Goal: Task Accomplishment & Management: Manage account settings

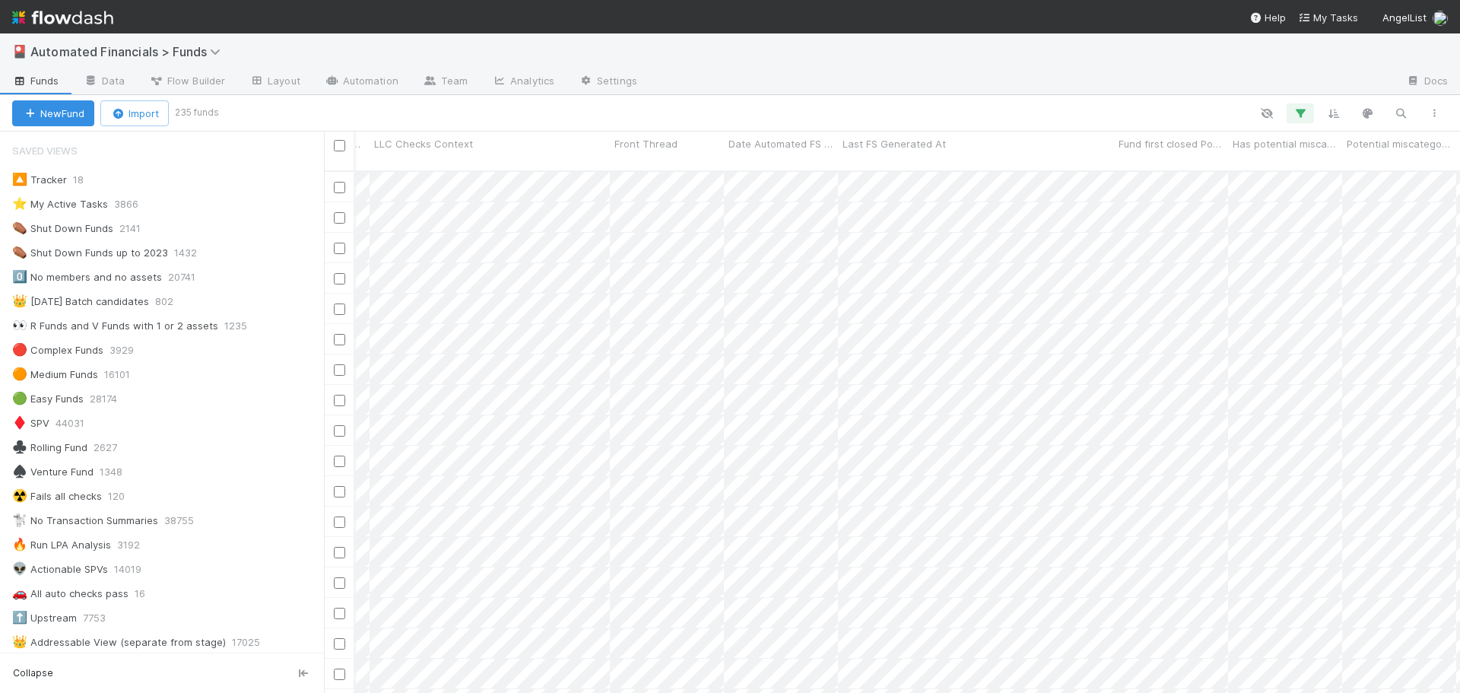
scroll to position [1122, 0]
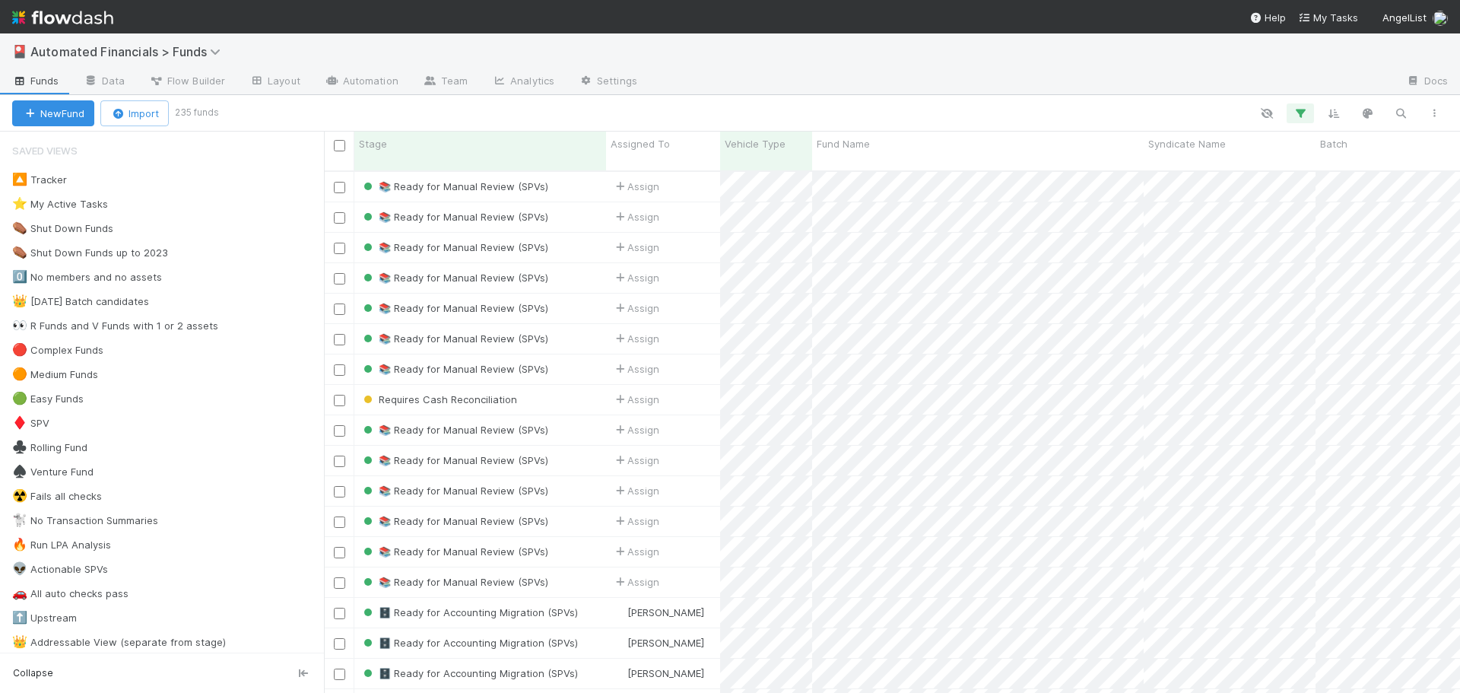
scroll to position [523, 1124]
click at [522, 104] on div at bounding box center [833, 113] width 1235 height 20
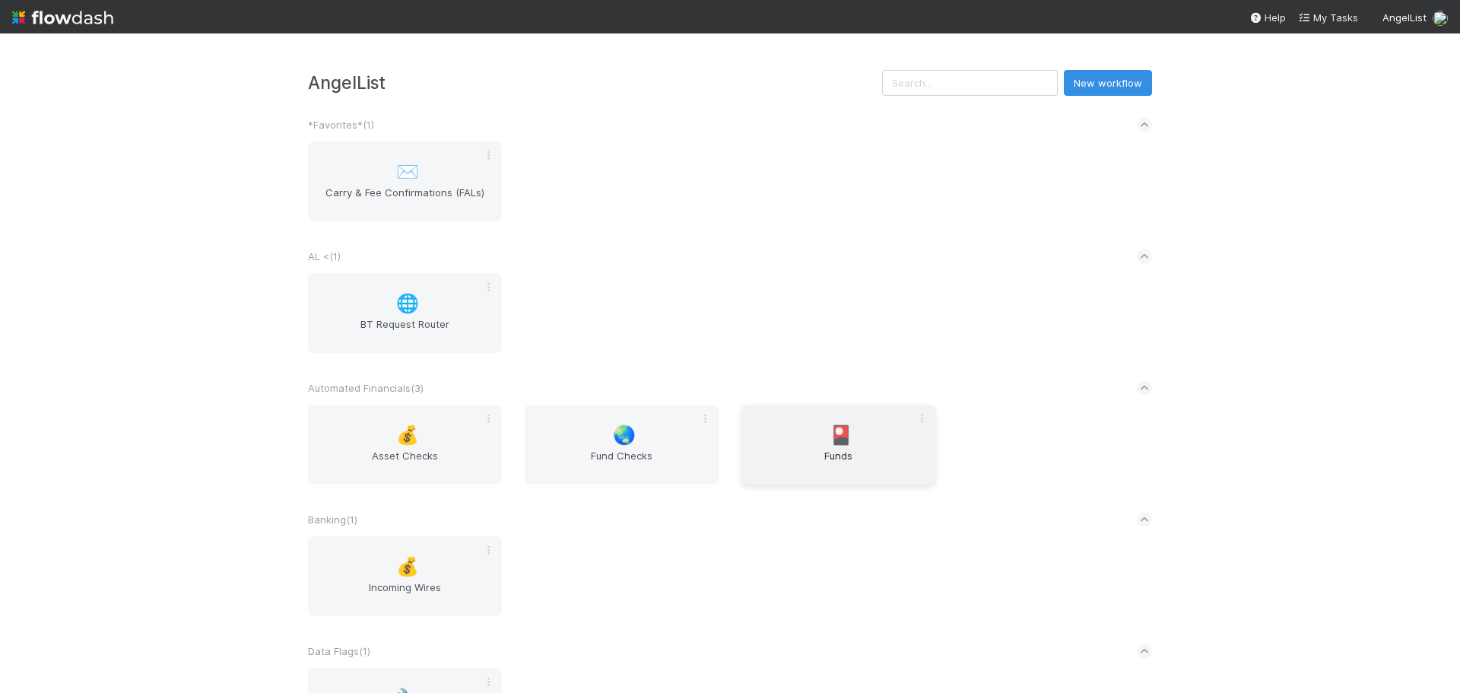
click at [849, 462] on span "Funds" at bounding box center [839, 463] width 182 height 30
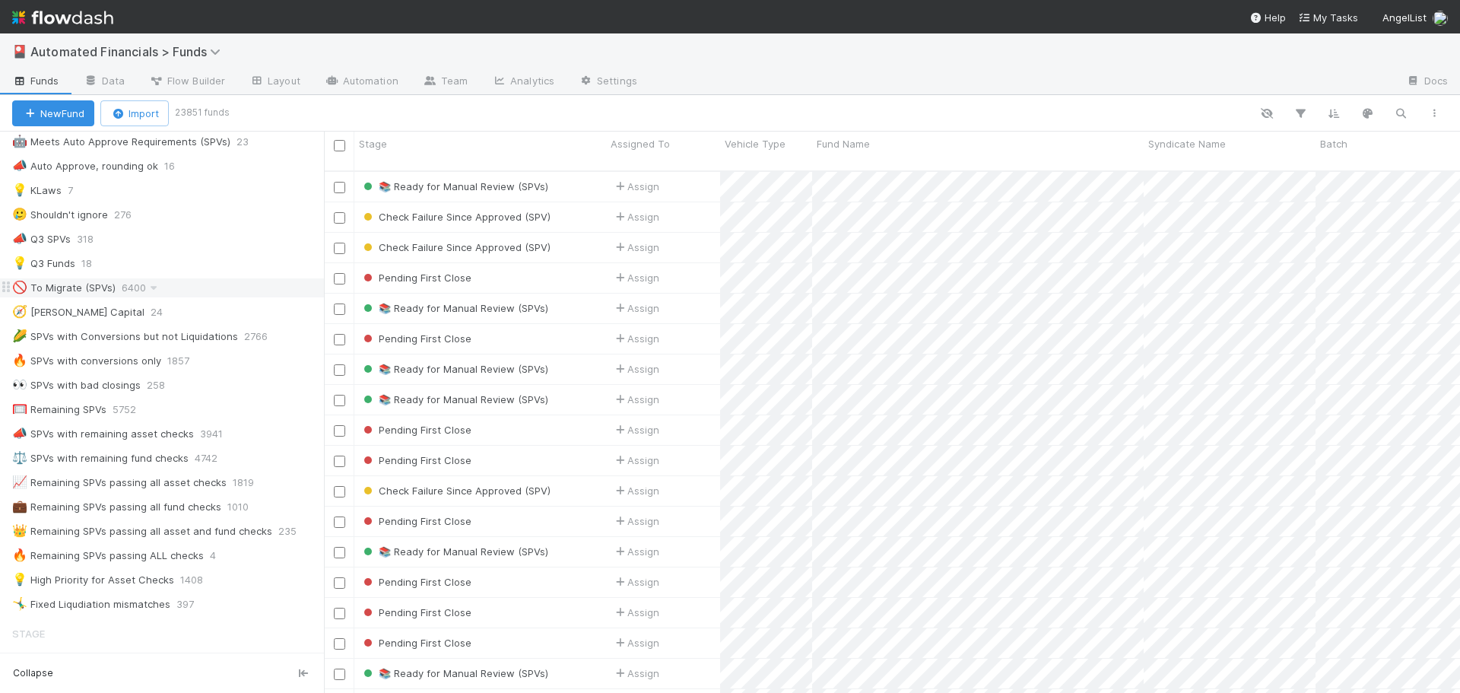
scroll to position [1015, 0]
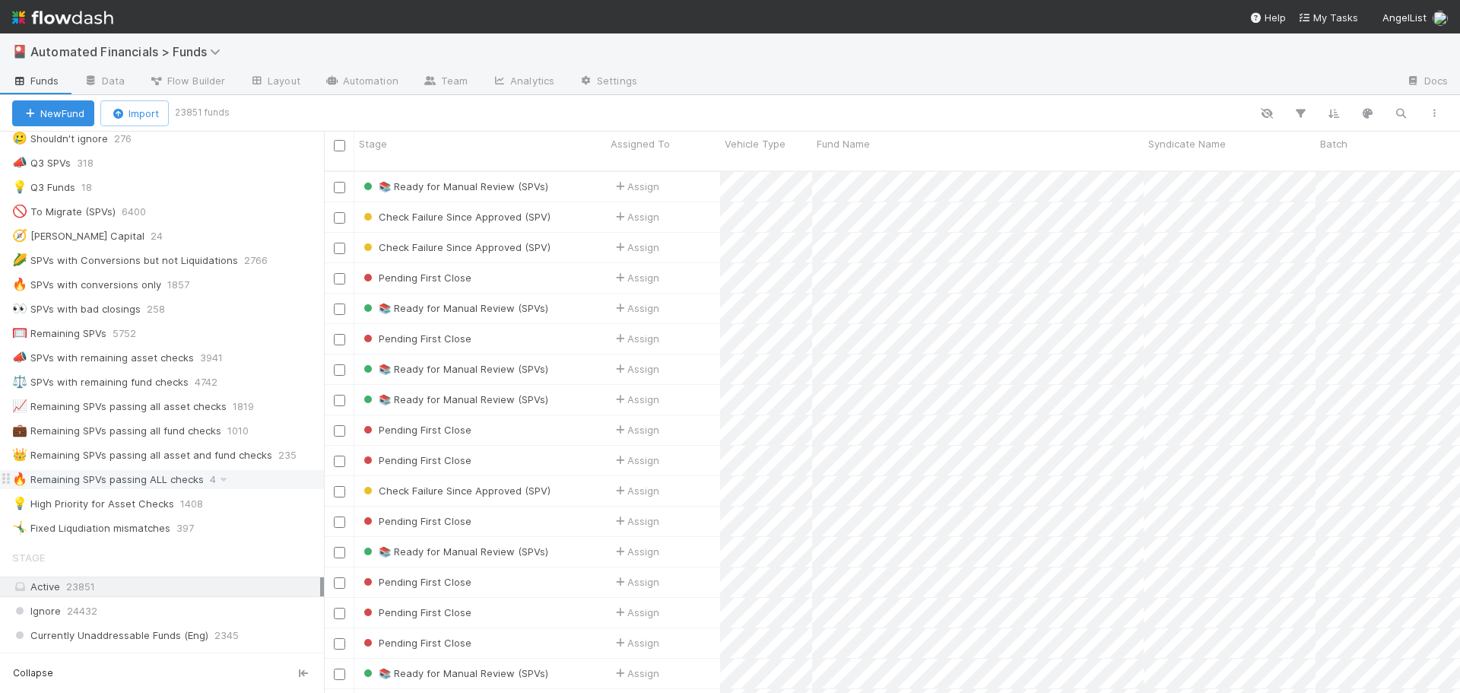
click at [173, 482] on div "🔥 Remaining SPVs passing ALL checks" at bounding box center [108, 479] width 192 height 19
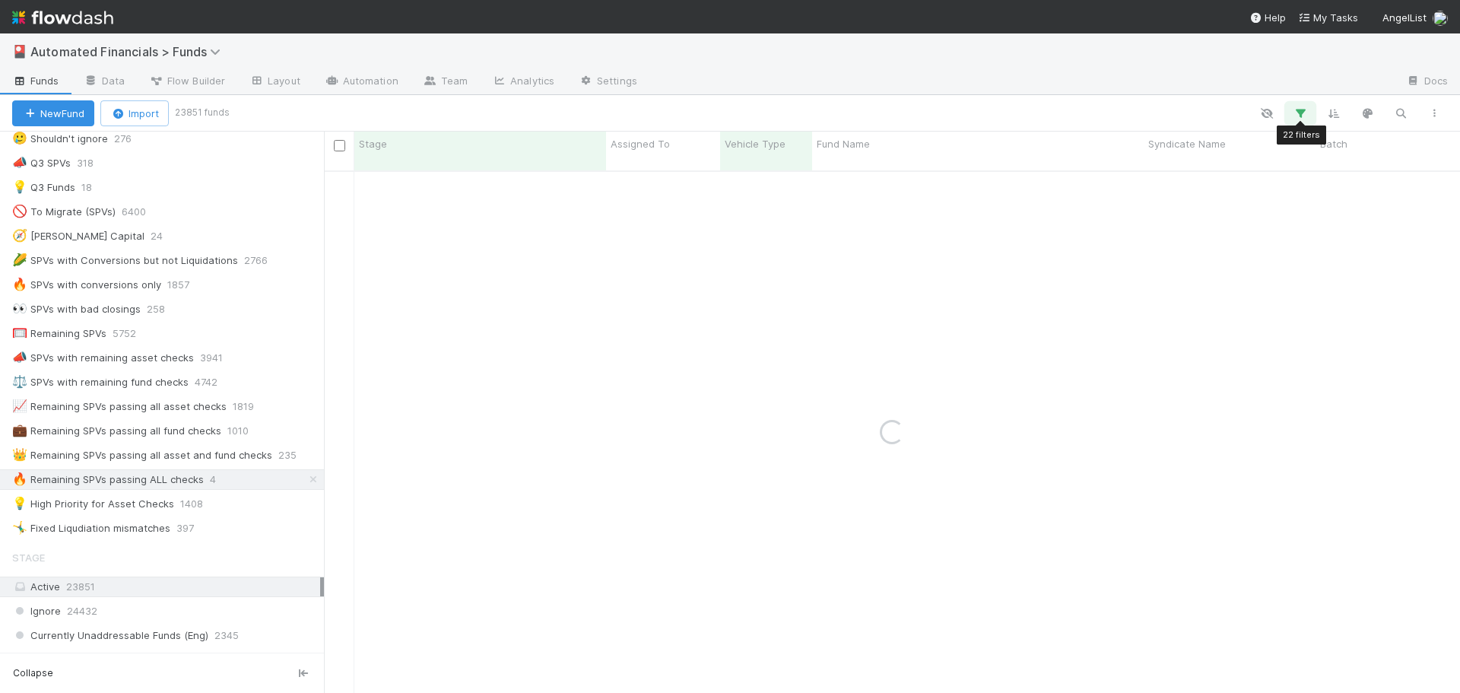
click at [1303, 113] on icon "button" at bounding box center [1300, 113] width 15 height 14
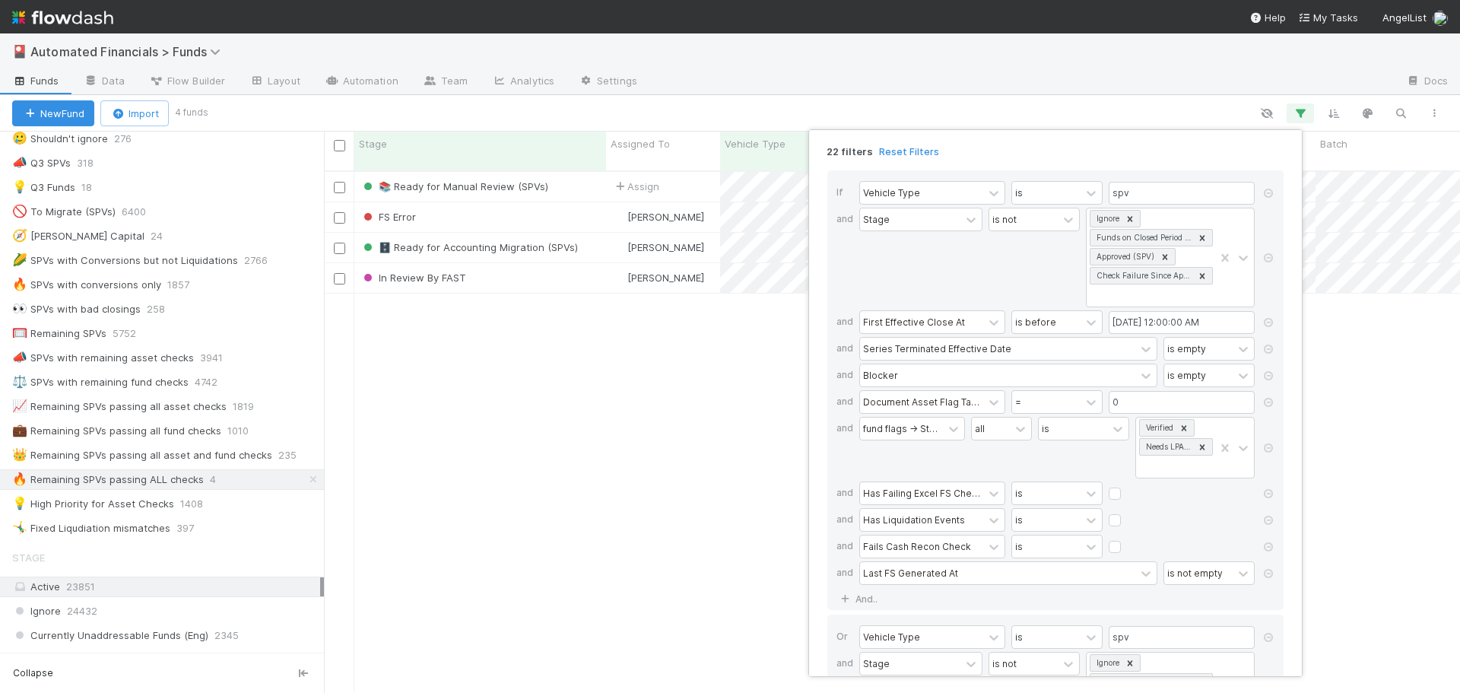
click at [1206, 99] on div "22 filters Reset Filters If Vehicle Type is spv and Stage is not Ignore Funds o…" at bounding box center [730, 346] width 1460 height 693
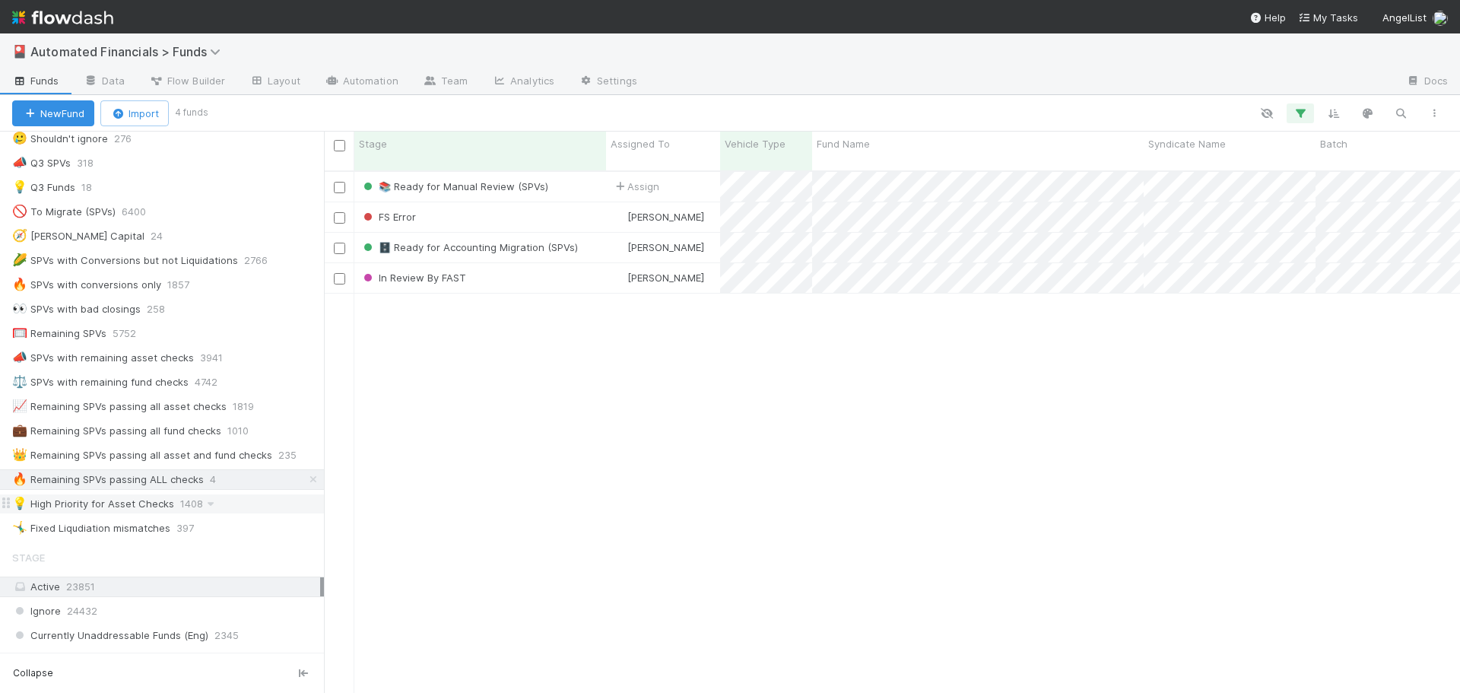
click at [124, 504] on div "💡 High Priority for Asset Checks" at bounding box center [93, 503] width 162 height 19
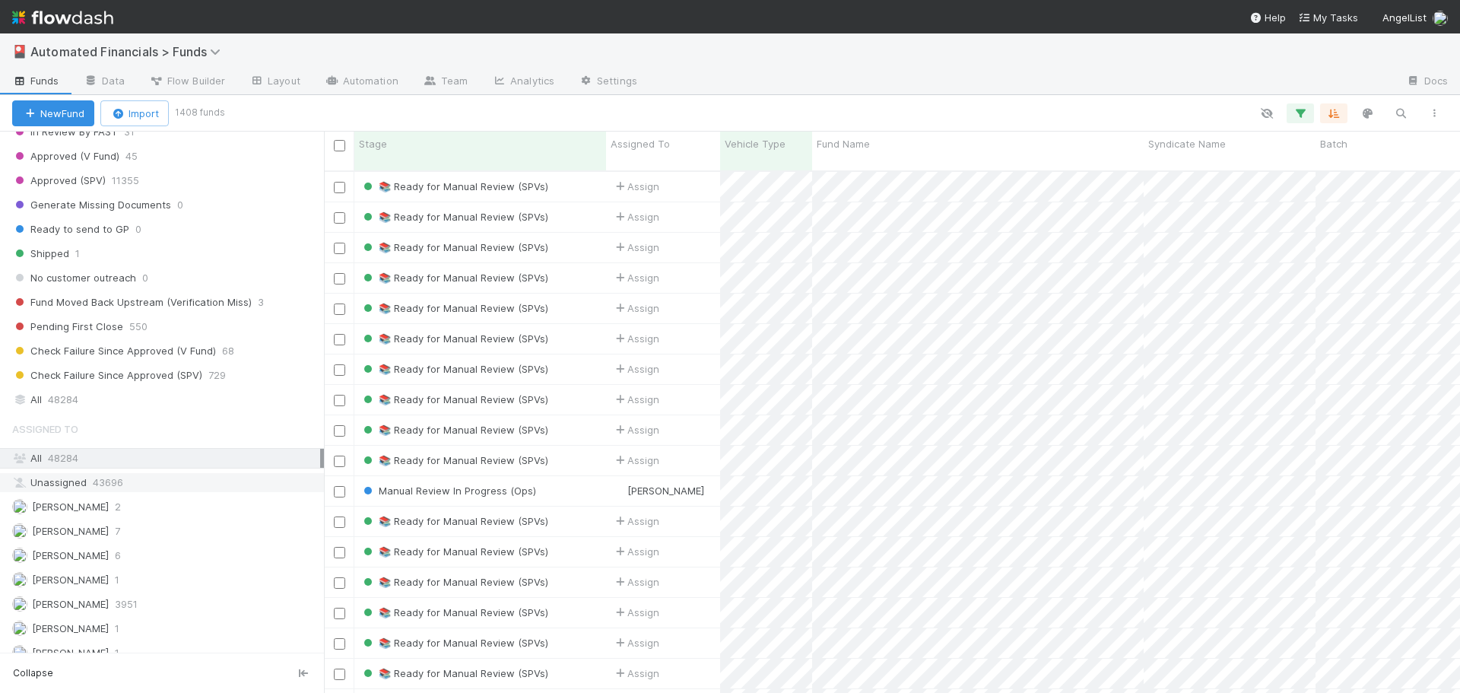
scroll to position [2079, 0]
click at [37, 392] on div "All 48284" at bounding box center [166, 398] width 308 height 19
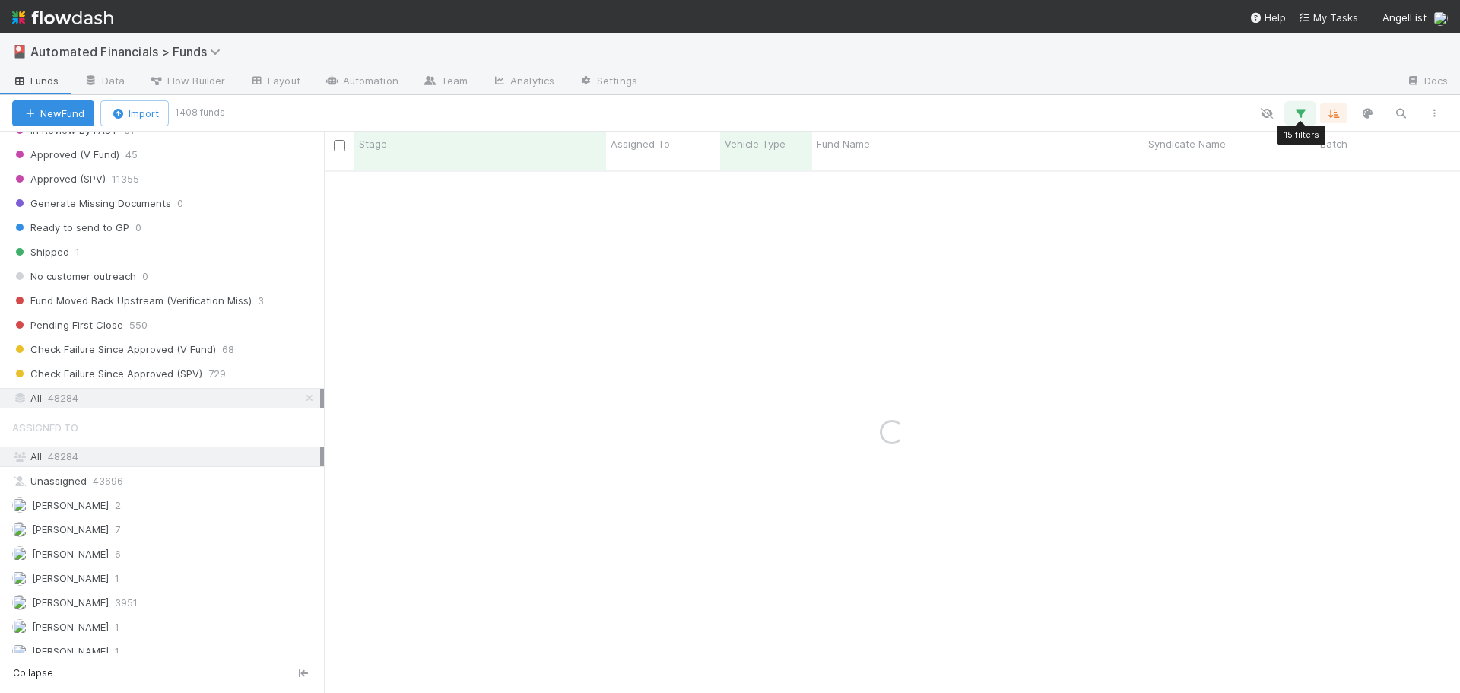
click at [1300, 116] on icon "button" at bounding box center [1300, 113] width 15 height 14
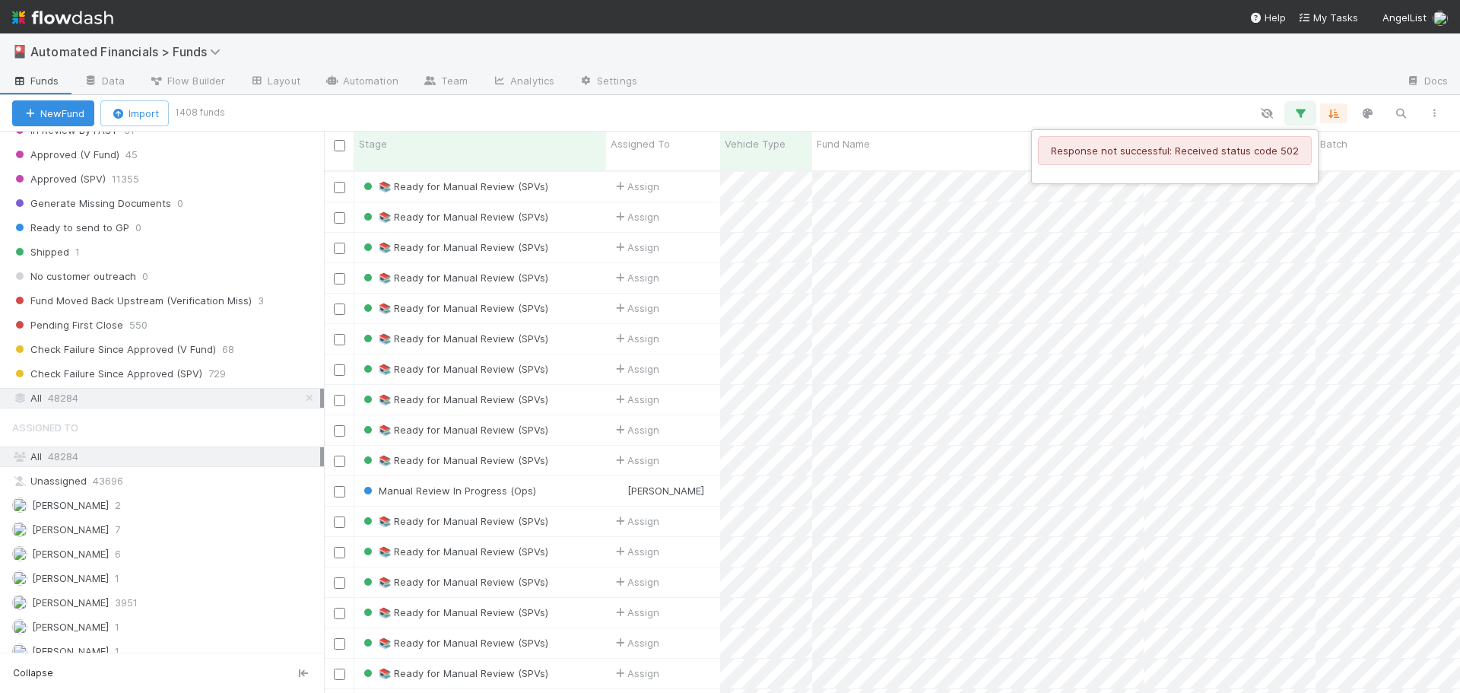
scroll to position [523, 1125]
click at [1299, 111] on div "Response not successful: Received status code 502" at bounding box center [730, 346] width 1460 height 693
click at [1299, 111] on icon "button" at bounding box center [1300, 113] width 15 height 14
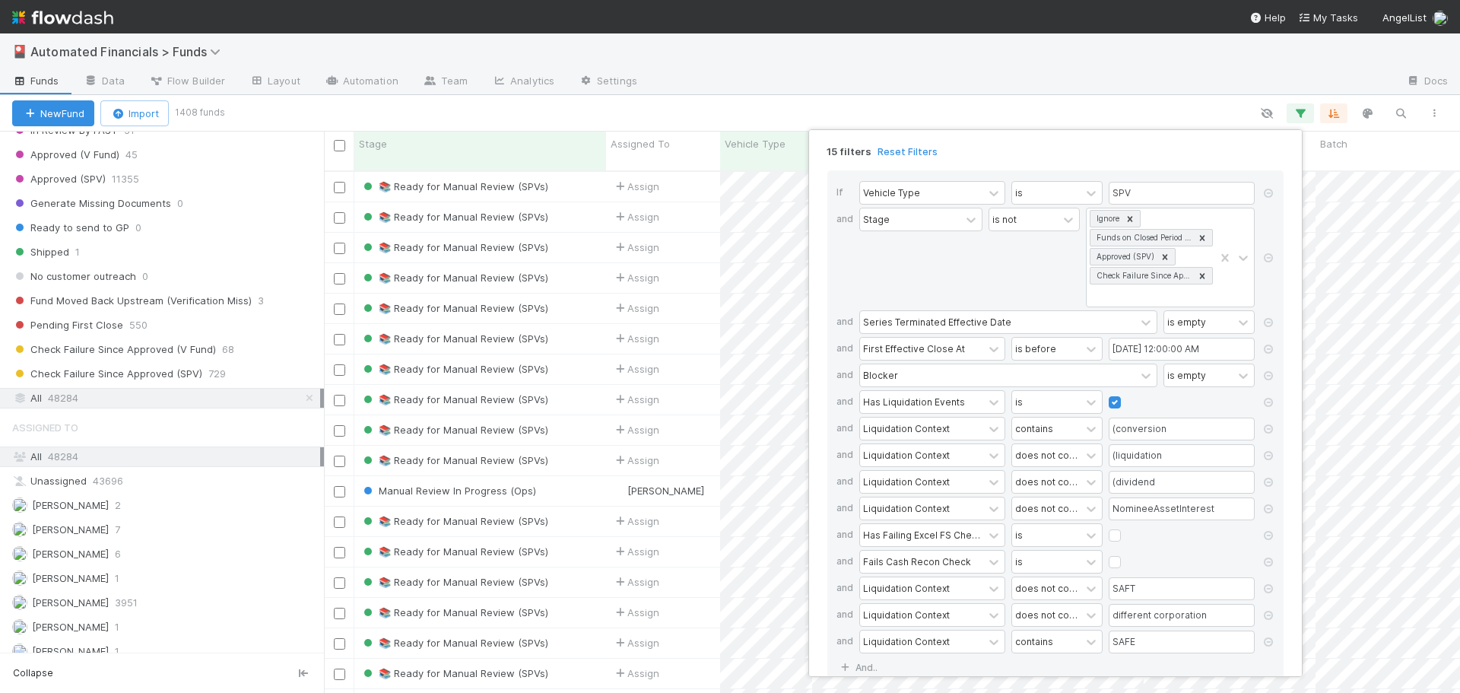
click at [1299, 111] on div "15 filters Reset Filters If Vehicle Type is SPV and Stage is not Ignore Funds o…" at bounding box center [730, 346] width 1460 height 693
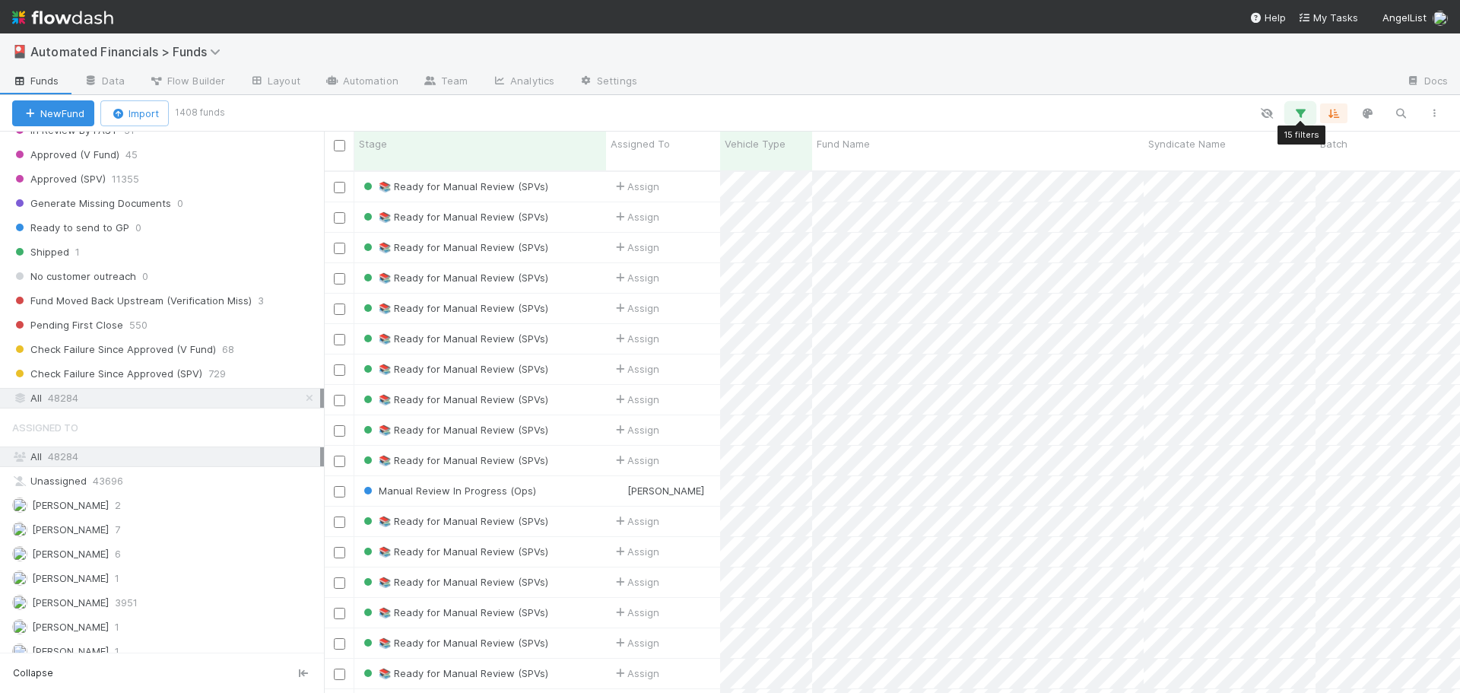
click at [1299, 111] on icon "button" at bounding box center [1300, 113] width 15 height 14
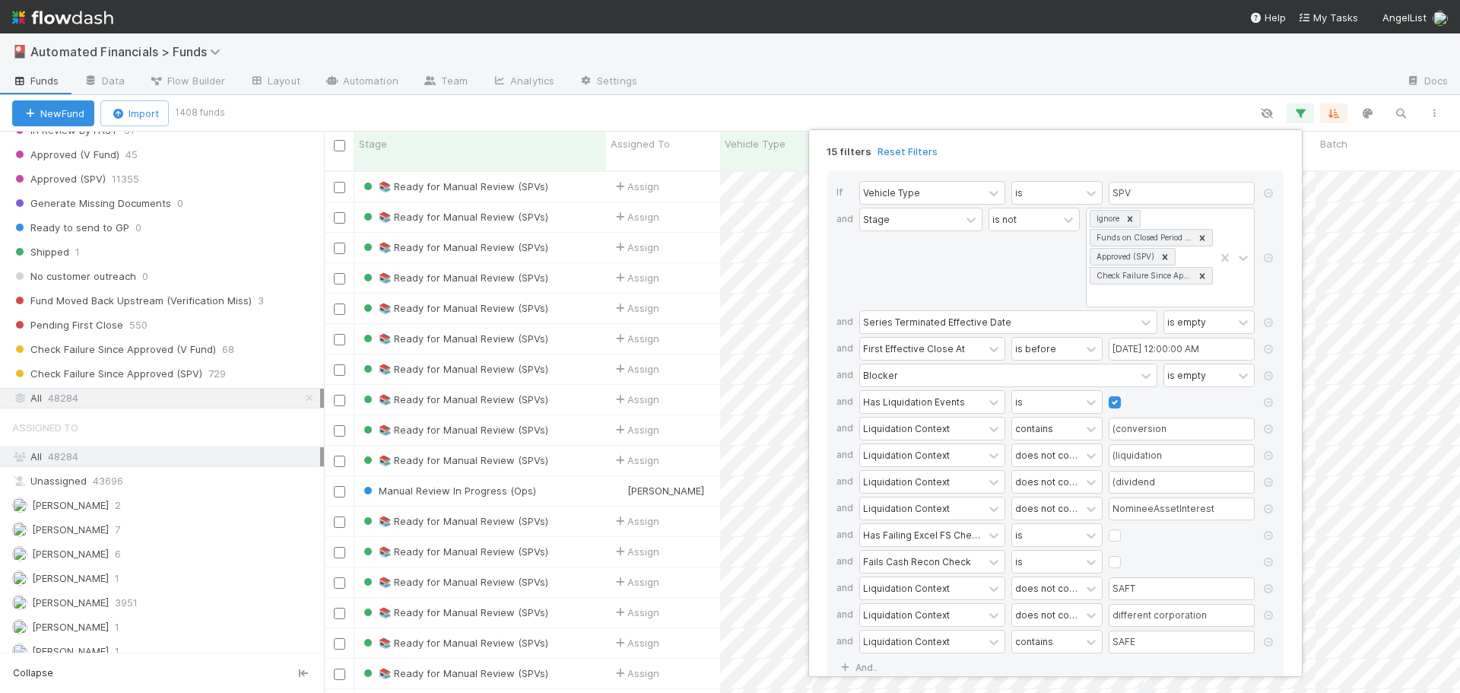
click at [890, 146] on link "Reset Filters" at bounding box center [908, 151] width 60 height 13
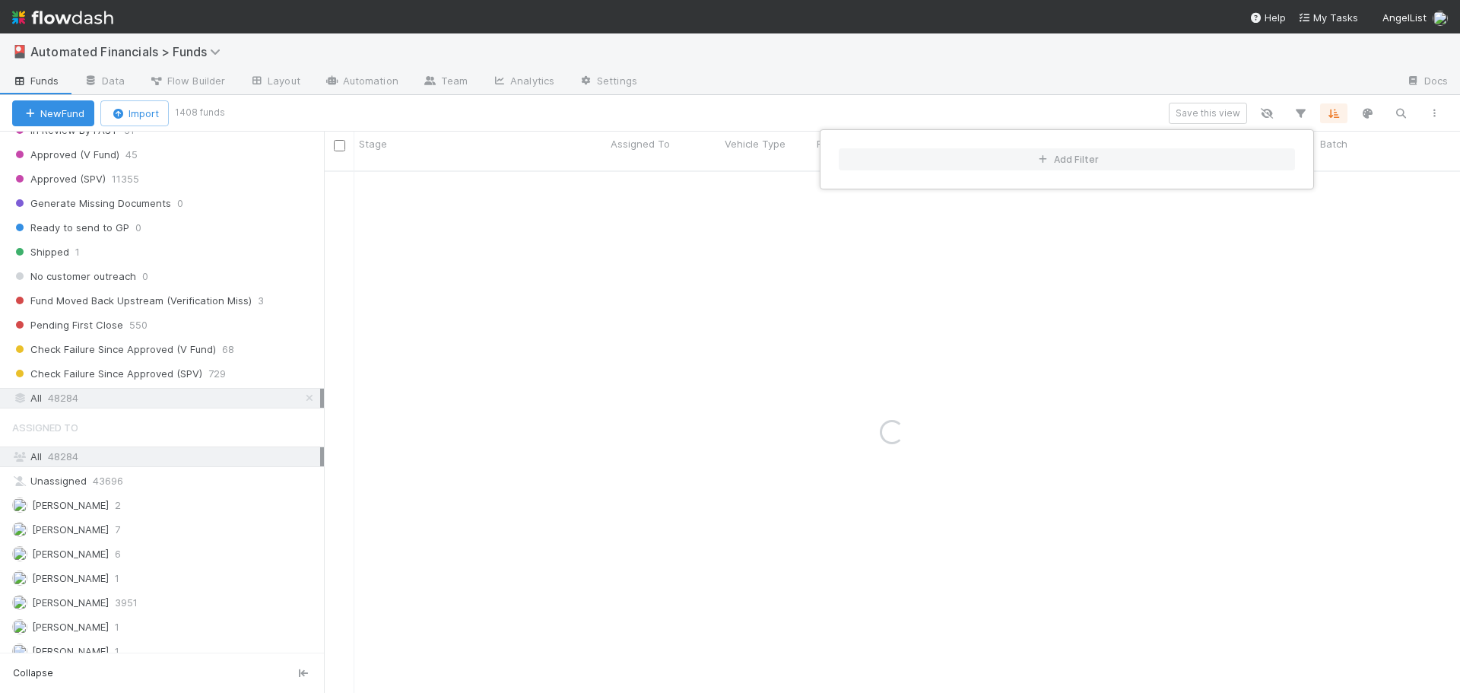
click at [1405, 113] on div "Add Filter" at bounding box center [730, 346] width 1460 height 693
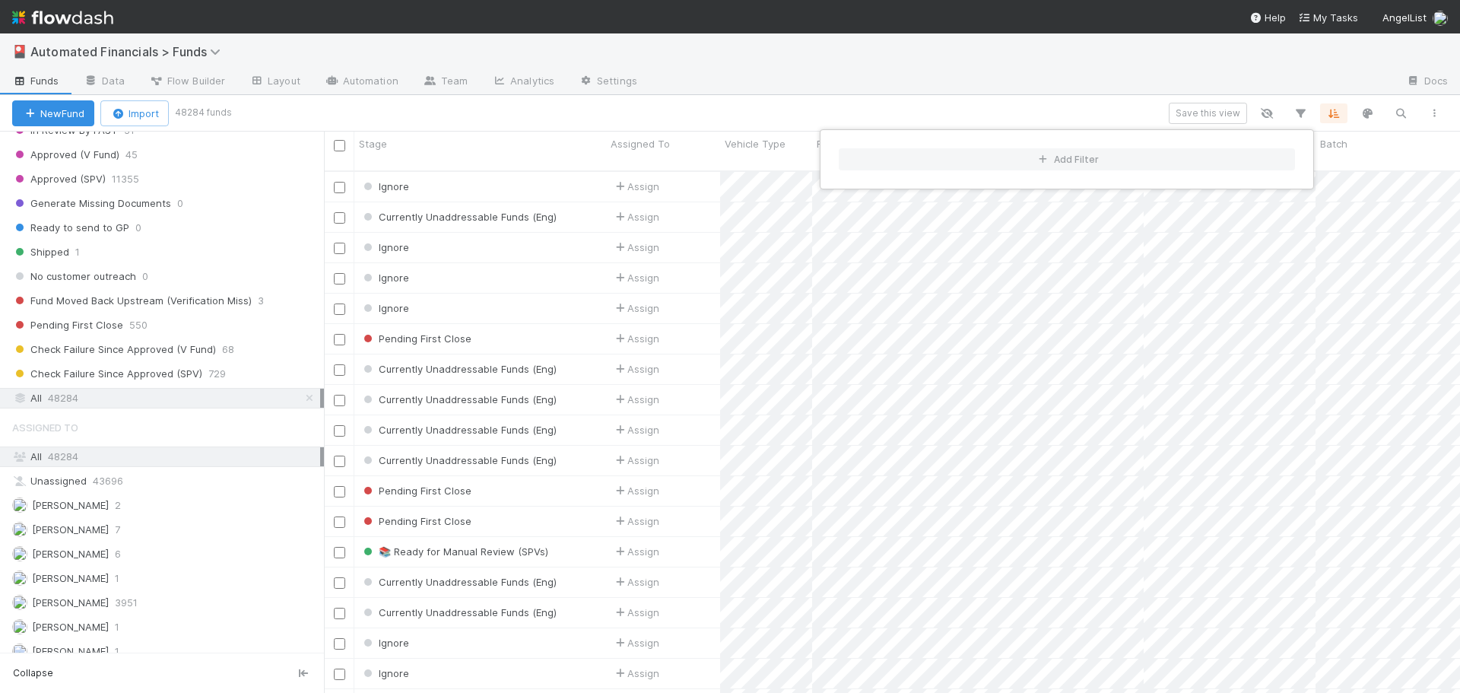
scroll to position [523, 1125]
click at [1399, 113] on div "Add Filter" at bounding box center [730, 346] width 1460 height 693
click at [1399, 113] on icon "button" at bounding box center [1400, 113] width 15 height 14
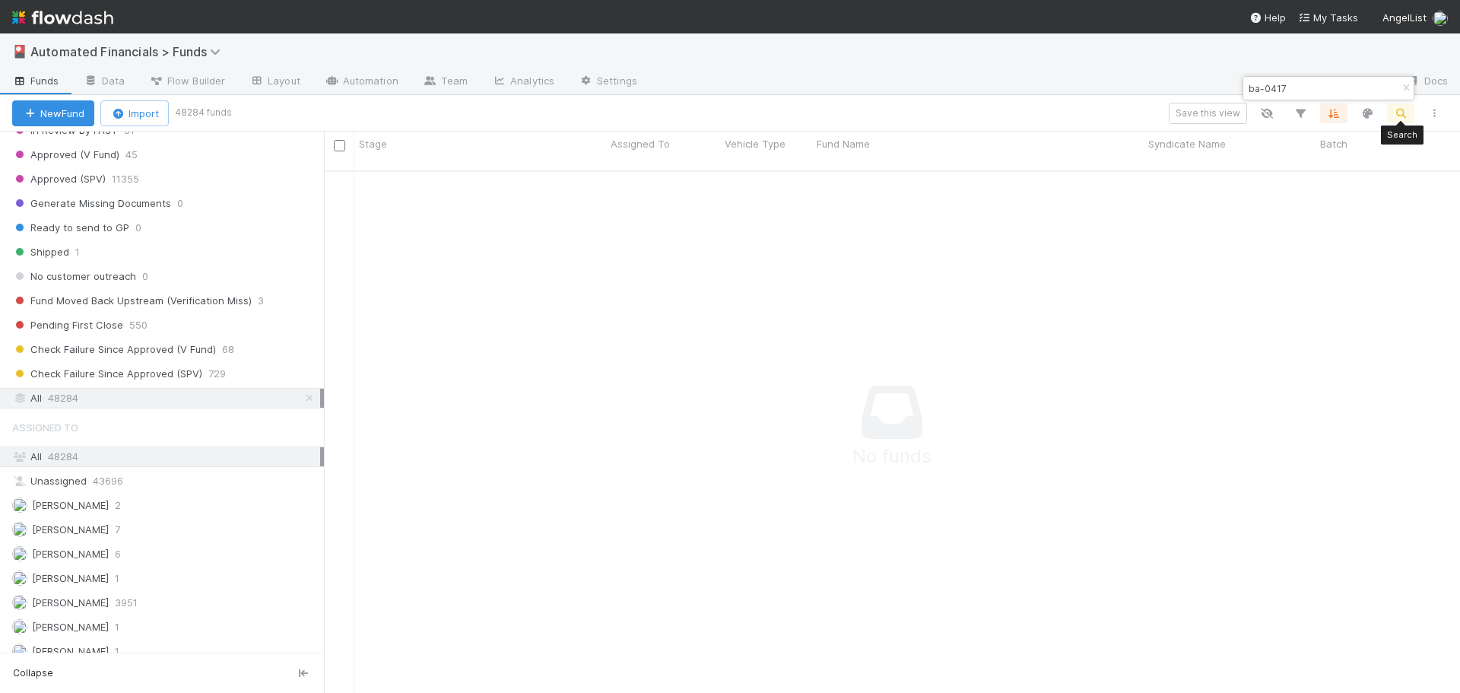
scroll to position [512, 1125]
type input "ba-0417"
click at [1173, 81] on div at bounding box center [1022, 82] width 745 height 24
click at [564, 174] on div "Check Failure Since Approved (SPV)" at bounding box center [480, 187] width 252 height 30
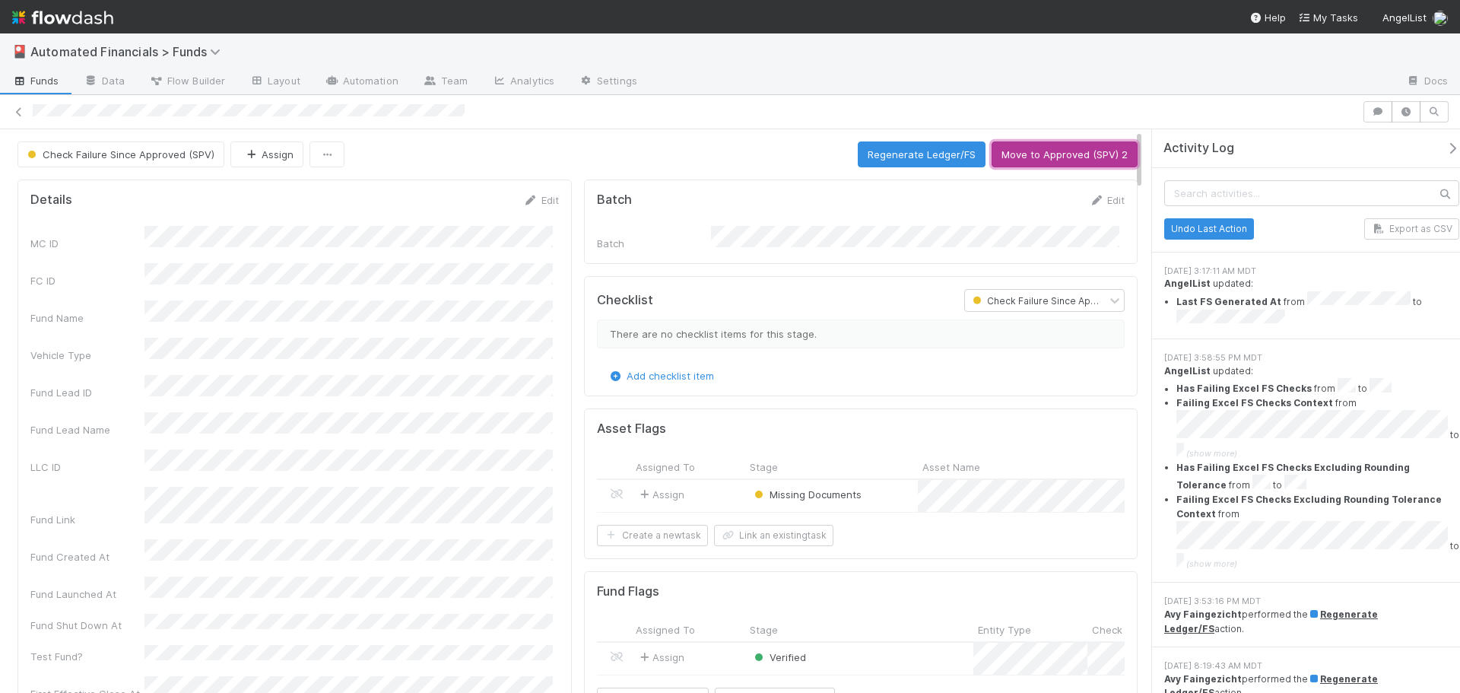
click at [1099, 157] on button "Move to Approved (SPV) 2" at bounding box center [1065, 154] width 146 height 26
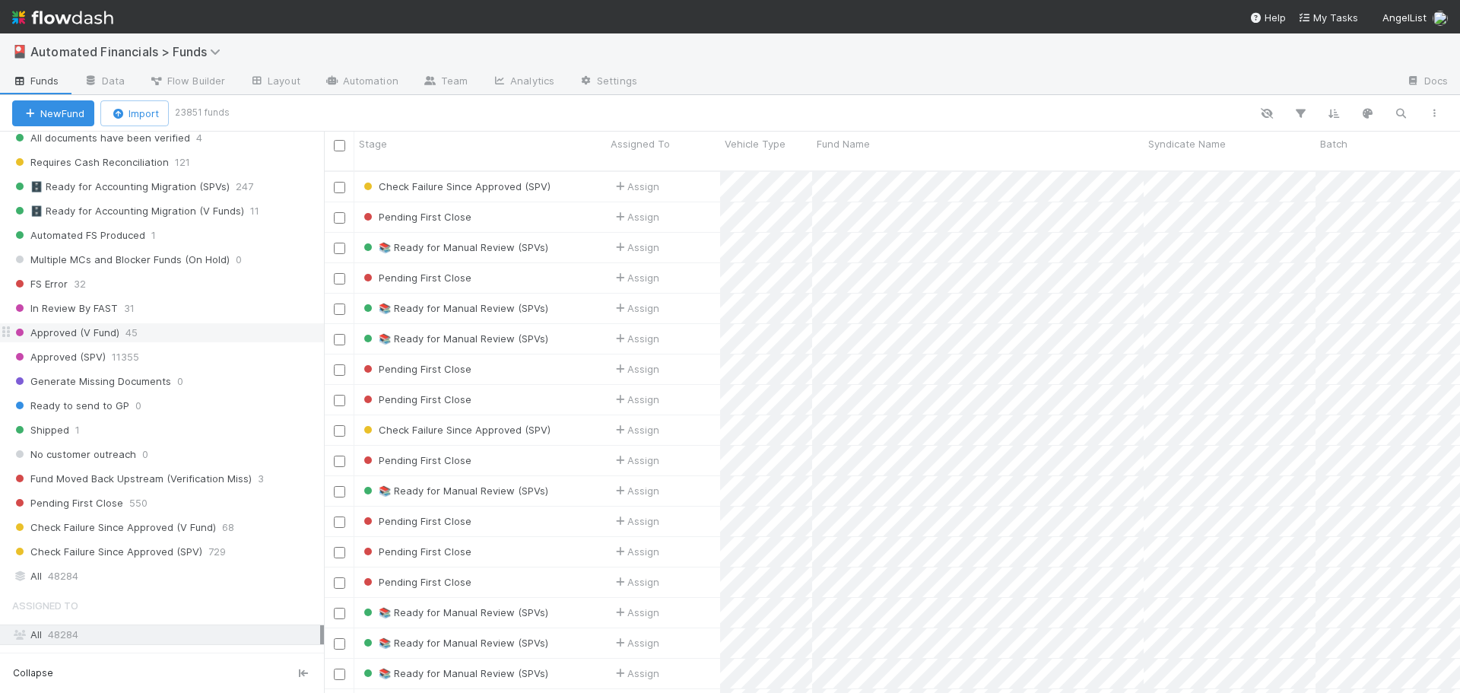
scroll to position [2054, 0]
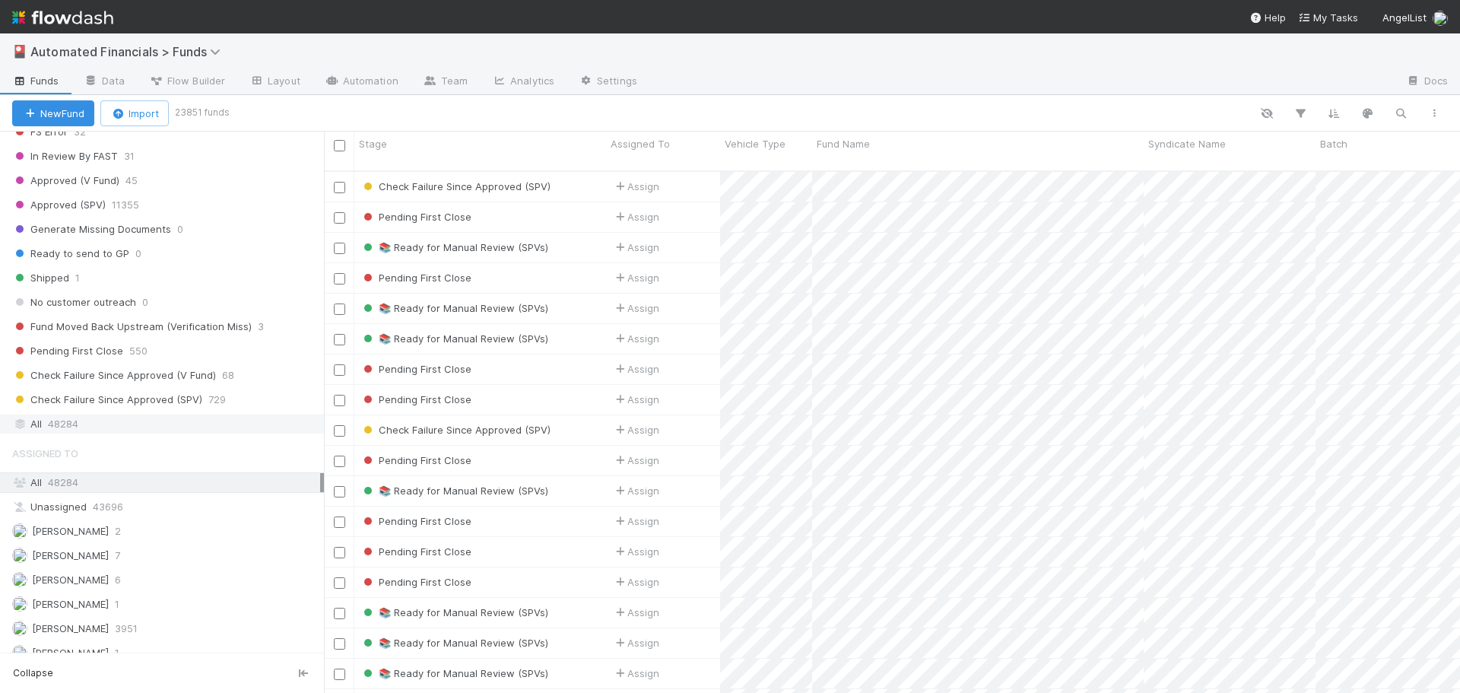
click at [75, 424] on span "48284" at bounding box center [63, 424] width 30 height 19
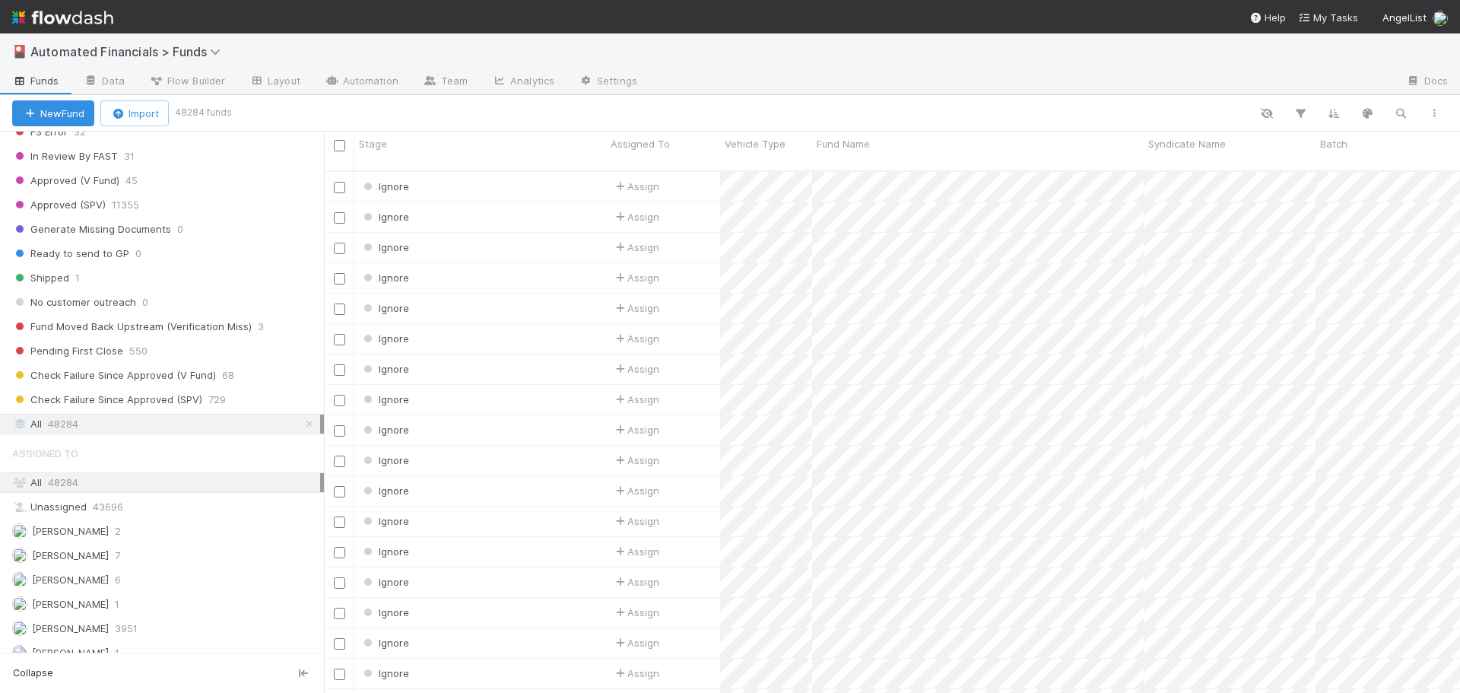
scroll to position [523, 1125]
click at [1298, 114] on icon "button" at bounding box center [1300, 113] width 15 height 14
click at [986, 161] on button "Add Filter" at bounding box center [1067, 159] width 456 height 22
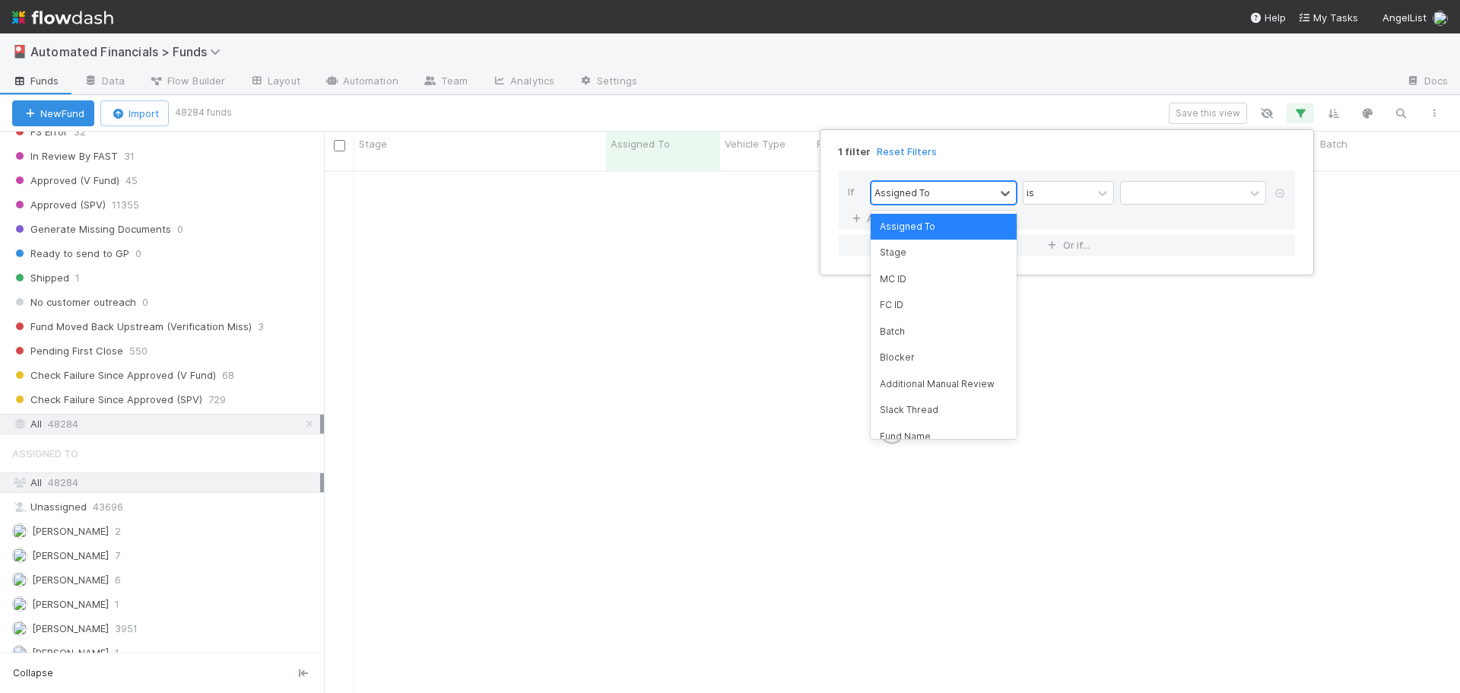
click at [939, 199] on div "Assigned To" at bounding box center [933, 193] width 123 height 22
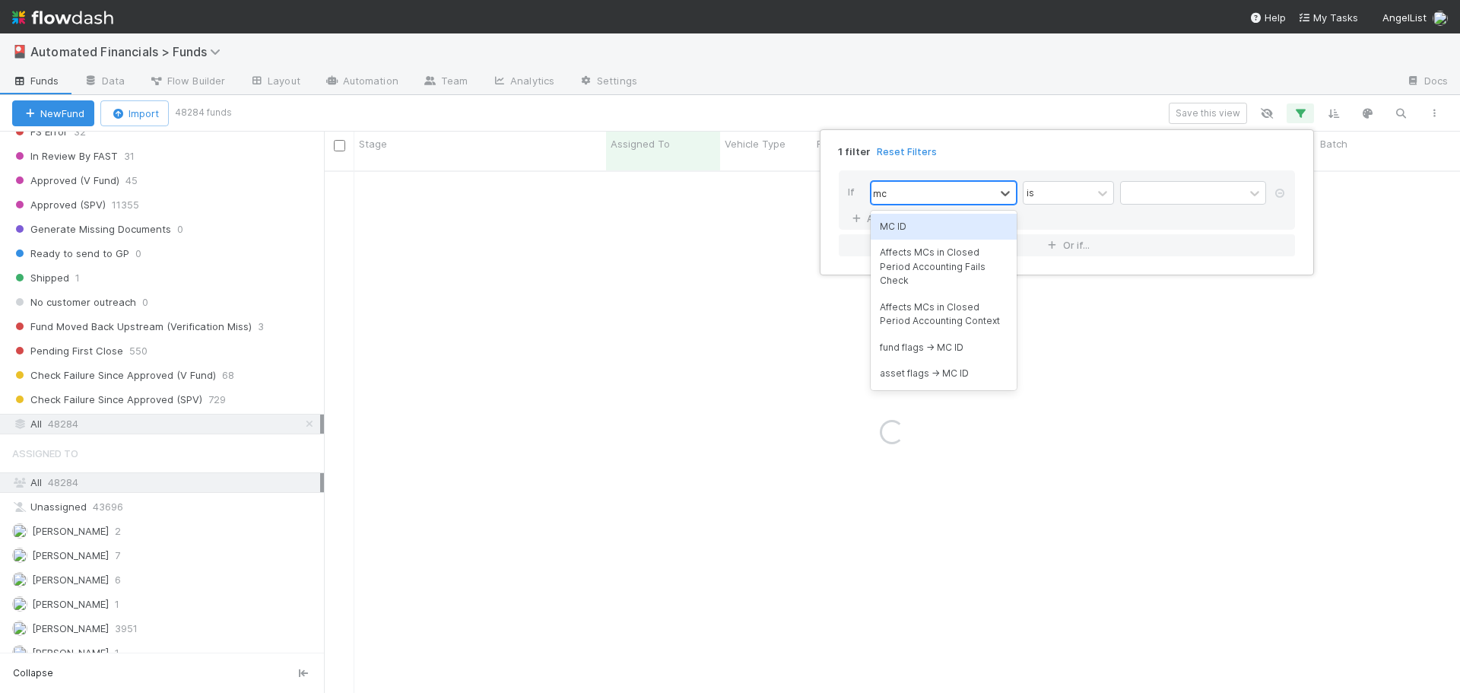
type input "mc"
click at [934, 225] on div "MC ID" at bounding box center [944, 227] width 146 height 26
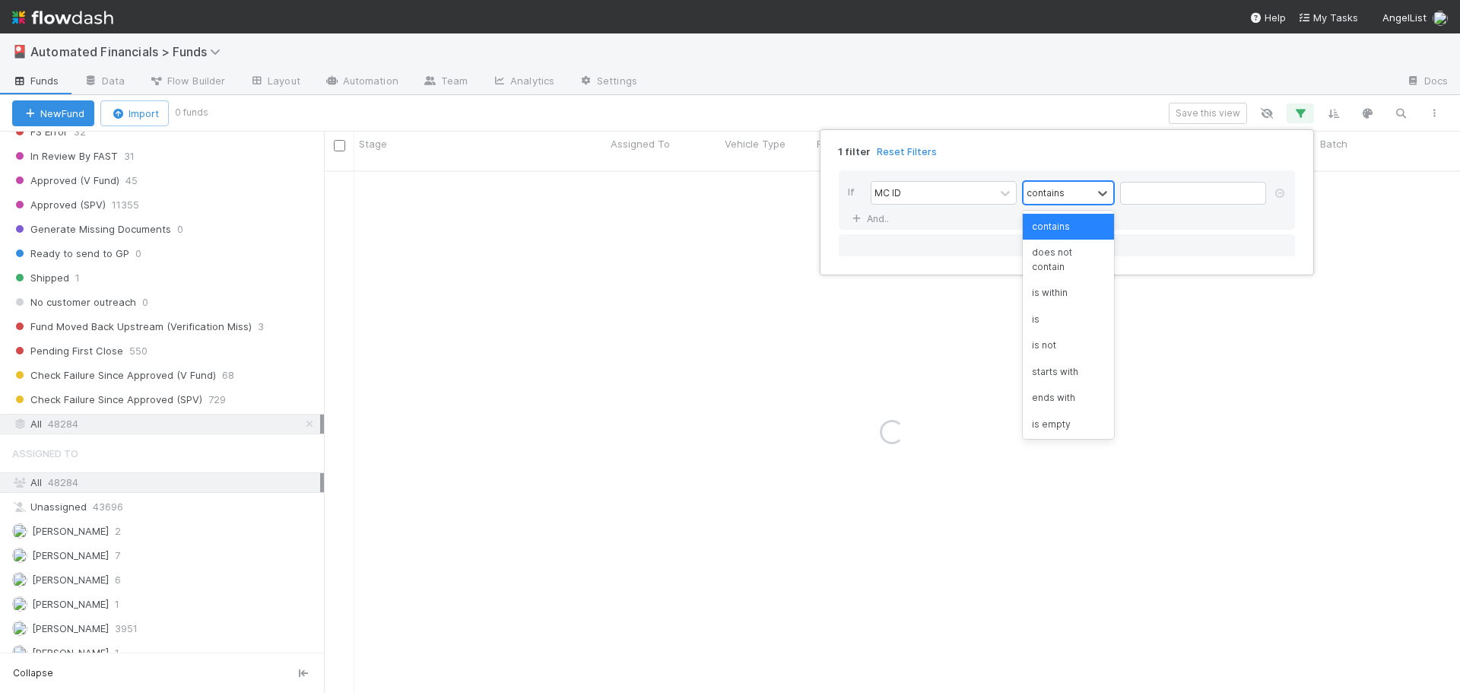
click at [1049, 187] on div "contains" at bounding box center [1046, 193] width 38 height 14
click at [1072, 300] on div "is within" at bounding box center [1068, 293] width 91 height 26
click at [1146, 191] on input "text" at bounding box center [1193, 193] width 146 height 23
paste input "00416a1108894e818c4cd6db41412c72,e4a85b4357df4b57a7ccce0da1b840be,27940d58804f4…"
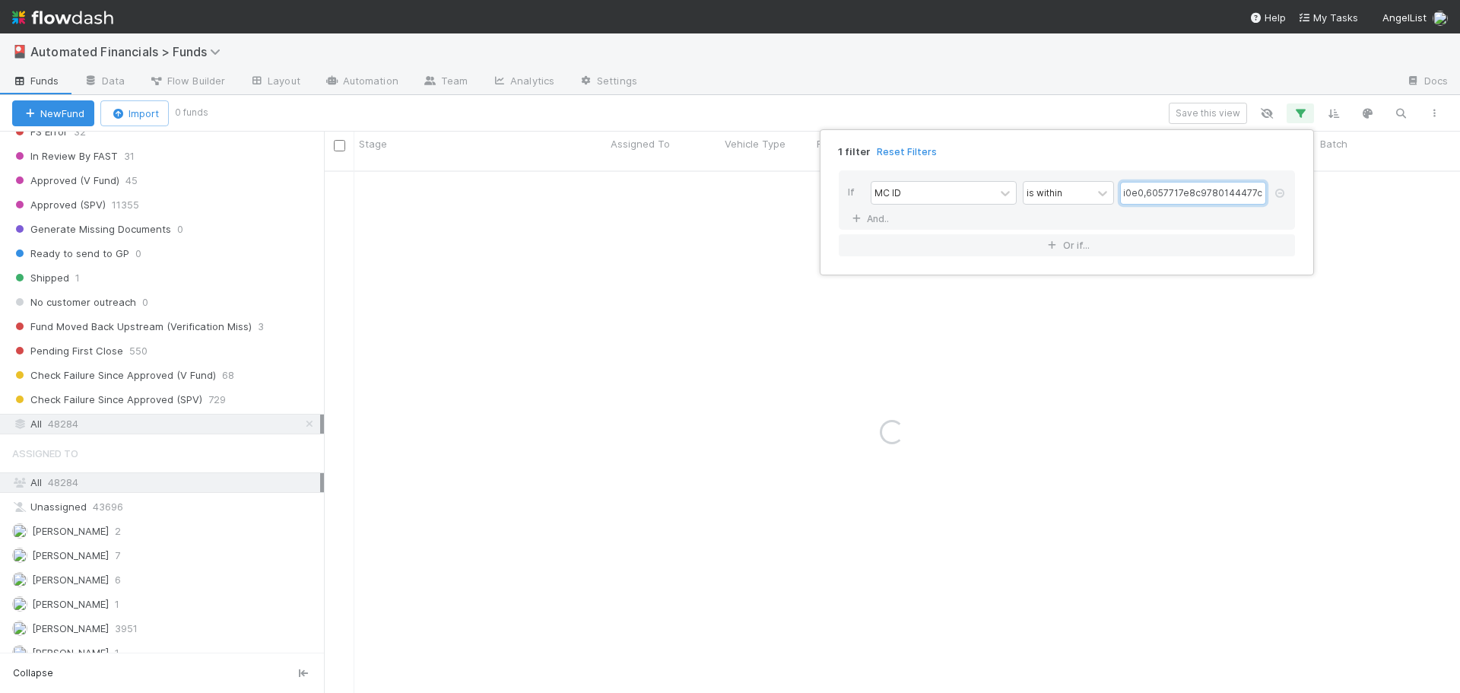
type input "00416a1108894e818c4cd6db41412c72,e4a85b4357df4b57a7ccce0da1b840be,27940d58804f4…"
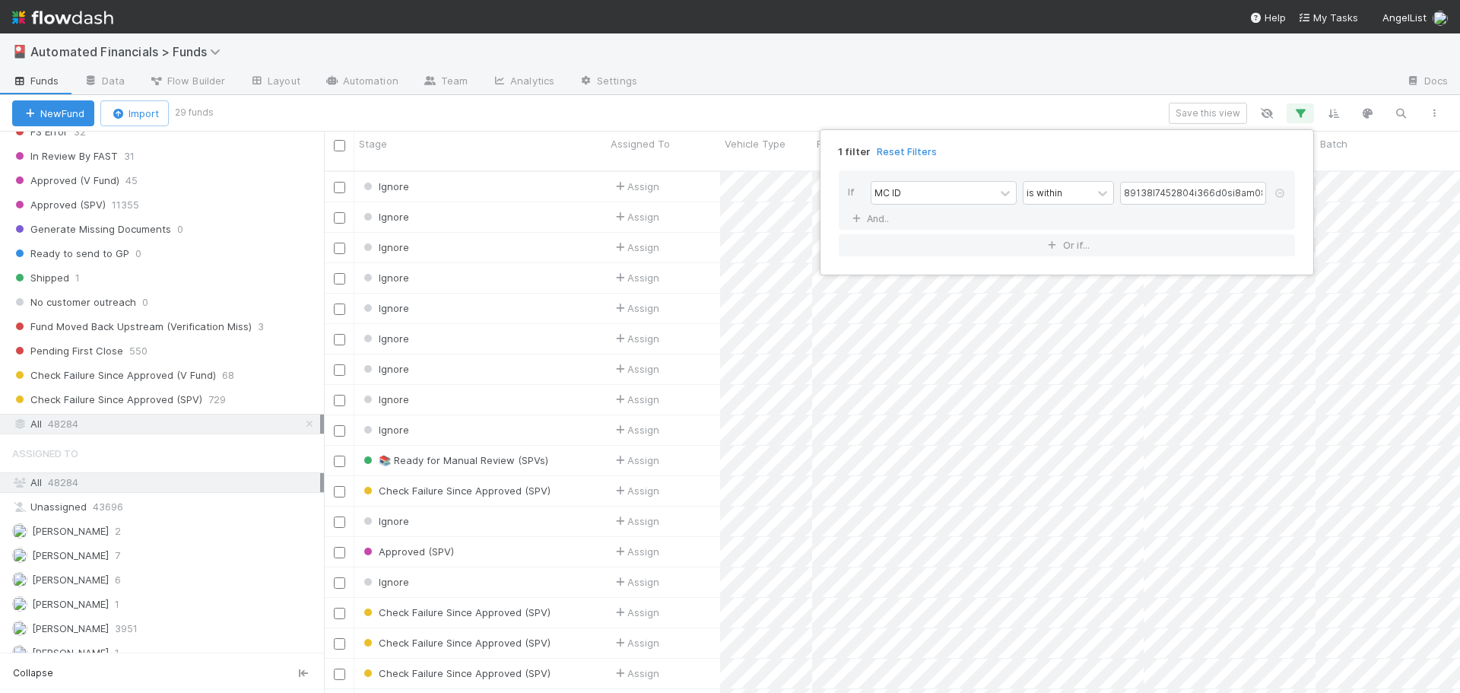
scroll to position [523, 1125]
click at [1069, 114] on div "1 filter Reset Filters If MC ID is within And.. Or if..." at bounding box center [730, 346] width 1460 height 693
click at [491, 142] on div "Stage" at bounding box center [480, 143] width 243 height 15
click at [451, 168] on div "Sort First → Last" at bounding box center [446, 172] width 173 height 23
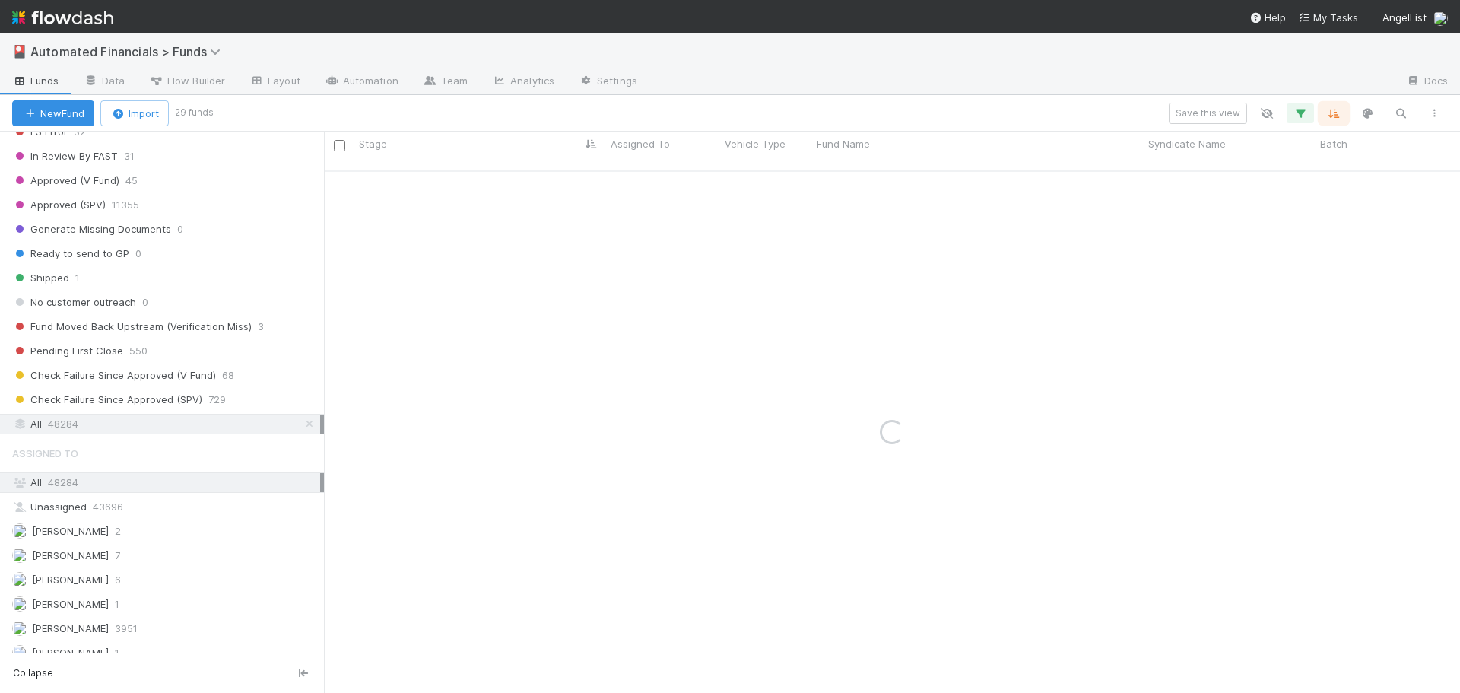
click at [1339, 118] on icon "button" at bounding box center [1333, 113] width 15 height 14
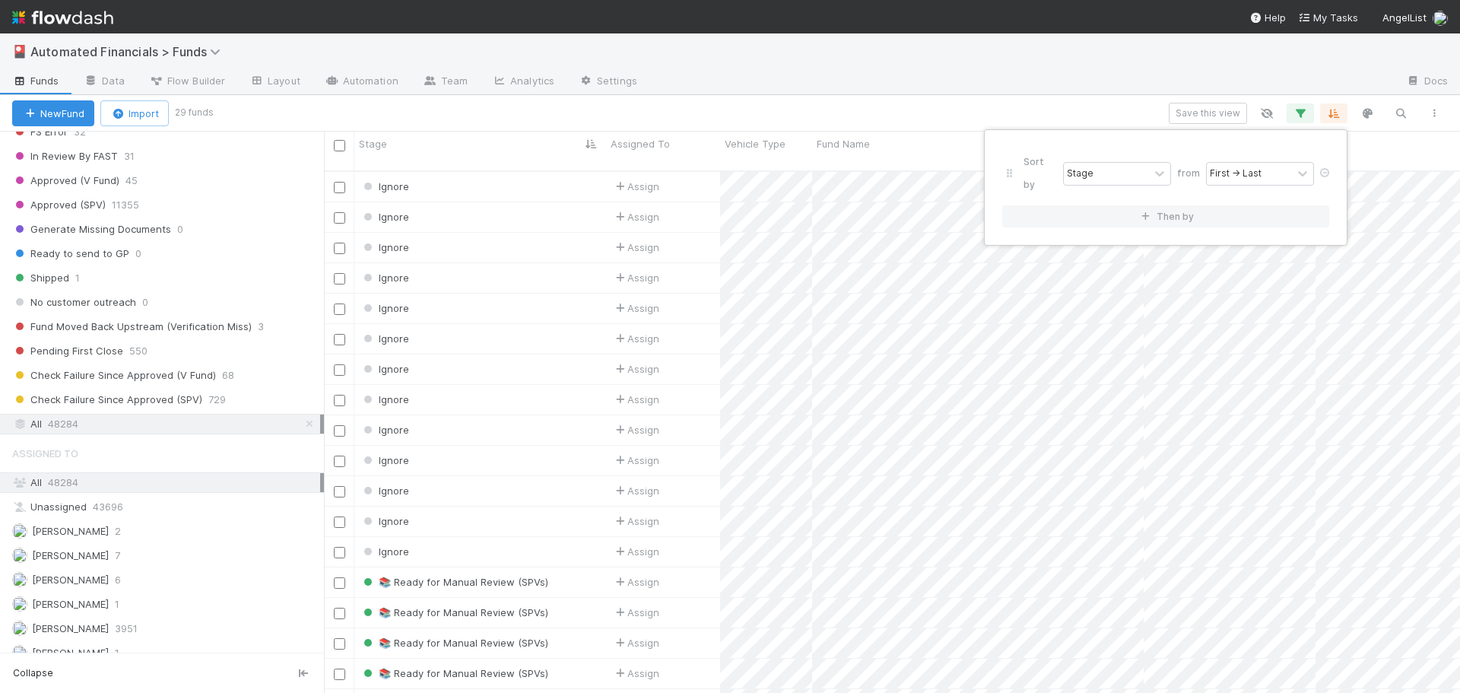
click at [1336, 116] on div "Sort by Stage from First → Last Then by" at bounding box center [730, 346] width 1460 height 693
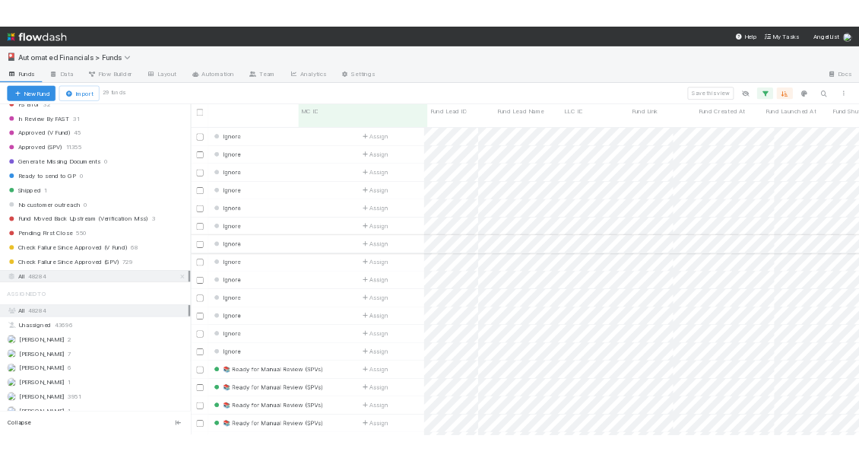
scroll to position [0, 0]
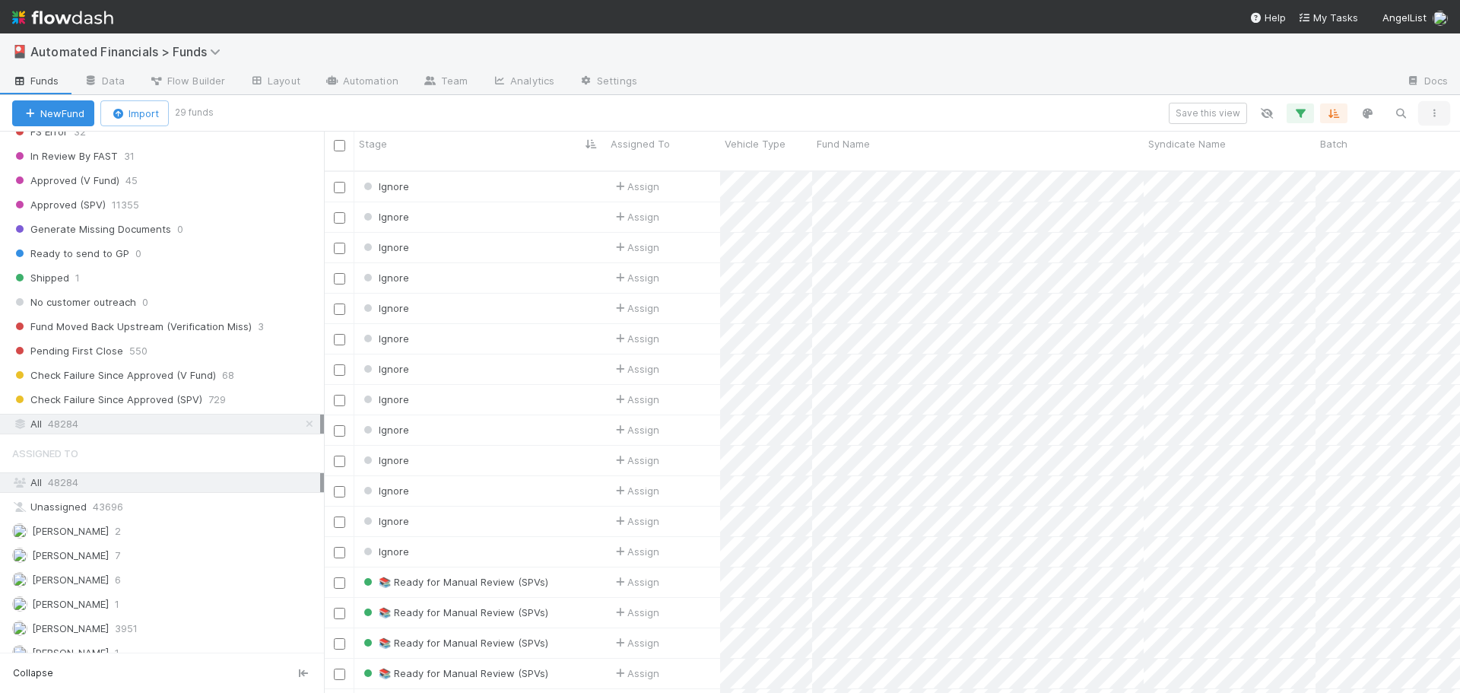
click at [1439, 115] on icon "button" at bounding box center [1434, 113] width 15 height 9
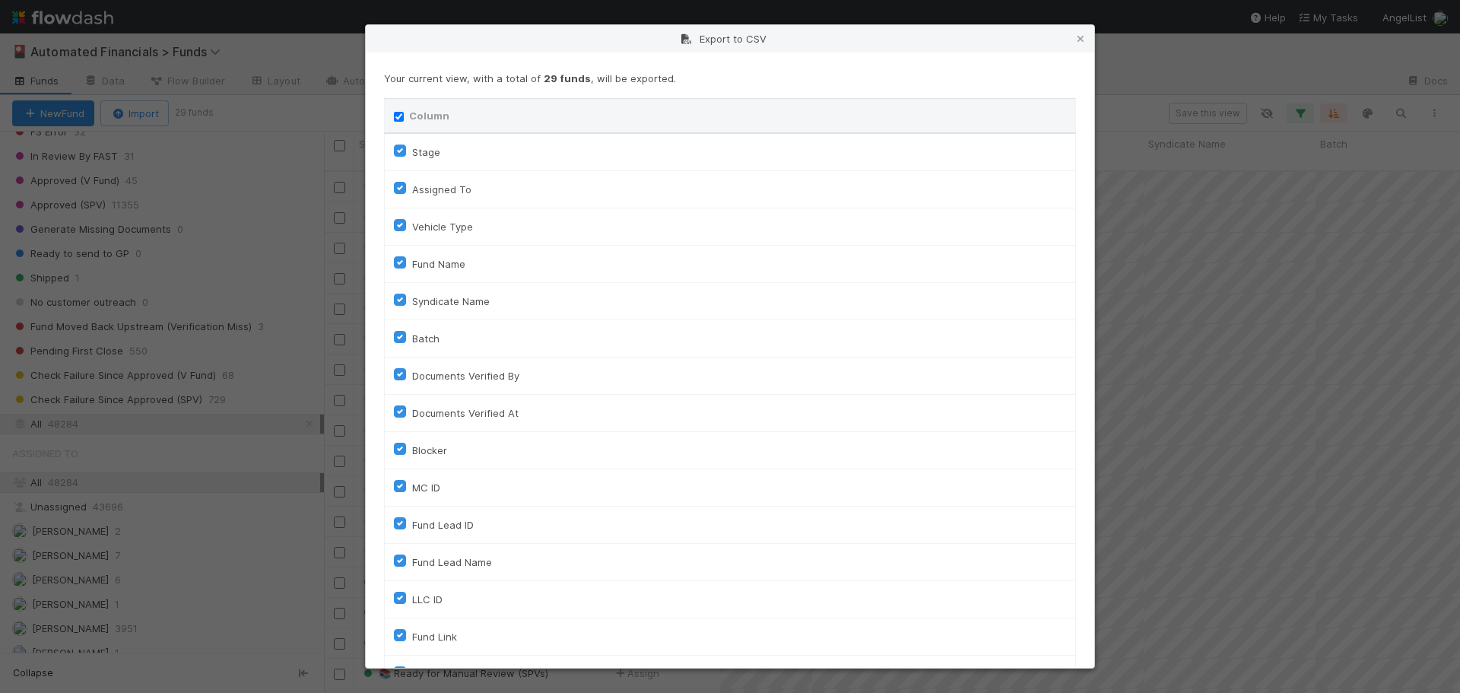
click at [1086, 38] on icon at bounding box center [1080, 39] width 15 height 10
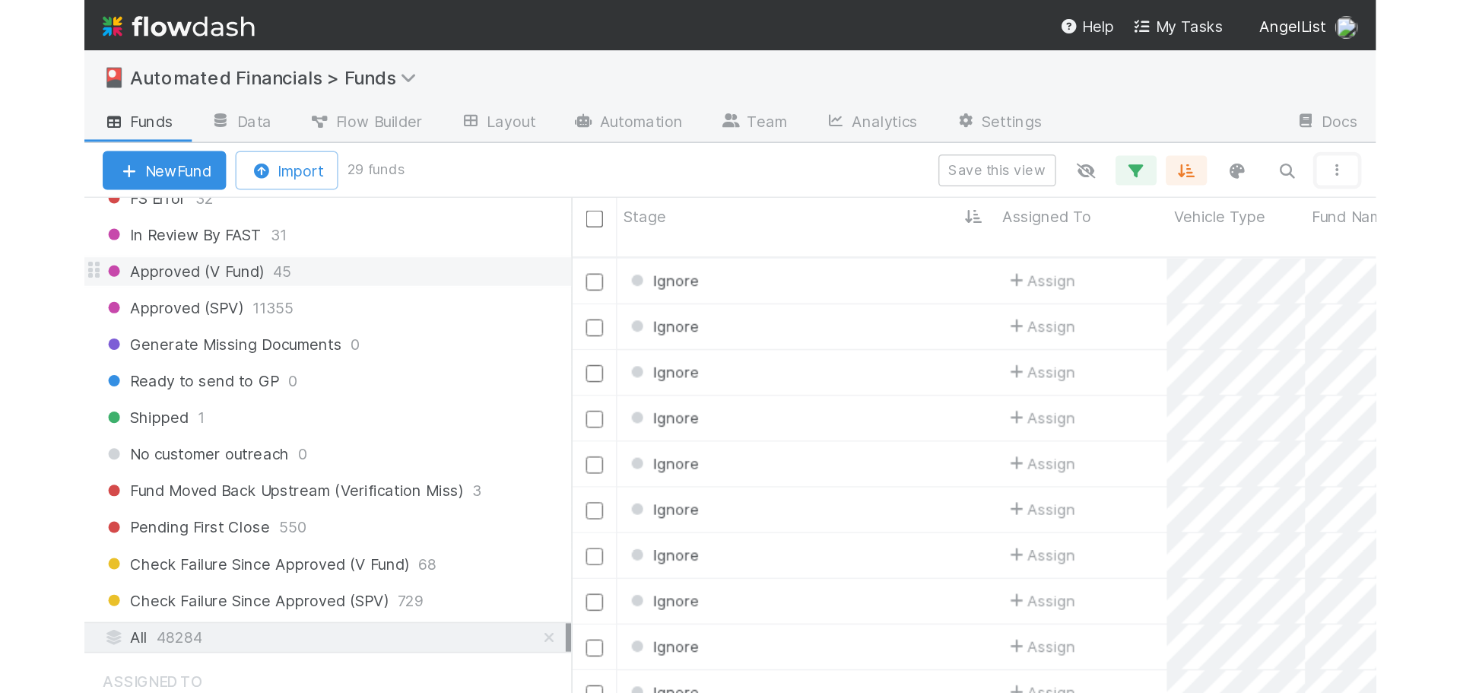
scroll to position [523, 1125]
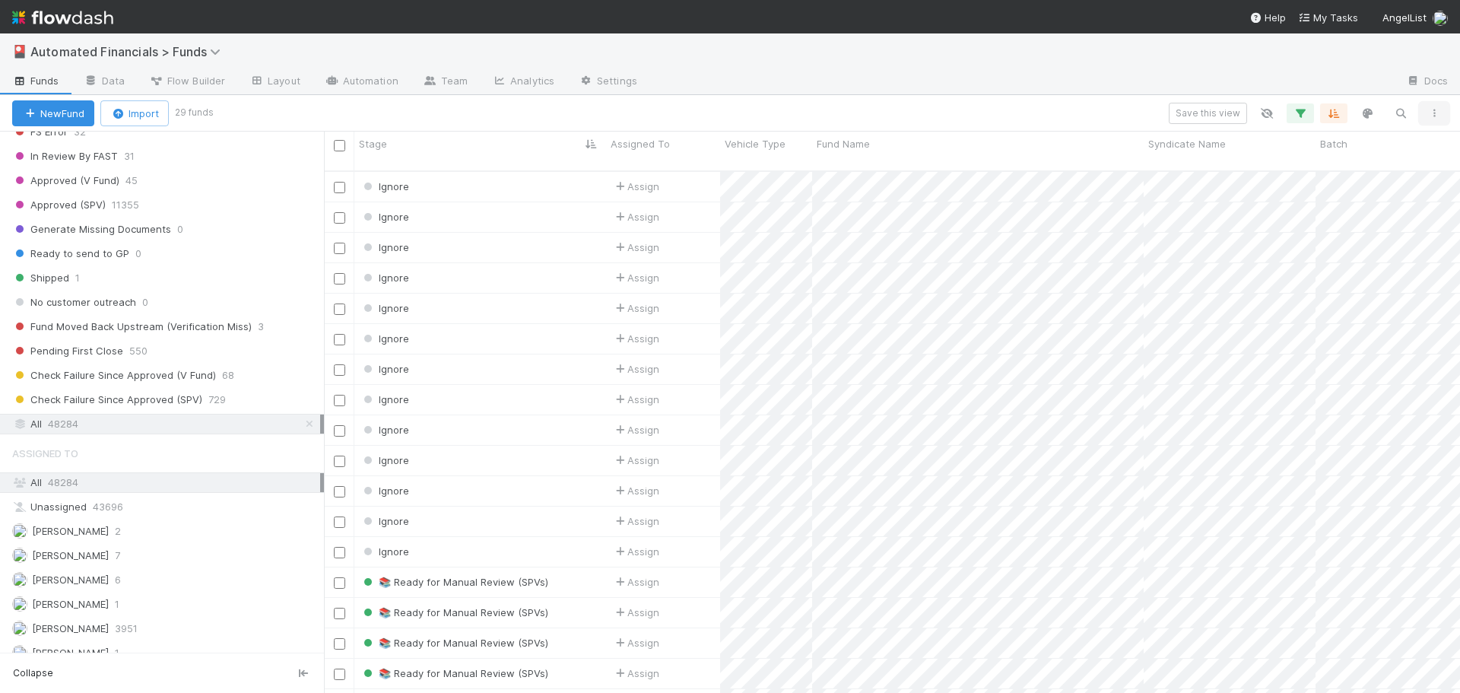
click at [1440, 112] on icon "button" at bounding box center [1434, 113] width 15 height 9
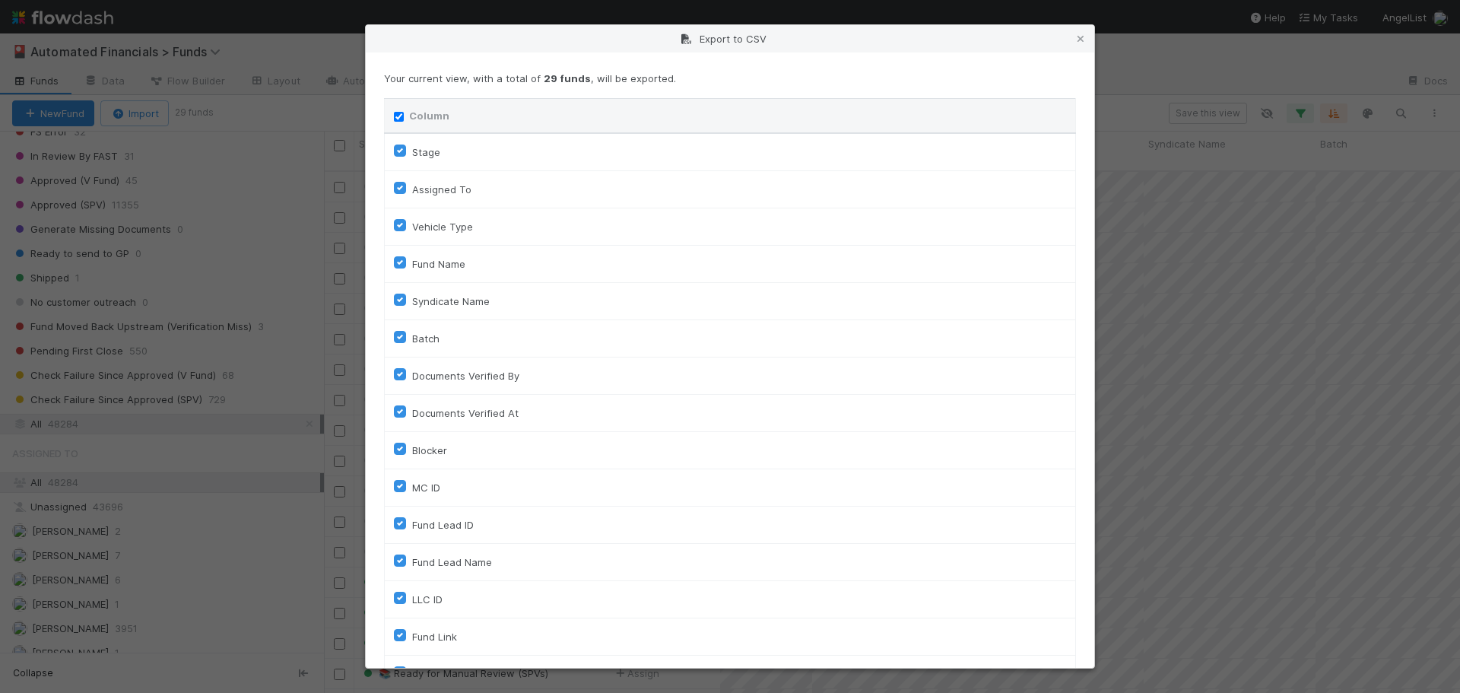
click at [402, 116] on input "Column" at bounding box center [399, 117] width 10 height 10
checkbox input "false"
checkbox To "false"
checkbox input "false"
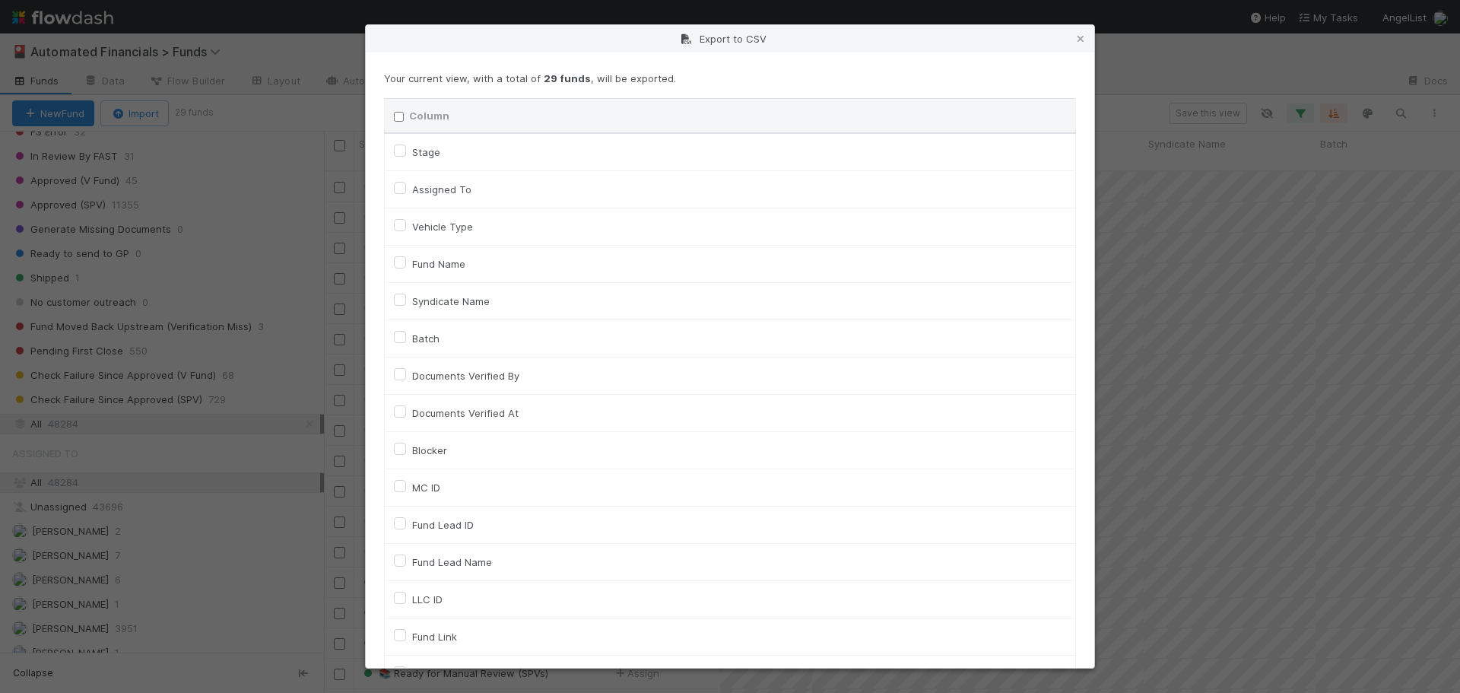
checkbox input "false"
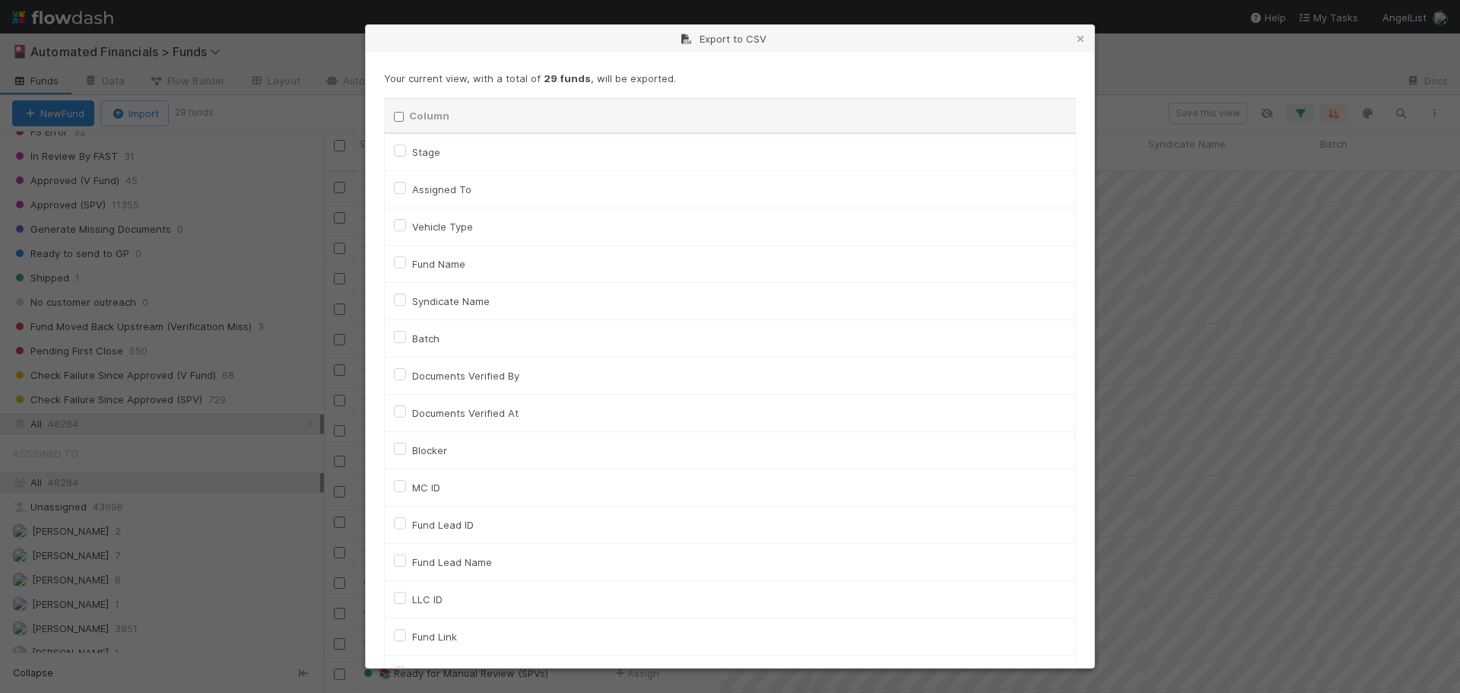
checkbox input "false"
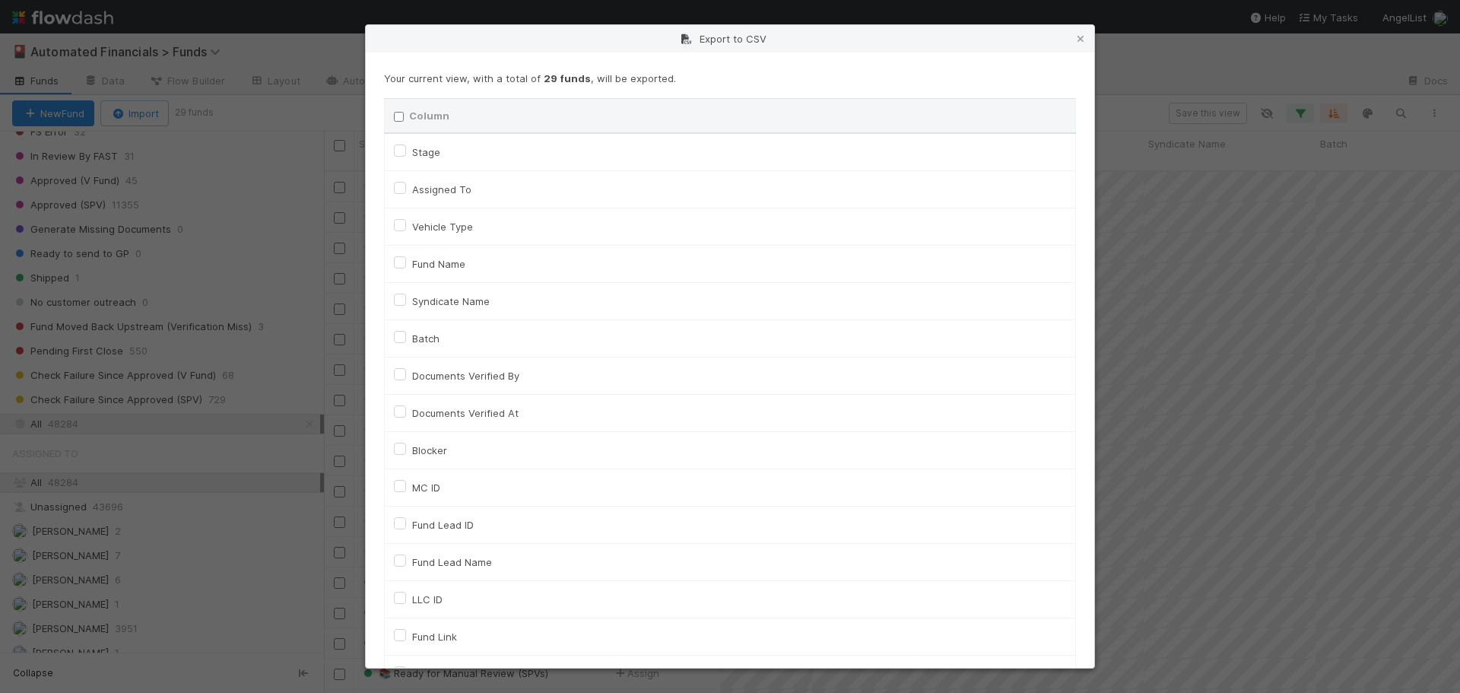
checkbox input "false"
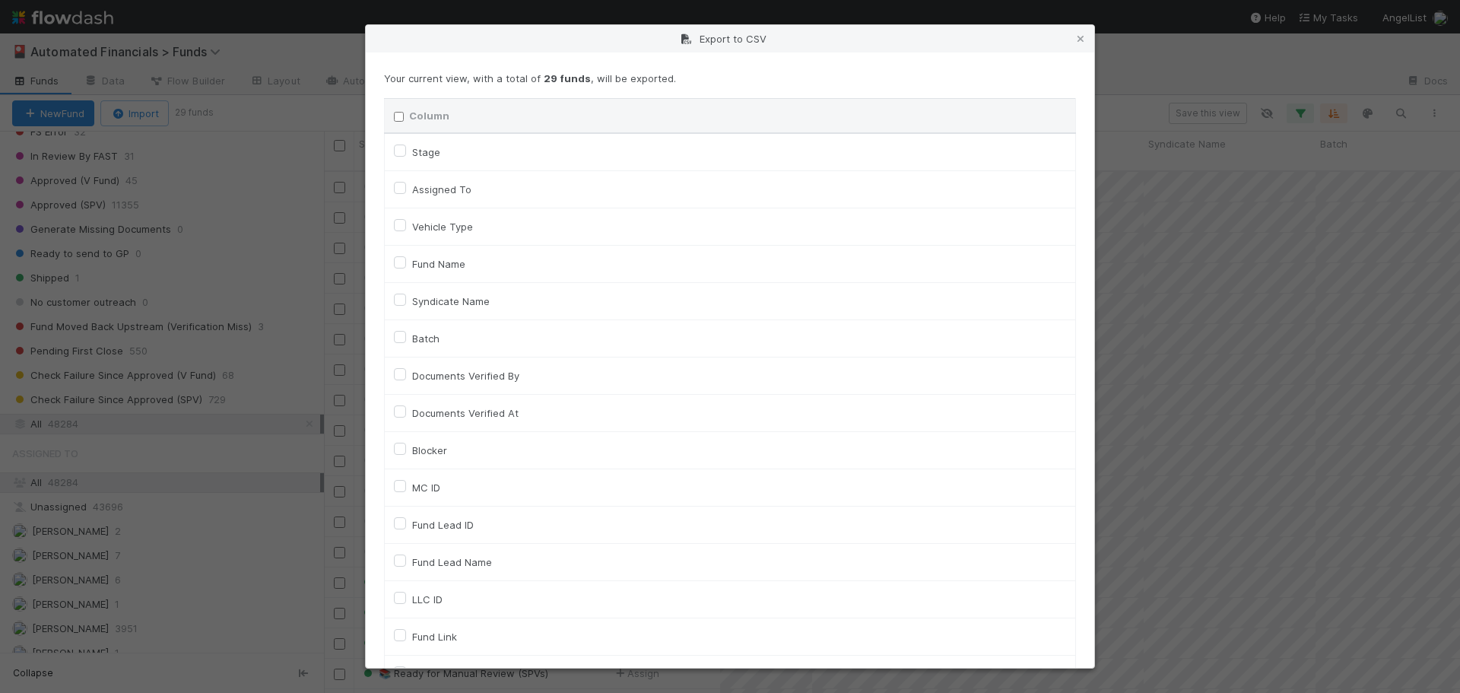
checkbox input "false"
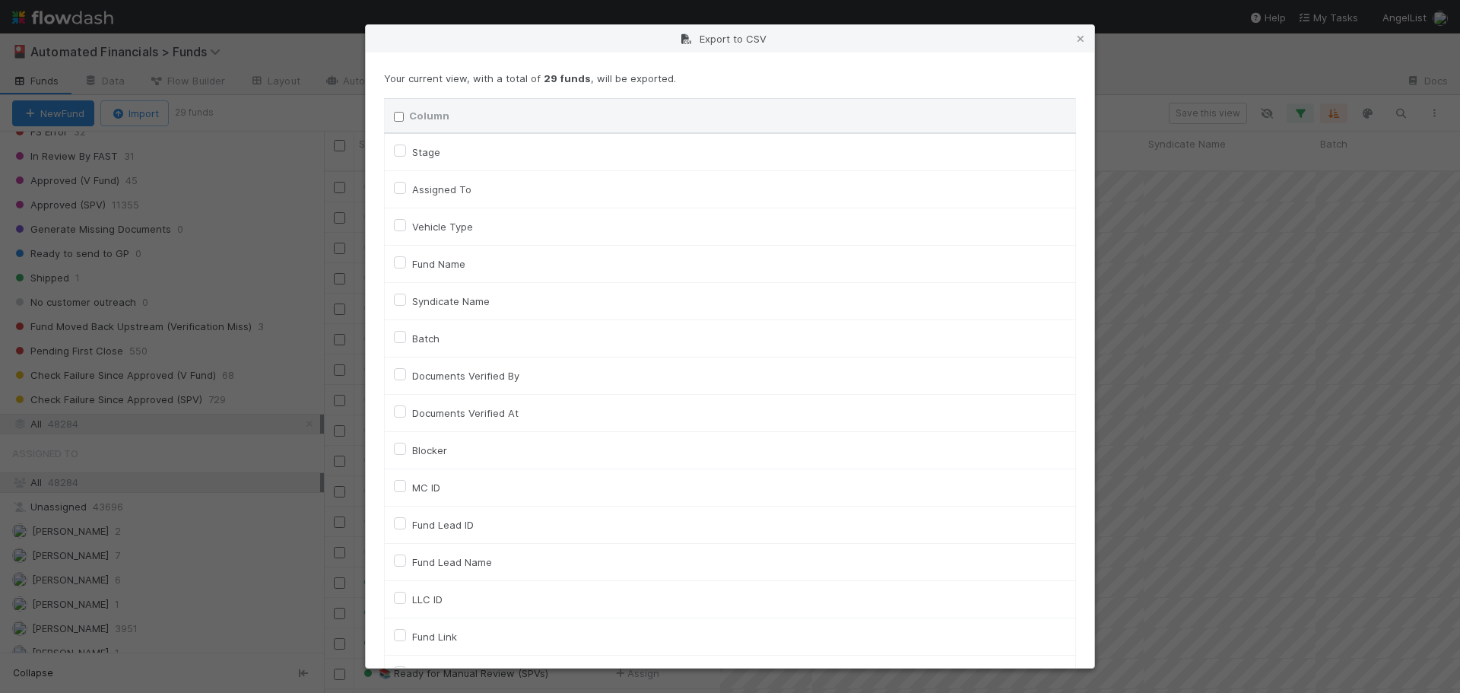
checkbox input "false"
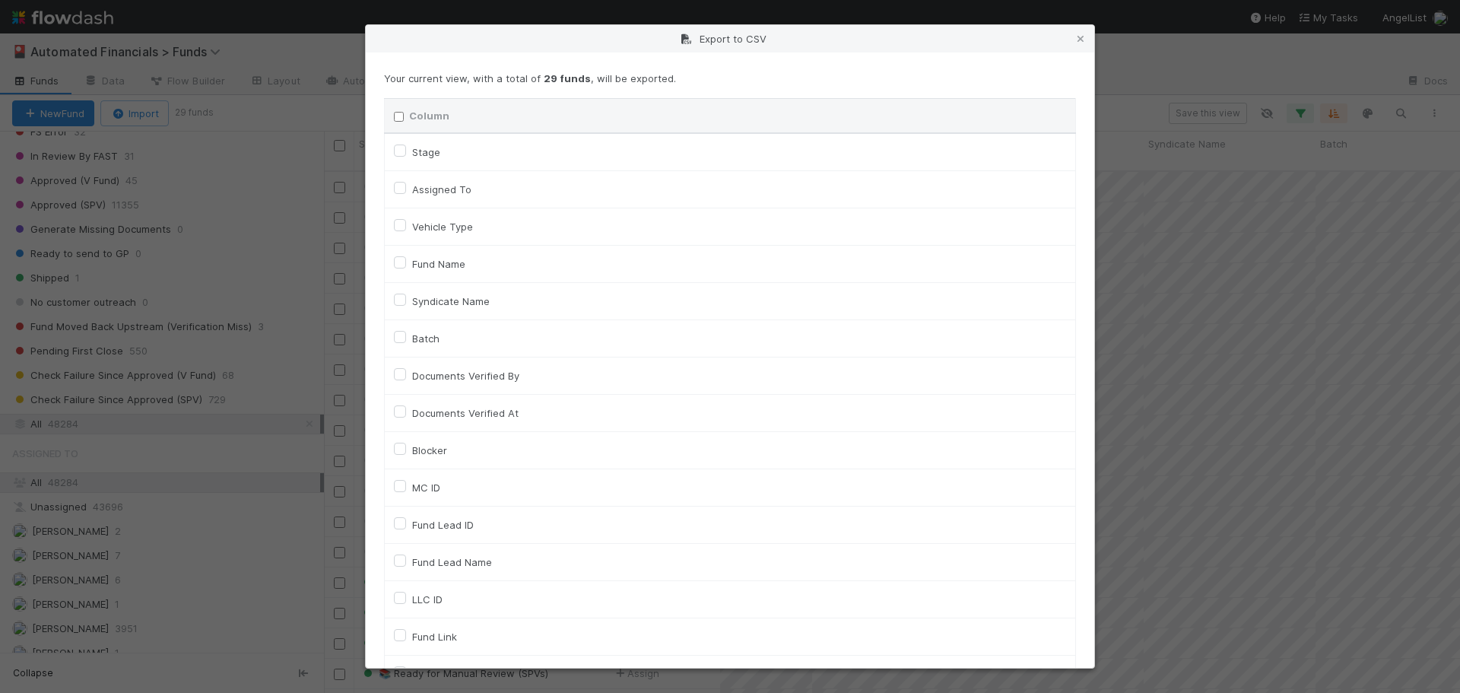
checkbox input "false"
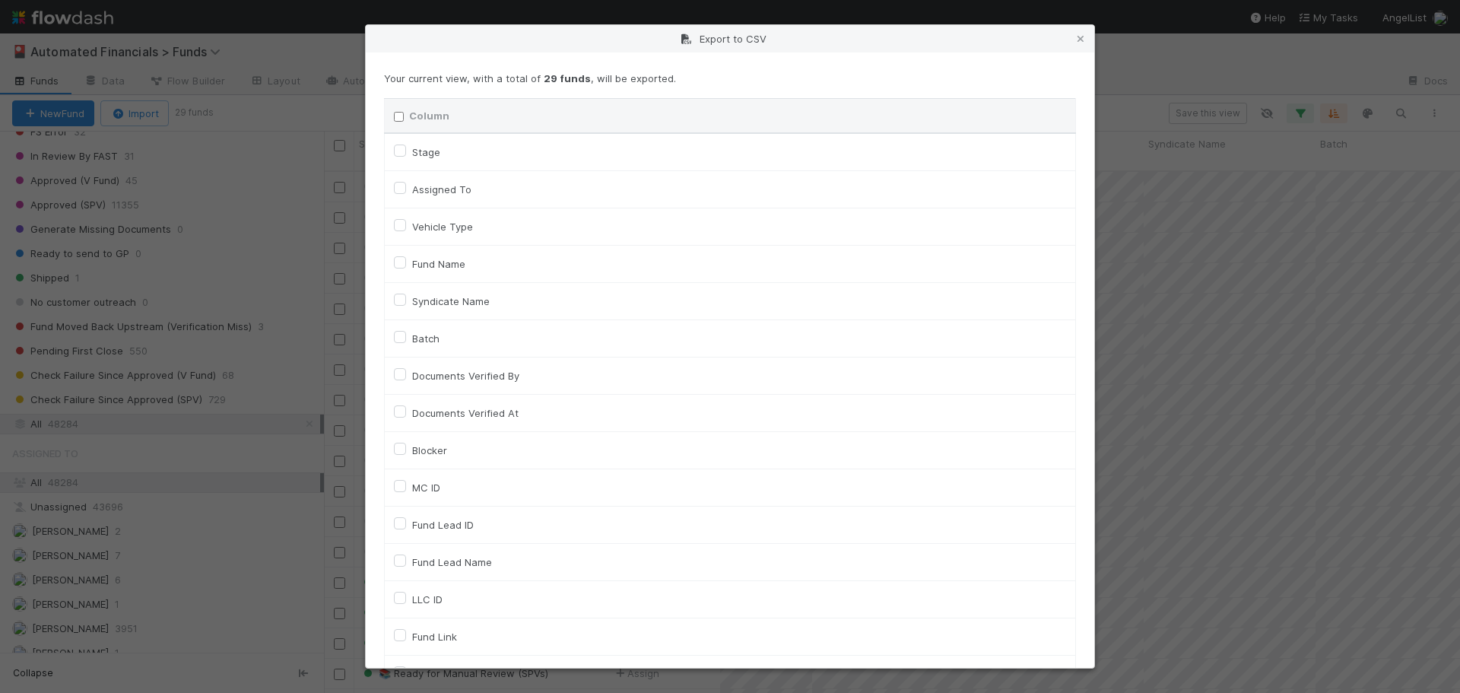
checkbox input "false"
checkbox On "false"
checkbox input "false"
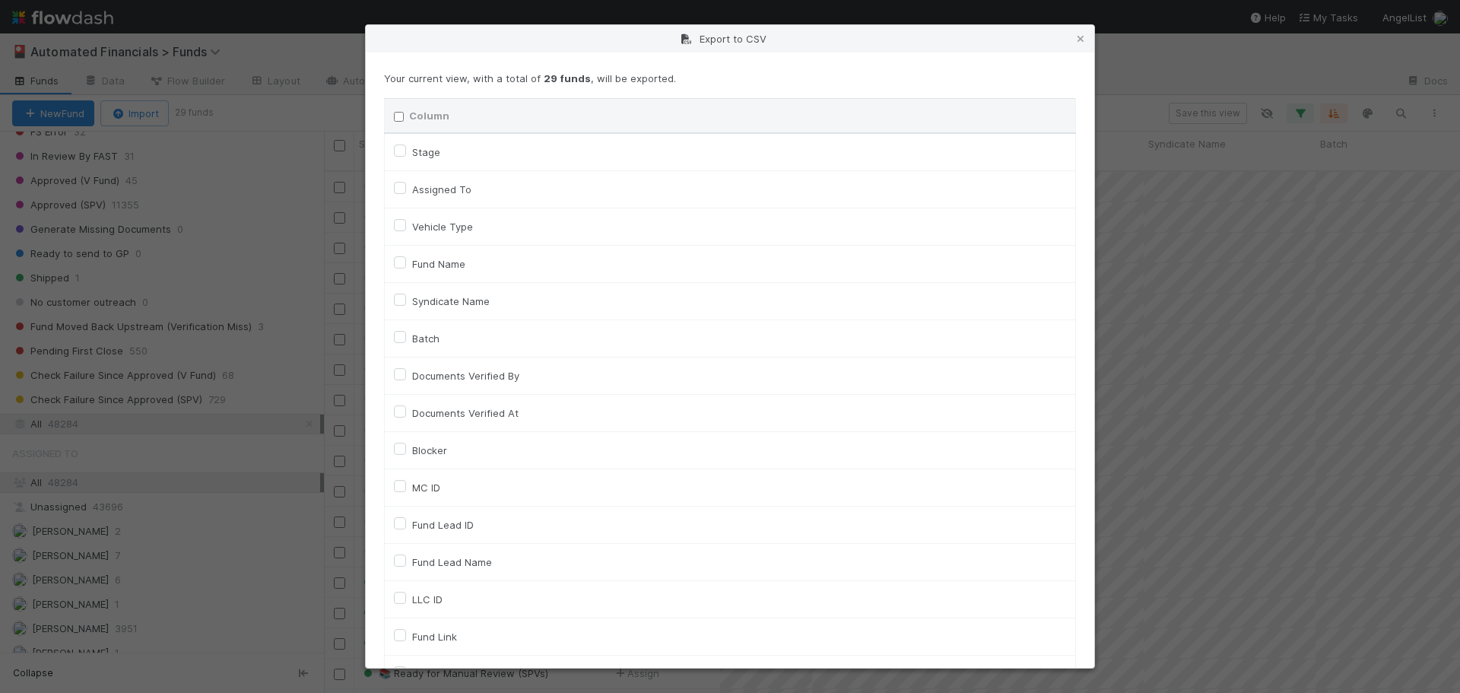
checkbox input "false"
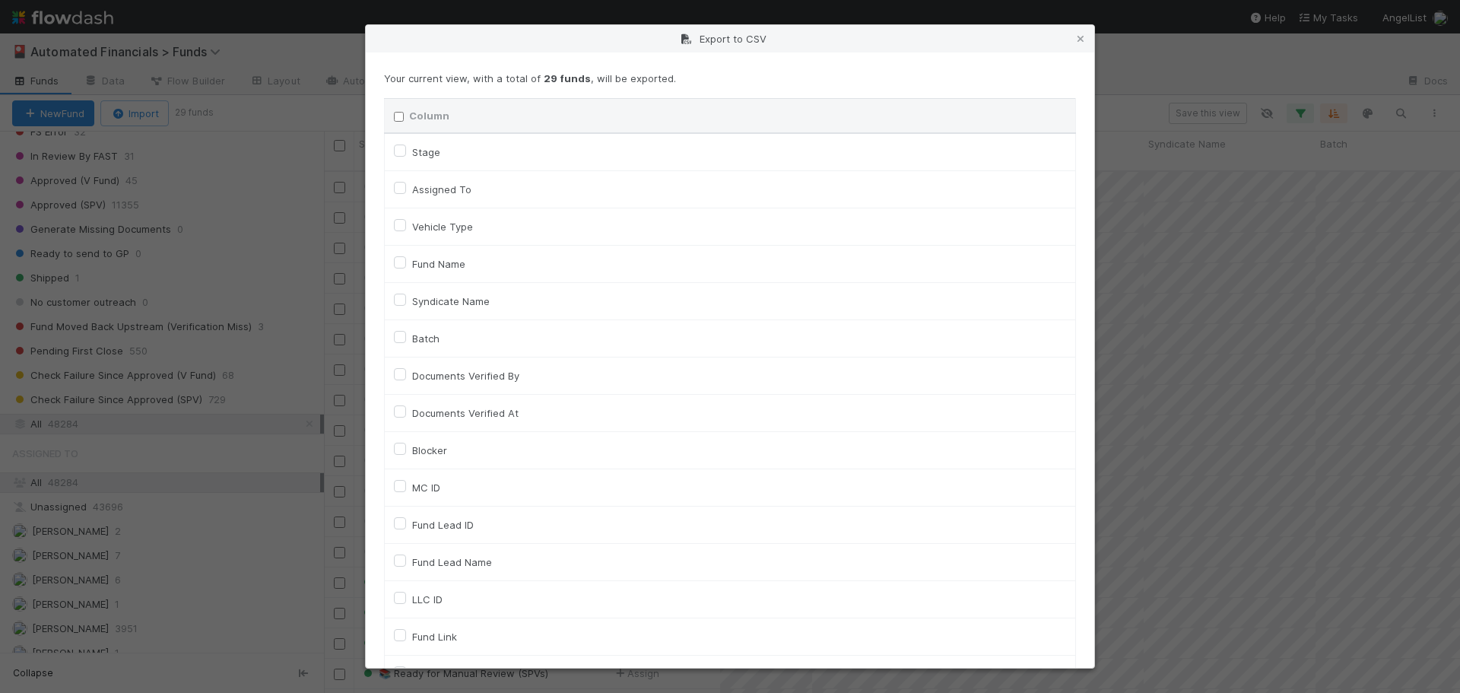
checkbox input "false"
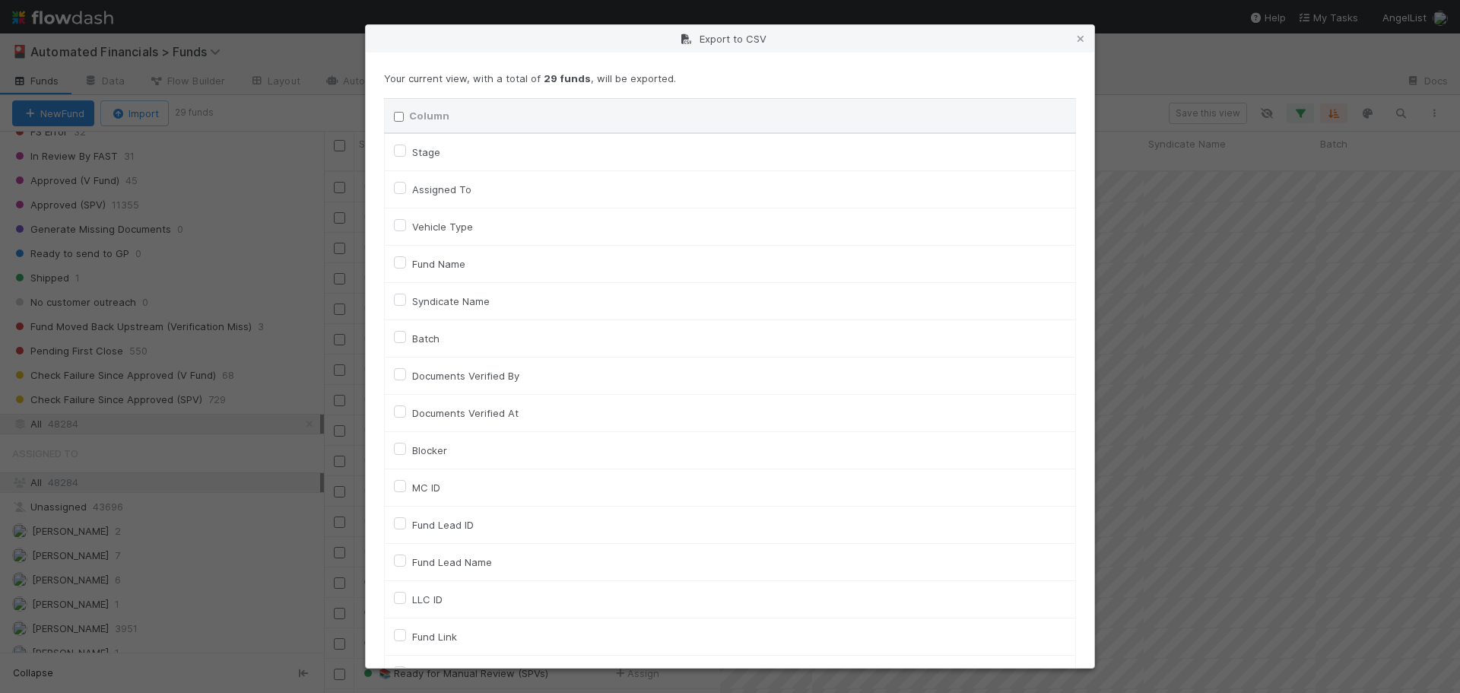
checkbox input "false"
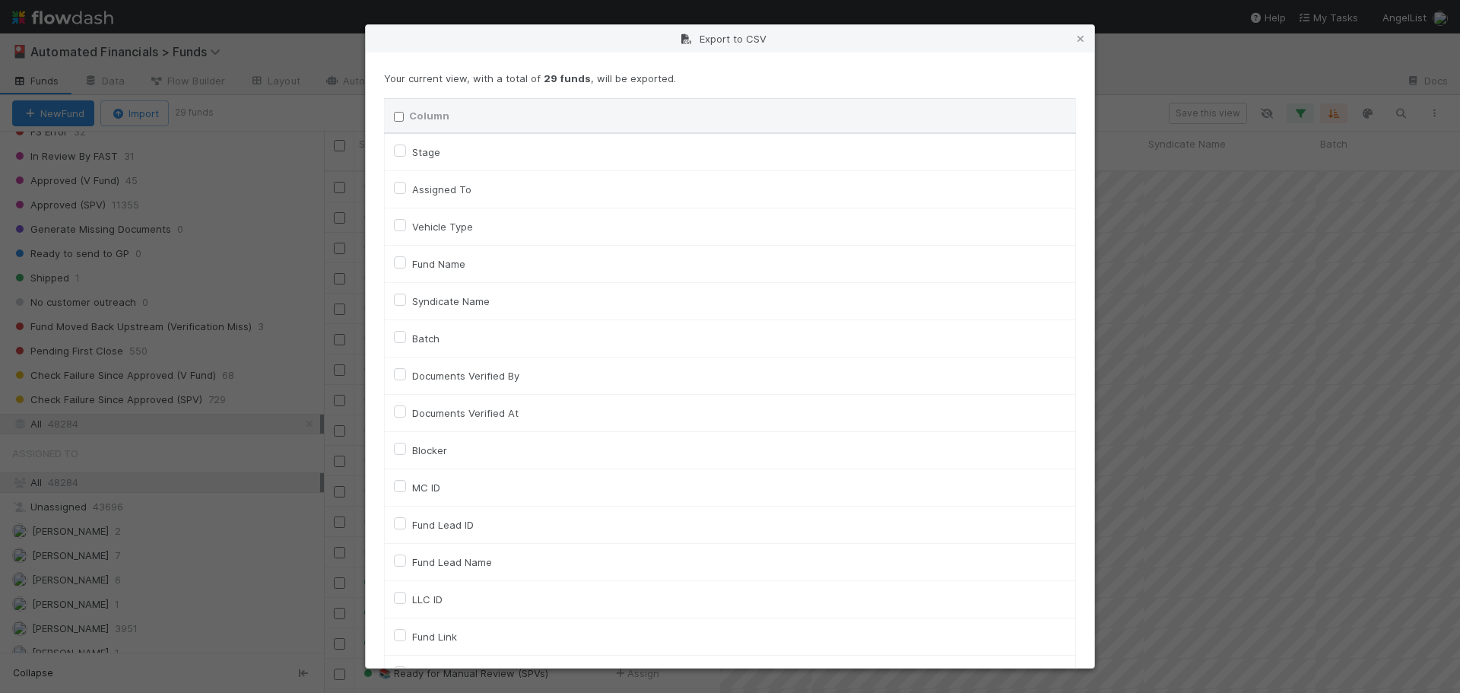
checkbox input "false"
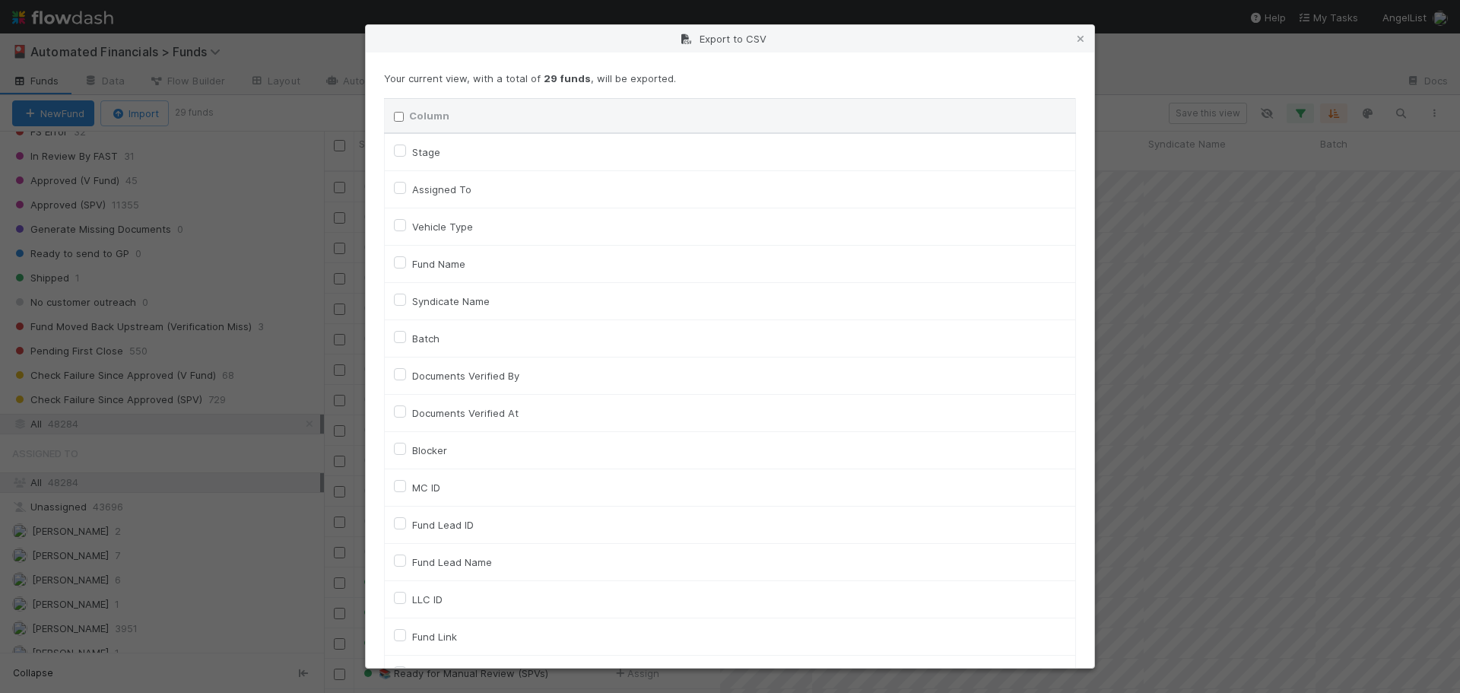
checkbox input "false"
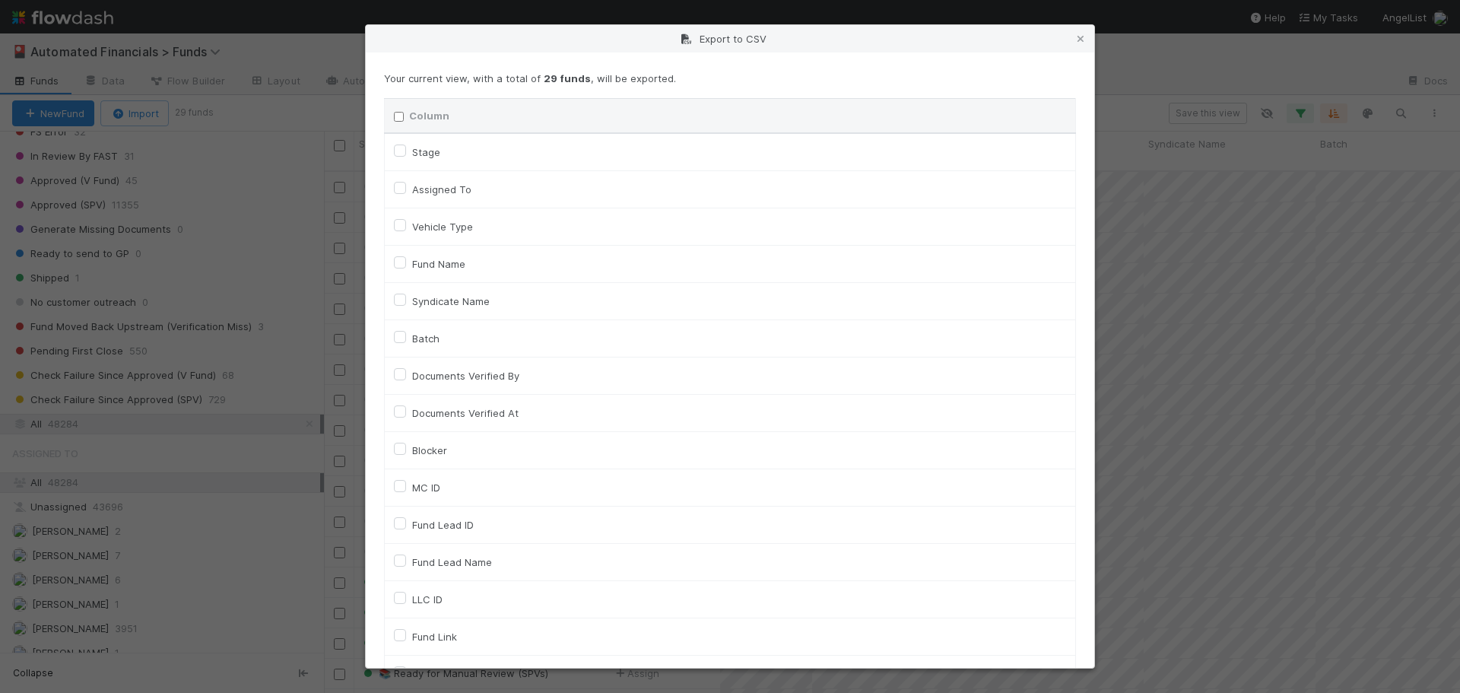
checkbox input "false"
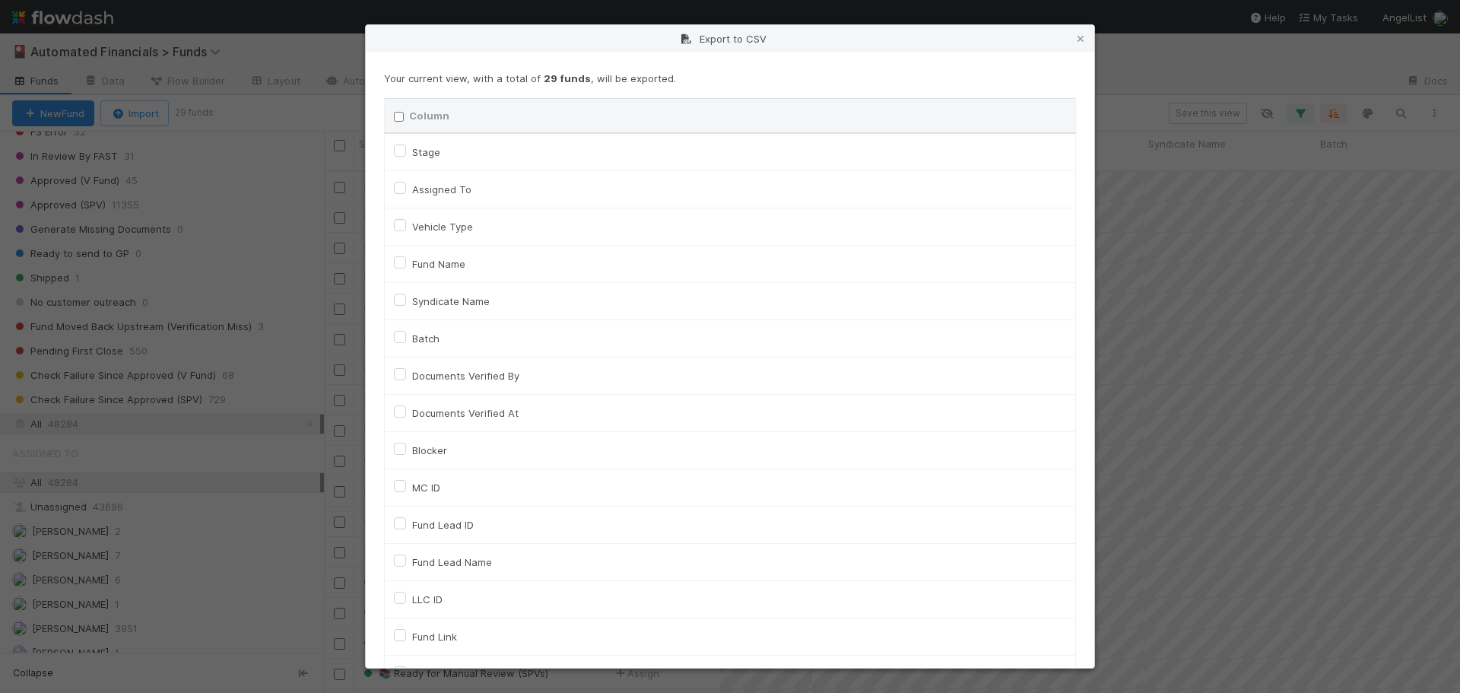
checkbox input "false"
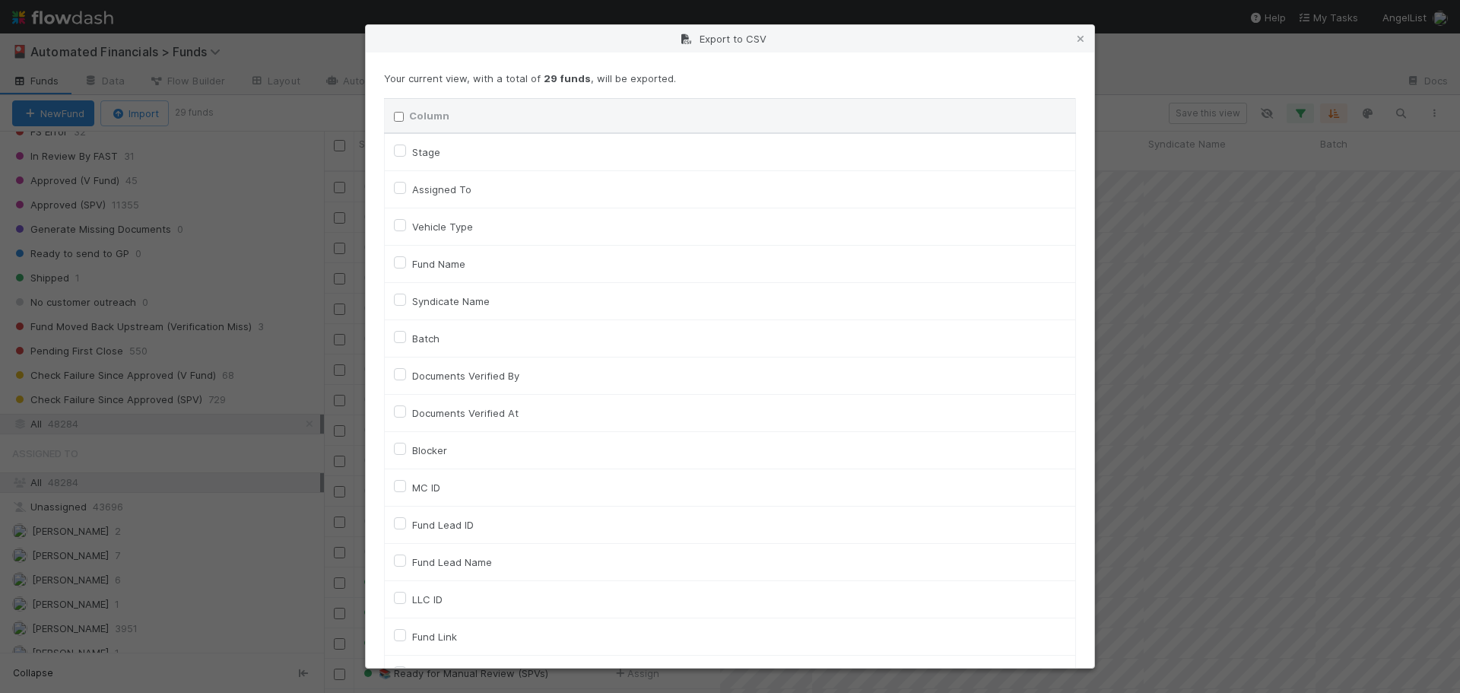
checkbox input "false"
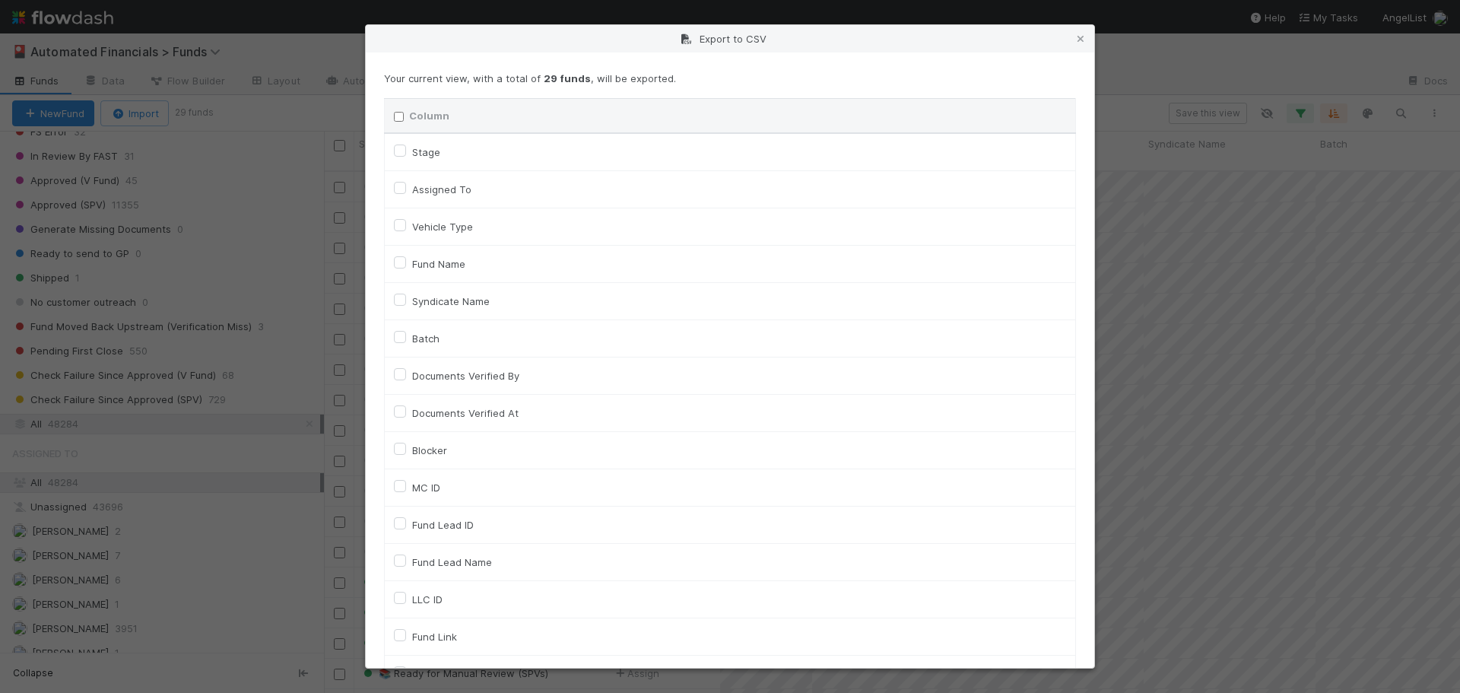
checkbox input "false"
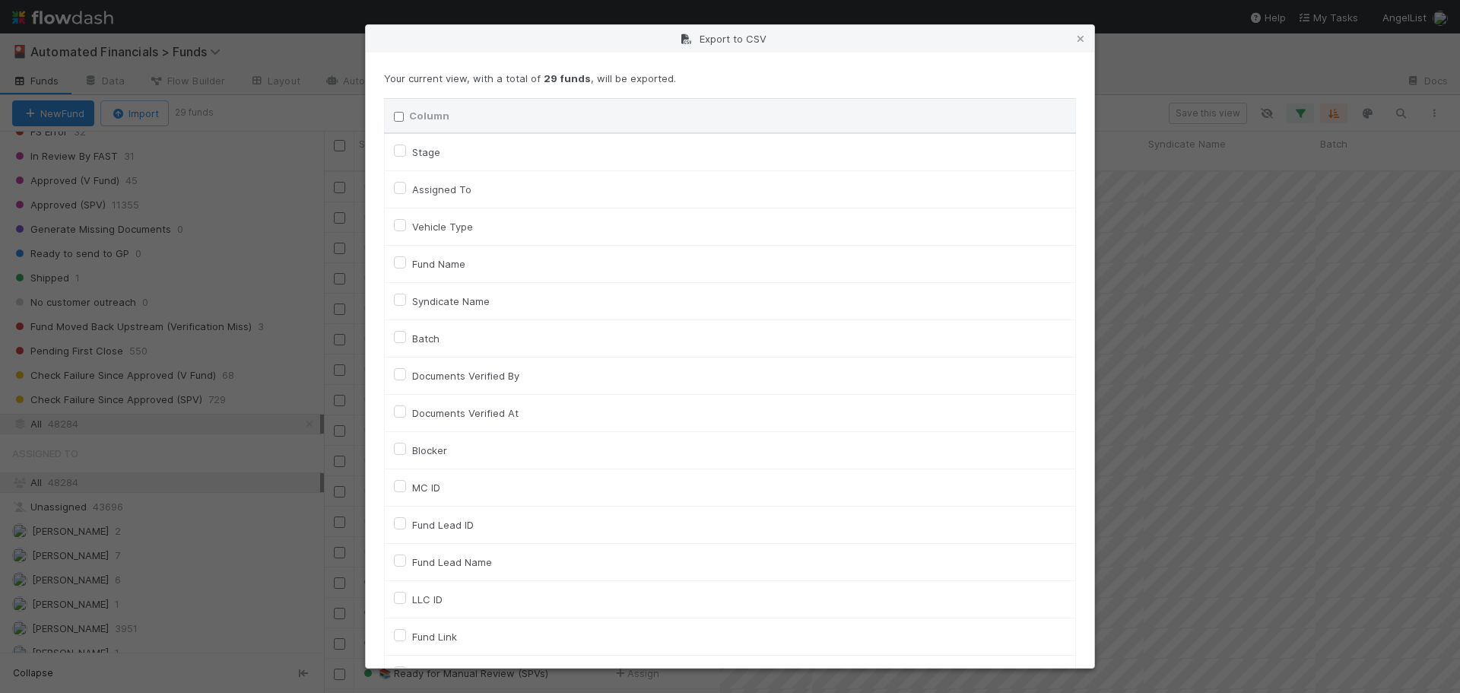
checkbox input "false"
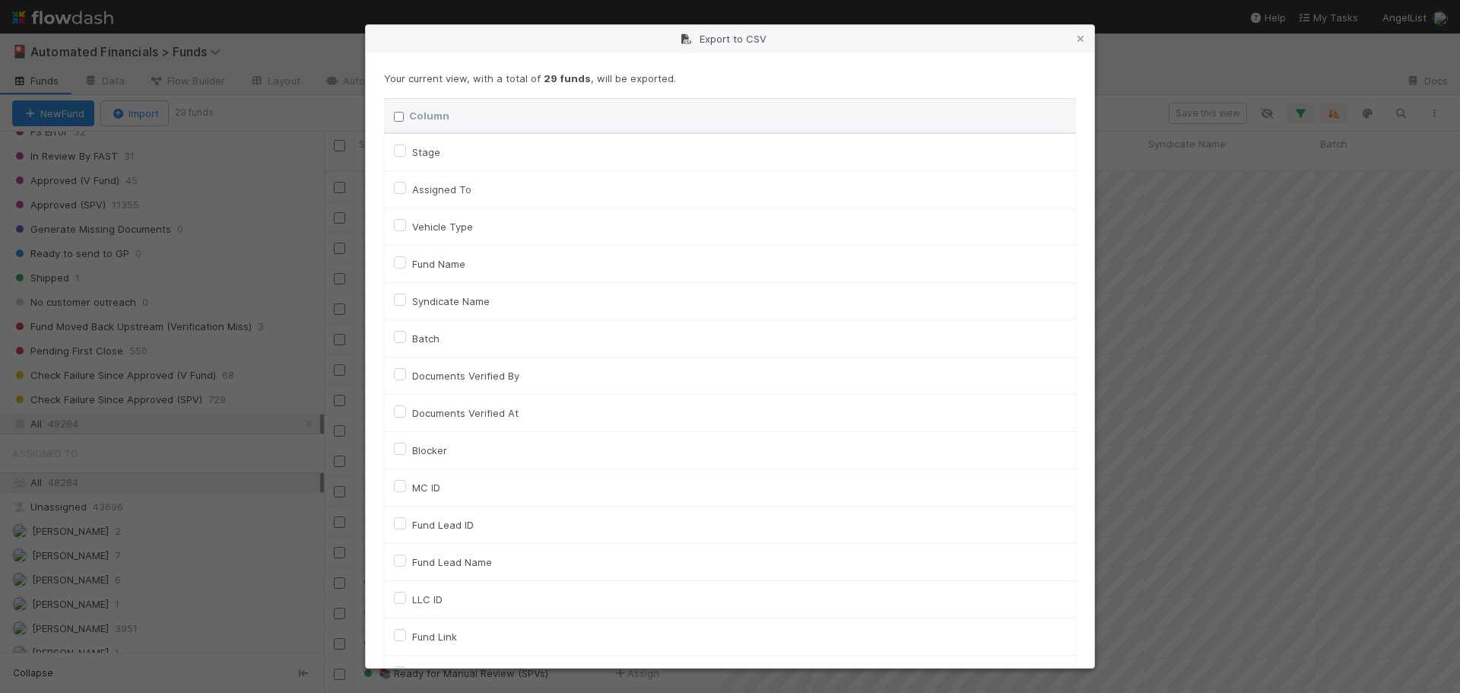
checkbox input "false"
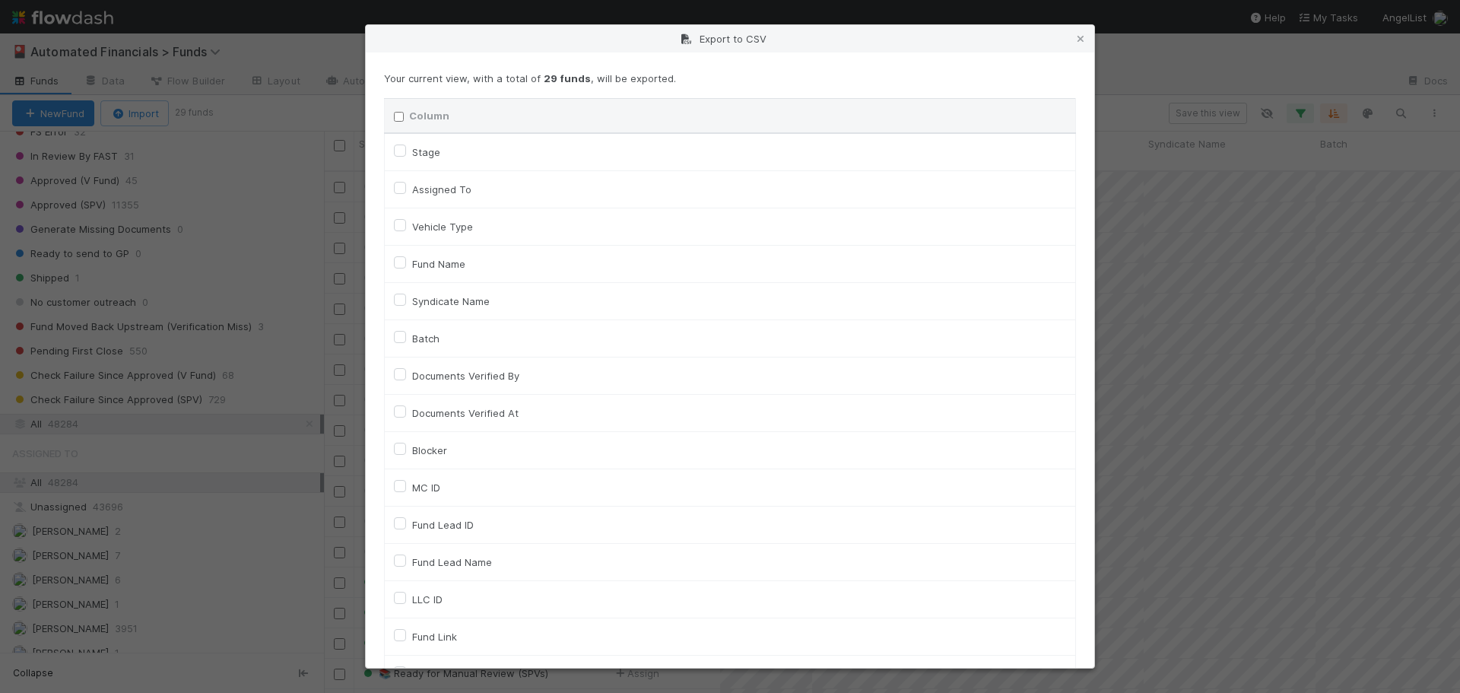
checkbox input "false"
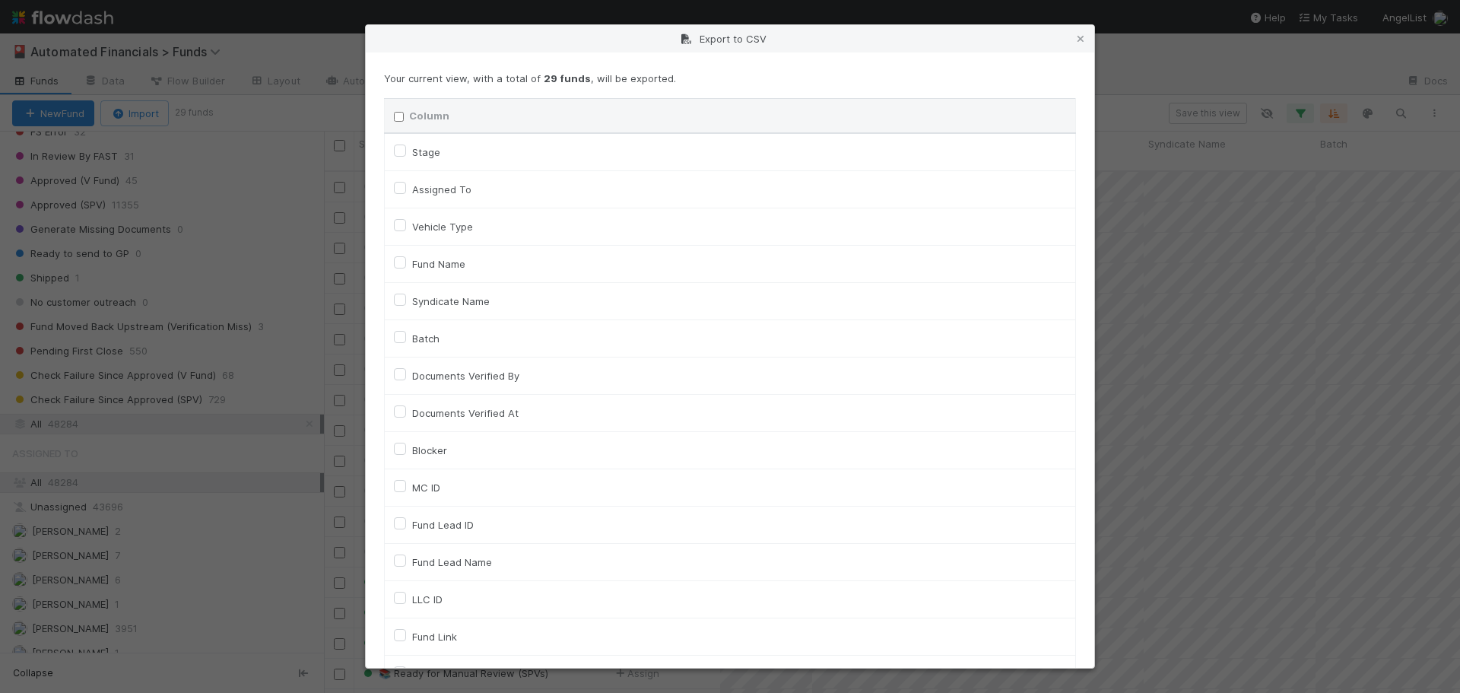
checkbox input "false"
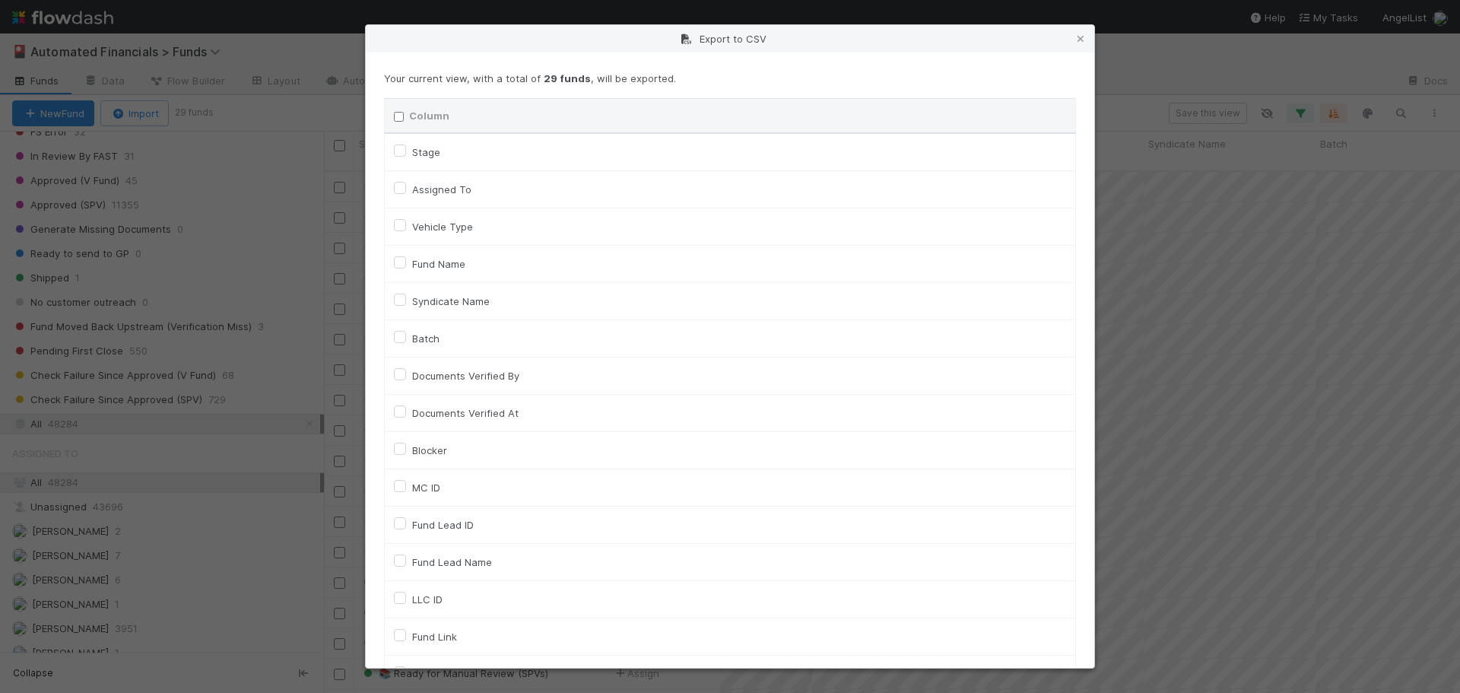
checkbox URL "false"
click at [412, 152] on label "Stage" at bounding box center [426, 152] width 28 height 18
click at [402, 152] on input "Stage" at bounding box center [400, 150] width 12 height 14
checkbox input "true"
click at [412, 489] on label "MC ID" at bounding box center [426, 487] width 28 height 18
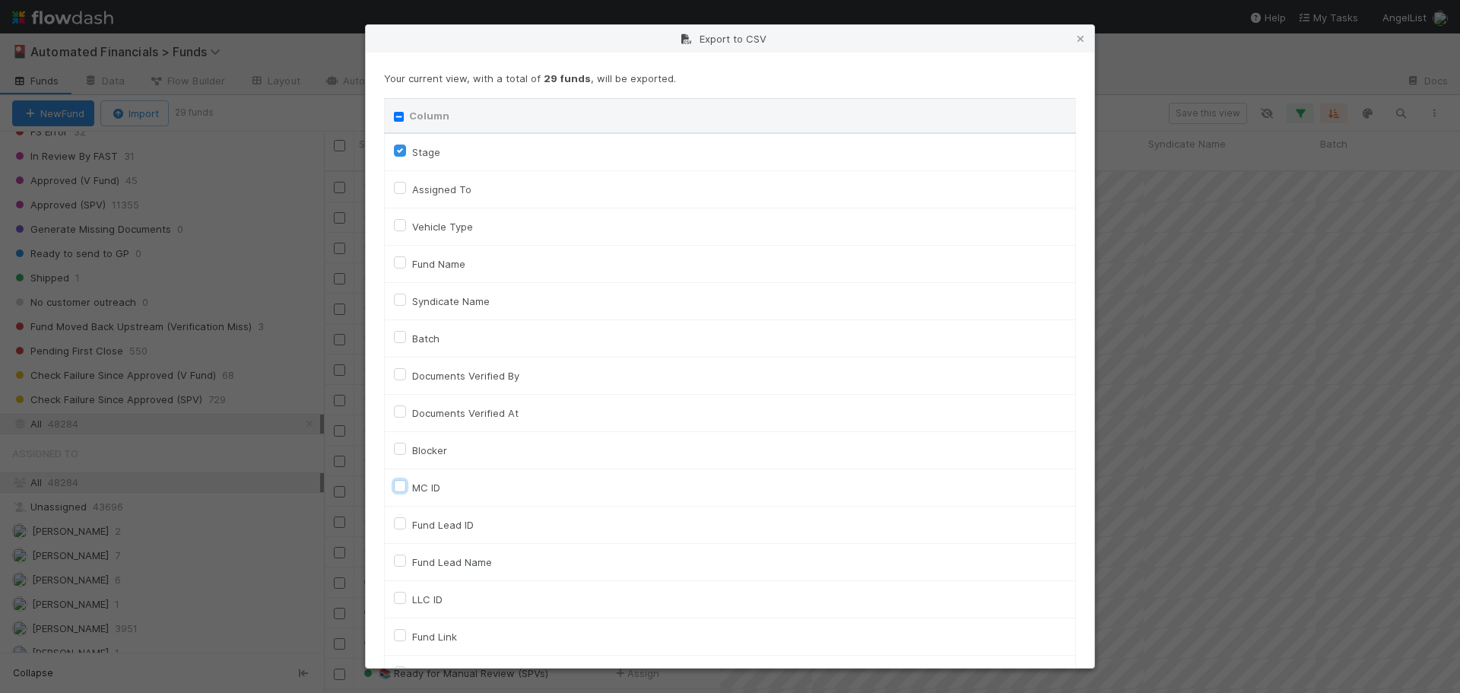
click at [399, 489] on input "MC ID" at bounding box center [400, 485] width 12 height 14
checkbox input "true"
click at [412, 564] on label "Fund Lead Name" at bounding box center [452, 562] width 80 height 18
click at [402, 564] on input "Fund Lead Name" at bounding box center [400, 560] width 12 height 14
click at [412, 558] on label "Fund Lead Name" at bounding box center [452, 562] width 80 height 18
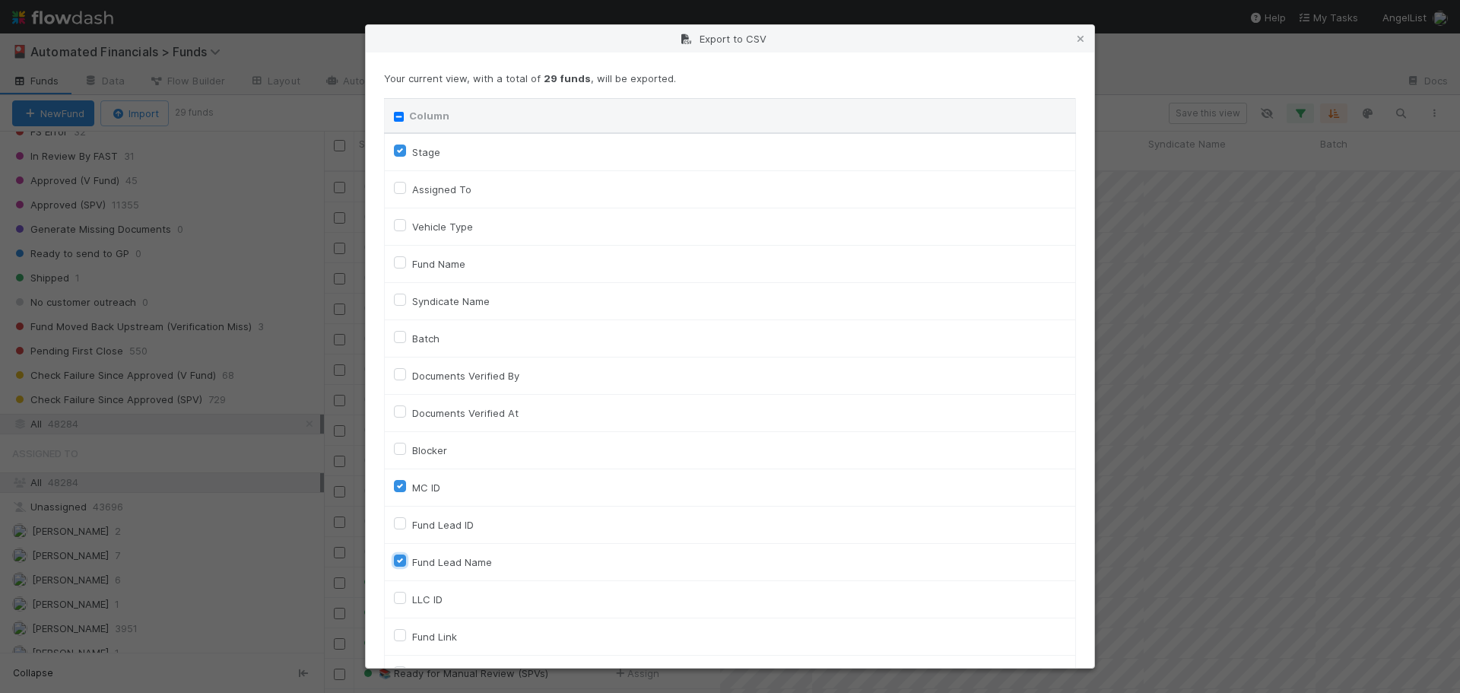
click at [400, 558] on input "Fund Lead Name" at bounding box center [400, 560] width 12 height 14
checkbox input "false"
click at [412, 264] on label "Fund Name" at bounding box center [438, 264] width 53 height 18
click at [399, 264] on input "Fund Name" at bounding box center [400, 262] width 12 height 14
checkbox input "true"
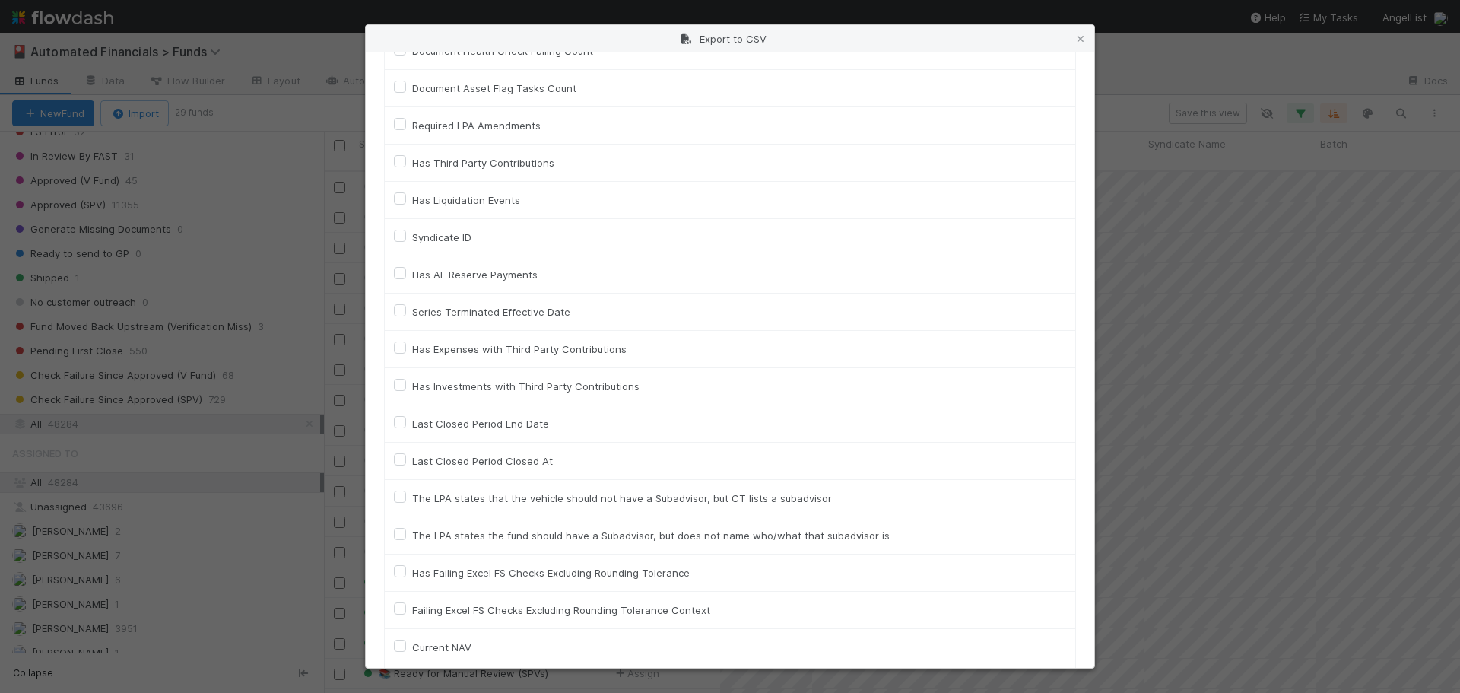
scroll to position [3398, 0]
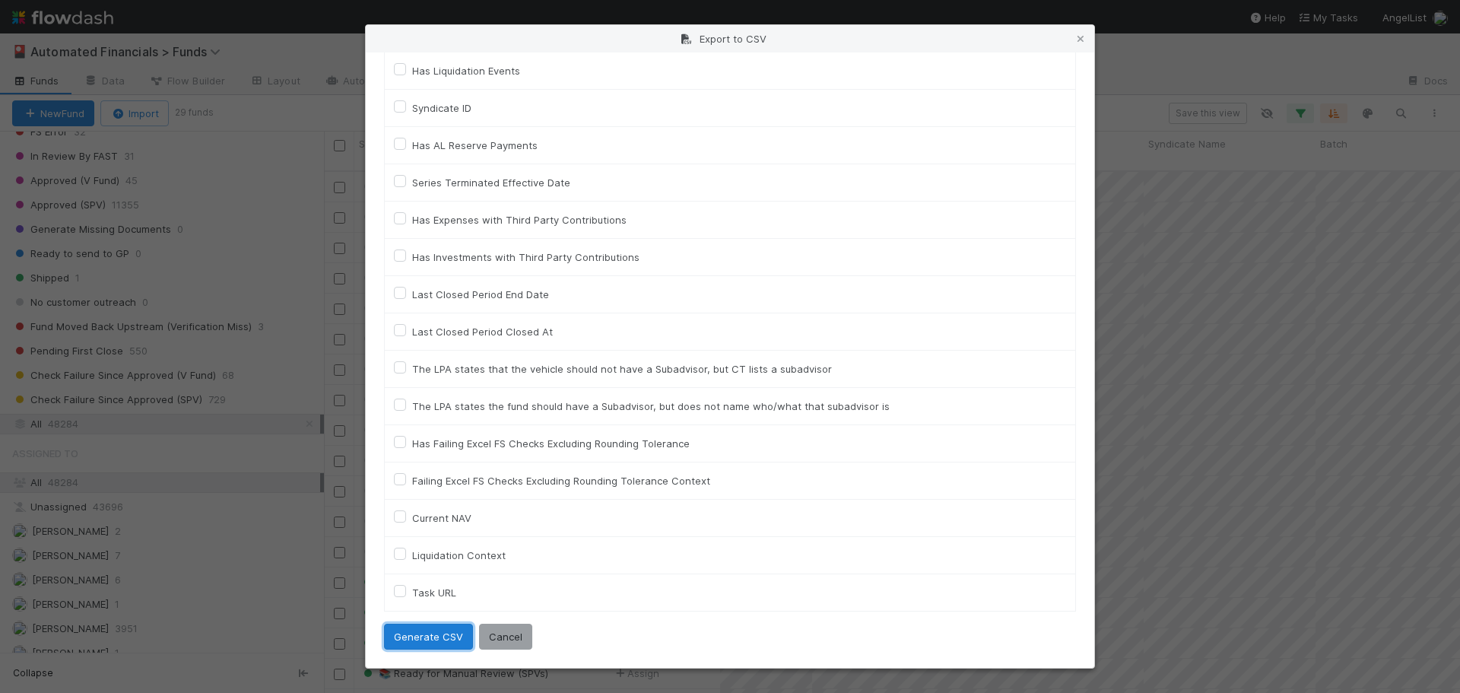
click at [422, 637] on button "Generate CSV" at bounding box center [428, 637] width 89 height 26
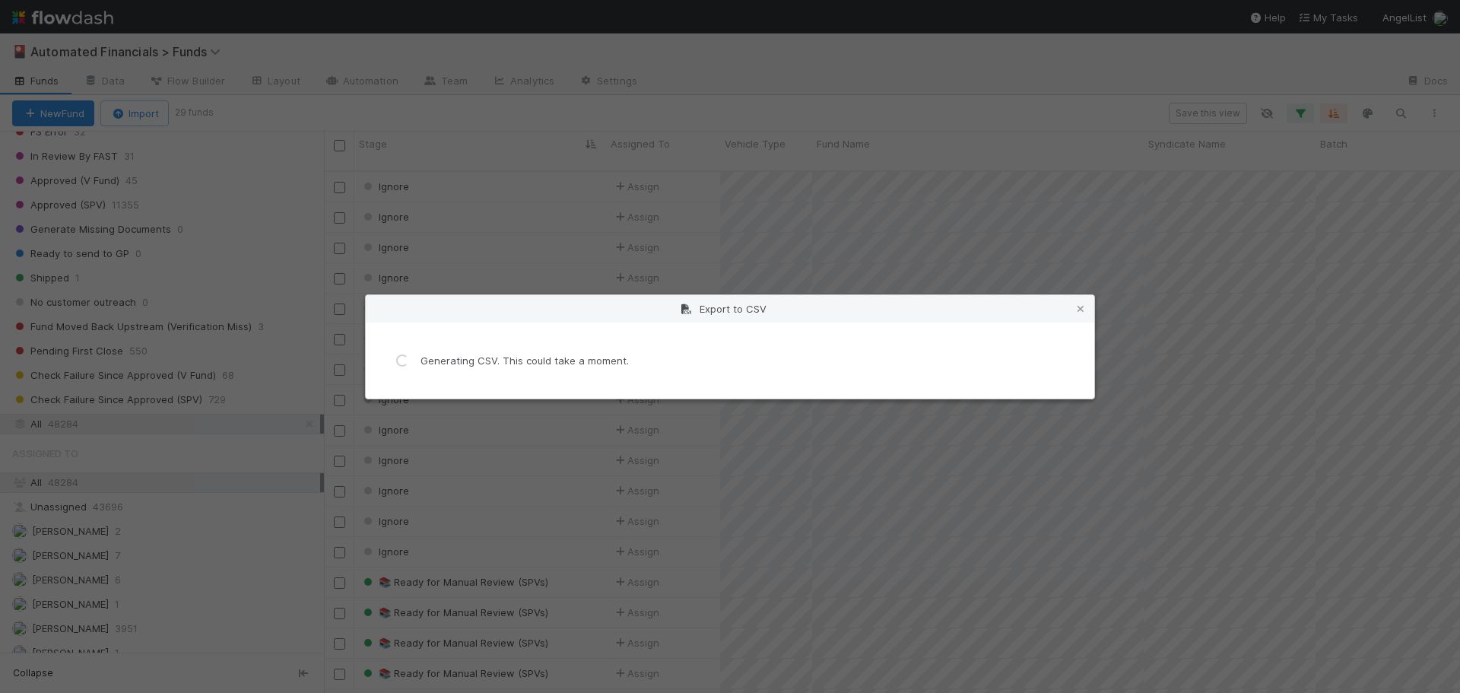
scroll to position [0, 0]
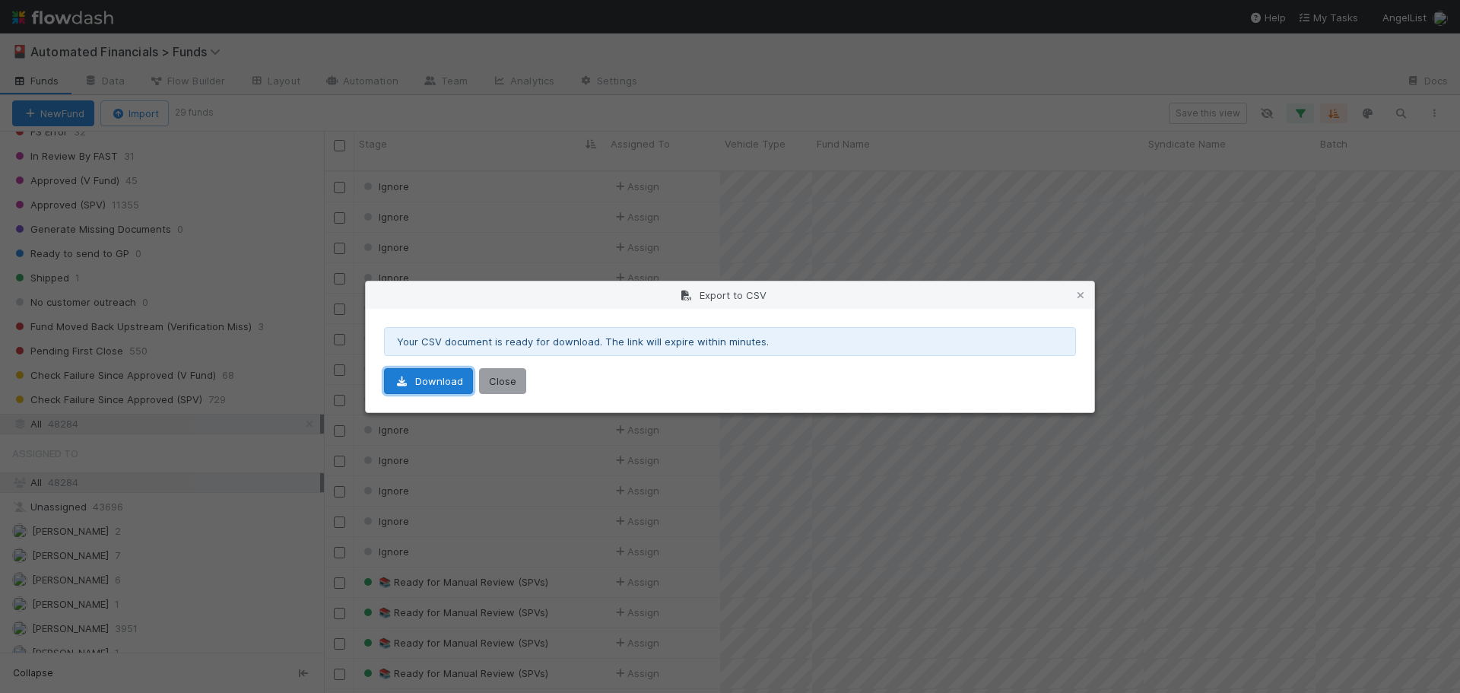
click at [446, 387] on link "Download" at bounding box center [428, 381] width 89 height 26
click at [495, 385] on button "Close" at bounding box center [502, 381] width 47 height 26
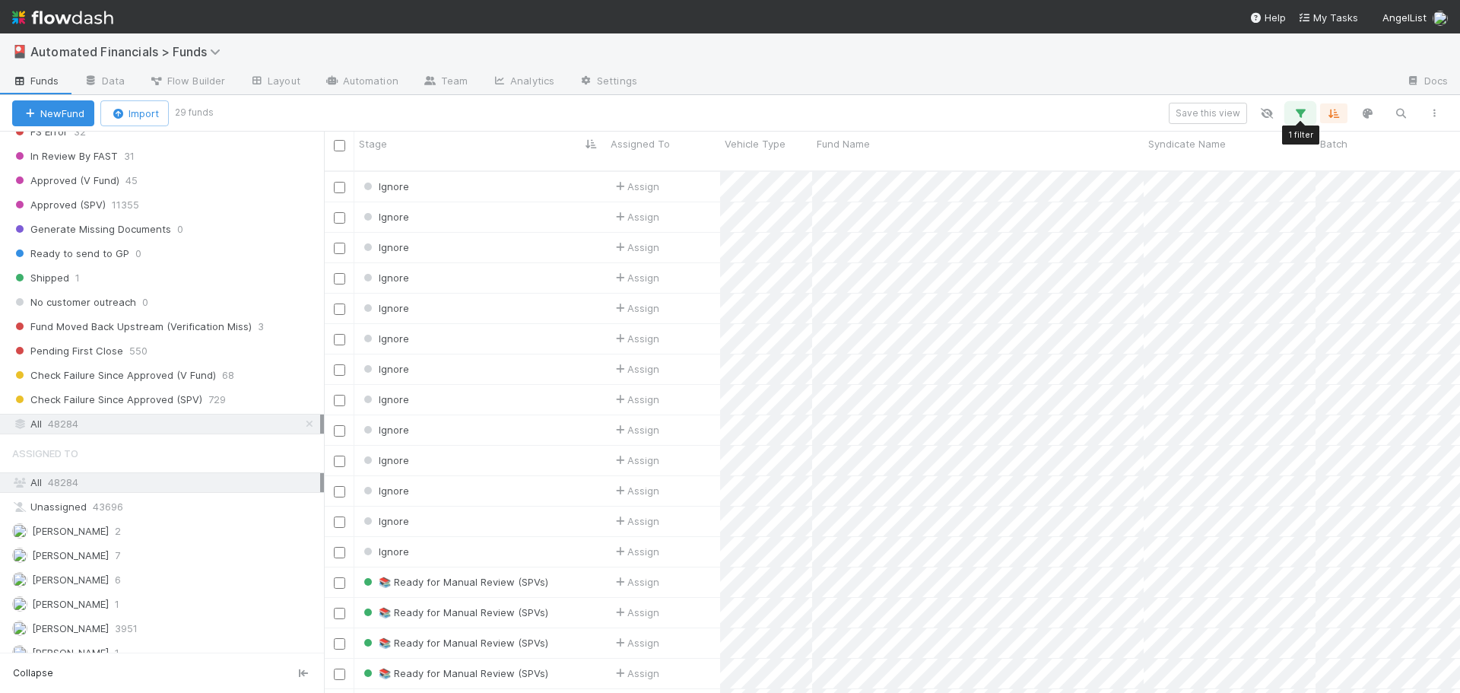
click at [1303, 113] on icon "button" at bounding box center [1300, 113] width 15 height 14
click at [1224, 196] on input "text" at bounding box center [1193, 193] width 146 height 23
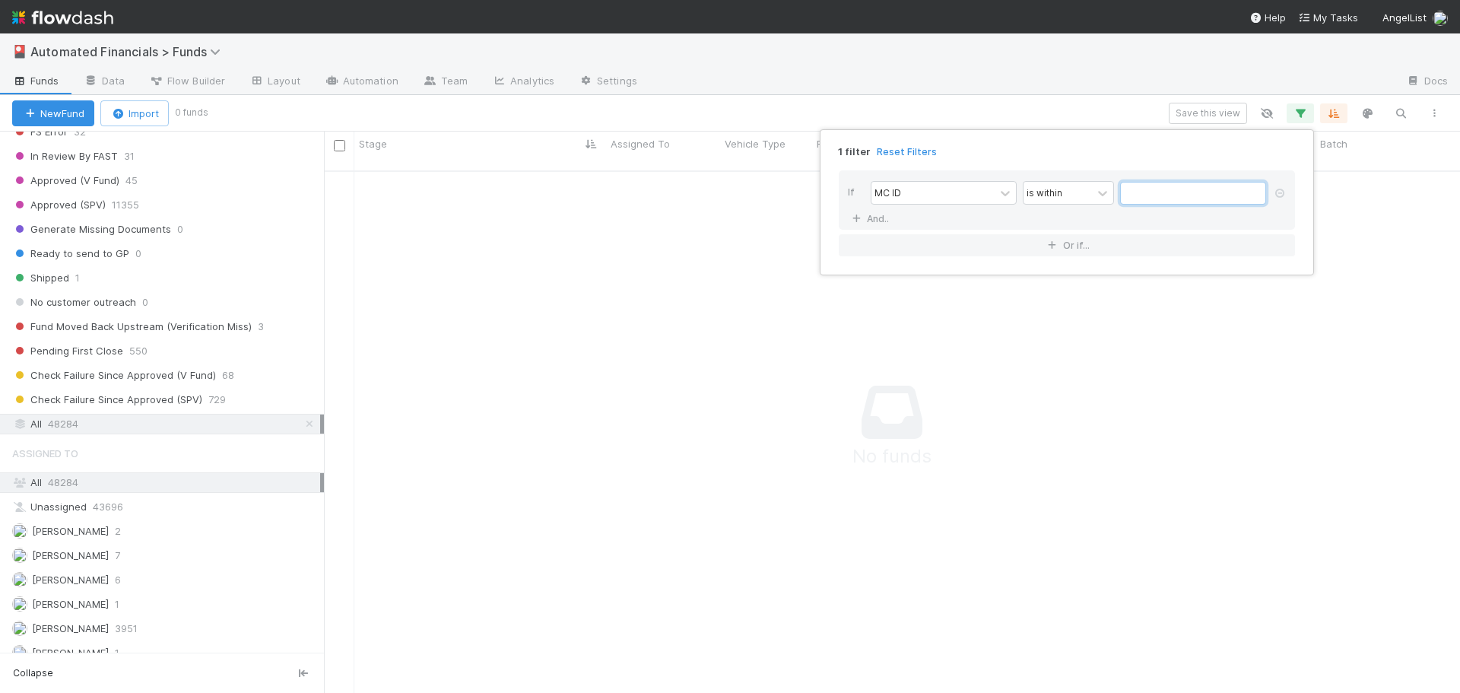
paste input "1f24a39230ff4fb78d8aba33f91b6eea,00416a1108894e818c4cd6db41412c72,e4a85b4357df4…"
type input "1f24a39230ff4fb78d8aba33f91b6eea,00416a1108894e818c4cd6db41412c72,e4a85b4357df4…"
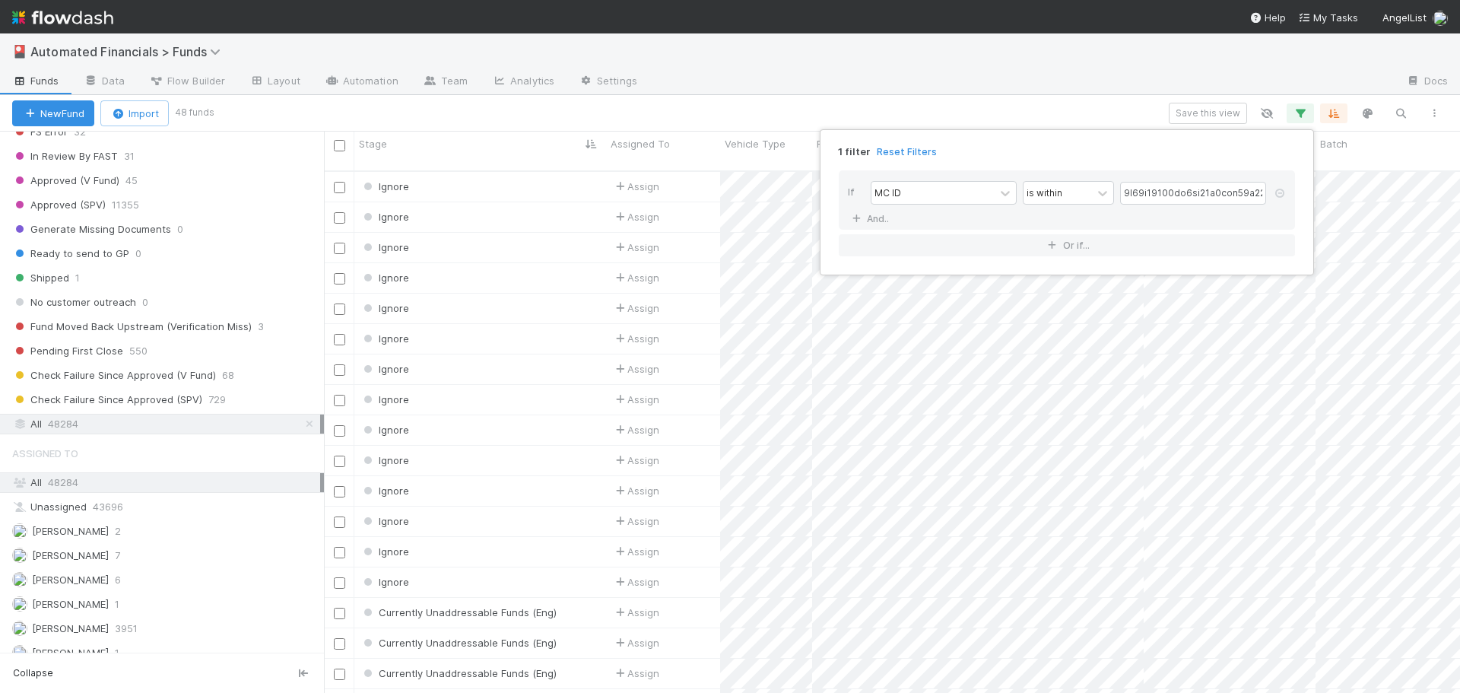
scroll to position [523, 1125]
click at [897, 114] on div "1 filter Reset Filters If MC ID is within And.. Or if..." at bounding box center [730, 346] width 1460 height 693
click at [1437, 116] on icon "button" at bounding box center [1434, 113] width 15 height 9
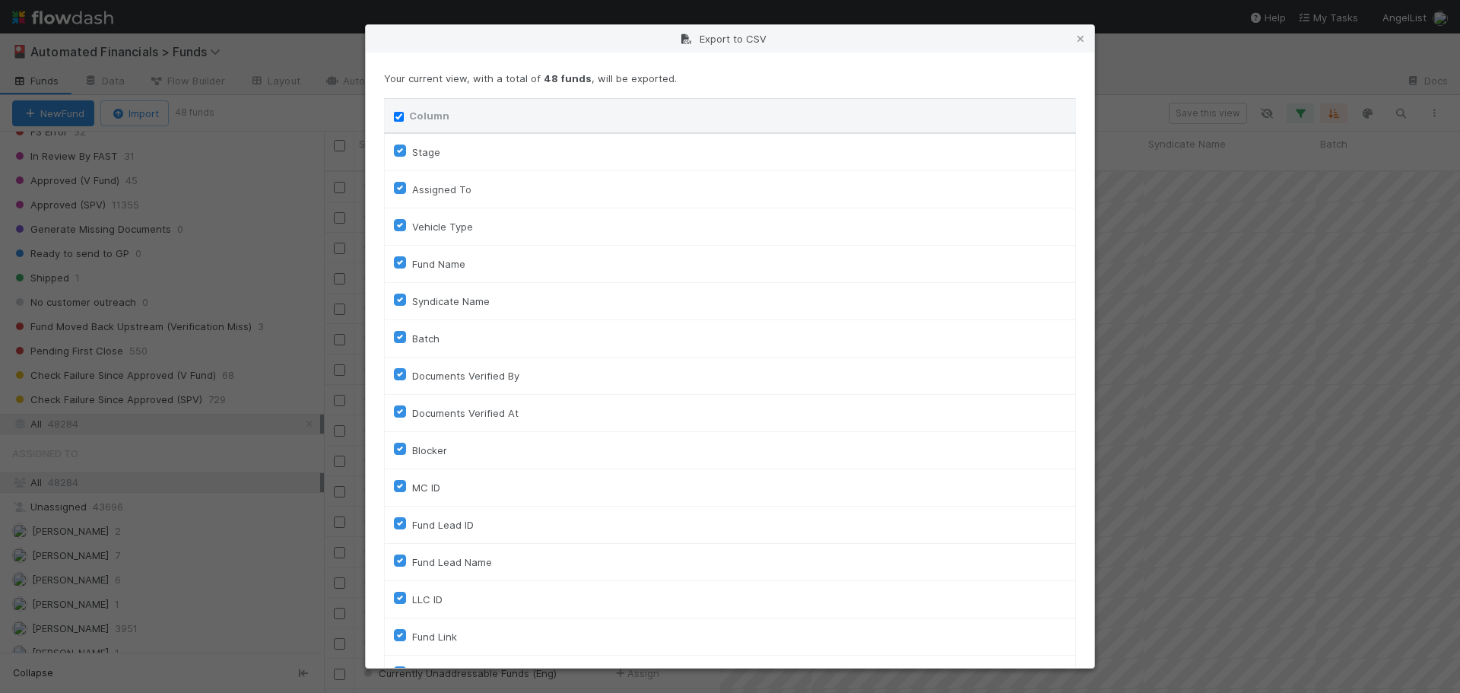
click at [397, 118] on input "Column" at bounding box center [399, 117] width 10 height 10
checkbox input "false"
checkbox To "false"
checkbox input "false"
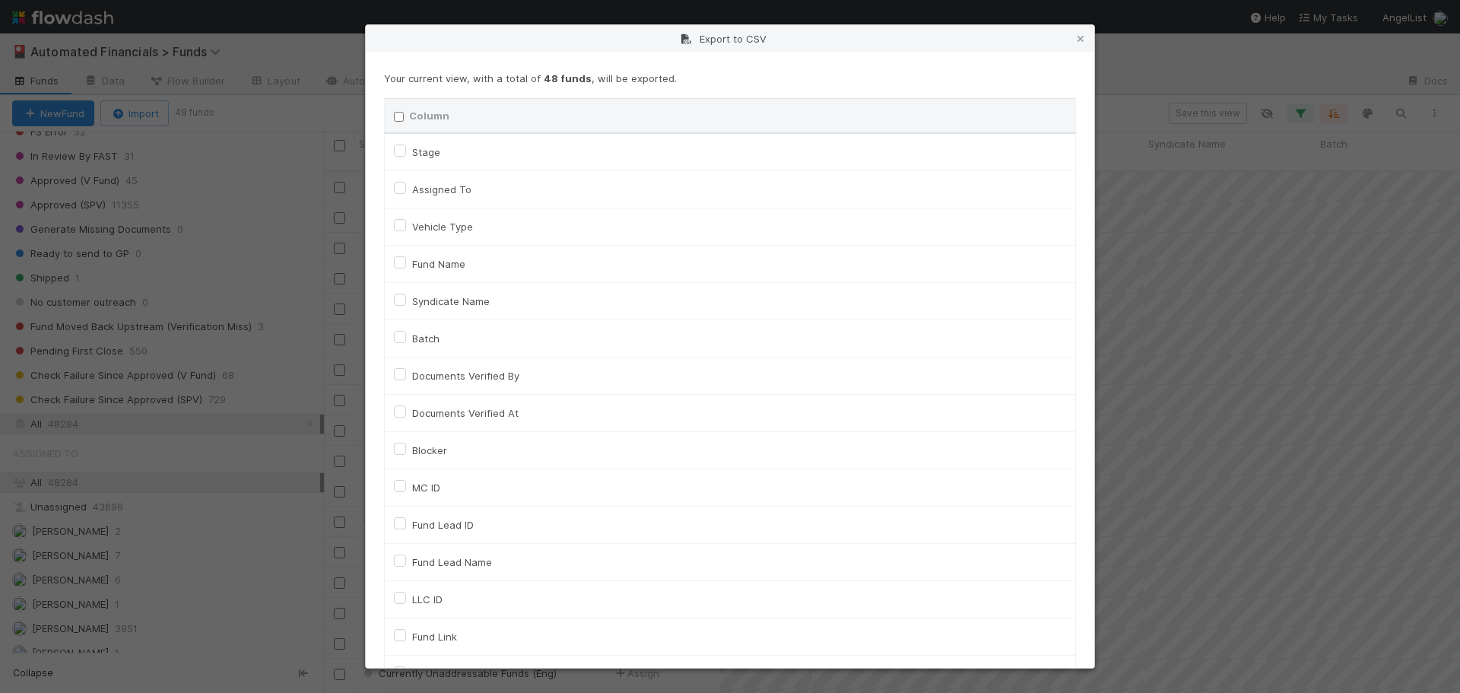
checkbox input "false"
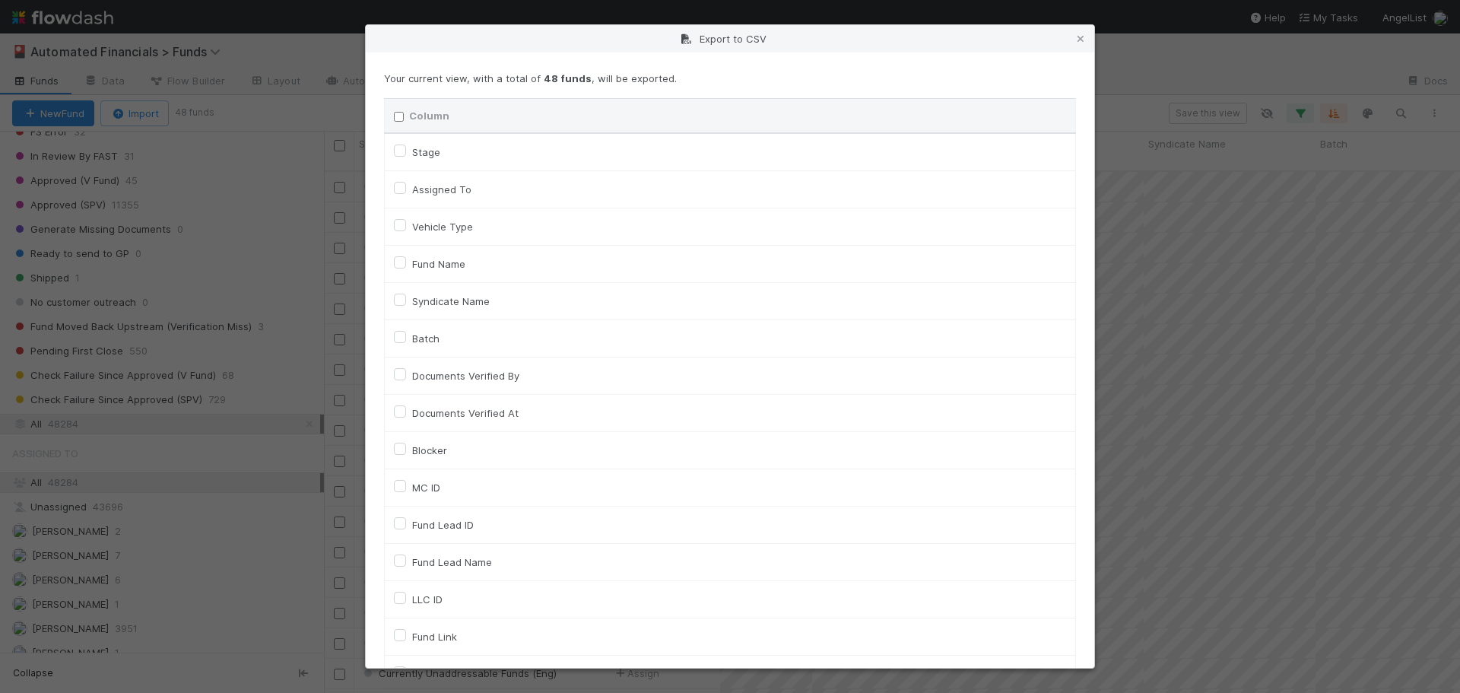
checkbox input "false"
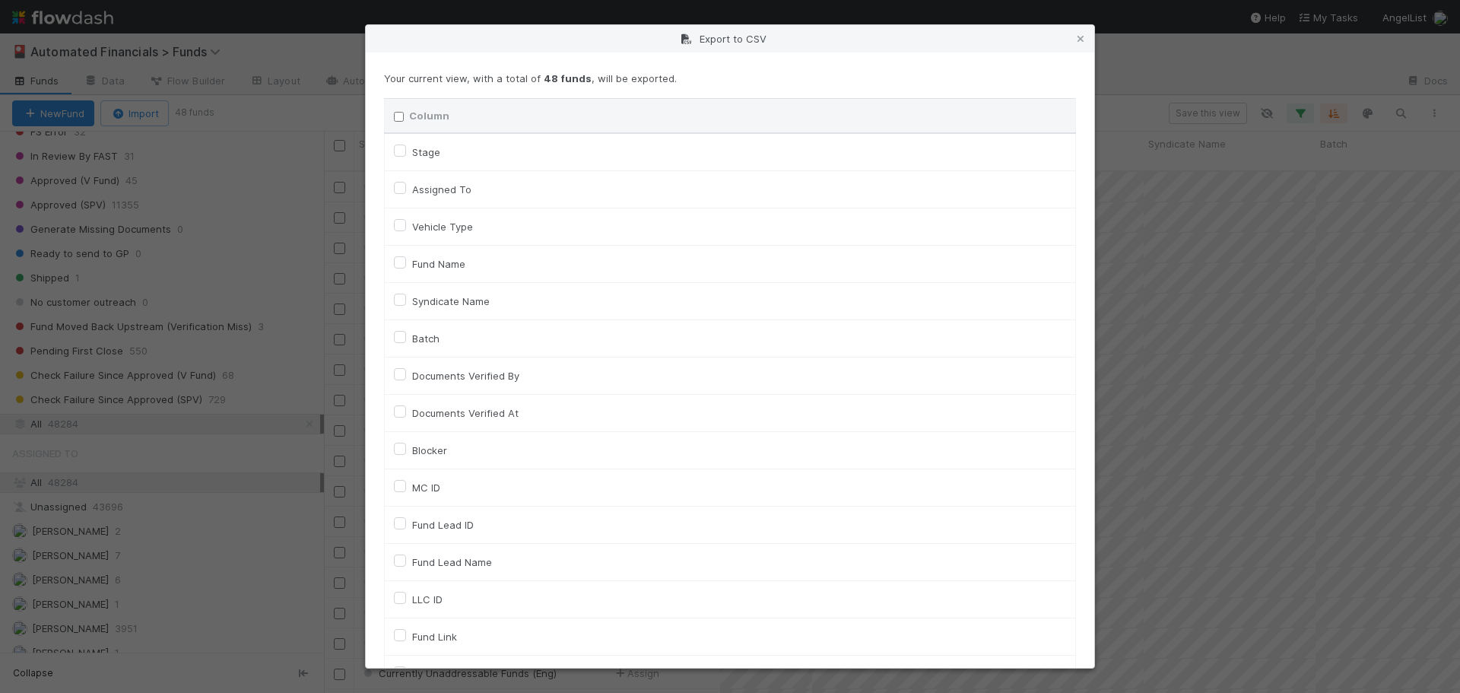
checkbox input "false"
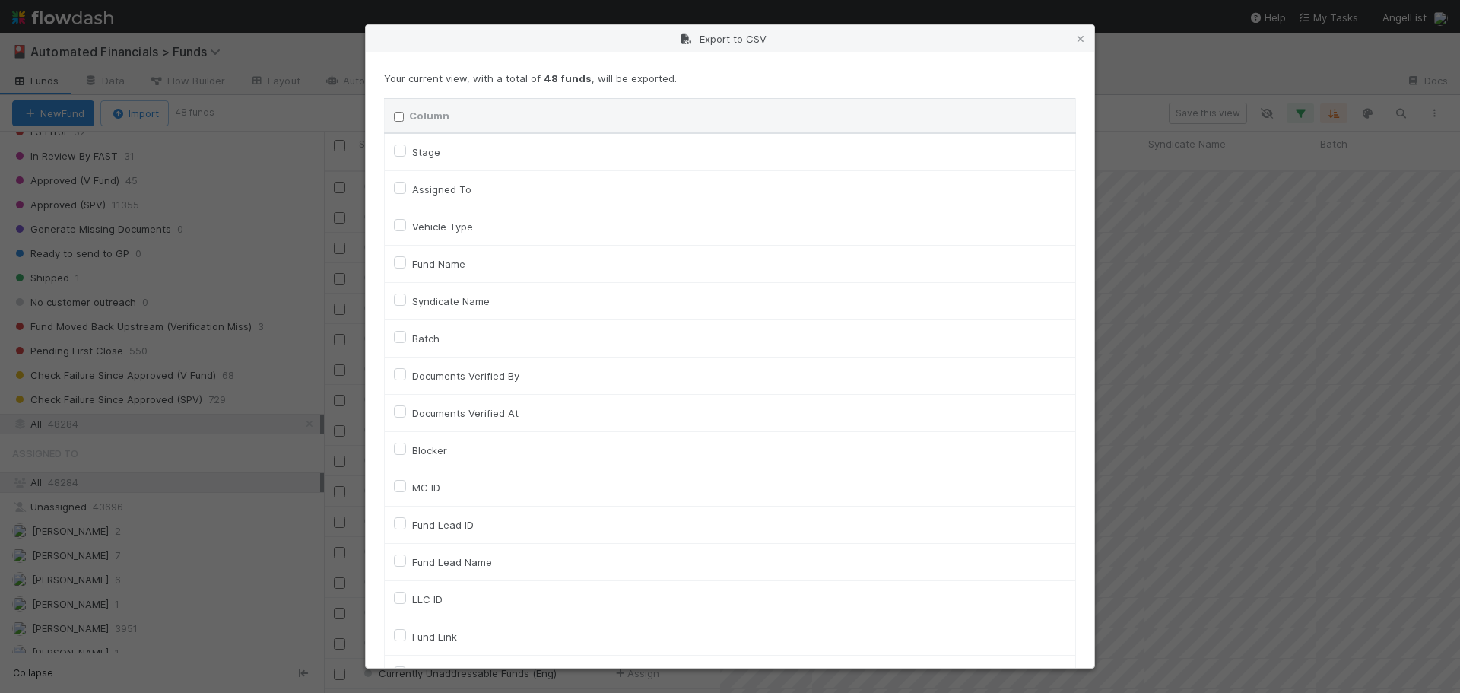
checkbox input "false"
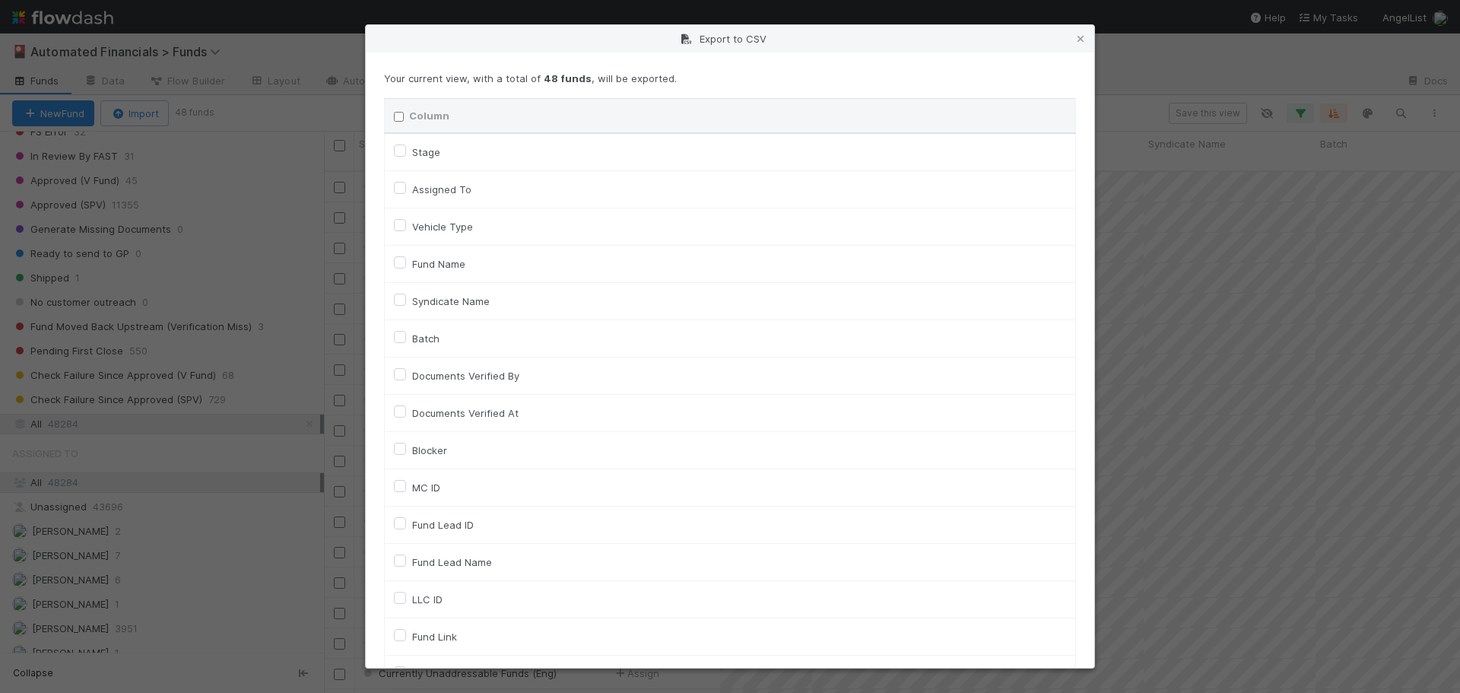
checkbox input "false"
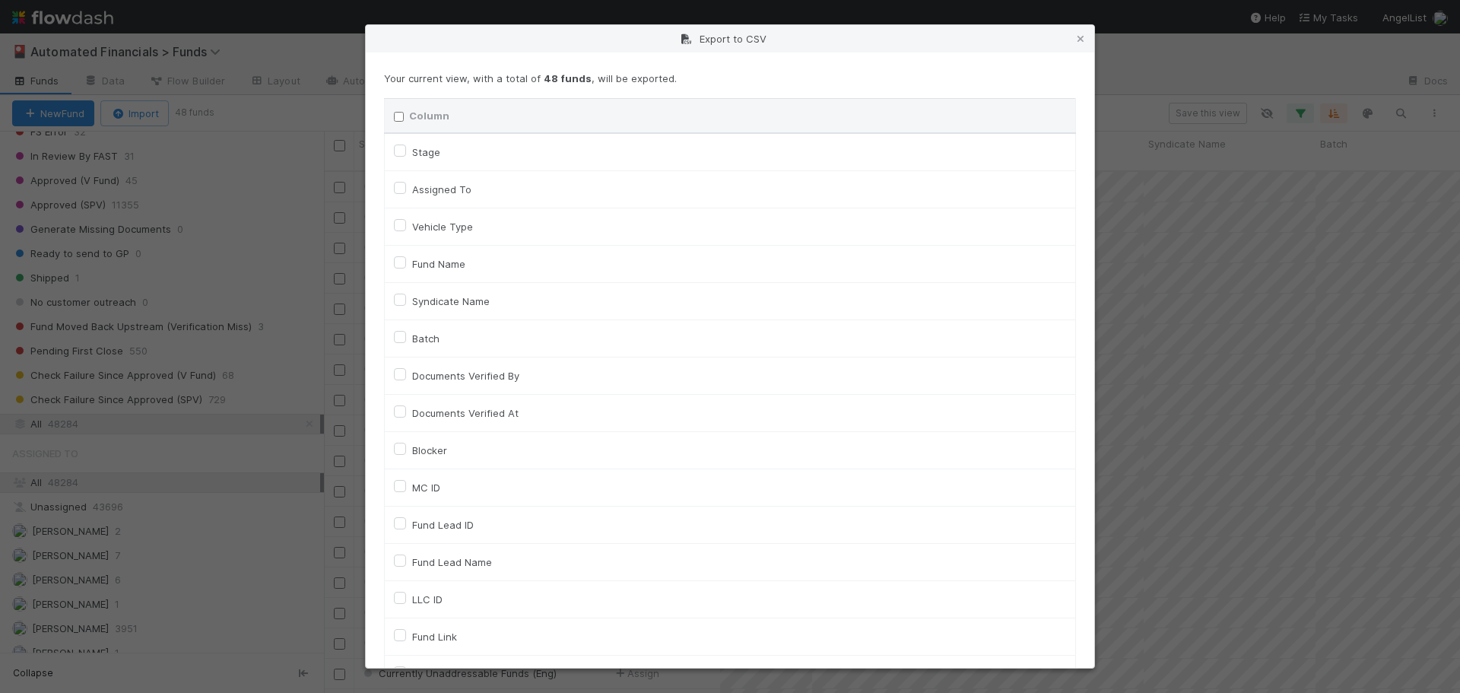
checkbox input "false"
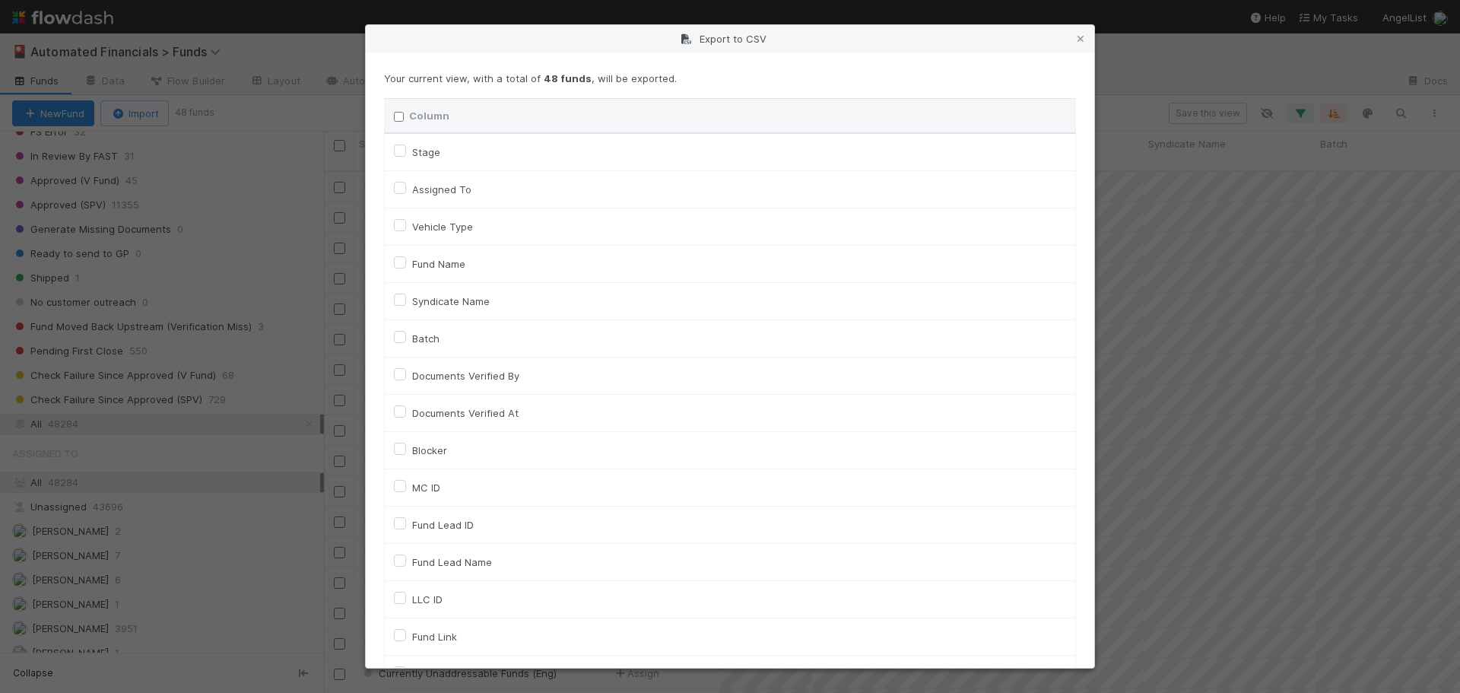
checkbox input "false"
checkbox On "false"
checkbox input "false"
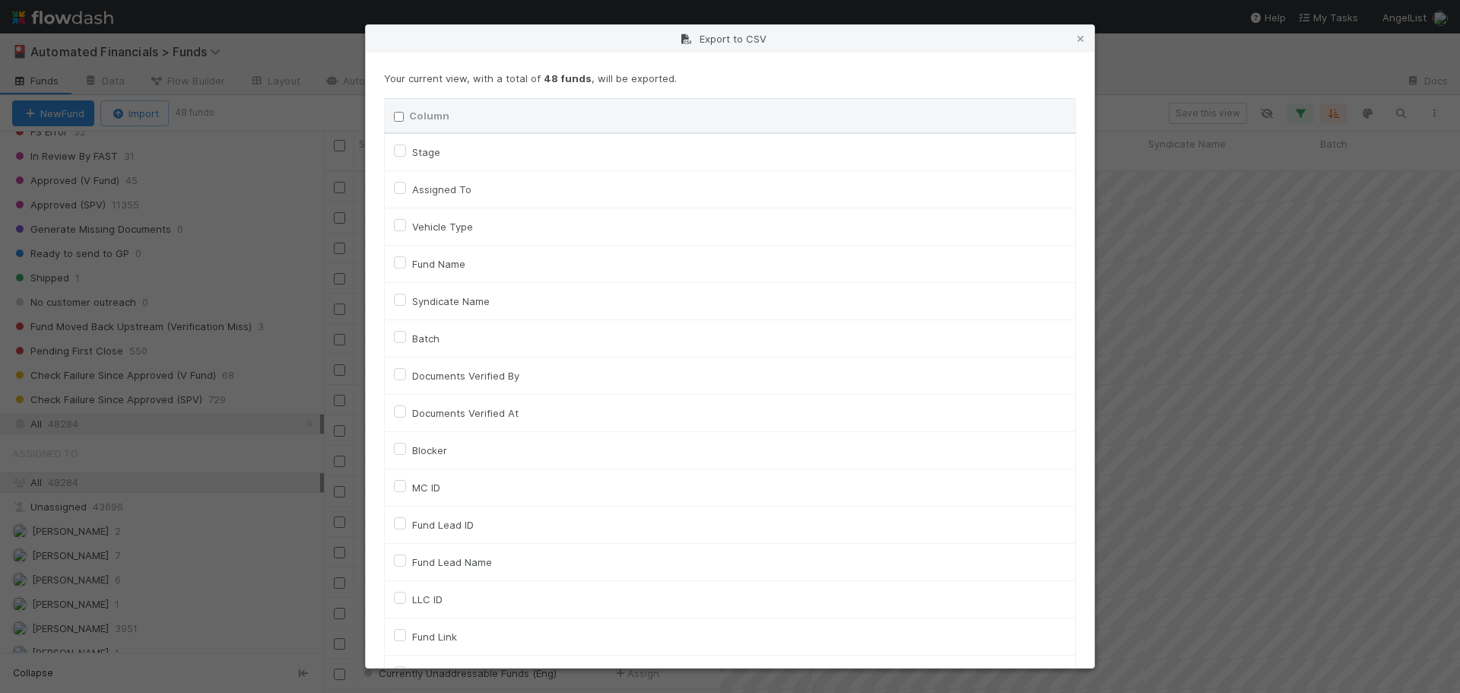
checkbox input "false"
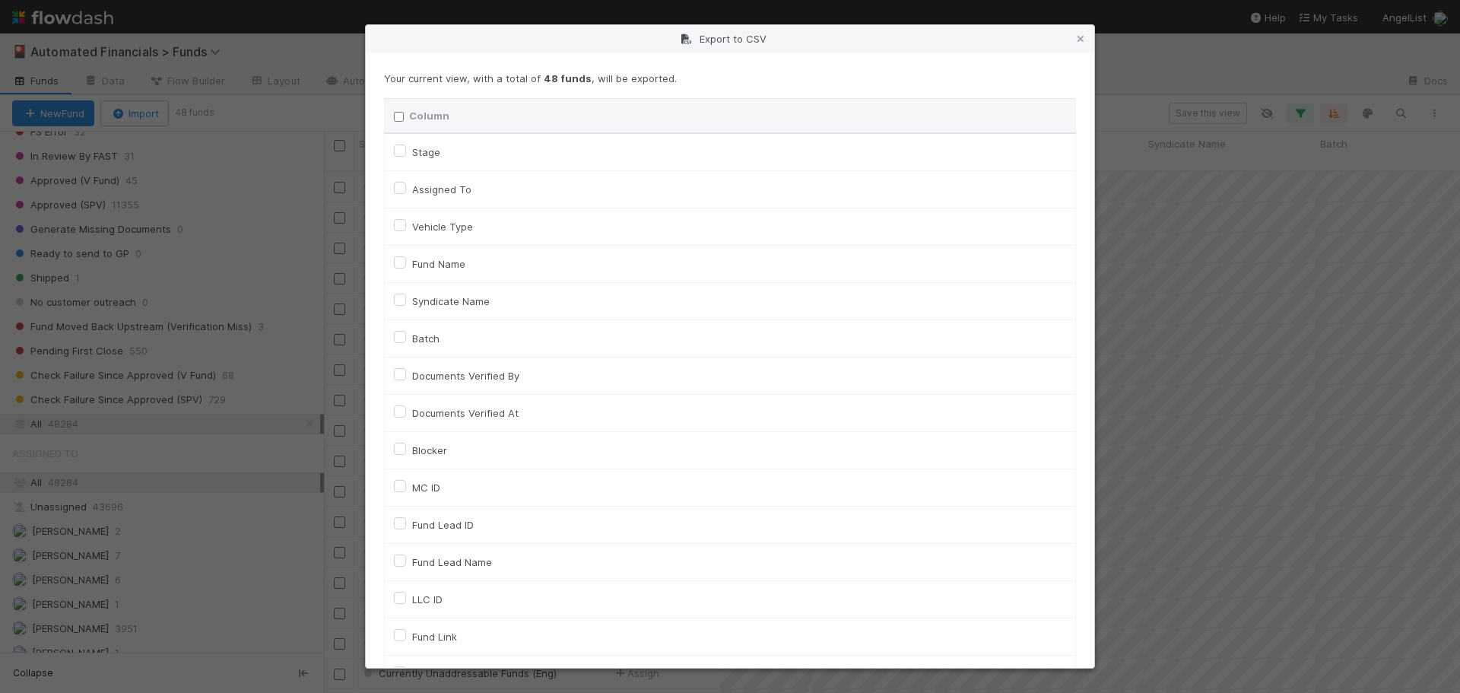
checkbox input "false"
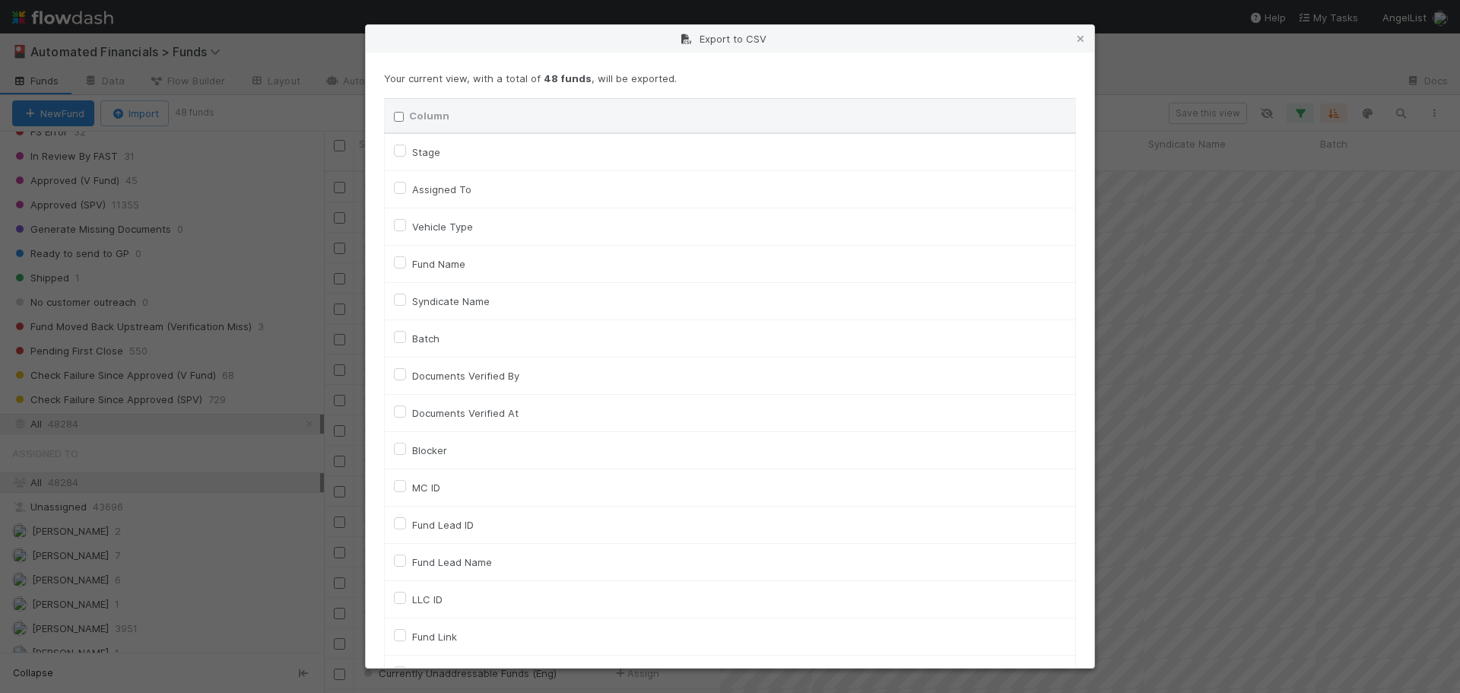
checkbox input "false"
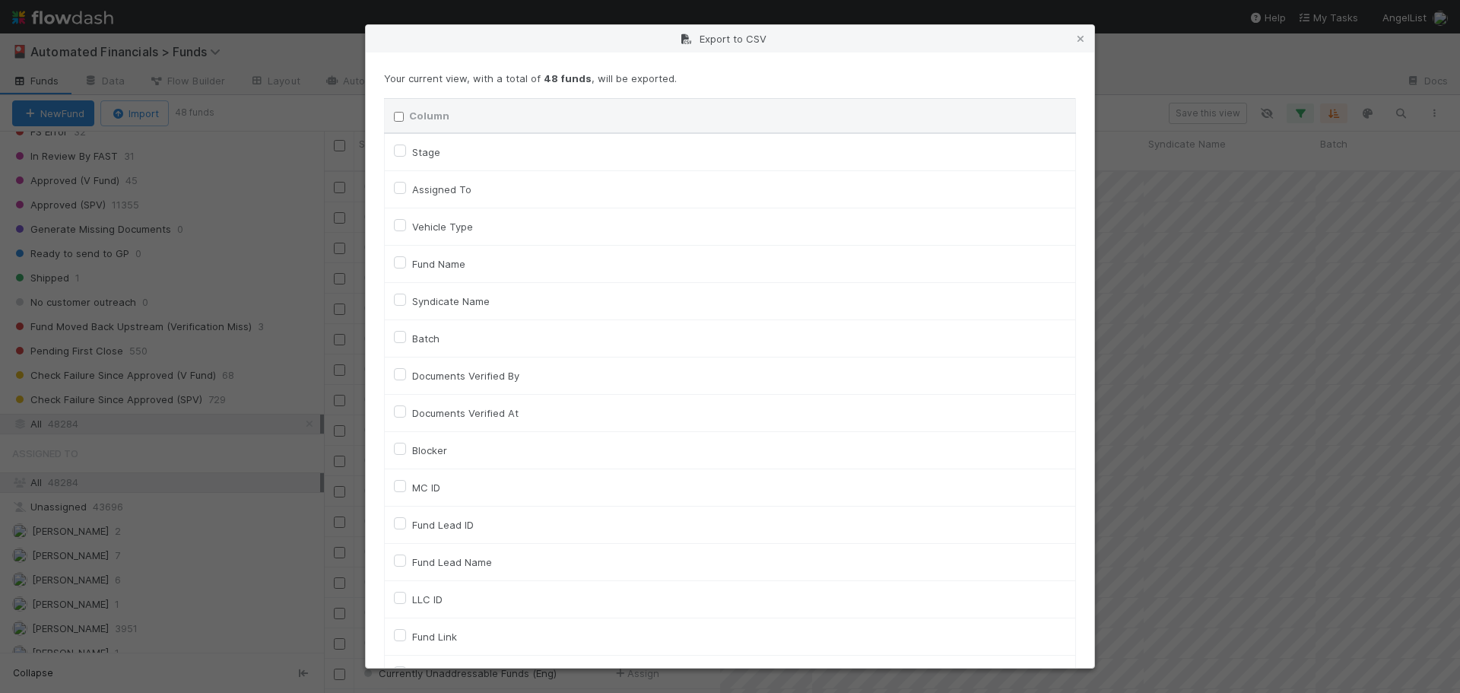
checkbox input "false"
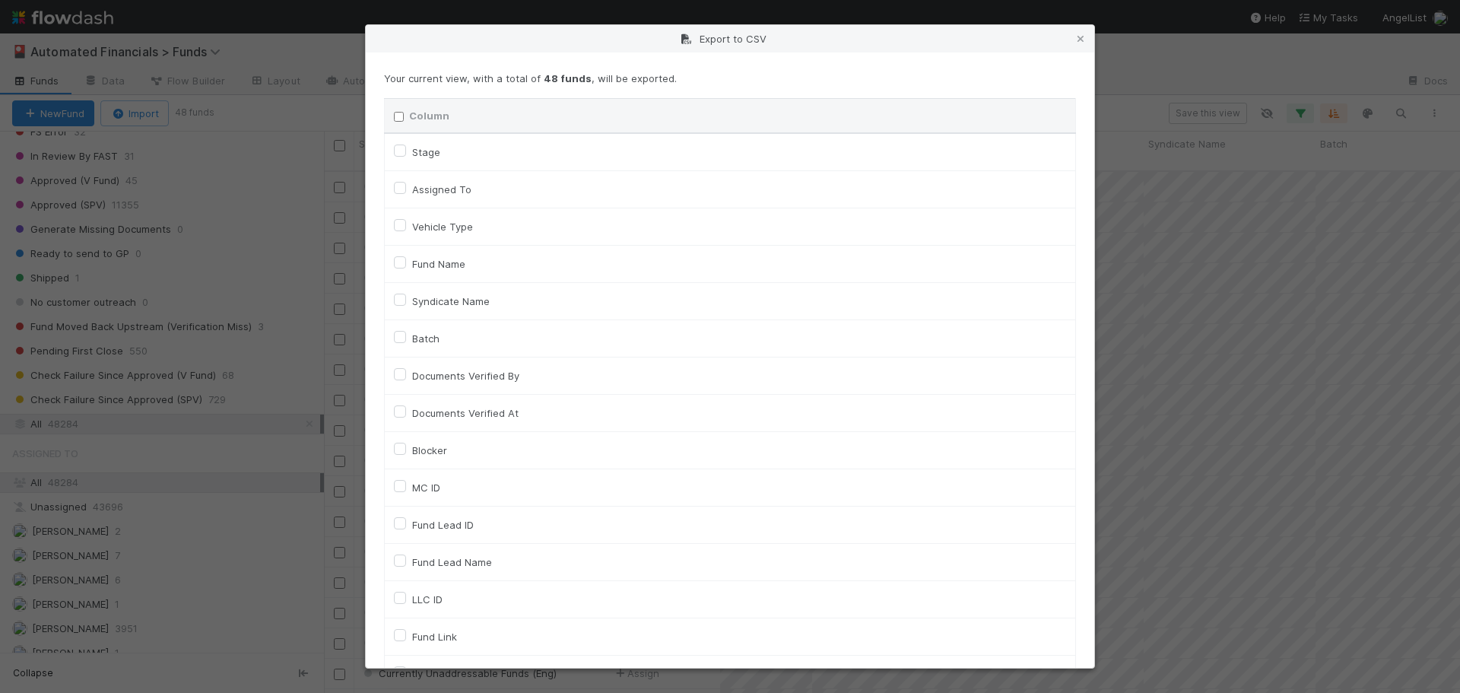
checkbox input "false"
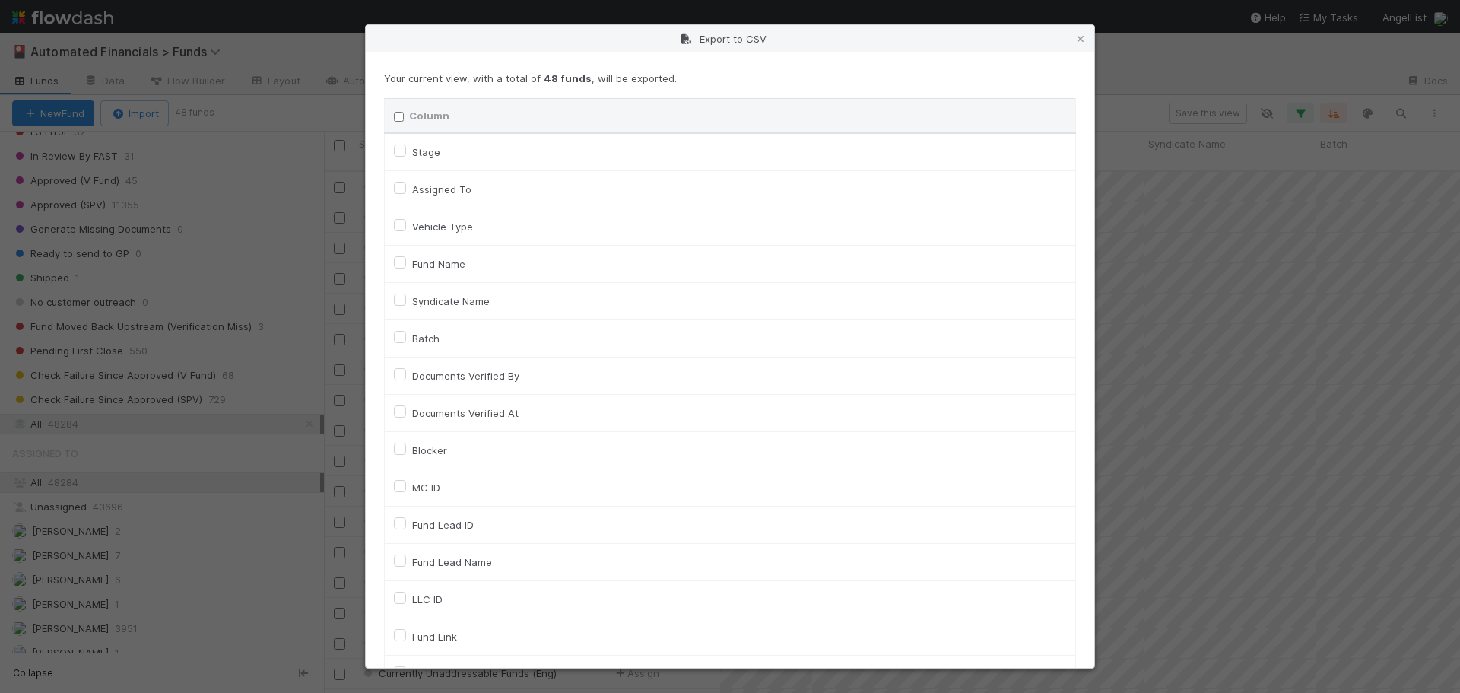
checkbox input "false"
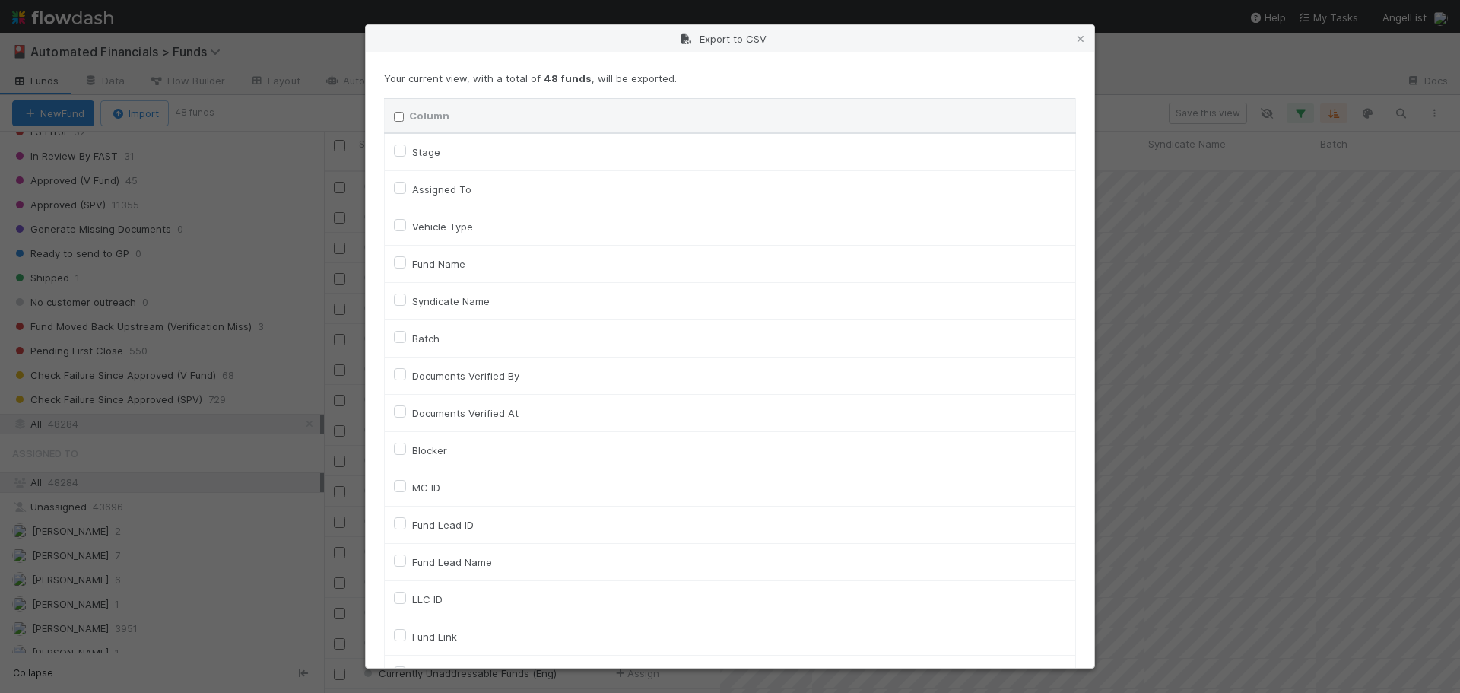
checkbox input "false"
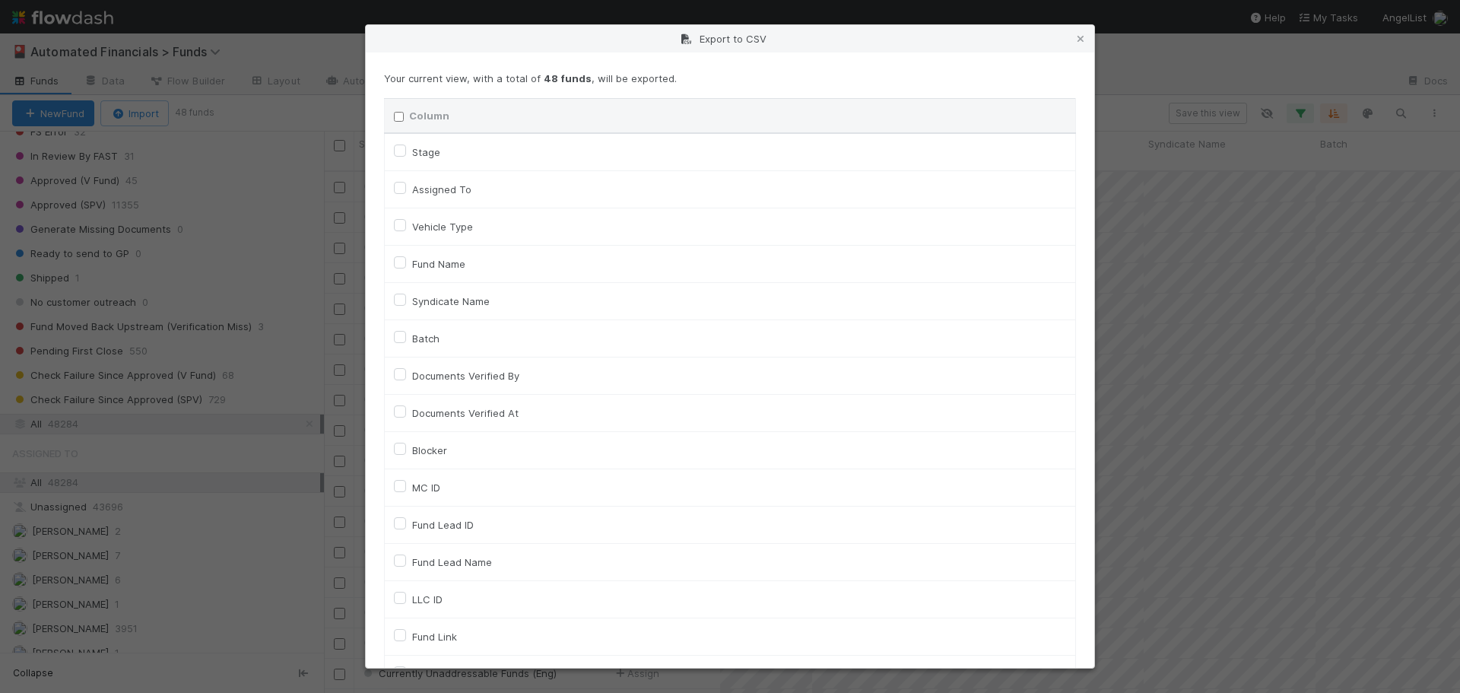
checkbox input "false"
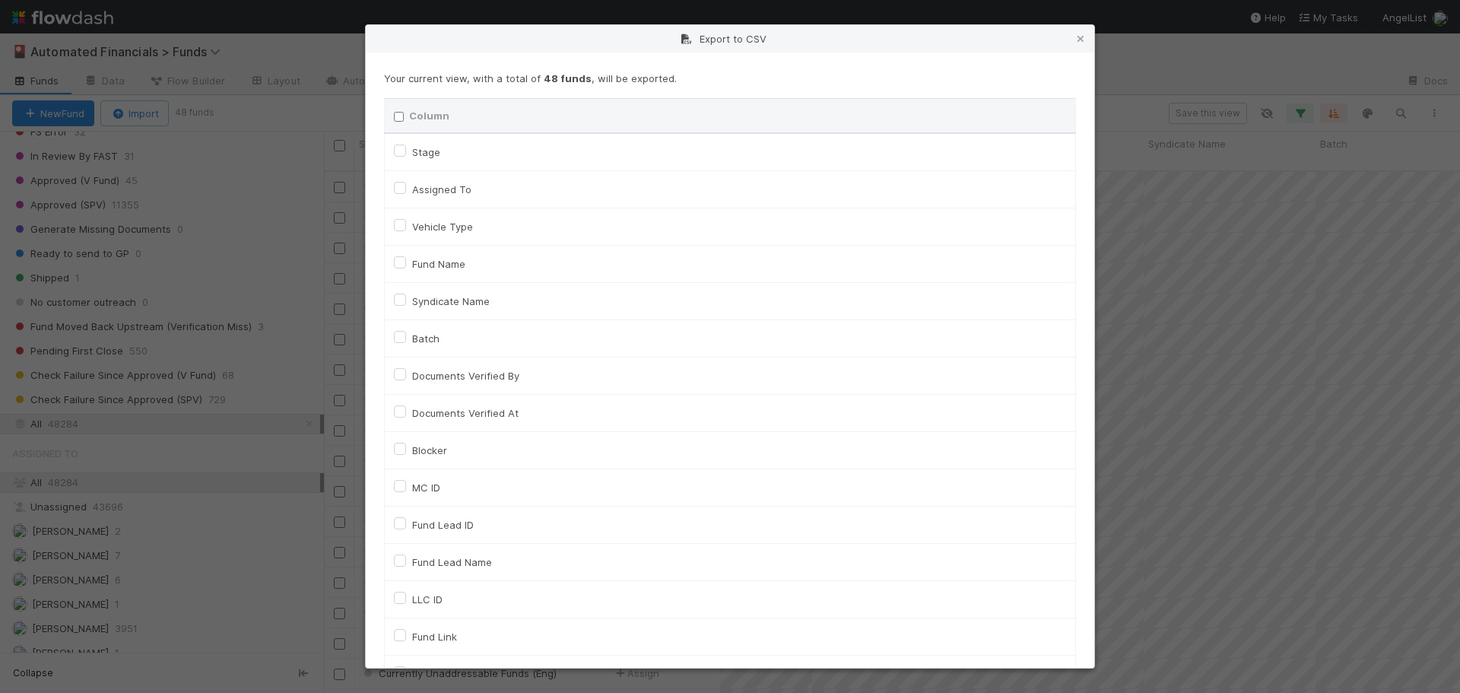
checkbox input "false"
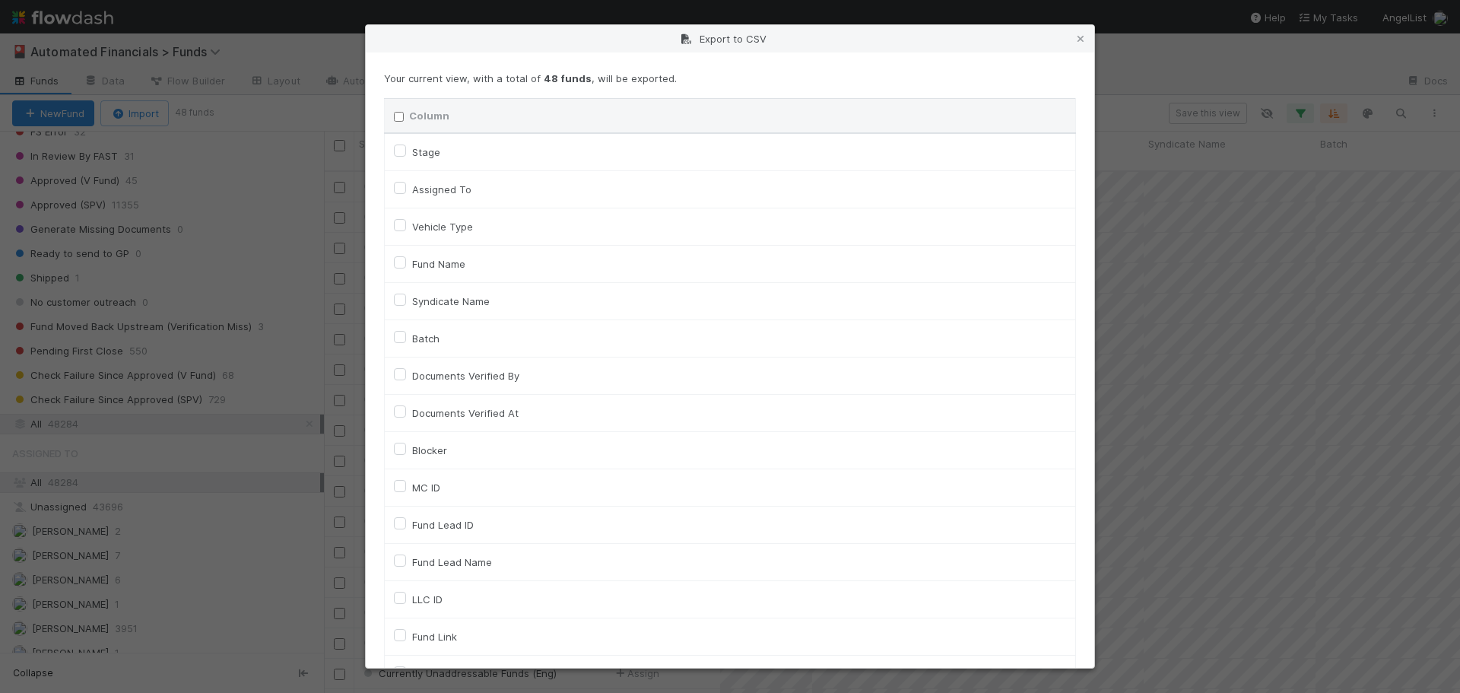
checkbox input "false"
click at [412, 153] on label "Stage" at bounding box center [426, 152] width 28 height 18
click at [399, 153] on input "Stage" at bounding box center [400, 150] width 12 height 14
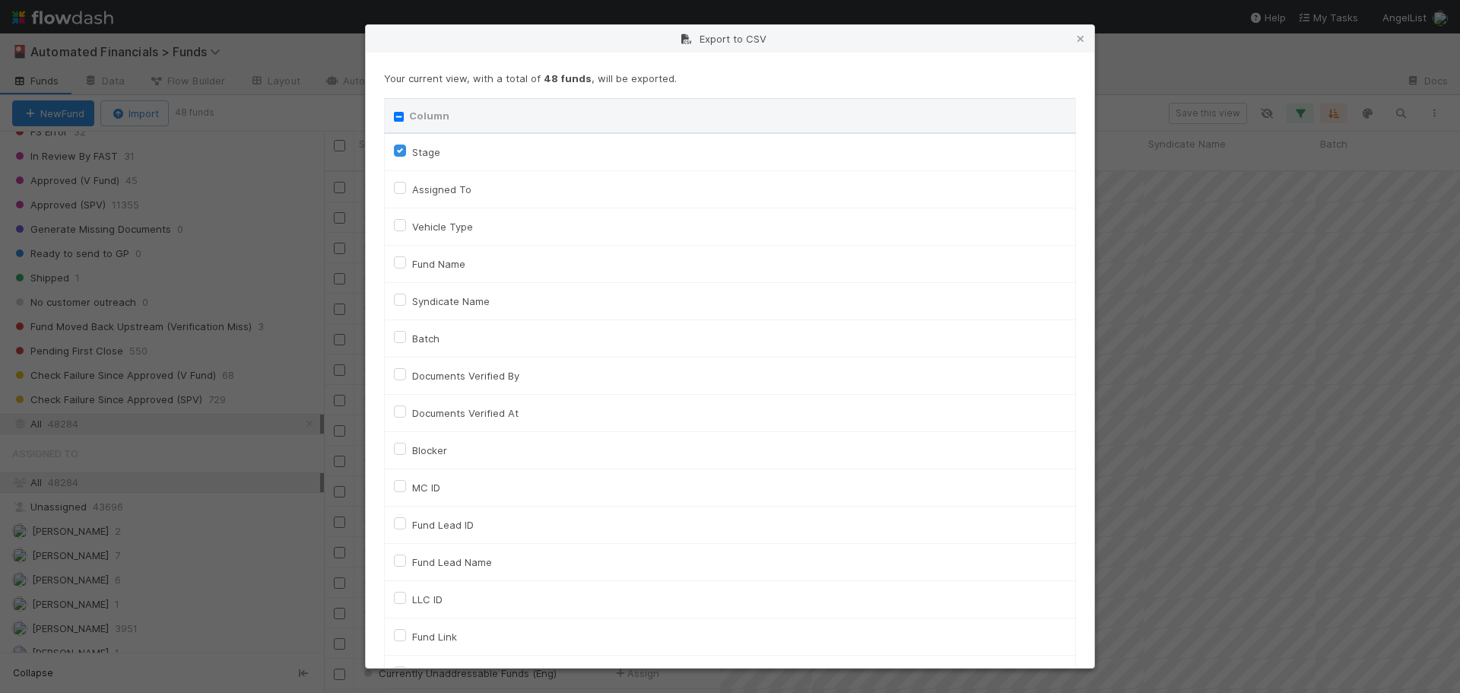
click at [412, 264] on label "Fund Name" at bounding box center [438, 264] width 53 height 18
click at [402, 264] on input "Fund Name" at bounding box center [400, 262] width 12 height 14
click at [412, 488] on label "MC ID" at bounding box center [426, 487] width 28 height 18
click at [398, 488] on input "MC ID" at bounding box center [400, 485] width 12 height 14
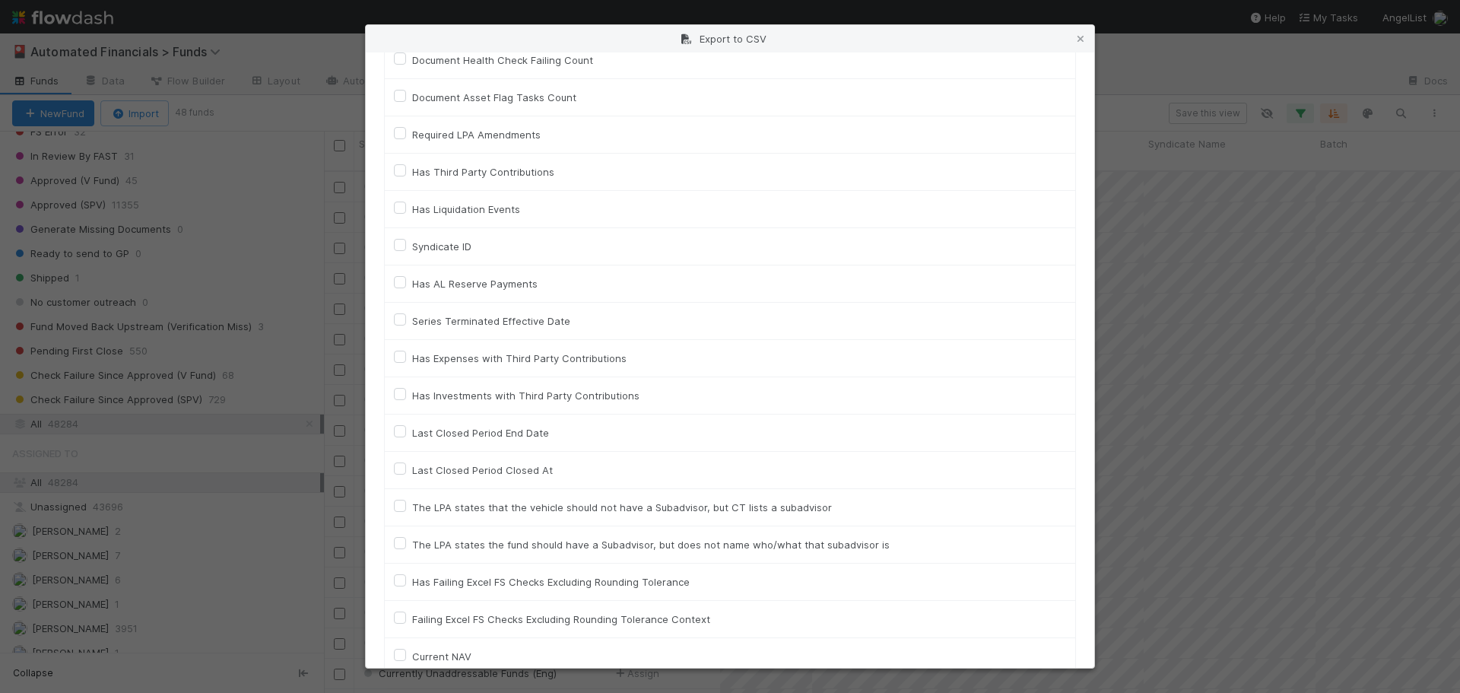
scroll to position [3398, 0]
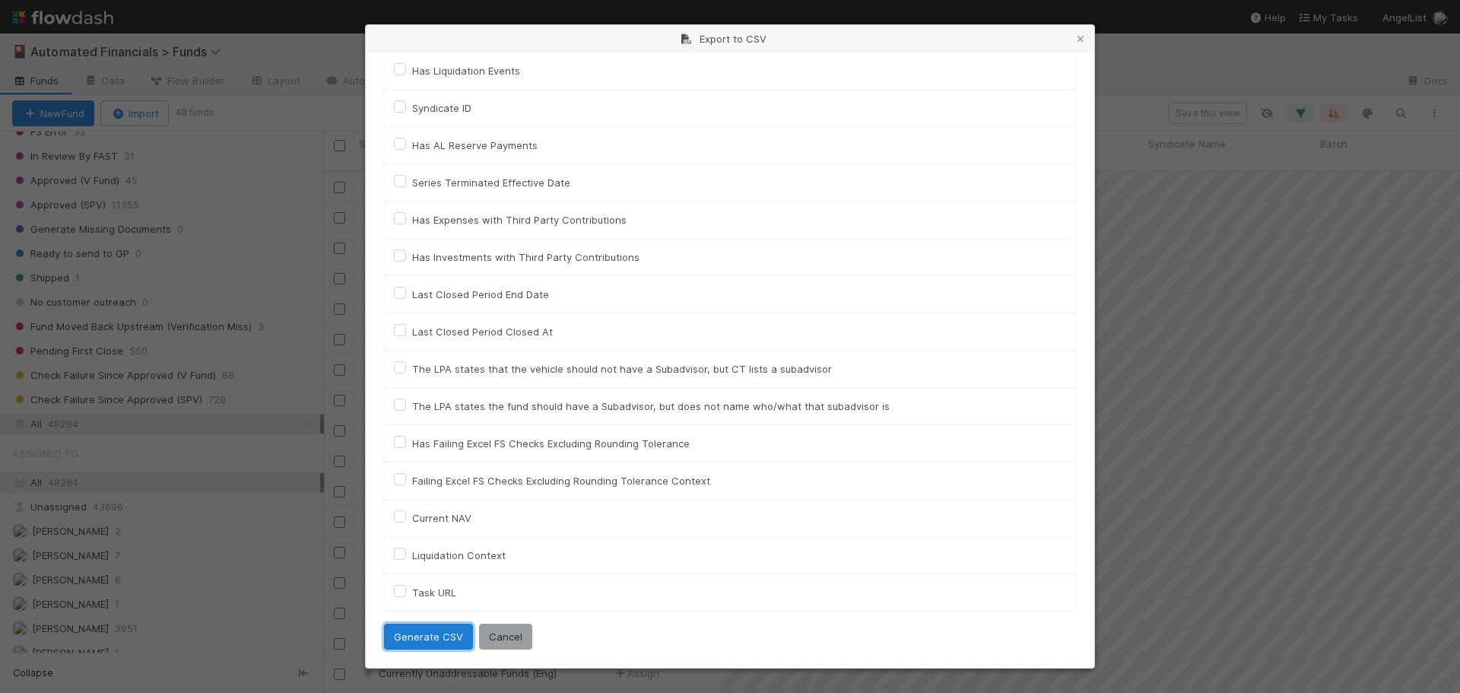
click at [418, 635] on button "Generate CSV" at bounding box center [428, 637] width 89 height 26
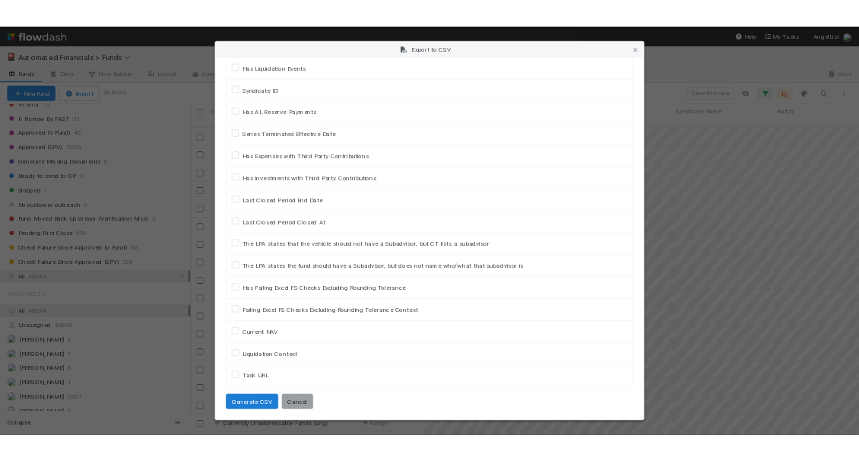
scroll to position [0, 0]
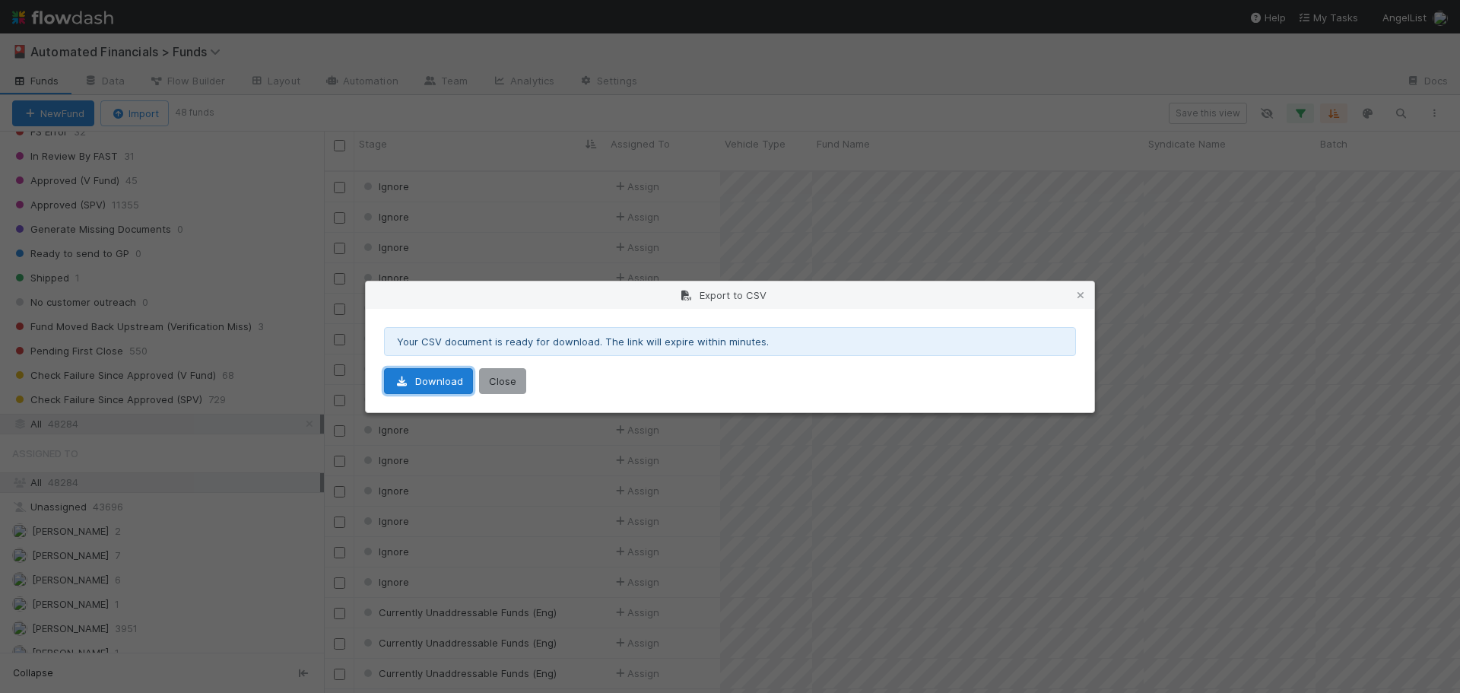
click at [440, 378] on link "Download" at bounding box center [428, 381] width 89 height 26
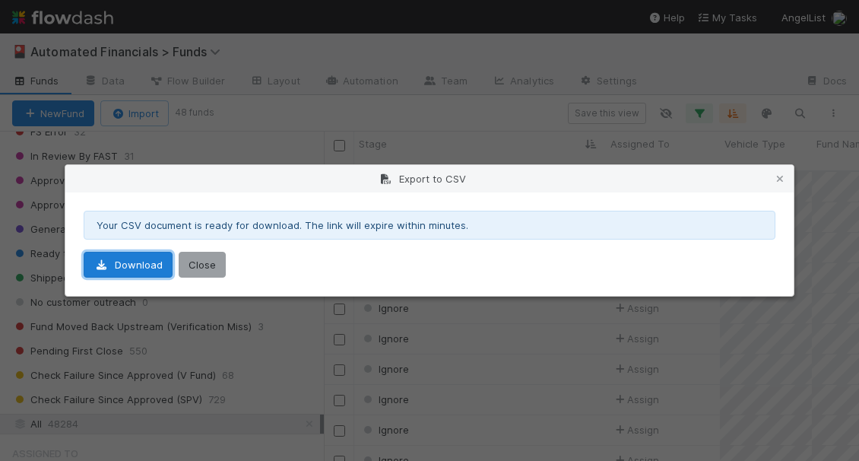
scroll to position [523, 1125]
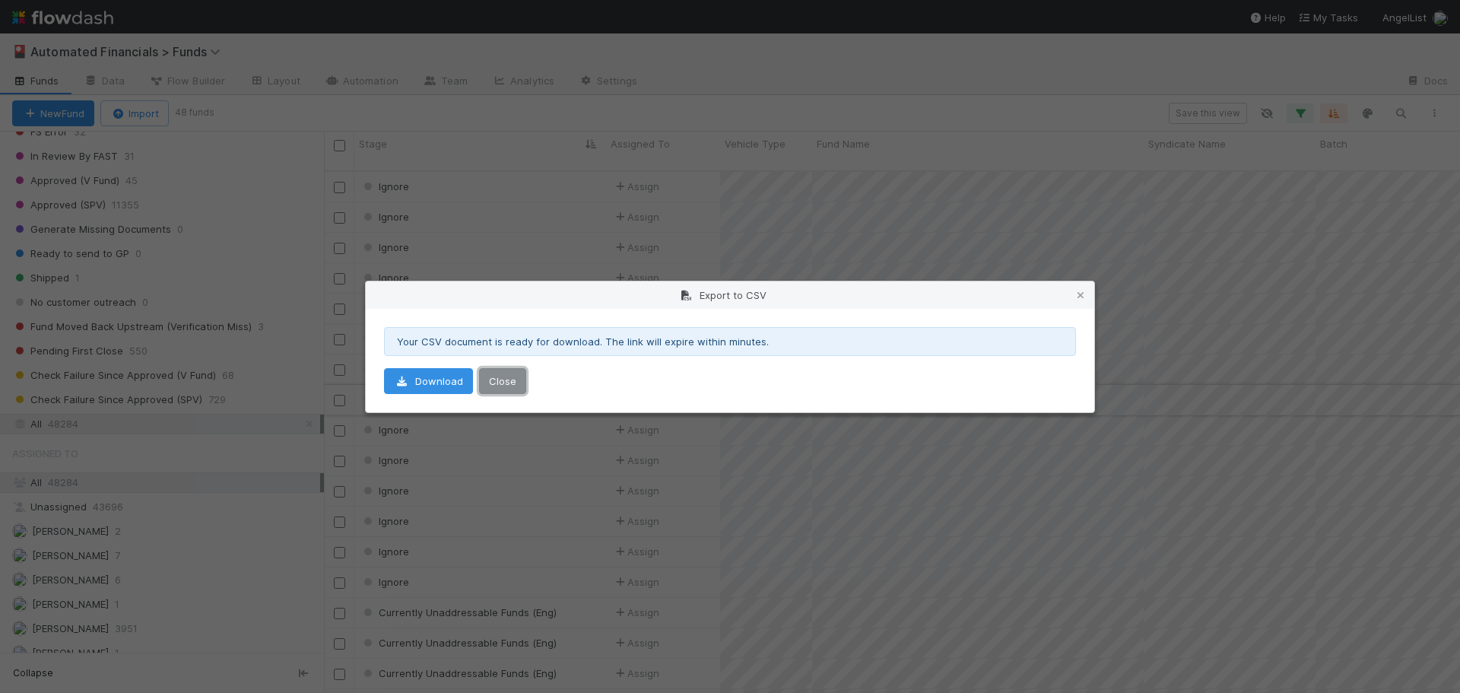
click at [507, 378] on button "Close" at bounding box center [502, 381] width 47 height 26
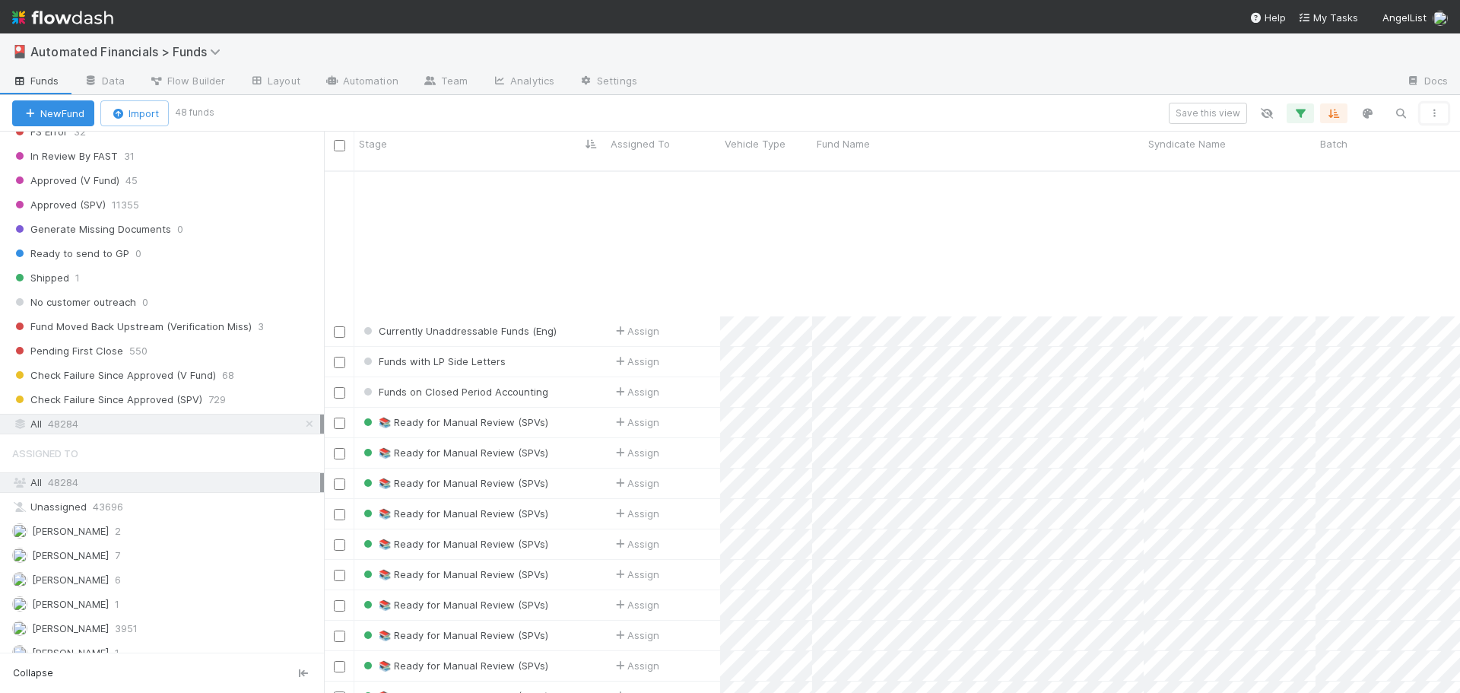
scroll to position [938, 0]
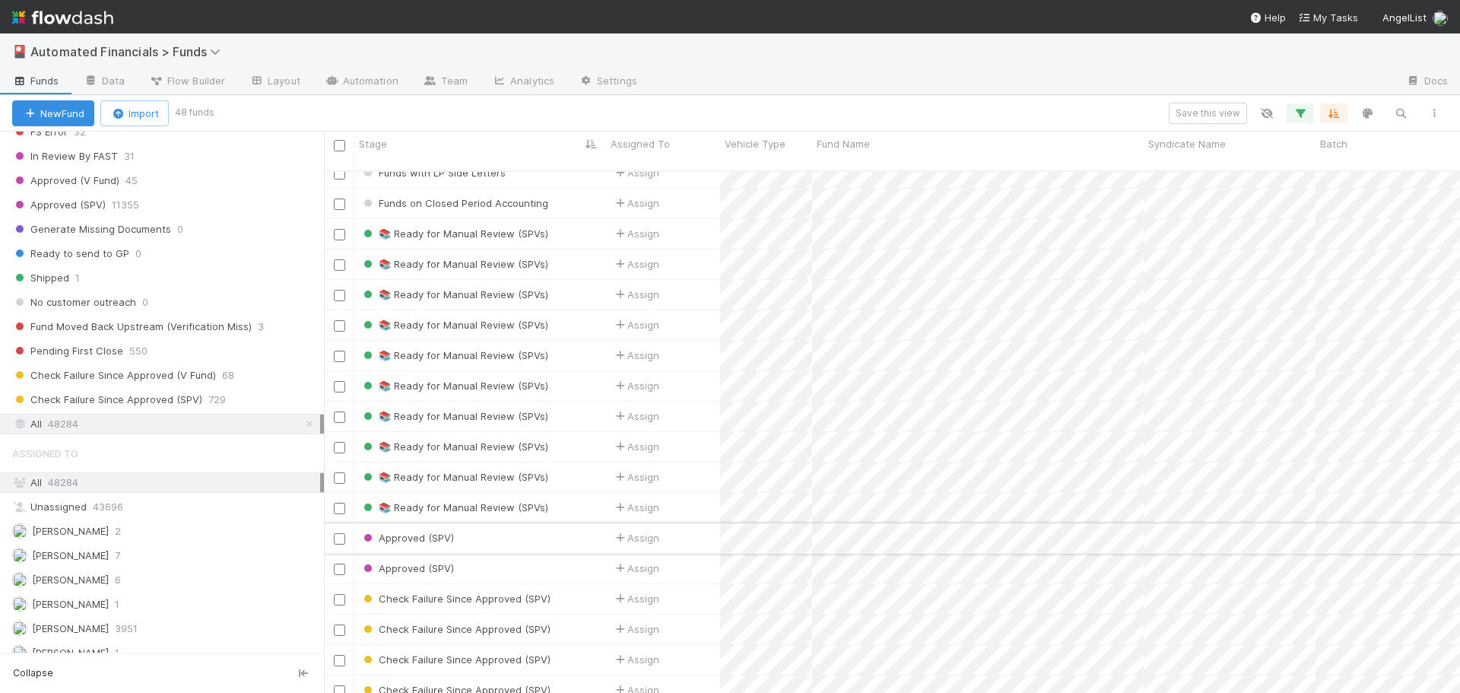
click at [526, 523] on div "Approved (SPV)" at bounding box center [480, 538] width 252 height 30
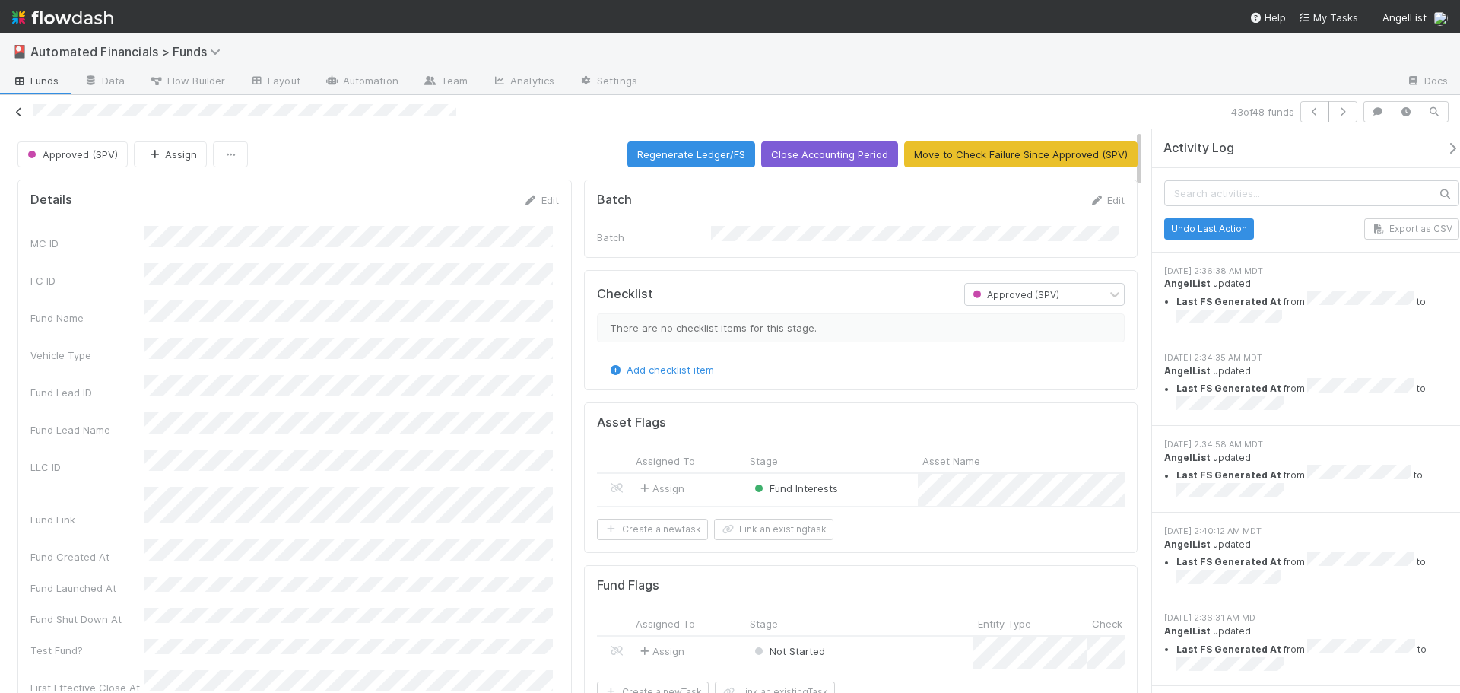
click at [14, 113] on icon at bounding box center [18, 112] width 15 height 10
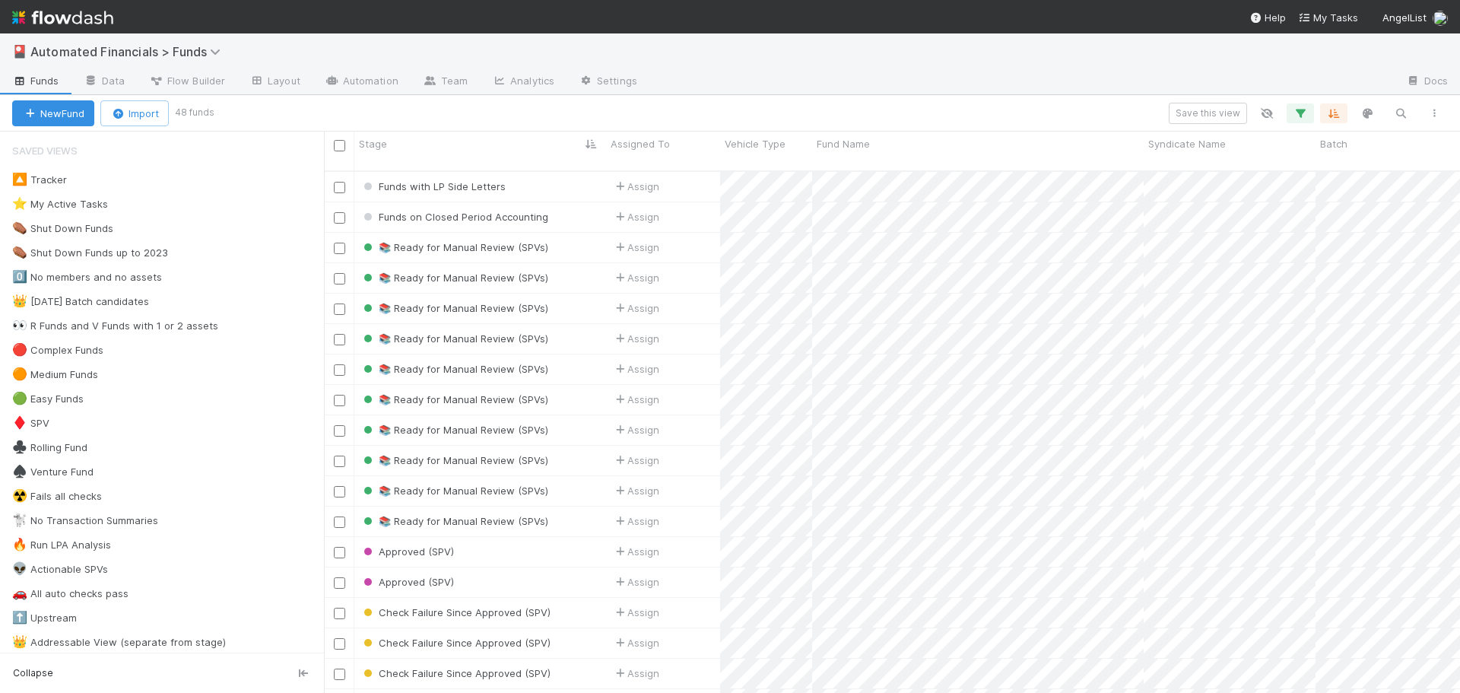
scroll to position [938, 0]
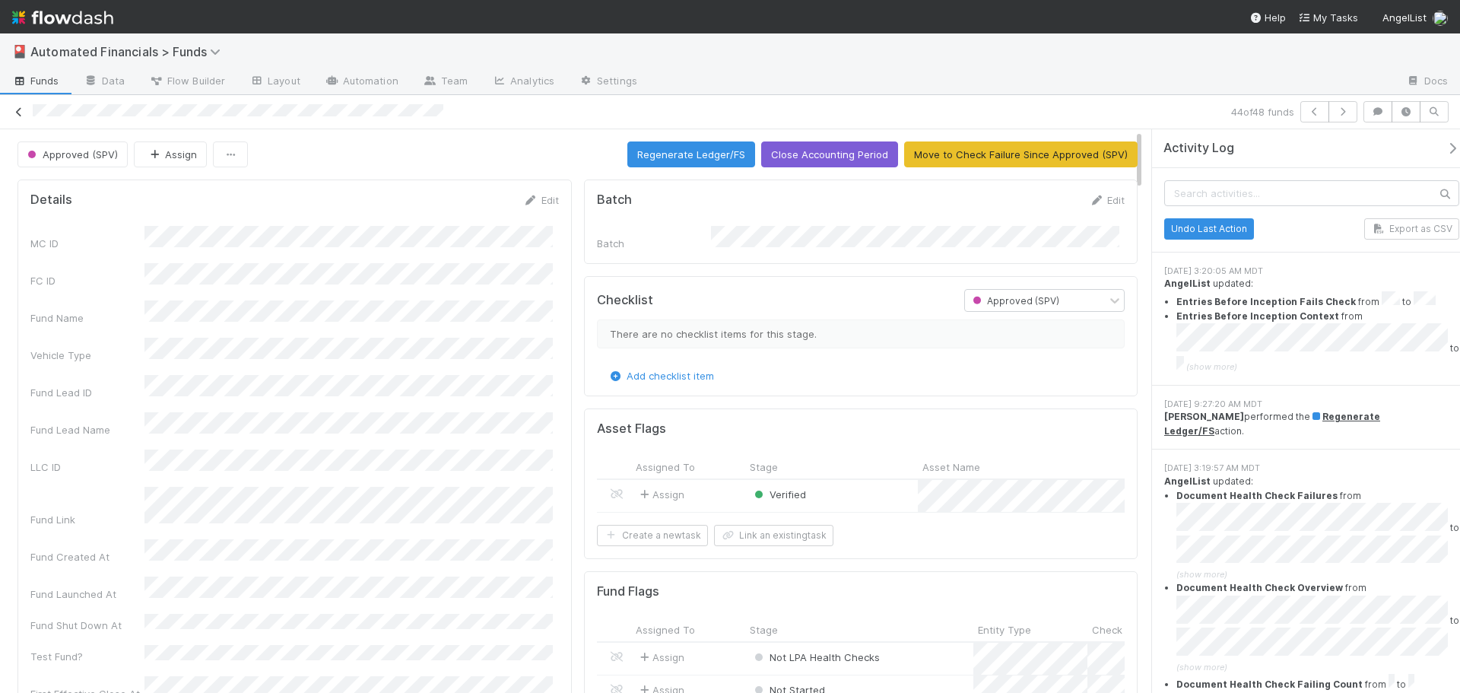
click at [17, 112] on icon at bounding box center [18, 112] width 15 height 10
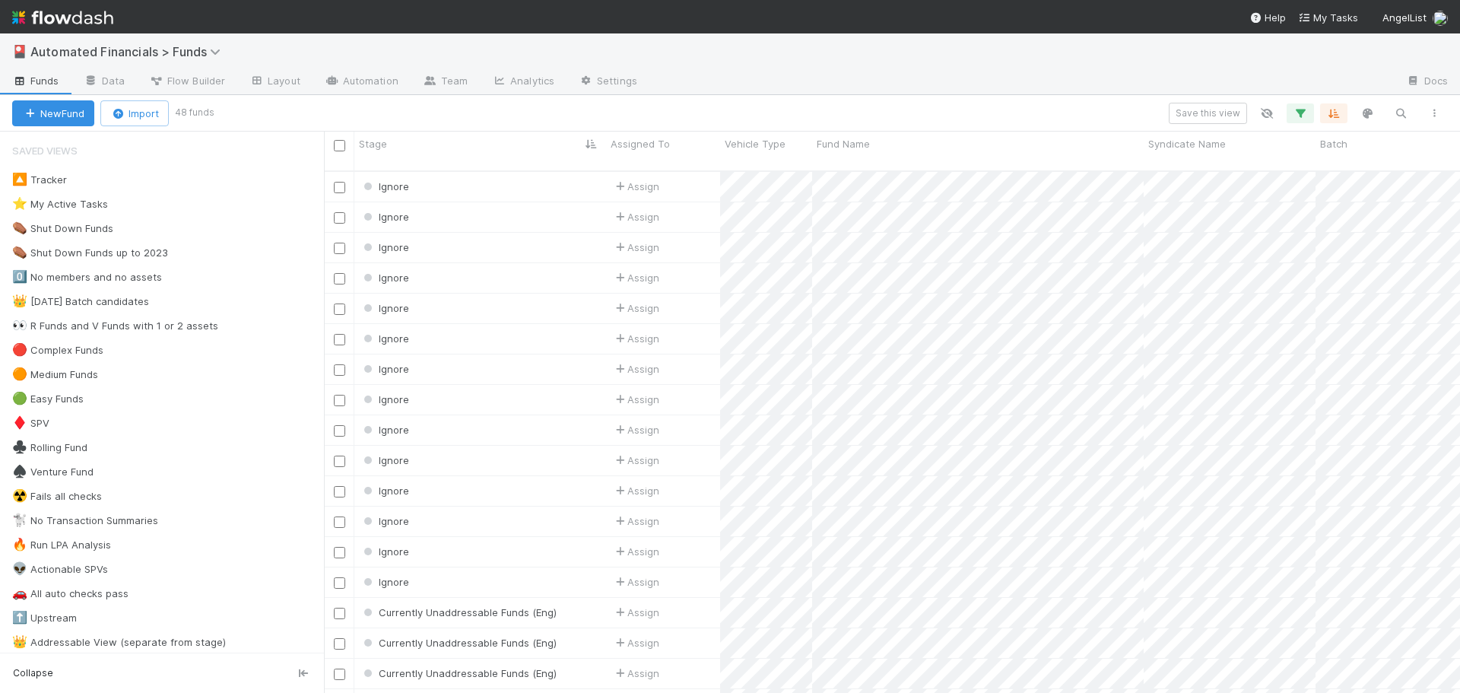
scroll to position [523, 1125]
click at [1406, 114] on icon "button" at bounding box center [1400, 113] width 15 height 14
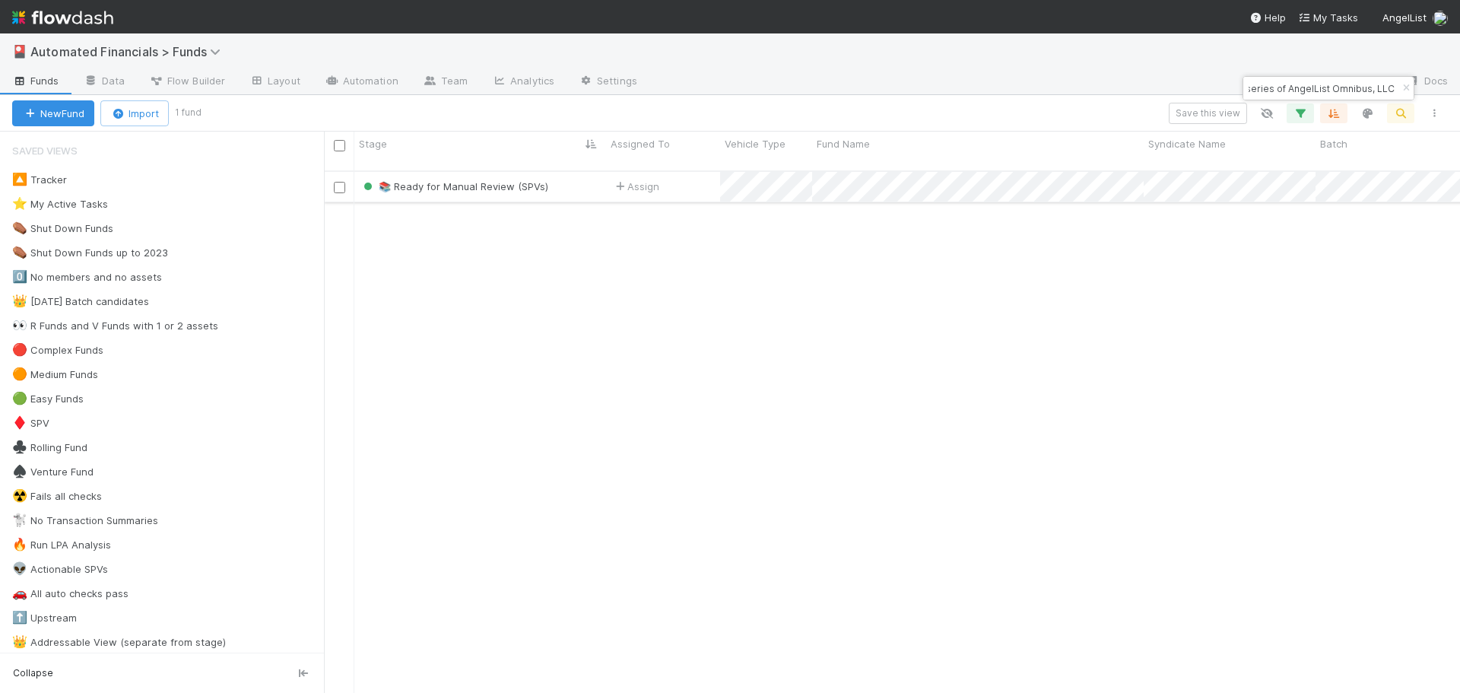
click at [586, 175] on div "📚 Ready for Manual Review (SPVs)" at bounding box center [480, 187] width 252 height 30
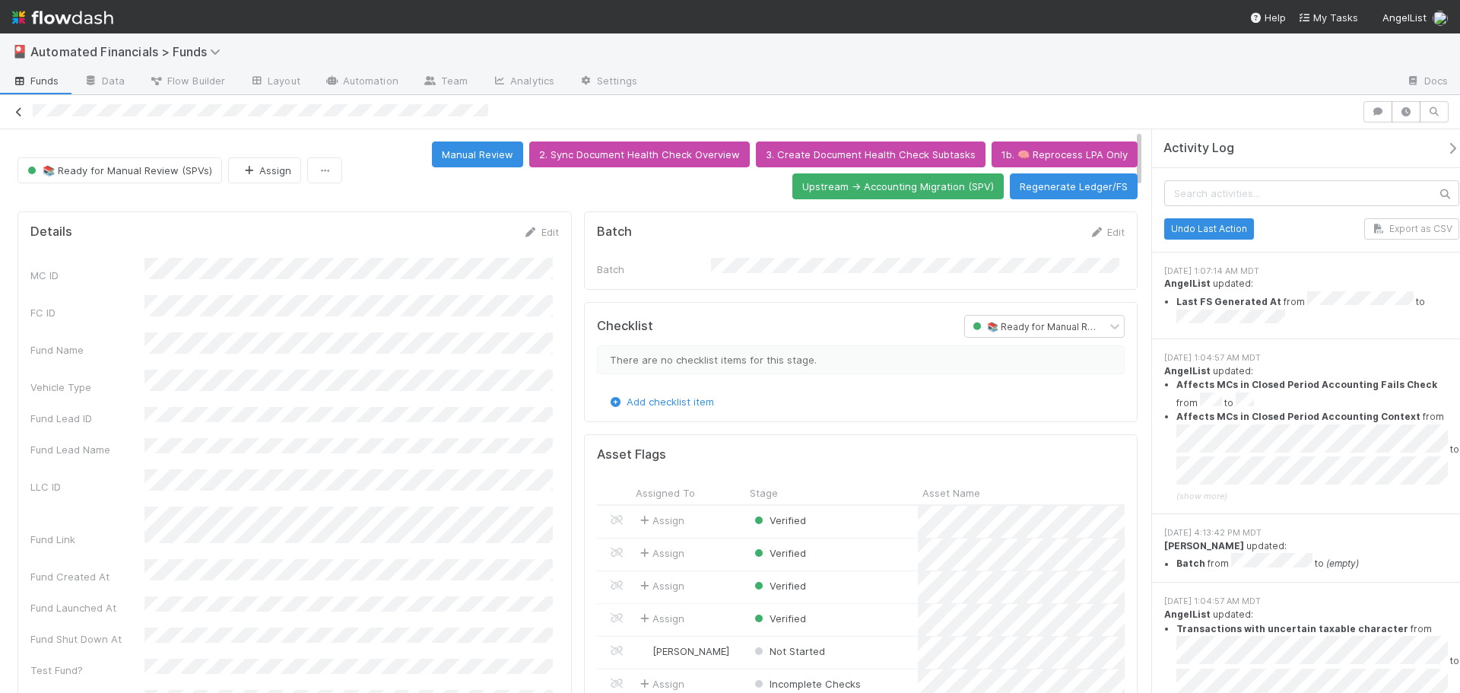
click at [23, 114] on icon at bounding box center [18, 112] width 15 height 10
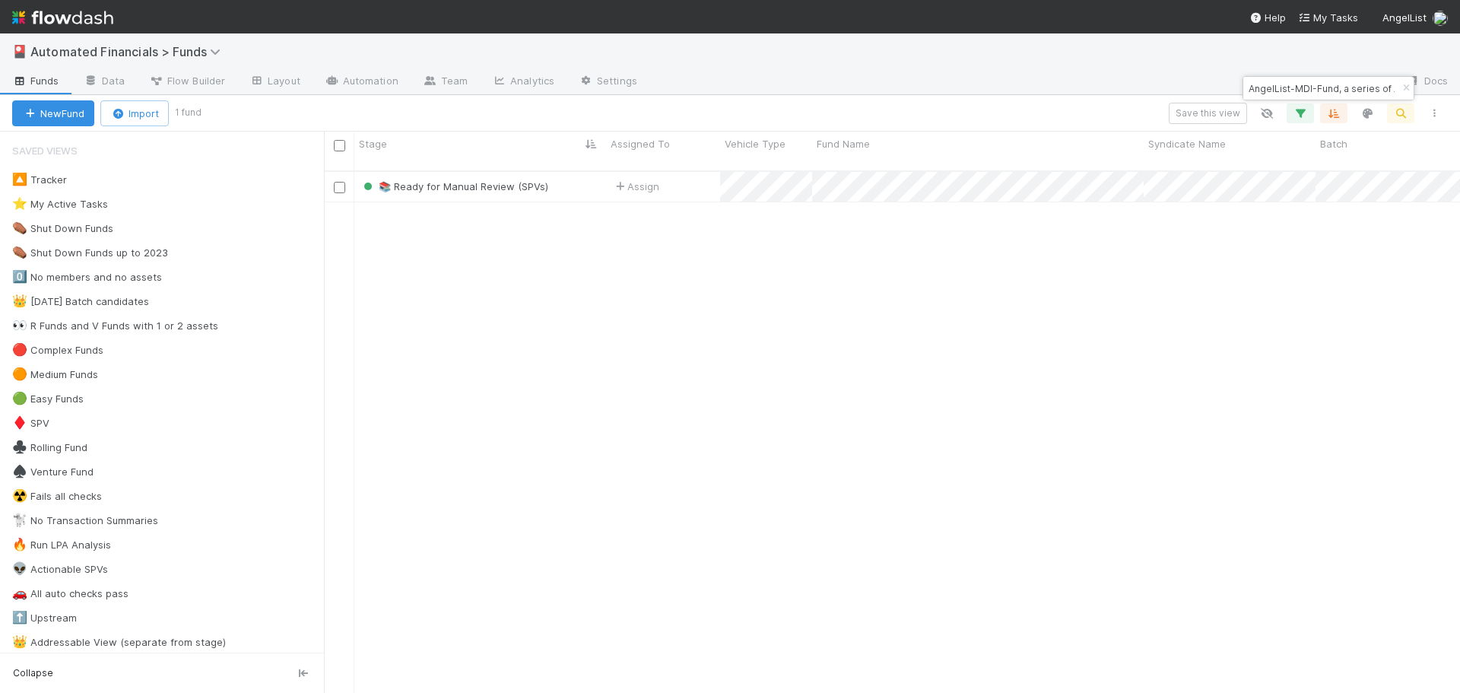
scroll to position [523, 1125]
click at [1403, 91] on icon "button" at bounding box center [1406, 88] width 15 height 9
click at [1406, 110] on icon "button" at bounding box center [1400, 113] width 15 height 14
click at [576, 175] on div "📚 Ready for Manual Review (SPVs)" at bounding box center [480, 187] width 252 height 30
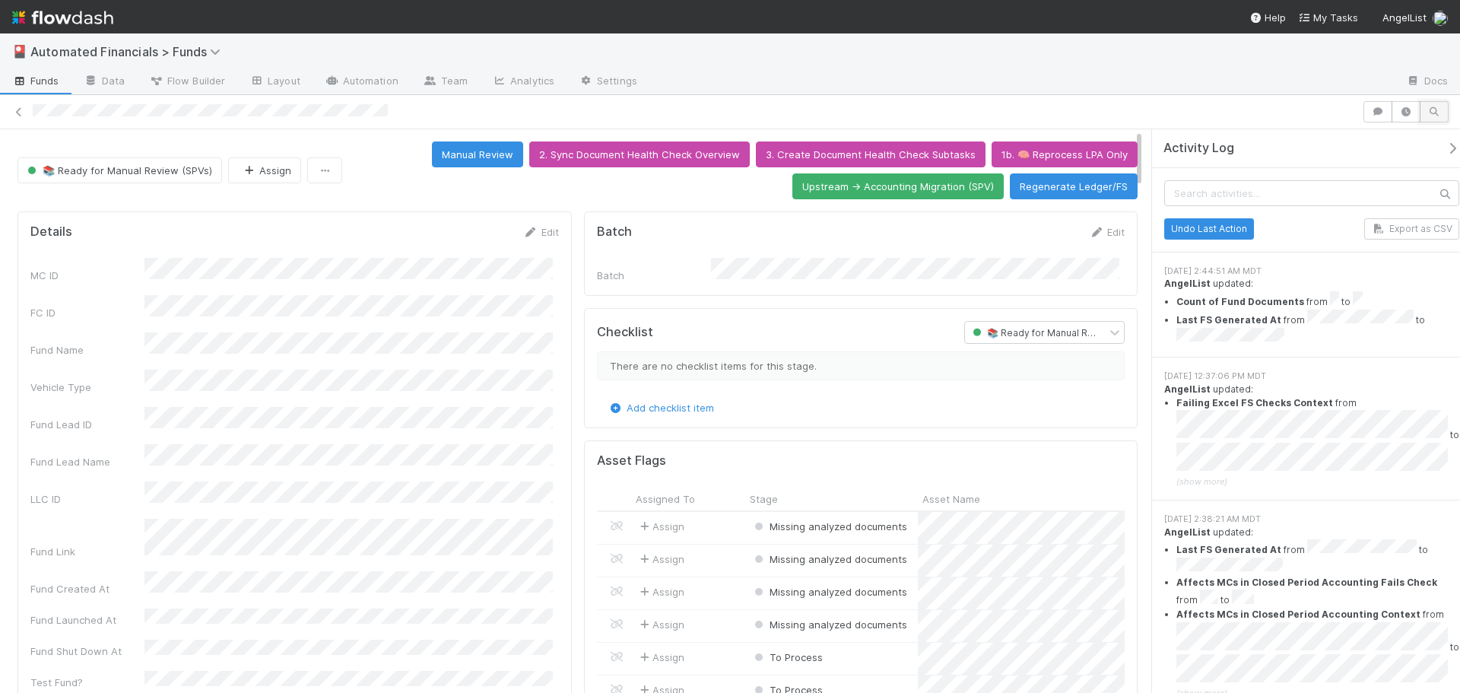
click at [1437, 118] on button "button" at bounding box center [1434, 111] width 29 height 21
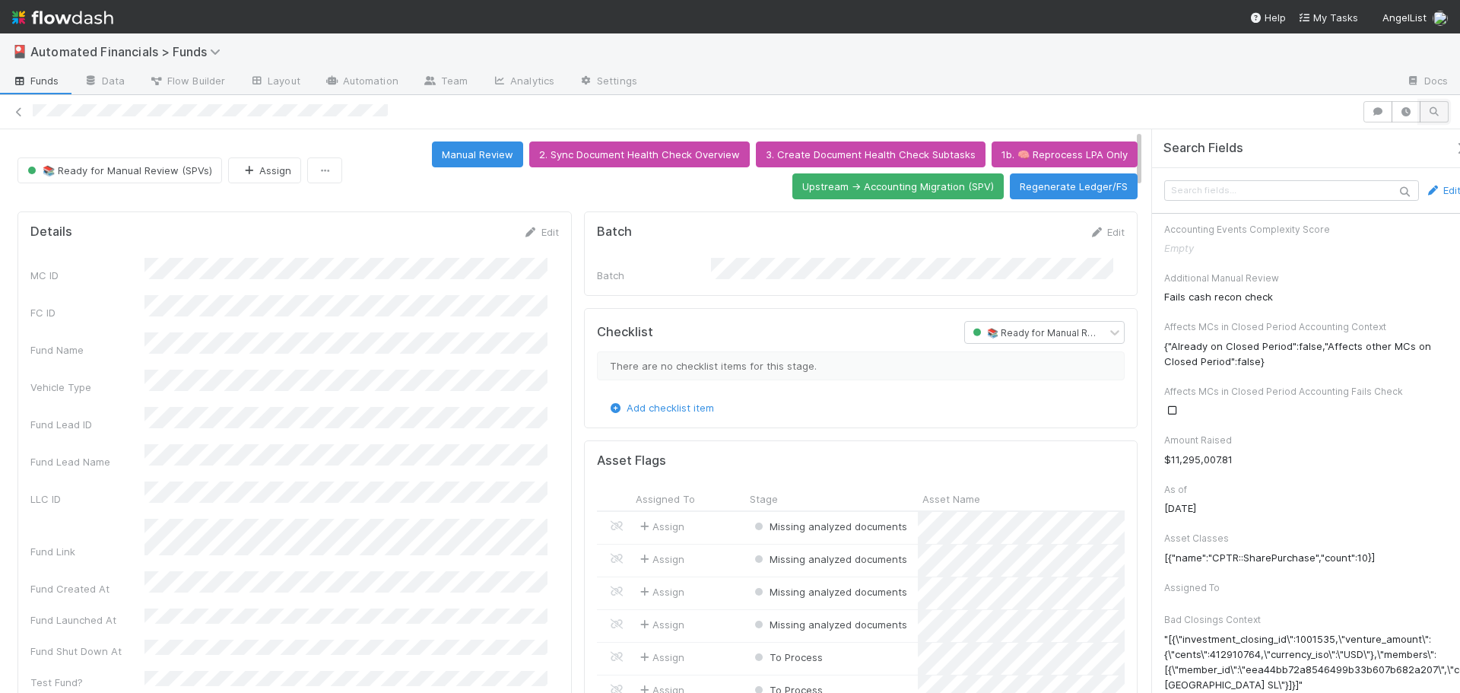
click at [1427, 110] on icon "button" at bounding box center [1434, 111] width 15 height 9
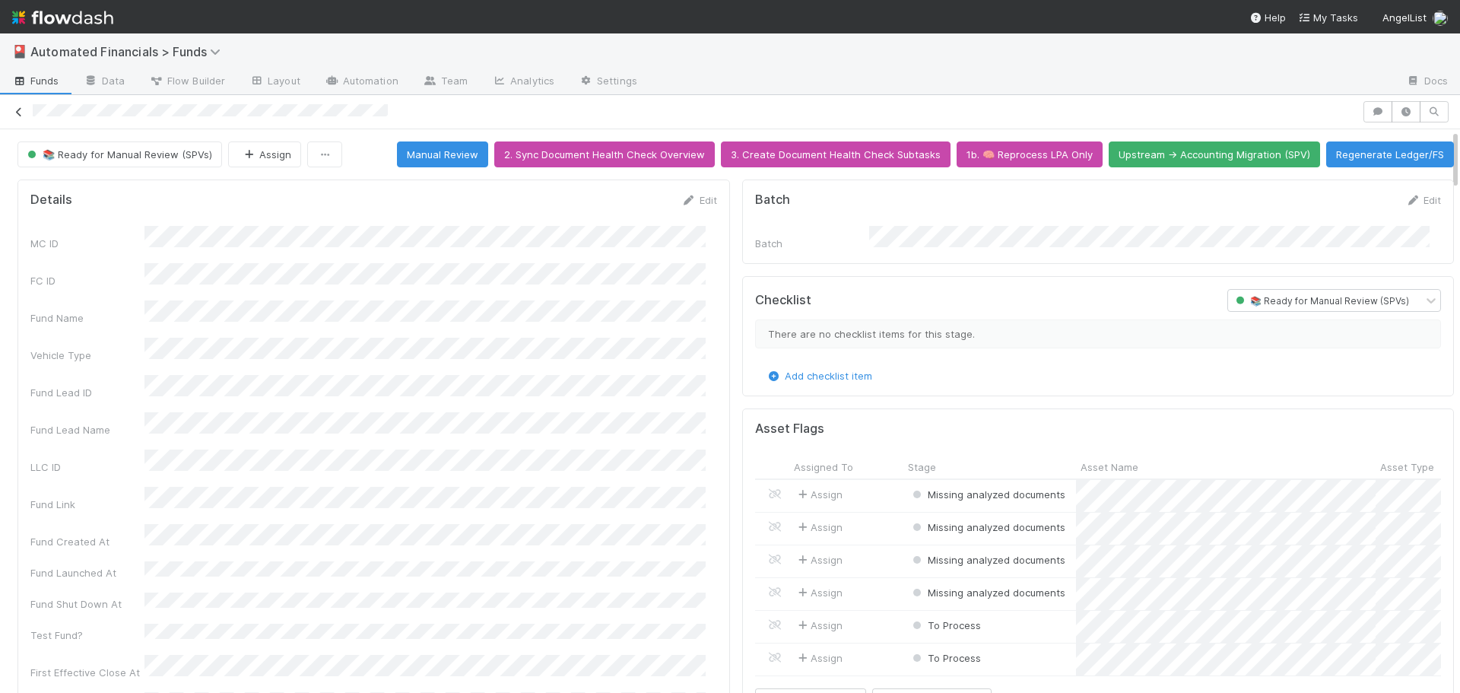
click at [20, 111] on icon at bounding box center [18, 112] width 15 height 10
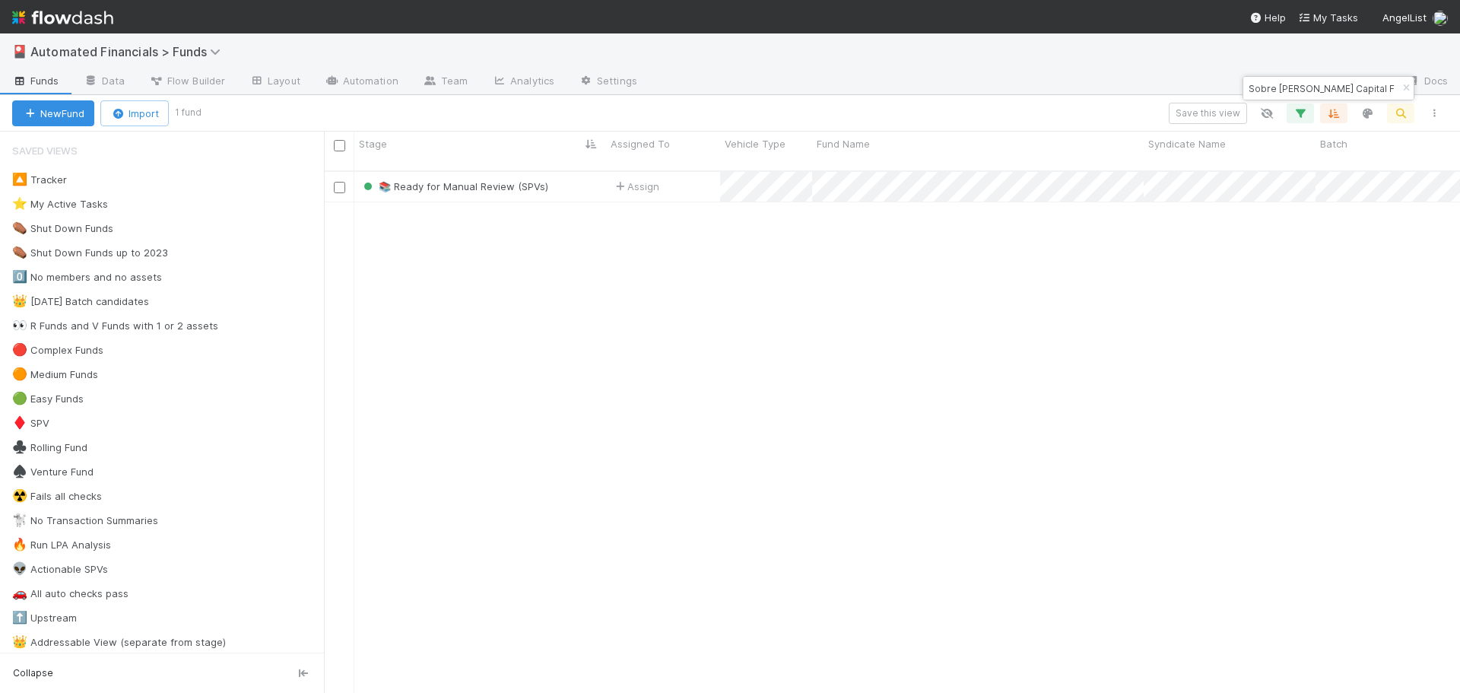
scroll to position [523, 1125]
click at [1409, 88] on icon "button" at bounding box center [1406, 88] width 15 height 9
click at [1406, 111] on icon "button" at bounding box center [1400, 113] width 15 height 14
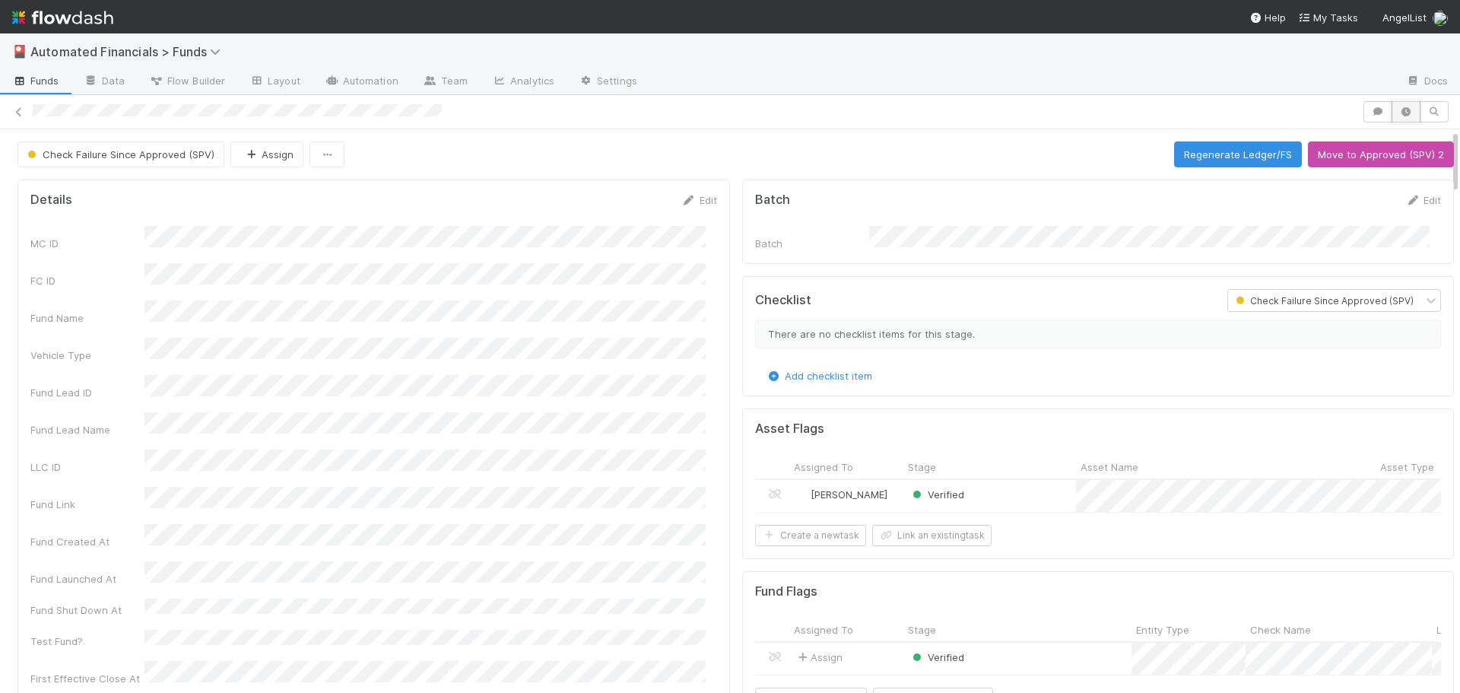
click at [1401, 116] on icon "button" at bounding box center [1406, 111] width 15 height 9
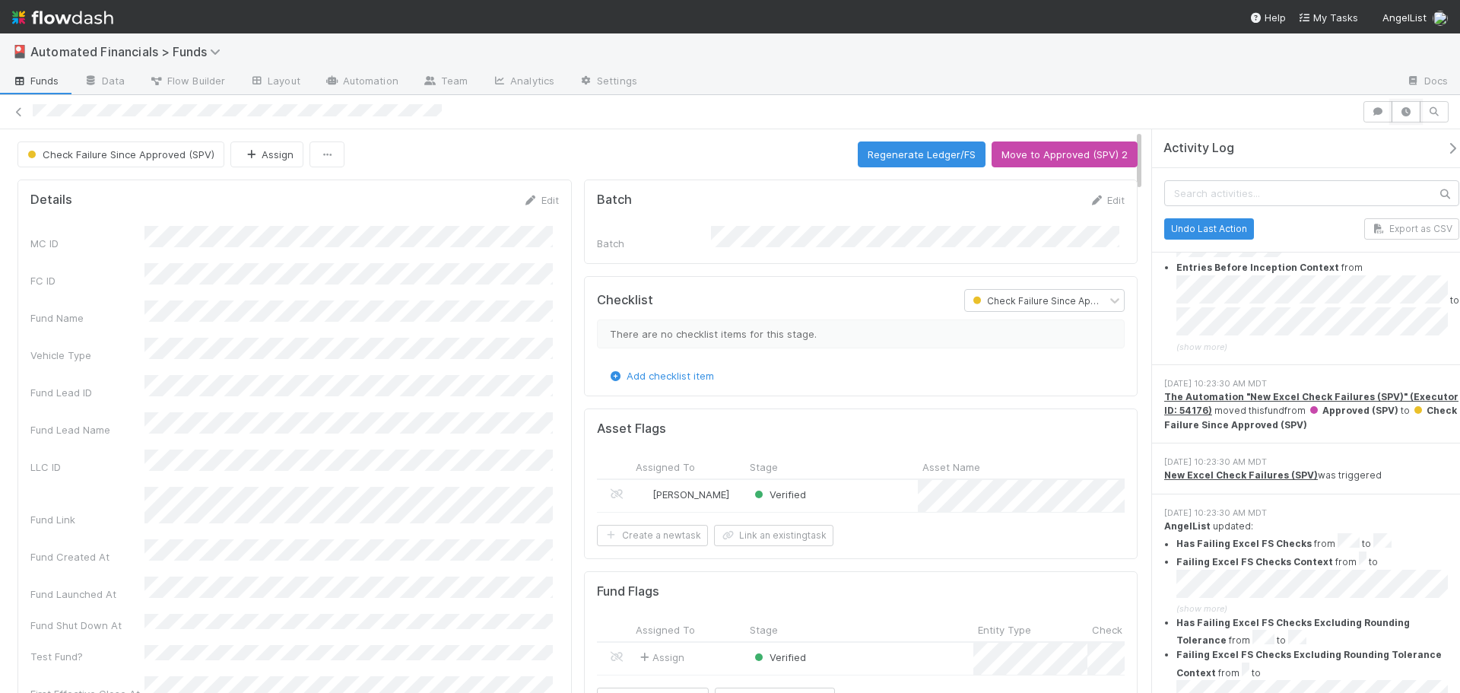
scroll to position [685, 0]
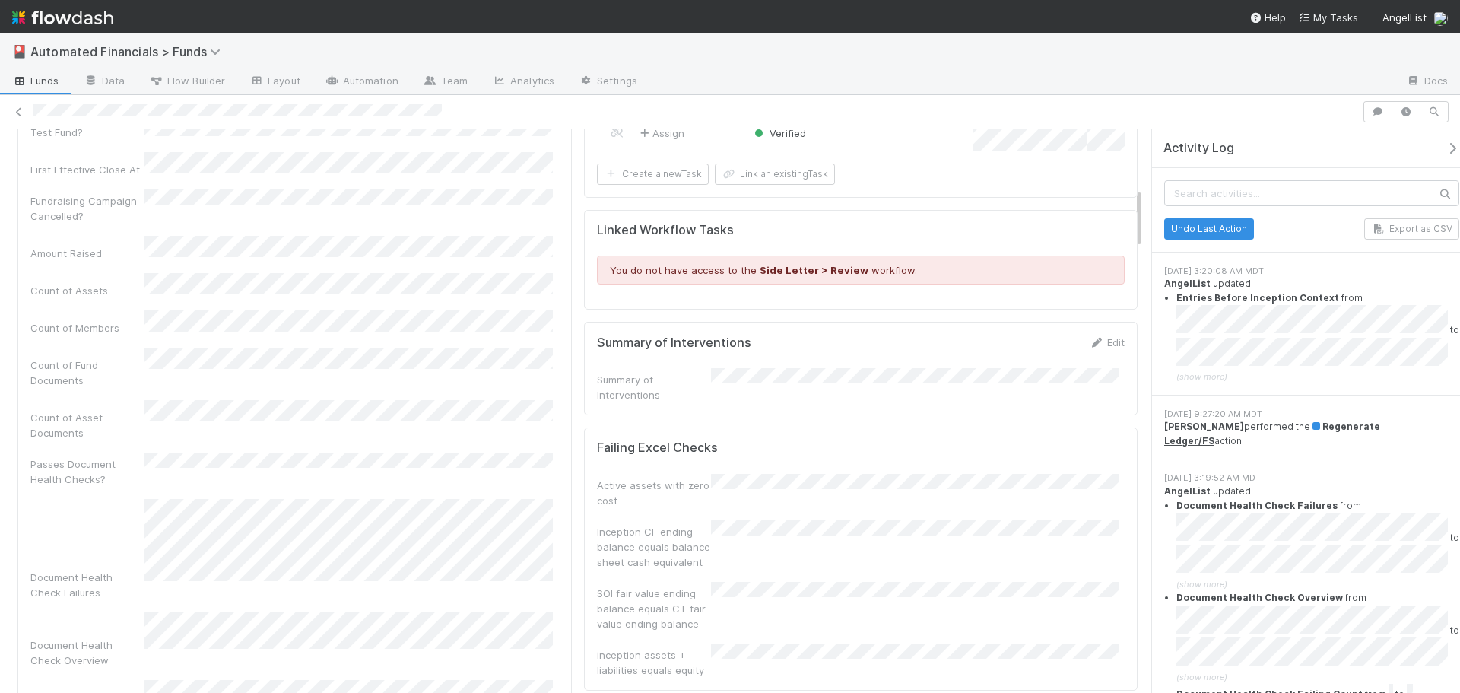
scroll to position [608, 0]
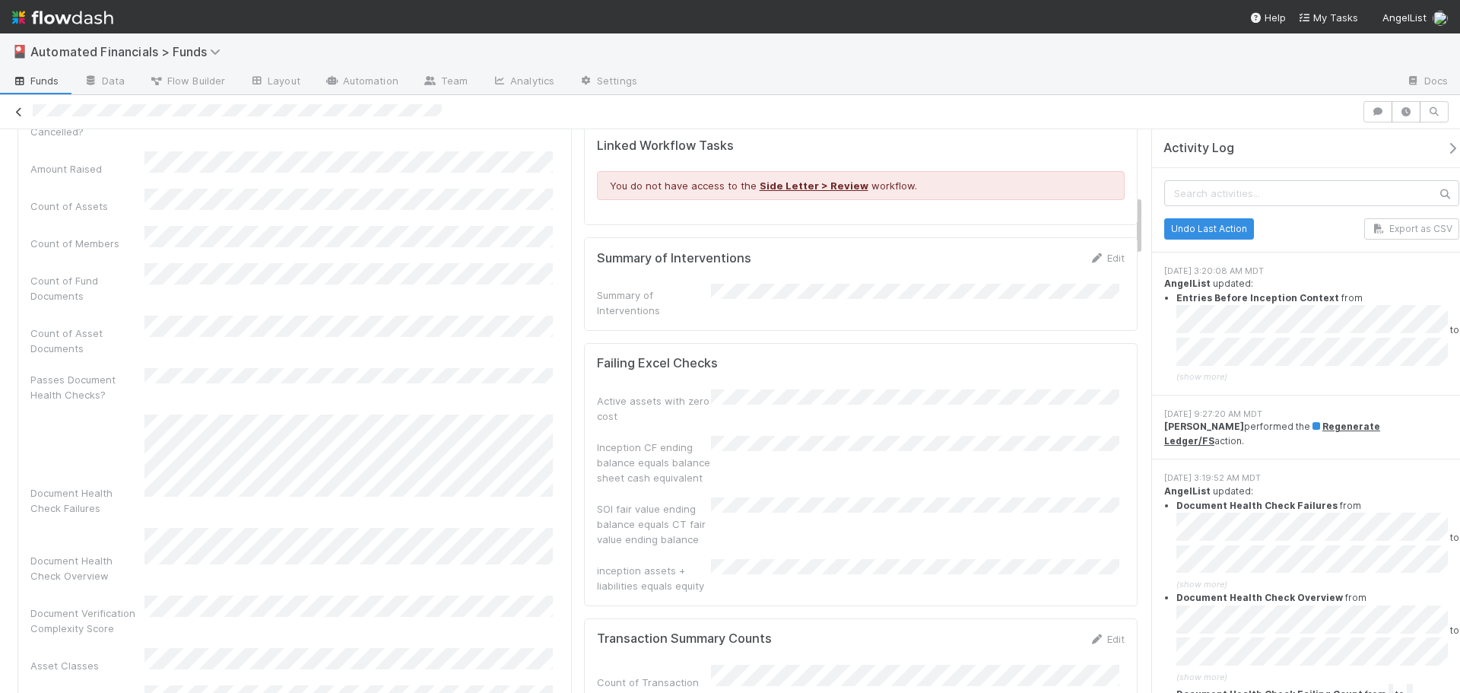
click at [15, 112] on icon at bounding box center [18, 112] width 15 height 10
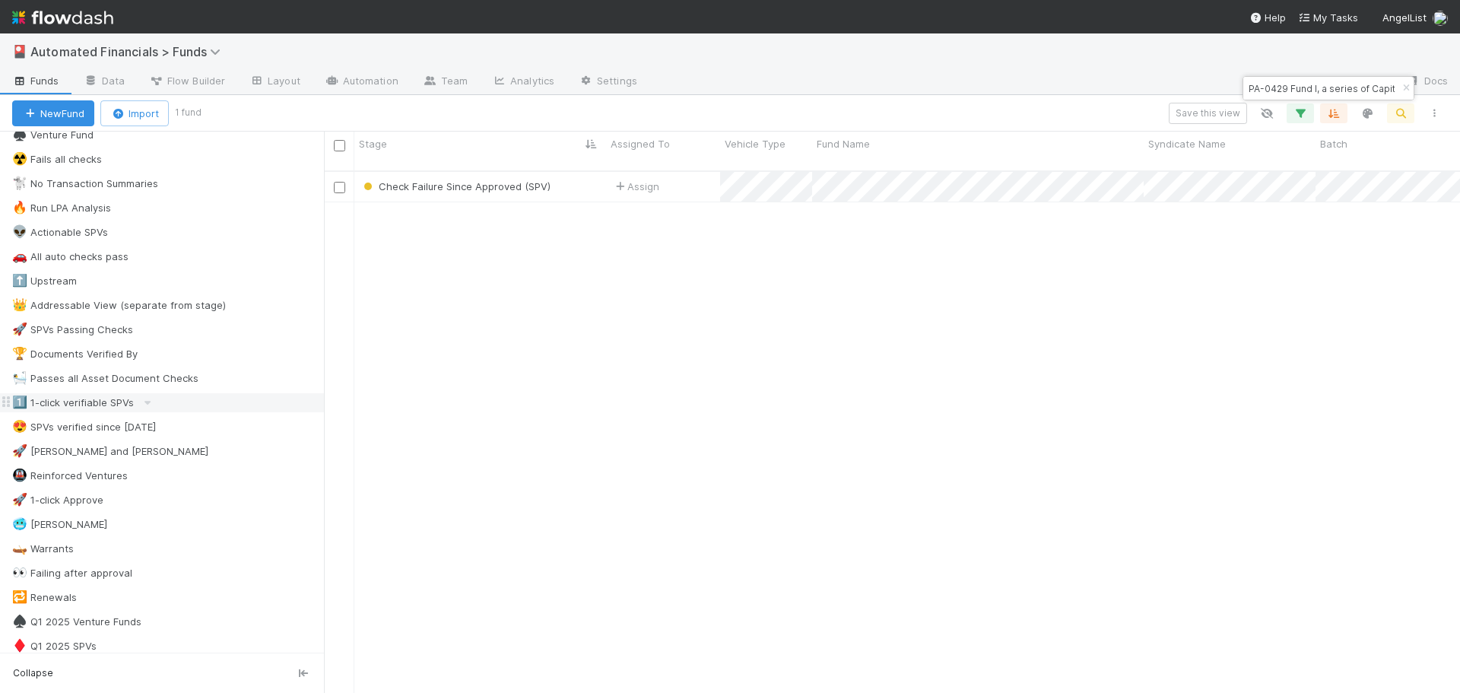
scroll to position [456, 0]
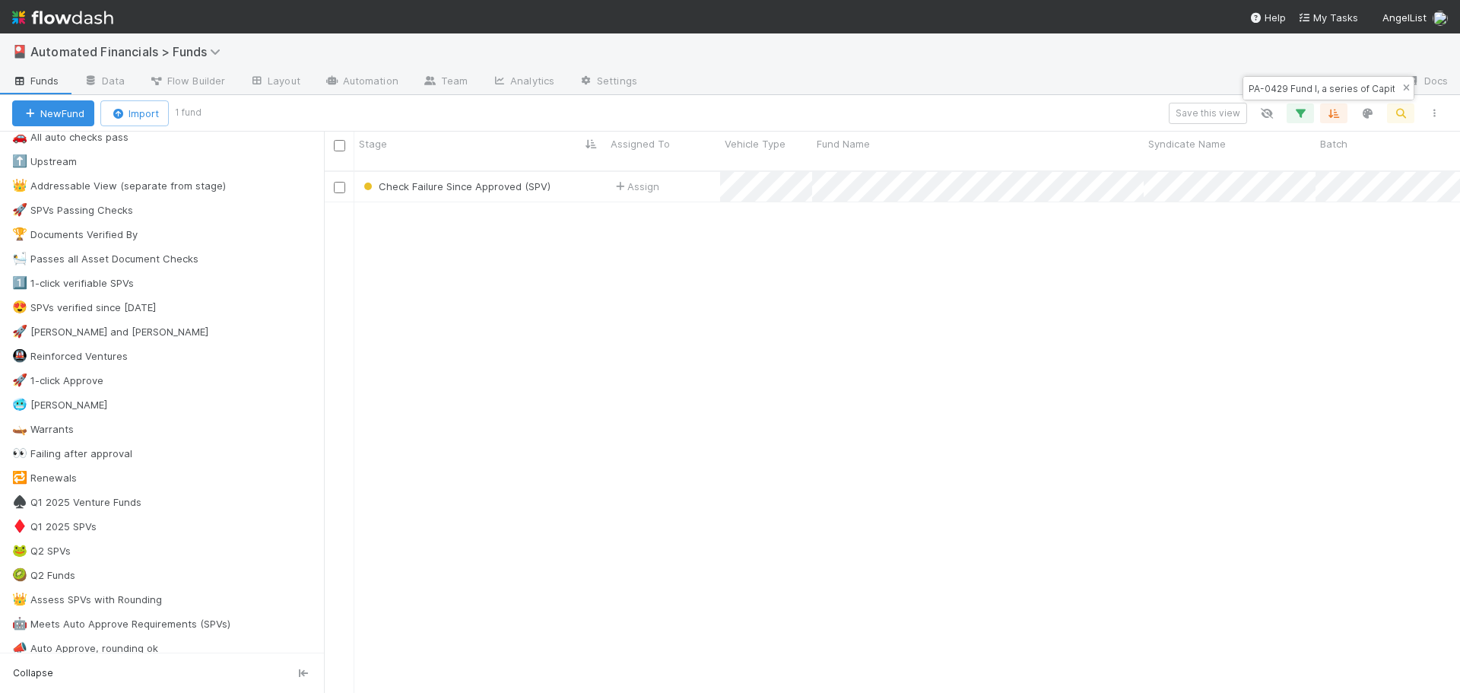
click at [1407, 86] on icon "button" at bounding box center [1406, 88] width 15 height 9
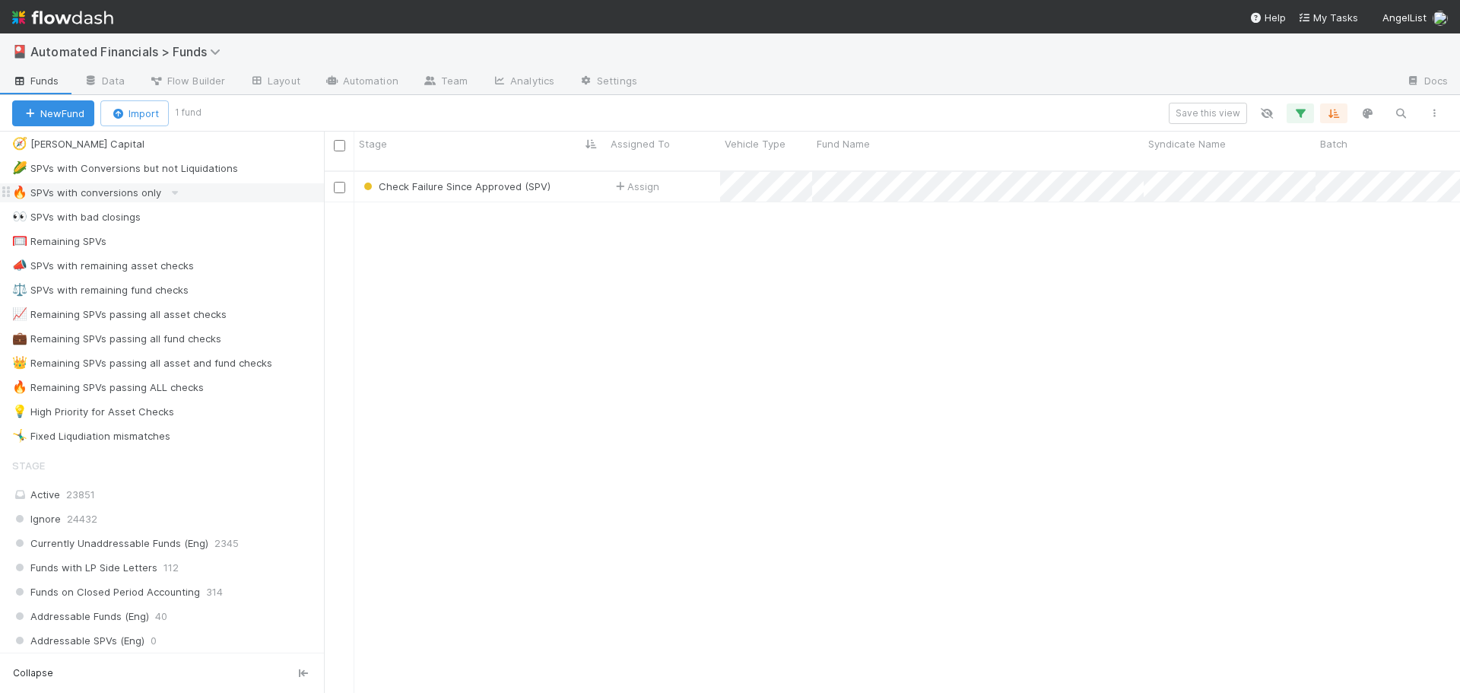
scroll to position [1065, 0]
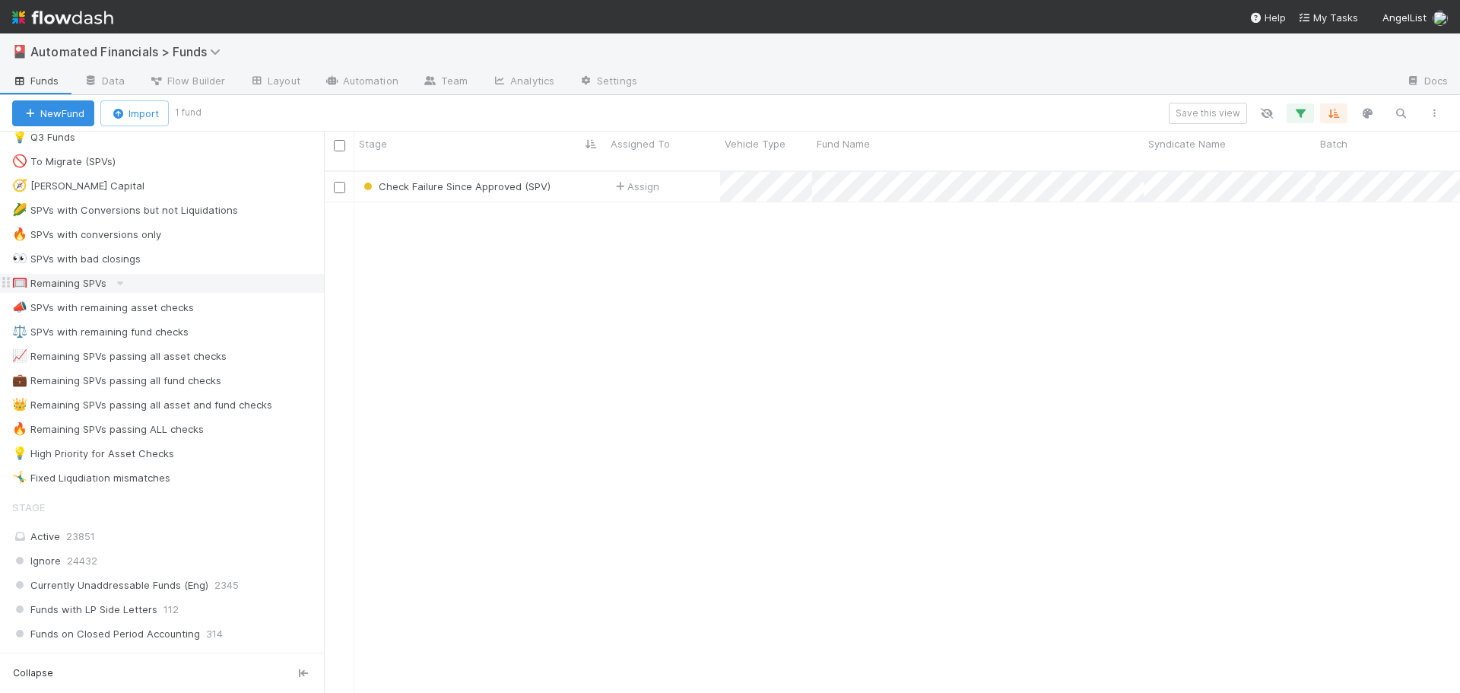
click at [54, 284] on div "🥅 Remaining SPVs" at bounding box center [59, 283] width 94 height 19
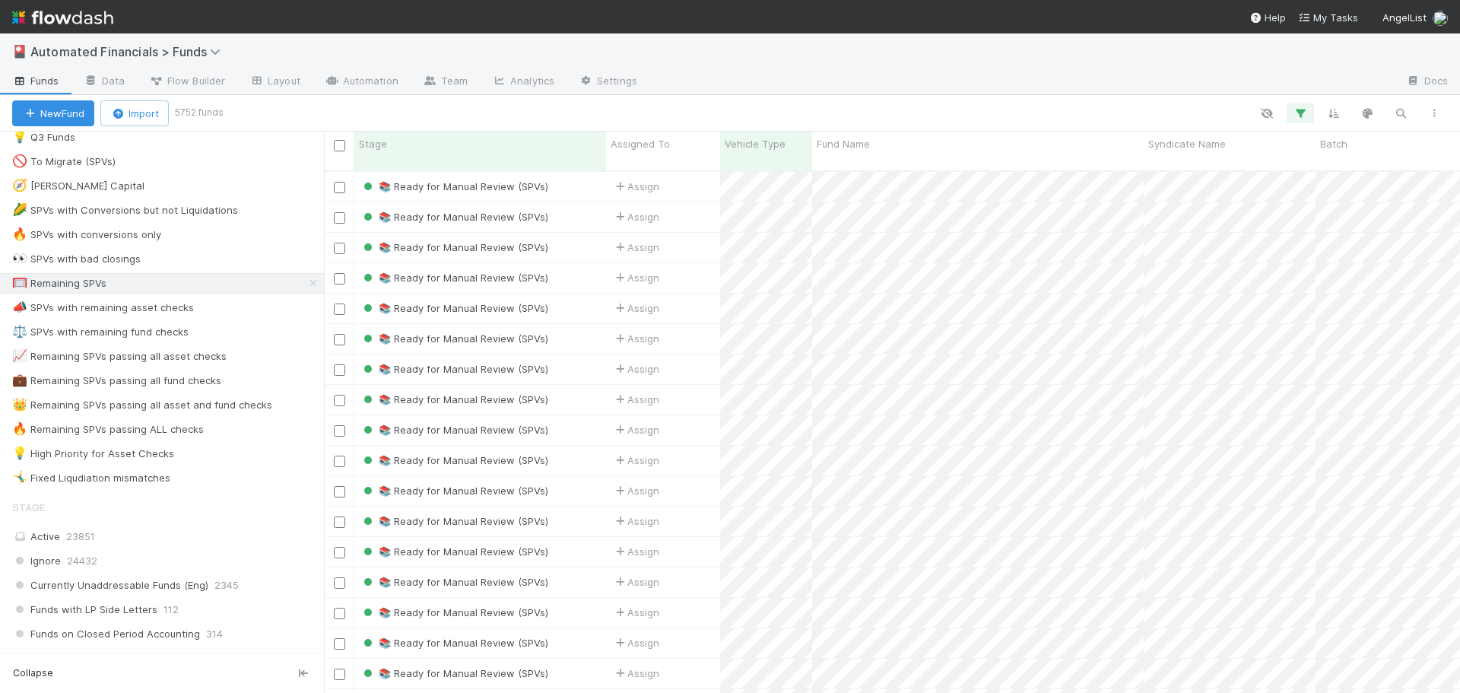
scroll to position [523, 1125]
click at [1400, 120] on button "button" at bounding box center [1400, 113] width 27 height 20
click at [1400, 120] on div at bounding box center [730, 346] width 1460 height 693
click at [1297, 110] on icon "button" at bounding box center [1300, 113] width 15 height 14
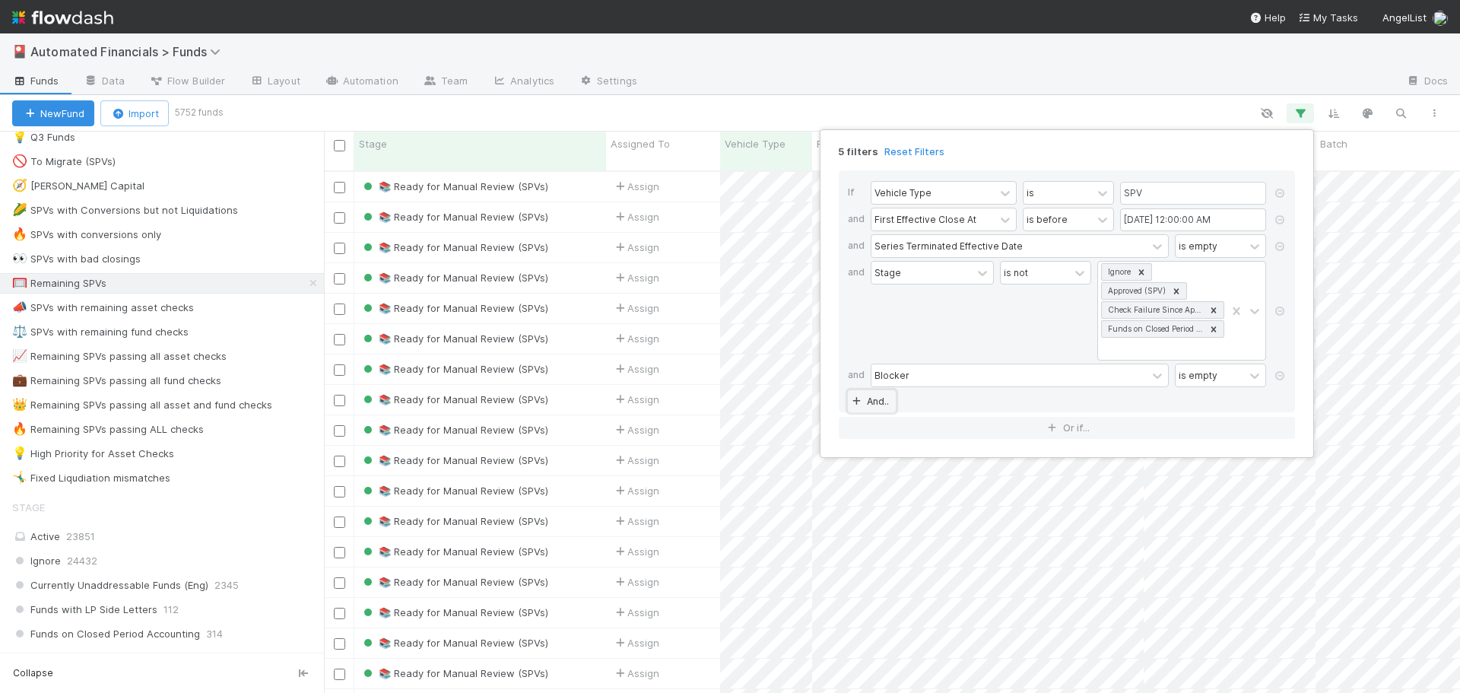
click at [873, 401] on link "And.." at bounding box center [872, 401] width 48 height 22
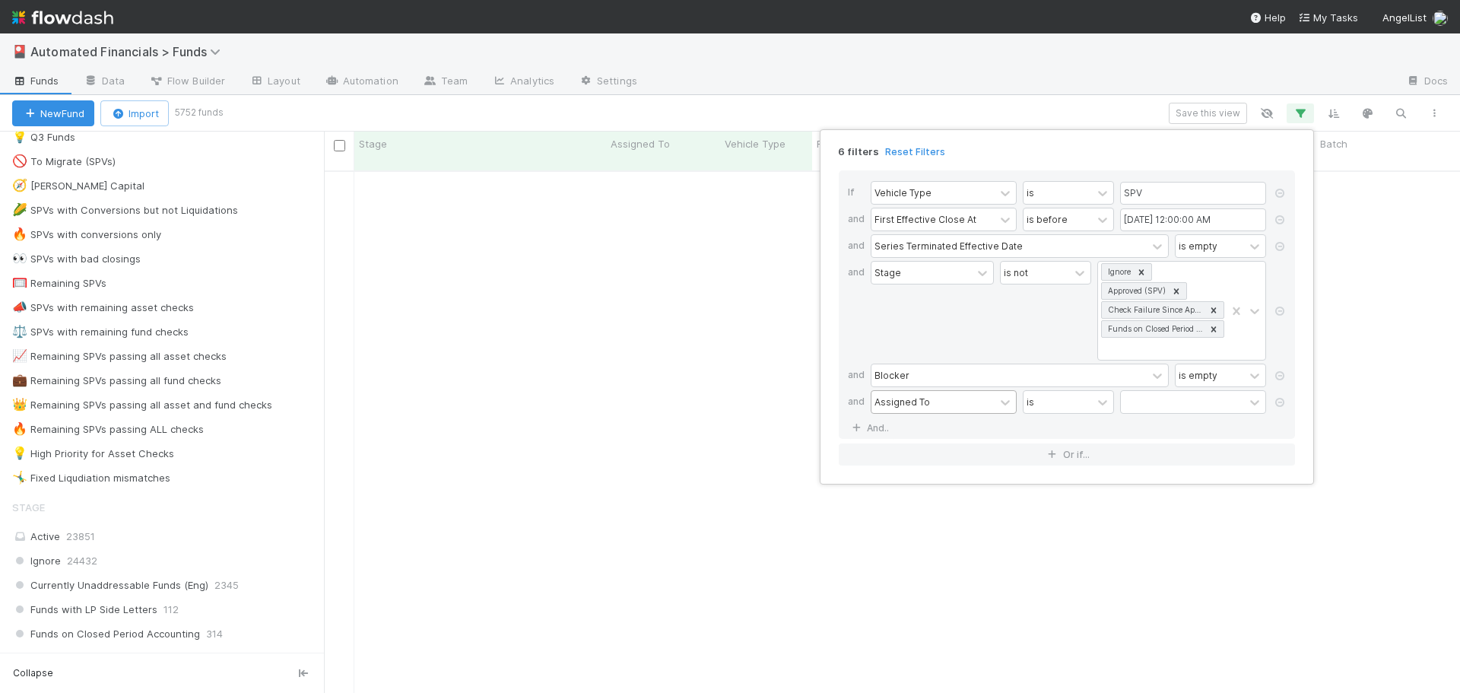
click at [888, 402] on div "Assigned To" at bounding box center [903, 402] width 56 height 14
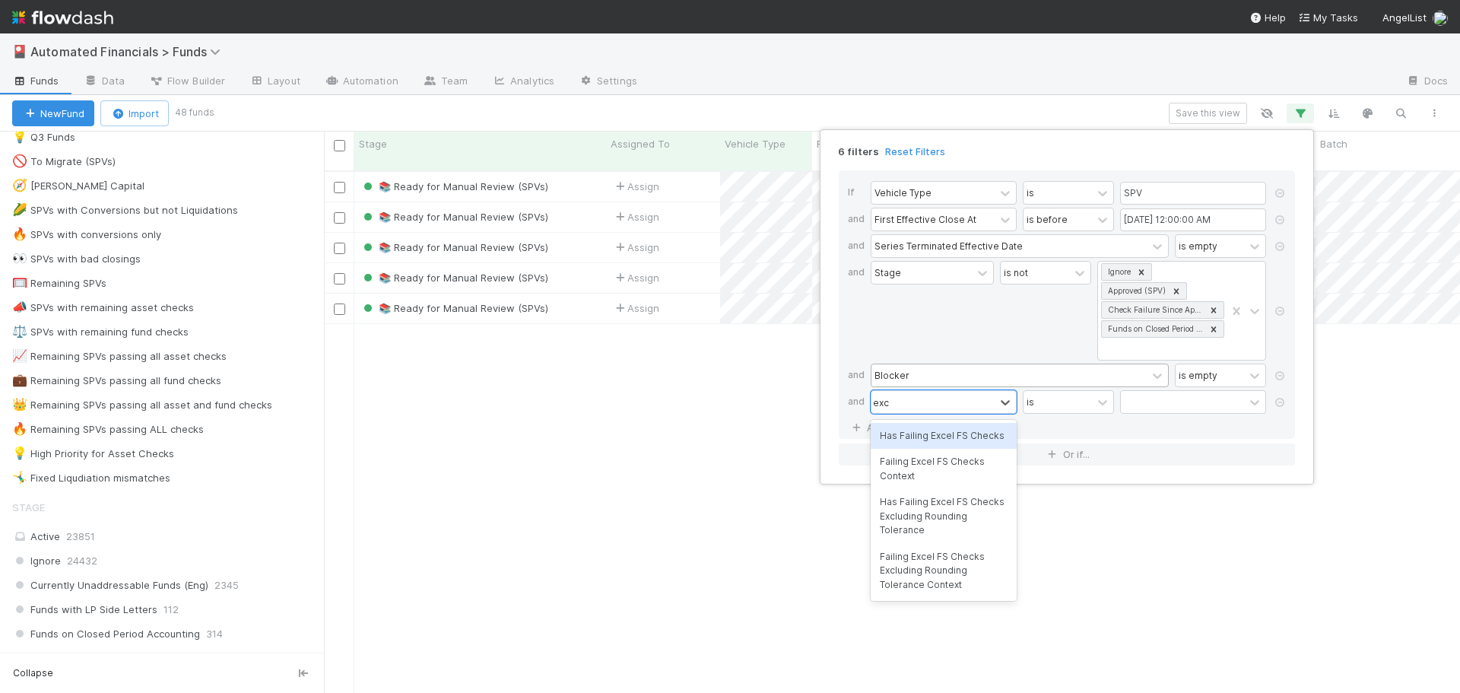
scroll to position [523, 1125]
click at [1082, 388] on div "Blocker is empty" at bounding box center [1072, 377] width 402 height 27
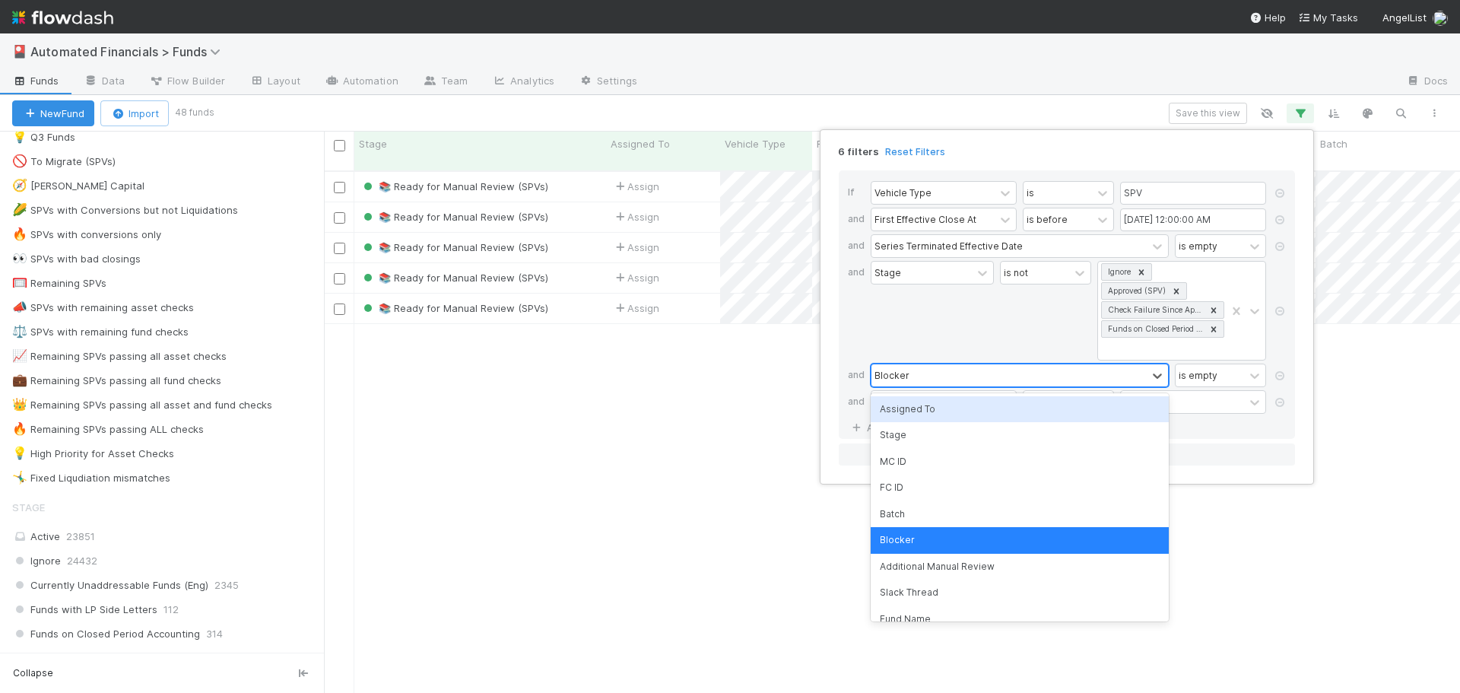
click at [939, 383] on div "Blocker" at bounding box center [1009, 375] width 275 height 22
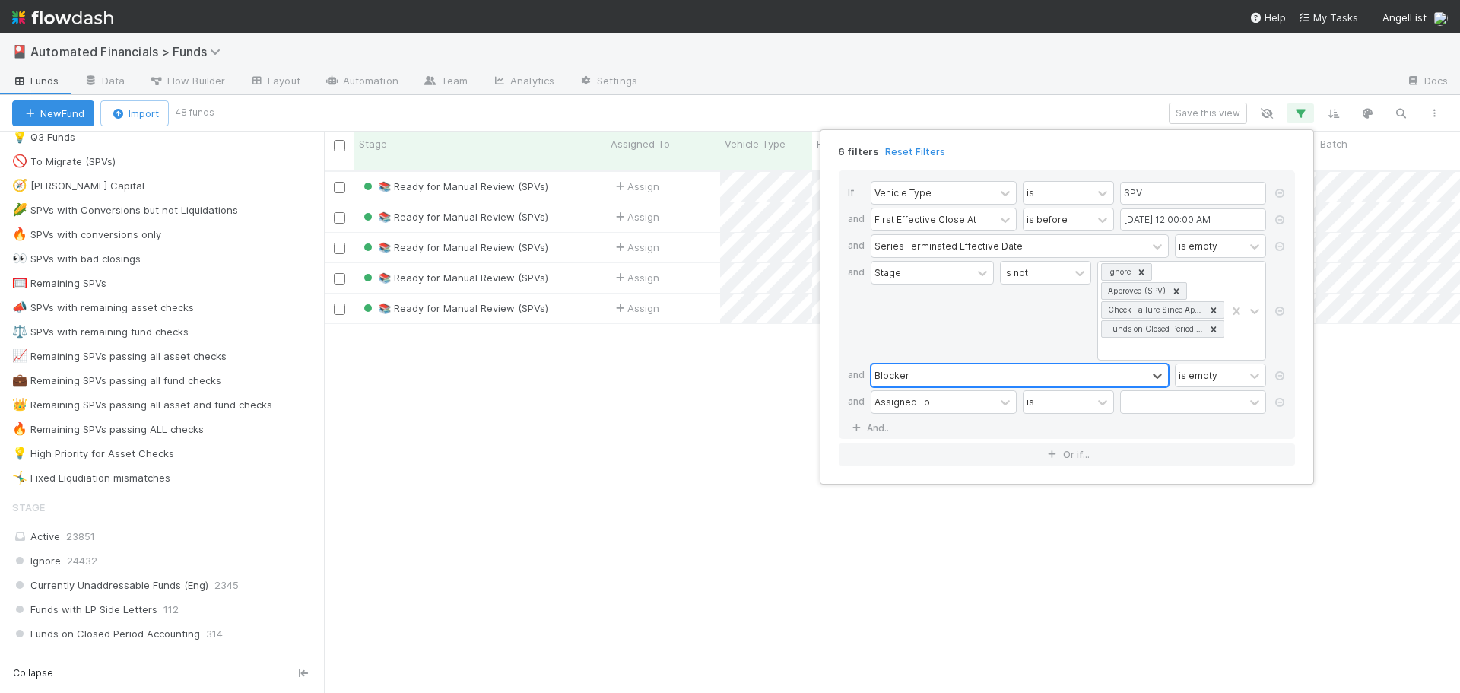
click at [938, 379] on div "Blocker" at bounding box center [1009, 375] width 275 height 22
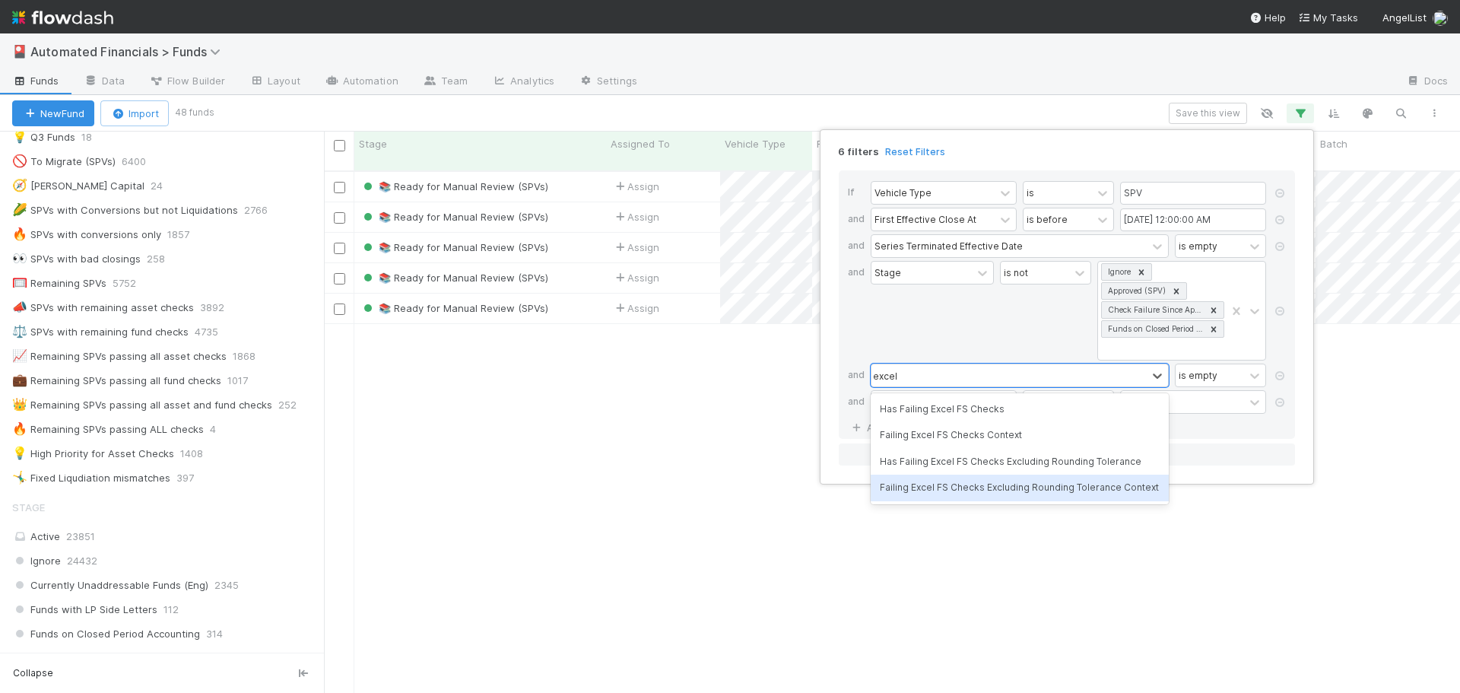
click at [977, 494] on div "Failing Excel FS Checks Excluding Rounding Tolerance Context" at bounding box center [1020, 488] width 298 height 26
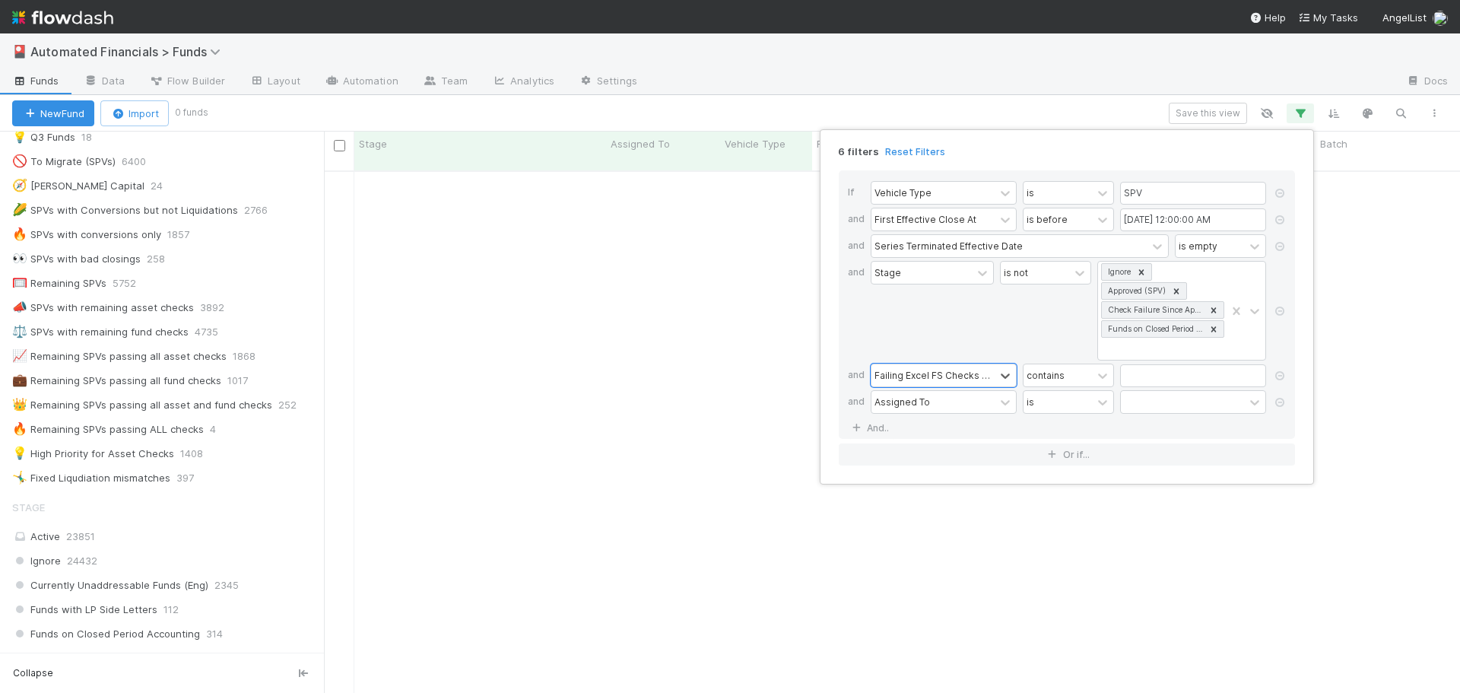
scroll to position [512, 1125]
click at [1277, 408] on link at bounding box center [1279, 403] width 15 height 14
click at [1114, 109] on div "5 filters Reset Filters If Vehicle Type is SPV and First Effective Close At is …" at bounding box center [730, 346] width 1460 height 693
click at [75, 276] on div "5 filters Reset Filters If Vehicle Type is SPV and First Effective Close At is …" at bounding box center [730, 346] width 1460 height 693
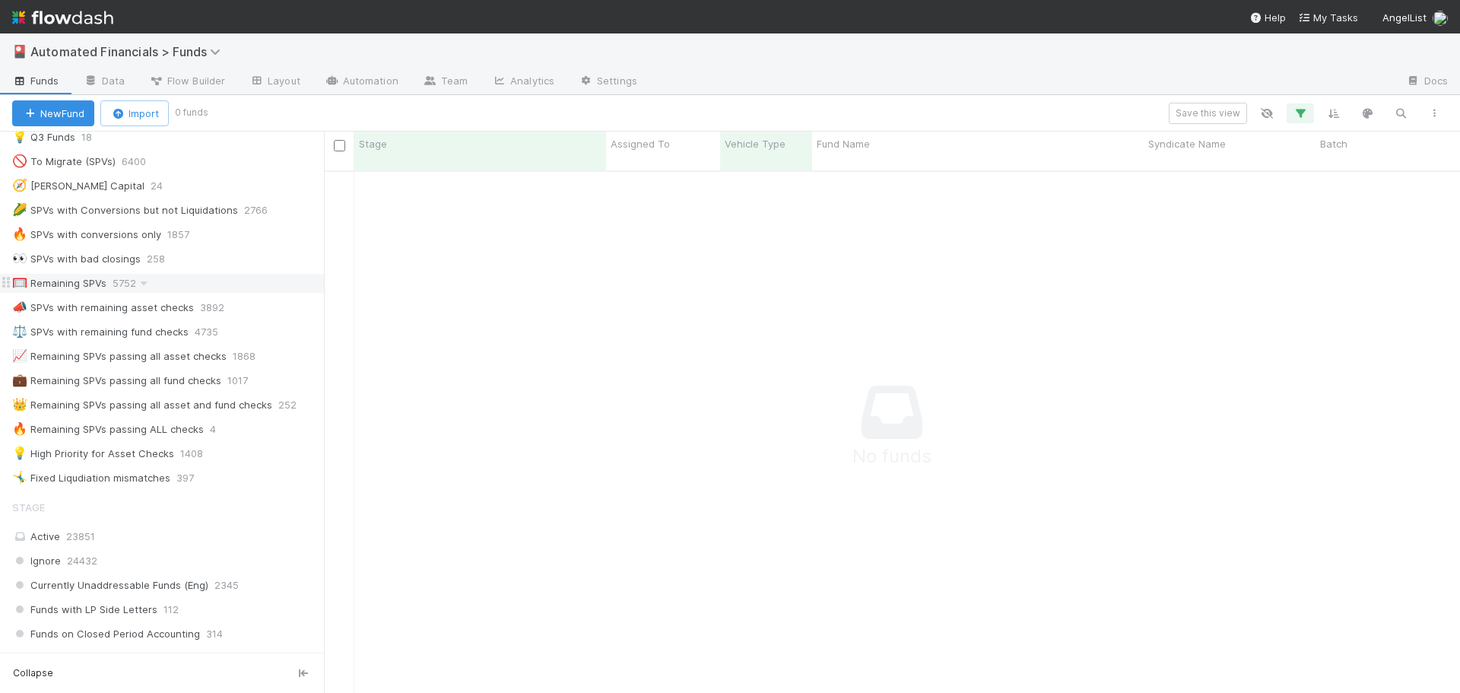
click at [77, 284] on div "🥅 Remaining SPVs" at bounding box center [59, 283] width 94 height 19
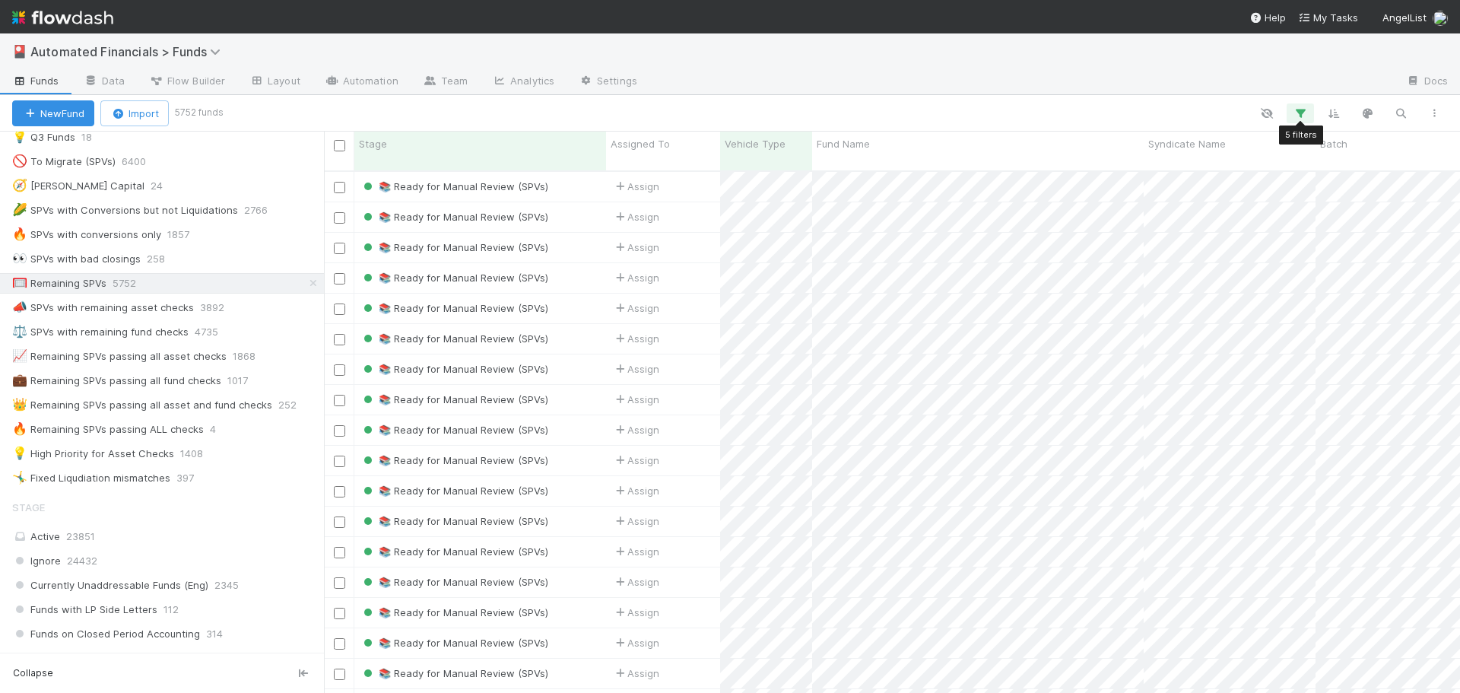
scroll to position [523, 1125]
click at [1302, 115] on icon "button" at bounding box center [1300, 113] width 15 height 14
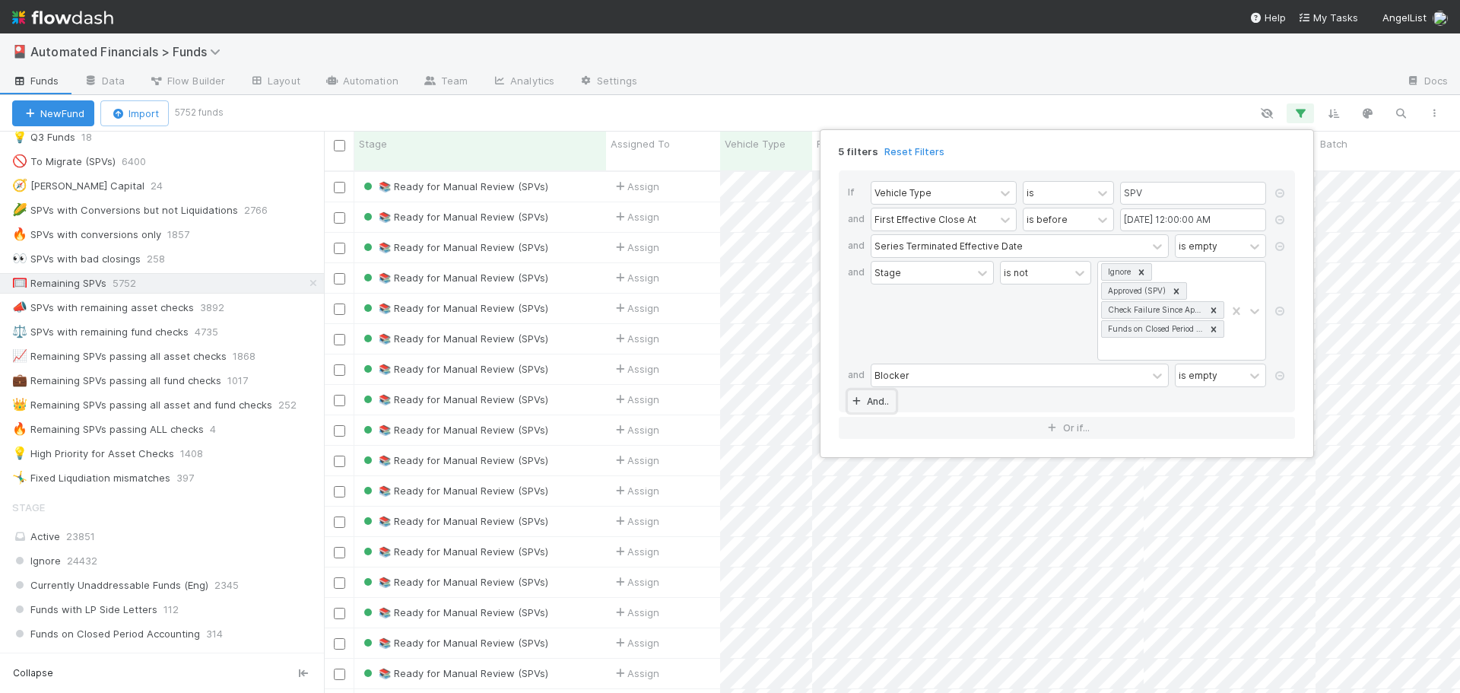
click at [869, 402] on link "And.." at bounding box center [872, 401] width 48 height 22
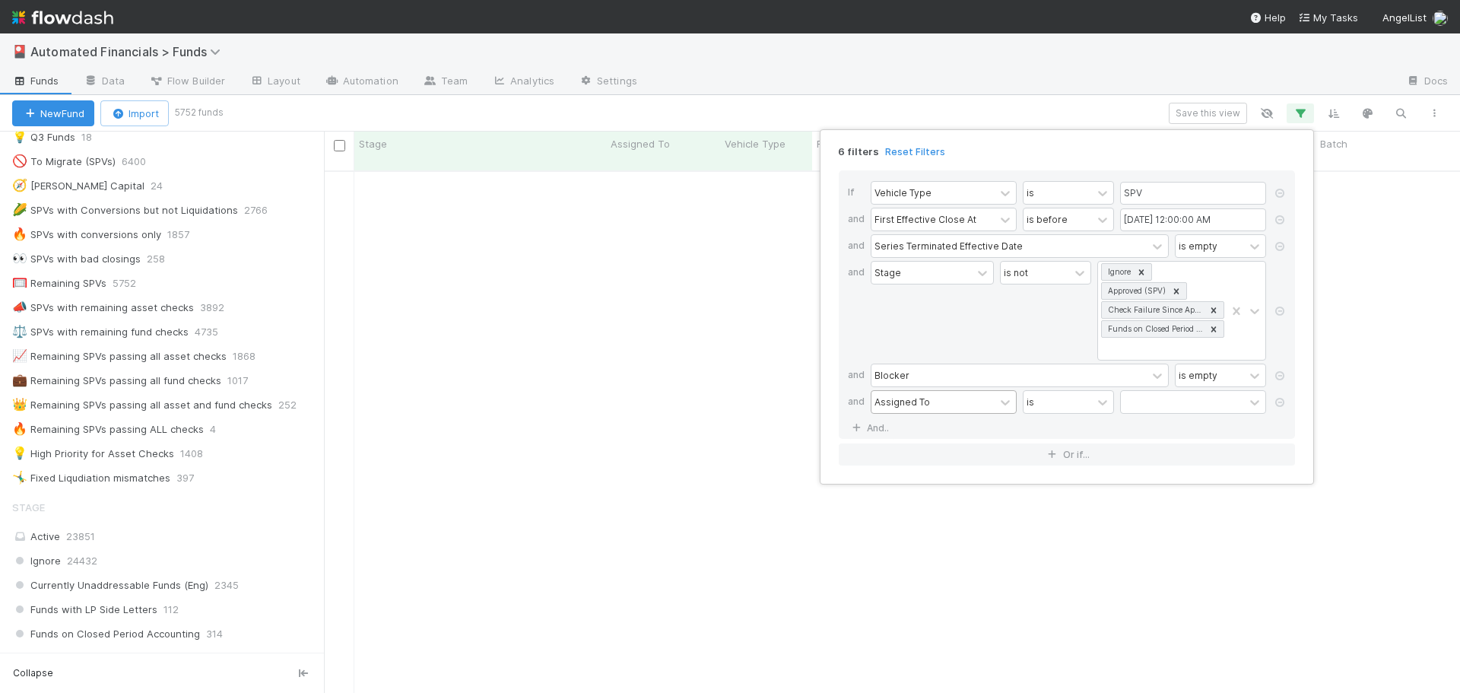
click at [898, 401] on div "Assigned To" at bounding box center [903, 402] width 56 height 14
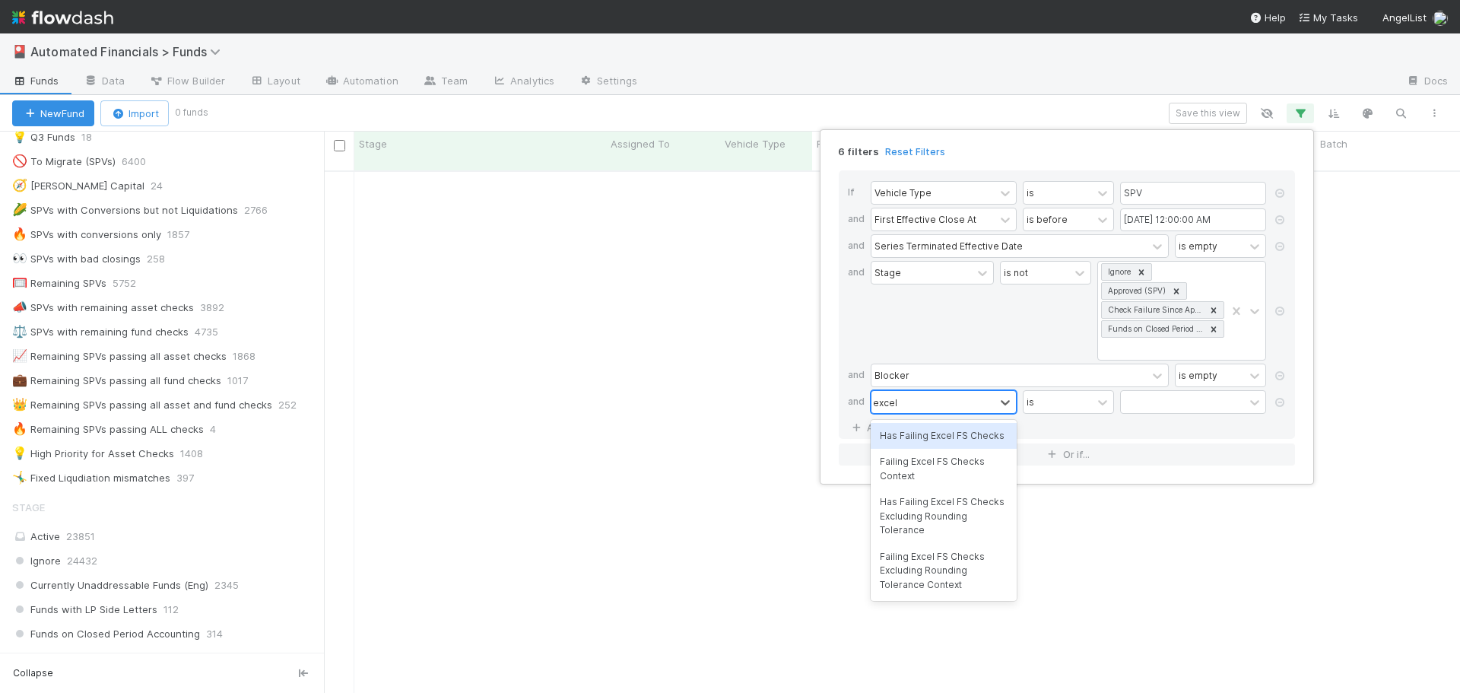
scroll to position [512, 1125]
click at [949, 580] on div "Failing Excel FS Checks Excluding Rounding Tolerance Context" at bounding box center [944, 571] width 146 height 54
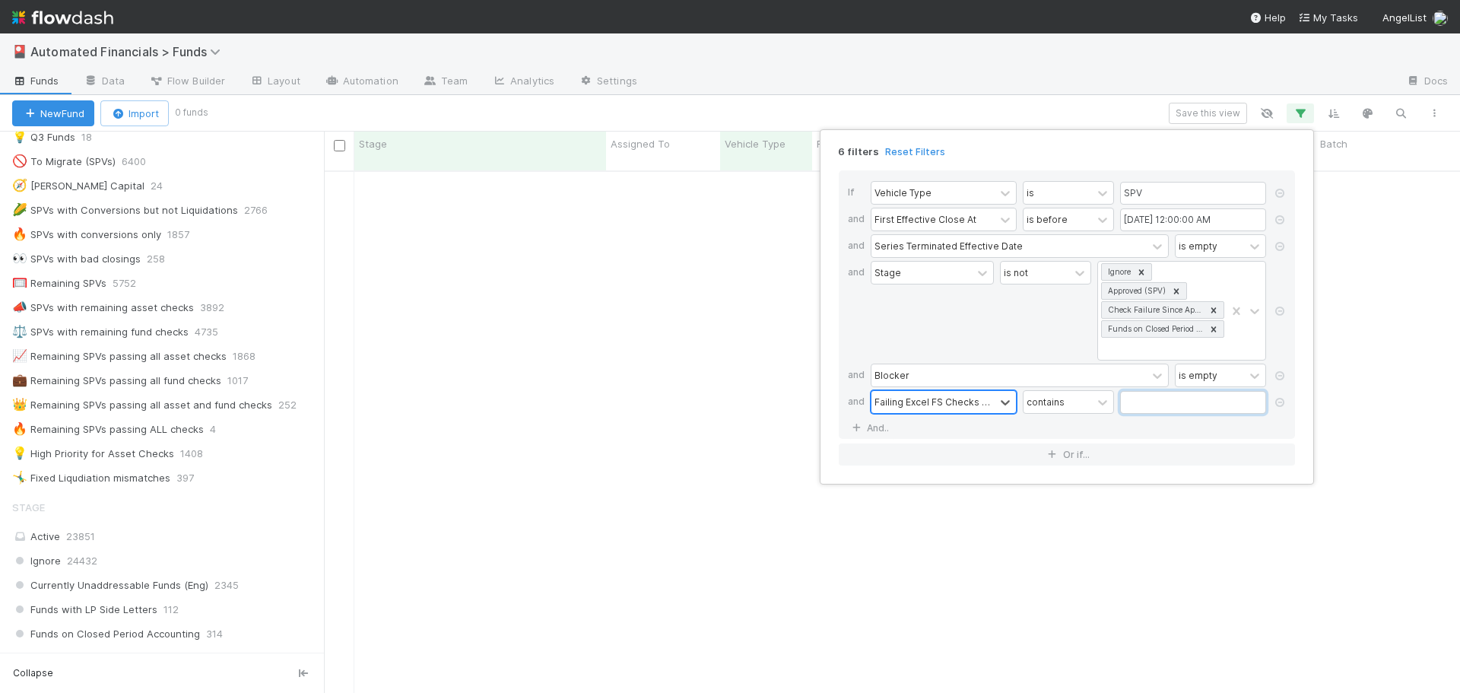
click at [1155, 403] on input "text" at bounding box center [1193, 402] width 146 height 23
click at [1129, 423] on div "If Vehicle Type is SPV and First Effective Close At is before 07/01/2025 12:00:…" at bounding box center [1067, 304] width 456 height 268
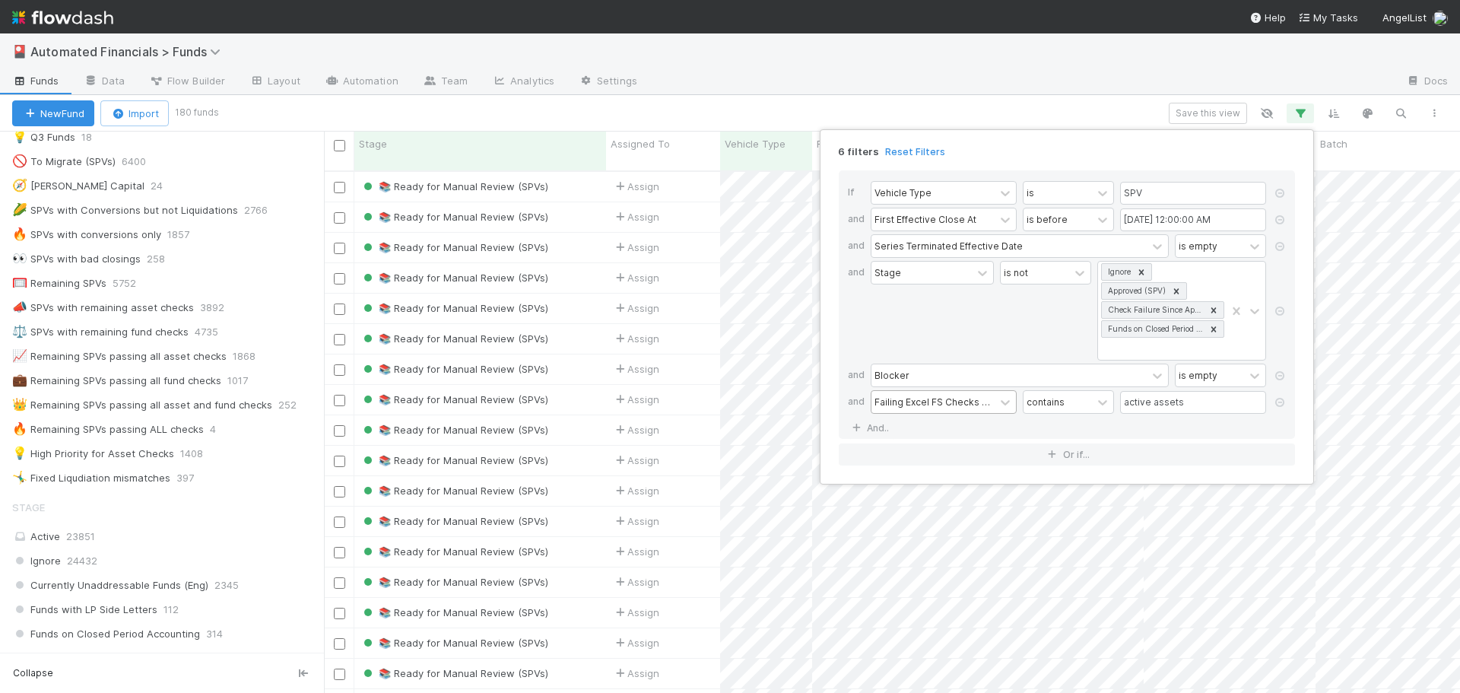
scroll to position [523, 1125]
click at [831, 95] on div "6 filters Reset Filters If Vehicle Type is SPV and First Effective Close At is …" at bounding box center [730, 346] width 1460 height 693
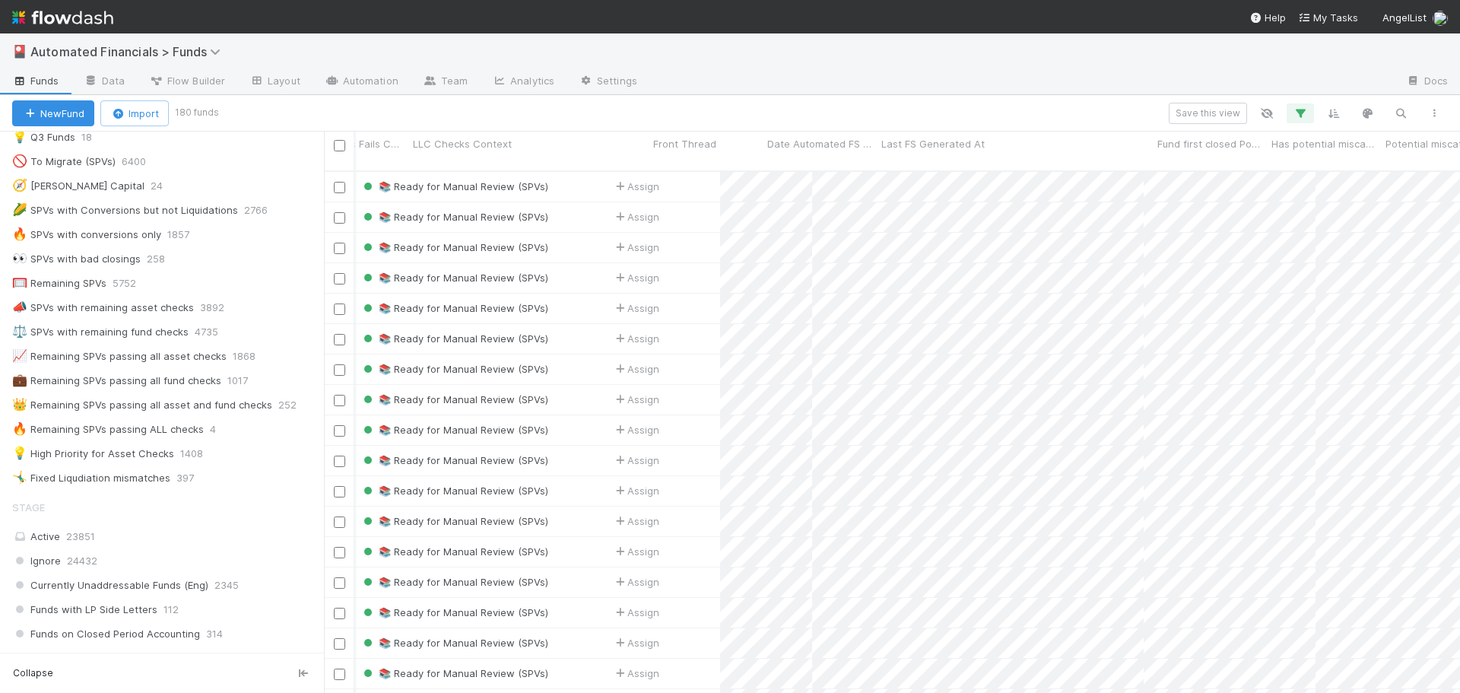
scroll to position [0, 12336]
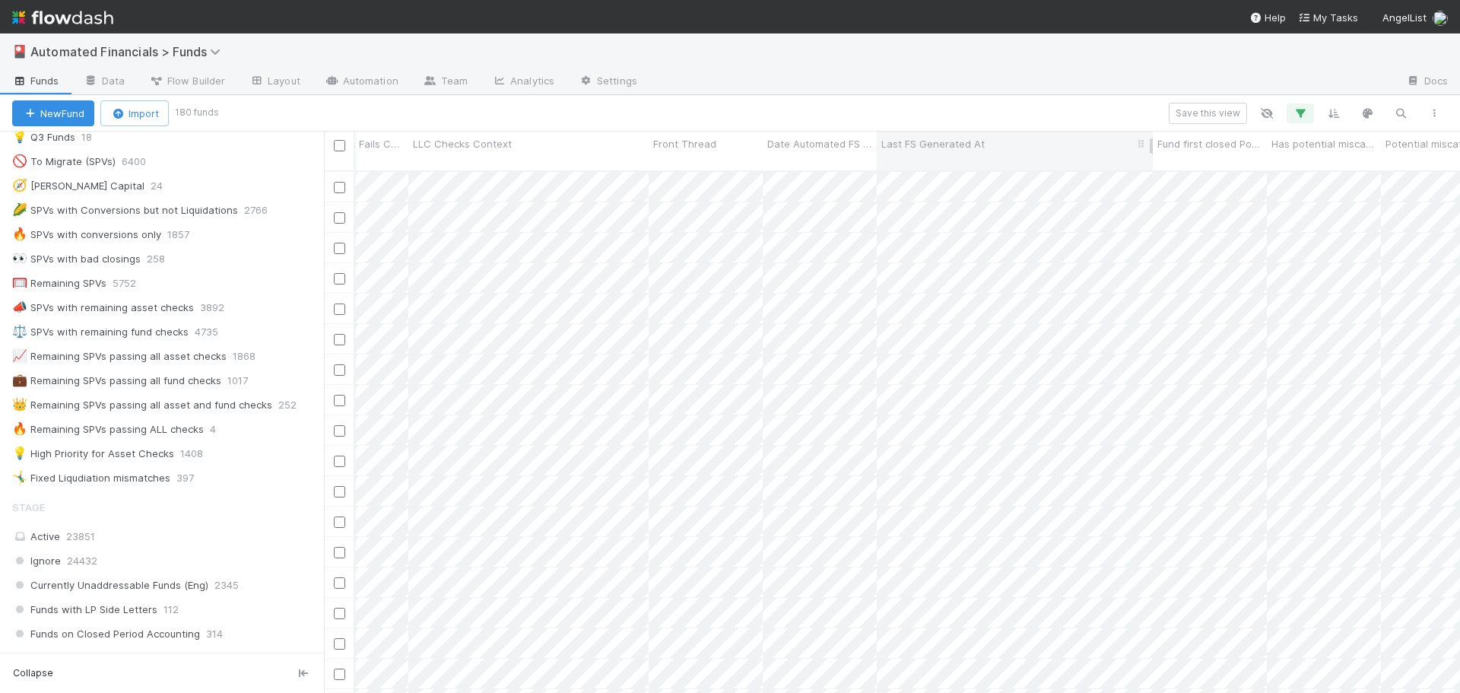
click at [961, 146] on span "Last FS Generated At" at bounding box center [933, 143] width 103 height 15
click at [953, 195] on div "Sort Newest → Oldest" at bounding box center [968, 195] width 173 height 23
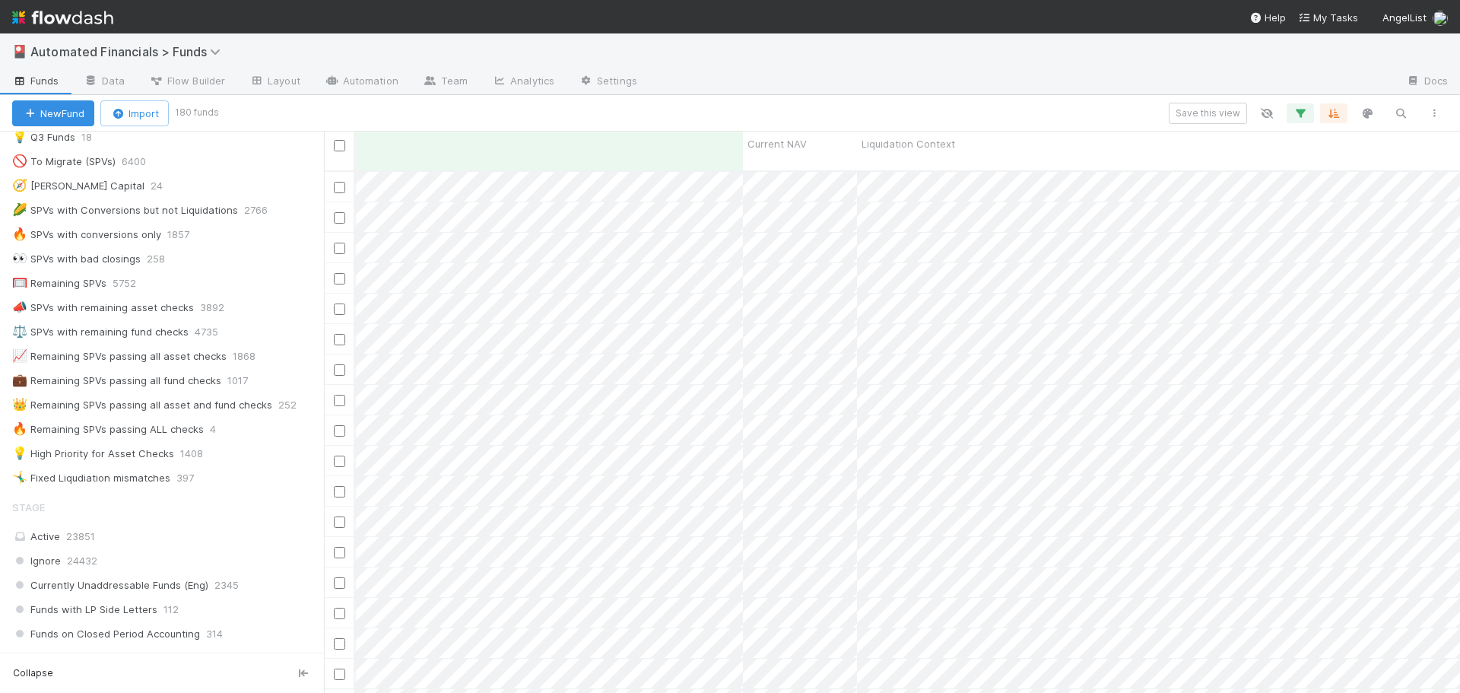
scroll to position [0, 23064]
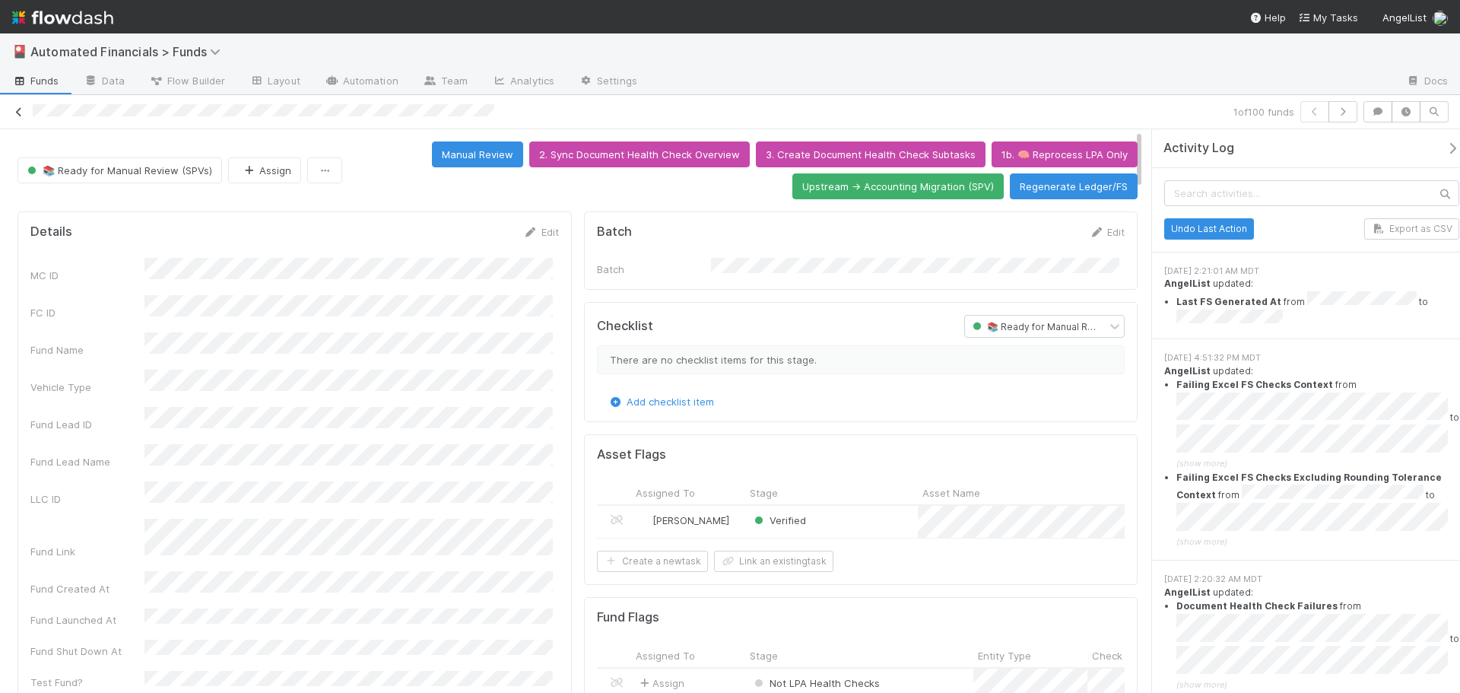
click at [17, 108] on icon at bounding box center [18, 112] width 15 height 10
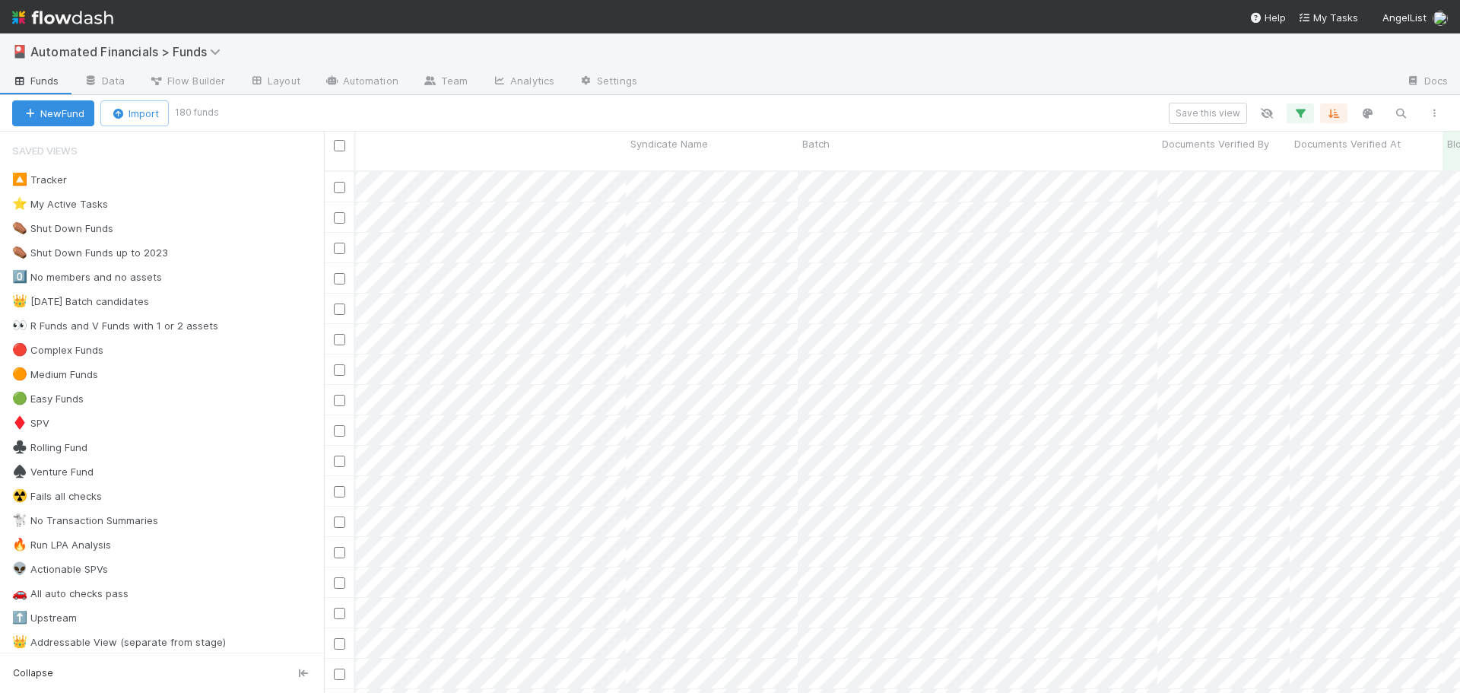
scroll to position [0, 726]
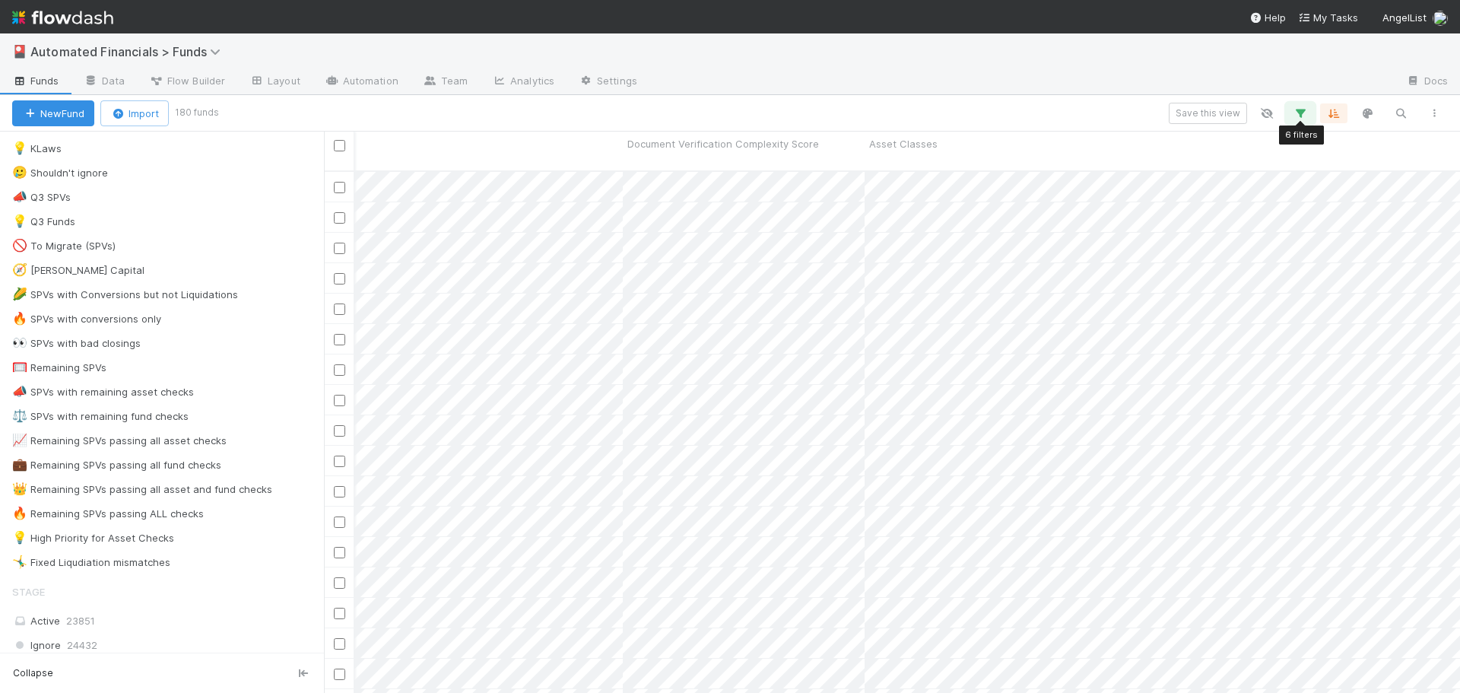
click at [1306, 116] on icon "button" at bounding box center [1300, 113] width 15 height 14
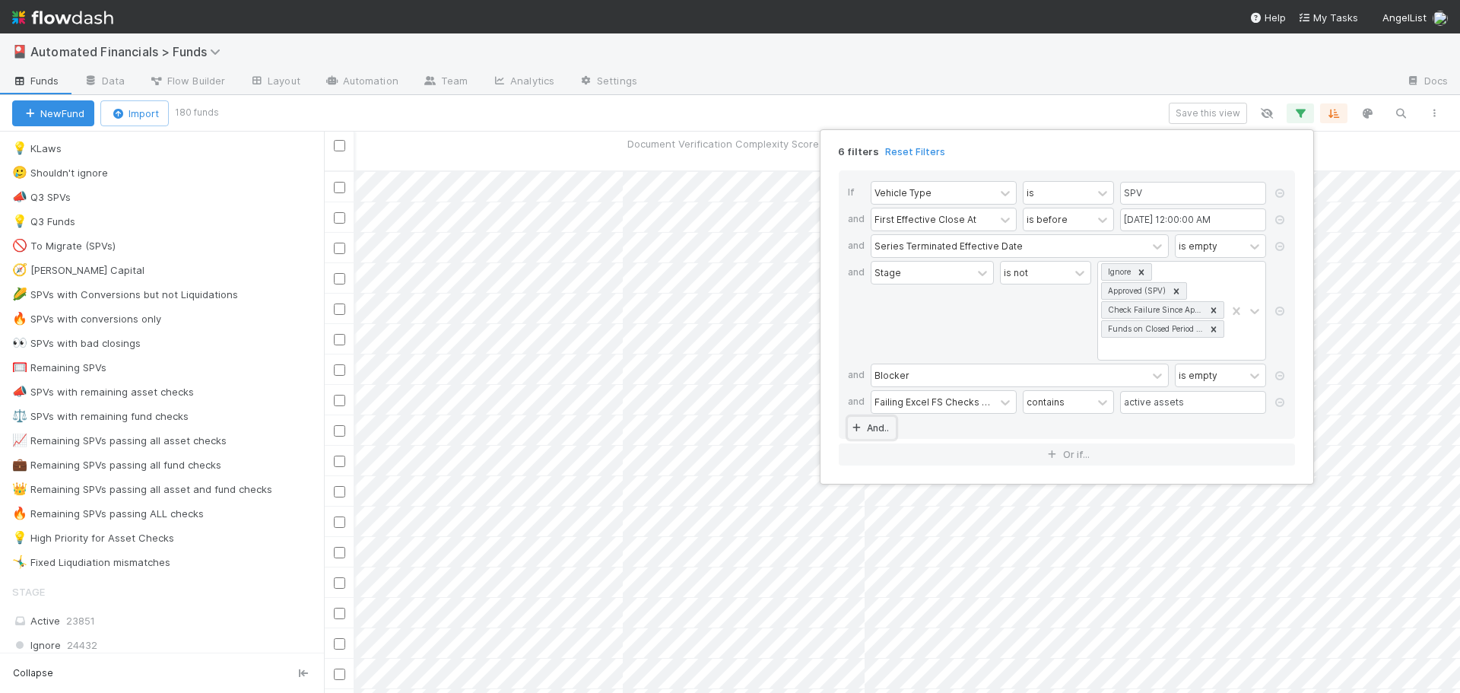
click at [870, 430] on link "And.." at bounding box center [872, 428] width 48 height 22
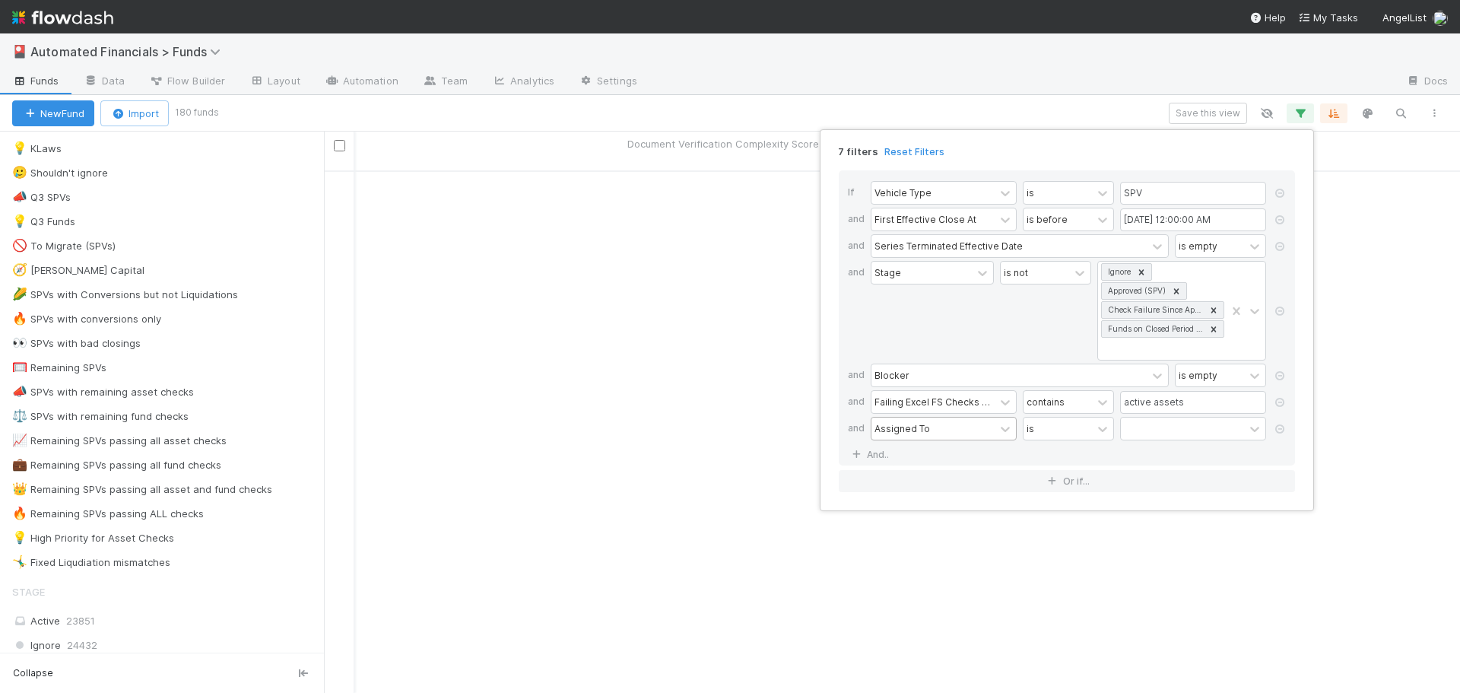
click at [915, 430] on div "Assigned To" at bounding box center [903, 428] width 56 height 14
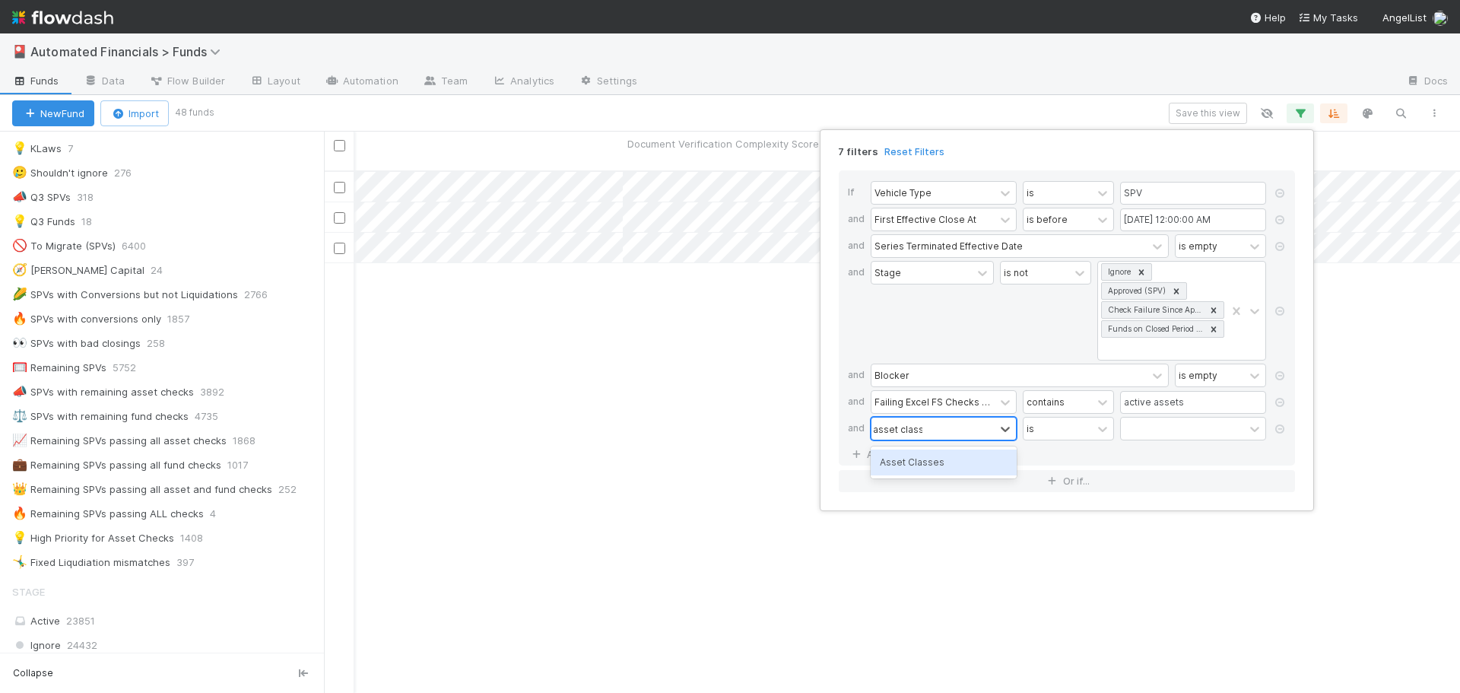
click at [918, 466] on div "Asset Classes" at bounding box center [944, 462] width 146 height 26
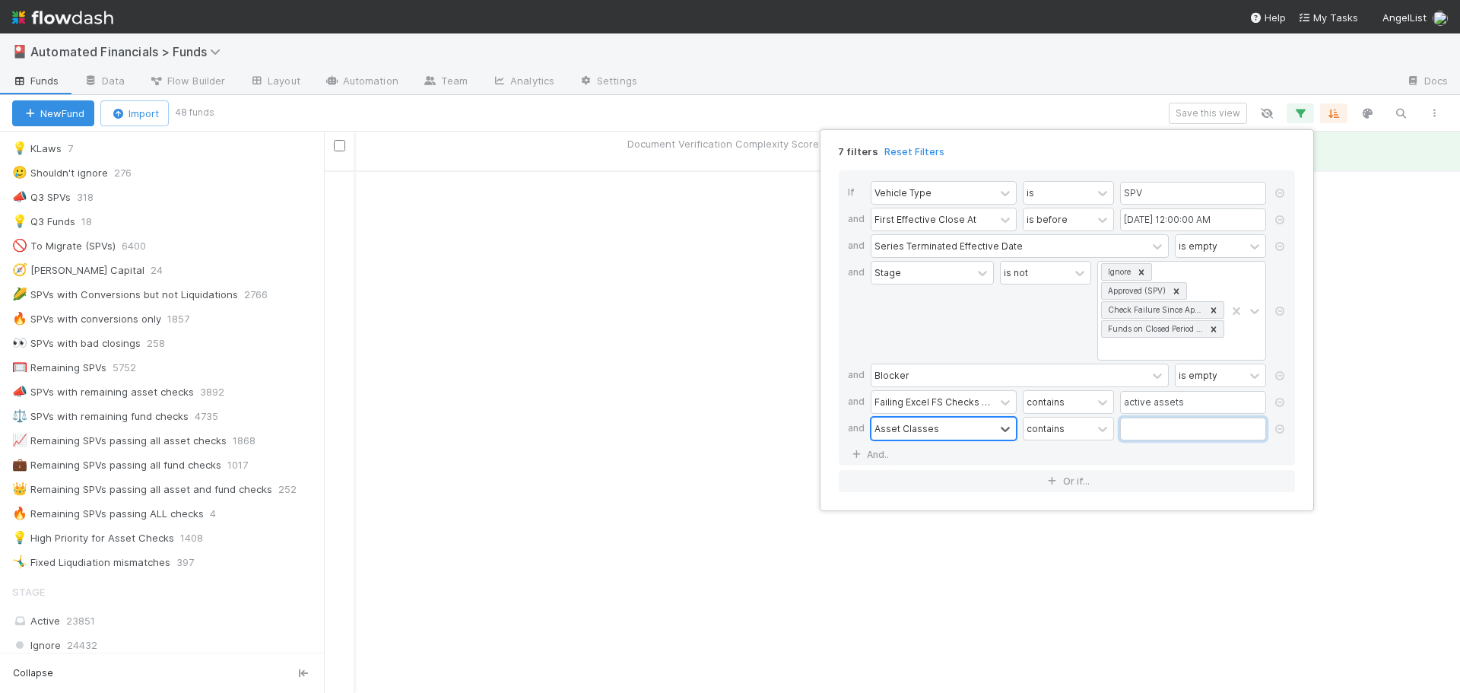
click at [1156, 431] on input "text" at bounding box center [1193, 429] width 146 height 23
click at [1149, 453] on div "If Vehicle Type is SPV and First Effective Close At is before 07/01/2025 12:00:…" at bounding box center [1067, 317] width 456 height 295
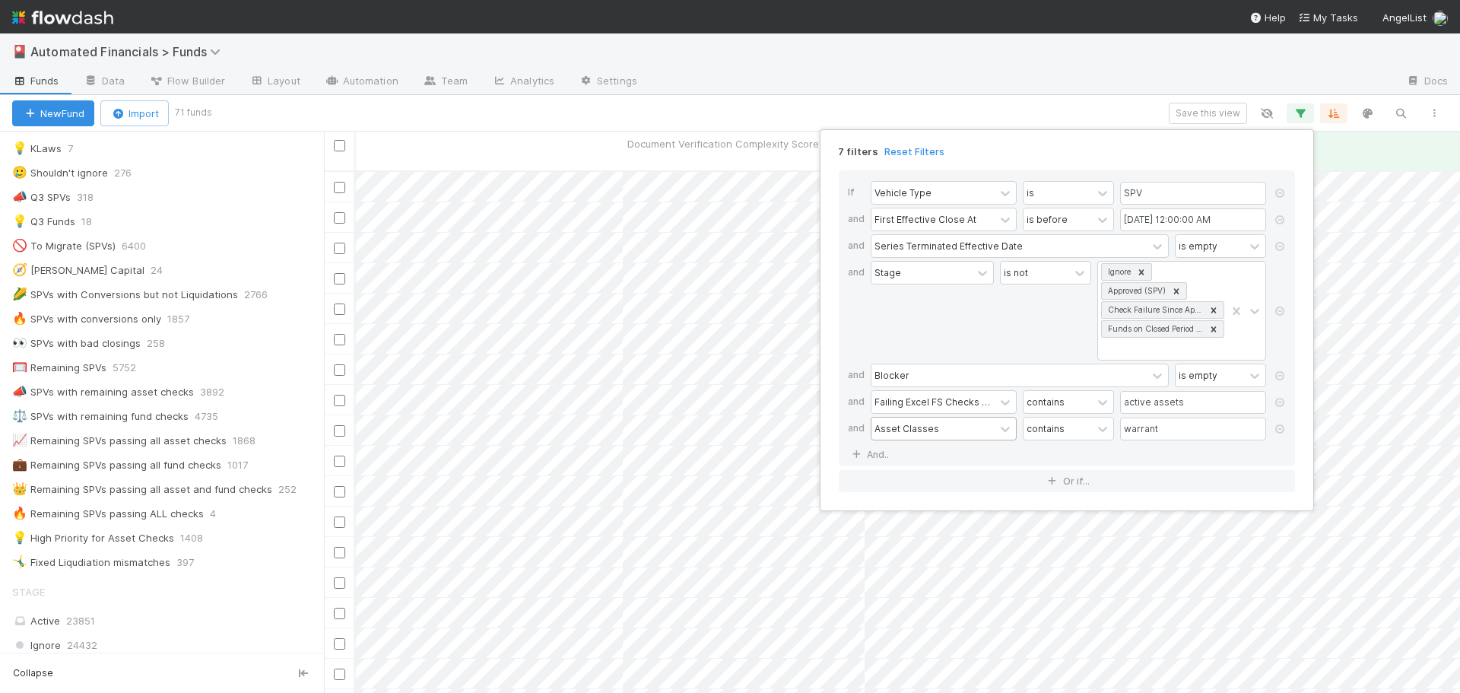
click at [943, 106] on div "7 filters Reset Filters If Vehicle Type is SPV and First Effective Close At is …" at bounding box center [730, 346] width 1460 height 693
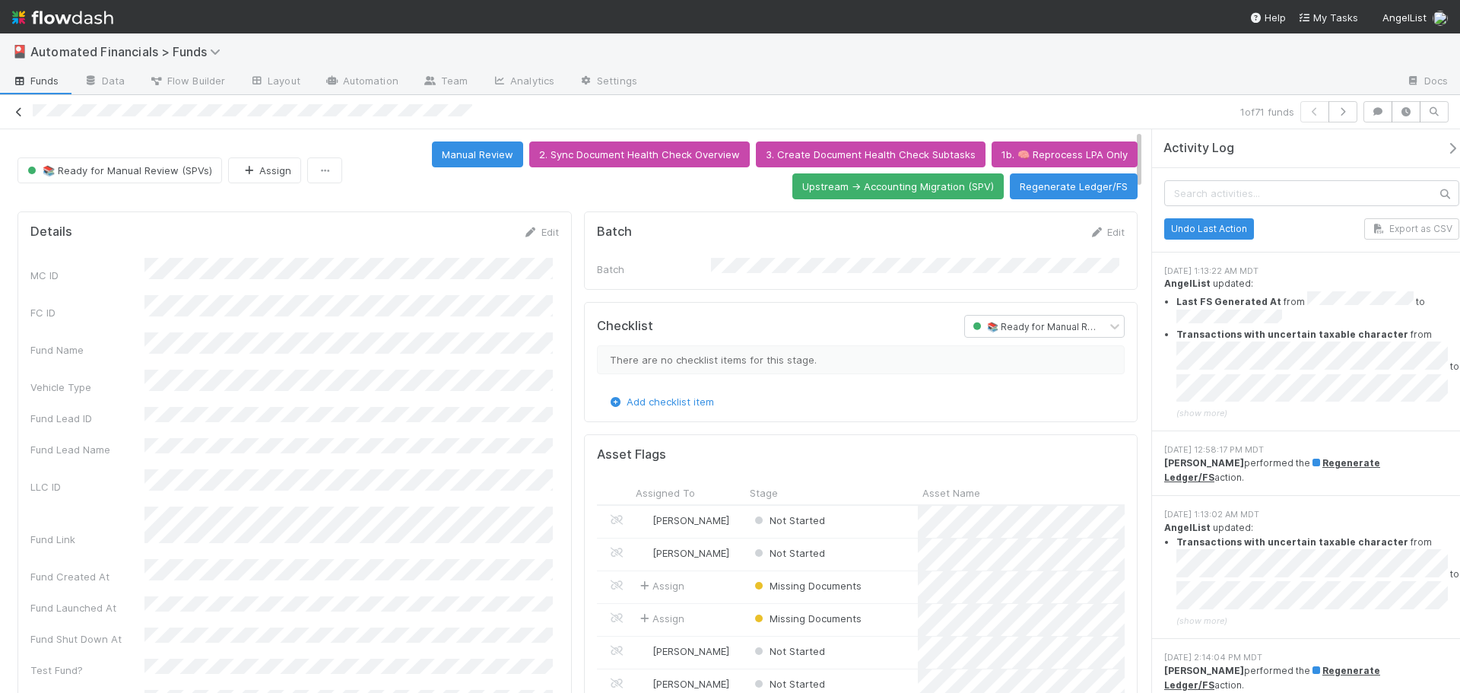
click at [18, 110] on icon at bounding box center [18, 112] width 15 height 10
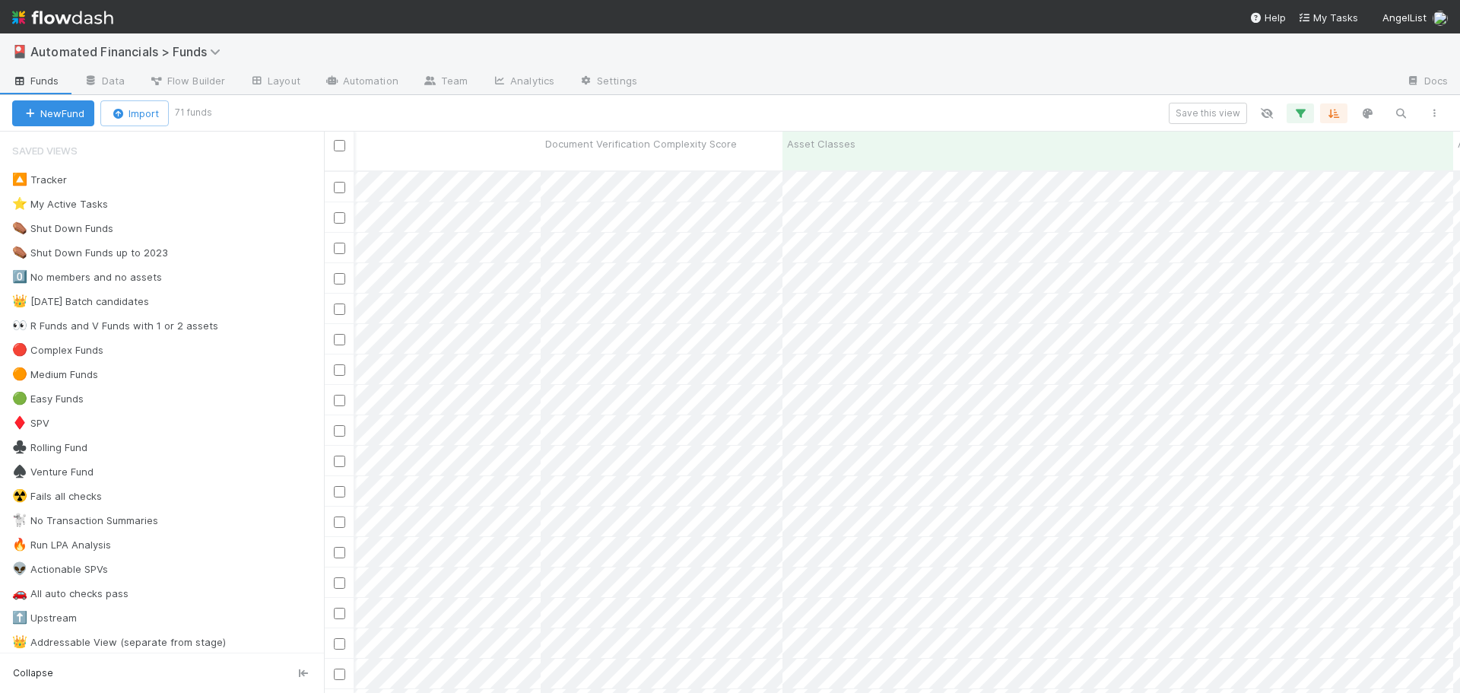
scroll to position [0, 8154]
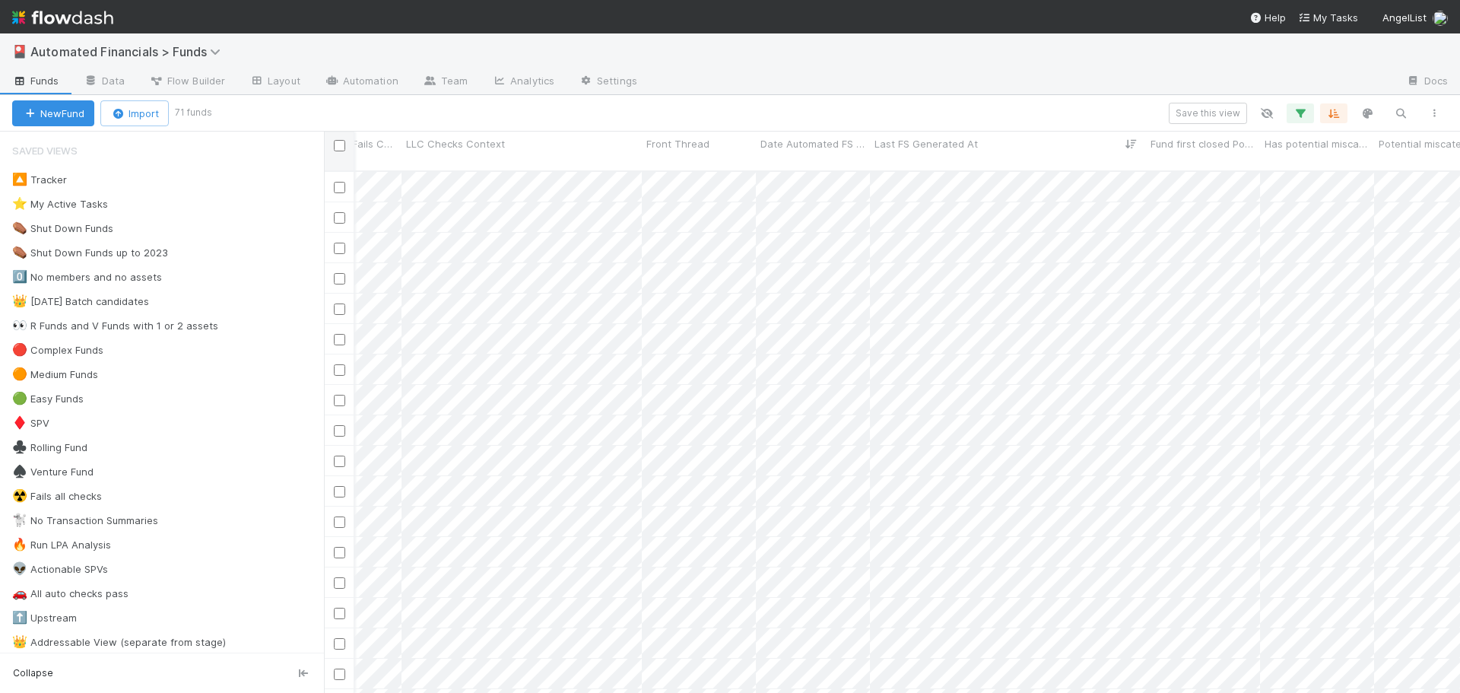
click at [344, 145] on input "checkbox" at bounding box center [339, 145] width 11 height 11
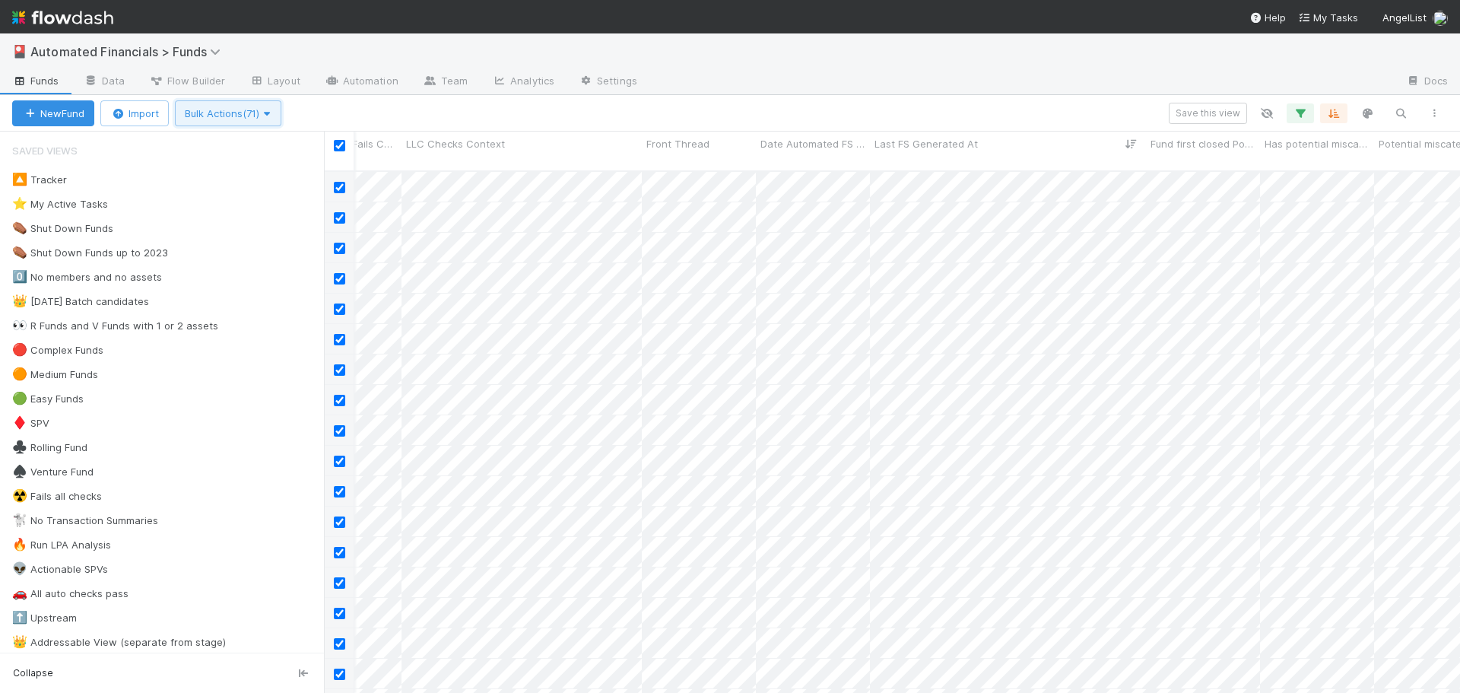
click at [233, 113] on span "Bulk Actions (71)" at bounding box center [228, 113] width 87 height 12
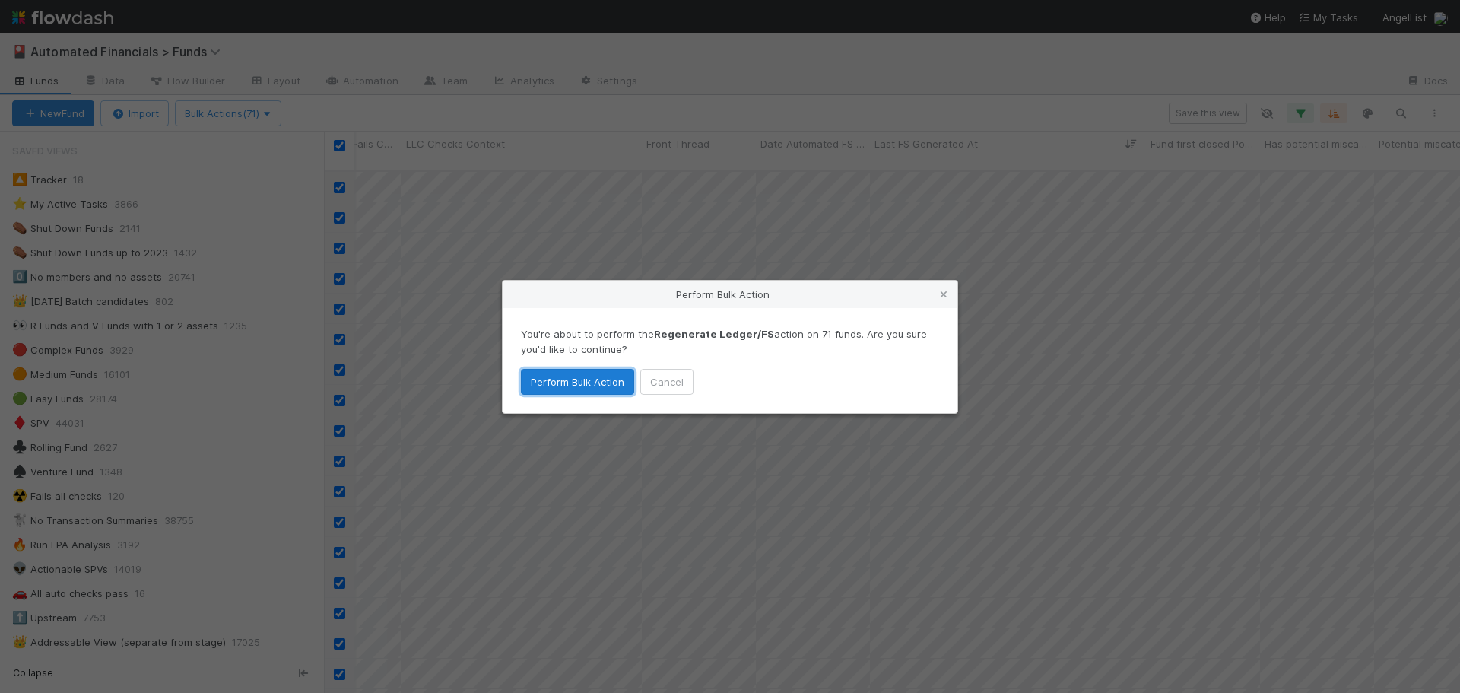
click at [575, 381] on button "Perform Bulk Action" at bounding box center [577, 382] width 113 height 26
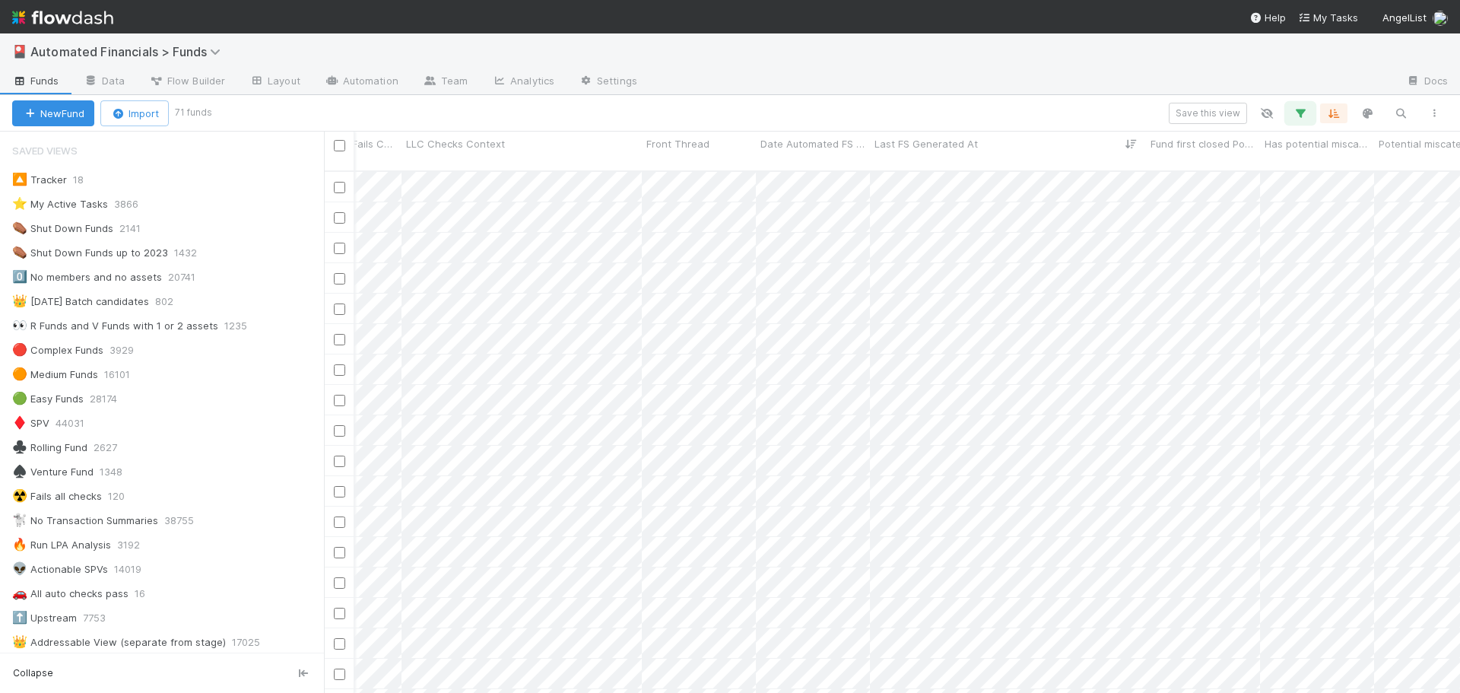
click at [1301, 114] on icon "button" at bounding box center [1300, 113] width 15 height 14
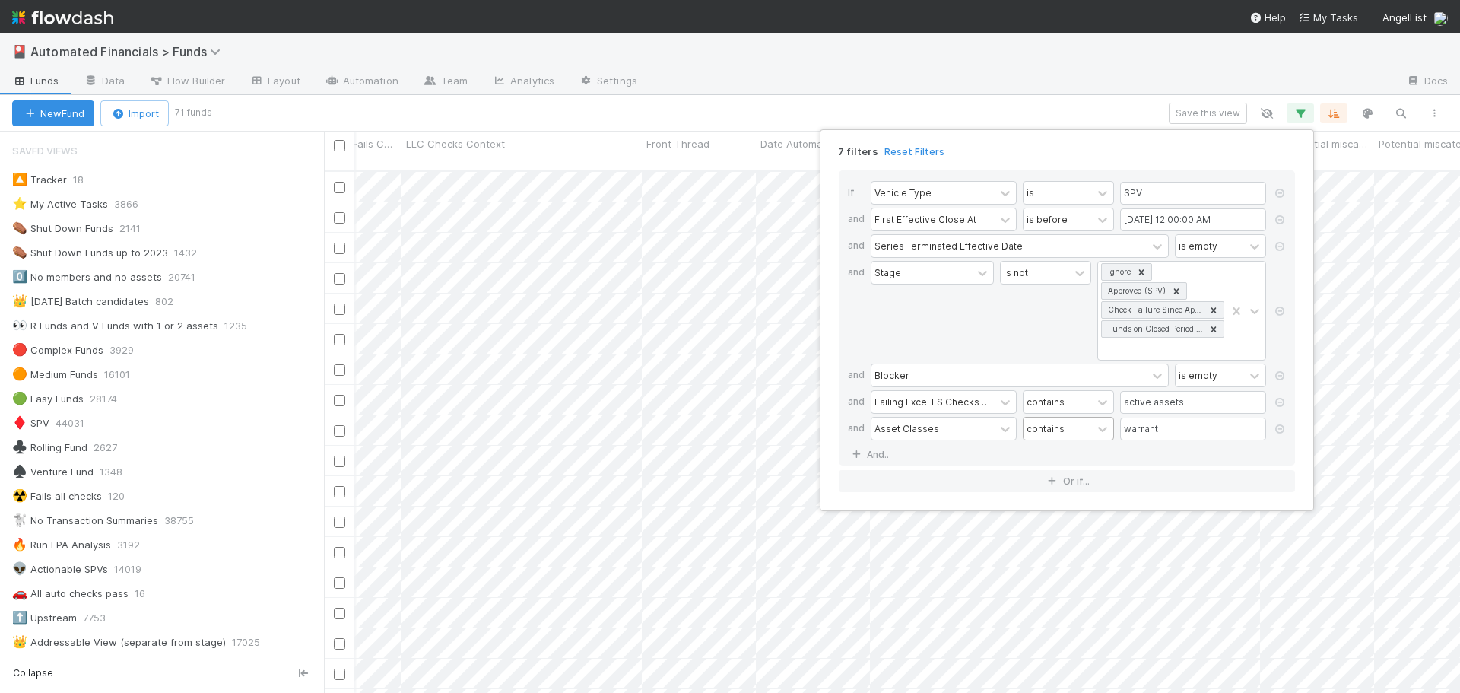
click at [1057, 429] on div "contains" at bounding box center [1046, 428] width 38 height 14
click at [1059, 492] on div "does not contain" at bounding box center [1068, 495] width 91 height 40
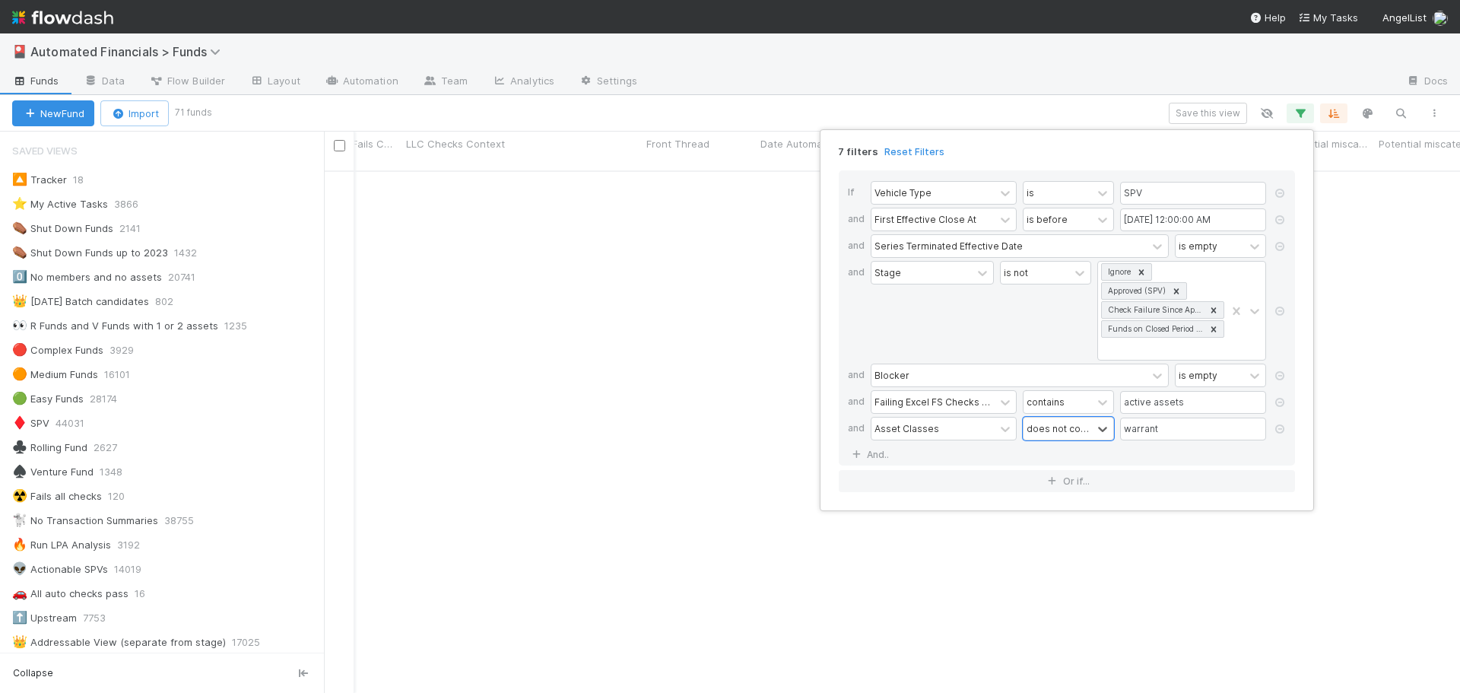
click at [1022, 323] on div "is not" at bounding box center [1045, 311] width 91 height 100
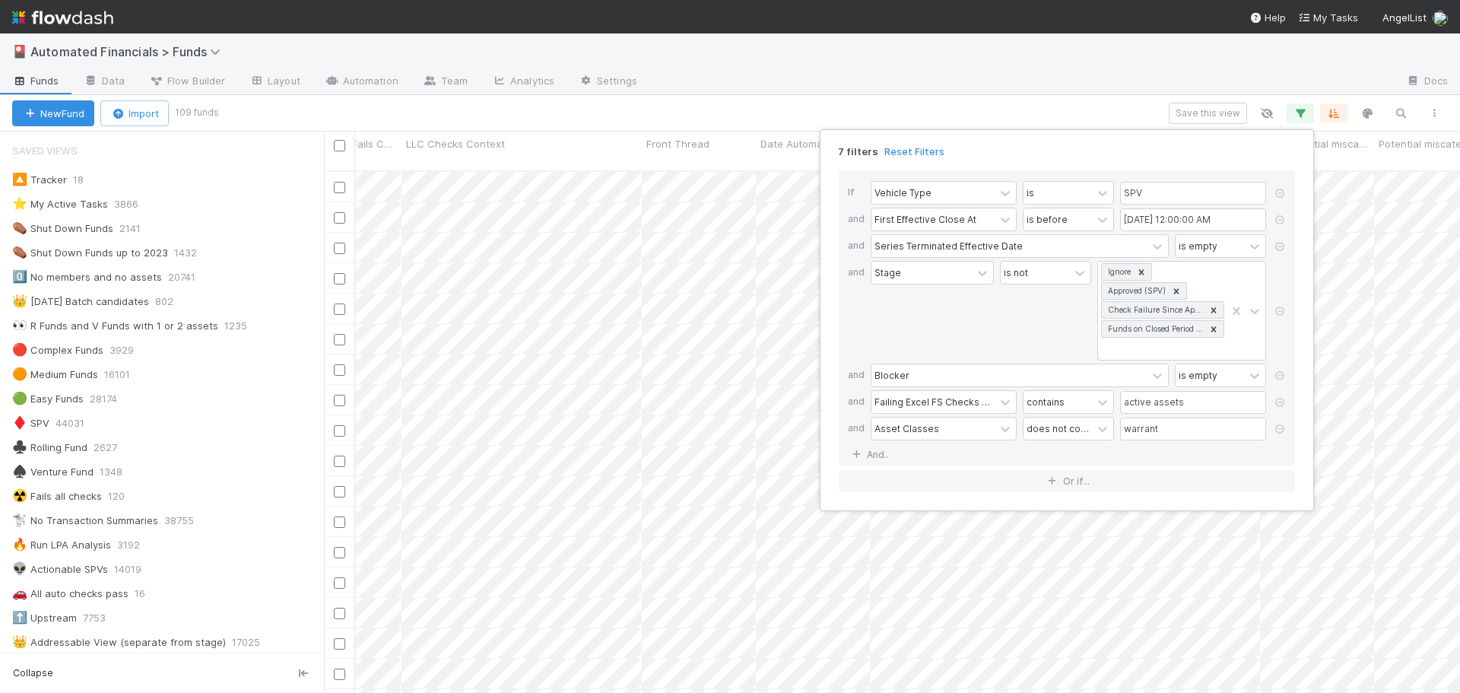
click at [342, 149] on div "7 filters Reset Filters If Vehicle Type is SPV and First Effective Close At is …" at bounding box center [730, 346] width 1460 height 693
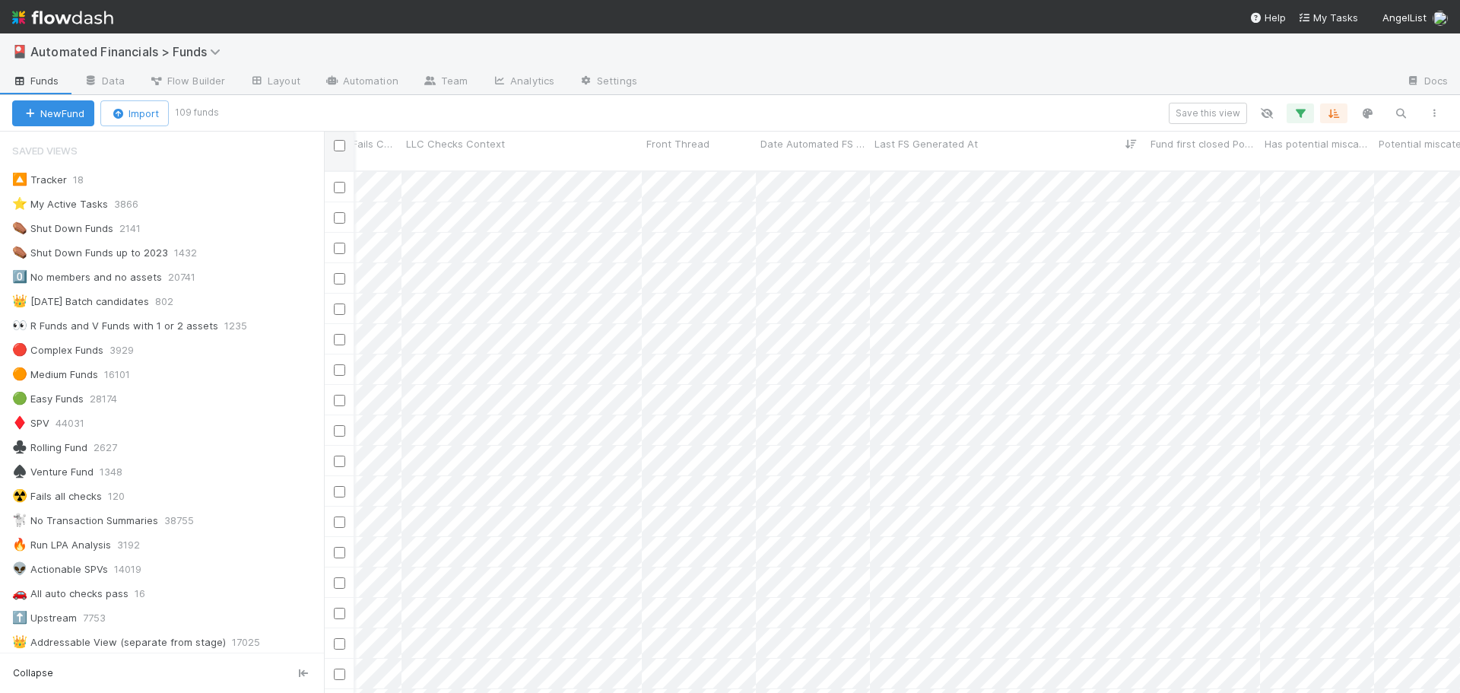
click at [341, 149] on input "checkbox" at bounding box center [339, 145] width 11 height 11
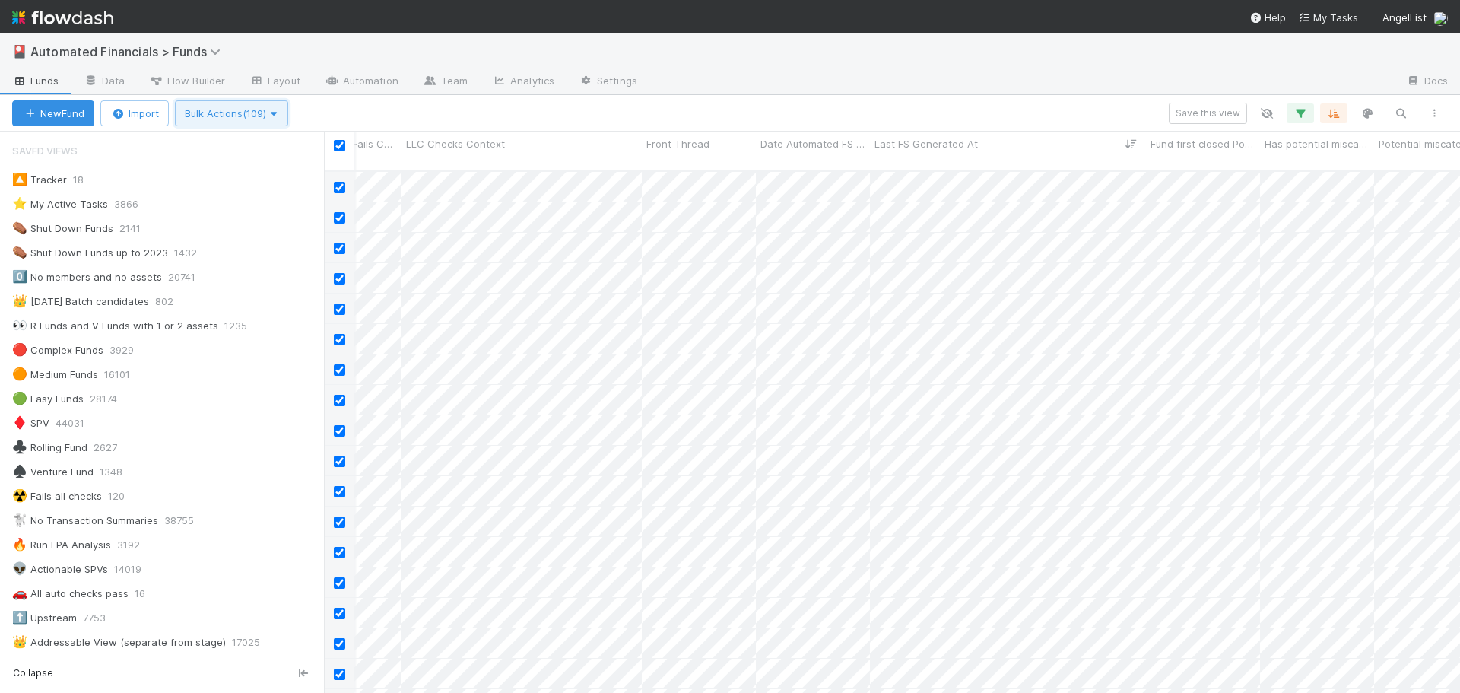
click at [199, 116] on span "Bulk Actions (109)" at bounding box center [232, 113] width 94 height 12
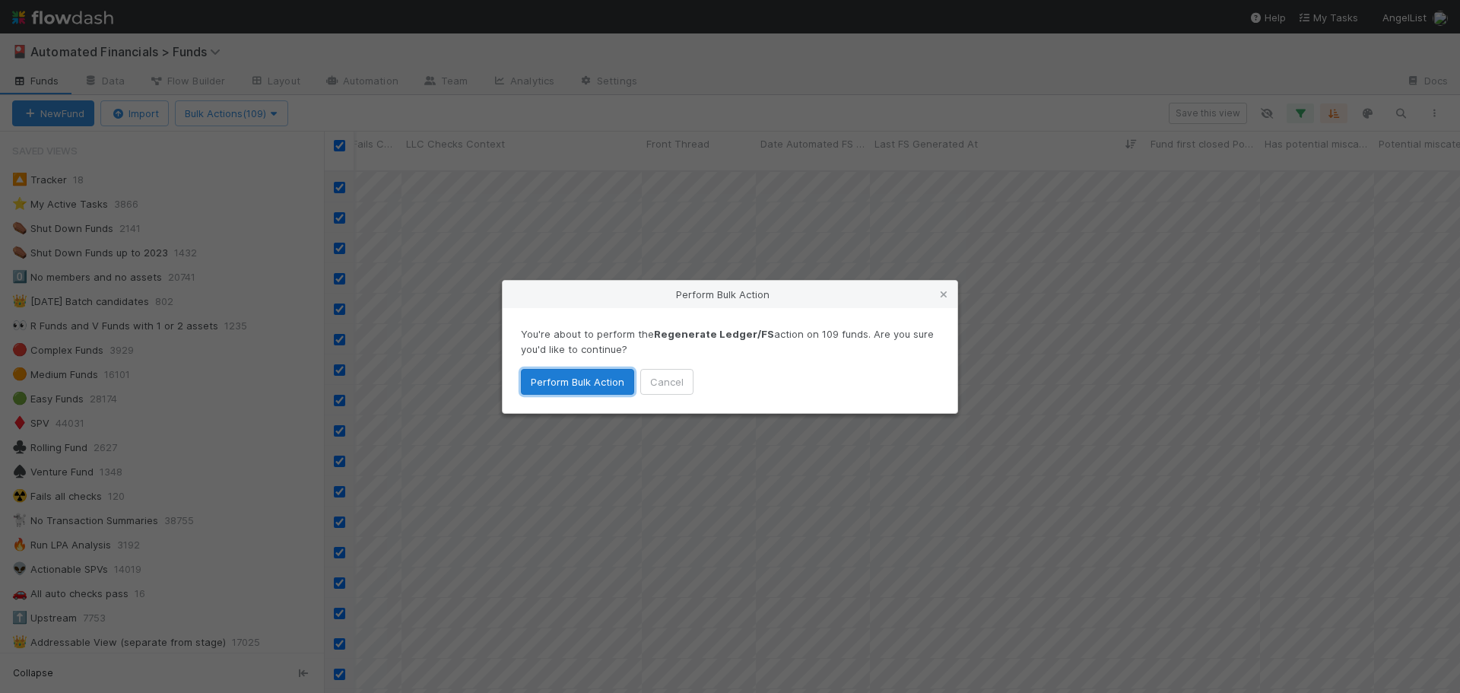
click at [567, 384] on button "Perform Bulk Action" at bounding box center [577, 382] width 113 height 26
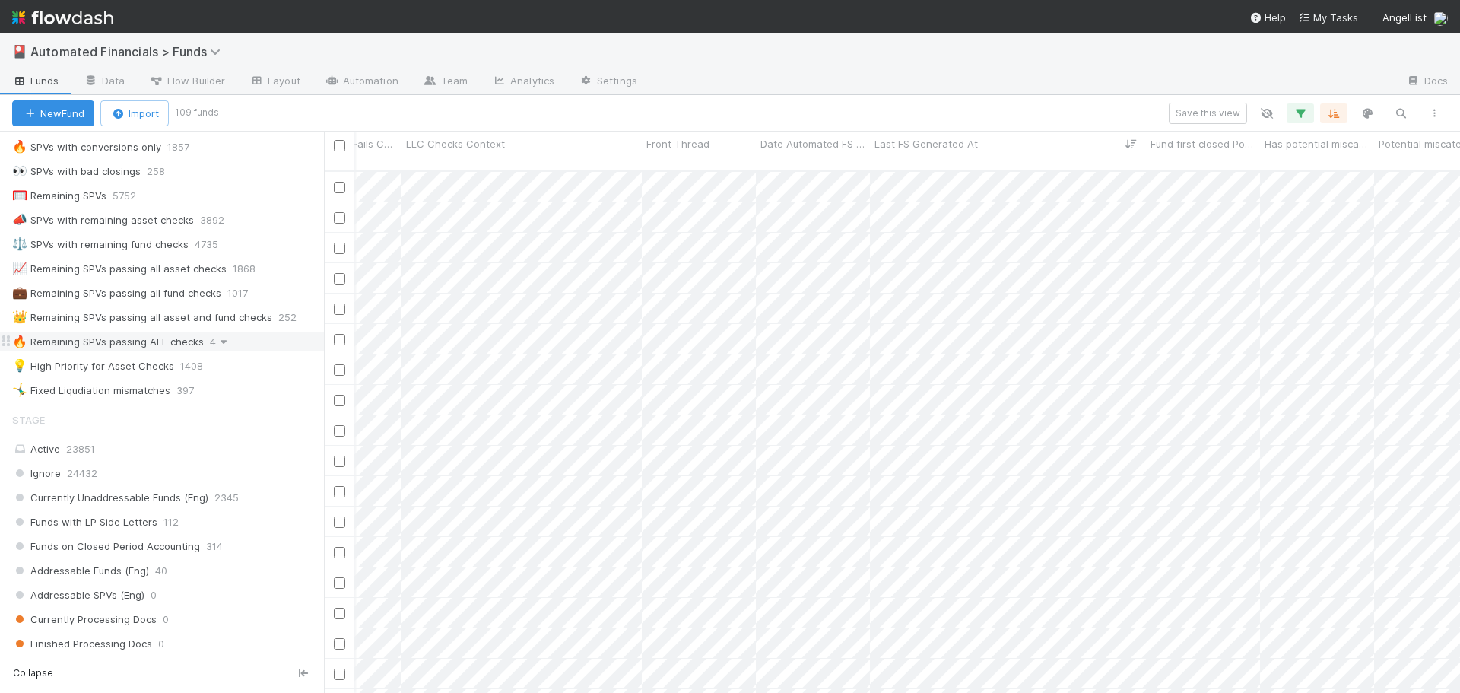
scroll to position [1065, 0]
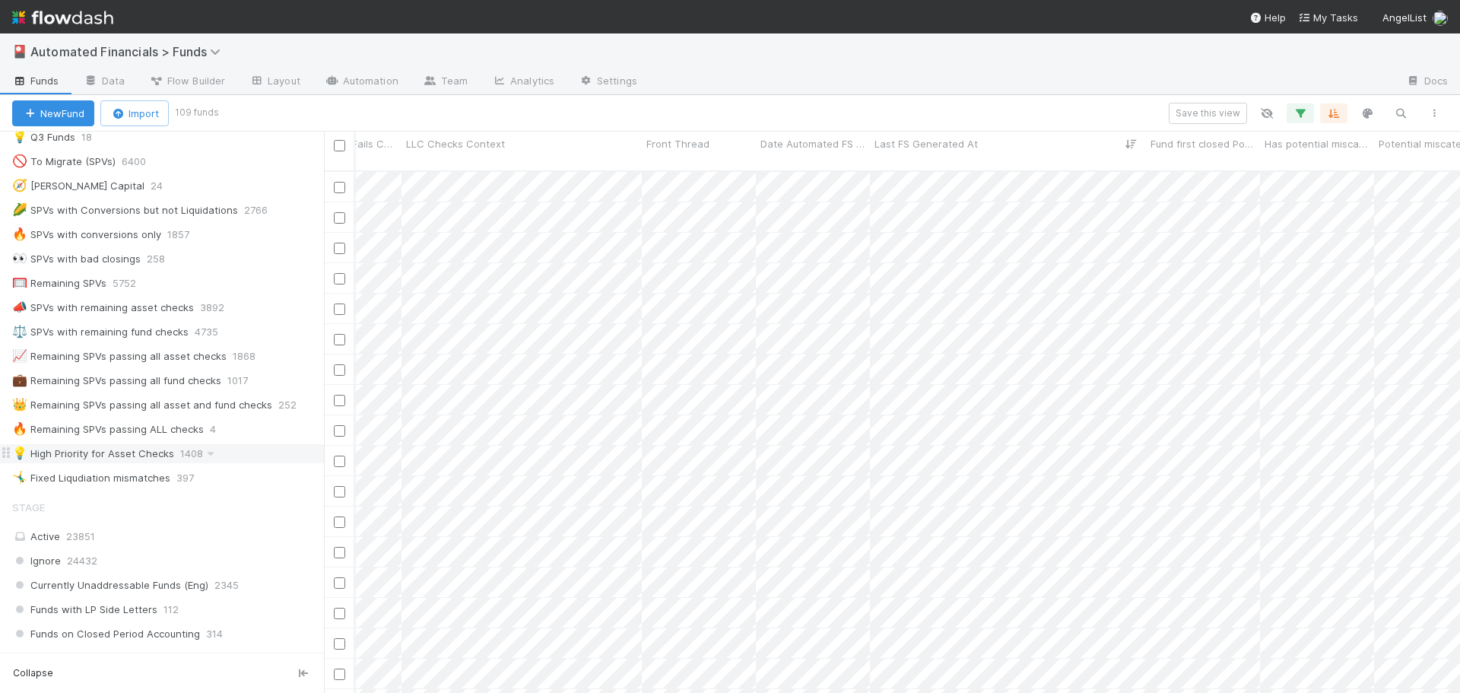
click at [137, 456] on div "💡 High Priority for Asset Checks" at bounding box center [93, 453] width 162 height 19
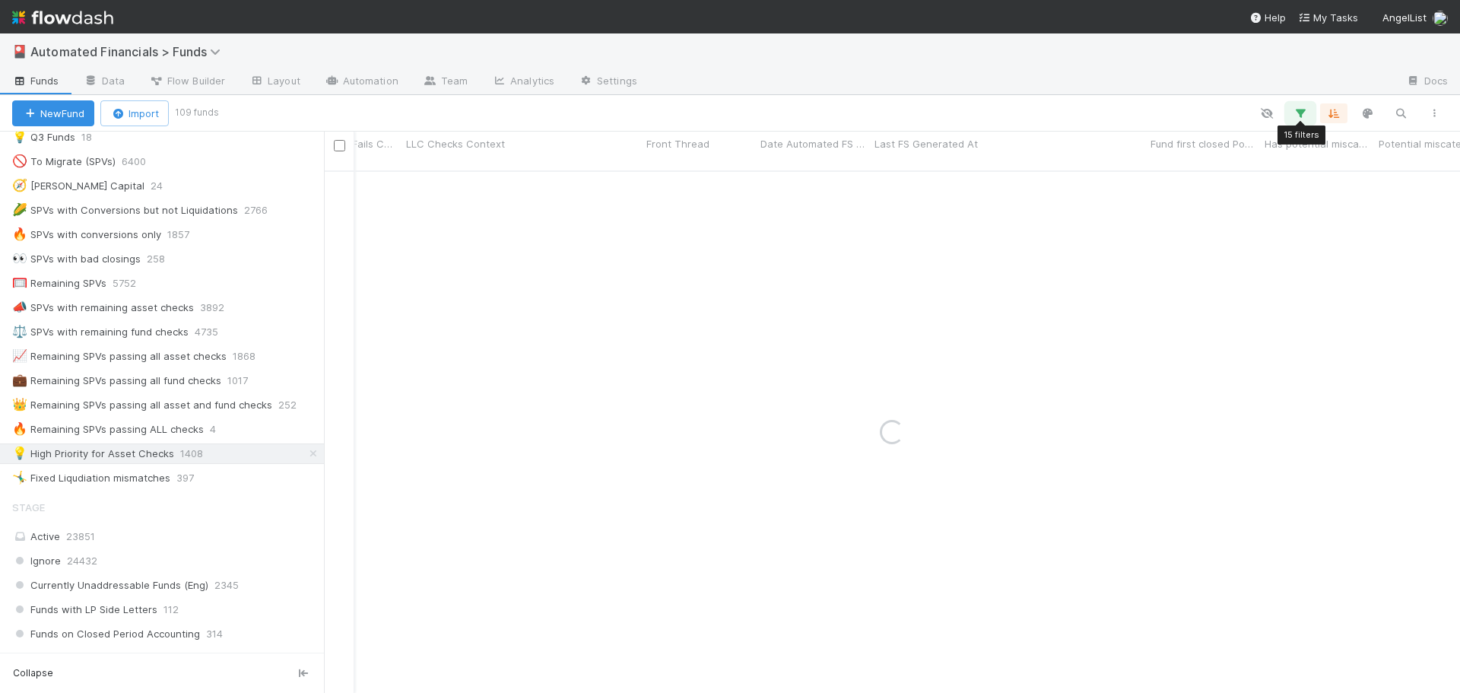
click at [1301, 113] on icon "button" at bounding box center [1300, 113] width 15 height 14
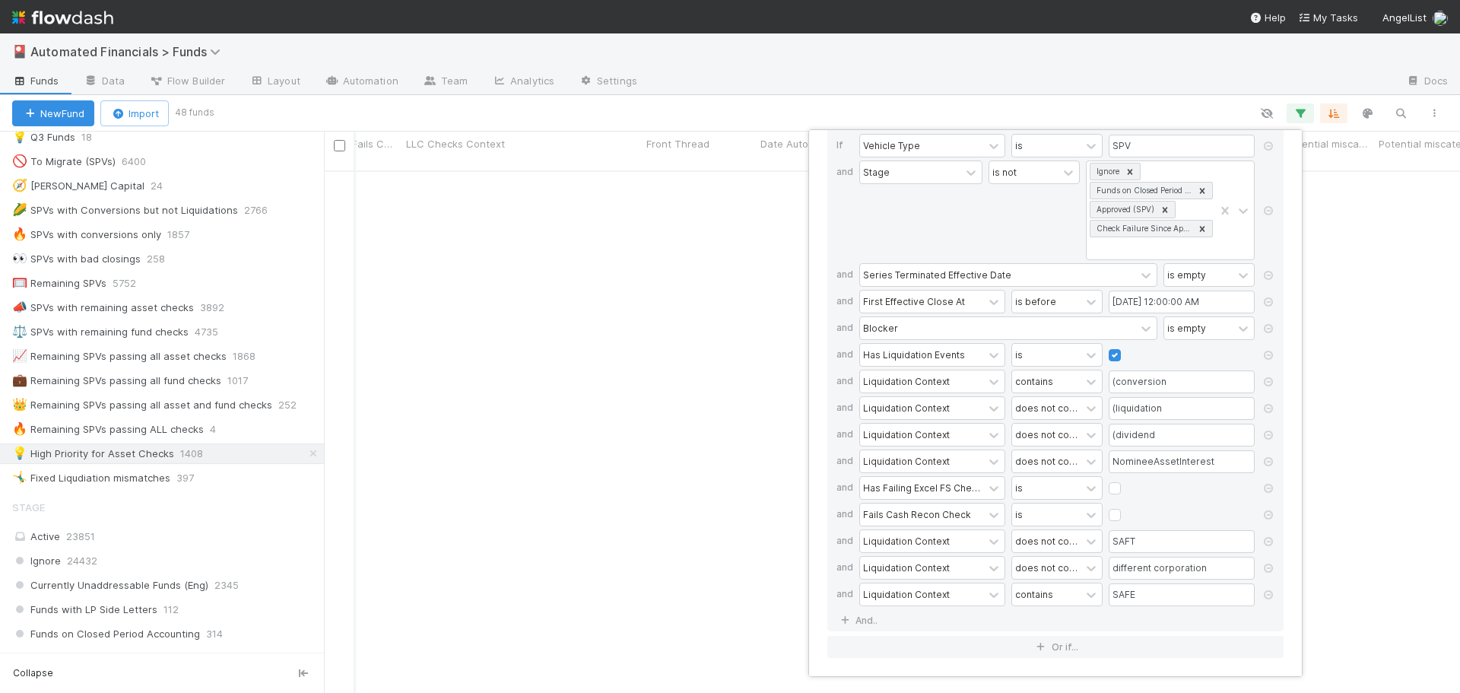
scroll to position [512, 1125]
click at [901, 110] on div "15 filters Reset Filters If Vehicle Type is SPV and Stage is not Ignore Funds o…" at bounding box center [730, 346] width 1460 height 693
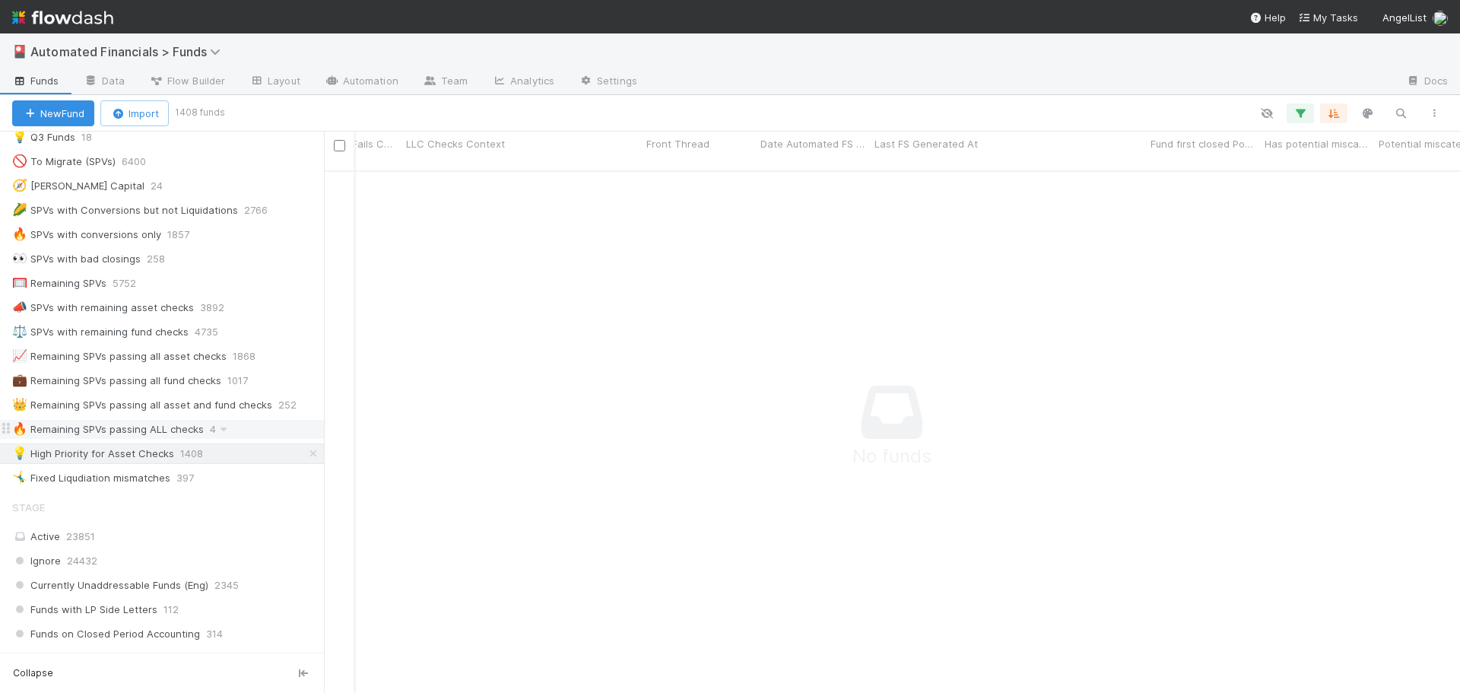
click at [120, 431] on div "🔥 Remaining SPVs passing ALL checks" at bounding box center [108, 429] width 192 height 19
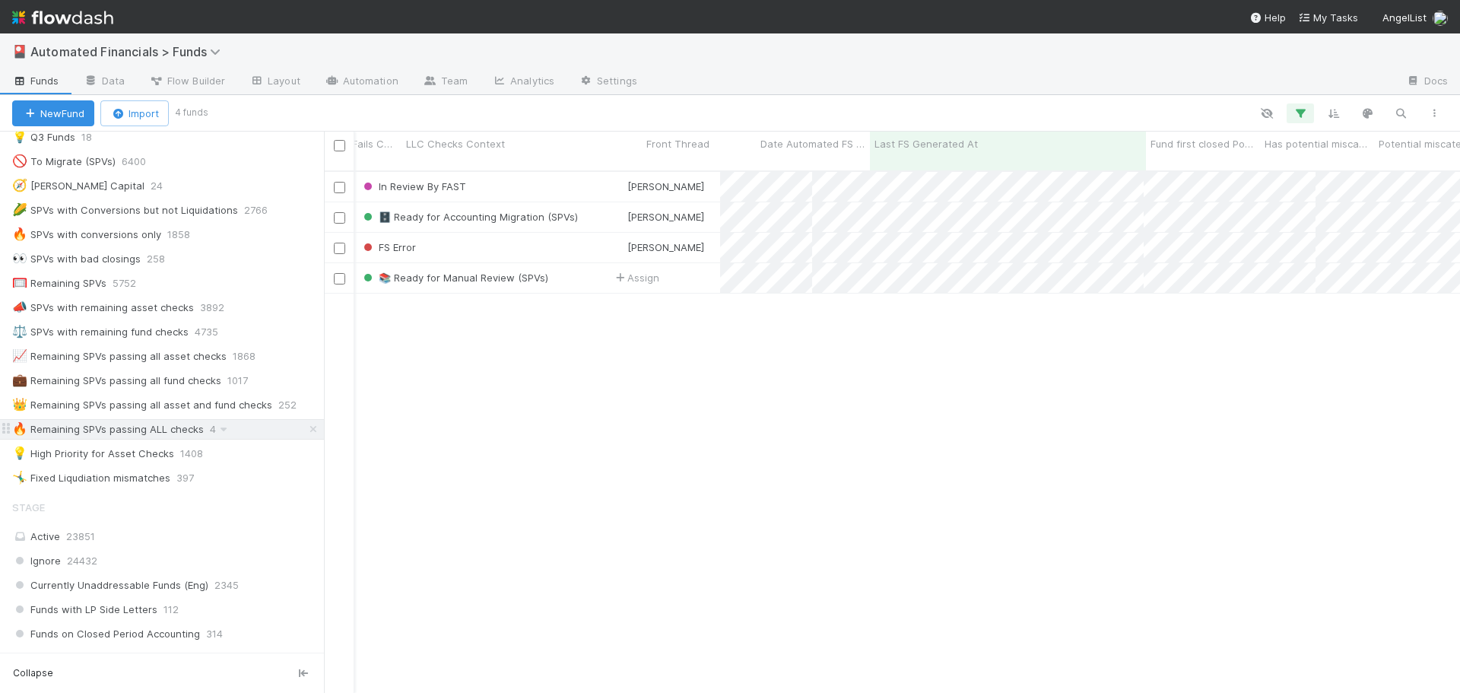
scroll to position [523, 1125]
click at [1302, 114] on icon "button" at bounding box center [1300, 113] width 15 height 14
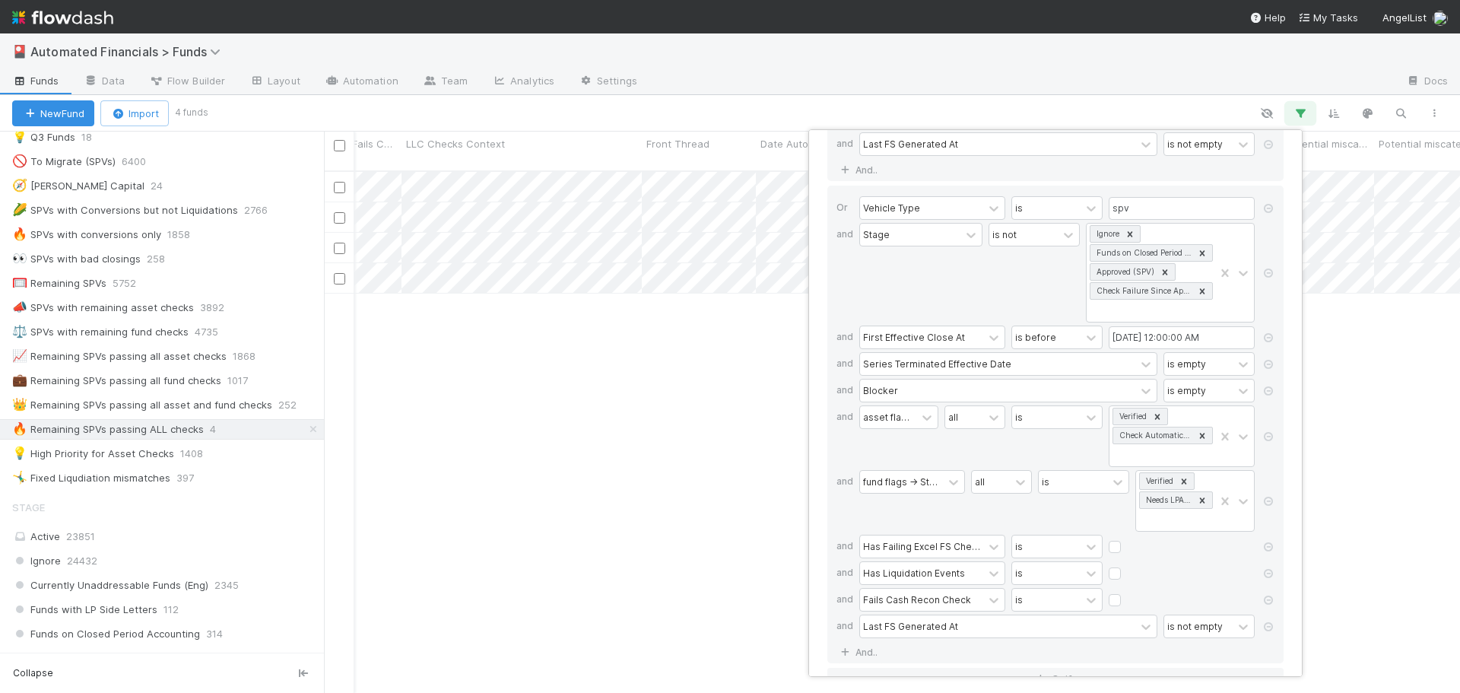
scroll to position [461, 0]
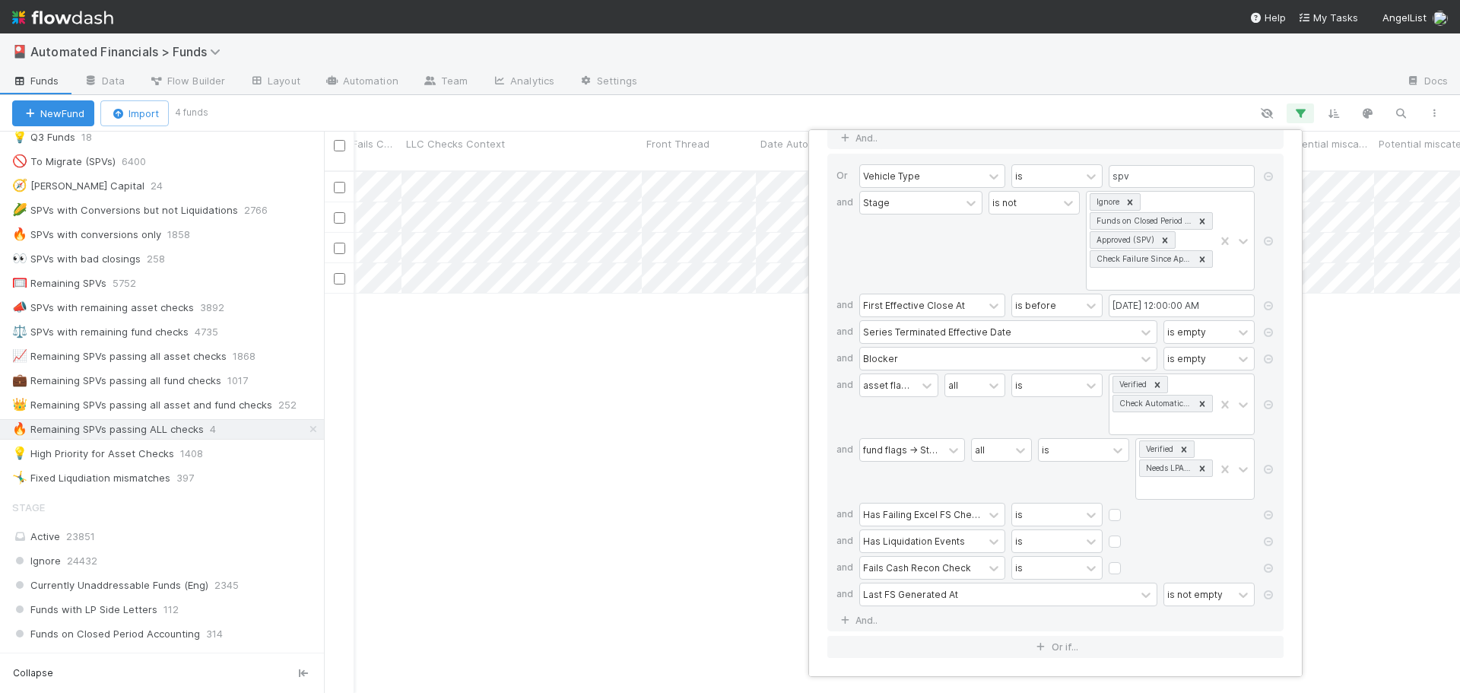
click at [811, 106] on div "22 filters Reset Filters If Vehicle Type is spv and Stage is not Ignore Funds o…" at bounding box center [730, 346] width 1460 height 693
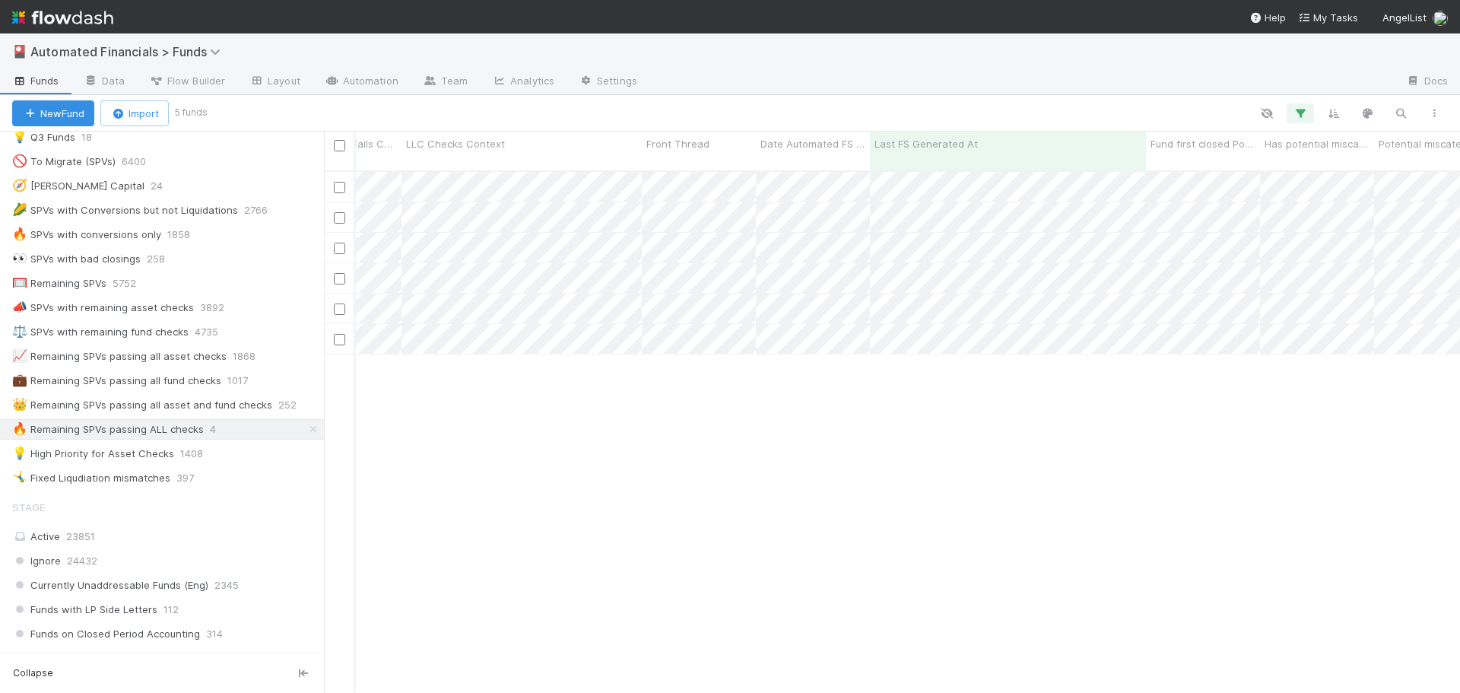
click at [596, 545] on div "In Review By FAST Russ Ahlberg 11/29/24, 2:39:24 PM 8/28/25, 3:08:17 AM 1 1 0 🗄…" at bounding box center [892, 439] width 1136 height 534
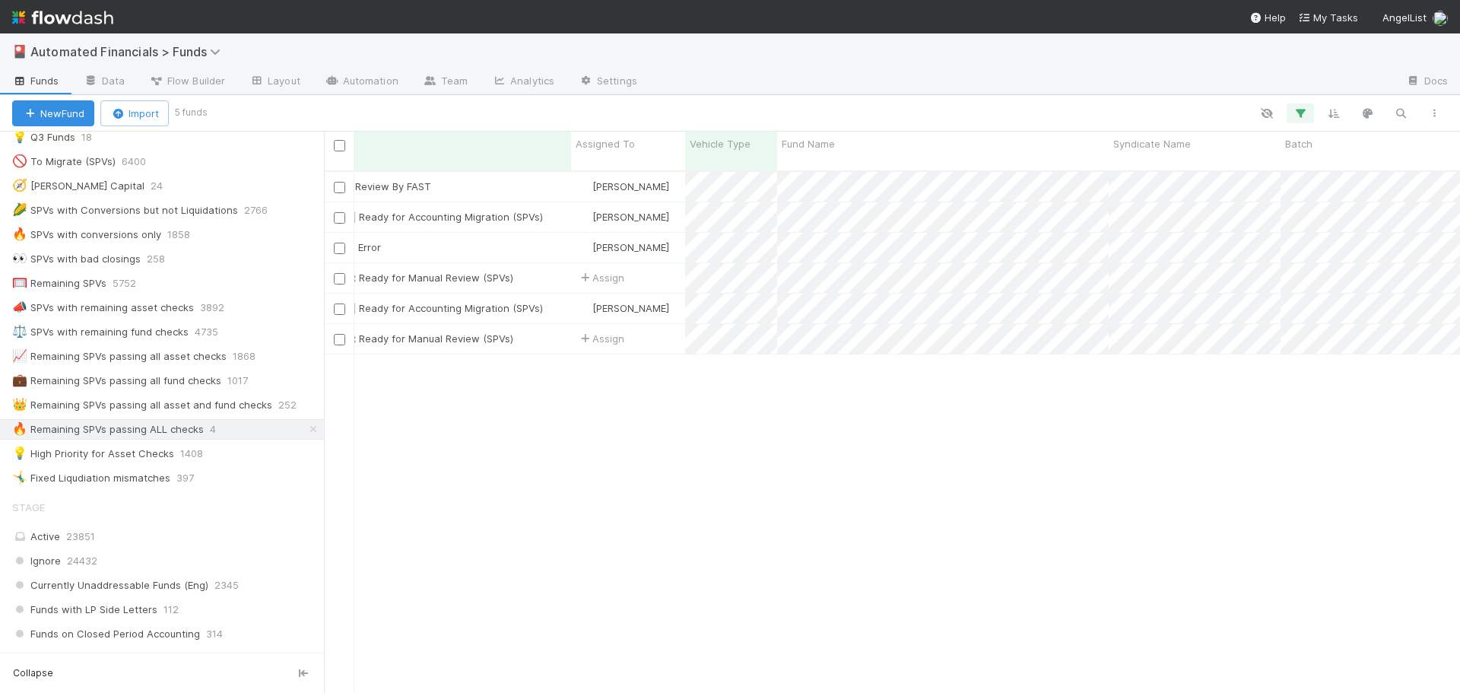
scroll to position [0, 0]
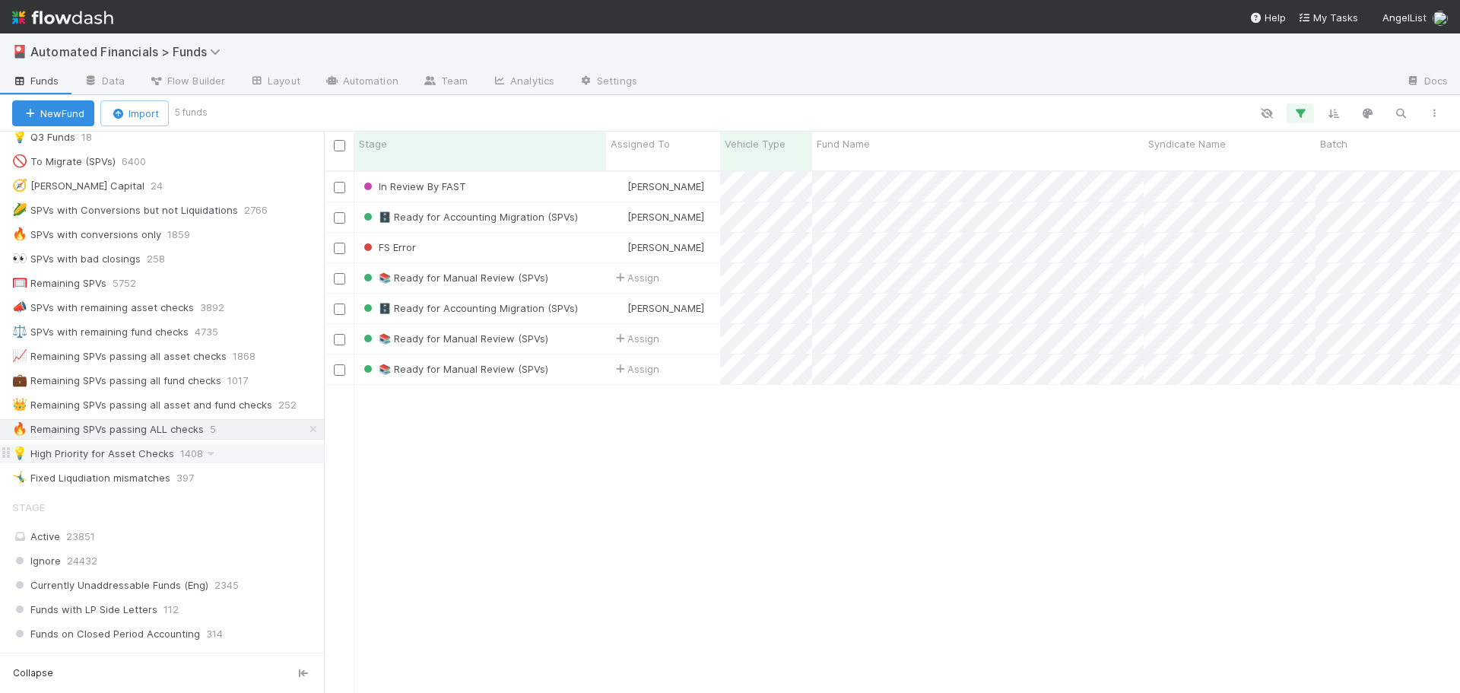
click at [134, 462] on div "💡 High Priority for Asset Checks" at bounding box center [93, 453] width 162 height 19
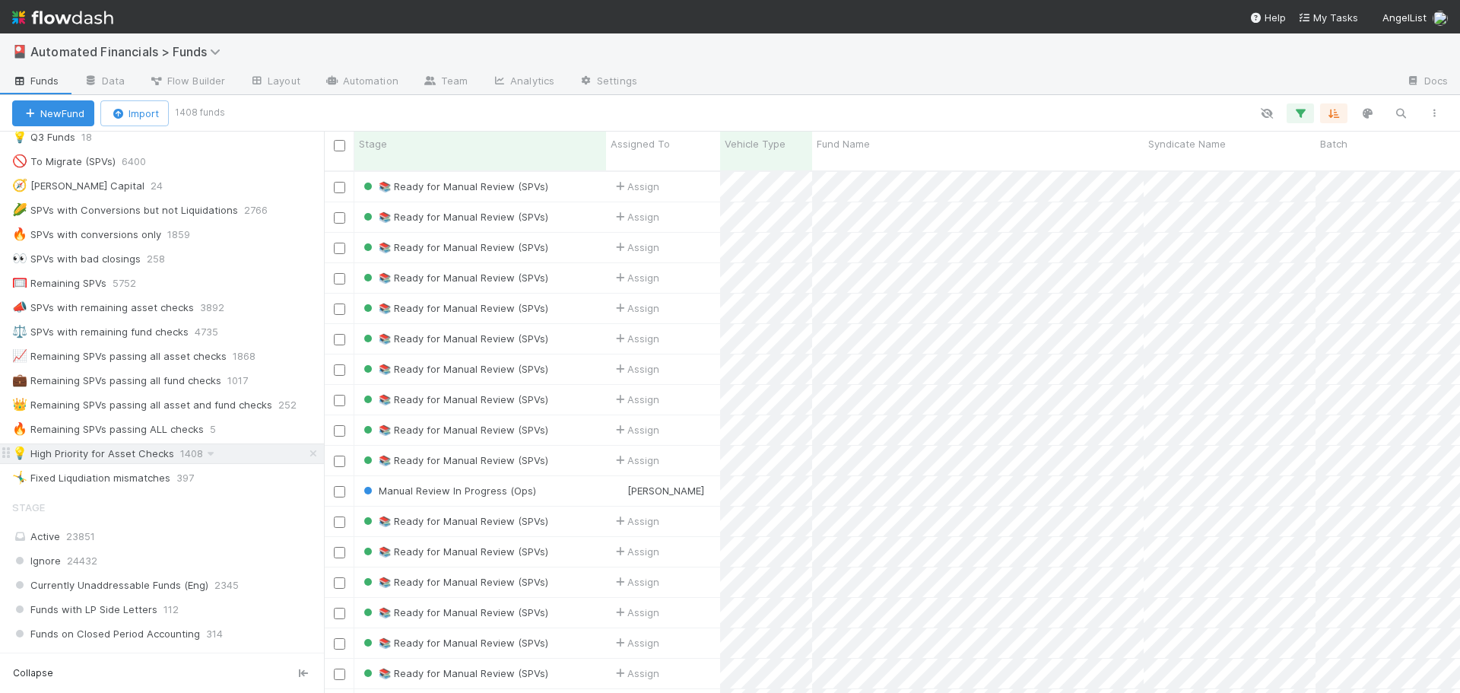
scroll to position [523, 1125]
click at [1304, 116] on icon "button" at bounding box center [1300, 113] width 15 height 14
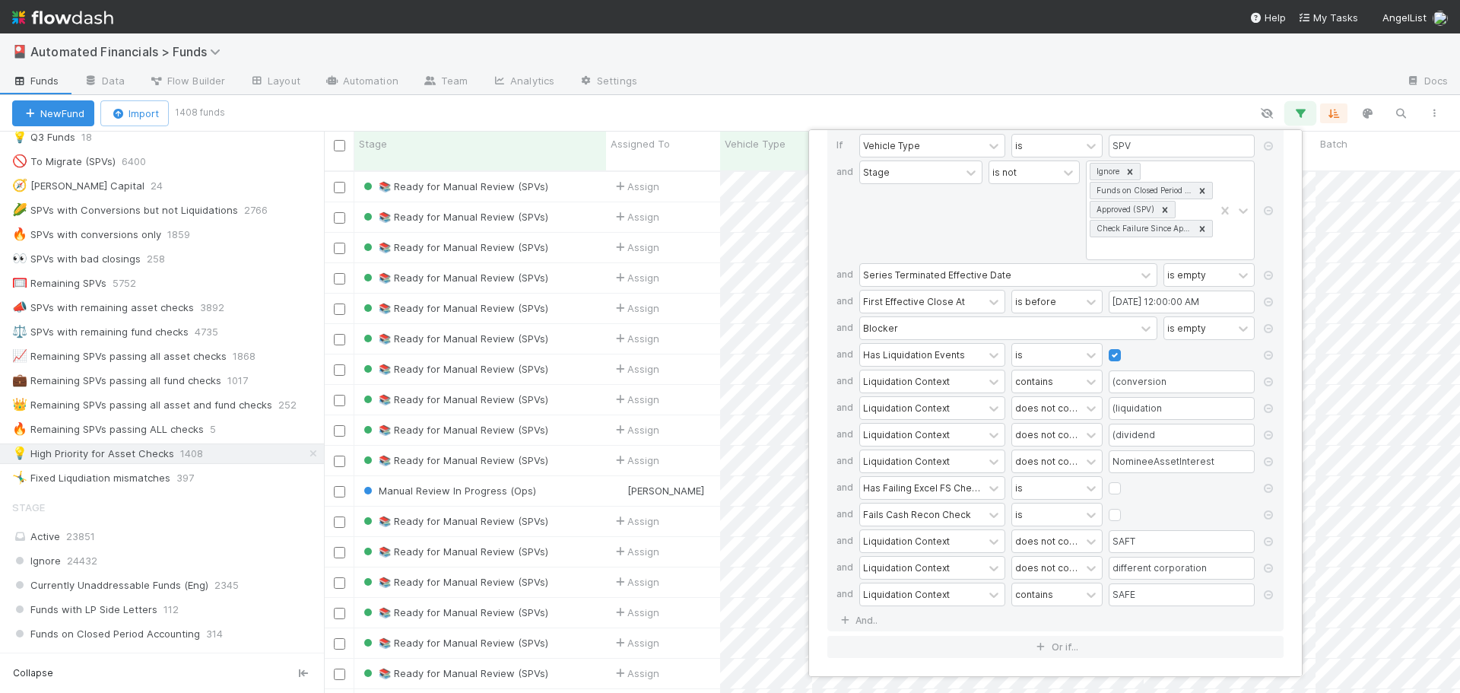
scroll to position [0, 0]
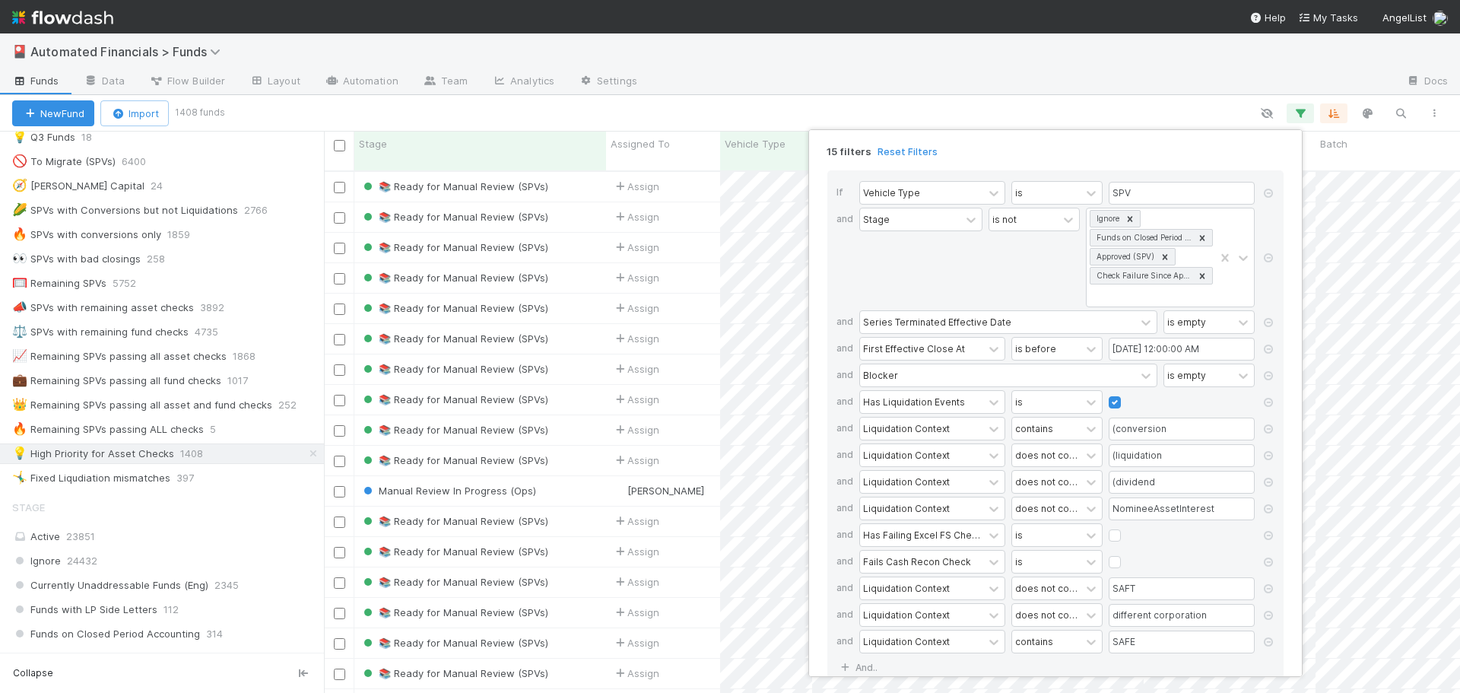
click at [969, 100] on div "15 filters Reset Filters If Vehicle Type is SPV and Stage is not Ignore Funds o…" at bounding box center [730, 346] width 1460 height 693
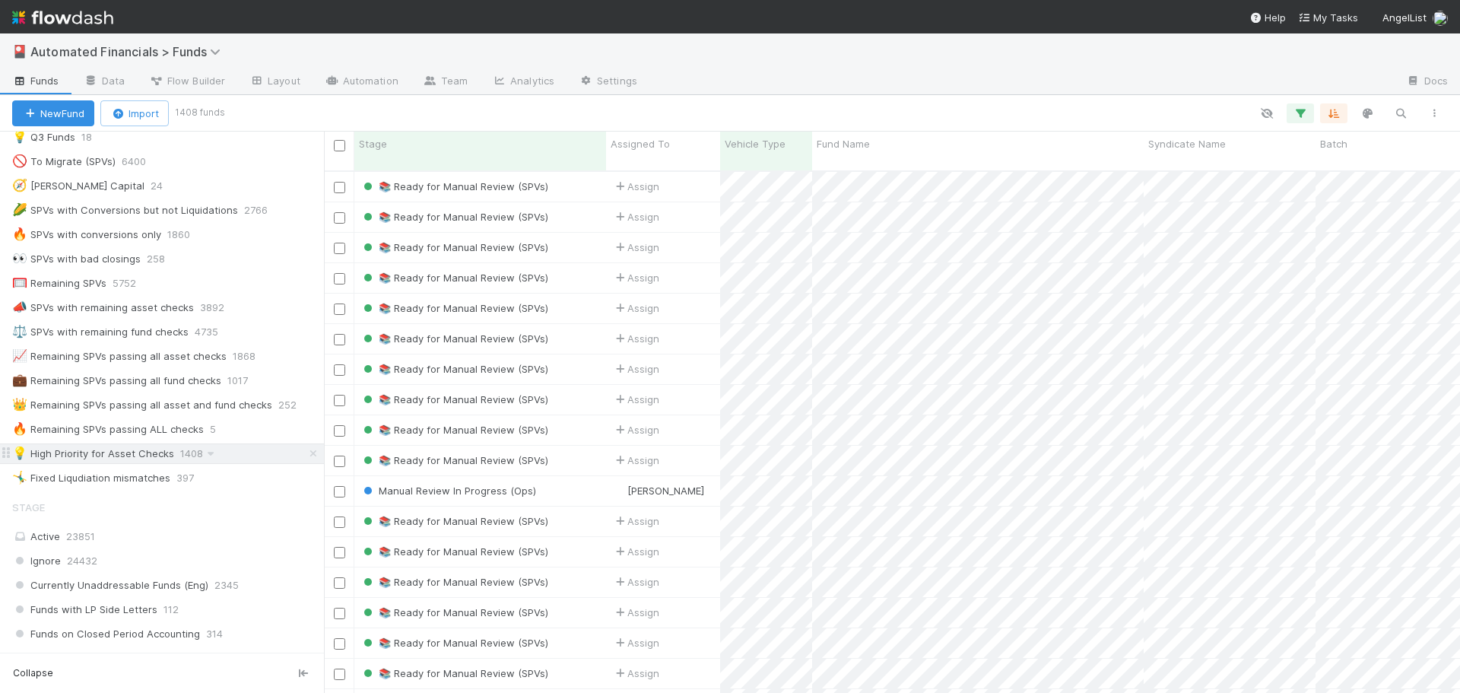
click at [143, 458] on div "💡 High Priority for Asset Checks" at bounding box center [93, 453] width 162 height 19
click at [1291, 116] on button "button" at bounding box center [1300, 113] width 27 height 20
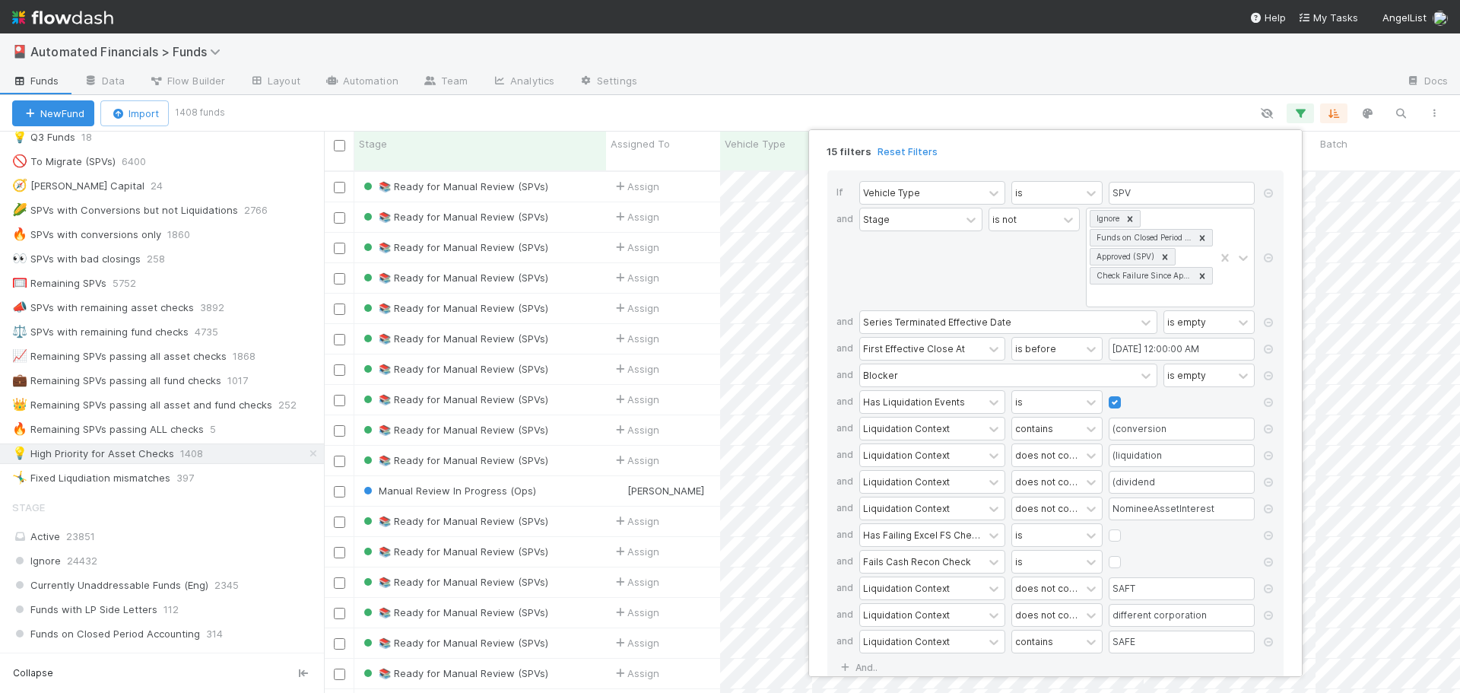
click at [906, 107] on div "15 filters Reset Filters If Vehicle Type is SPV and Stage is not Ignore Funds o…" at bounding box center [730, 346] width 1460 height 693
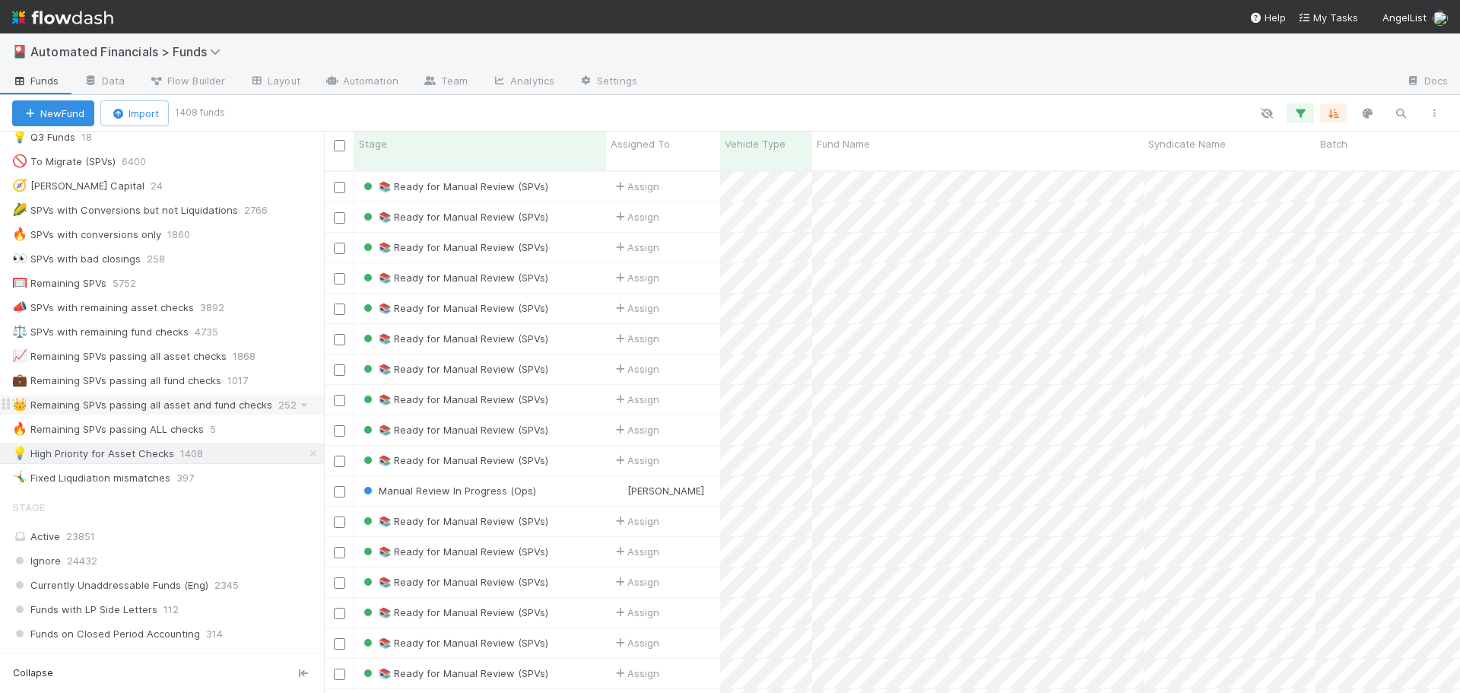
click at [136, 409] on div "👑 Remaining SPVs passing all asset and fund checks" at bounding box center [142, 404] width 260 height 19
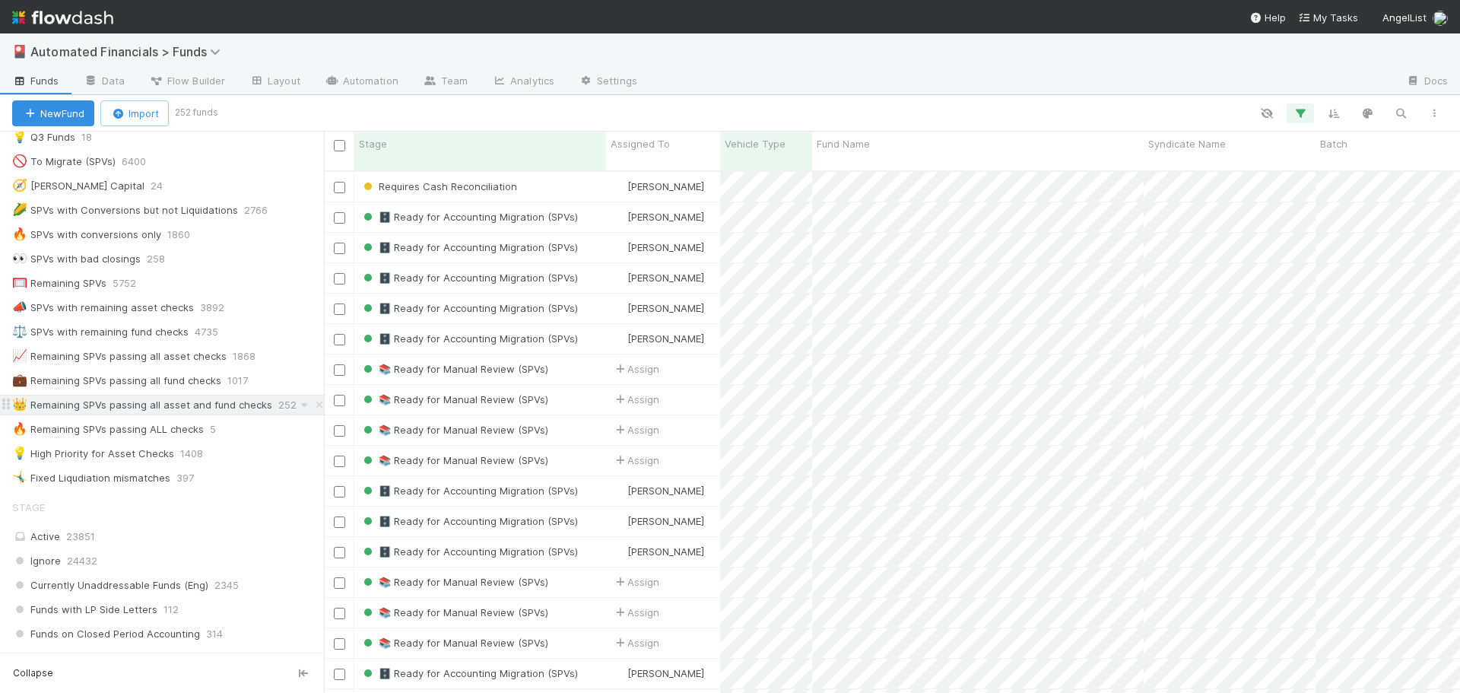
scroll to position [523, 1125]
click at [151, 430] on div "🔥 Remaining SPVs passing ALL checks" at bounding box center [108, 429] width 192 height 19
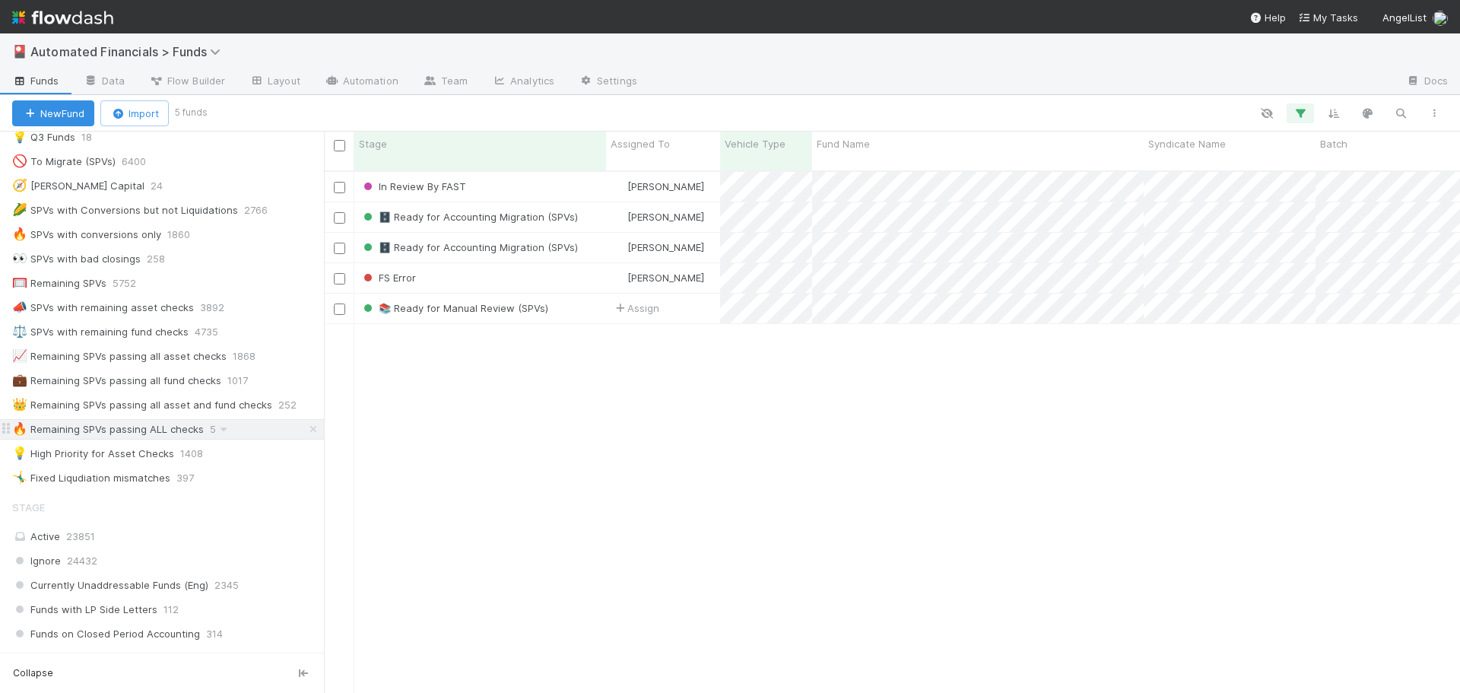
scroll to position [523, 1125]
click at [1308, 110] on button "button" at bounding box center [1300, 113] width 27 height 20
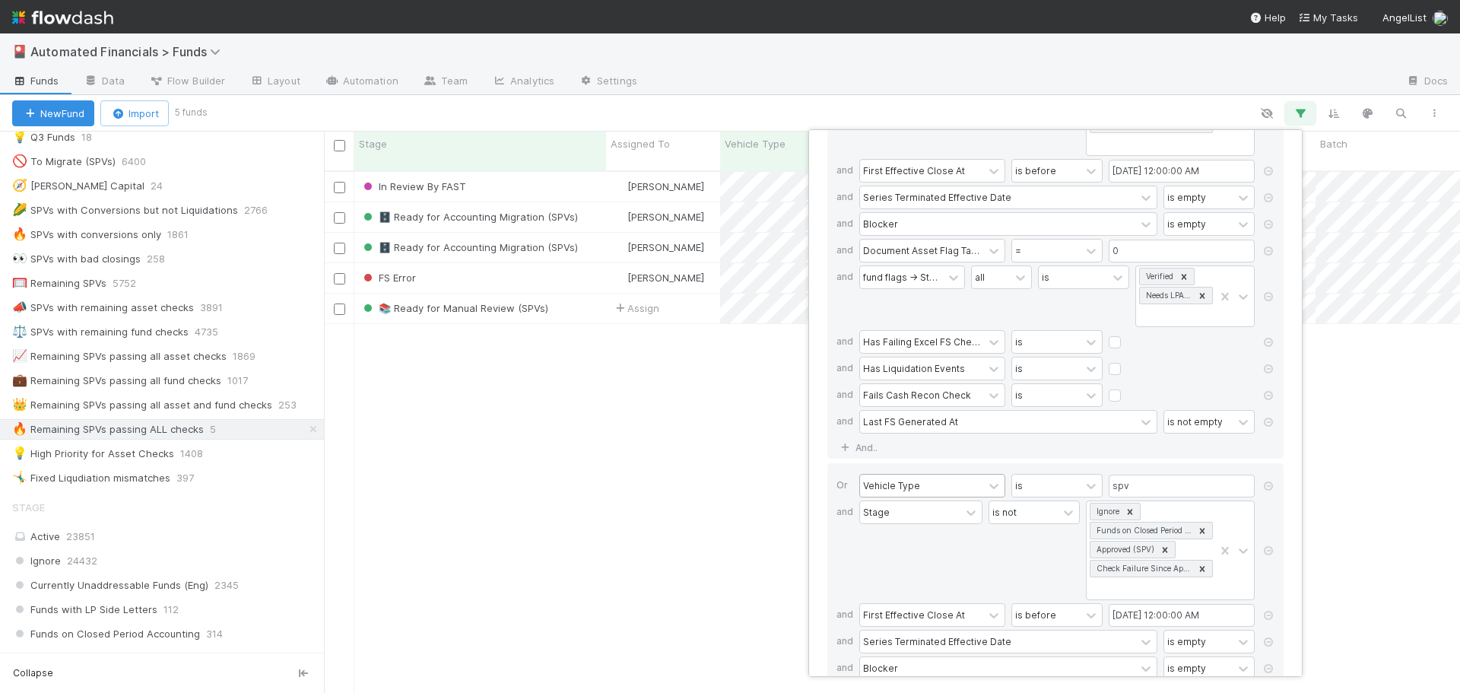
scroll to position [152, 0]
click at [865, 446] on link "And.." at bounding box center [861, 447] width 48 height 22
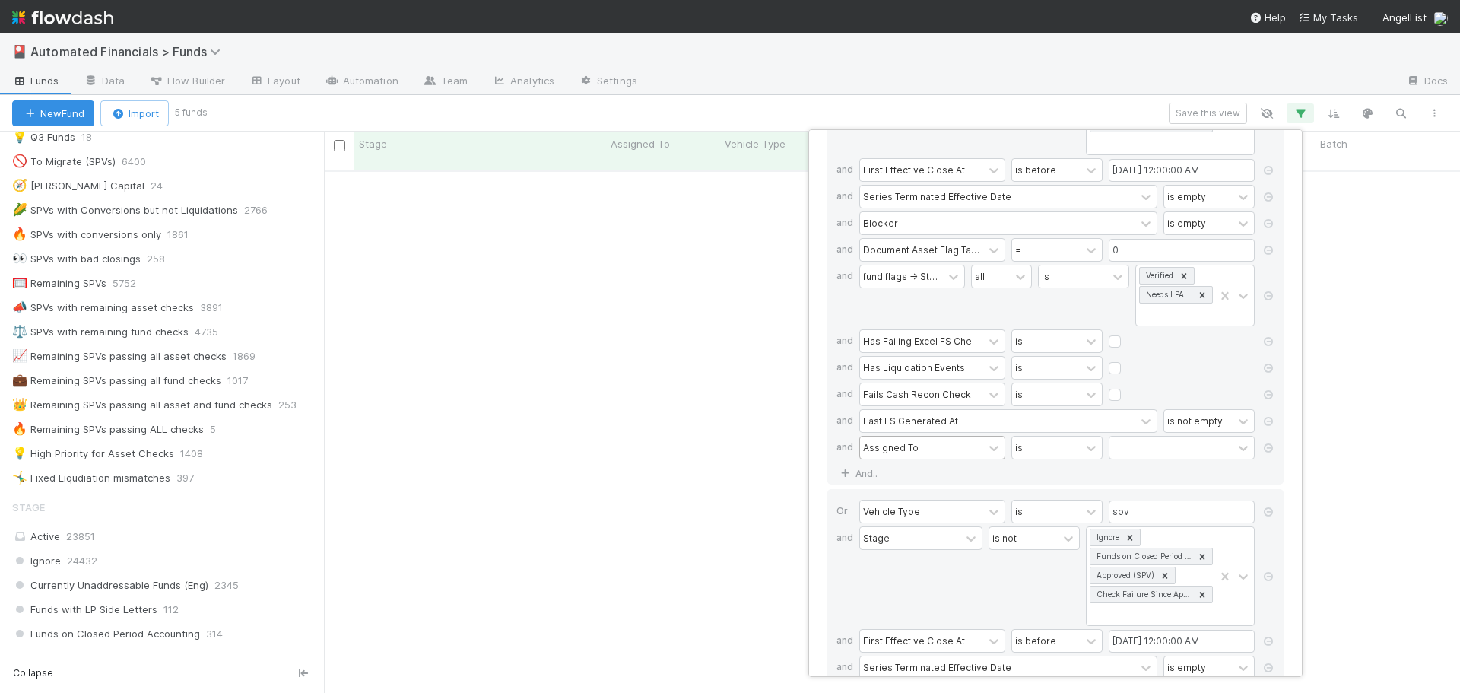
click at [893, 450] on div "Assigned To" at bounding box center [891, 447] width 56 height 14
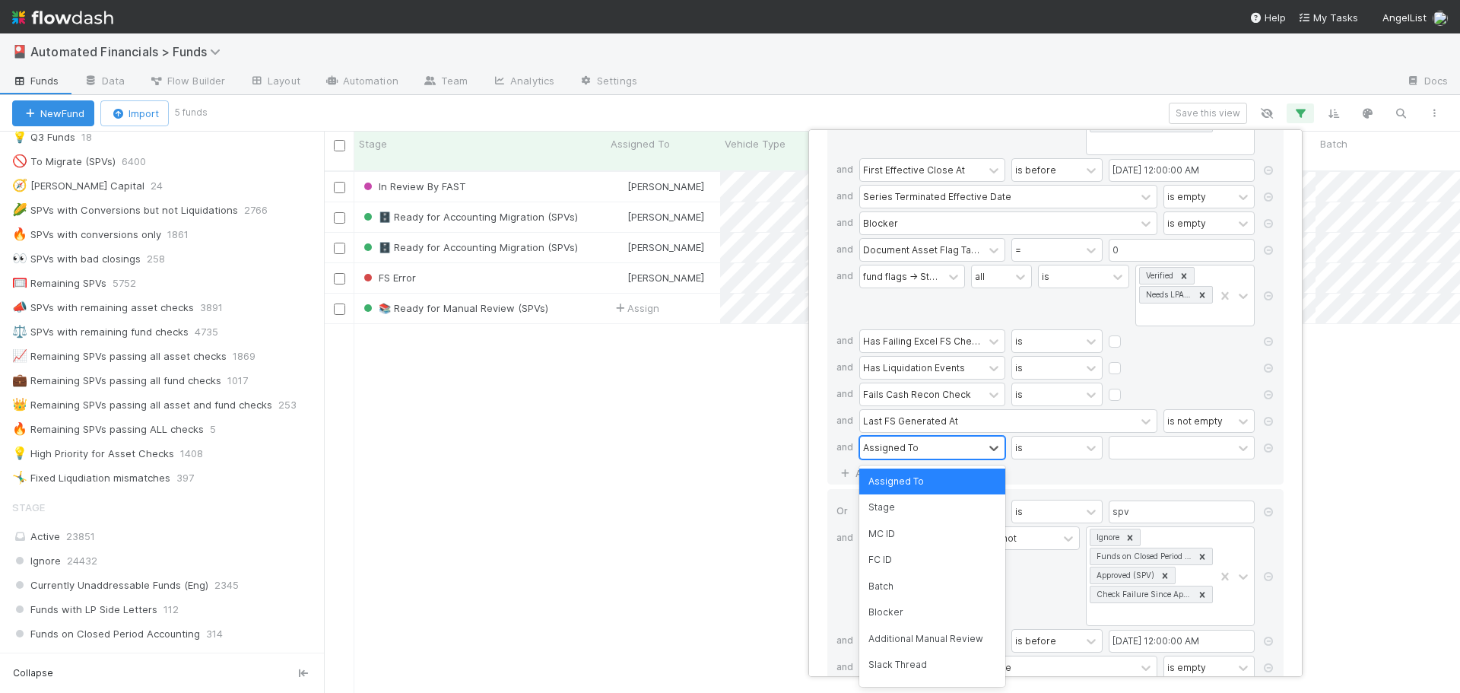
scroll to position [523, 1125]
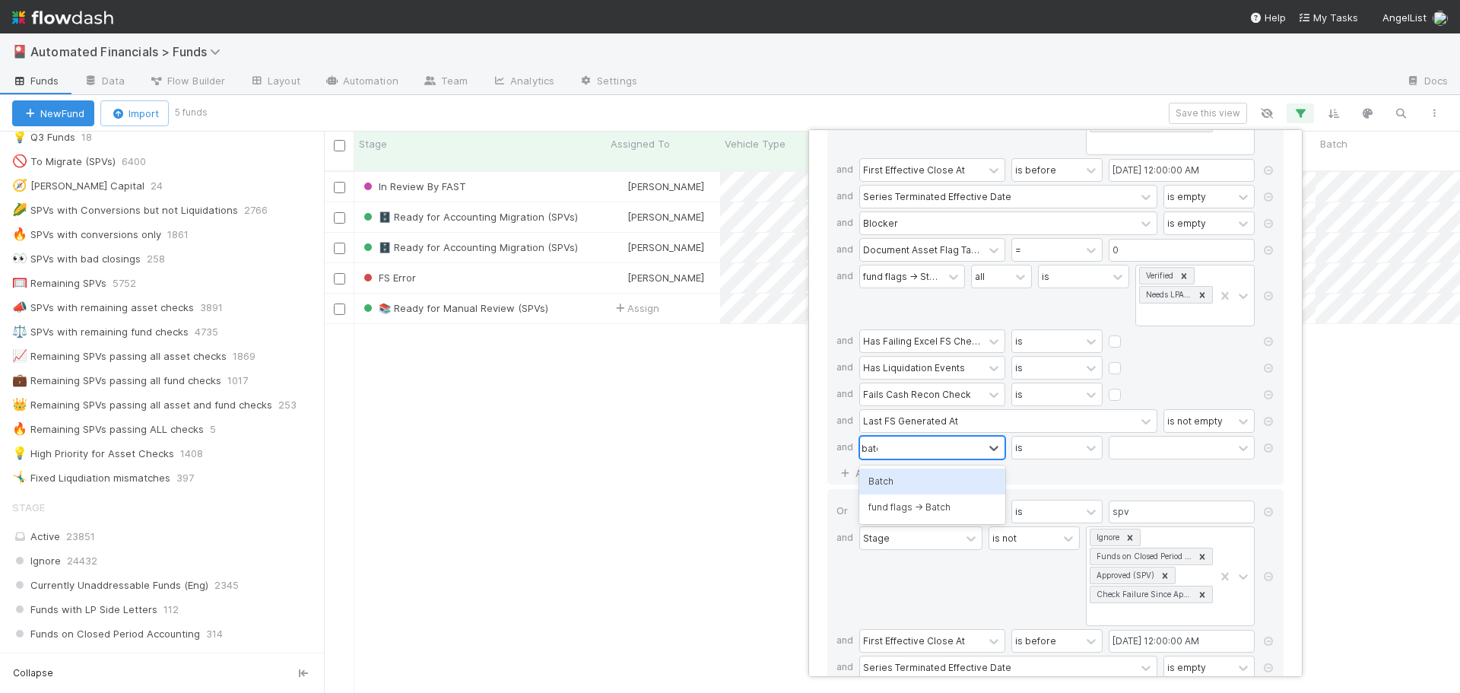
type input "batch"
click at [908, 484] on div "Batch" at bounding box center [932, 482] width 146 height 26
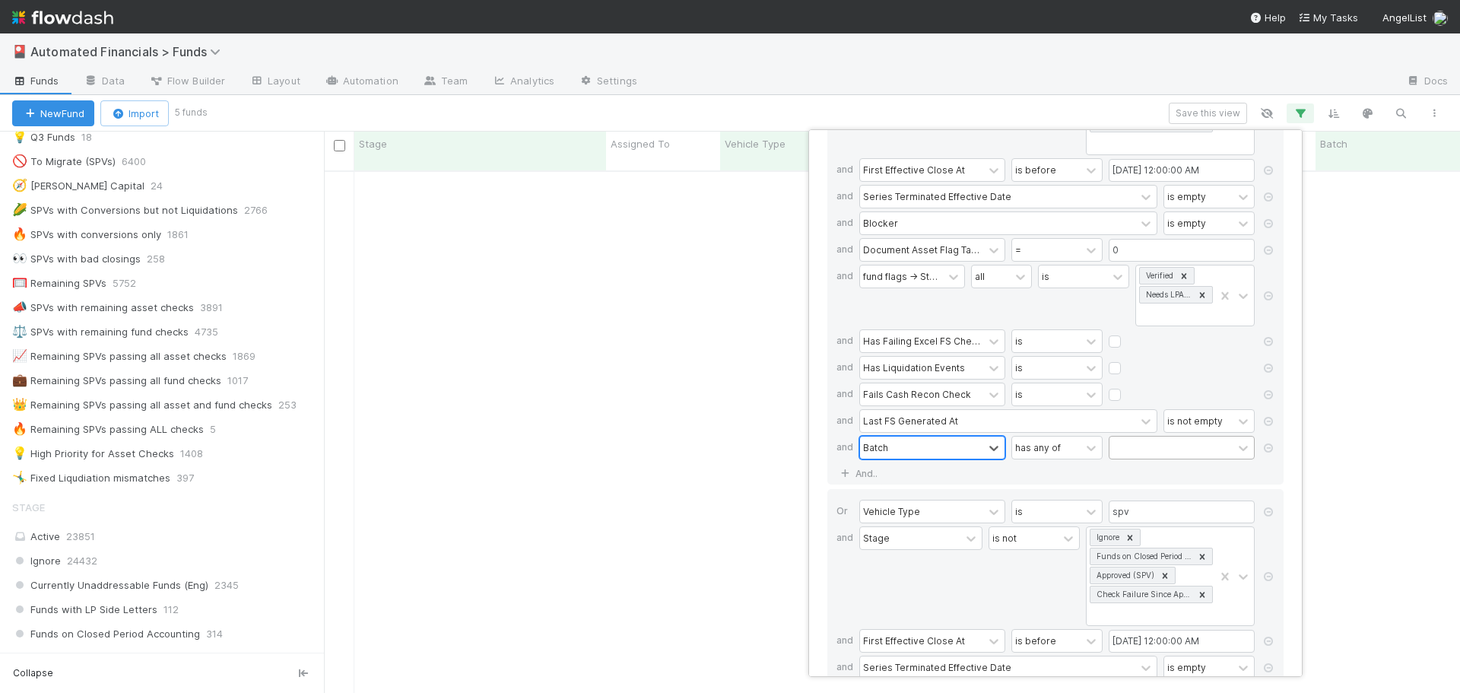
click at [1129, 446] on div at bounding box center [1171, 448] width 123 height 22
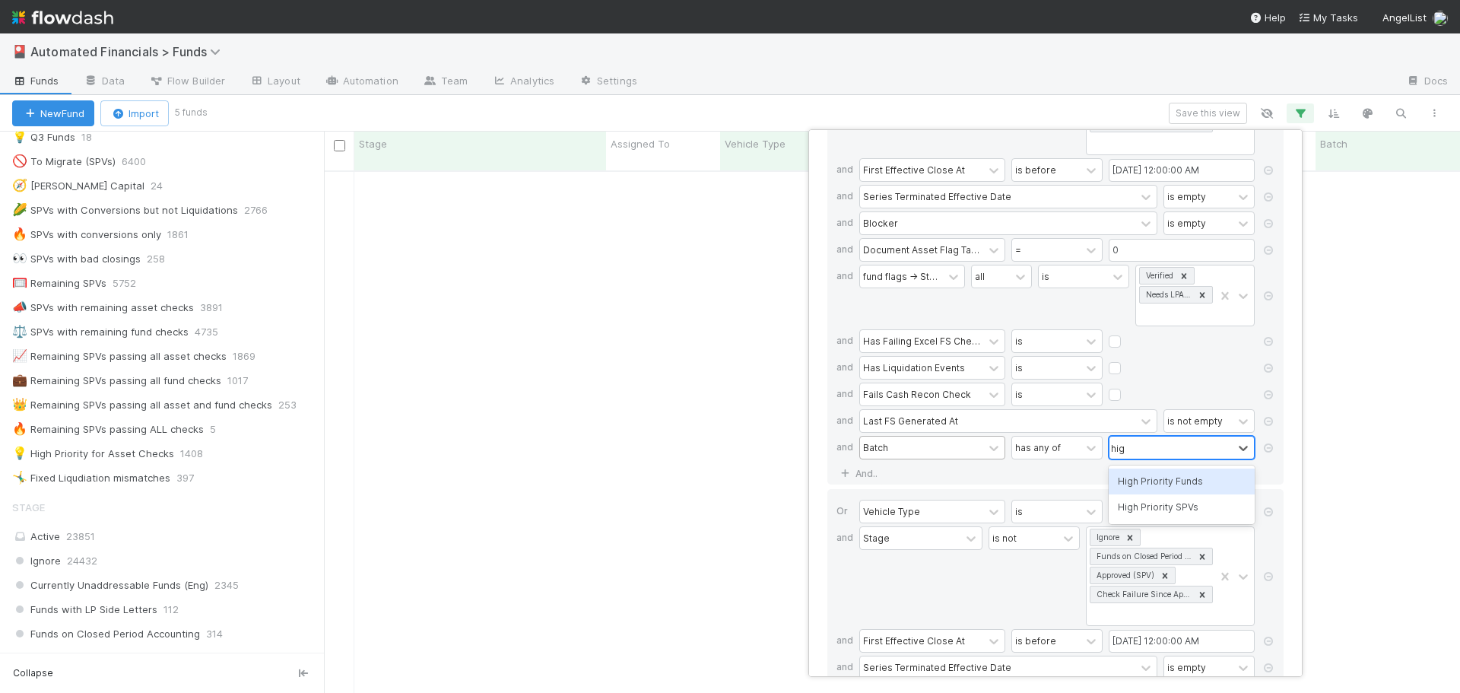
type input "high"
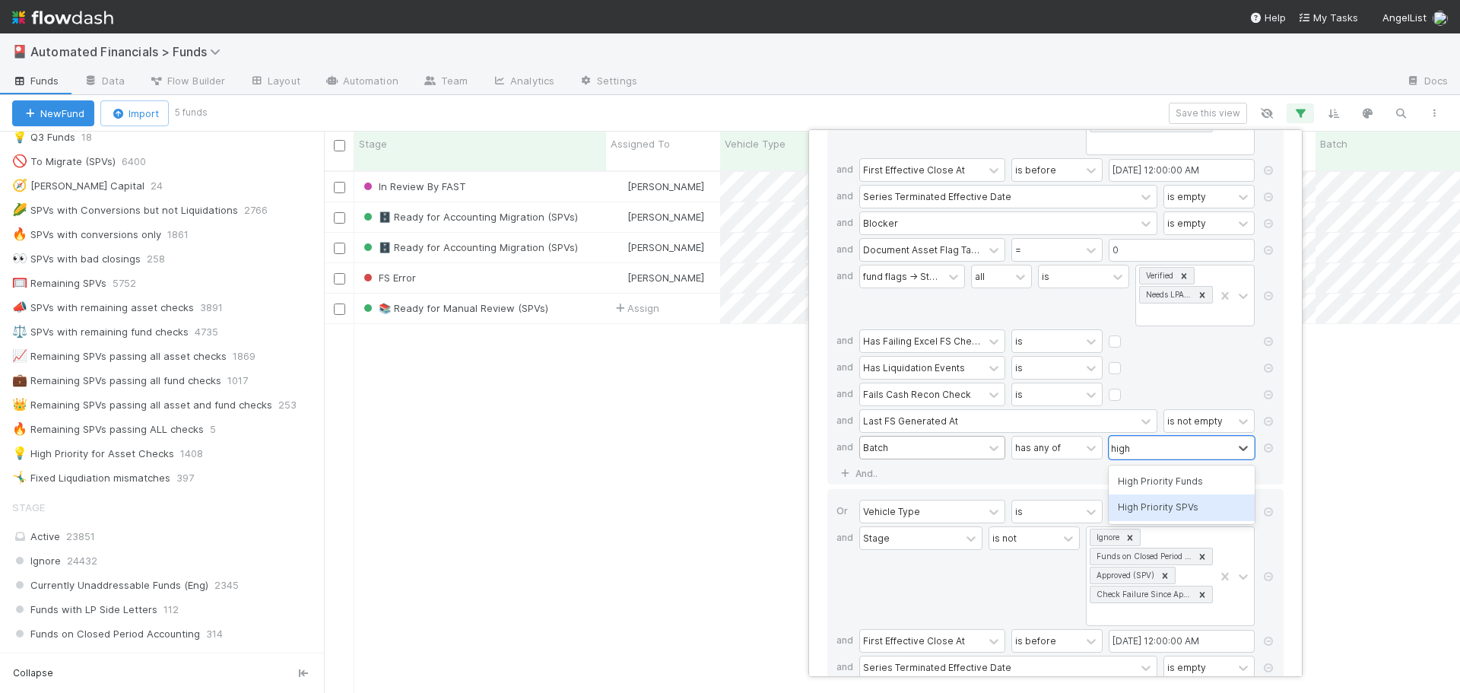
click at [1161, 507] on div "High Priority SPVs" at bounding box center [1182, 507] width 146 height 26
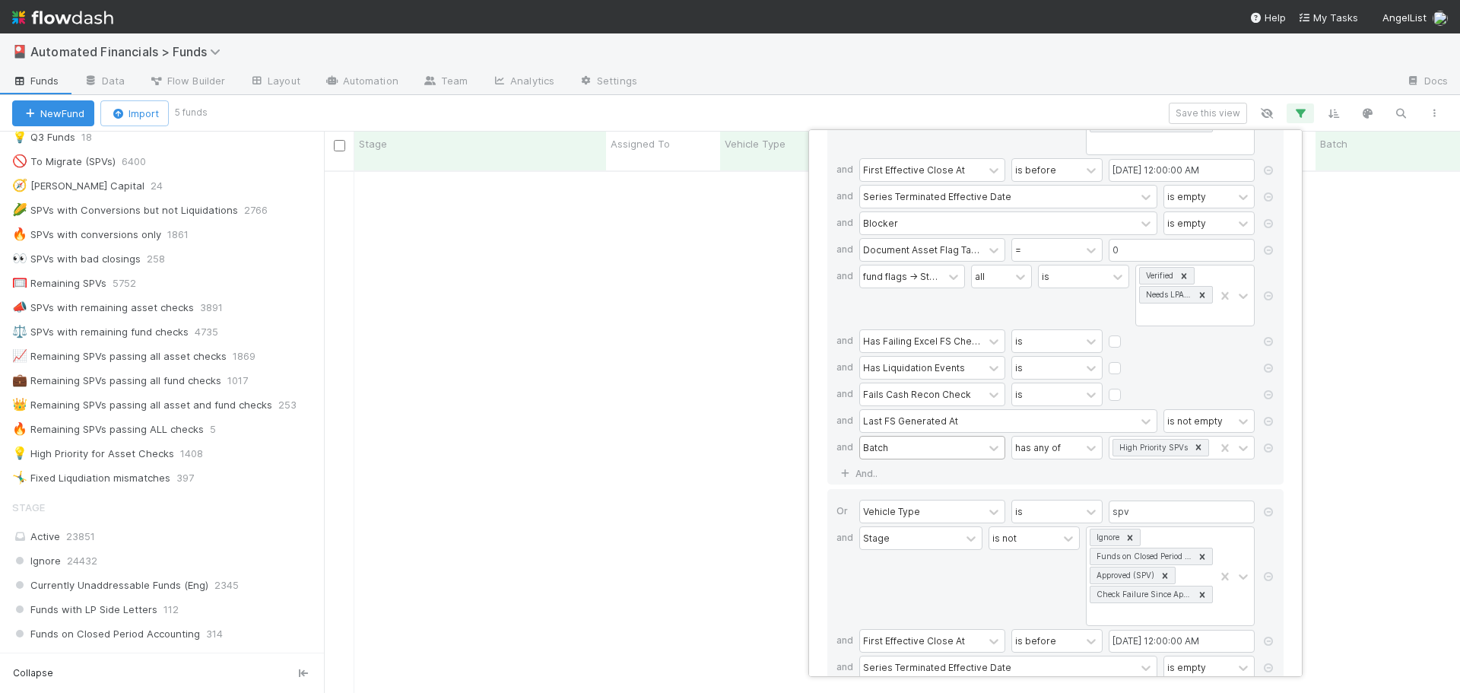
click at [1072, 469] on div "If Vehicle Type is spv and Stage is not Ignore Funds on Closed Period Accountin…" at bounding box center [1055, 251] width 456 height 466
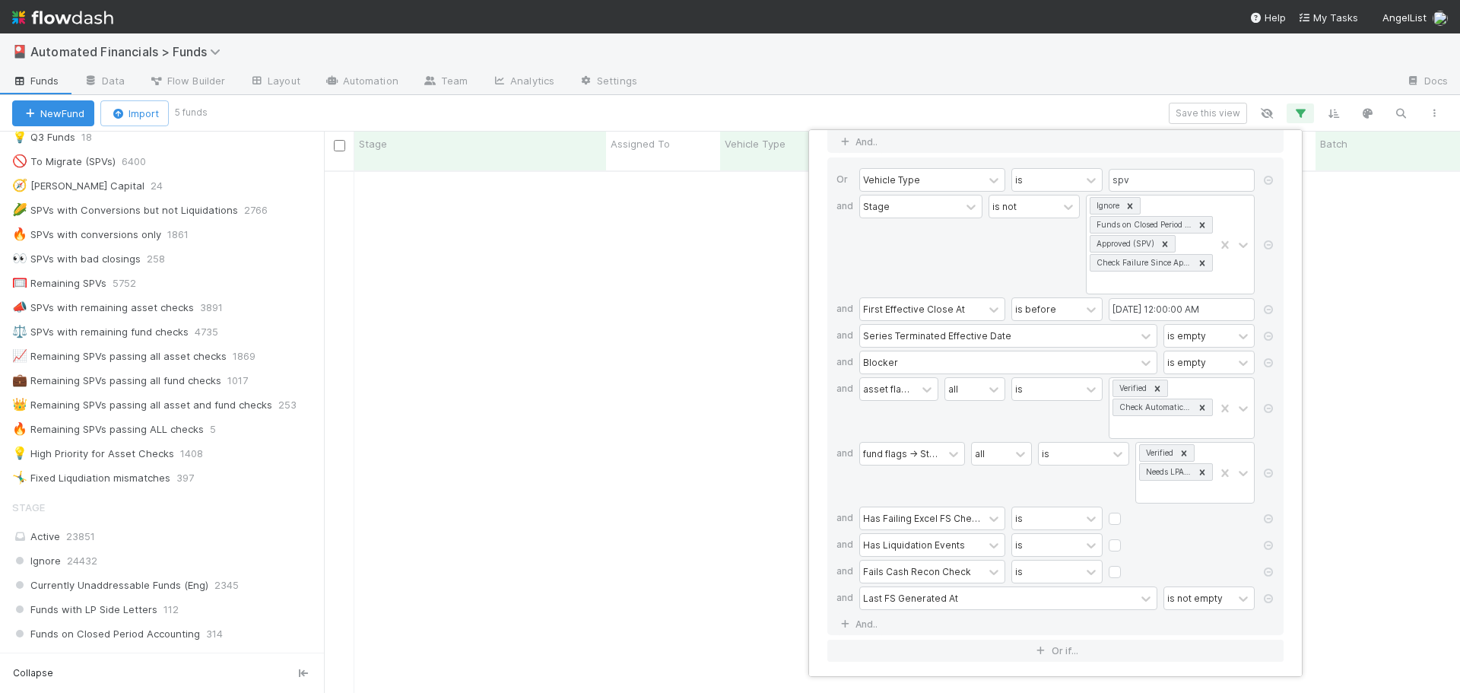
scroll to position [488, 0]
click at [866, 623] on link "And.." at bounding box center [861, 620] width 48 height 22
click at [886, 621] on div "Assigned To" at bounding box center [891, 621] width 56 height 14
type input "batch"
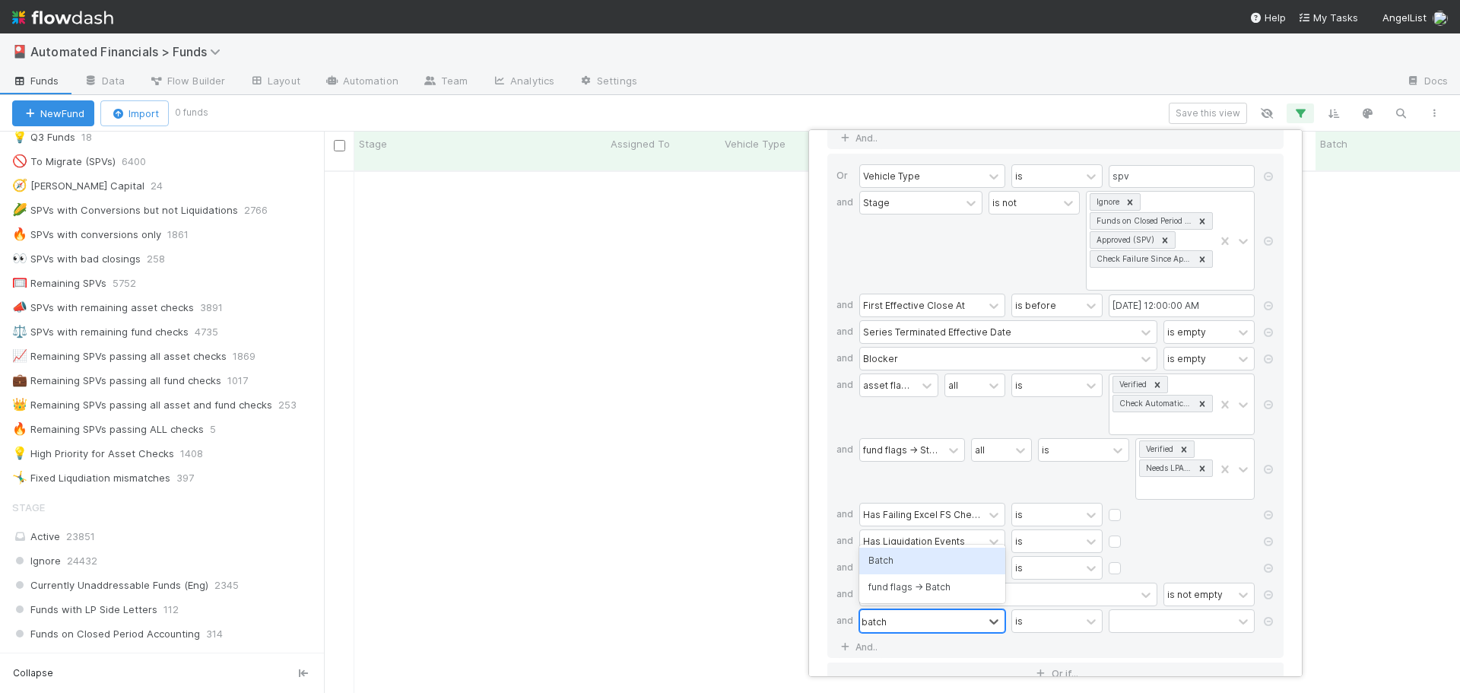
click at [893, 564] on div "Batch" at bounding box center [932, 561] width 146 height 26
click at [1122, 618] on div at bounding box center [1171, 621] width 123 height 22
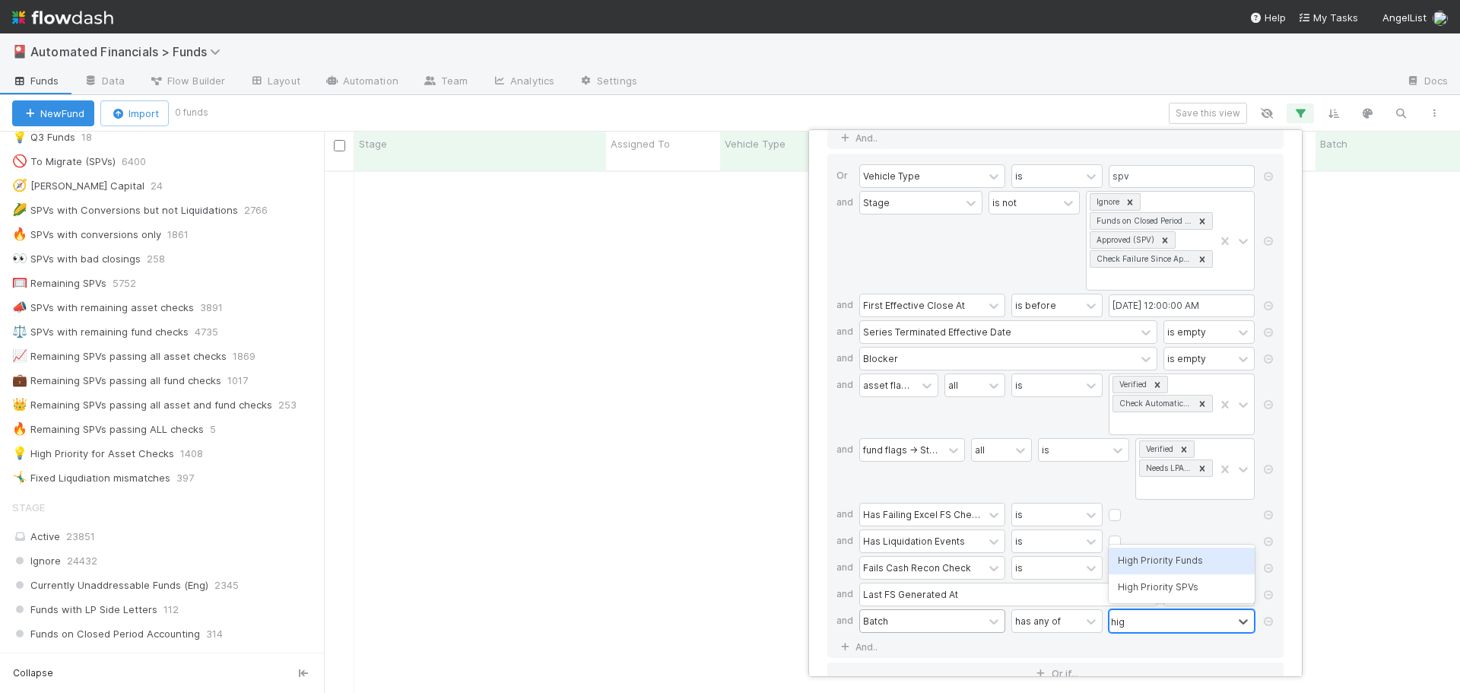
type input "high"
click at [1168, 561] on div "High Priority Funds" at bounding box center [1182, 561] width 146 height 26
click at [1180, 646] on div "Or Vehicle Type is spv and Stage is not Ignore Funds on Closed Period Accountin…" at bounding box center [1055, 415] width 456 height 523
click at [751, 313] on div "24 filters Reset Filters If Vehicle Type is spv and Stage is not Ignore Funds o…" at bounding box center [730, 346] width 1460 height 693
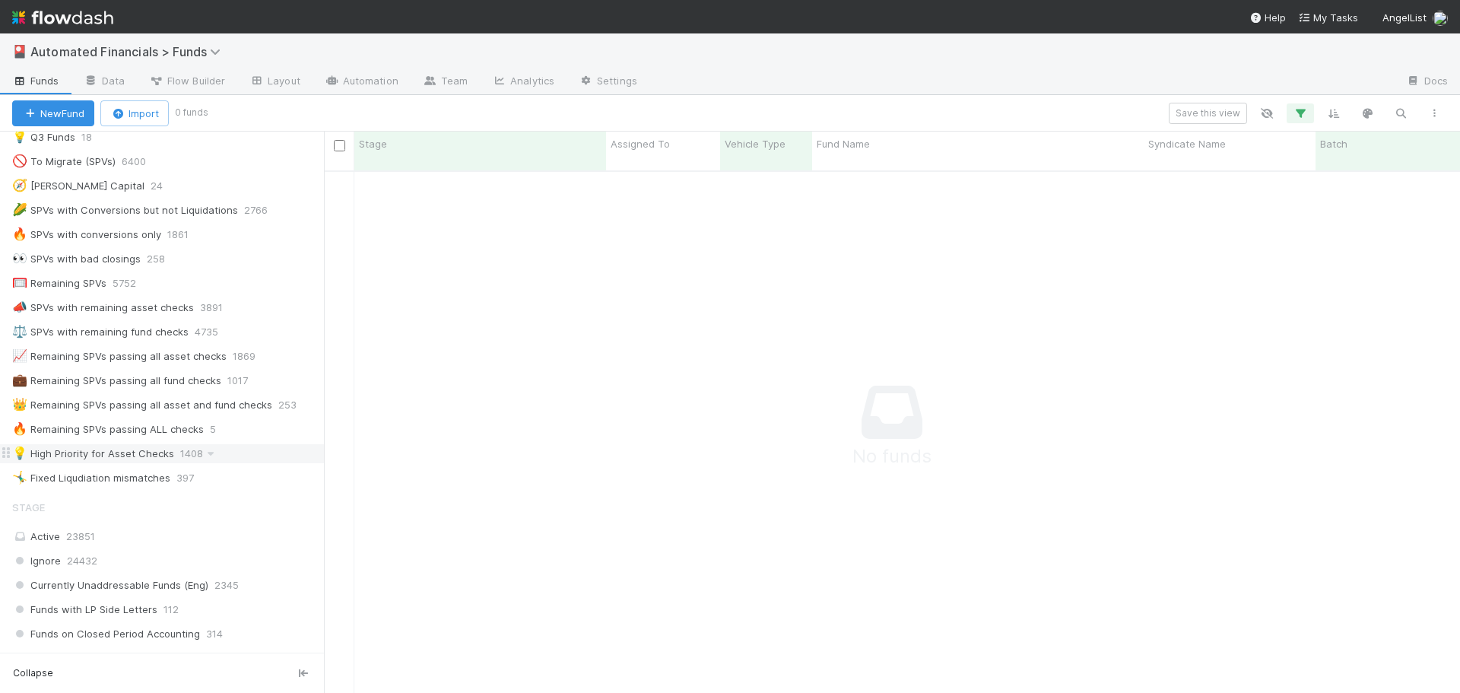
click at [129, 457] on div "💡 High Priority for Asset Checks" at bounding box center [93, 453] width 162 height 19
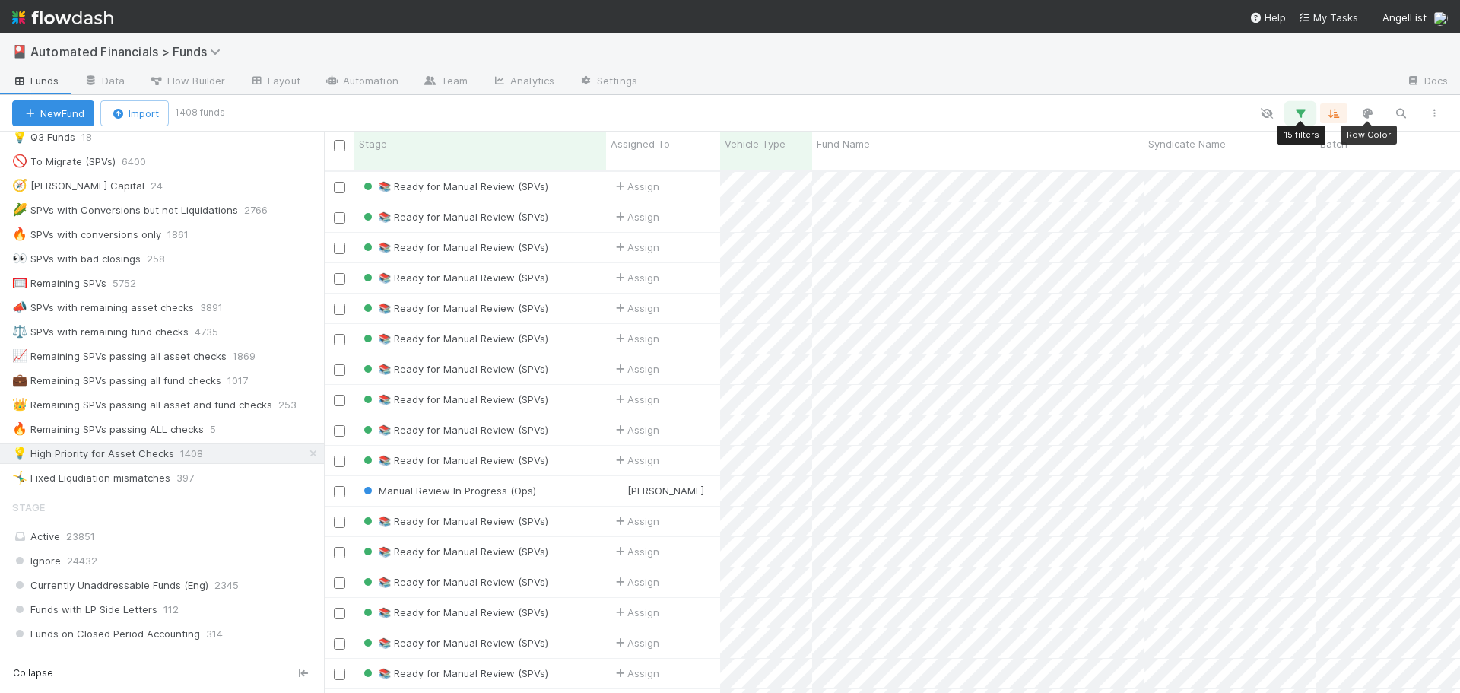
click at [1301, 111] on icon "button" at bounding box center [1300, 113] width 15 height 14
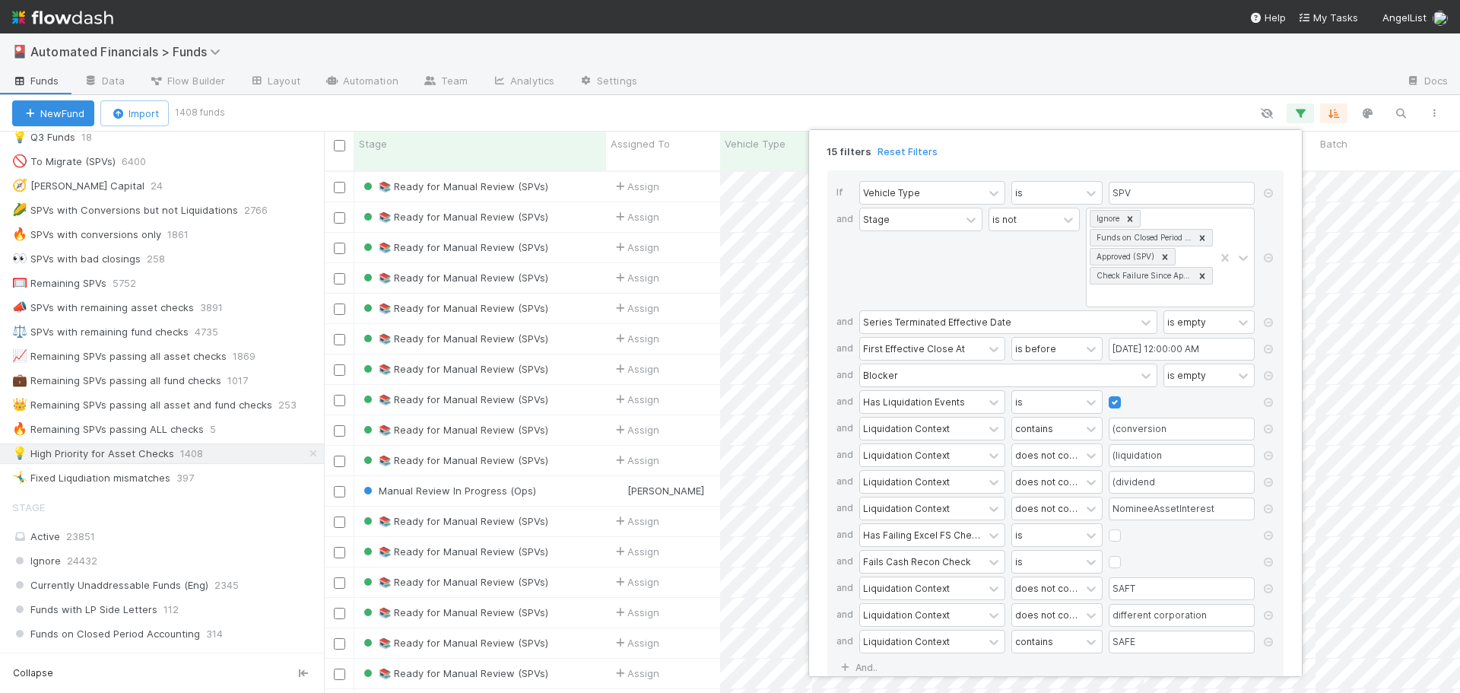
click at [877, 103] on div "15 filters Reset Filters If Vehicle Type is SPV and Stage is not Ignore Funds o…" at bounding box center [730, 346] width 1460 height 693
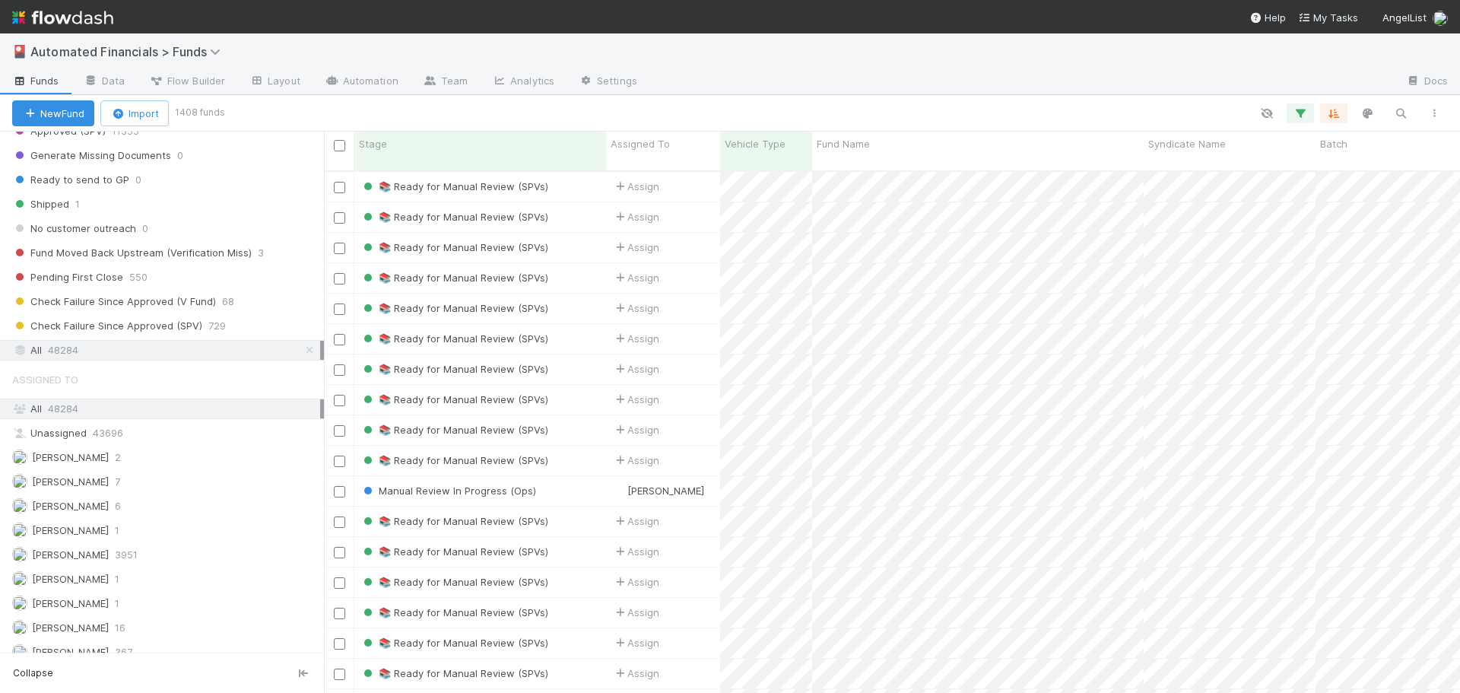
scroll to position [2130, 0]
click at [56, 351] on span "48284" at bounding box center [63, 347] width 30 height 19
click at [1301, 112] on icon "button" at bounding box center [1300, 113] width 15 height 14
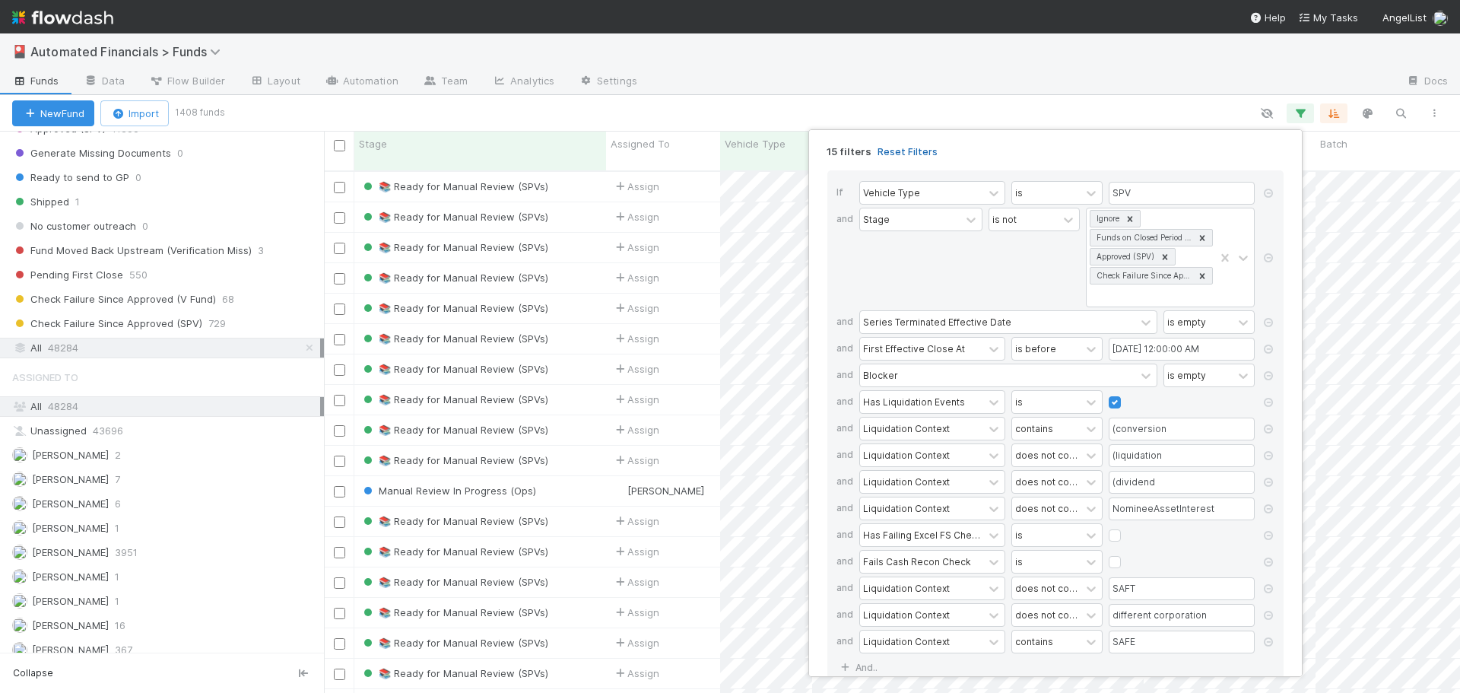
click at [888, 154] on link "Reset Filters" at bounding box center [908, 151] width 60 height 13
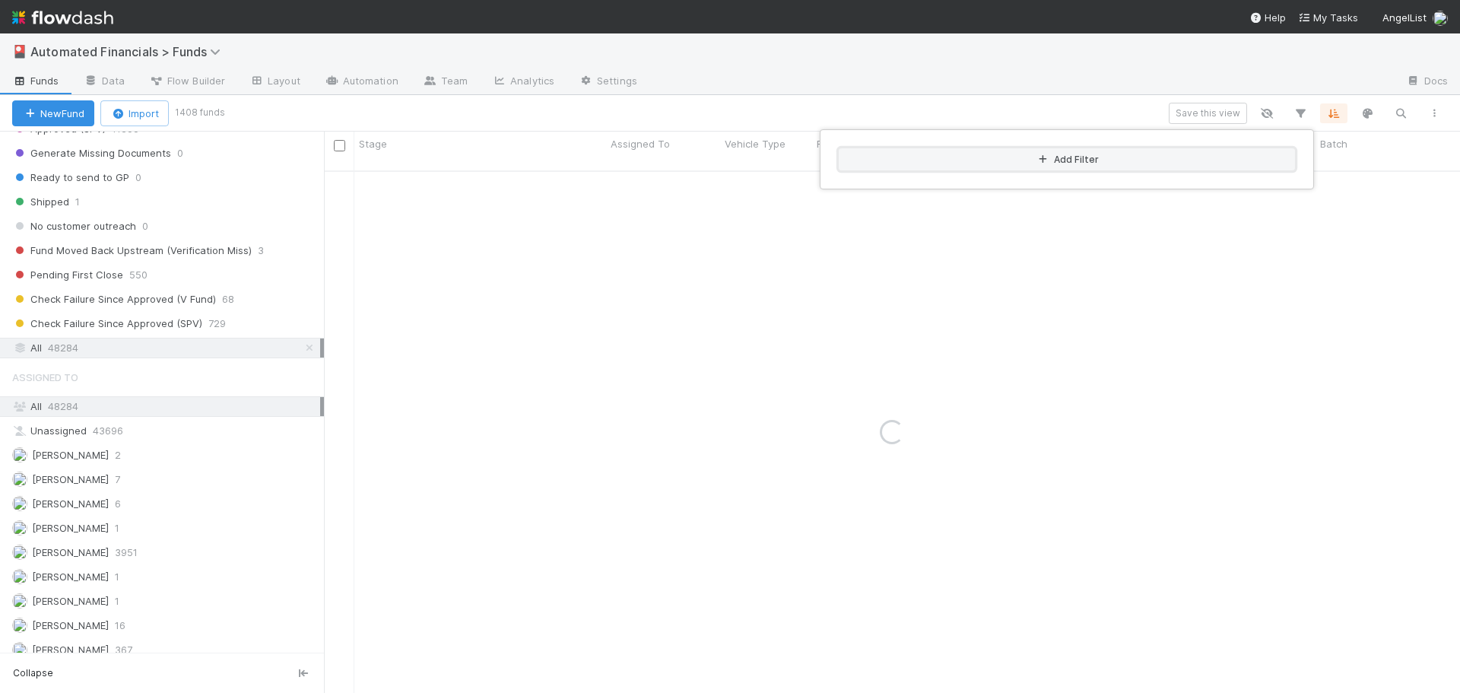
click at [1030, 165] on button "Add Filter" at bounding box center [1067, 159] width 456 height 22
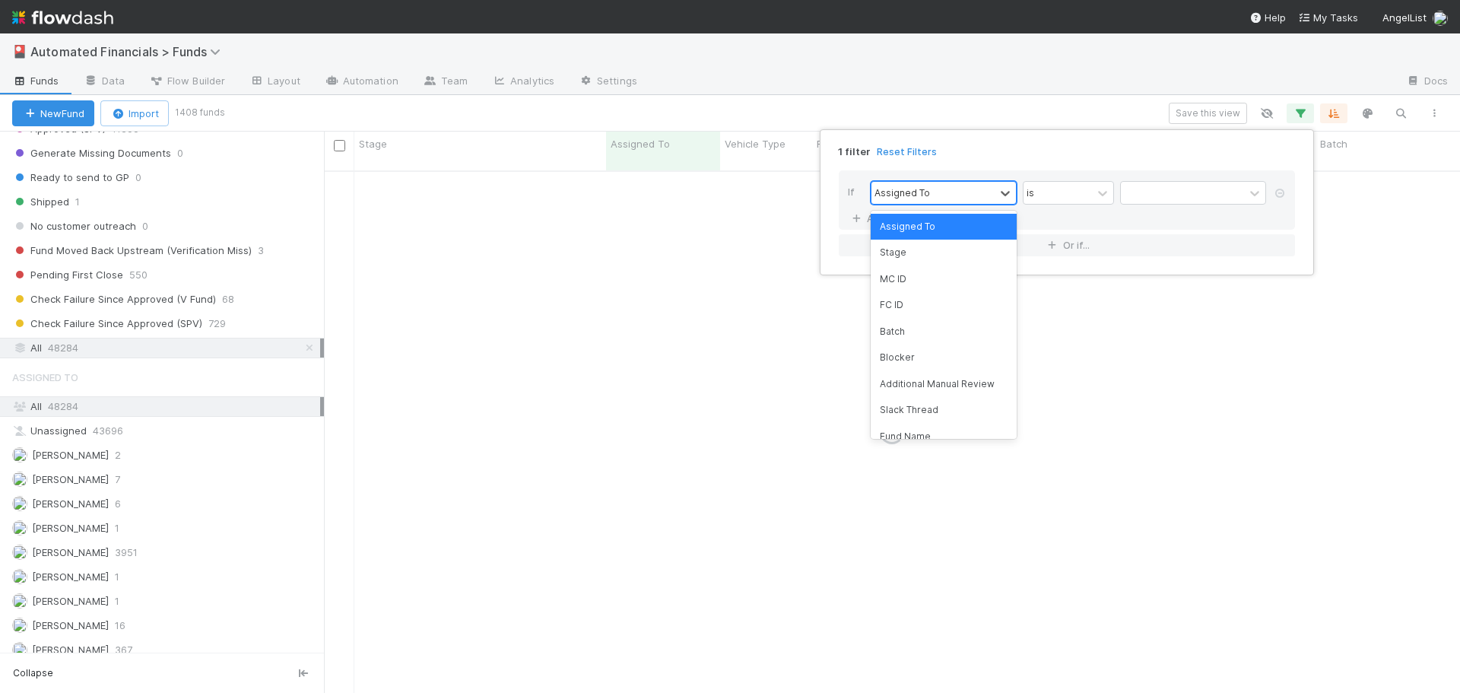
click at [946, 190] on div "Assigned To" at bounding box center [933, 193] width 123 height 22
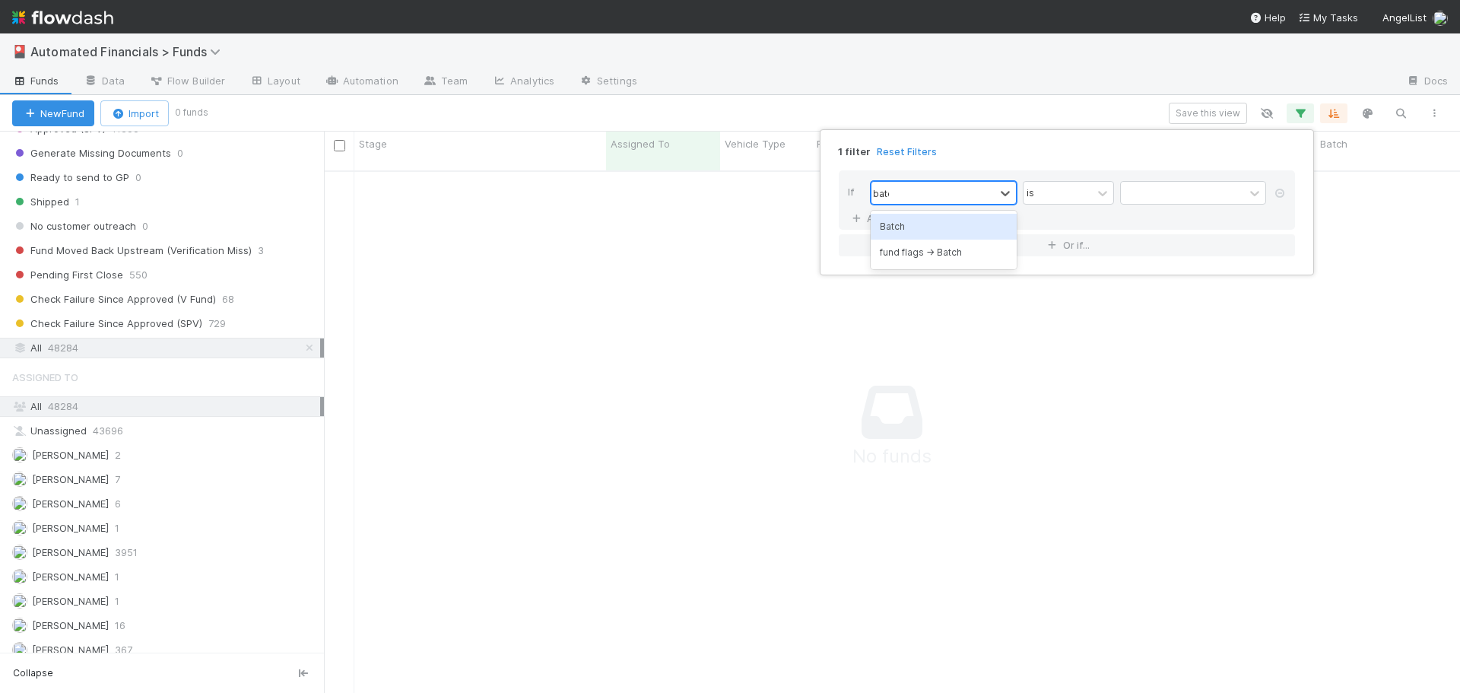
type input "batch"
click at [931, 228] on div "Batch" at bounding box center [944, 227] width 146 height 26
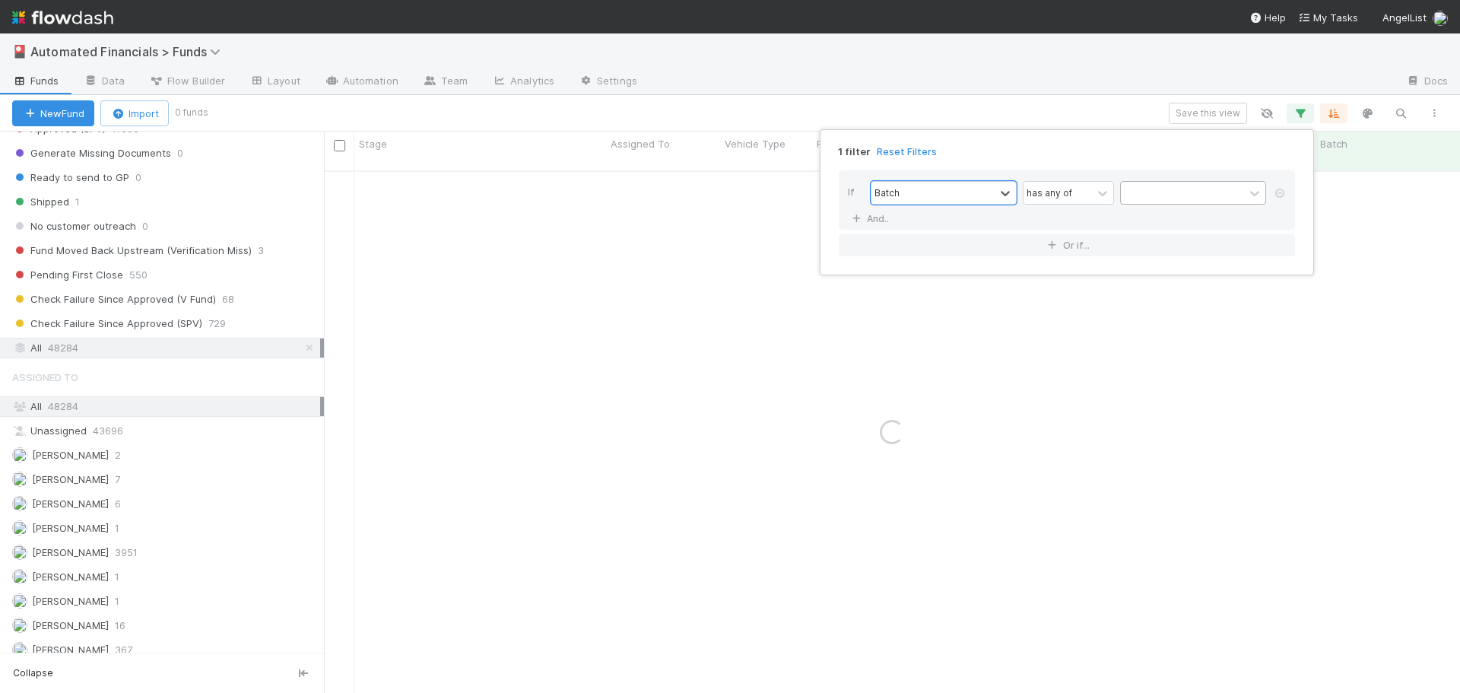
click at [1129, 195] on div at bounding box center [1182, 193] width 123 height 22
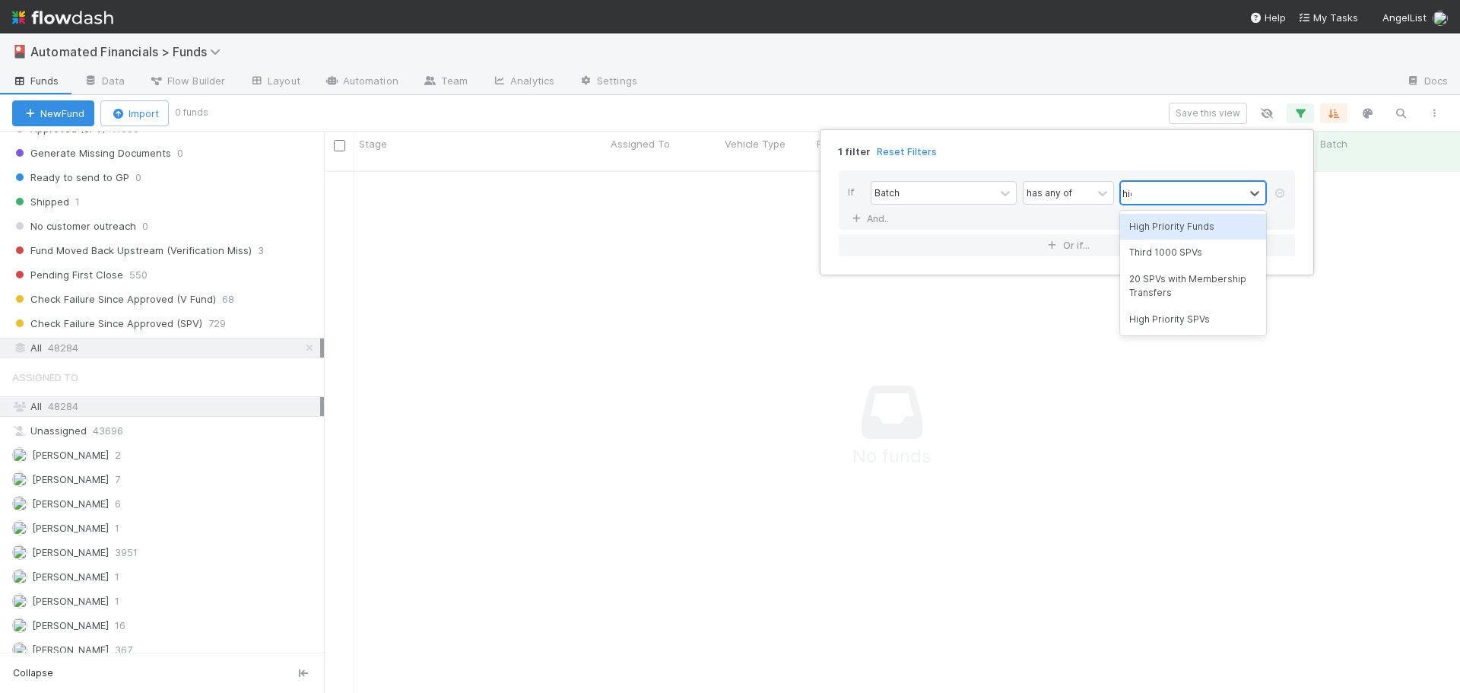
type input "high"
click at [1171, 250] on div "High Priority SPVs" at bounding box center [1193, 253] width 146 height 26
click at [1055, 132] on div "1 filter Reset Filters If Batch has any of option High Priority SPVs, selected.…" at bounding box center [1067, 202] width 494 height 146
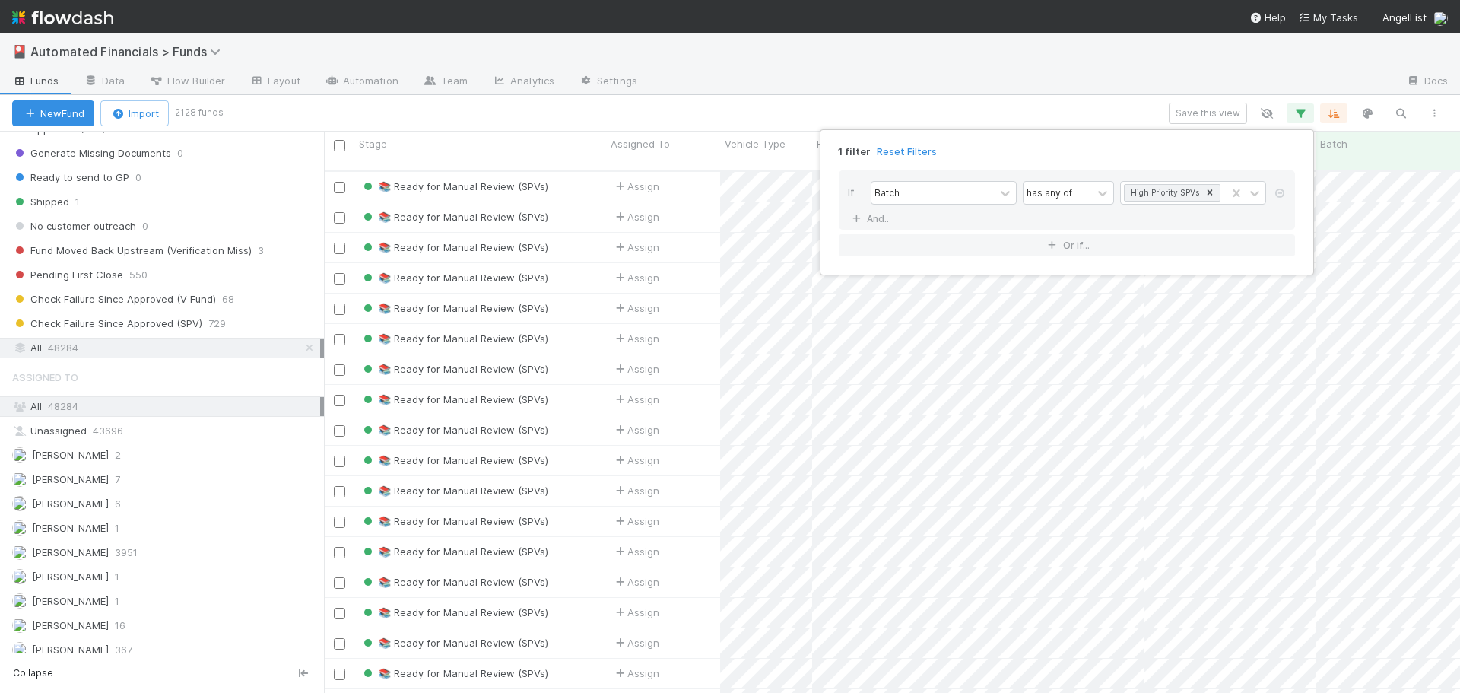
scroll to position [523, 1125]
click at [837, 114] on div "1 filter Reset Filters If Batch has any of High Priority SPVs And.. Or if..." at bounding box center [730, 346] width 1460 height 693
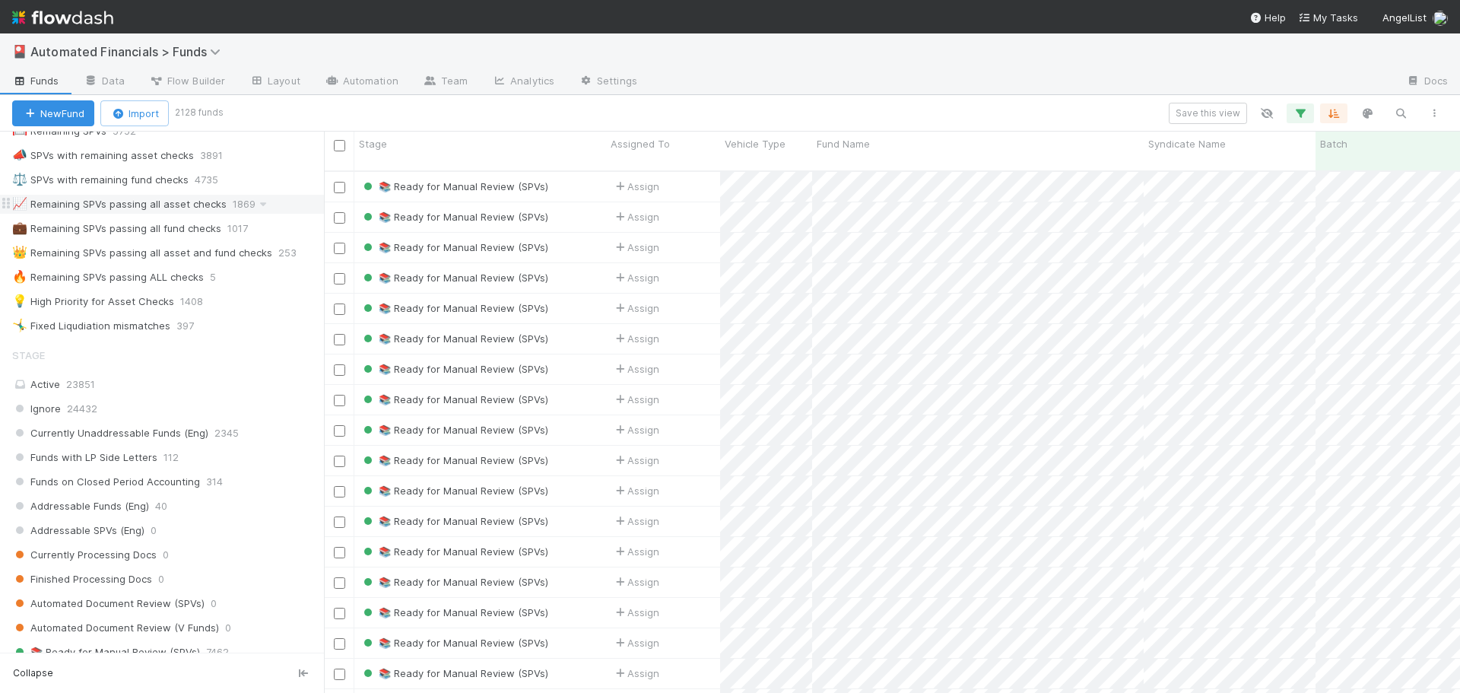
scroll to position [1141, 0]
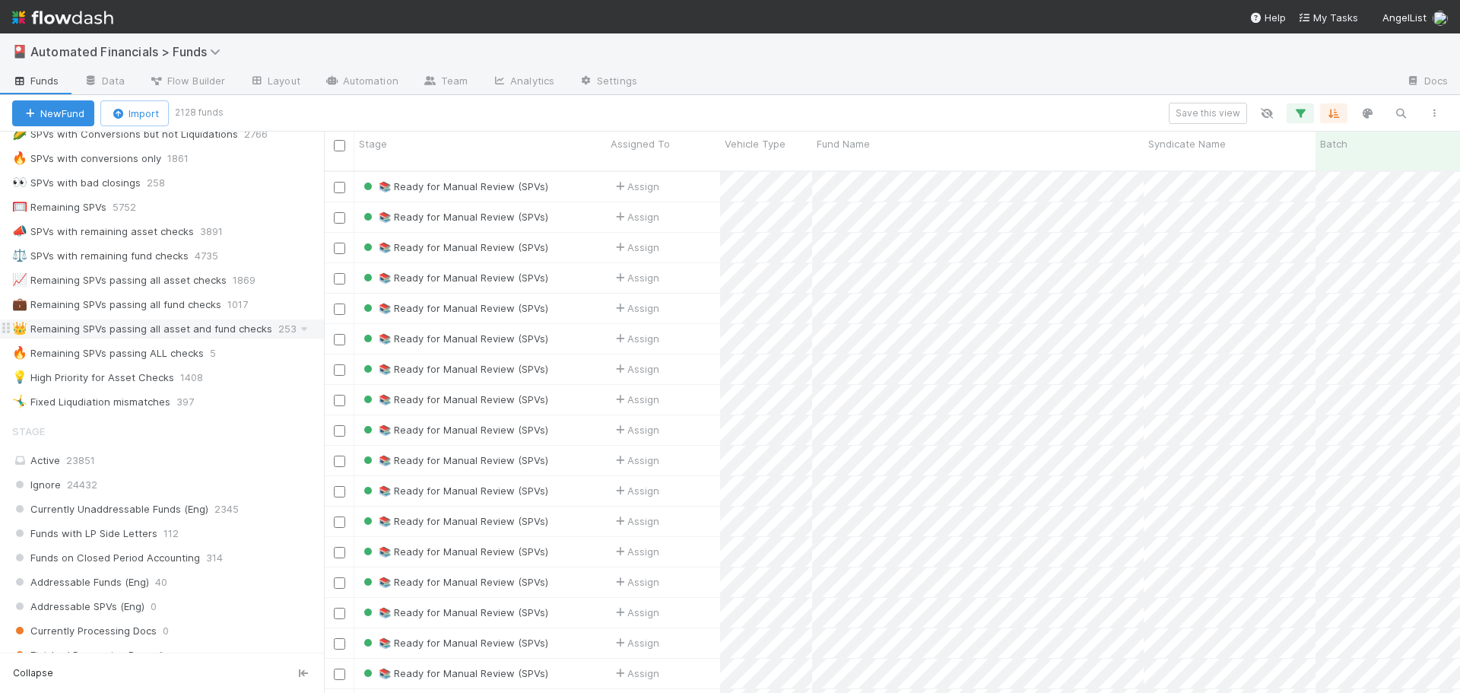
click at [231, 332] on div "👑 Remaining SPVs passing all asset and fund checks" at bounding box center [142, 328] width 260 height 19
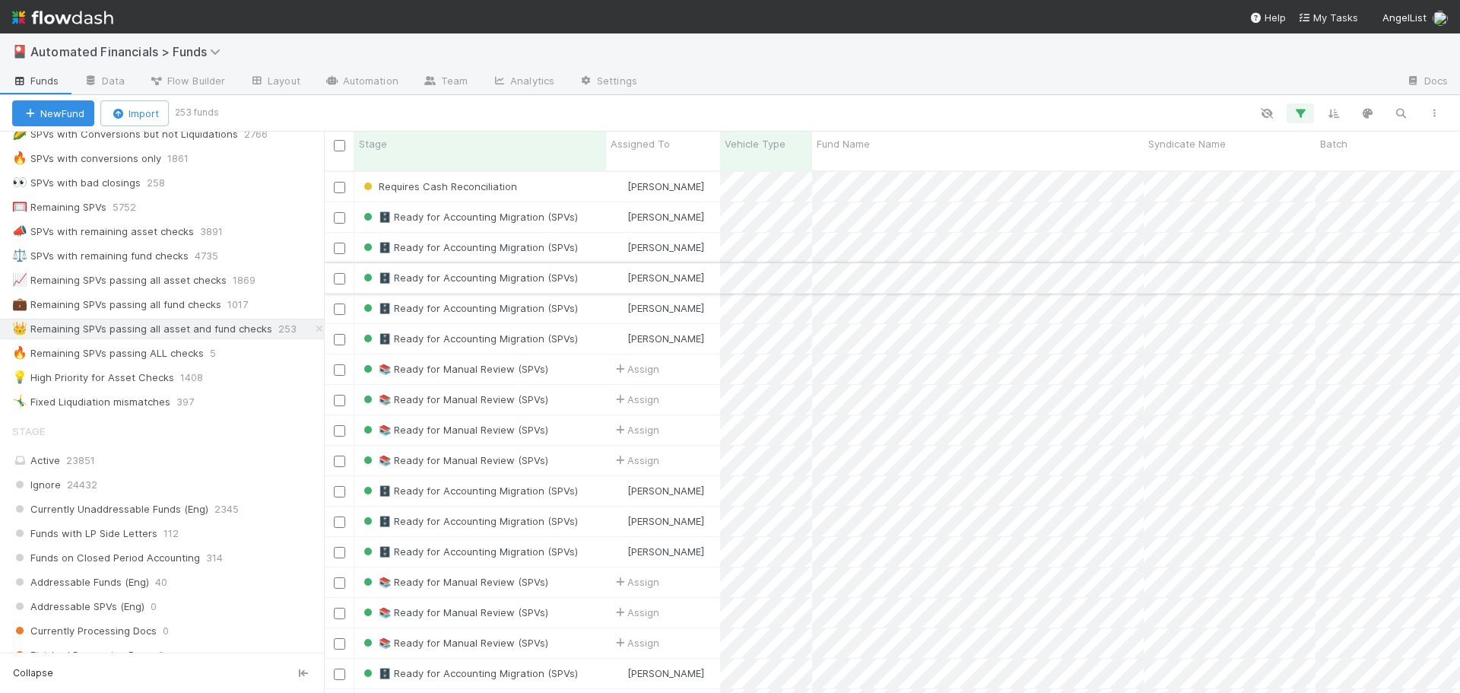
scroll to position [523, 1125]
click at [1305, 113] on icon "button" at bounding box center [1300, 113] width 15 height 14
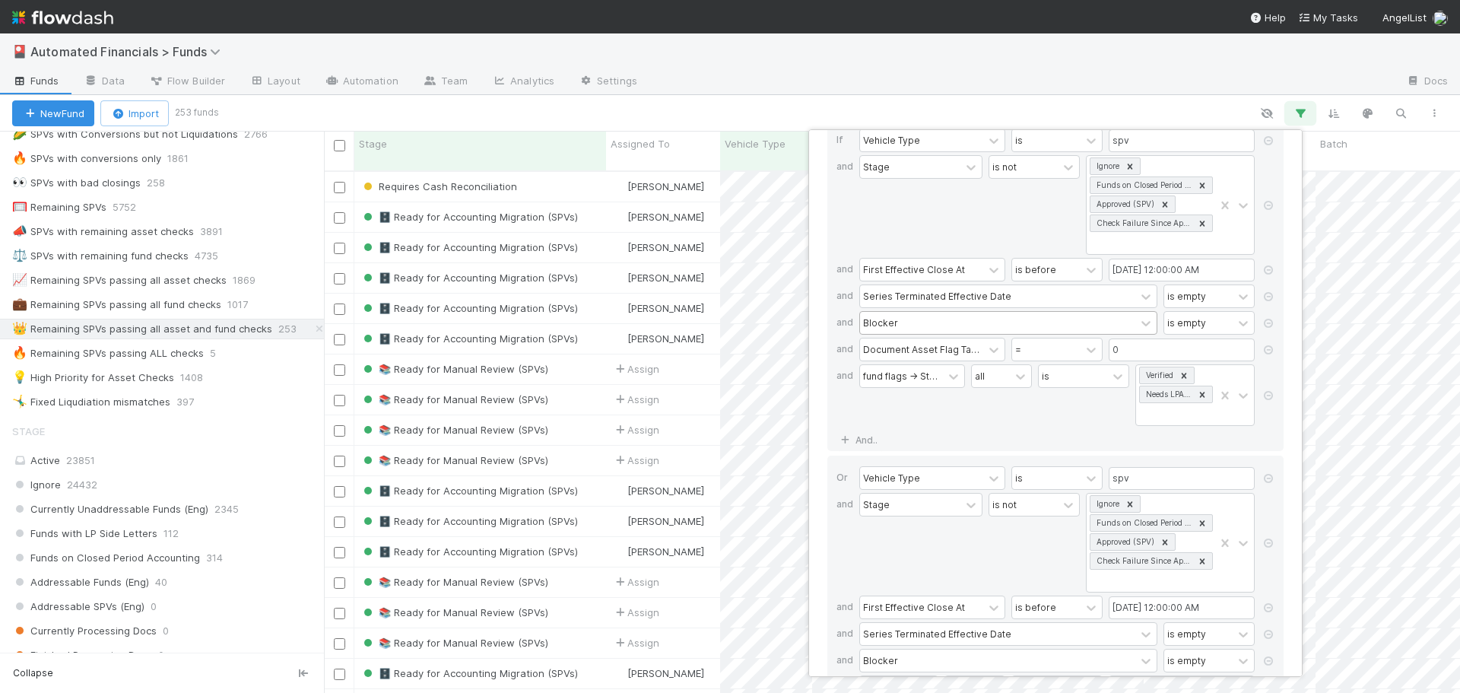
scroll to position [76, 0]
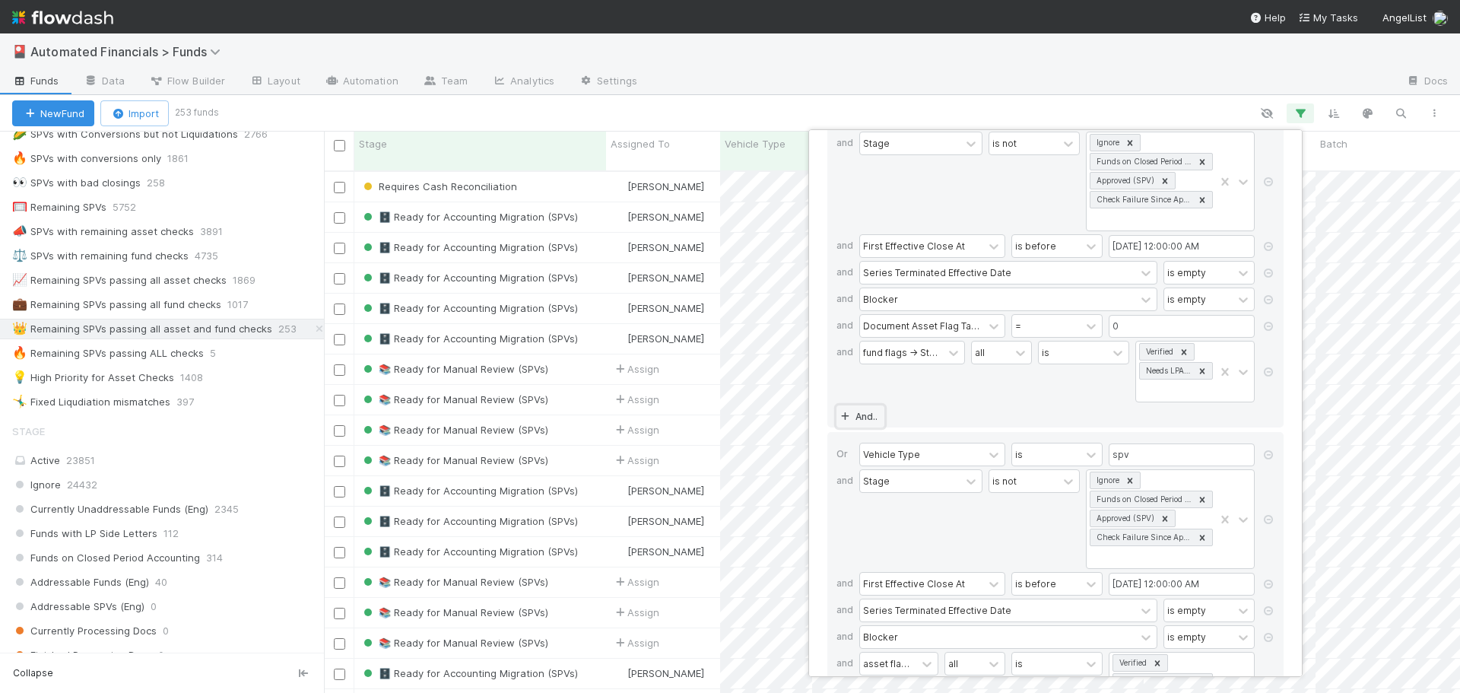
click at [869, 418] on link "And.." at bounding box center [861, 416] width 48 height 22
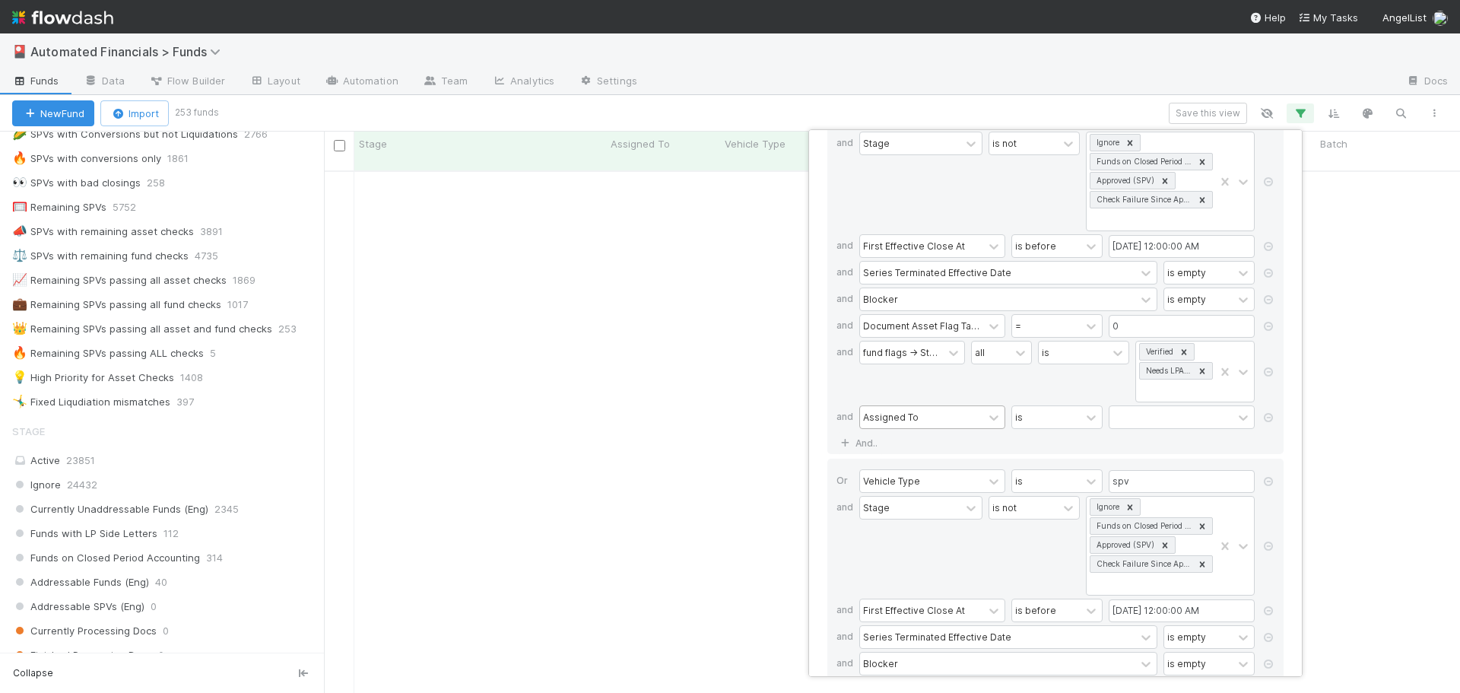
click at [893, 415] on div "Assigned To" at bounding box center [891, 417] width 56 height 14
type input "batch"
click at [907, 447] on div "Batch" at bounding box center [932, 451] width 146 height 26
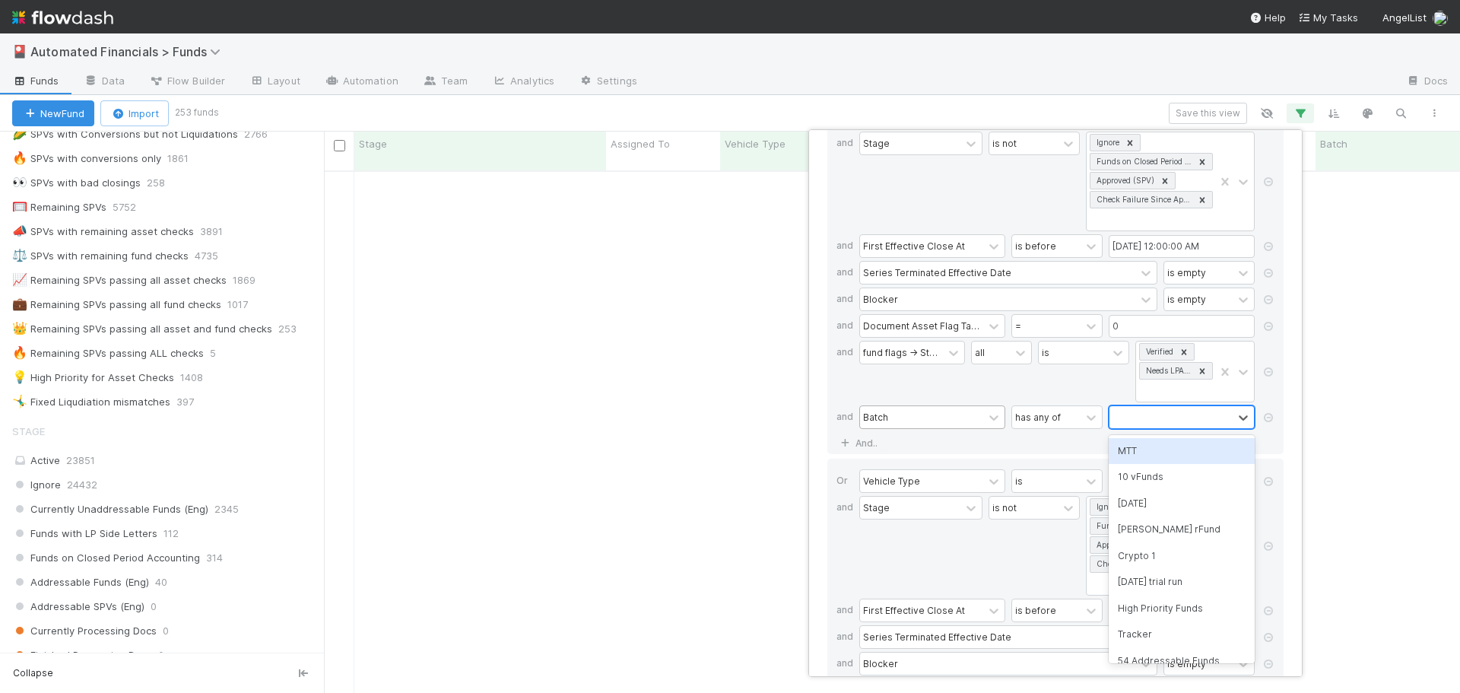
click at [1135, 416] on div at bounding box center [1171, 417] width 123 height 22
type input "high"
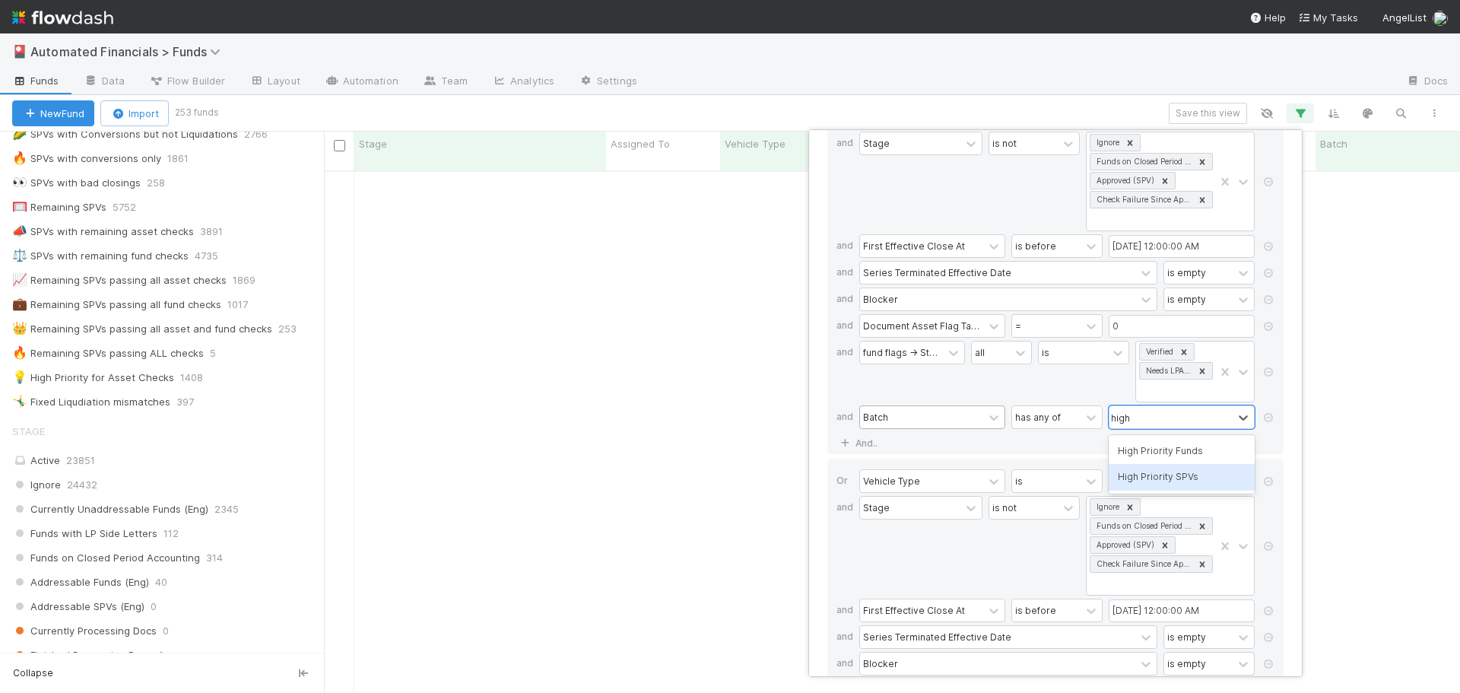
click at [1164, 477] on div "High Priority SPVs" at bounding box center [1182, 477] width 146 height 26
click at [984, 440] on div "If Vehicle Type is spv and Stage is not Ignore Funds on Closed Period Accountin…" at bounding box center [1055, 274] width 456 height 360
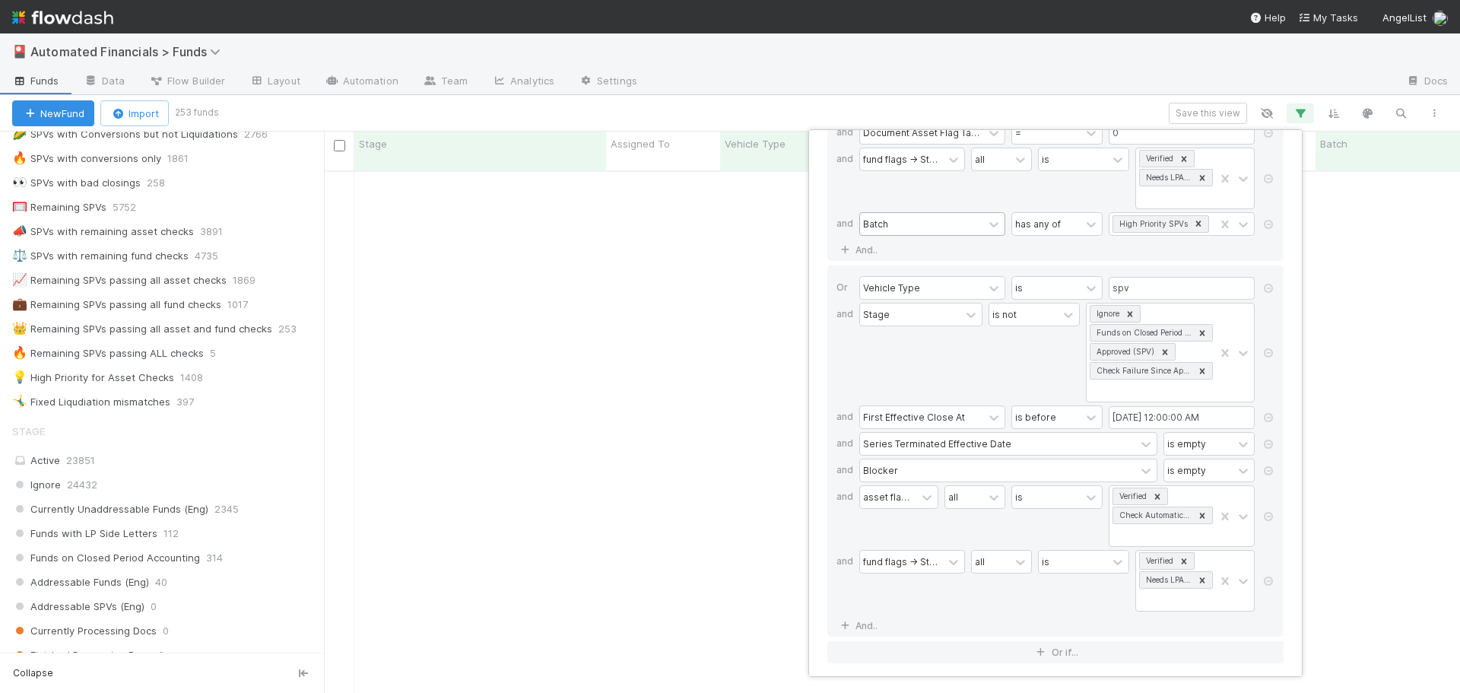
scroll to position [275, 0]
click at [865, 621] on link "And.." at bounding box center [861, 620] width 48 height 22
click at [869, 618] on div "Assigned To" at bounding box center [891, 621] width 56 height 14
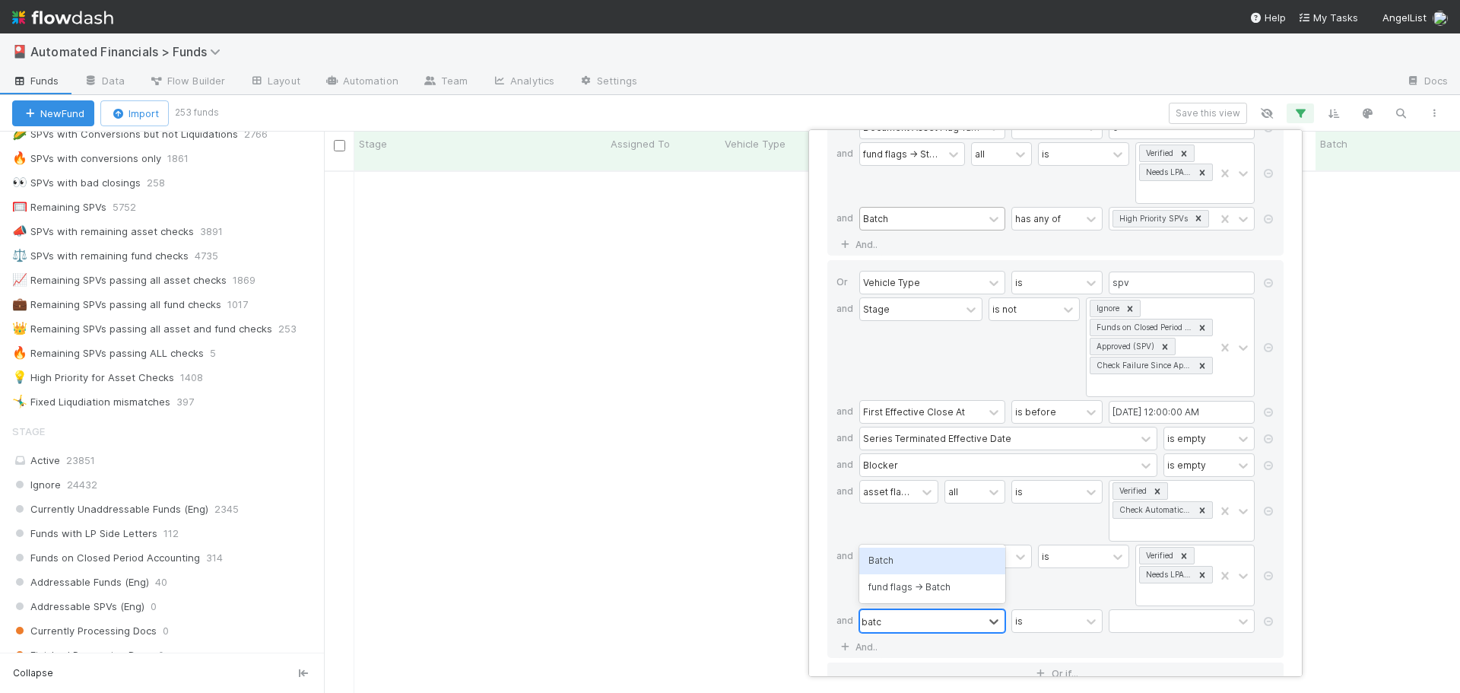
type input "batch"
click at [898, 563] on div "Batch" at bounding box center [932, 561] width 146 height 26
click at [1134, 620] on div at bounding box center [1171, 621] width 123 height 22
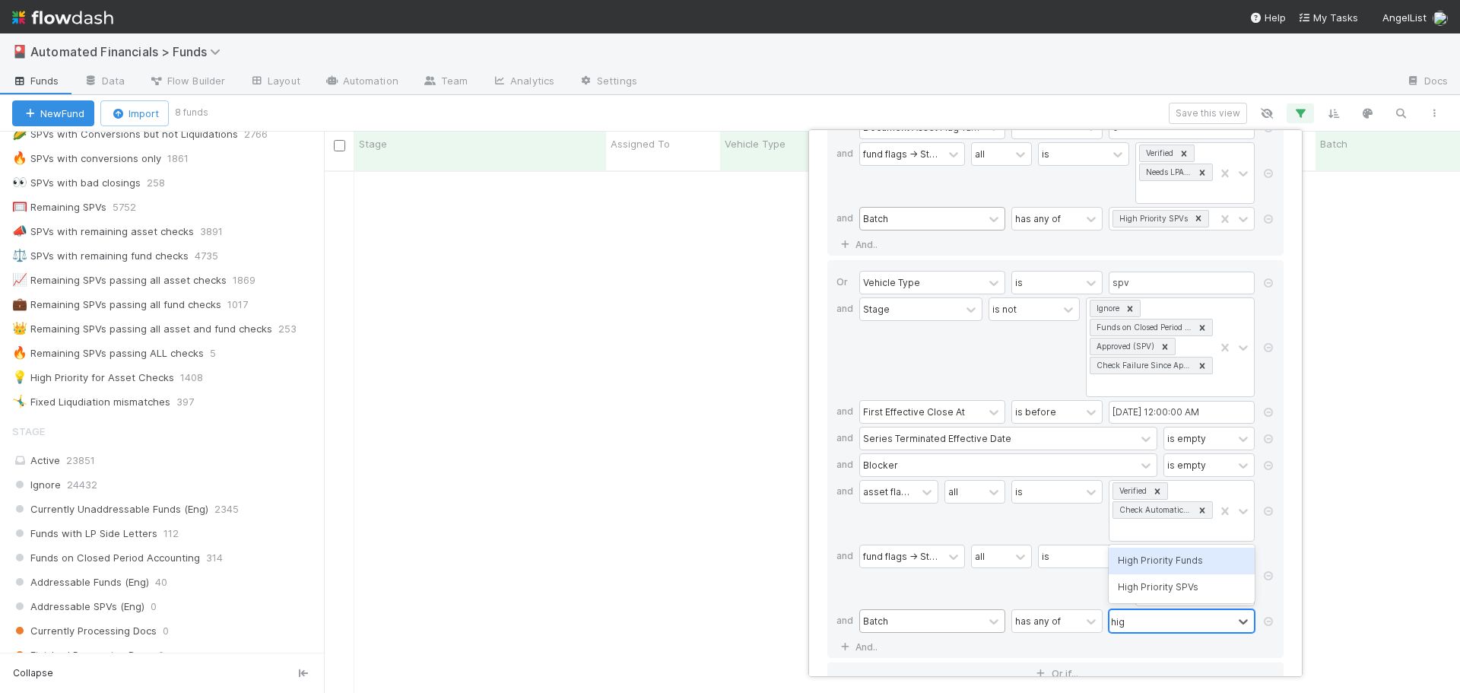
type input "high"
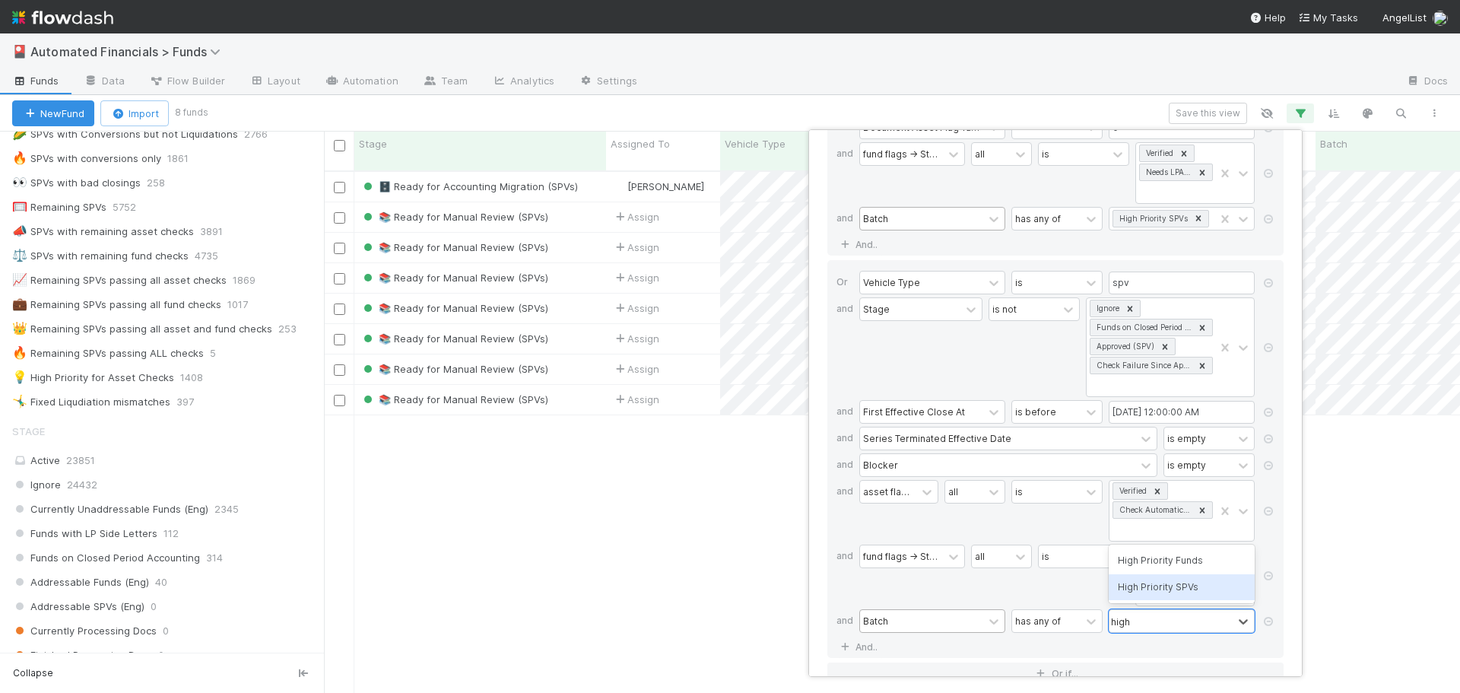
scroll to position [523, 1125]
click at [1182, 590] on div "High Priority SPVs" at bounding box center [1182, 587] width 146 height 26
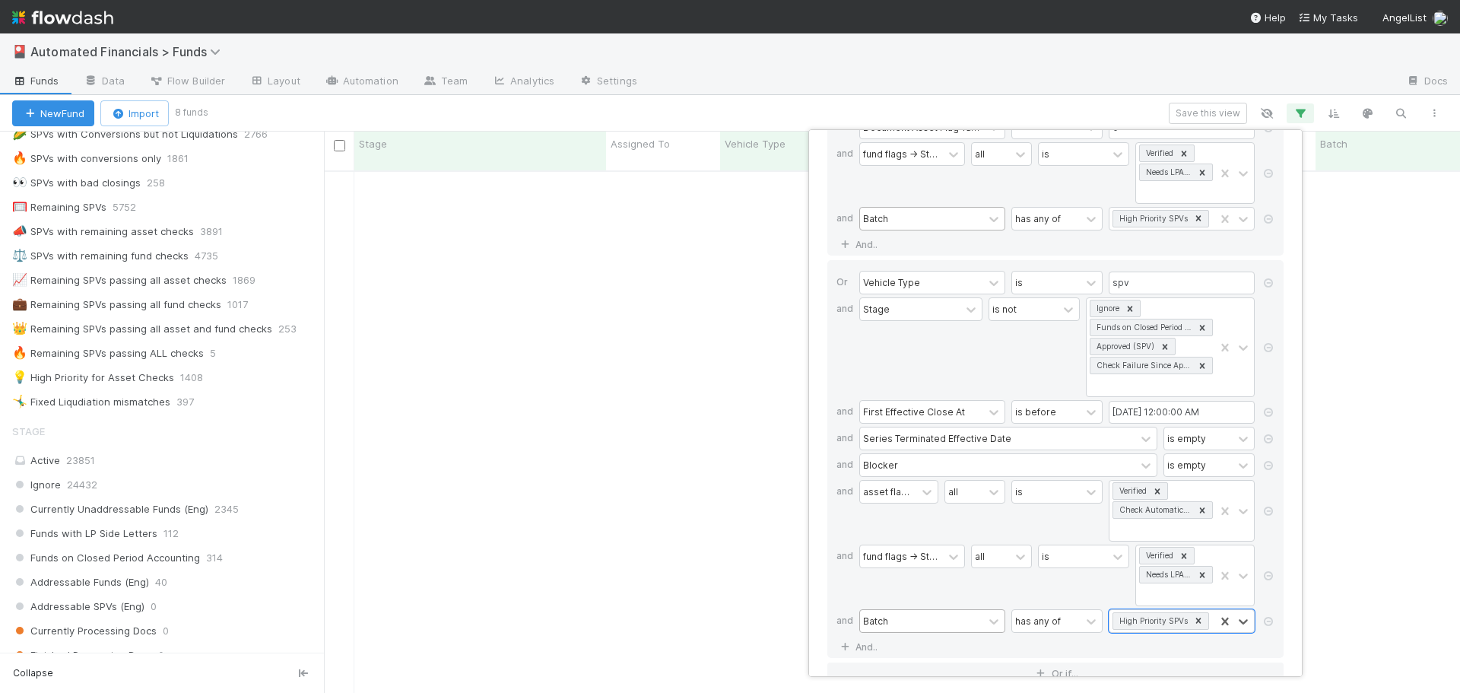
click at [1043, 587] on div "is" at bounding box center [1083, 576] width 91 height 62
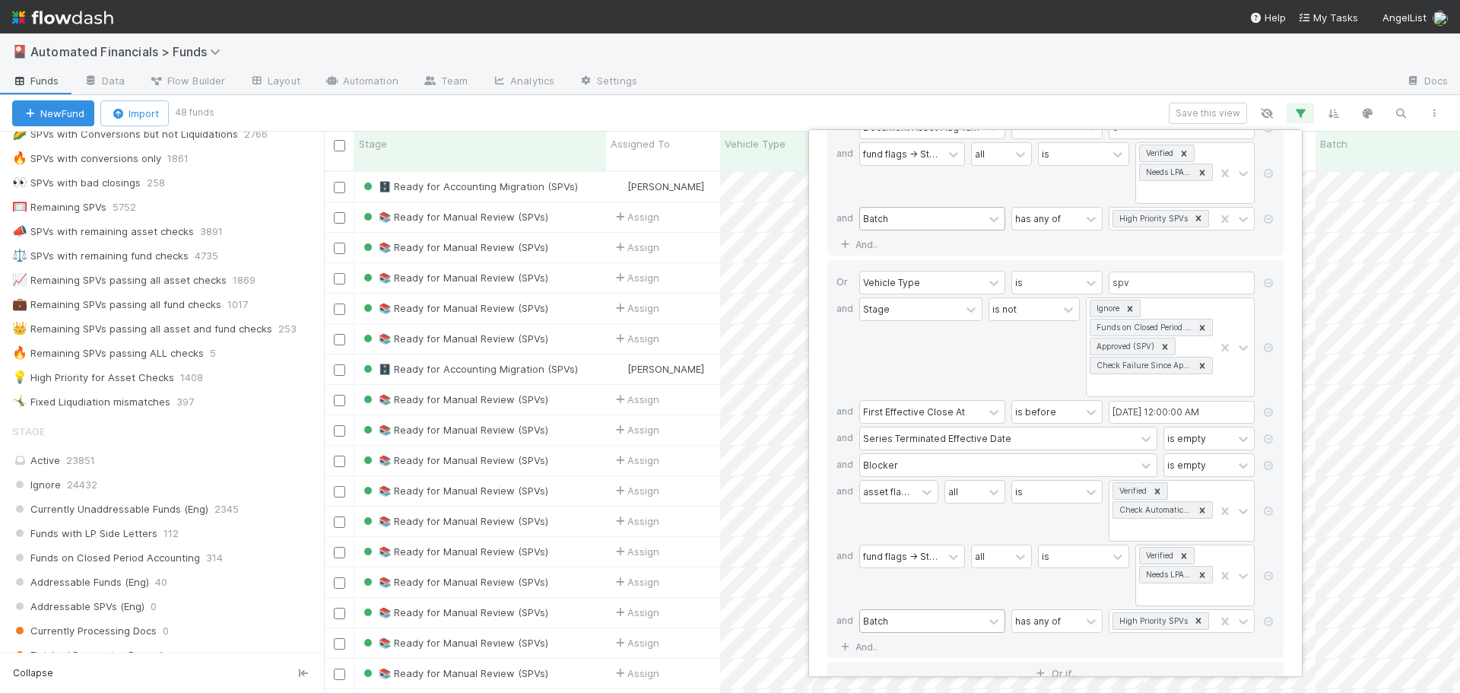
click at [599, 109] on div "16 filters Reset Filters If Vehicle Type is spv and Stage is not Ignore Funds o…" at bounding box center [730, 346] width 1460 height 693
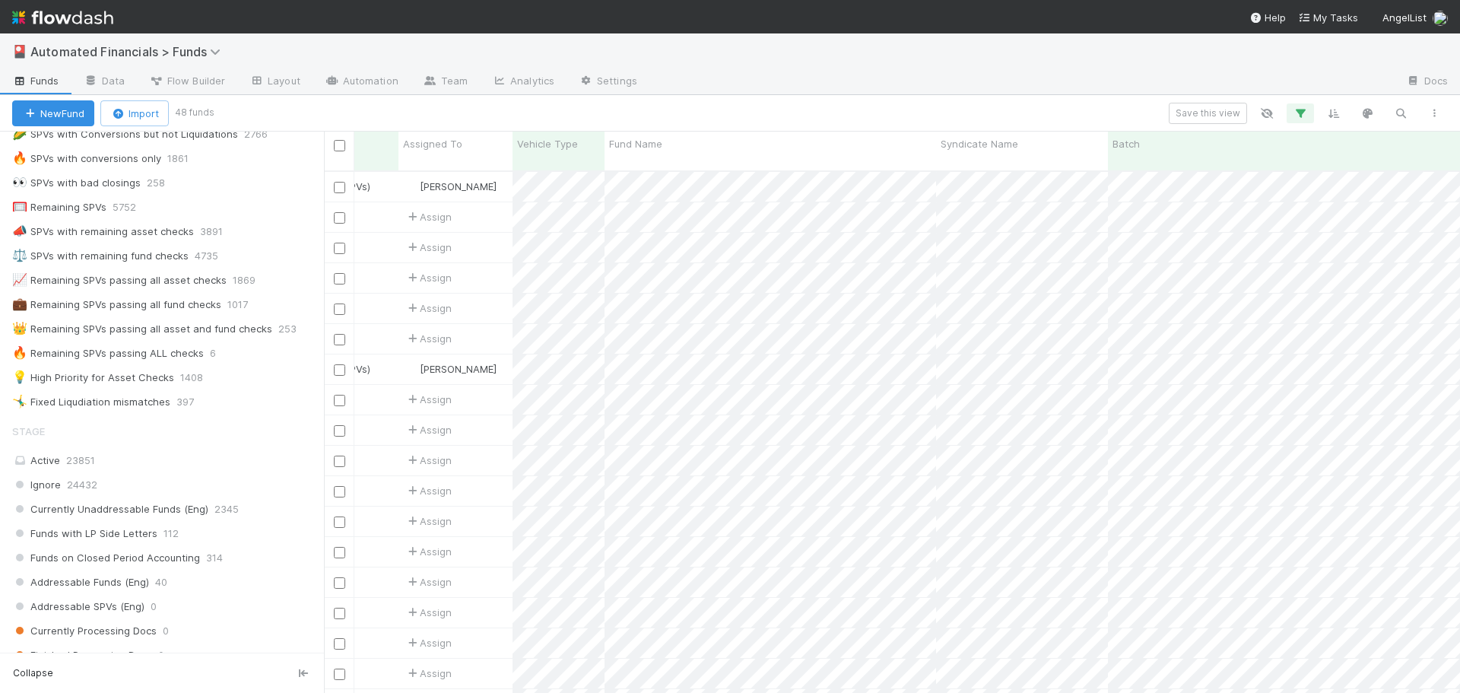
scroll to position [0, 0]
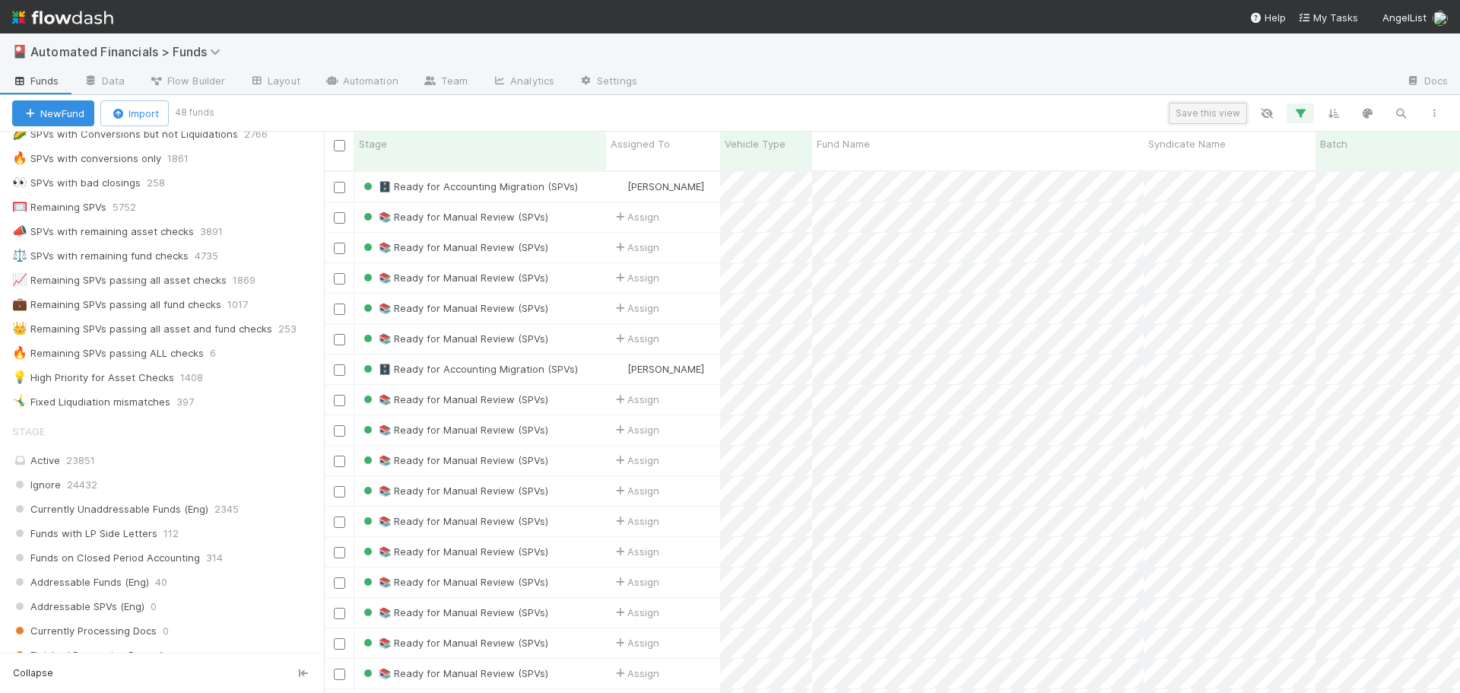
click at [1206, 116] on button "Save this view" at bounding box center [1208, 113] width 78 height 21
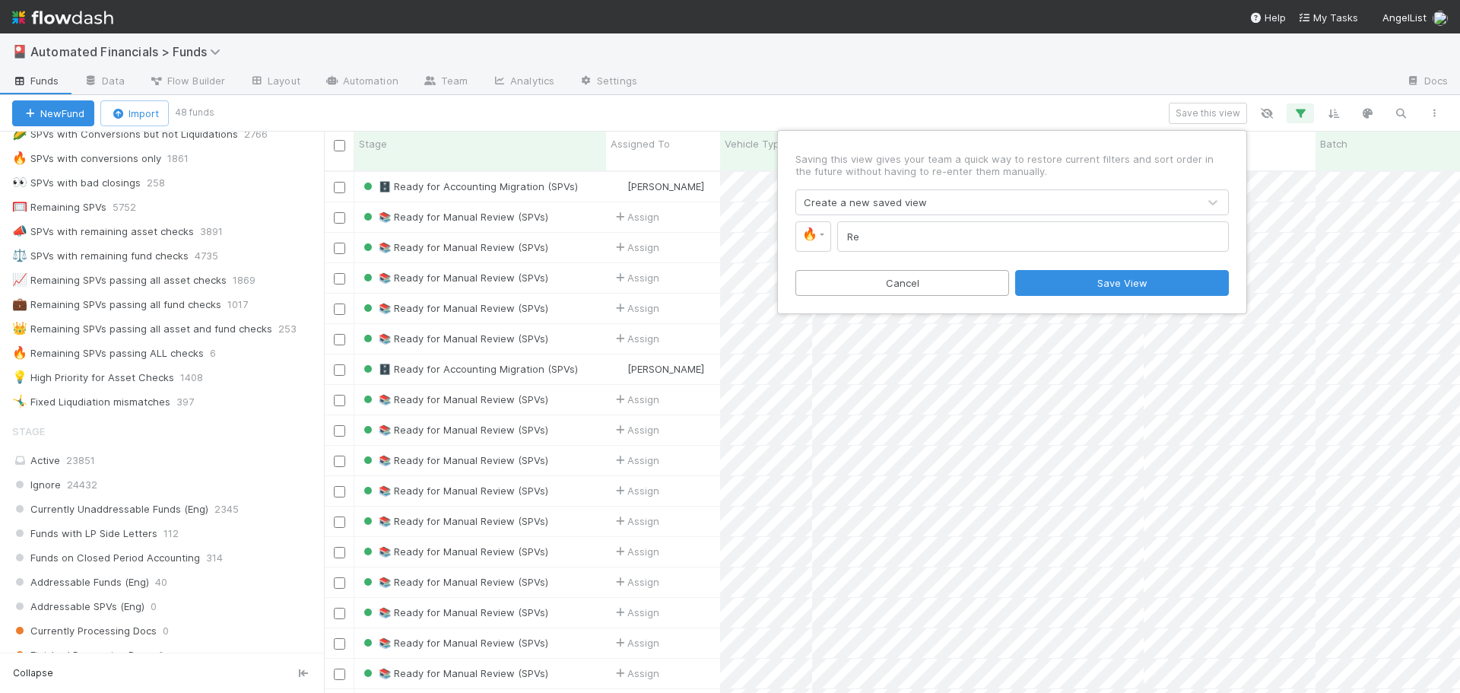
type input "R"
drag, startPoint x: 970, startPoint y: 238, endPoint x: 936, endPoint y: 238, distance: 34.2
click at [936, 238] on input "High Priority SPVs passing ready for Approval" at bounding box center [1033, 236] width 392 height 30
drag, startPoint x: 1032, startPoint y: 237, endPoint x: 936, endPoint y: 237, distance: 96.6
click at [936, 237] on input "High Priority SPVs ready for Approval" at bounding box center [1033, 236] width 392 height 30
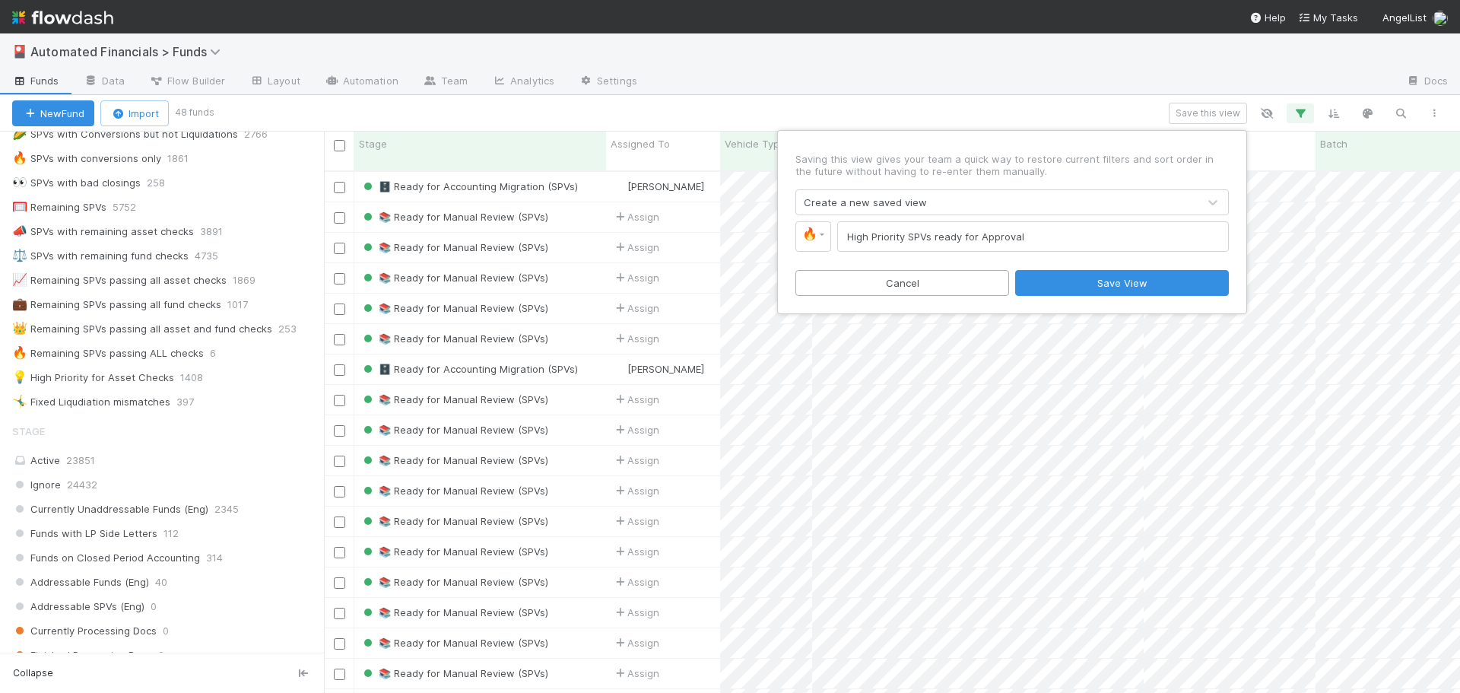
type input "High Priority SPVs ready for Approval"
click at [963, 259] on div "Saving this view gives your team a quick way to restore current filters and sor…" at bounding box center [1012, 222] width 456 height 170
click at [1058, 284] on button "Save View" at bounding box center [1122, 283] width 214 height 26
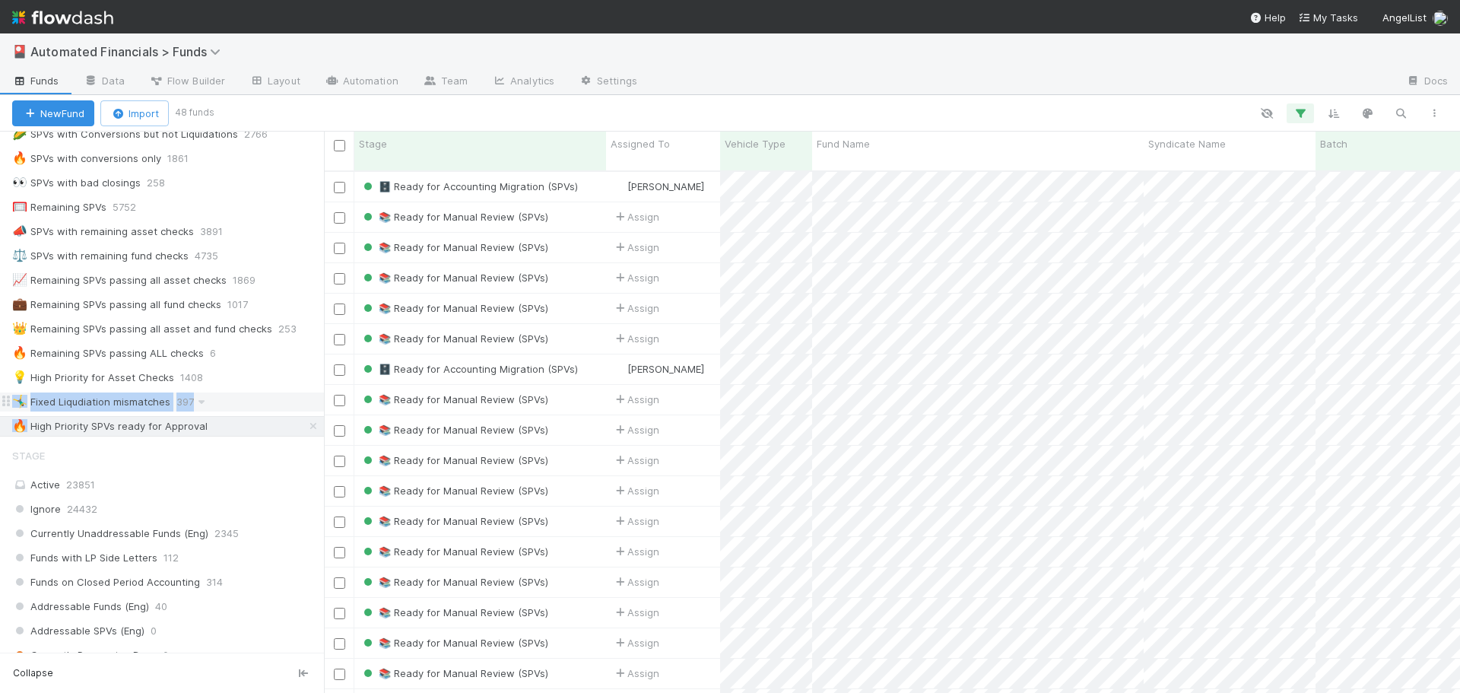
drag, startPoint x: 22, startPoint y: 425, endPoint x: 18, endPoint y: 392, distance: 33.7
drag, startPoint x: 8, startPoint y: 427, endPoint x: 5, endPoint y: 380, distance: 48.0
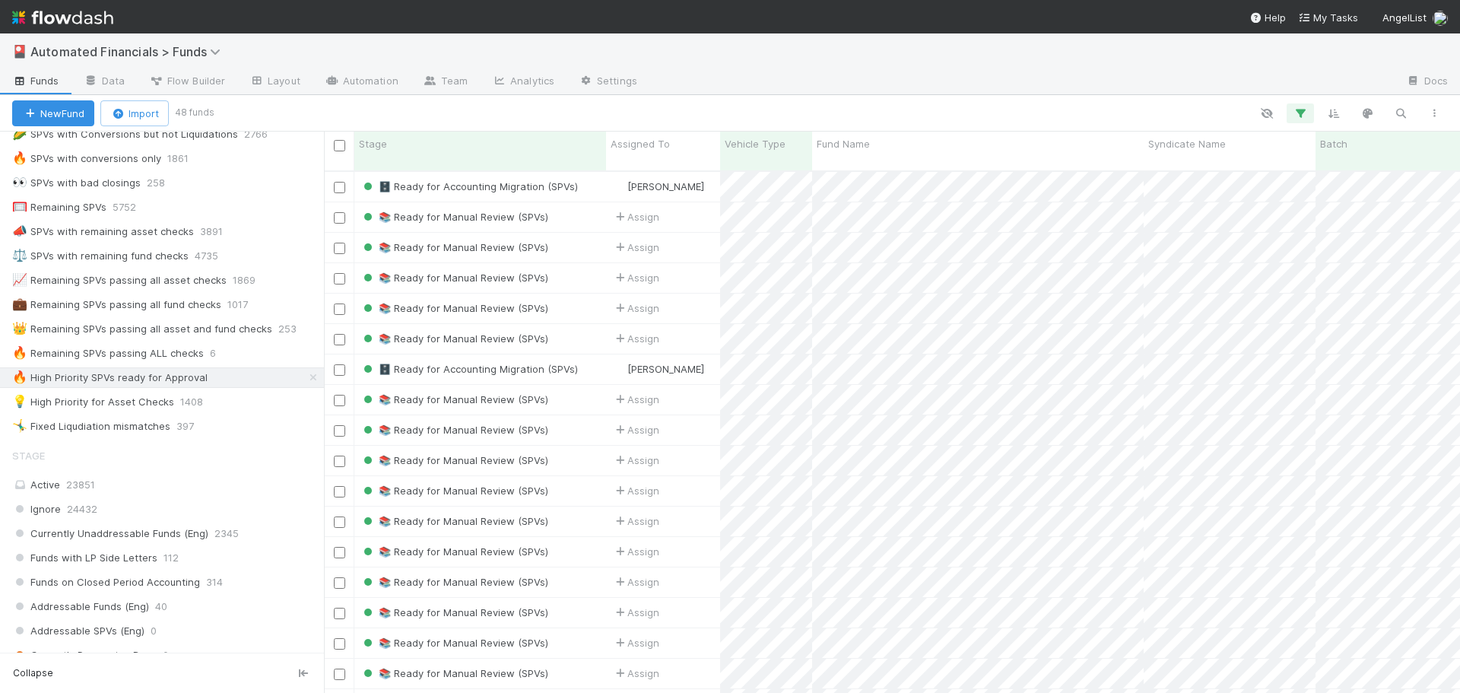
click at [586, 109] on div at bounding box center [831, 113] width 1240 height 20
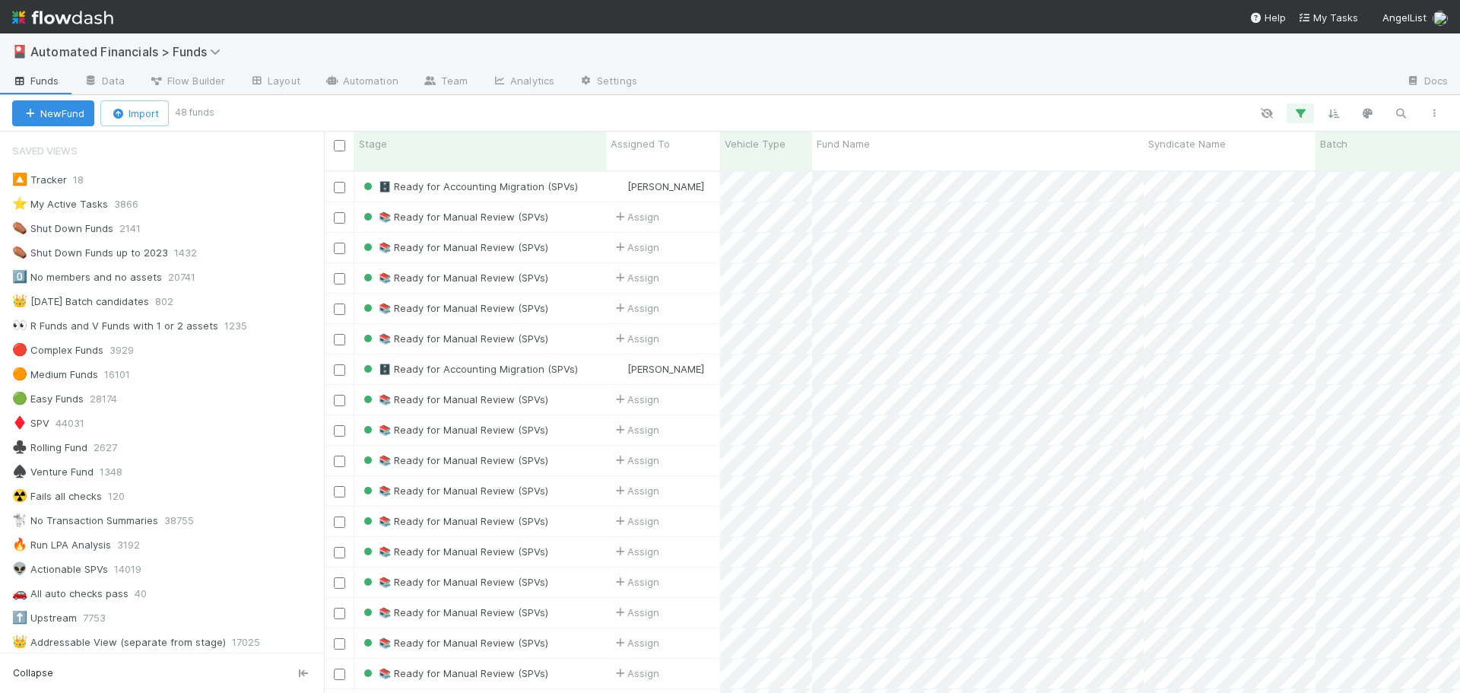
scroll to position [1141, 0]
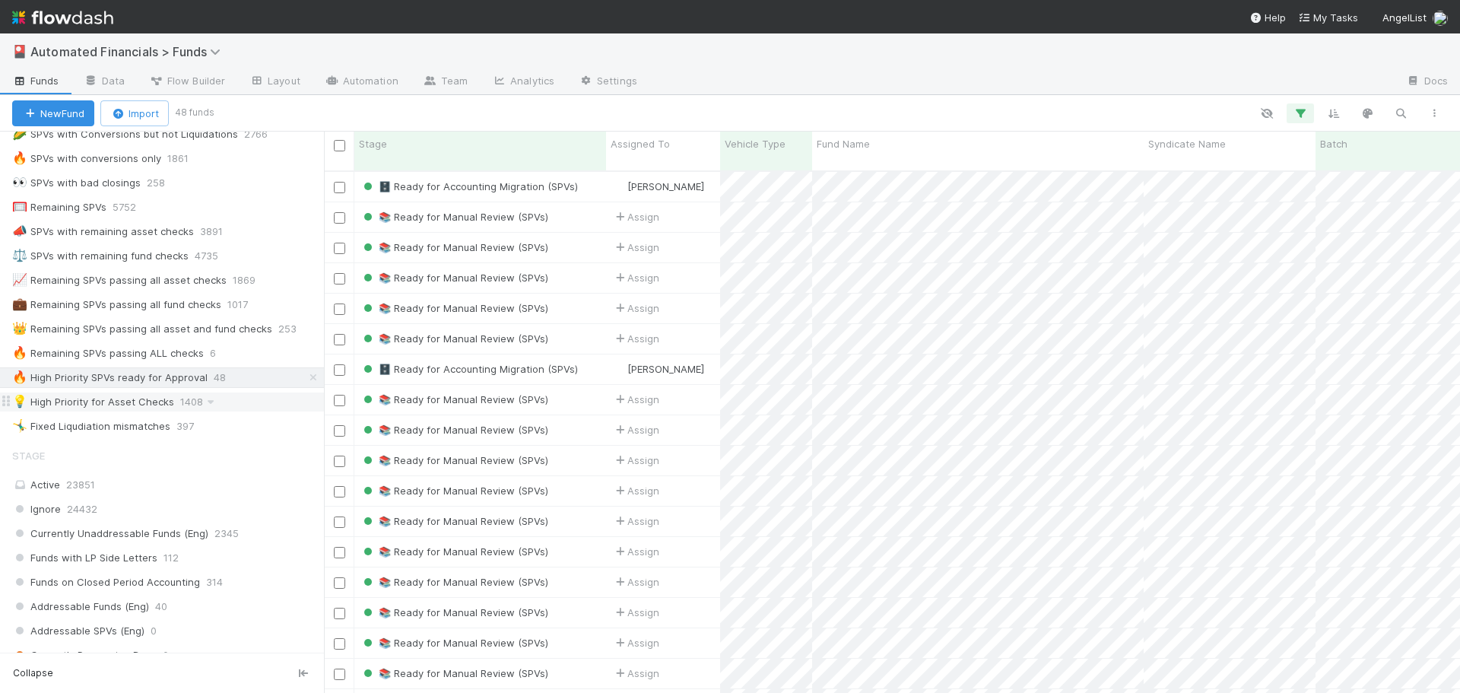
click at [141, 399] on div "💡 High Priority for Asset Checks" at bounding box center [93, 401] width 162 height 19
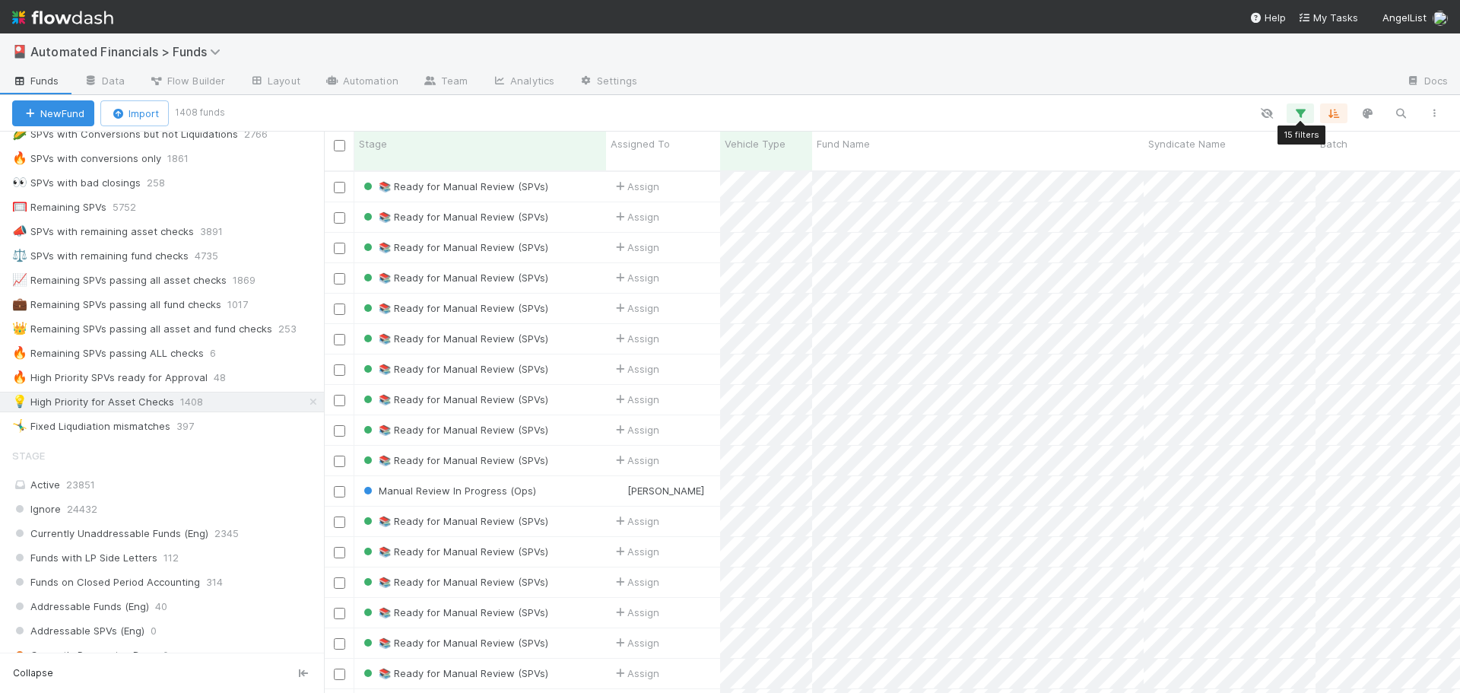
scroll to position [523, 1125]
click at [1300, 113] on icon "button" at bounding box center [1300, 113] width 15 height 14
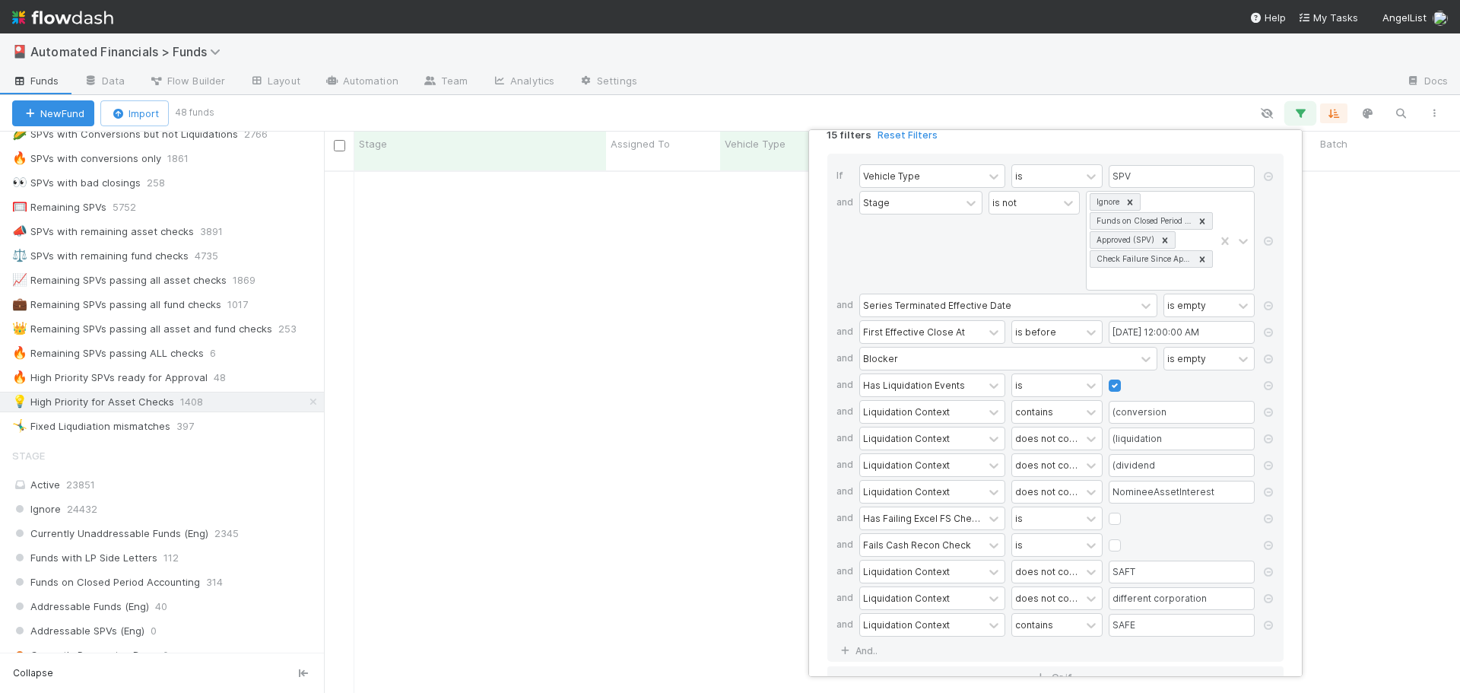
scroll to position [0, 0]
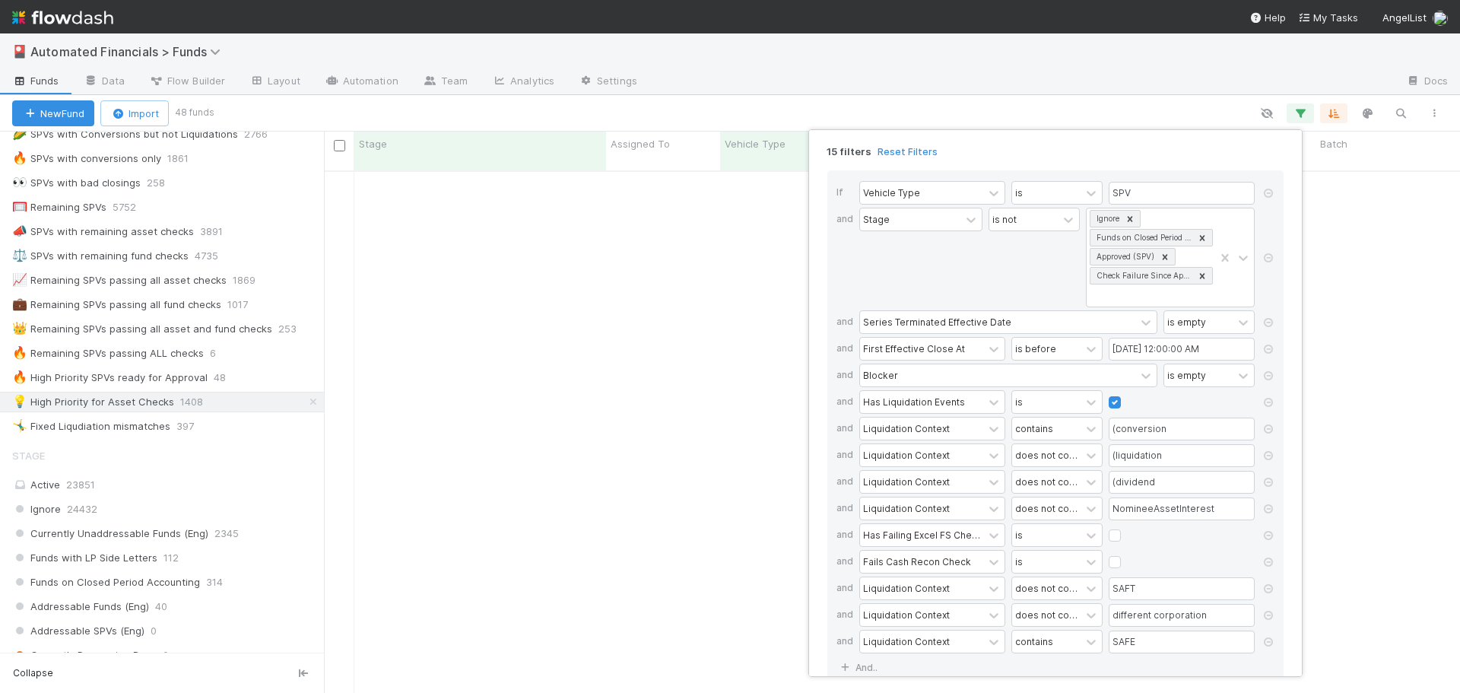
click at [1001, 116] on div "15 filters Reset Filters If Vehicle Type is SPV and Stage is not Ignore Funds o…" at bounding box center [730, 346] width 1460 height 693
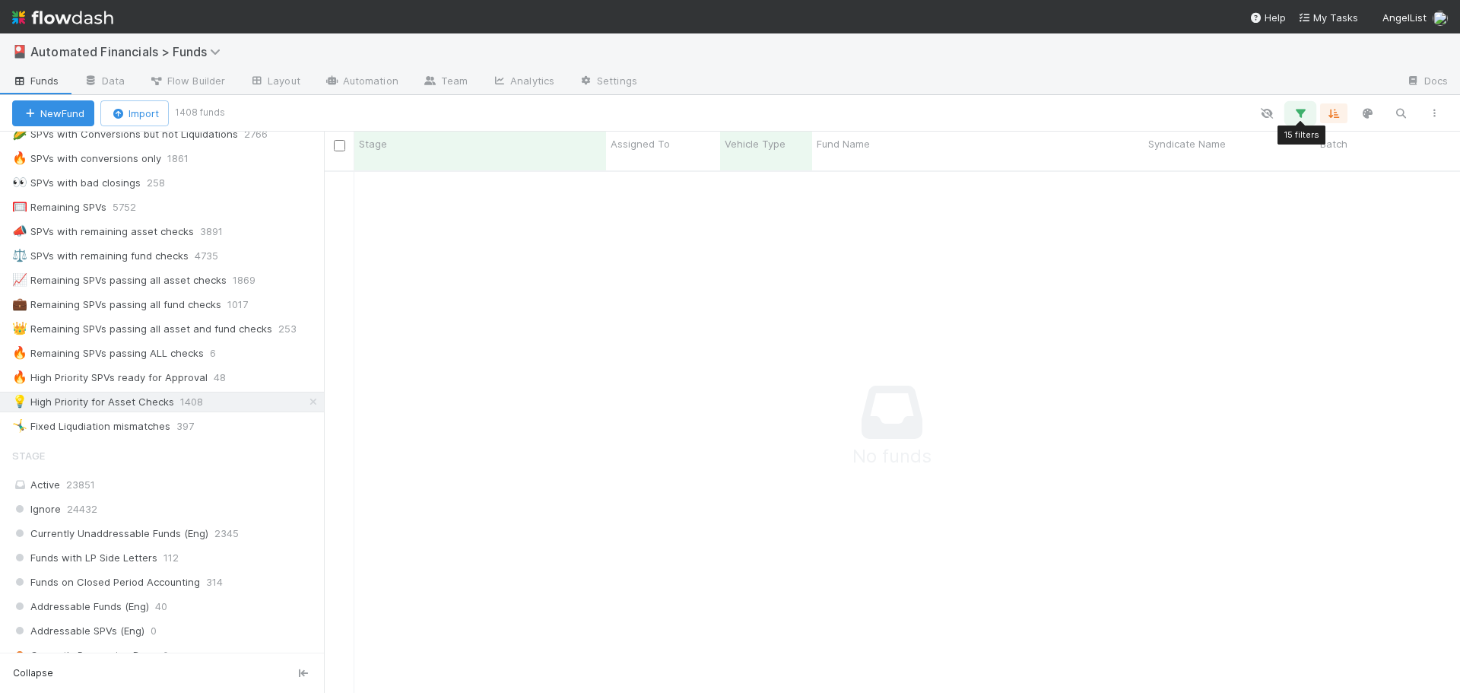
click at [1297, 119] on icon "button" at bounding box center [1300, 113] width 15 height 14
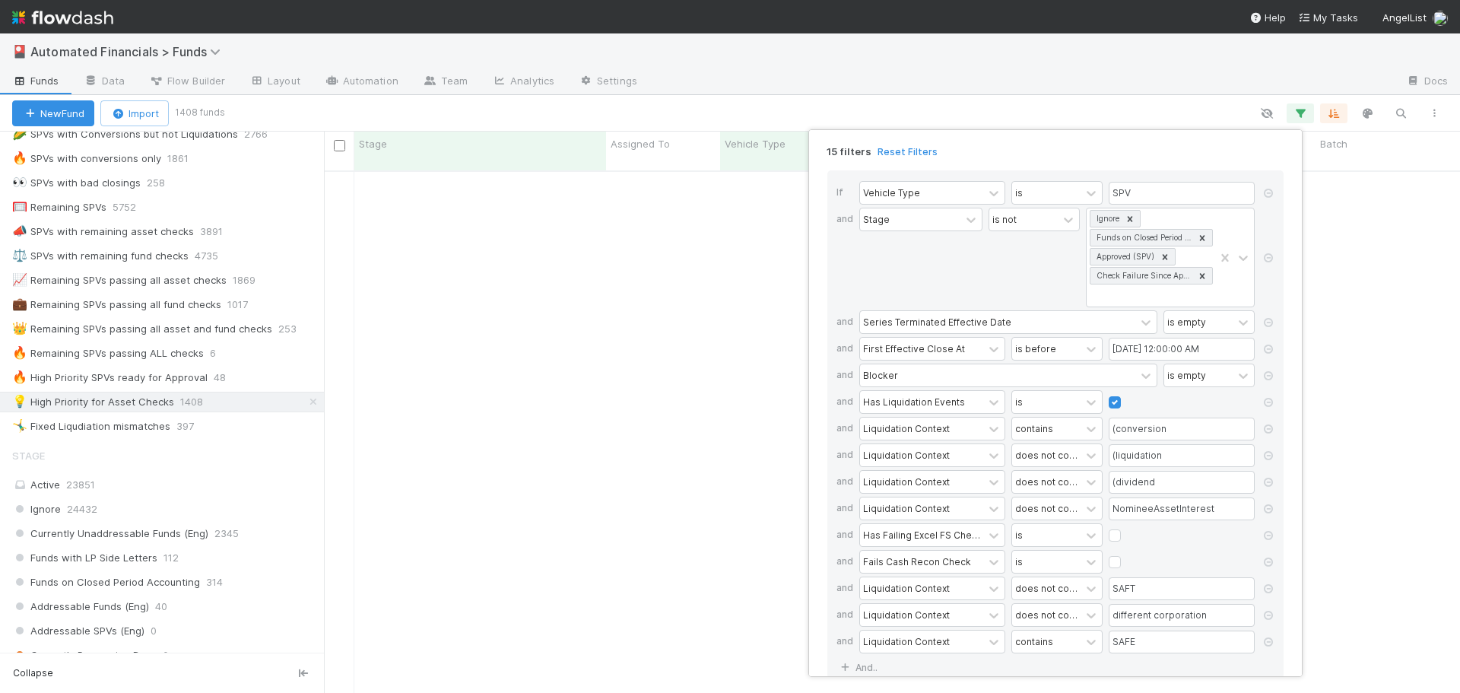
click at [114, 381] on div "15 filters Reset Filters If Vehicle Type is SPV and Stage is not Ignore Funds o…" at bounding box center [730, 346] width 1460 height 693
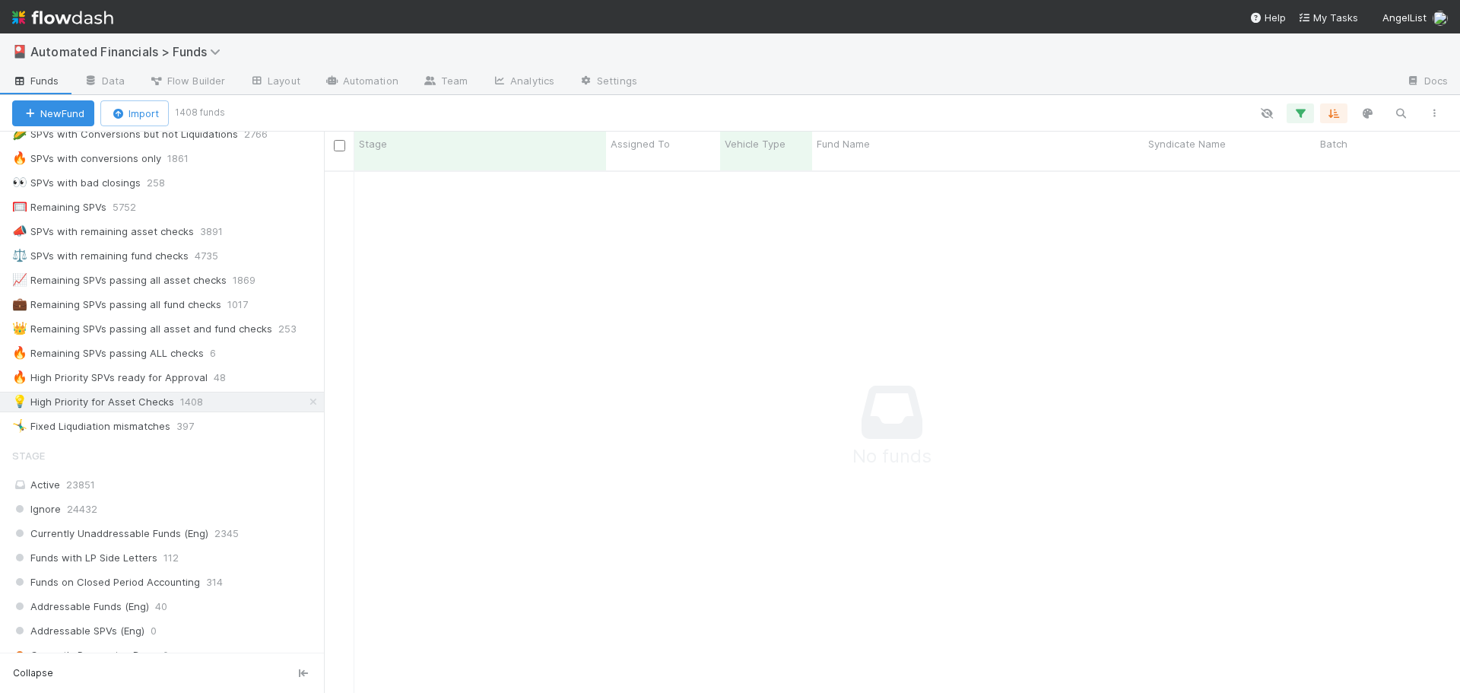
click at [114, 381] on div "🔥 High Priority SPVs ready for Approval" at bounding box center [109, 377] width 195 height 19
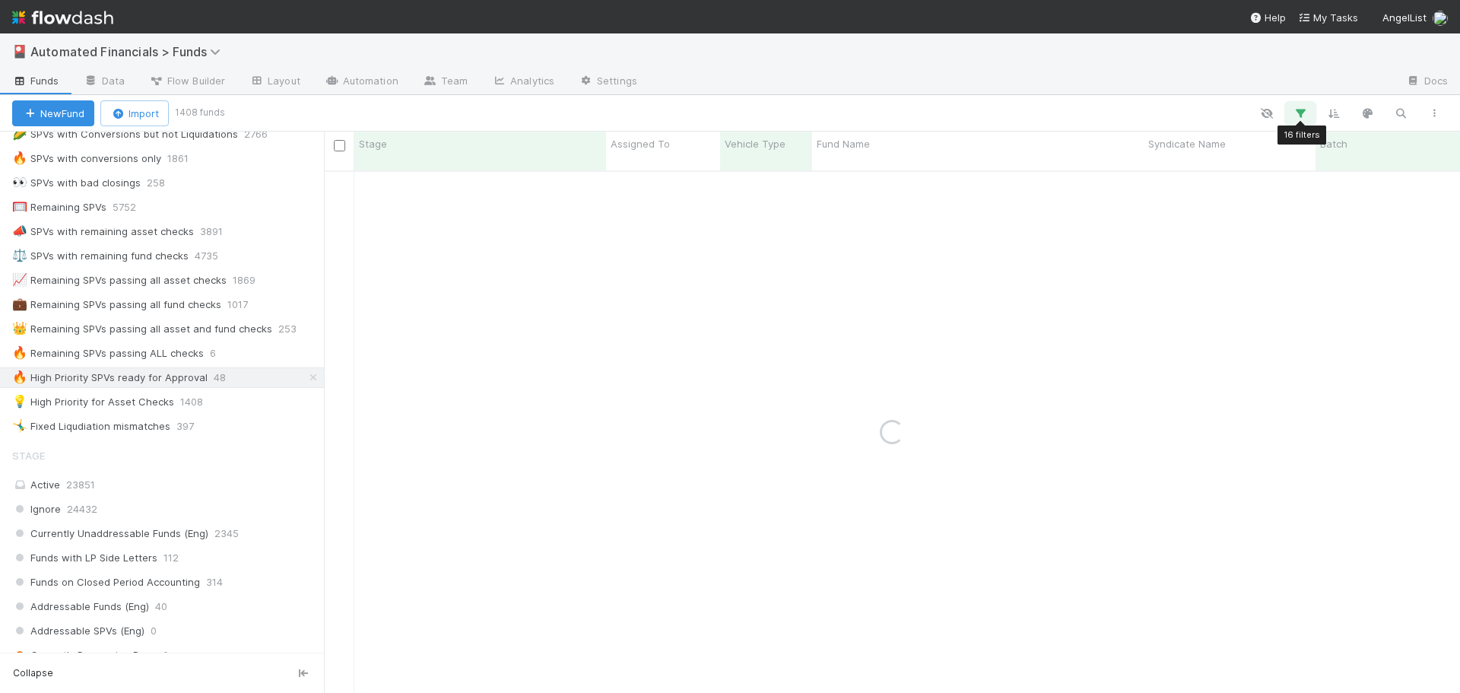
click at [1303, 113] on icon "button" at bounding box center [1300, 113] width 15 height 14
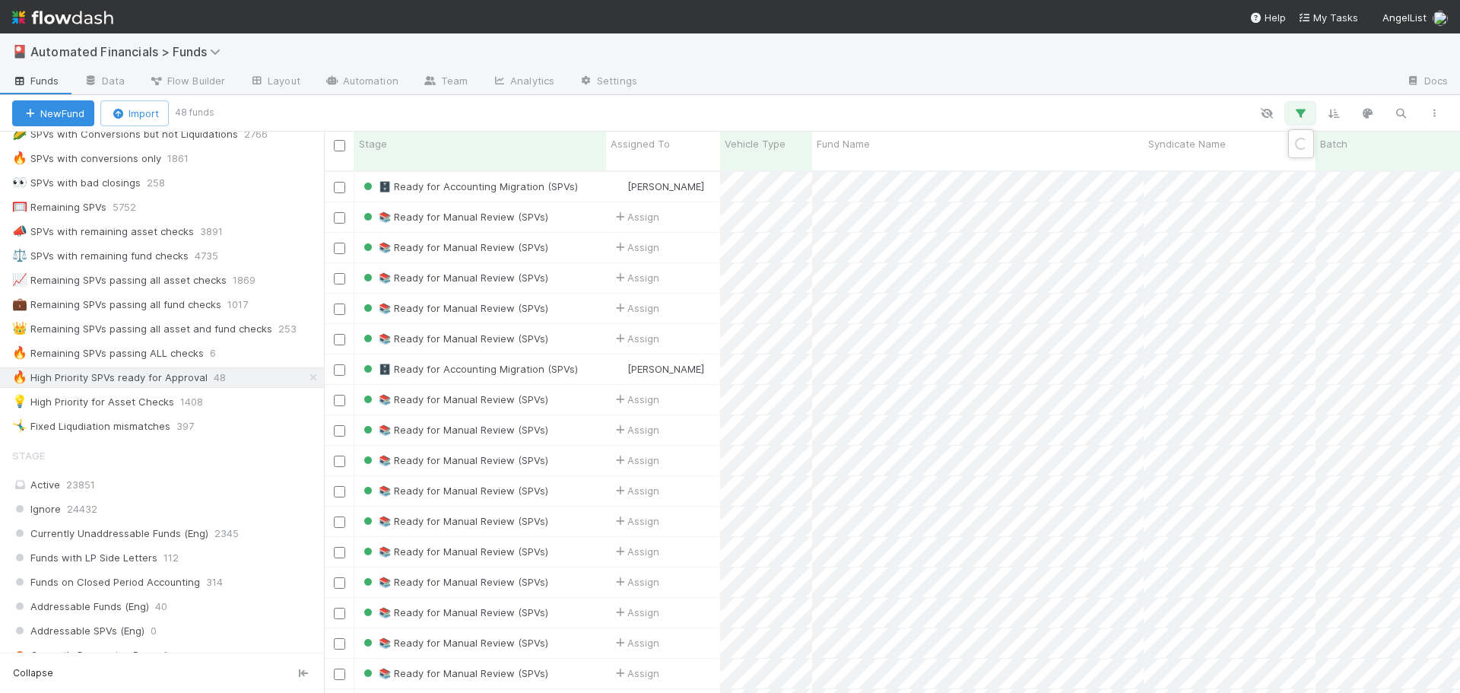
scroll to position [523, 1125]
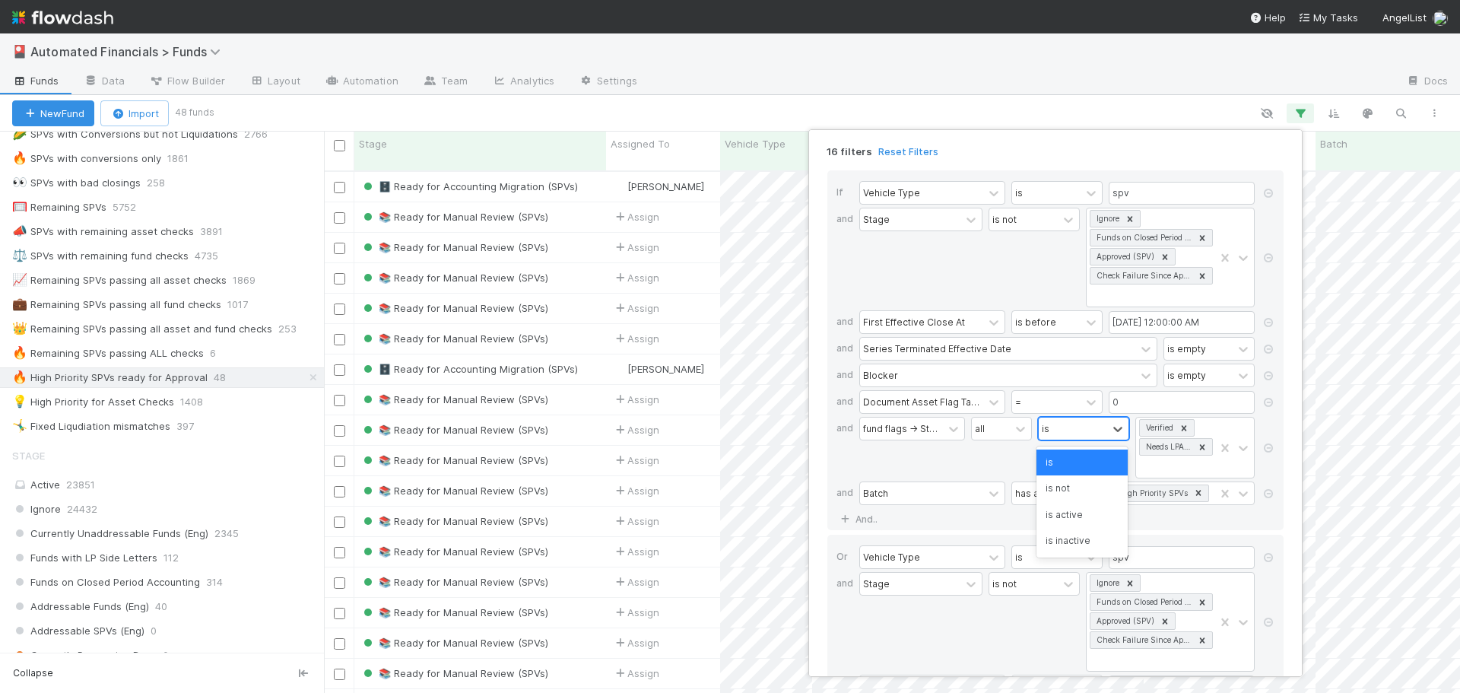
click at [1069, 437] on div "is" at bounding box center [1073, 429] width 68 height 22
click at [1056, 491] on div "is not" at bounding box center [1082, 488] width 91 height 26
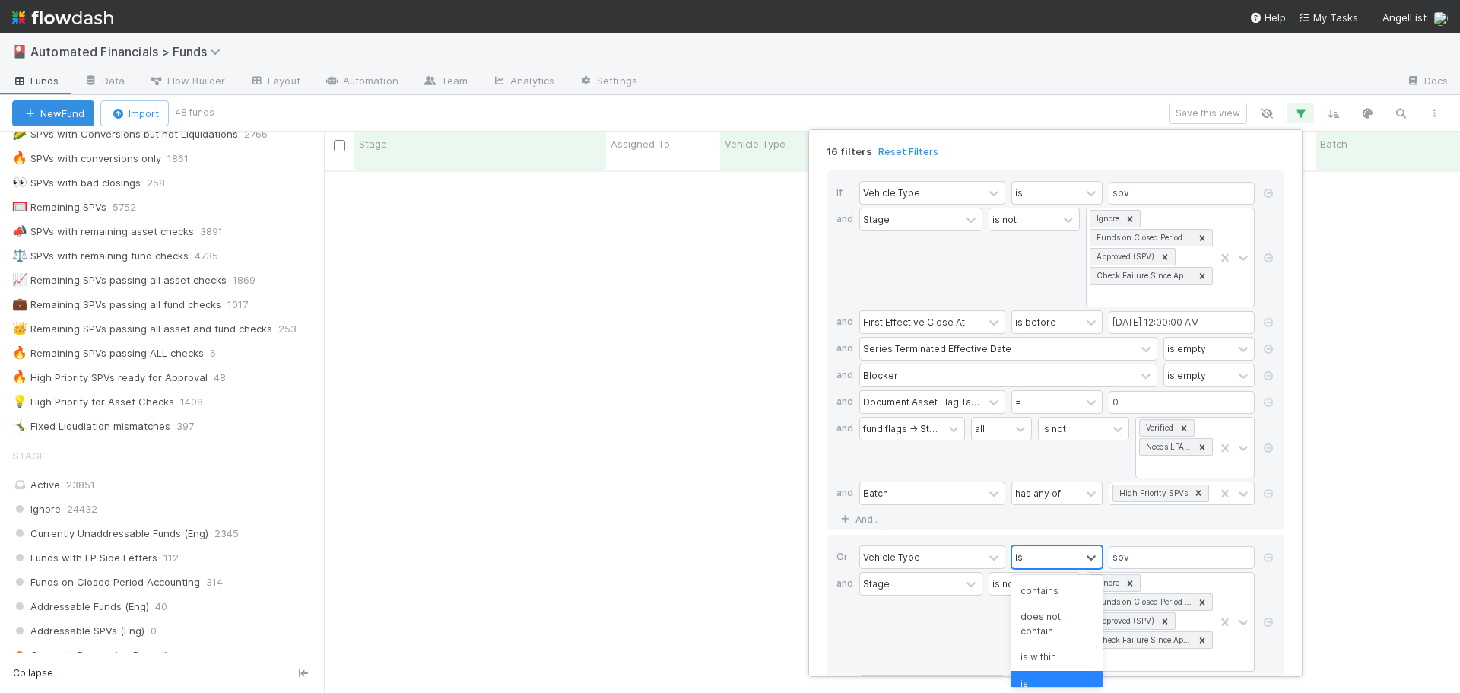
click at [1047, 561] on div "is" at bounding box center [1046, 557] width 68 height 22
click at [1045, 625] on div "is not" at bounding box center [1034, 622] width 91 height 100
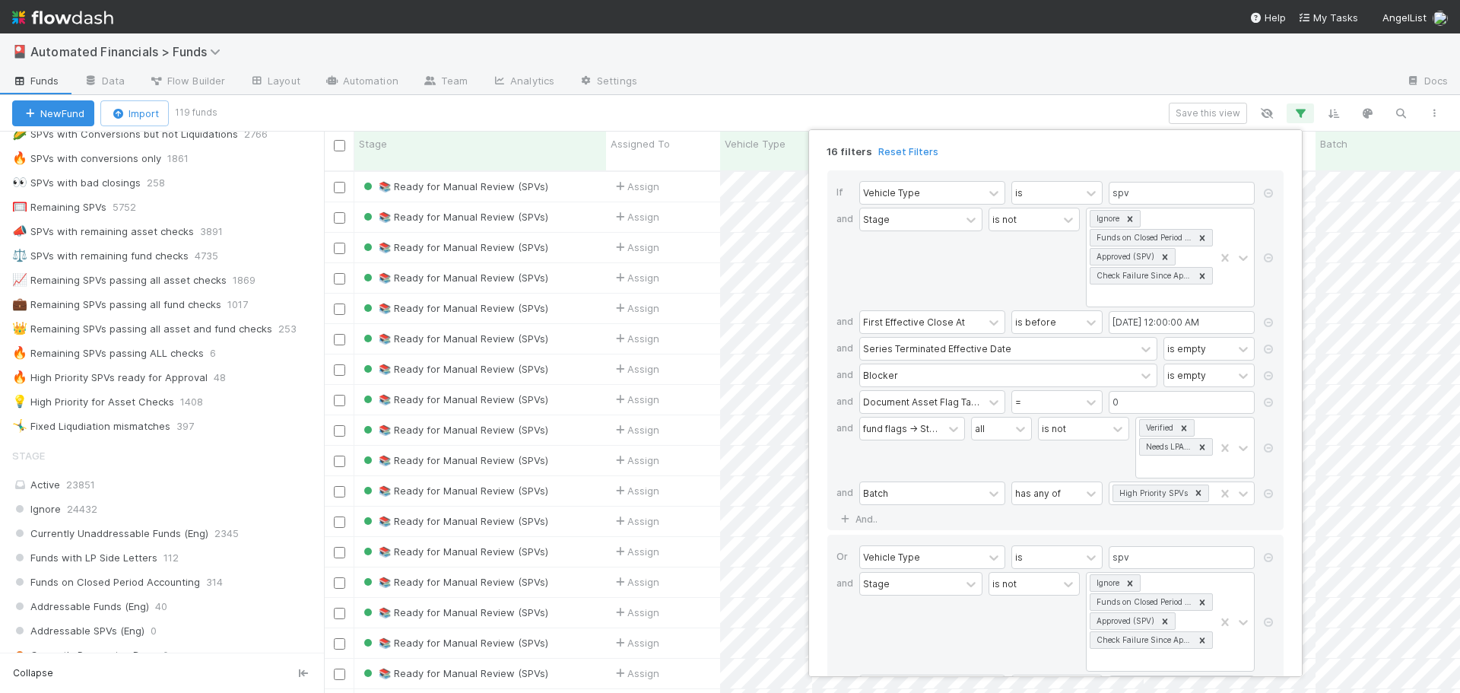
click at [1140, 105] on div "16 filters Reset Filters If Vehicle Type is spv and Stage is not Ignore Funds o…" at bounding box center [730, 346] width 1460 height 693
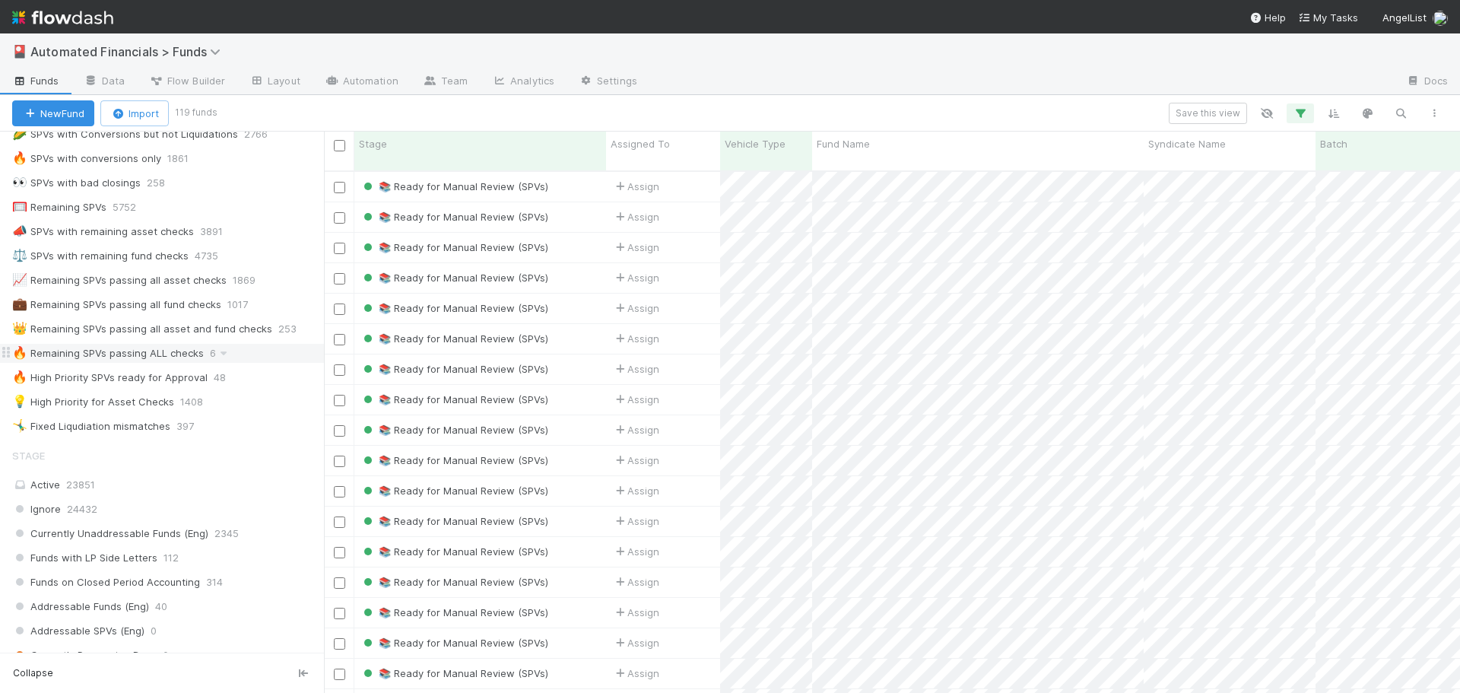
click at [124, 357] on div "🔥 Remaining SPVs passing ALL checks" at bounding box center [108, 353] width 192 height 19
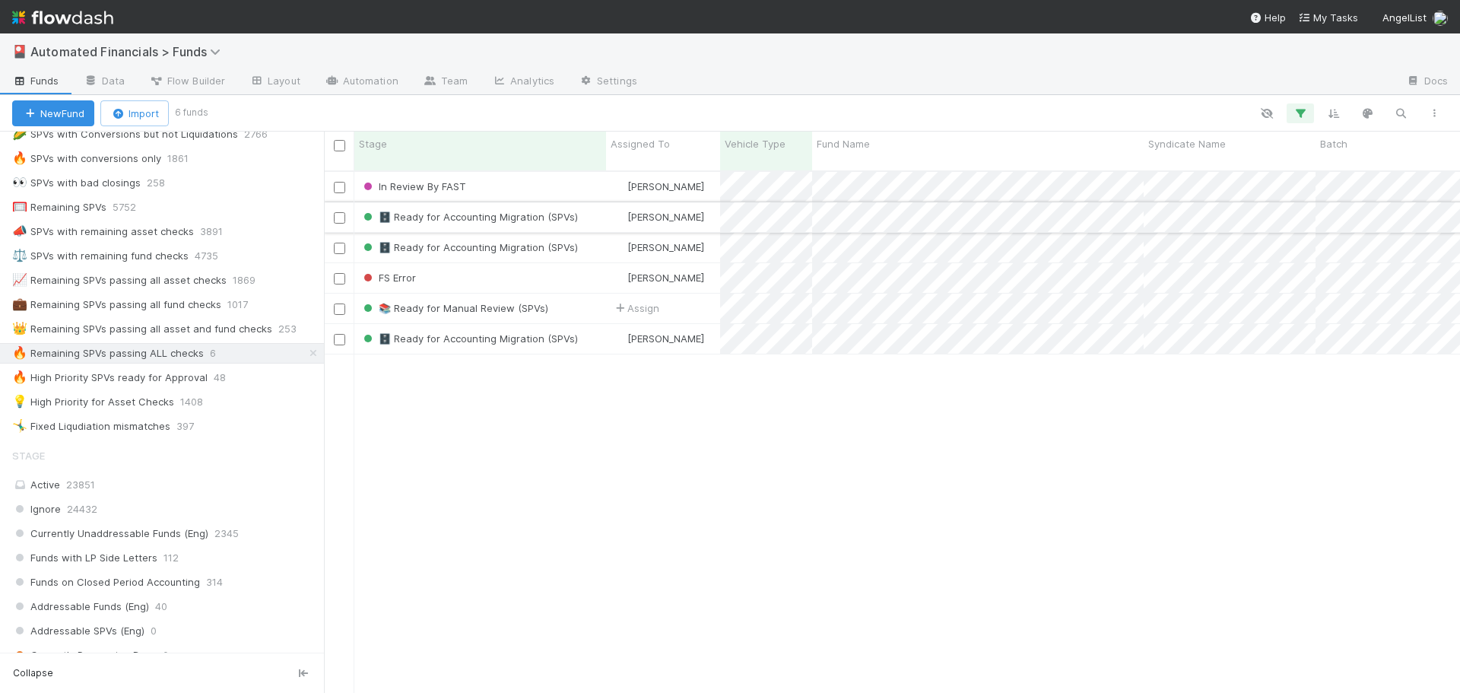
scroll to position [523, 1125]
click at [1294, 113] on icon "button" at bounding box center [1300, 113] width 15 height 14
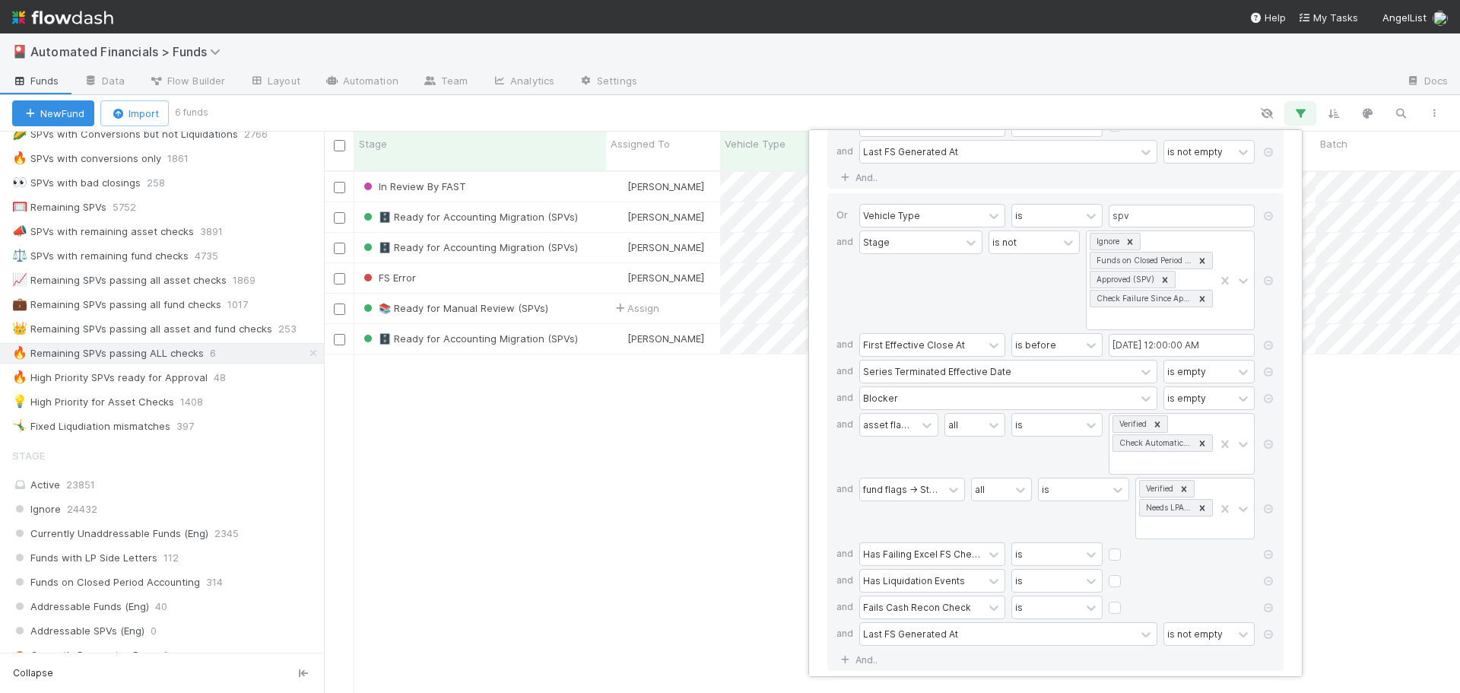
scroll to position [456, 0]
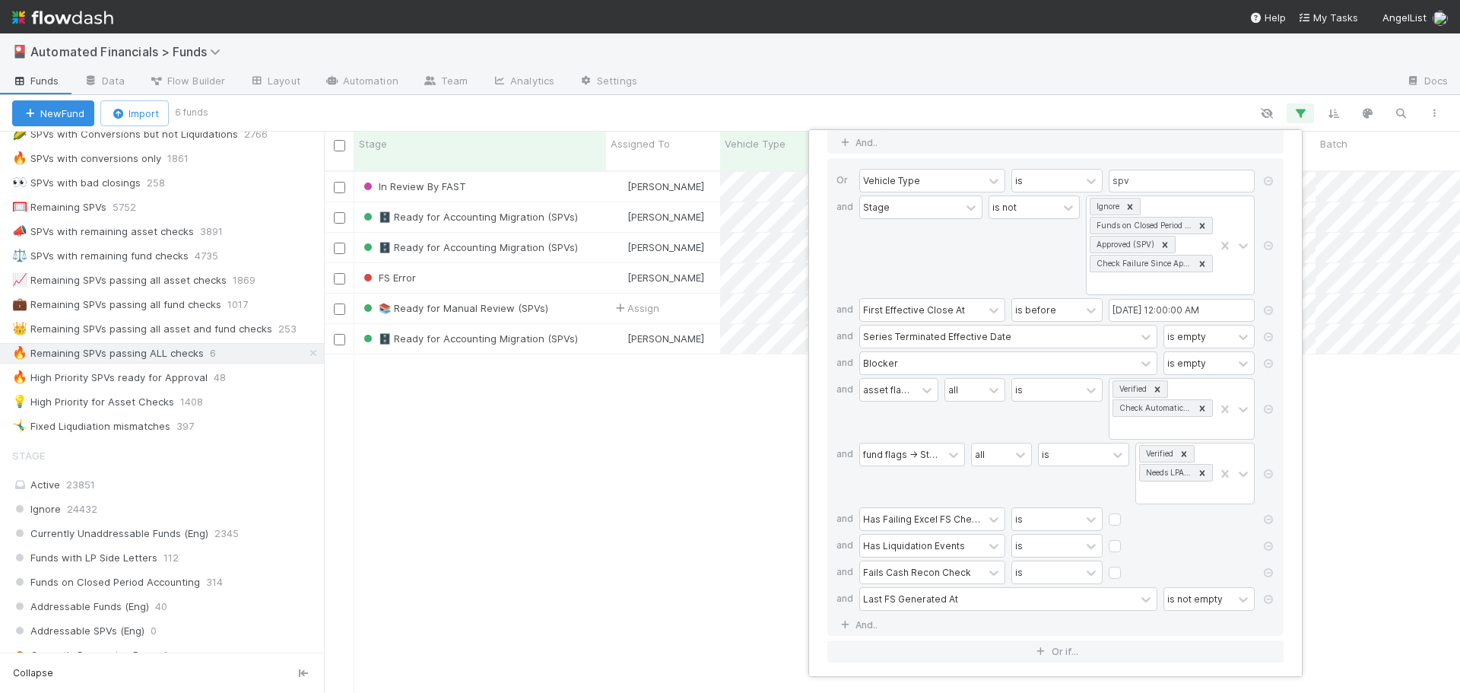
click at [955, 108] on div "22 filters Reset Filters If Vehicle Type is spv and Stage is not Ignore Funds o…" at bounding box center [730, 346] width 1460 height 693
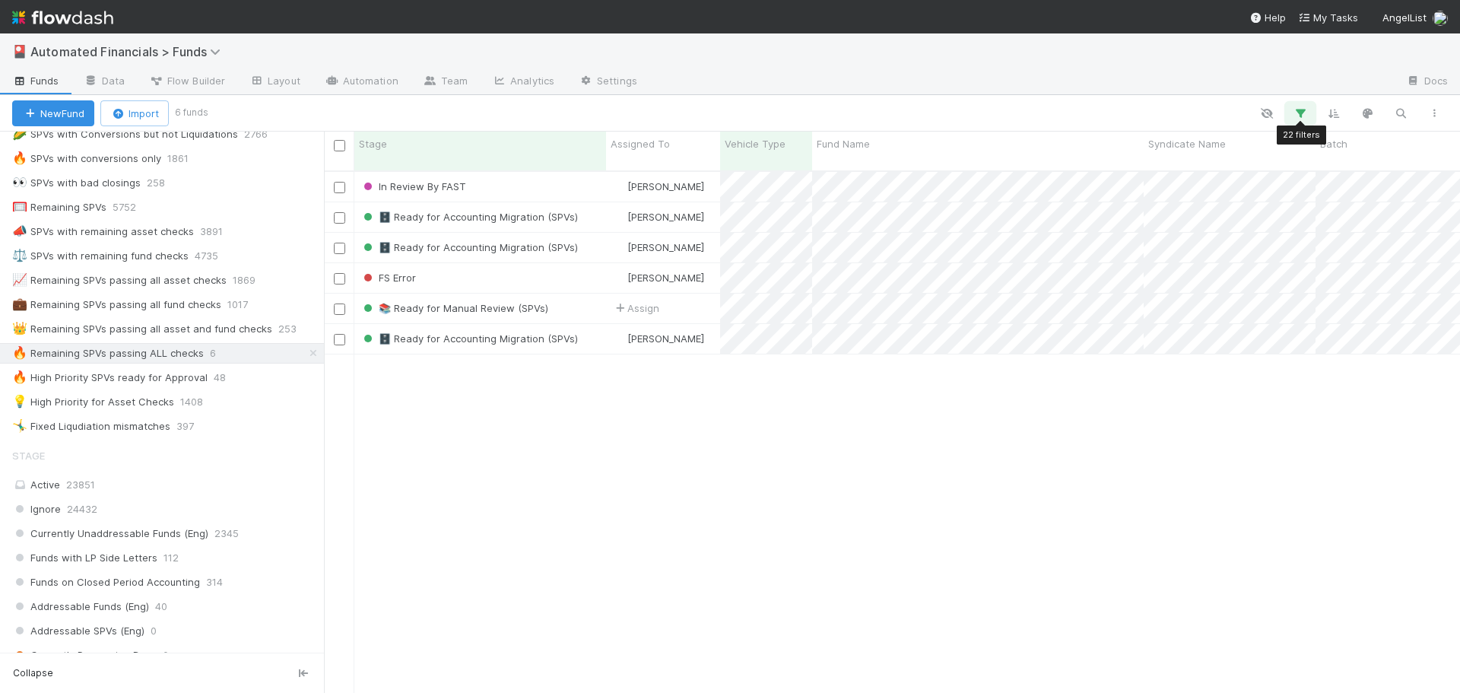
click at [1304, 114] on icon "button" at bounding box center [1300, 113] width 15 height 14
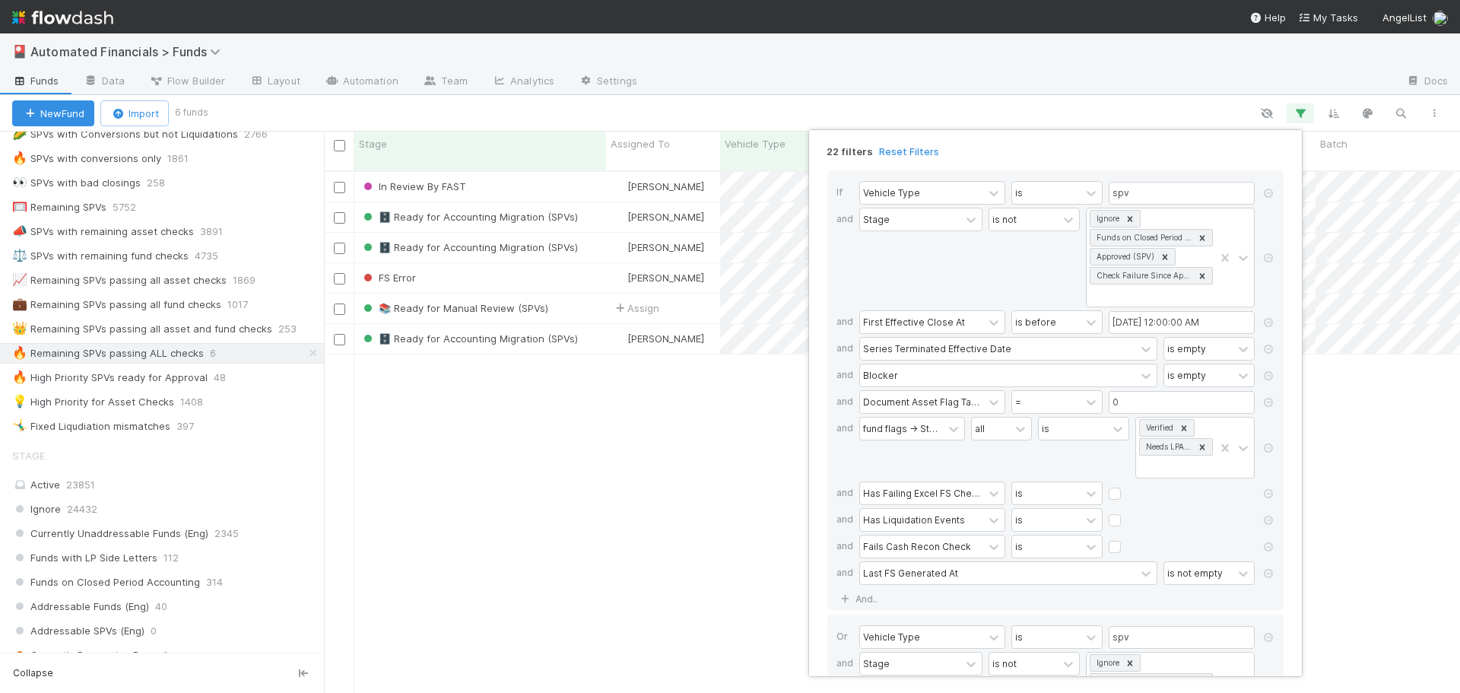
click at [186, 378] on div "22 filters Reset Filters If Vehicle Type is spv and Stage is not Ignore Funds o…" at bounding box center [730, 346] width 1460 height 693
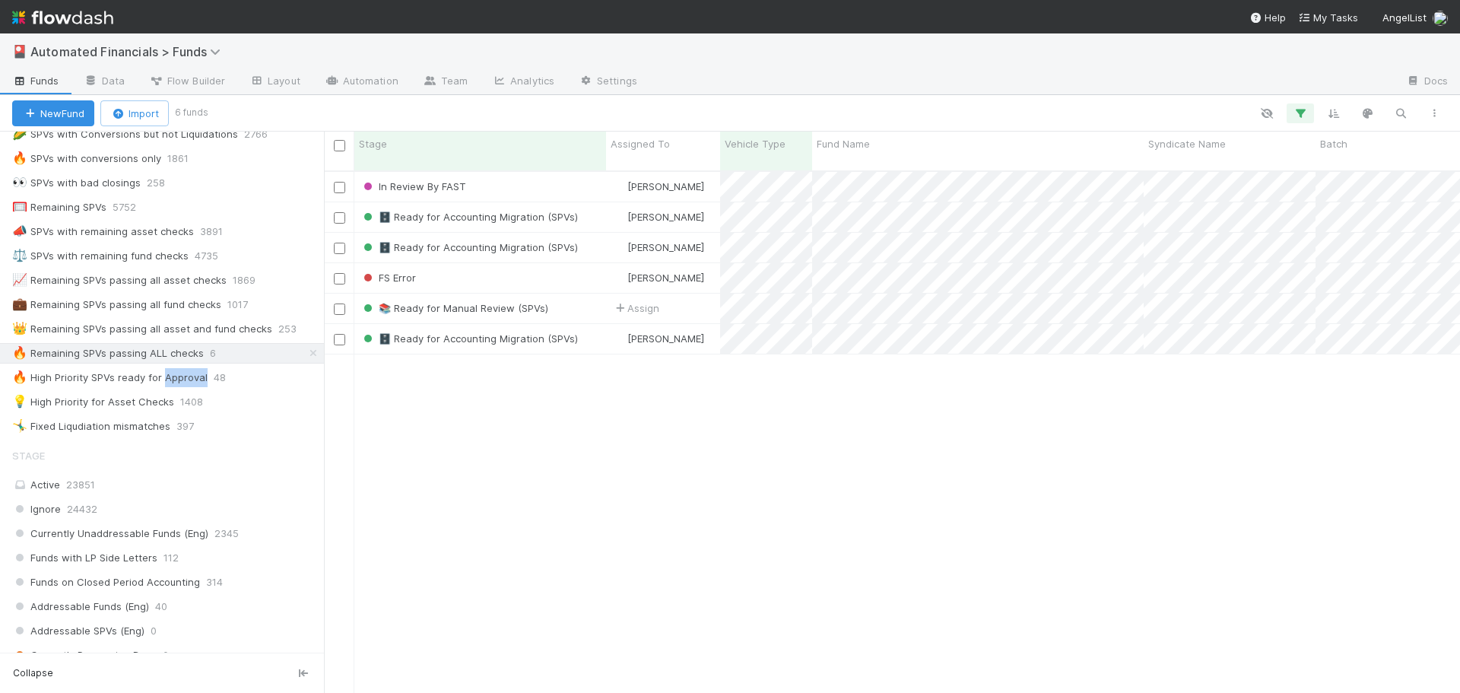
click at [186, 378] on div "🔥 High Priority SPVs ready for Approval" at bounding box center [109, 377] width 195 height 19
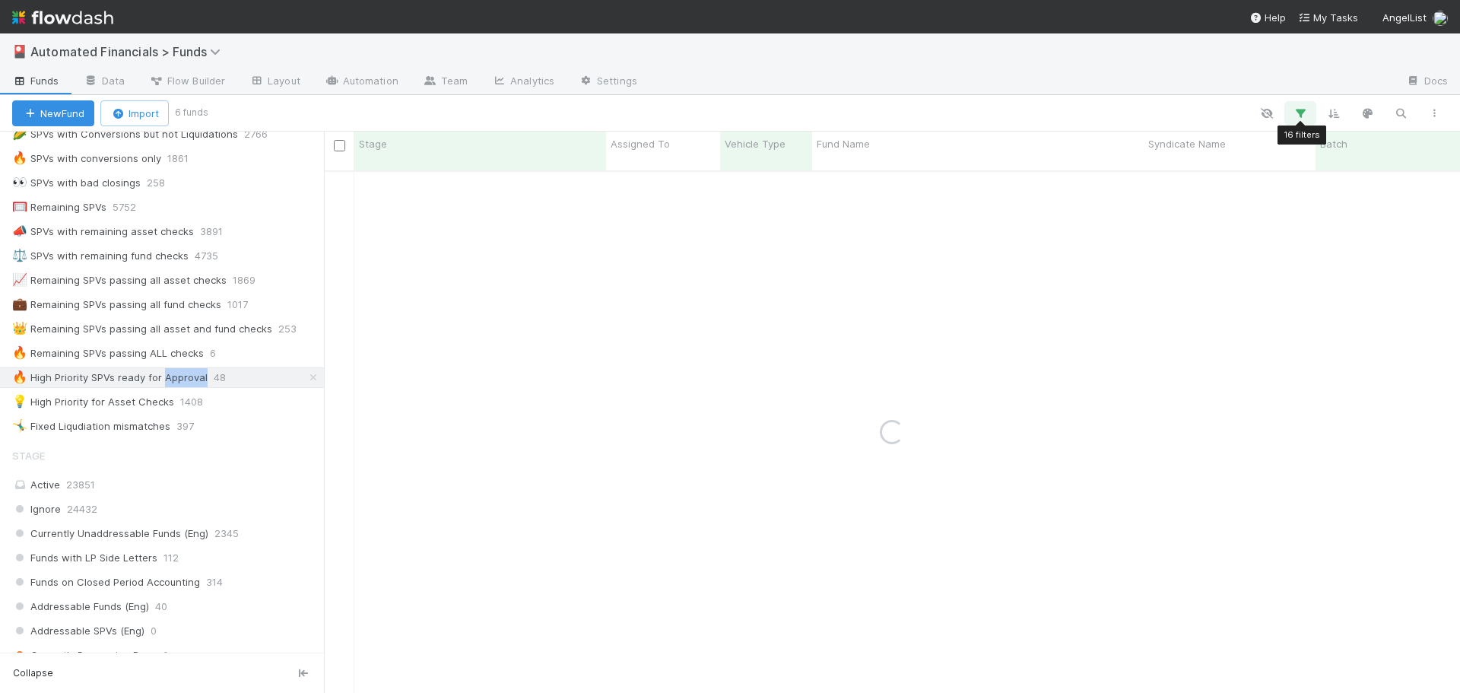
click at [1300, 116] on icon "button" at bounding box center [1300, 113] width 15 height 14
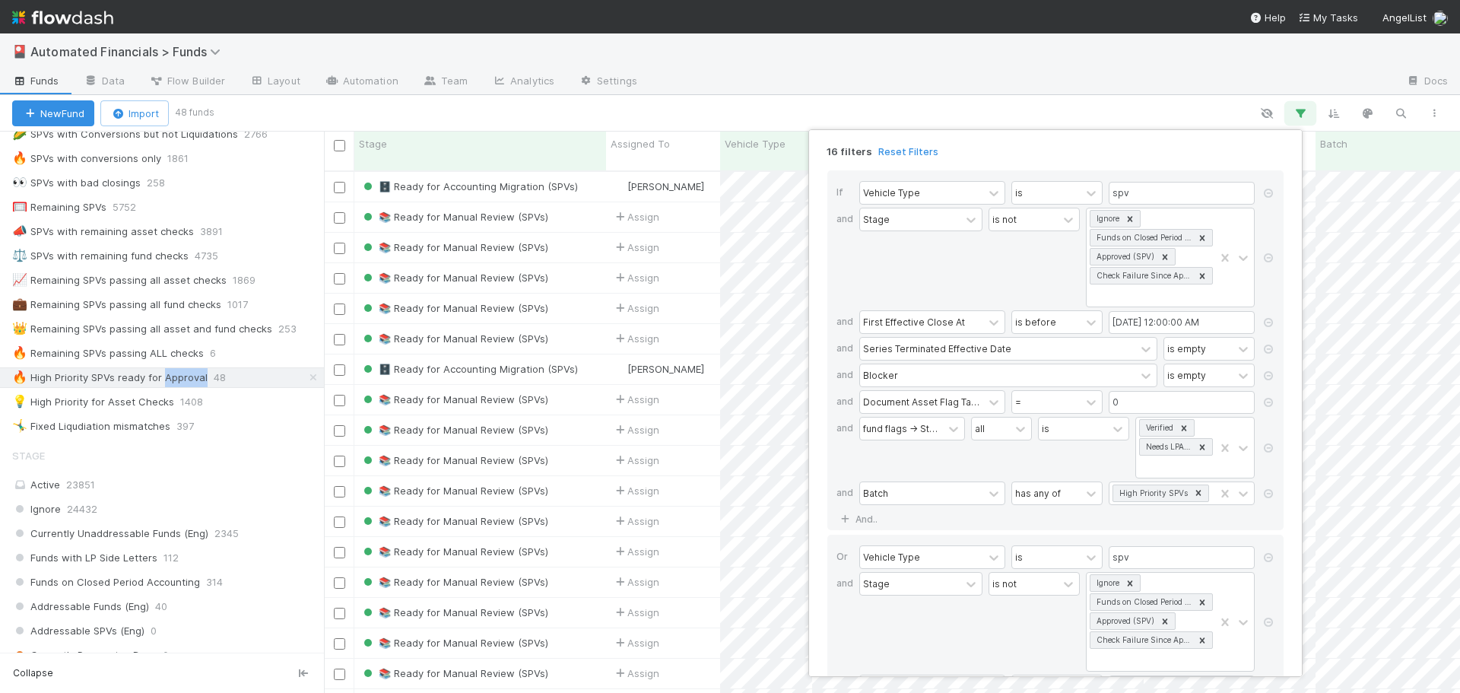
scroll to position [76, 0]
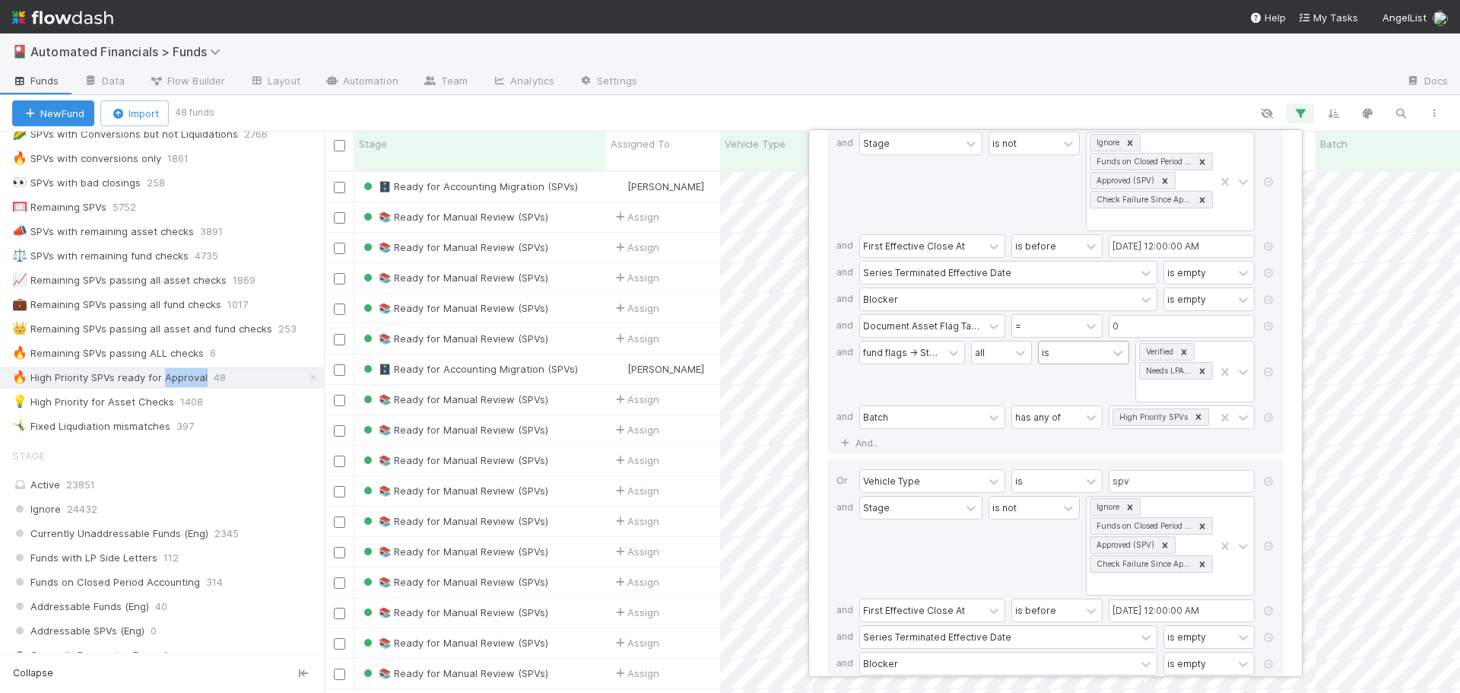
click at [1083, 356] on div "is" at bounding box center [1073, 352] width 68 height 22
click at [1079, 410] on div "is not" at bounding box center [1082, 412] width 91 height 26
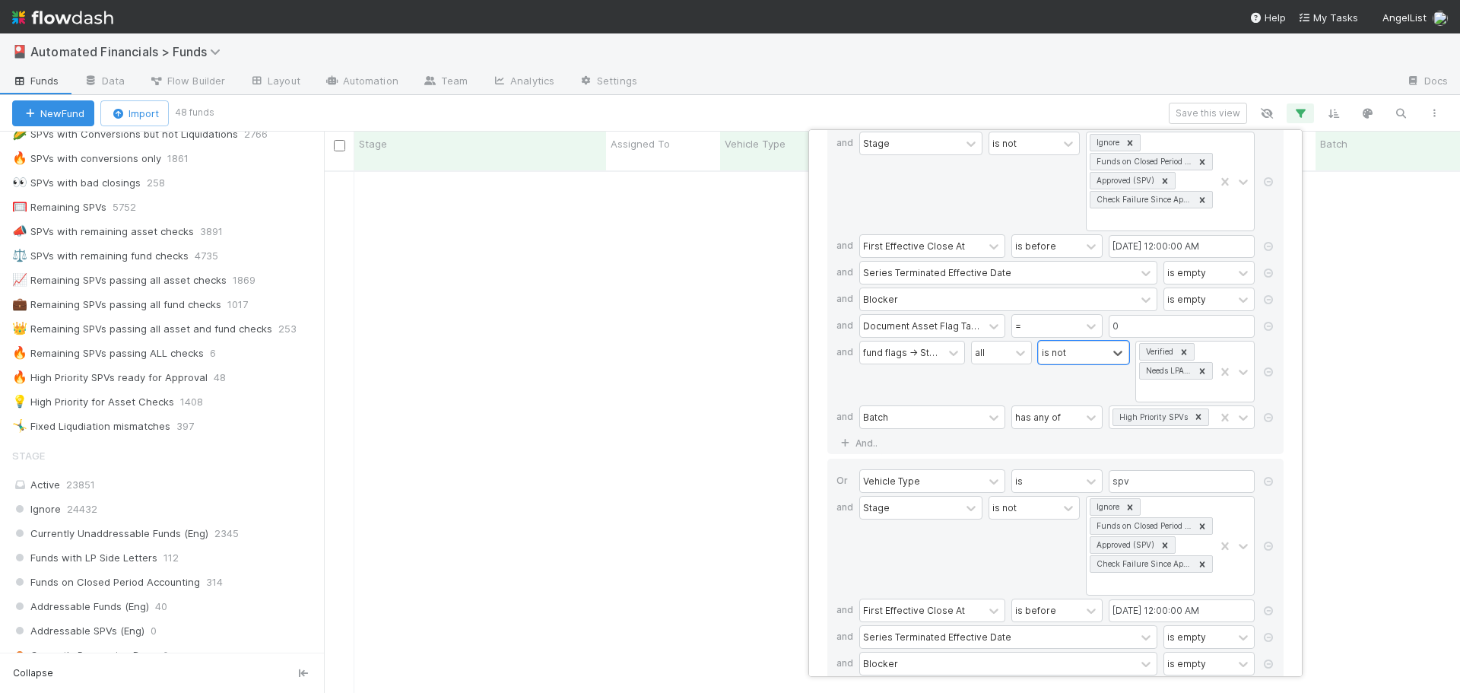
click at [1055, 377] on div "option is not, selected. 0 results available. Select is focused ,type to refine…" at bounding box center [1083, 372] width 91 height 62
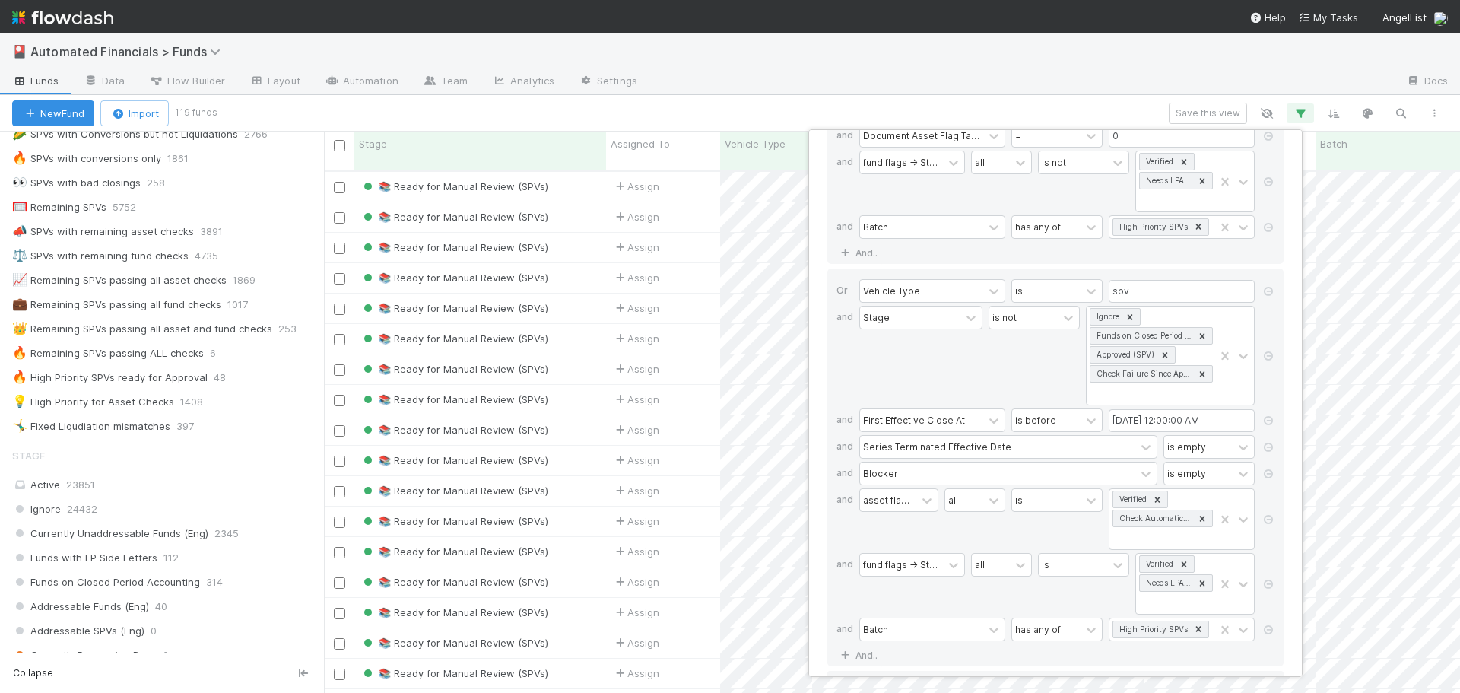
scroll to position [301, 0]
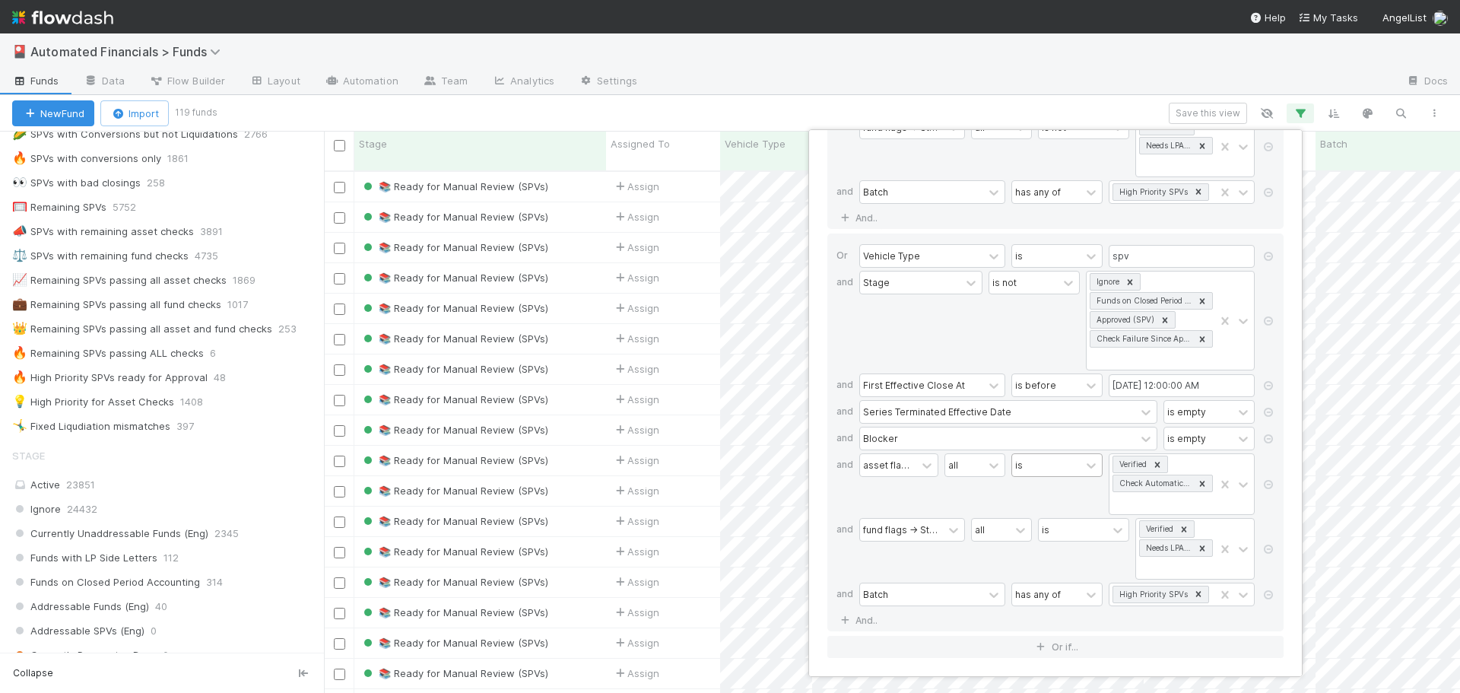
click at [1056, 472] on div "is" at bounding box center [1046, 465] width 68 height 22
click at [1051, 516] on div "is not" at bounding box center [1057, 525] width 91 height 26
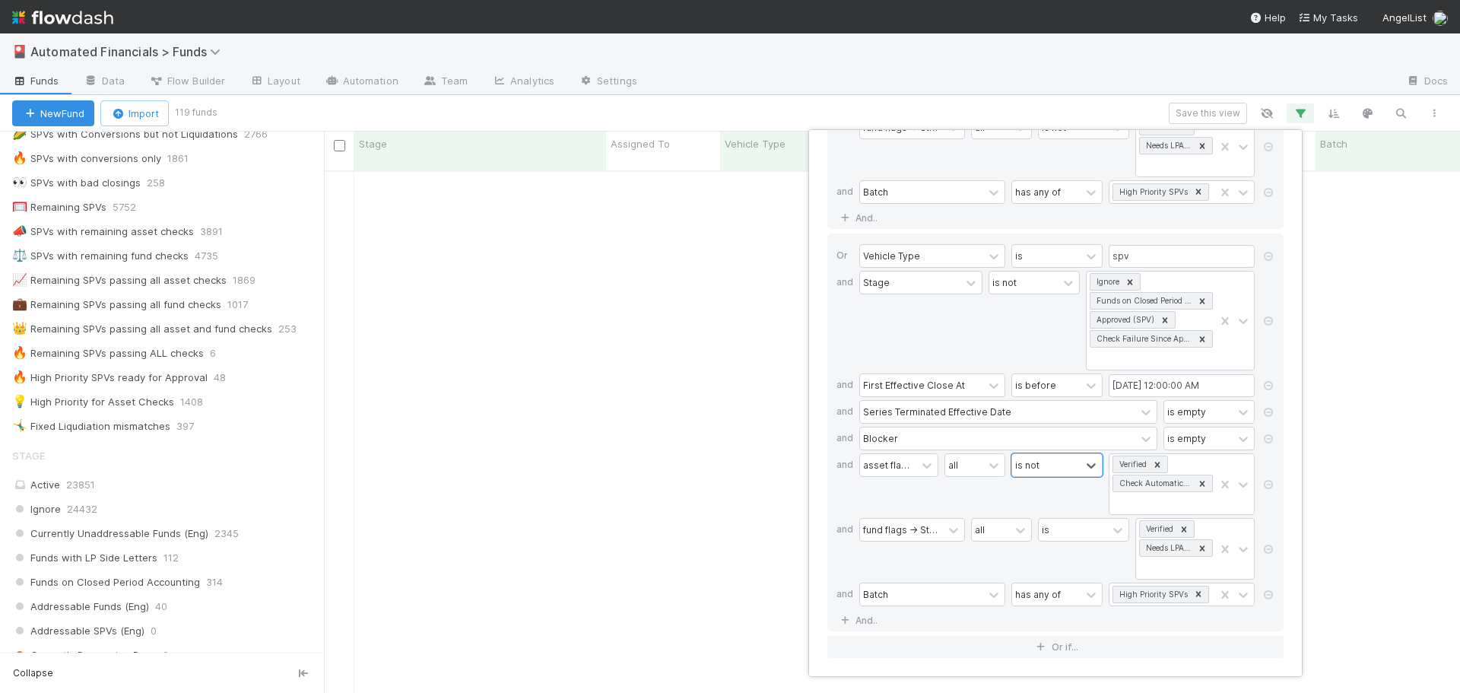
click at [991, 506] on div "all" at bounding box center [975, 484] width 61 height 62
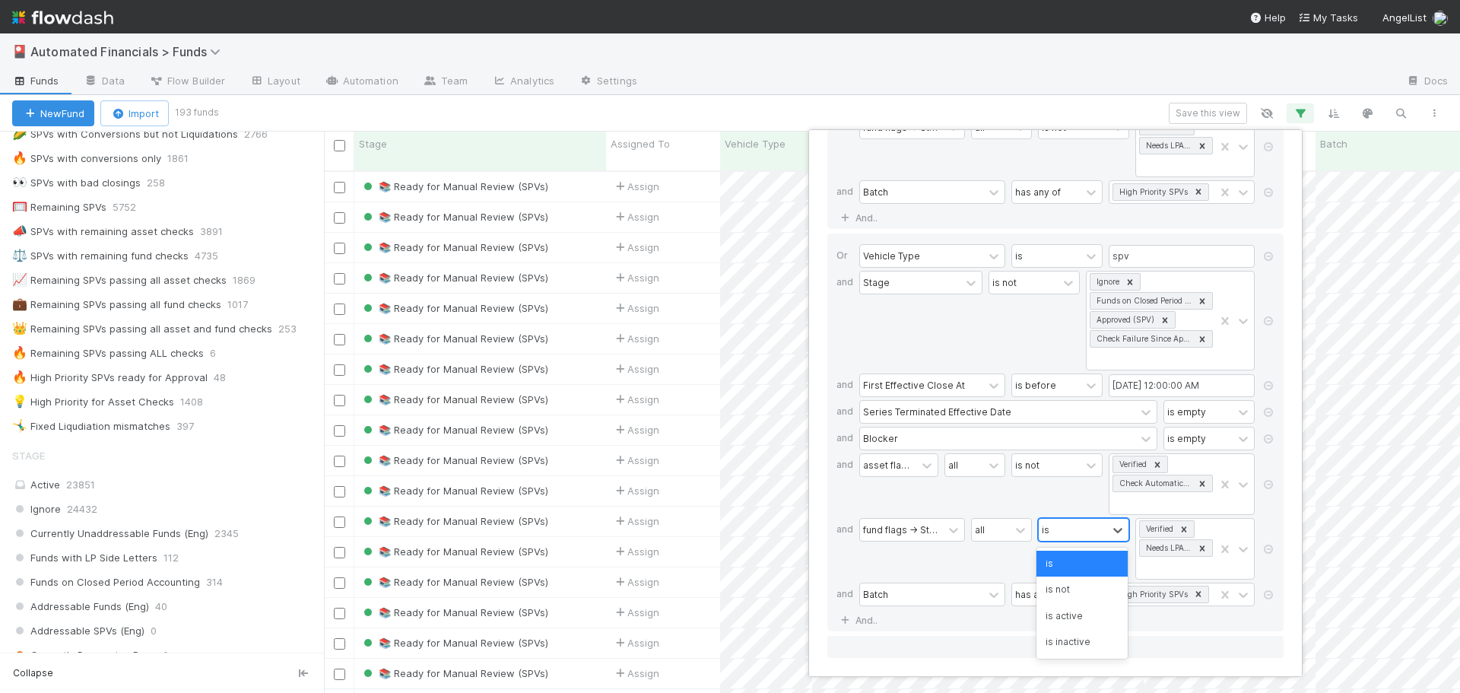
click at [1086, 526] on div "is" at bounding box center [1073, 530] width 68 height 22
click at [1081, 589] on div "is not" at bounding box center [1082, 590] width 91 height 26
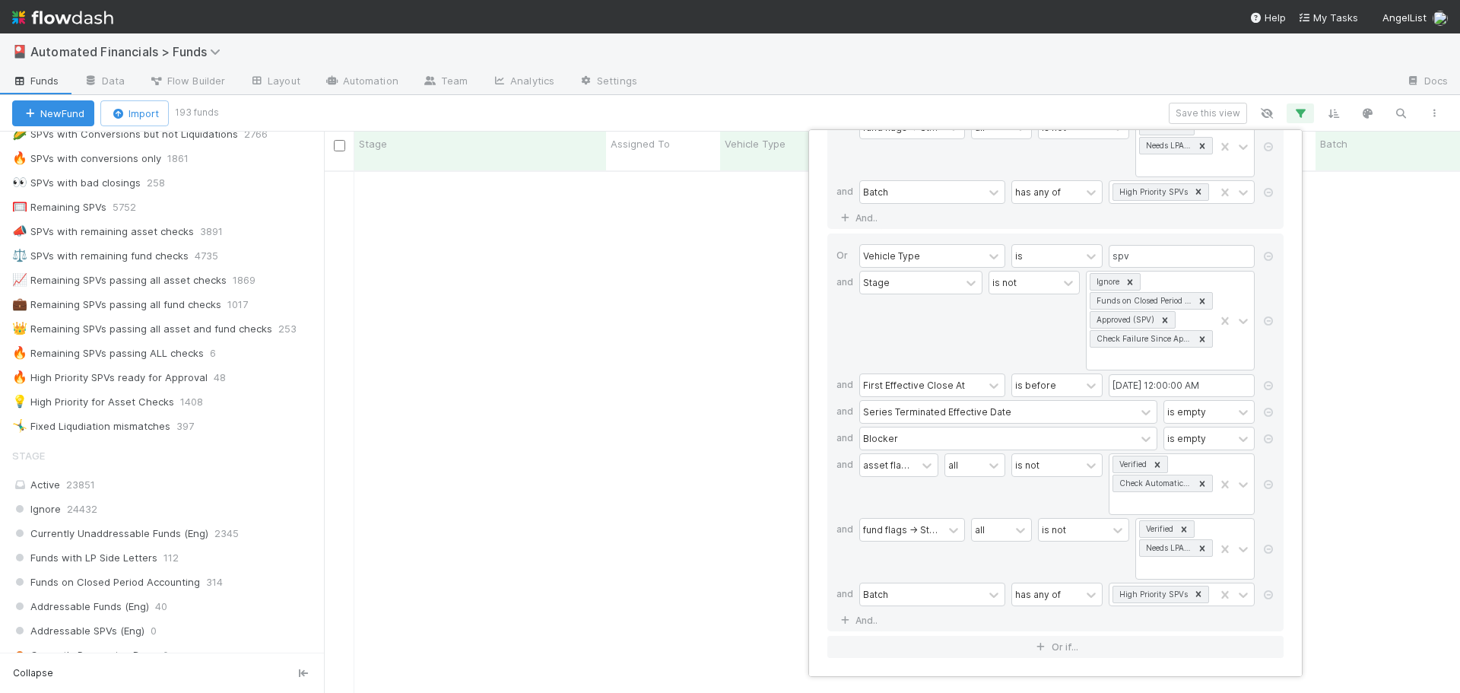
click at [1019, 490] on div "is not" at bounding box center [1057, 484] width 91 height 62
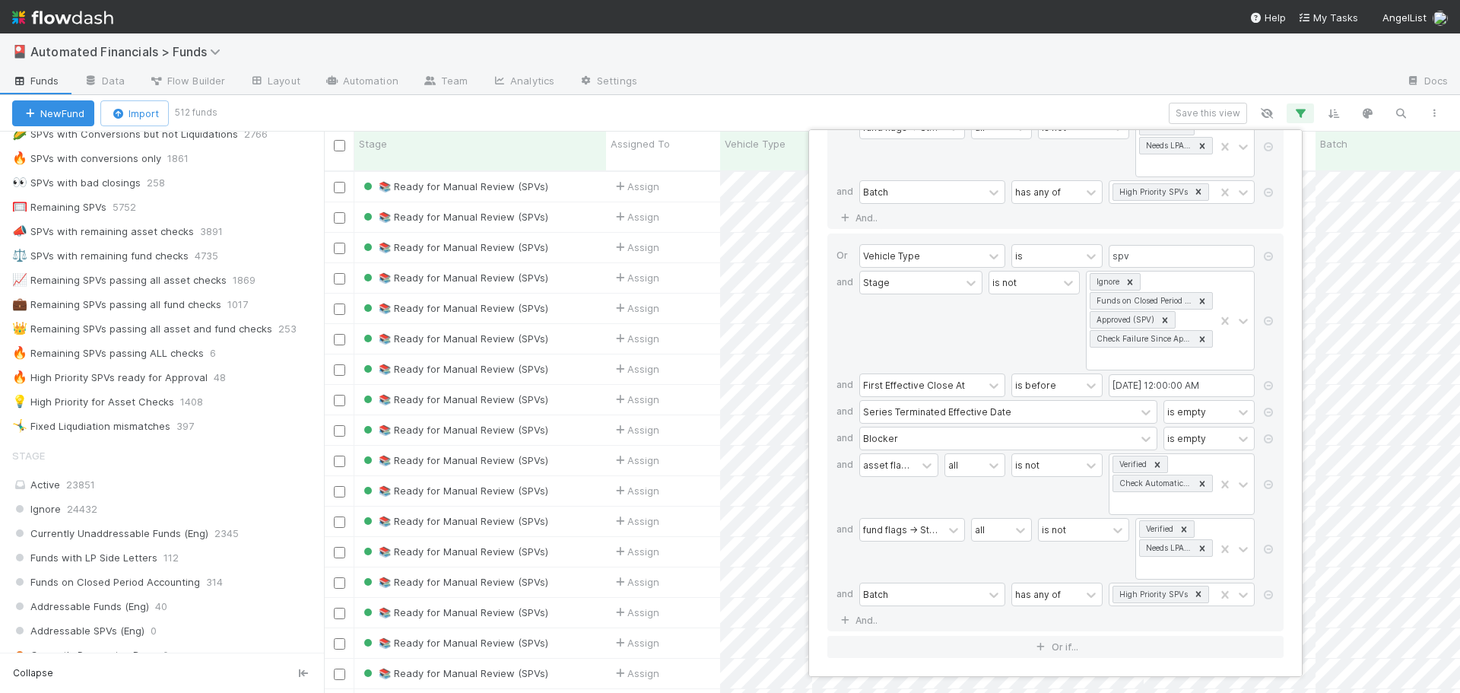
click at [87, 350] on div "16 filters Reset Filters If Vehicle Type is spv and Stage is not Ignore Funds o…" at bounding box center [730, 346] width 1460 height 693
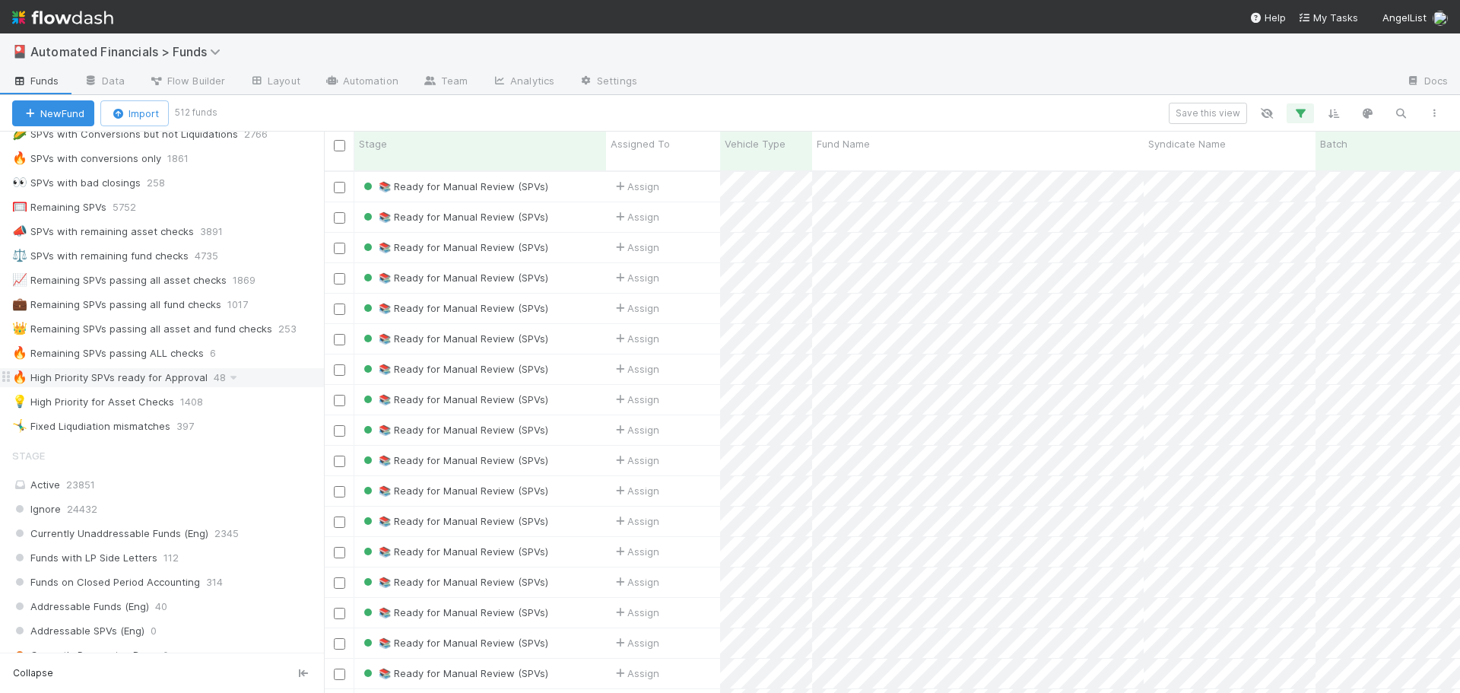
click at [98, 379] on div "🔥 High Priority SPVs ready for Approval" at bounding box center [109, 377] width 195 height 19
click at [1298, 113] on icon "button" at bounding box center [1300, 113] width 15 height 14
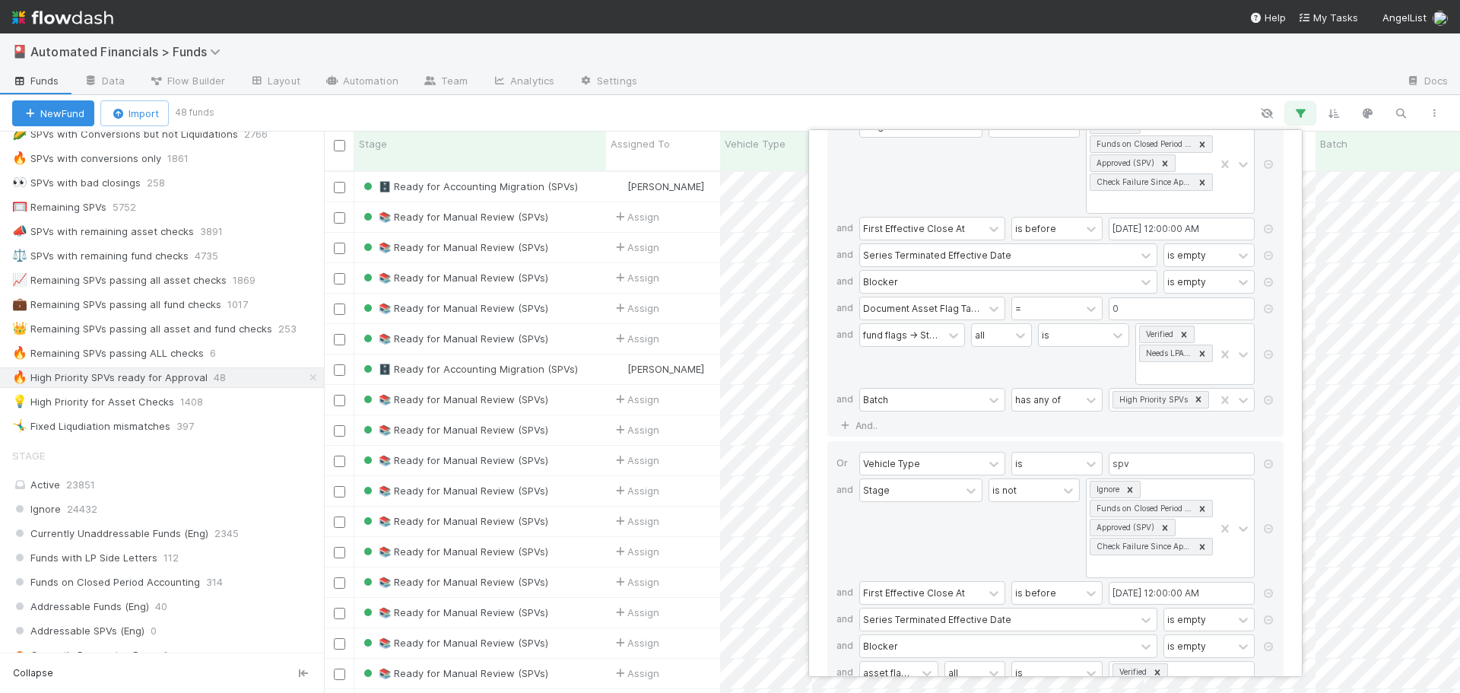
scroll to position [76, 0]
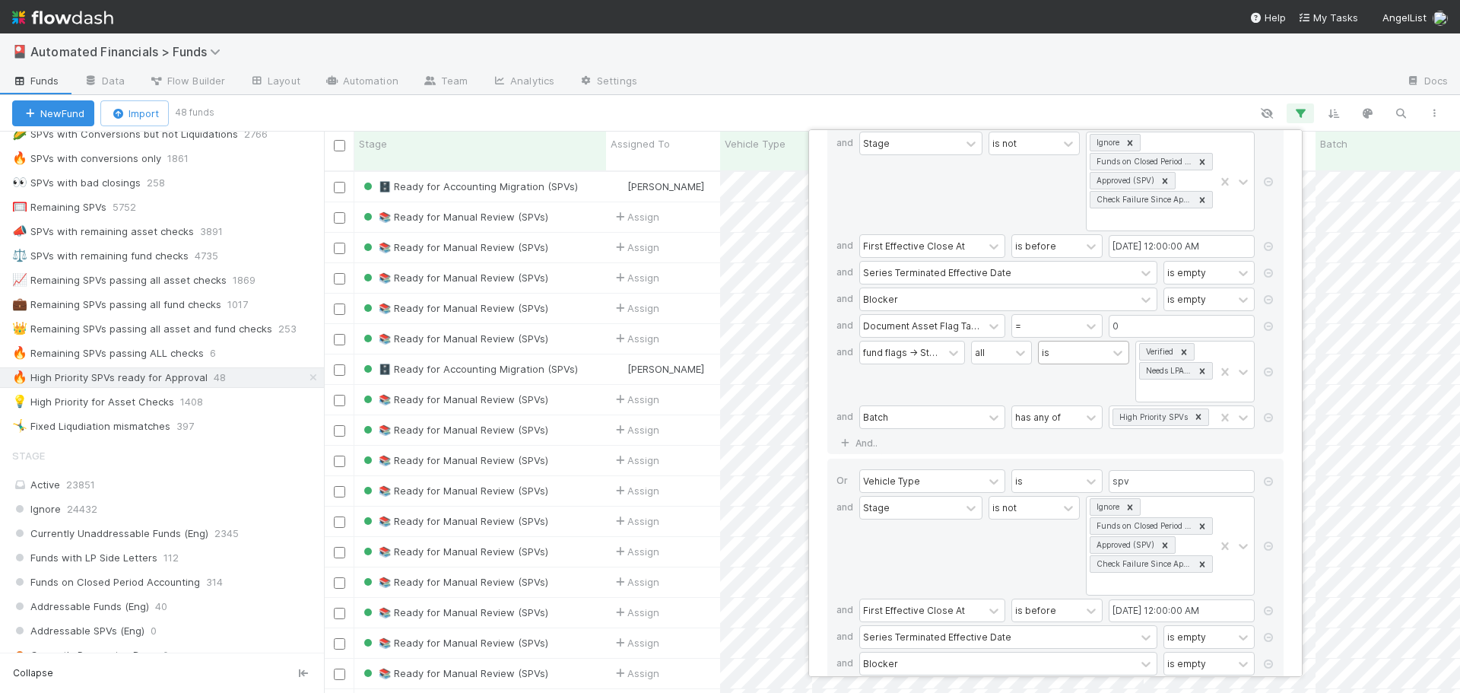
click at [1078, 356] on div "is" at bounding box center [1073, 352] width 68 height 22
click at [1075, 415] on div "is not" at bounding box center [1082, 412] width 91 height 26
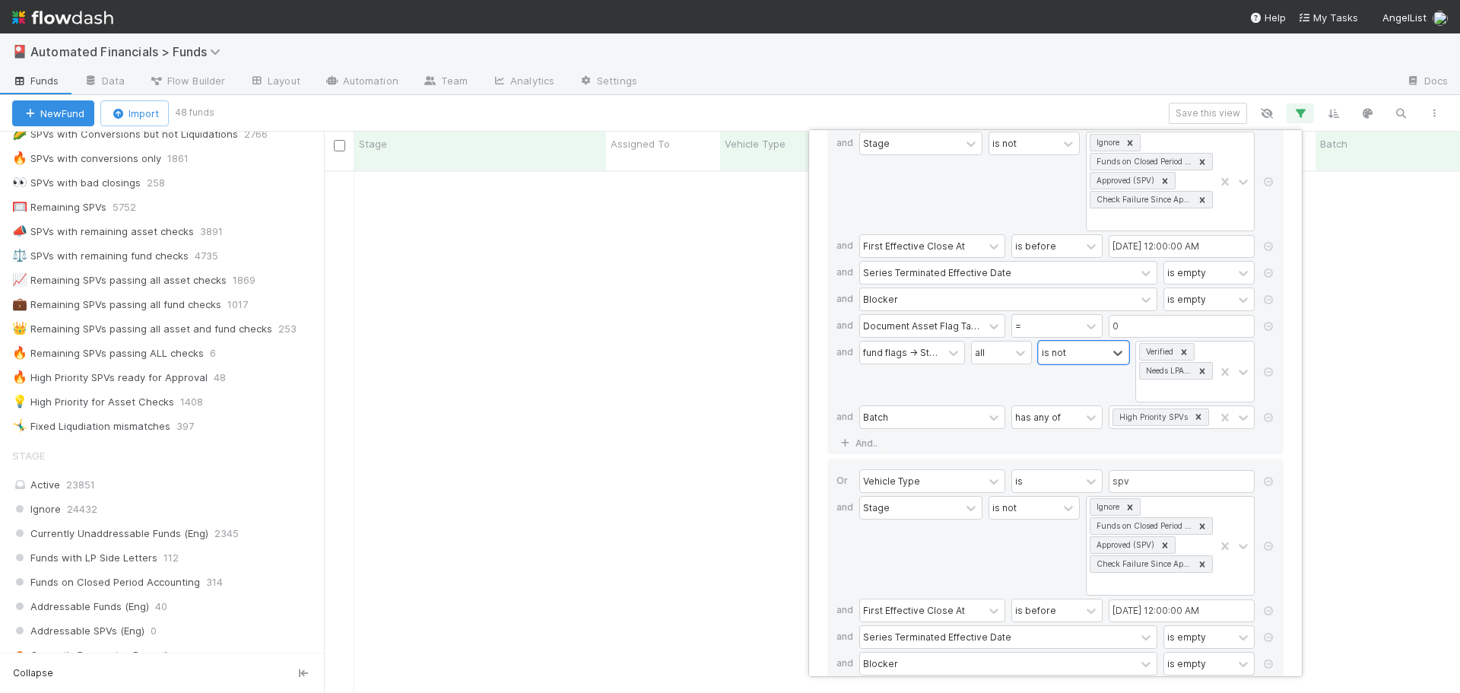
click at [1069, 381] on div "option is not, selected. 0 results available. Select is focused ,type to refine…" at bounding box center [1083, 372] width 91 height 62
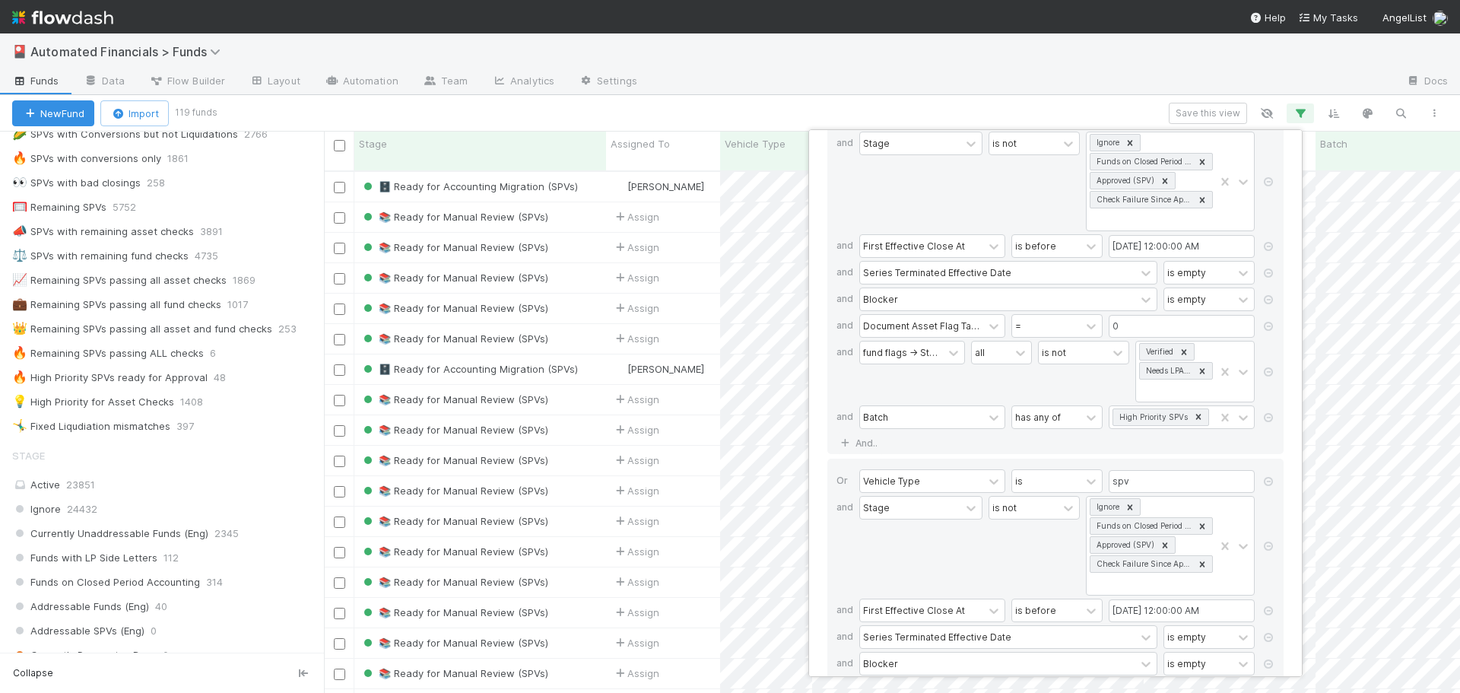
scroll to position [523, 1125]
click at [999, 354] on div "all" at bounding box center [991, 352] width 38 height 22
click at [1005, 411] on div "any" at bounding box center [1000, 412] width 61 height 26
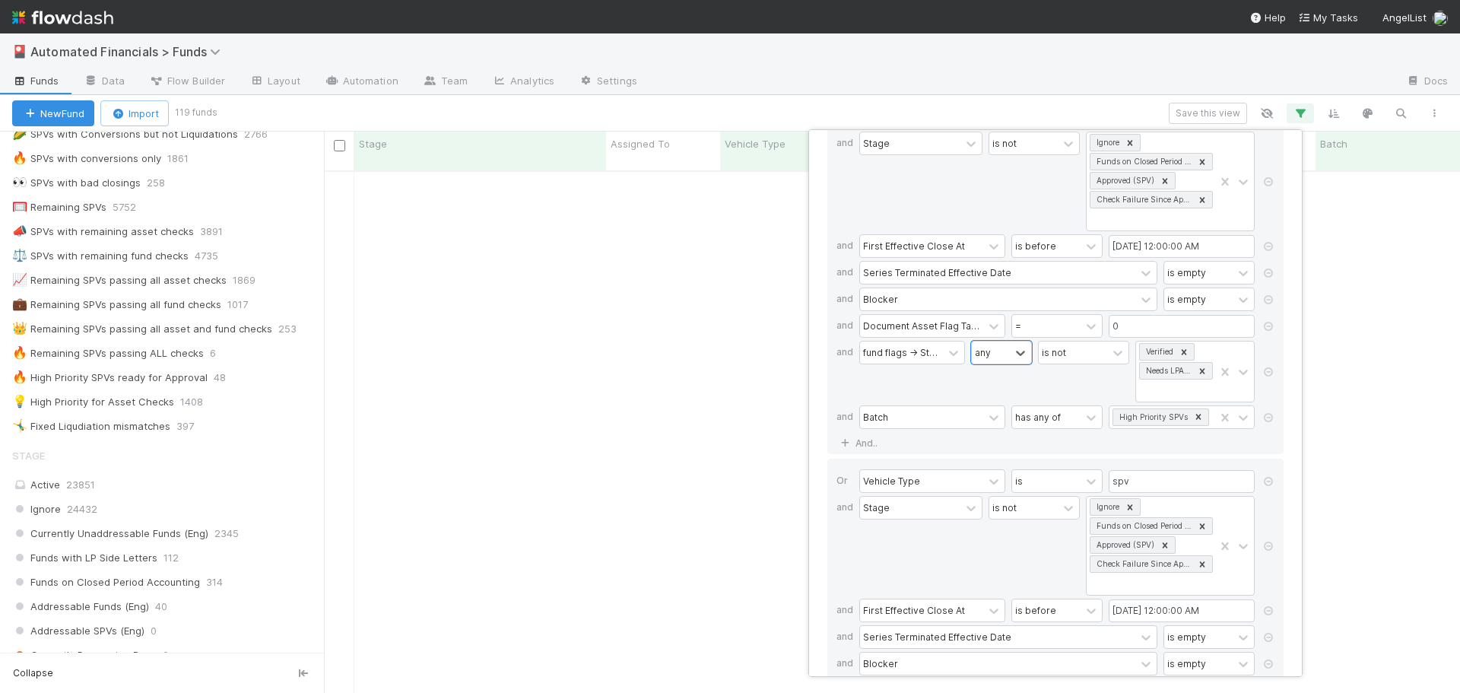
click at [1020, 384] on div "option any, selected. 0 results available. Select is focused ,type to refine li…" at bounding box center [1001, 372] width 61 height 62
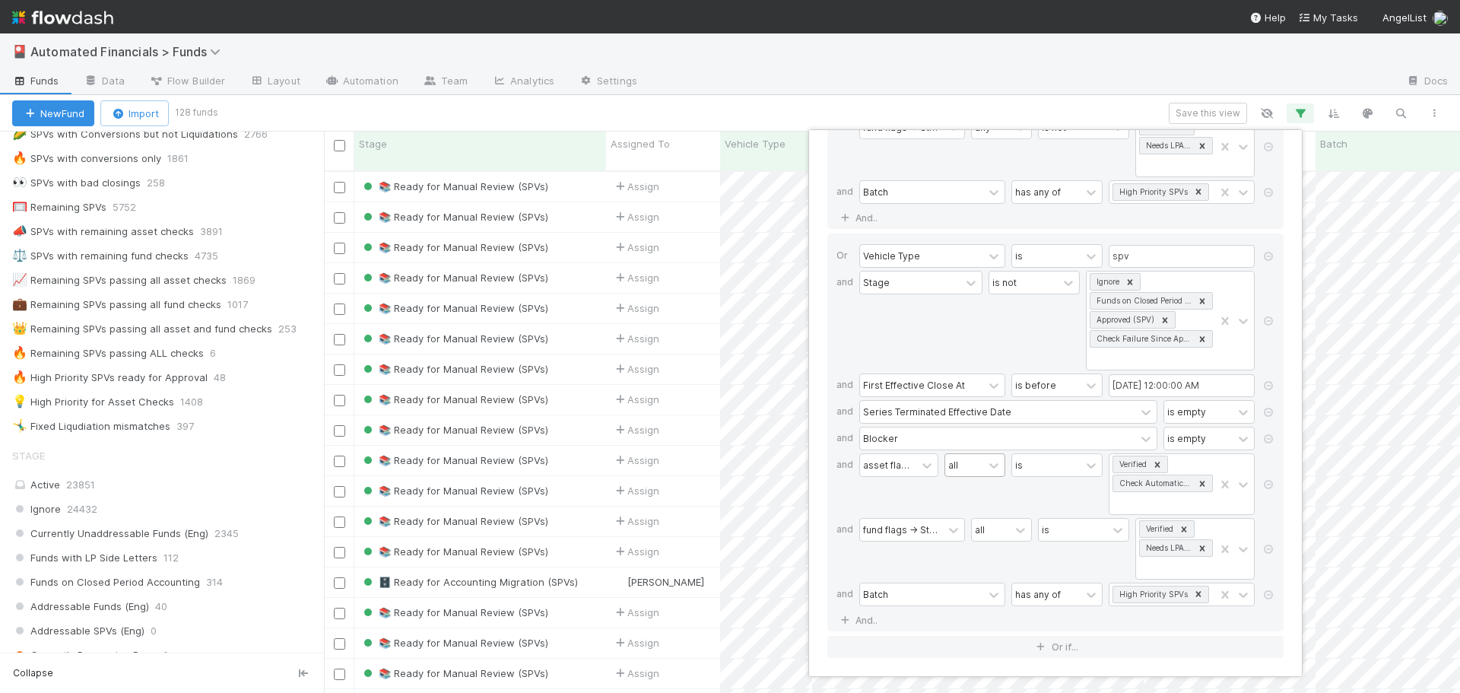
click at [964, 472] on div "all" at bounding box center [964, 465] width 38 height 22
click at [970, 526] on div "any" at bounding box center [975, 525] width 61 height 26
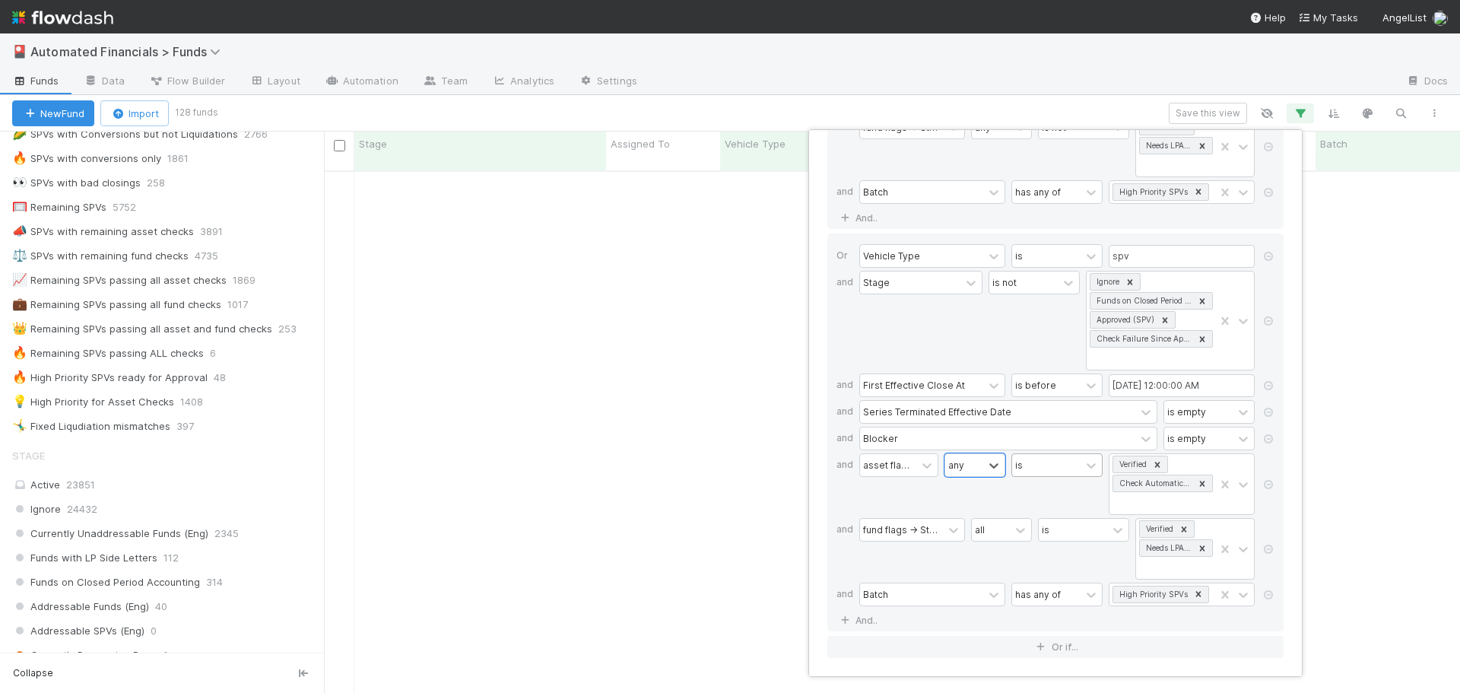
click at [1049, 469] on div "is" at bounding box center [1046, 465] width 68 height 22
click at [1049, 527] on div "is not" at bounding box center [1057, 525] width 91 height 26
click at [1047, 484] on div "option is not, selected. 0 results available. Select is focused ,type to refine…" at bounding box center [1057, 484] width 91 height 62
click at [1005, 538] on div "all" at bounding box center [991, 530] width 38 height 22
drag, startPoint x: 999, startPoint y: 593, endPoint x: 995, endPoint y: 576, distance: 17.9
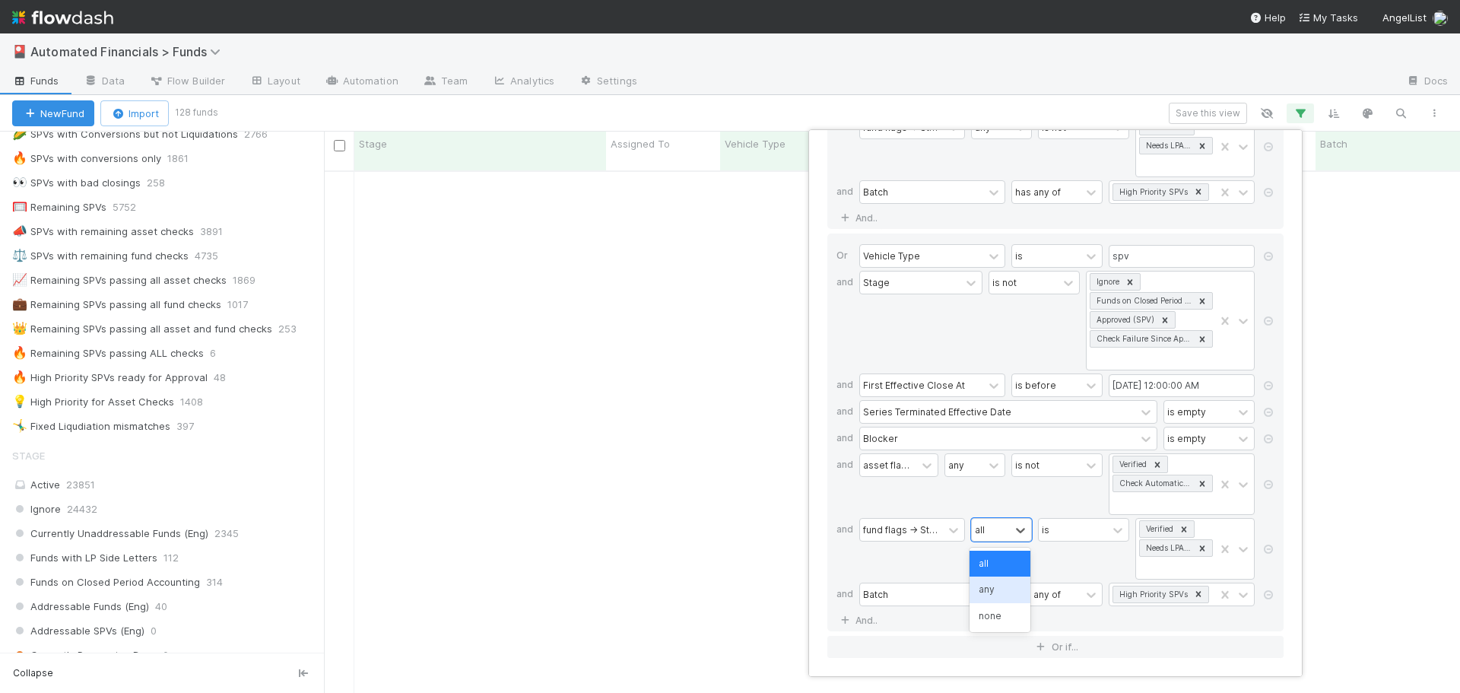
click at [999, 593] on div "any" at bounding box center [1000, 590] width 61 height 26
click at [1076, 519] on div "is" at bounding box center [1083, 530] width 91 height 24
click at [989, 589] on icon at bounding box center [993, 594] width 15 height 15
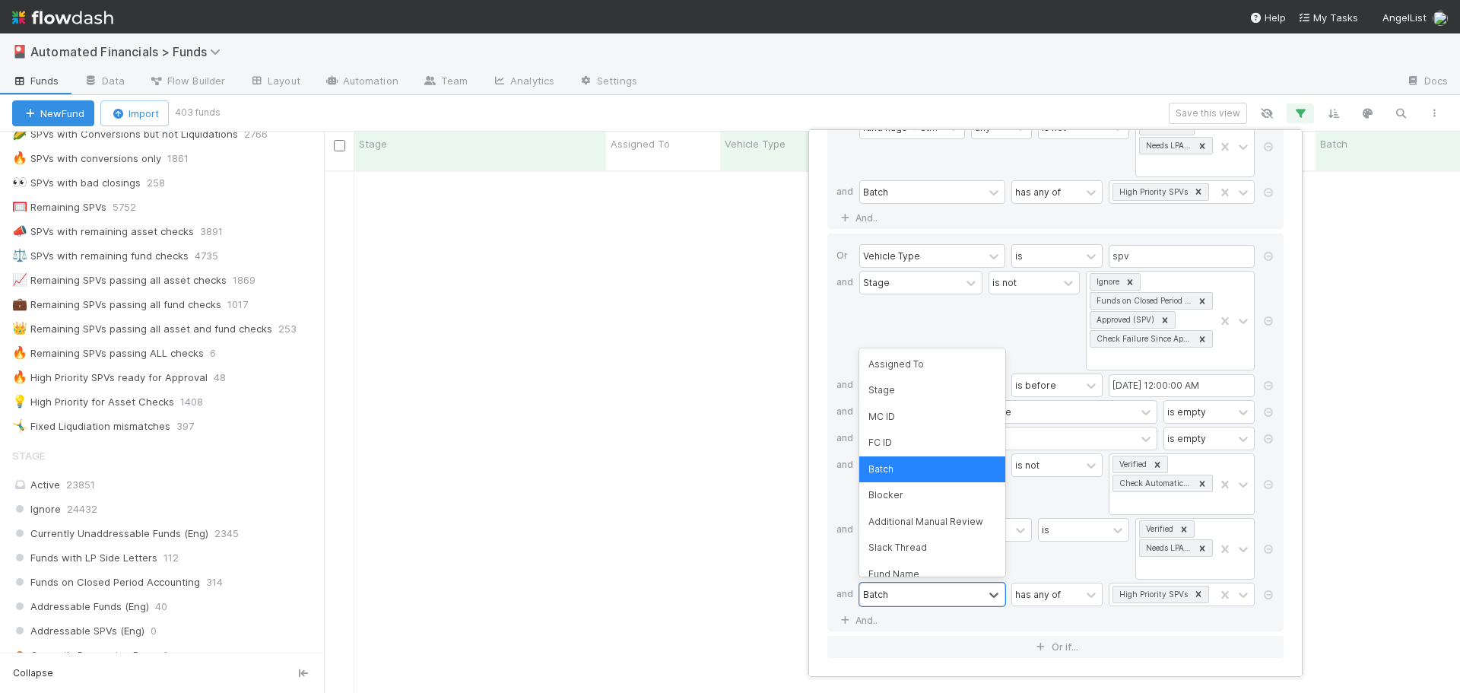
click at [1038, 554] on div "is" at bounding box center [1083, 549] width 91 height 62
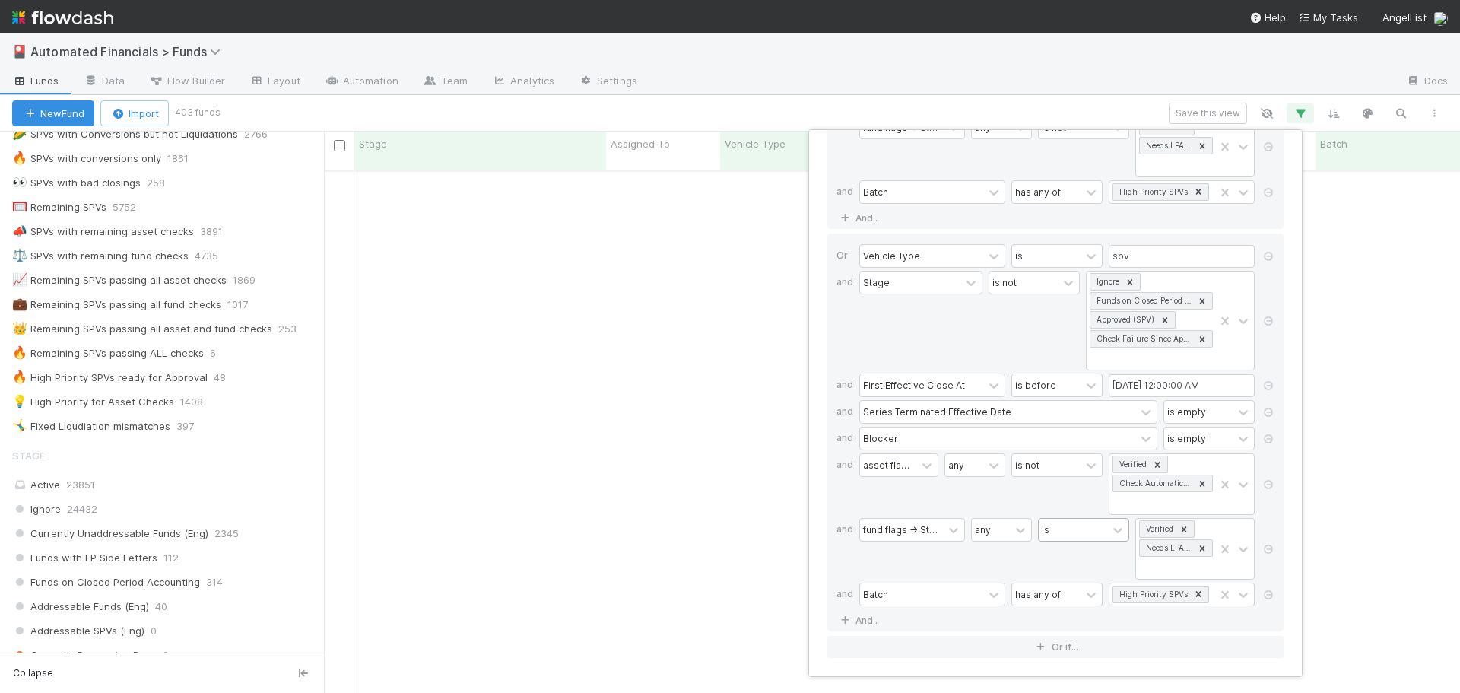
click at [1055, 531] on div "is" at bounding box center [1073, 530] width 68 height 22
click at [1063, 592] on div "is not" at bounding box center [1082, 590] width 91 height 26
click at [1059, 555] on div "option is not, selected. 0 results available. Select is focused ,type to refine…" at bounding box center [1083, 549] width 91 height 62
click at [993, 345] on div "is not" at bounding box center [1034, 321] width 91 height 100
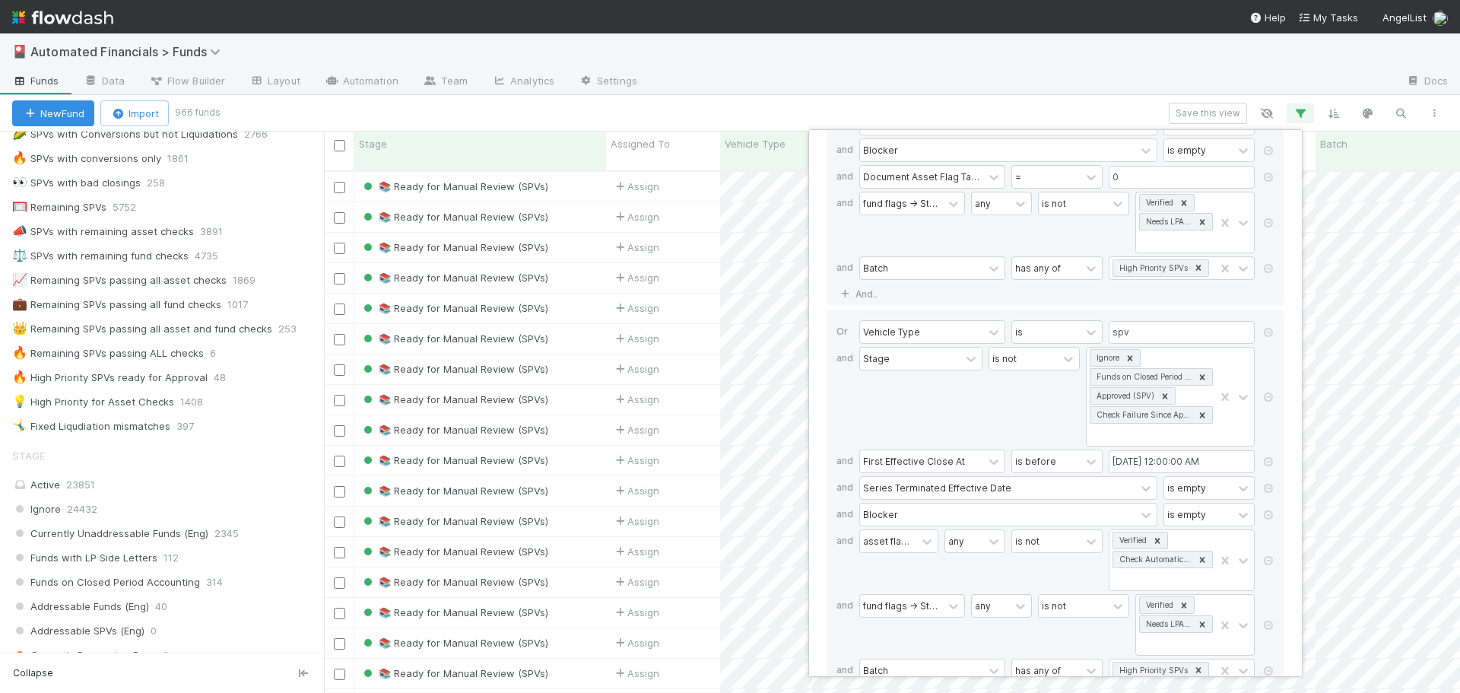
scroll to position [301, 0]
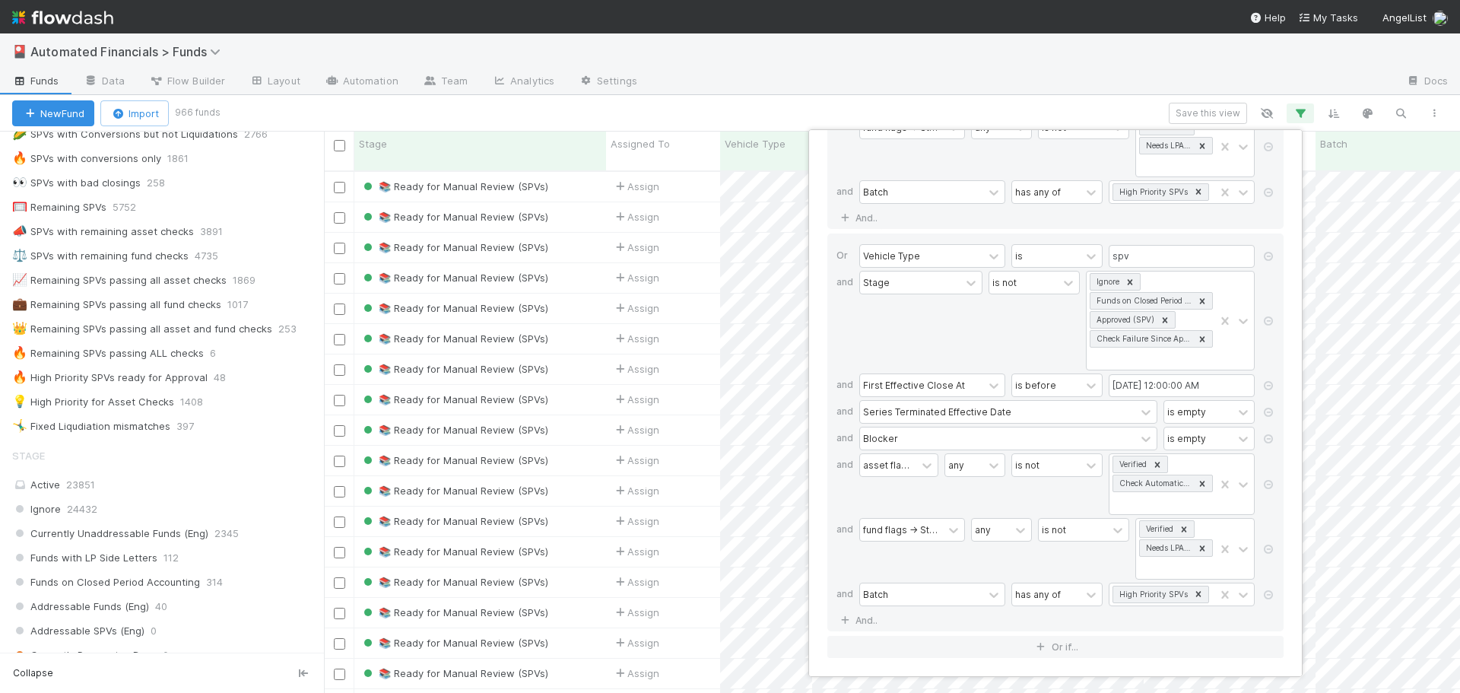
click at [910, 107] on div "16 filters Reset Filters If Vehicle Type is spv and Stage is not Ignore Funds o…" at bounding box center [730, 346] width 1460 height 693
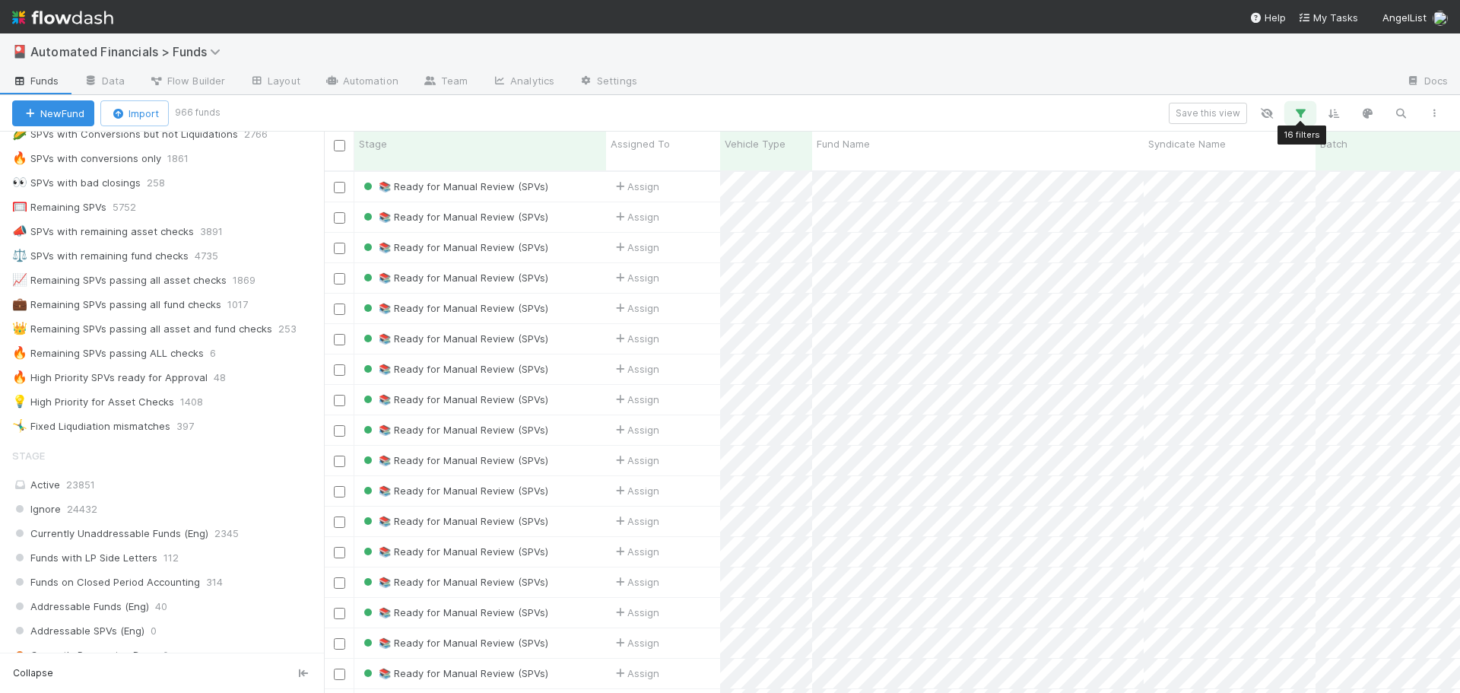
click at [1306, 111] on icon "button" at bounding box center [1300, 113] width 15 height 14
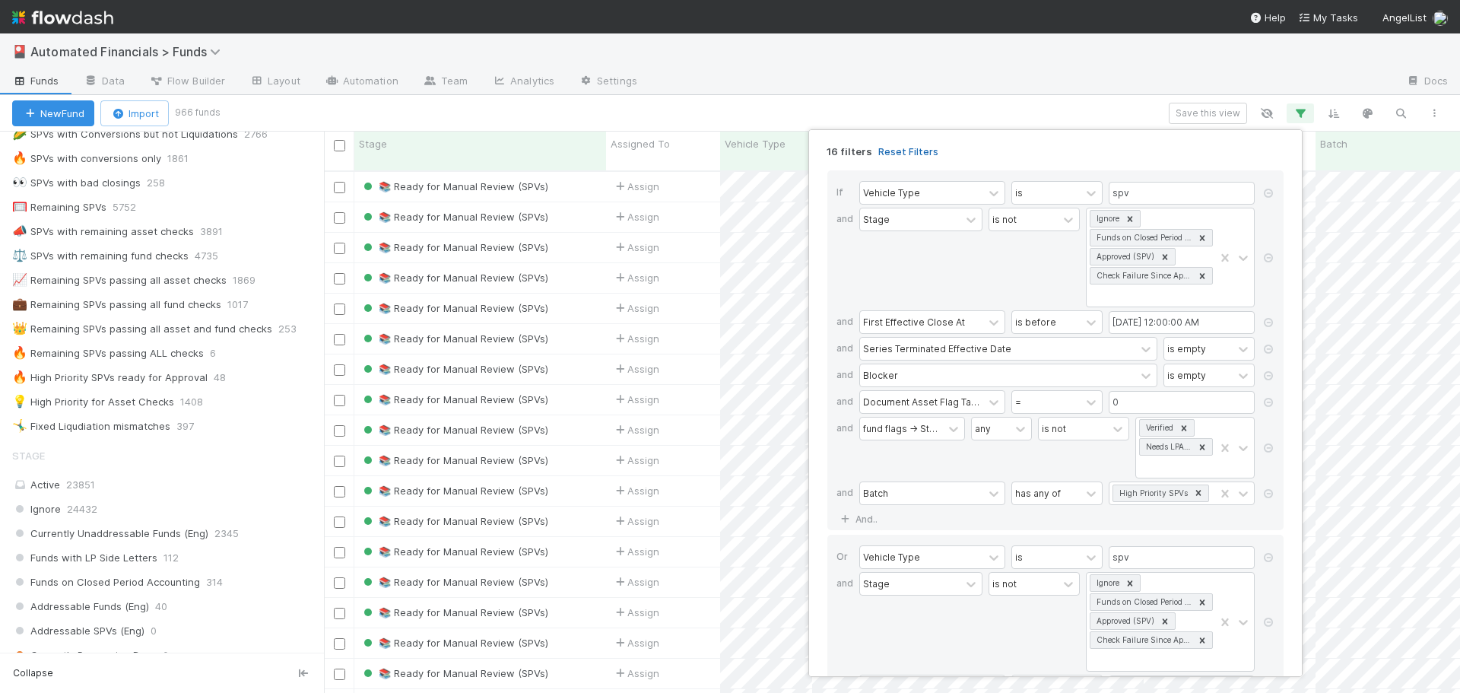
click at [915, 148] on link "Reset Filters" at bounding box center [908, 151] width 60 height 13
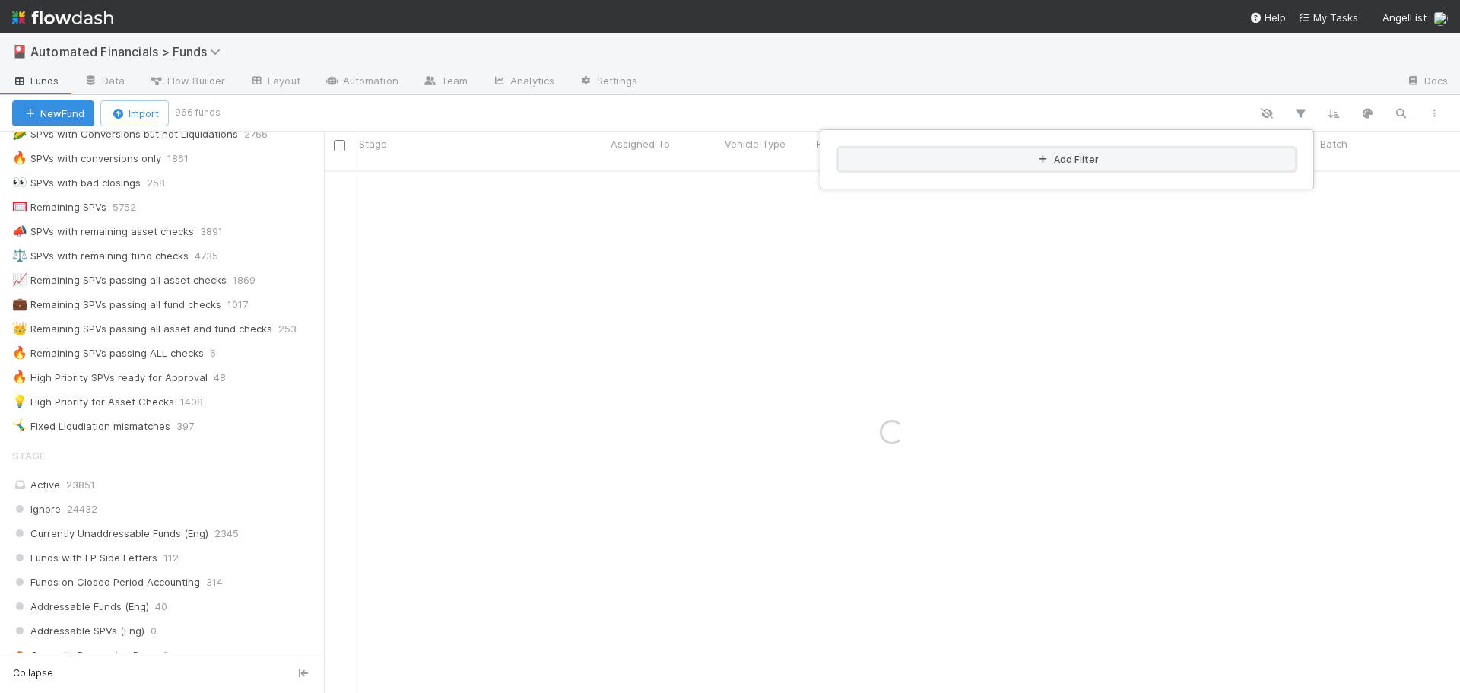
click at [929, 154] on button "Add Filter" at bounding box center [1067, 159] width 456 height 22
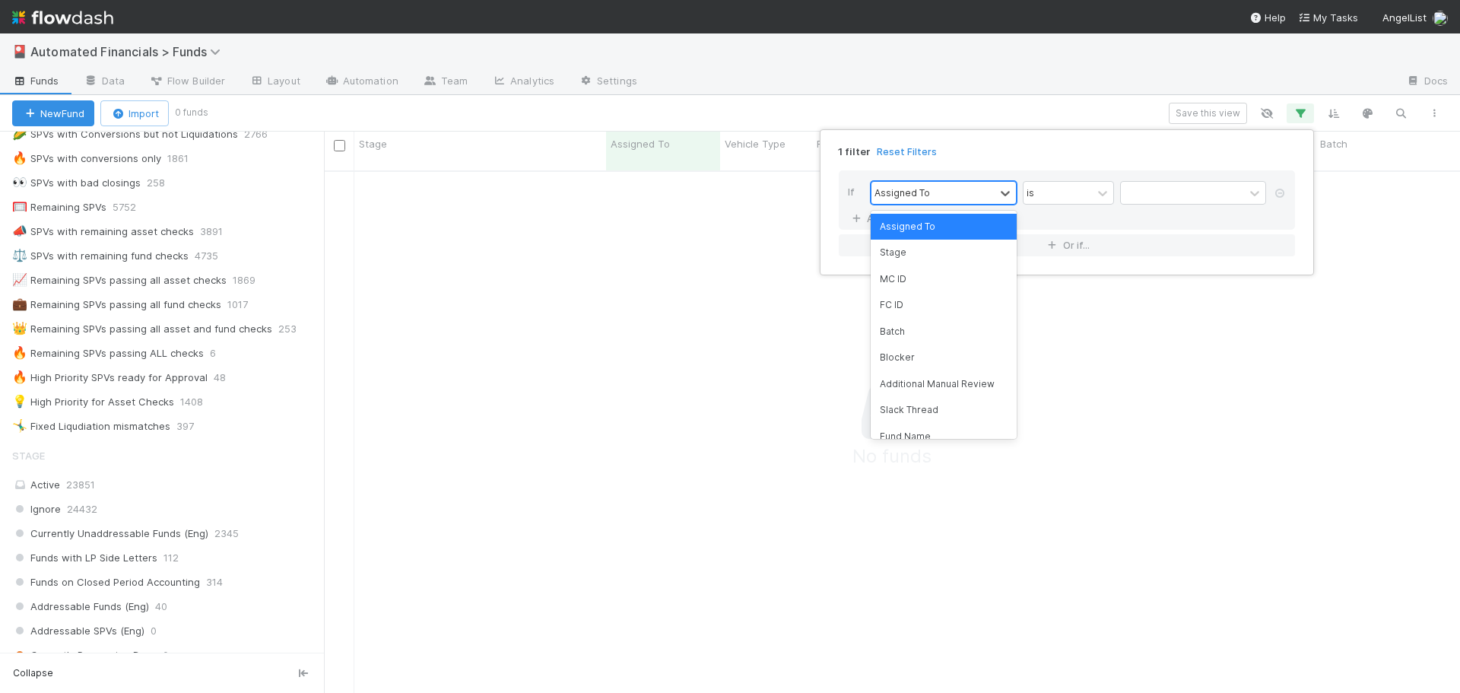
click at [941, 194] on div "Assigned To" at bounding box center [933, 193] width 123 height 22
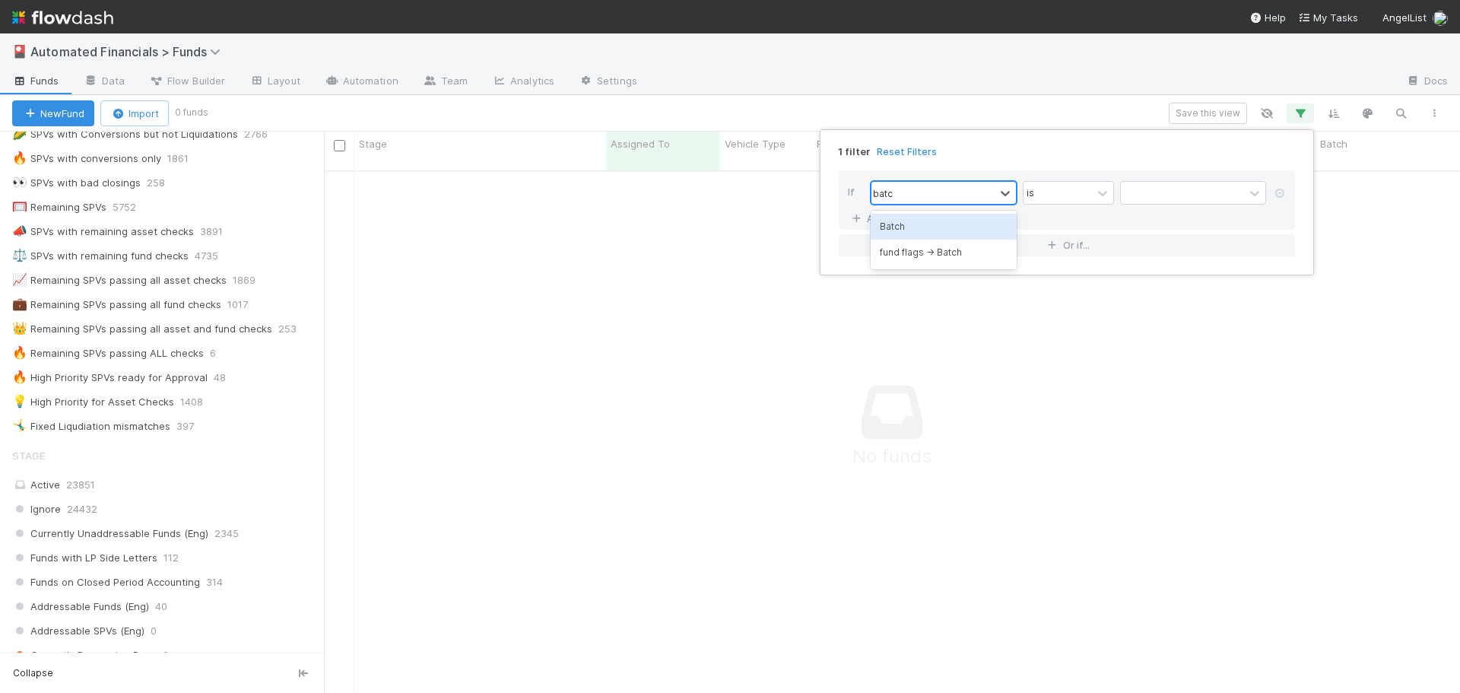
type input "batch"
click at [923, 226] on div "Batch" at bounding box center [944, 227] width 146 height 26
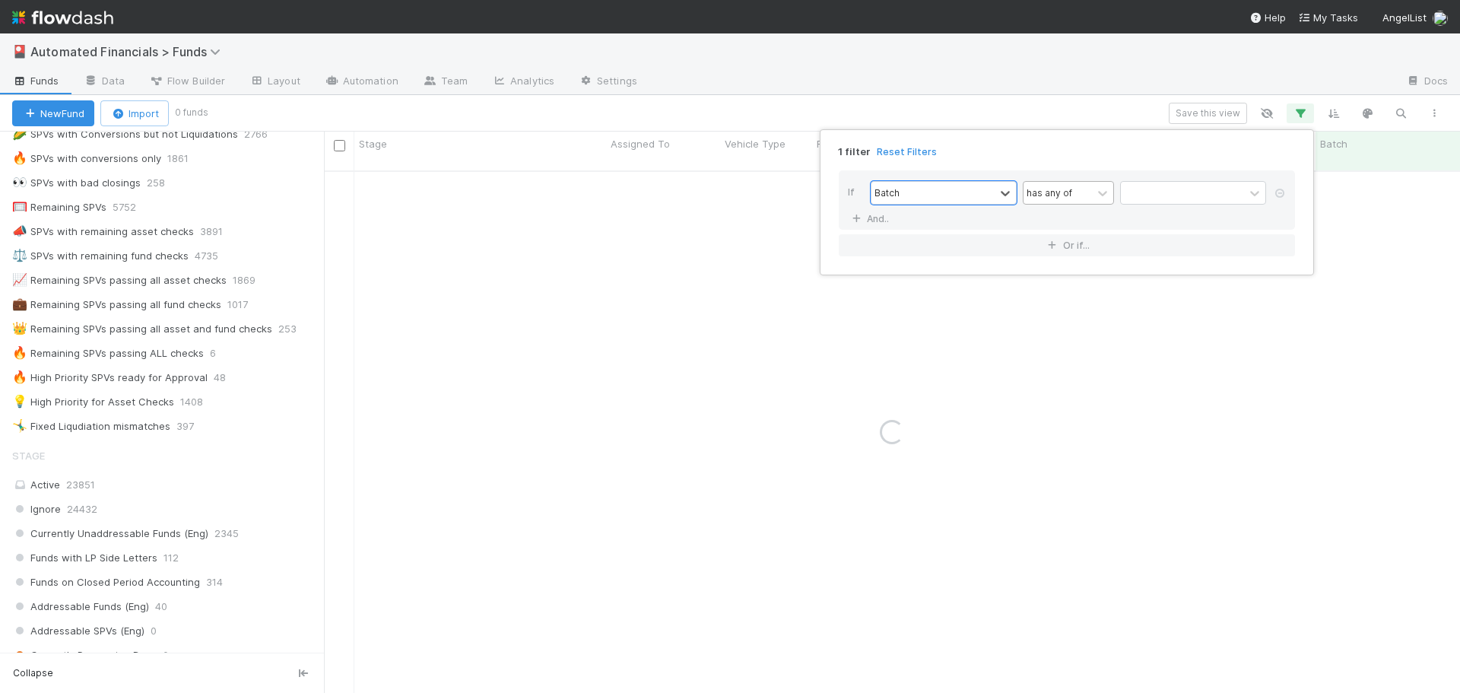
click at [1056, 195] on div "has any of" at bounding box center [1050, 193] width 46 height 14
click at [1056, 196] on div "has any of" at bounding box center [1050, 193] width 46 height 14
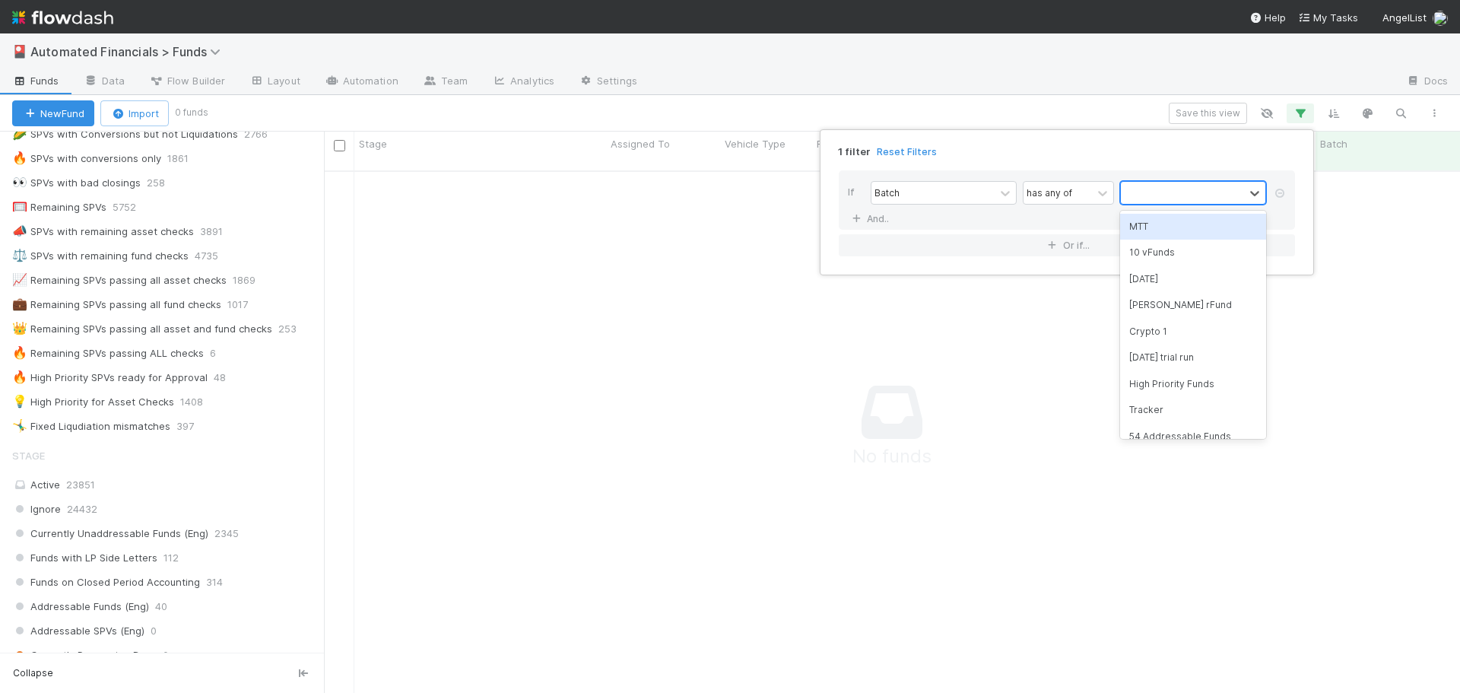
click at [1152, 193] on div at bounding box center [1182, 193] width 123 height 22
type input "high"
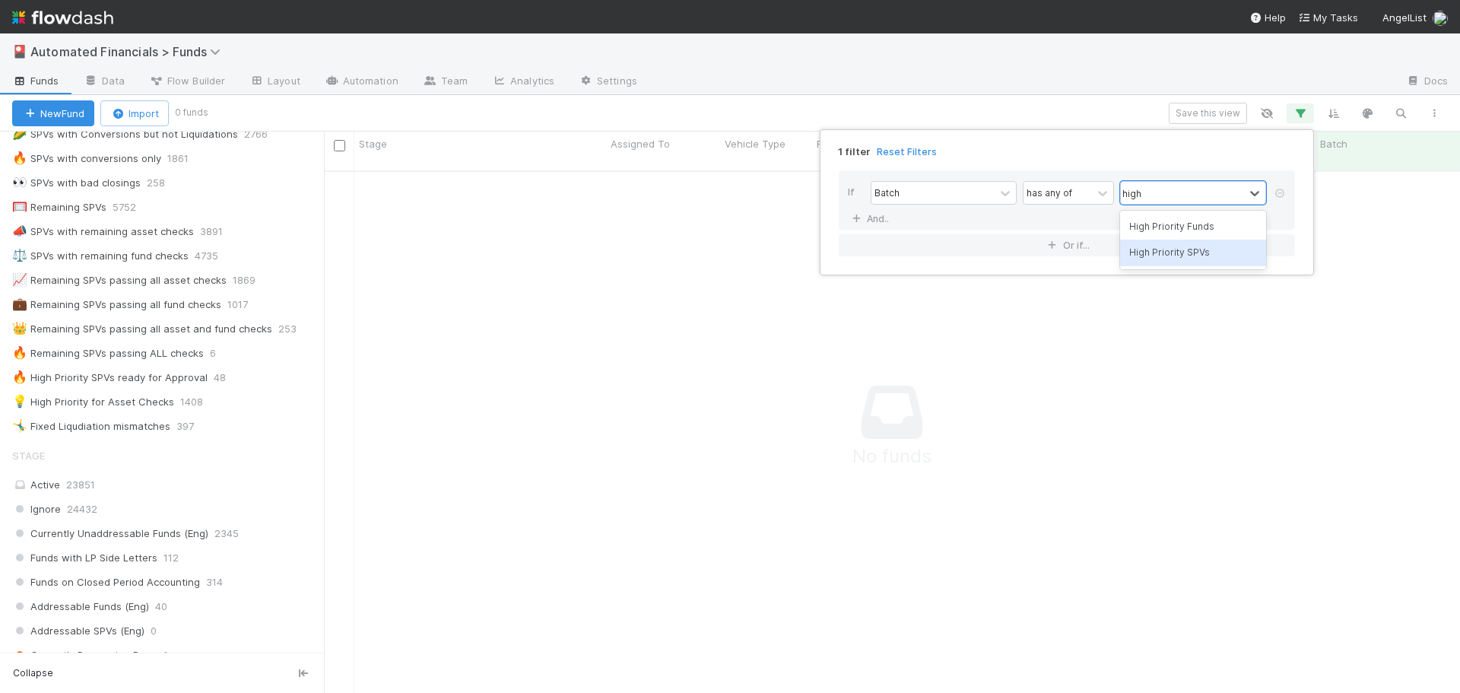
click at [1200, 260] on div "High Priority SPVs" at bounding box center [1193, 253] width 146 height 26
click at [1097, 220] on div "If Batch has any of option High Priority SPVs, selected. 0 results available. S…" at bounding box center [1067, 199] width 456 height 59
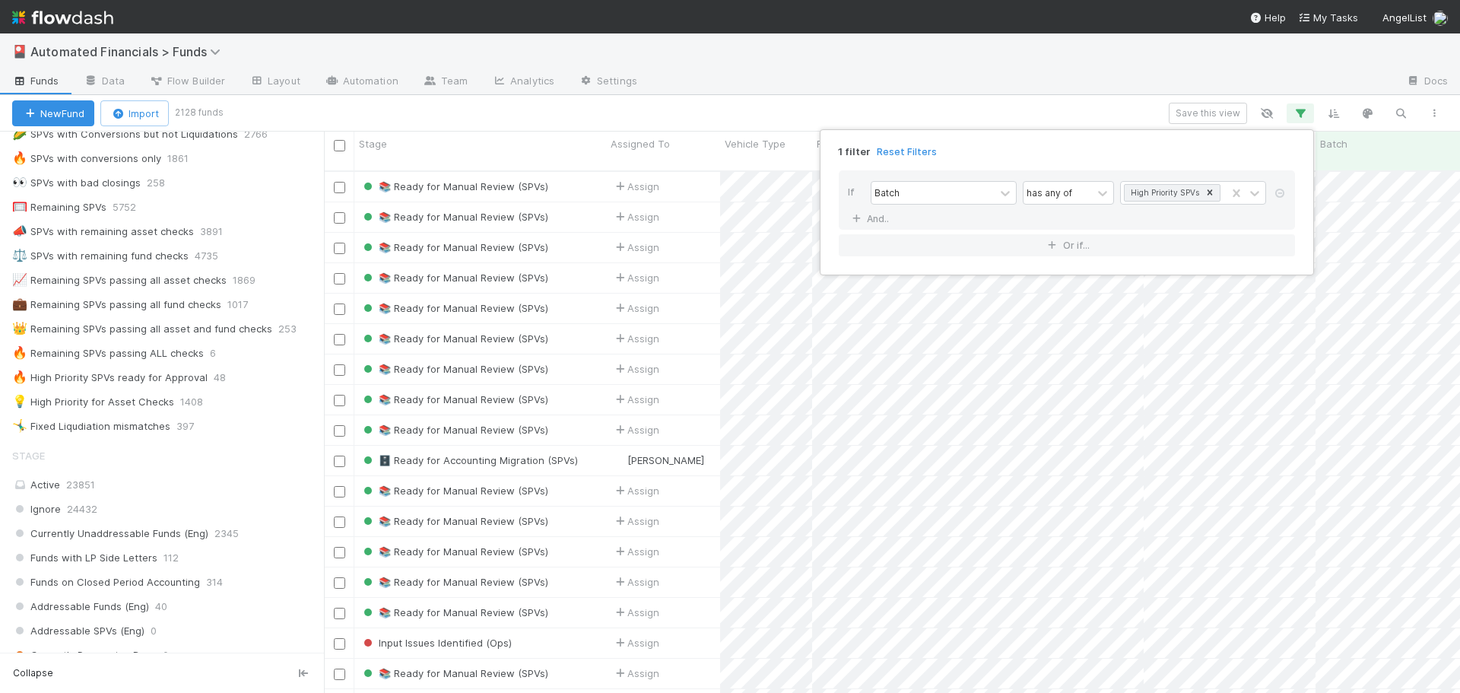
scroll to position [523, 1125]
click at [944, 115] on div "1 filter Reset Filters If Batch has any of High Priority SPVs And.. Or if..." at bounding box center [730, 346] width 1460 height 693
click at [1299, 113] on icon "button" at bounding box center [1300, 113] width 15 height 14
click at [871, 220] on link "And.." at bounding box center [872, 219] width 48 height 22
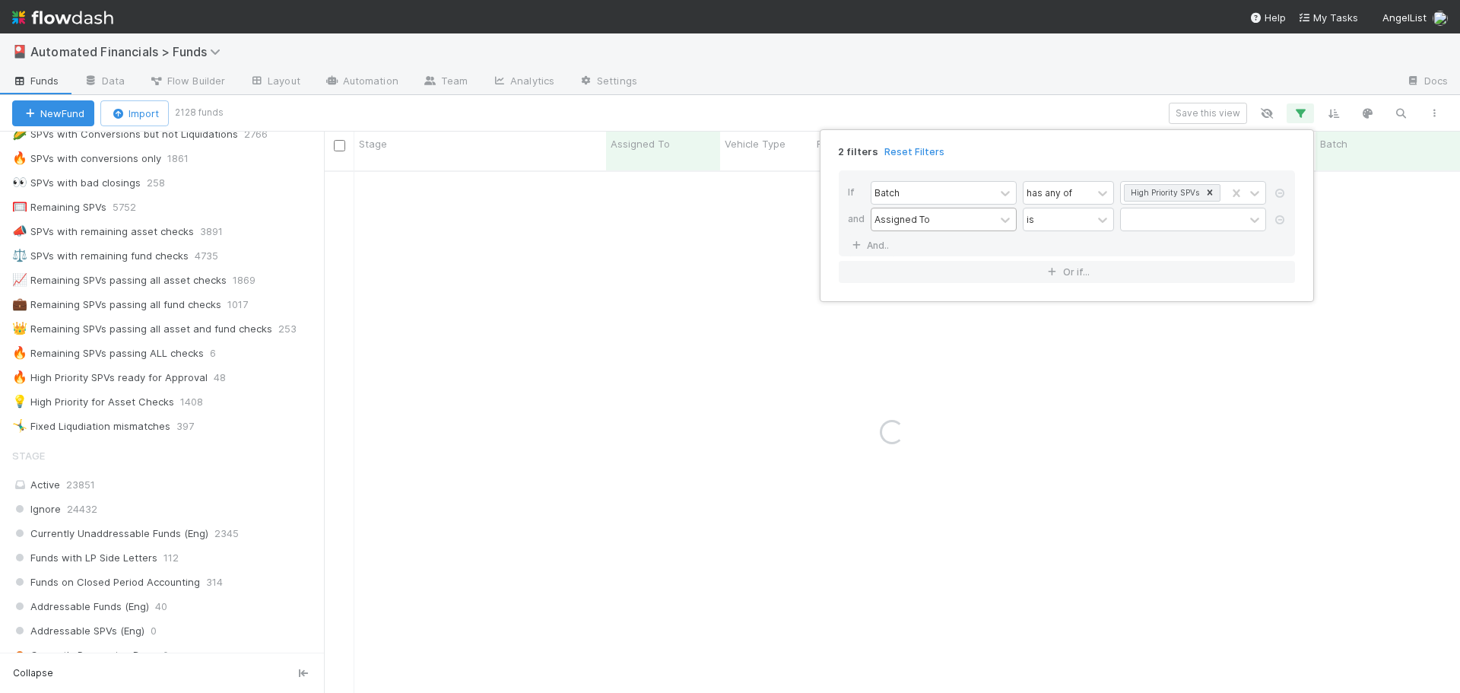
click at [913, 221] on div "Assigned To" at bounding box center [903, 219] width 56 height 14
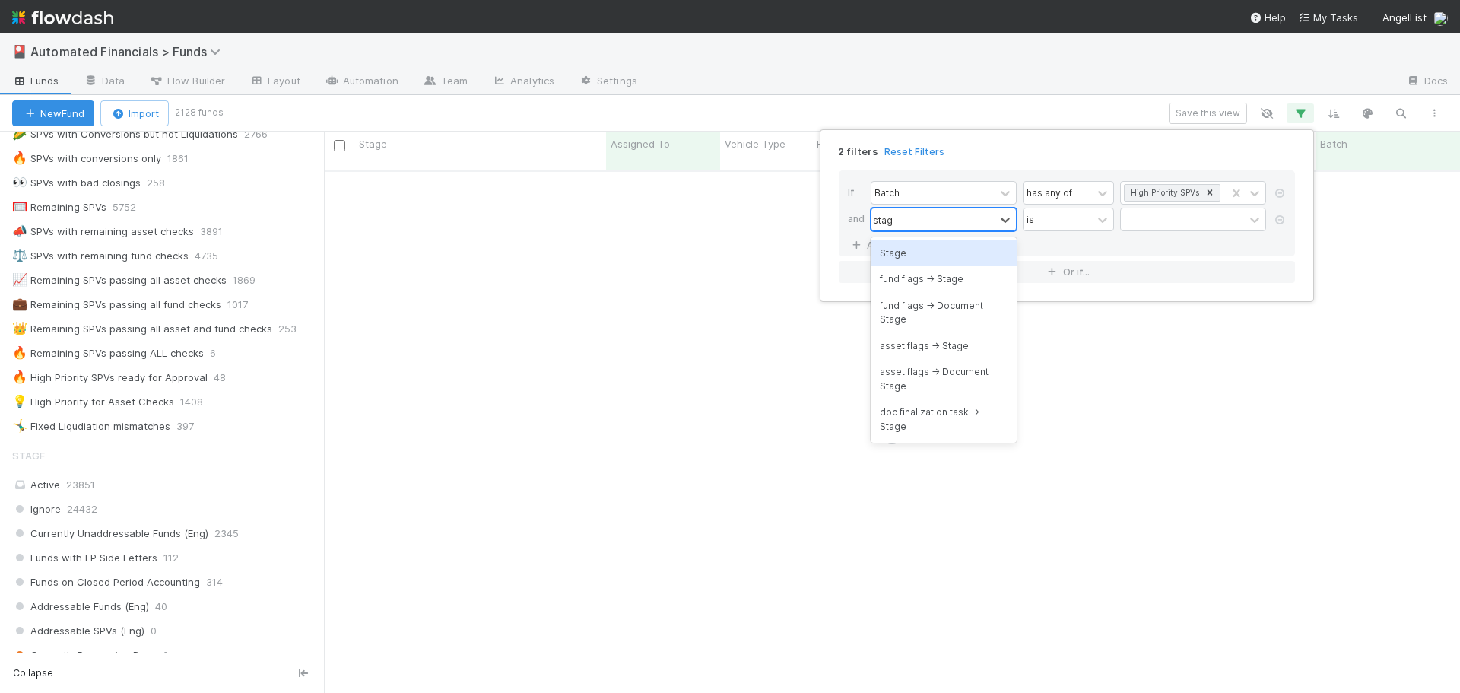
type input "stage"
click at [919, 255] on div "Stage" at bounding box center [944, 253] width 146 height 26
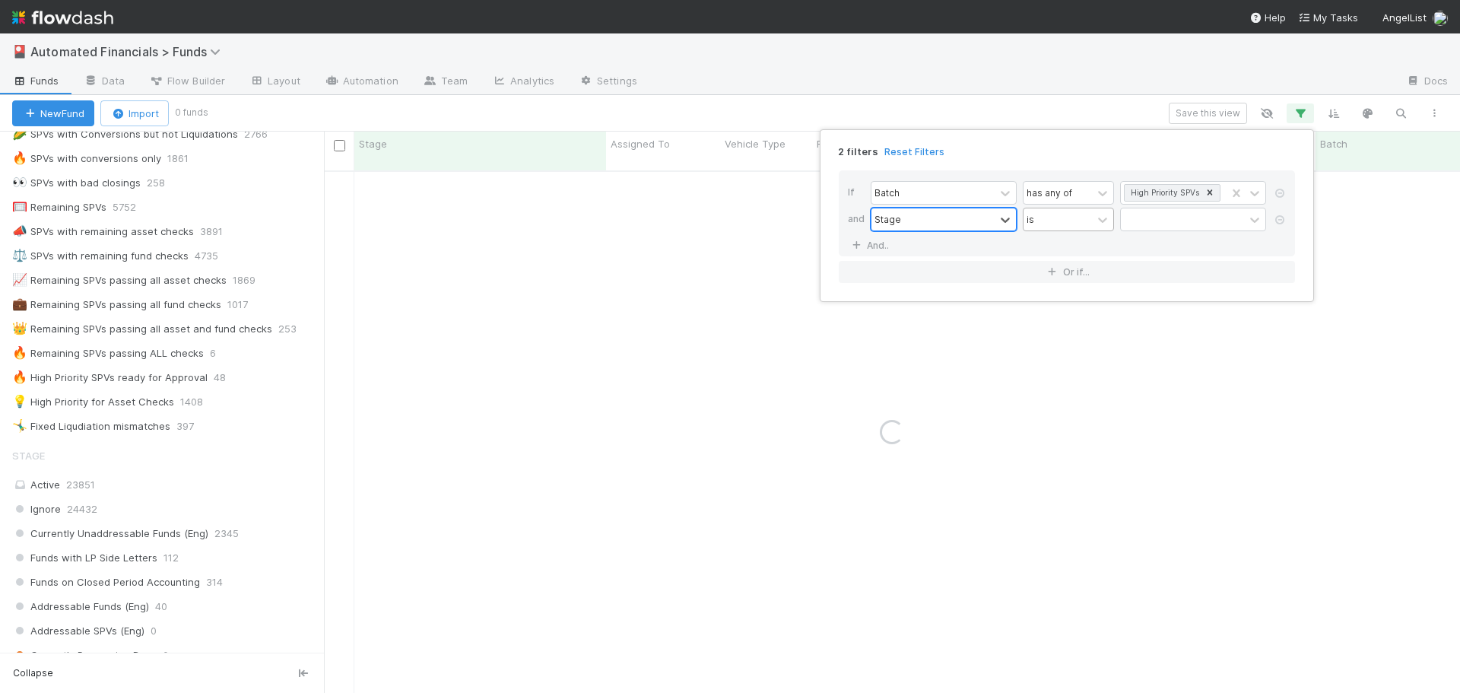
click at [1071, 219] on div "is" at bounding box center [1058, 219] width 68 height 22
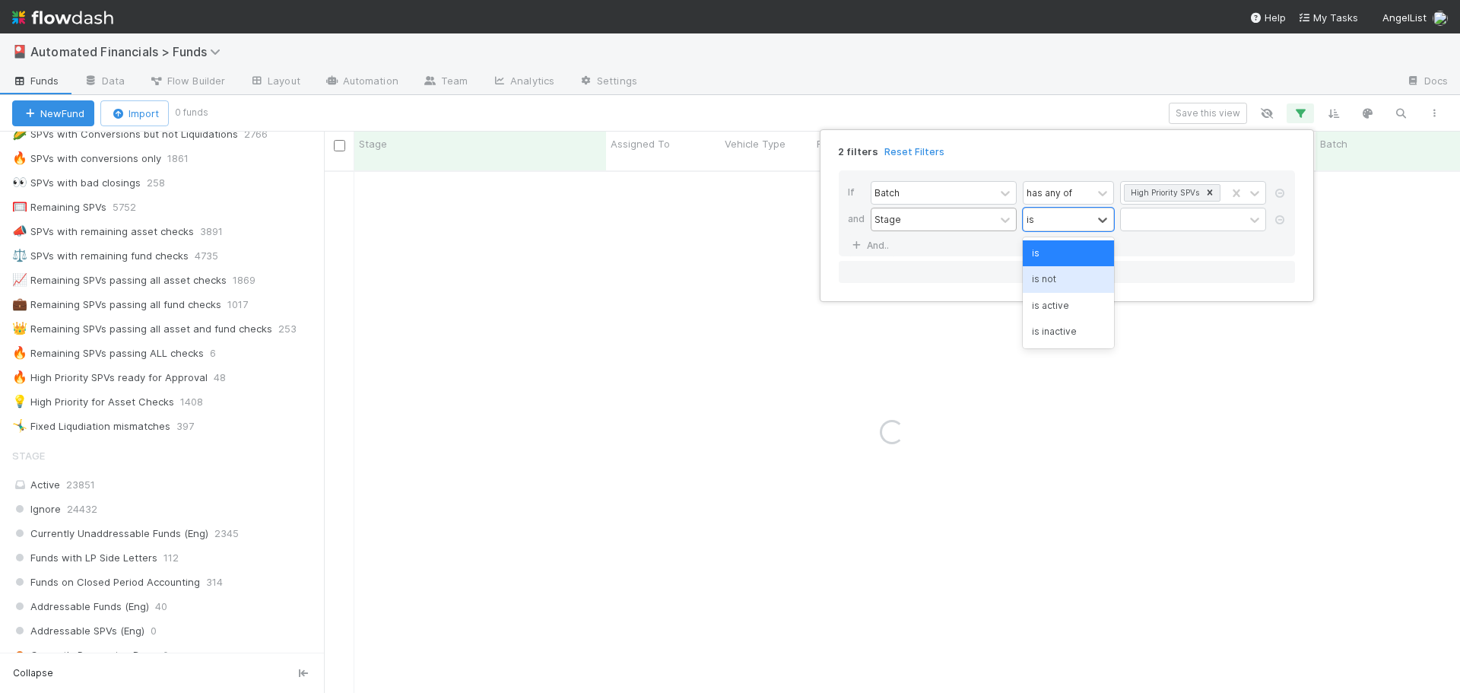
click at [1049, 281] on div "is not" at bounding box center [1068, 279] width 91 height 26
click at [1151, 221] on div at bounding box center [1182, 219] width 123 height 22
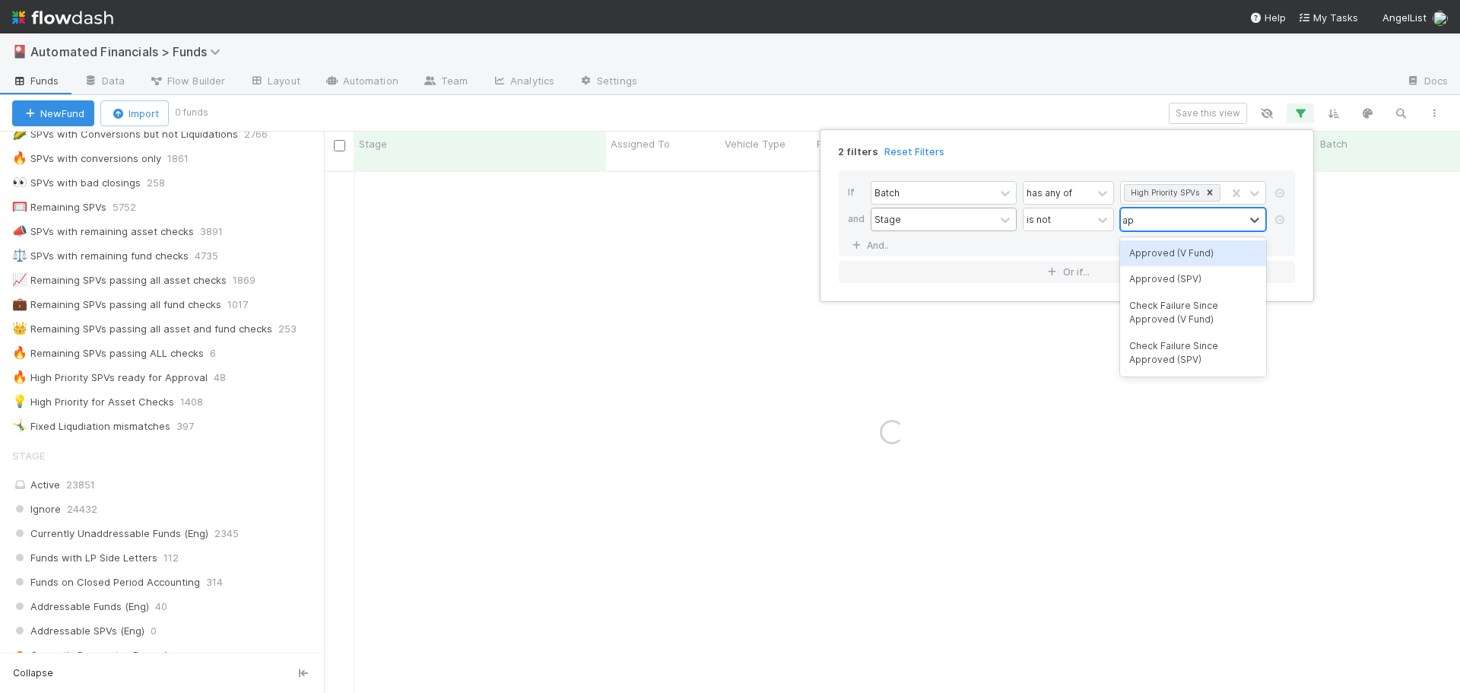
type input "app"
click at [1158, 281] on div "Approved (SPV)" at bounding box center [1193, 279] width 146 height 26
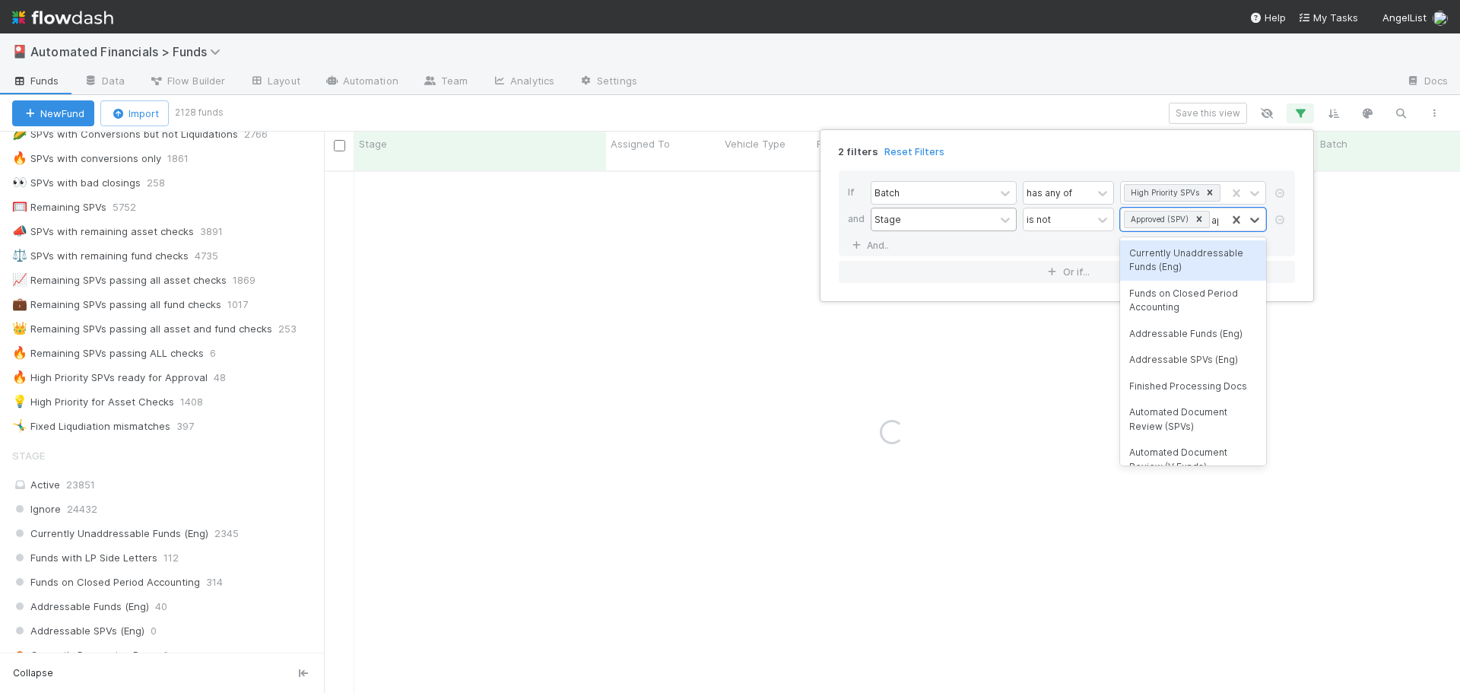
type input "app"
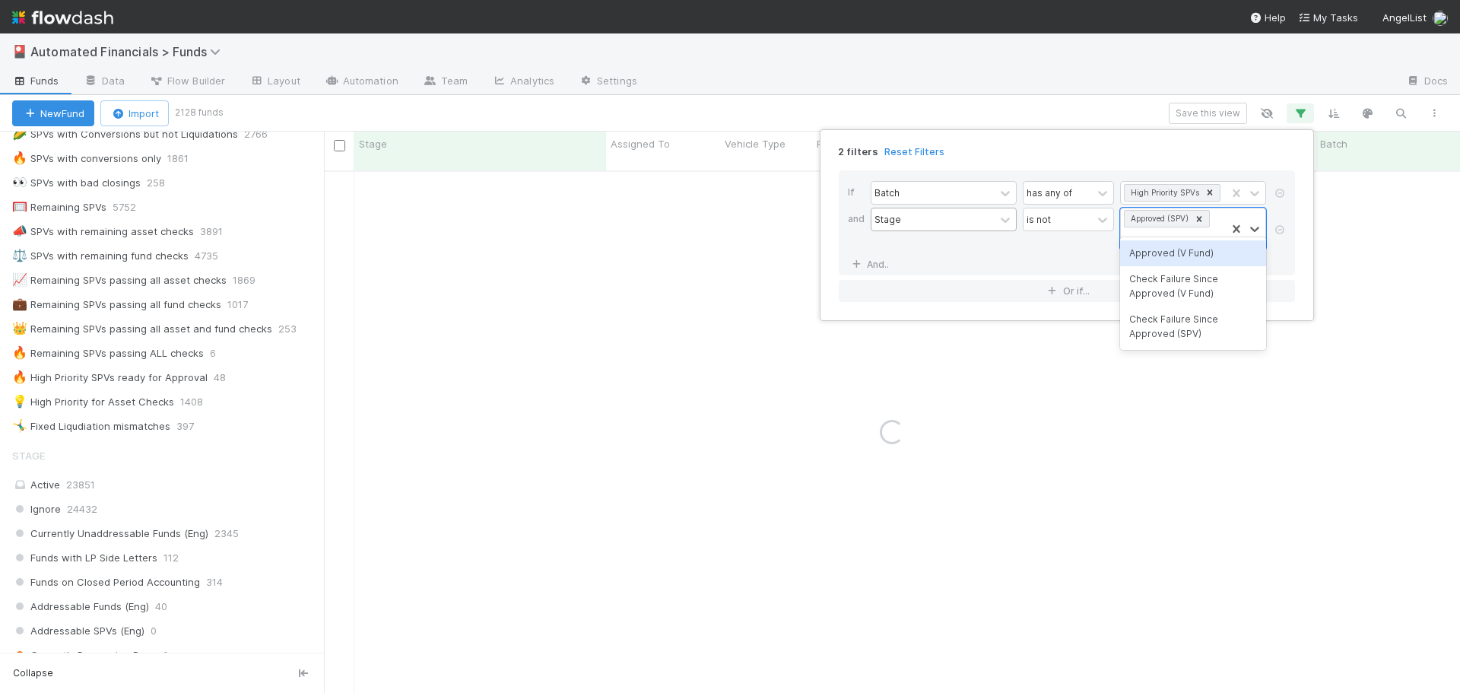
click at [1186, 337] on div "Check Failure Since Approved (SPV)" at bounding box center [1193, 327] width 146 height 40
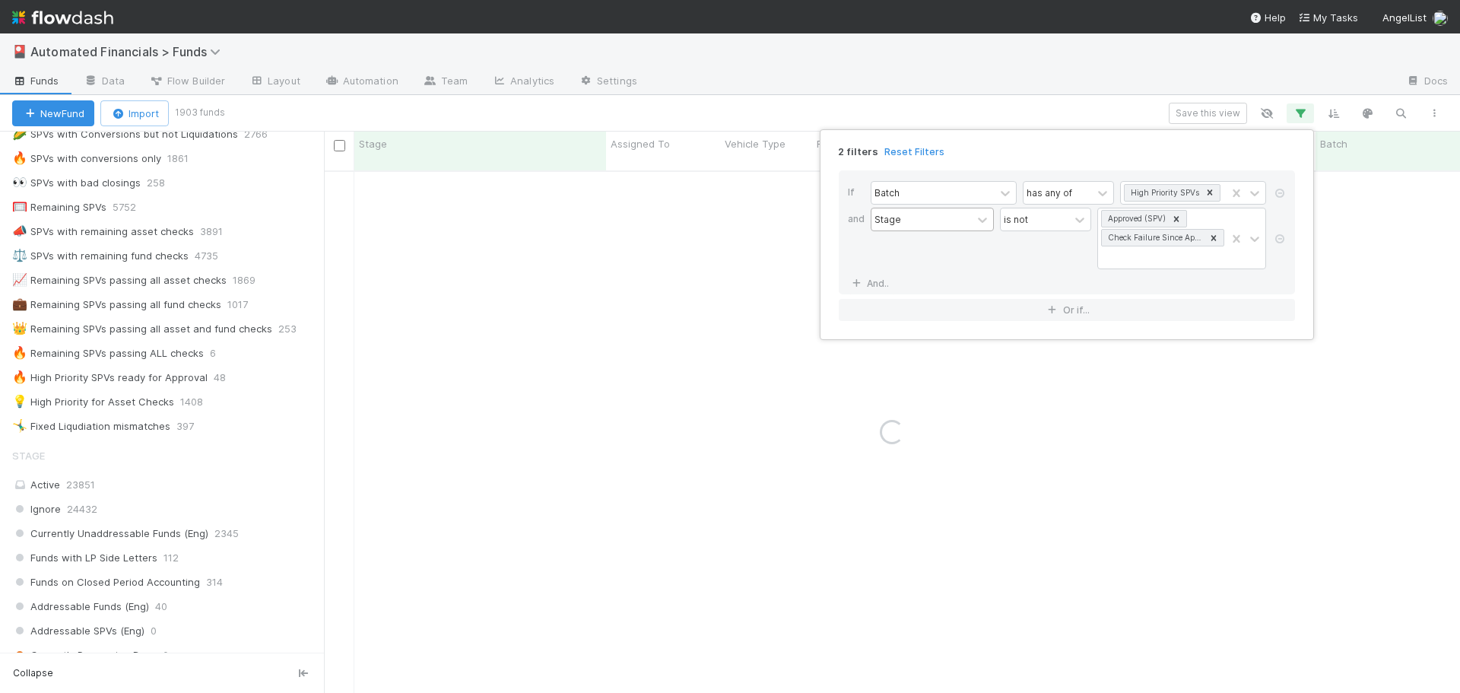
click at [1055, 270] on div "Stage is not Approved (SPV) Check Failure Since Approved (SPV)" at bounding box center [1072, 240] width 402 height 65
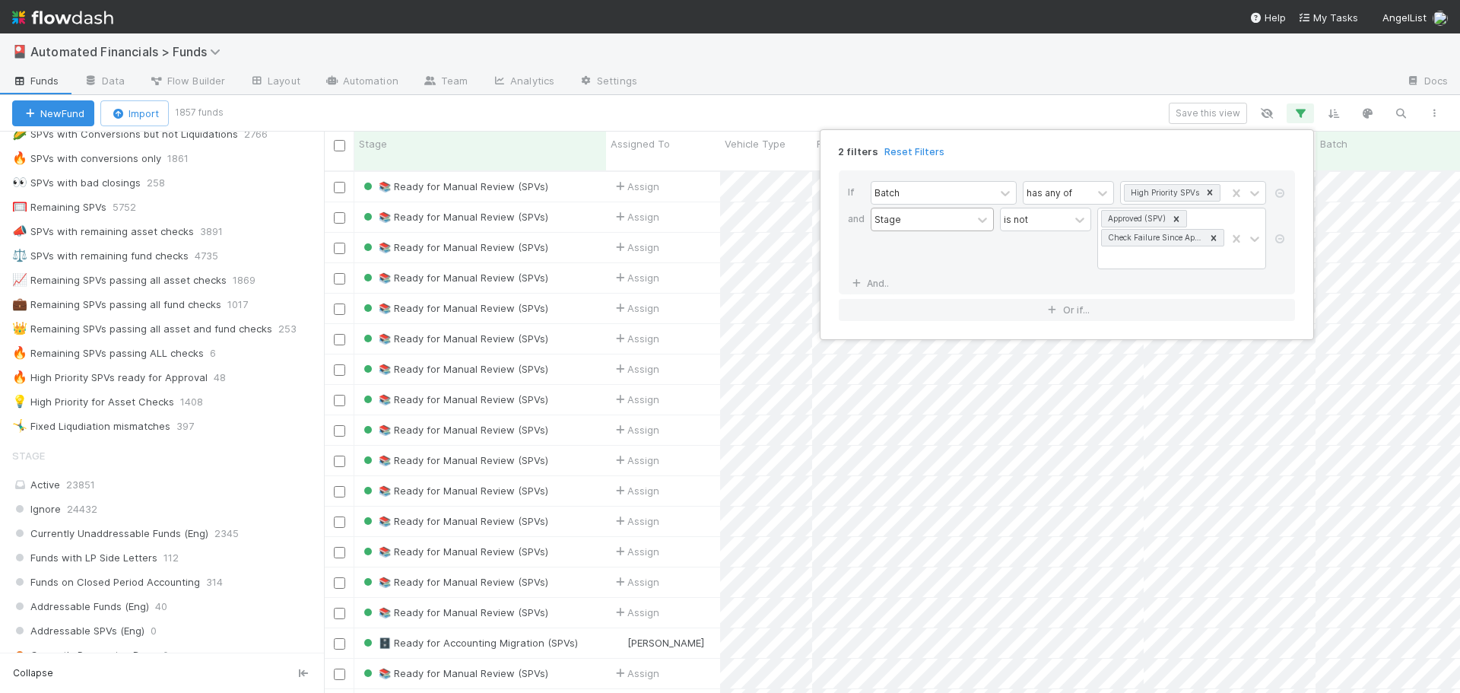
scroll to position [523, 1125]
click at [1209, 116] on div "2 filters Reset Filters If Batch has any of High Priority SPVs and Stage is not…" at bounding box center [730, 346] width 1460 height 693
click at [1209, 116] on button "Save this view" at bounding box center [1208, 113] width 78 height 21
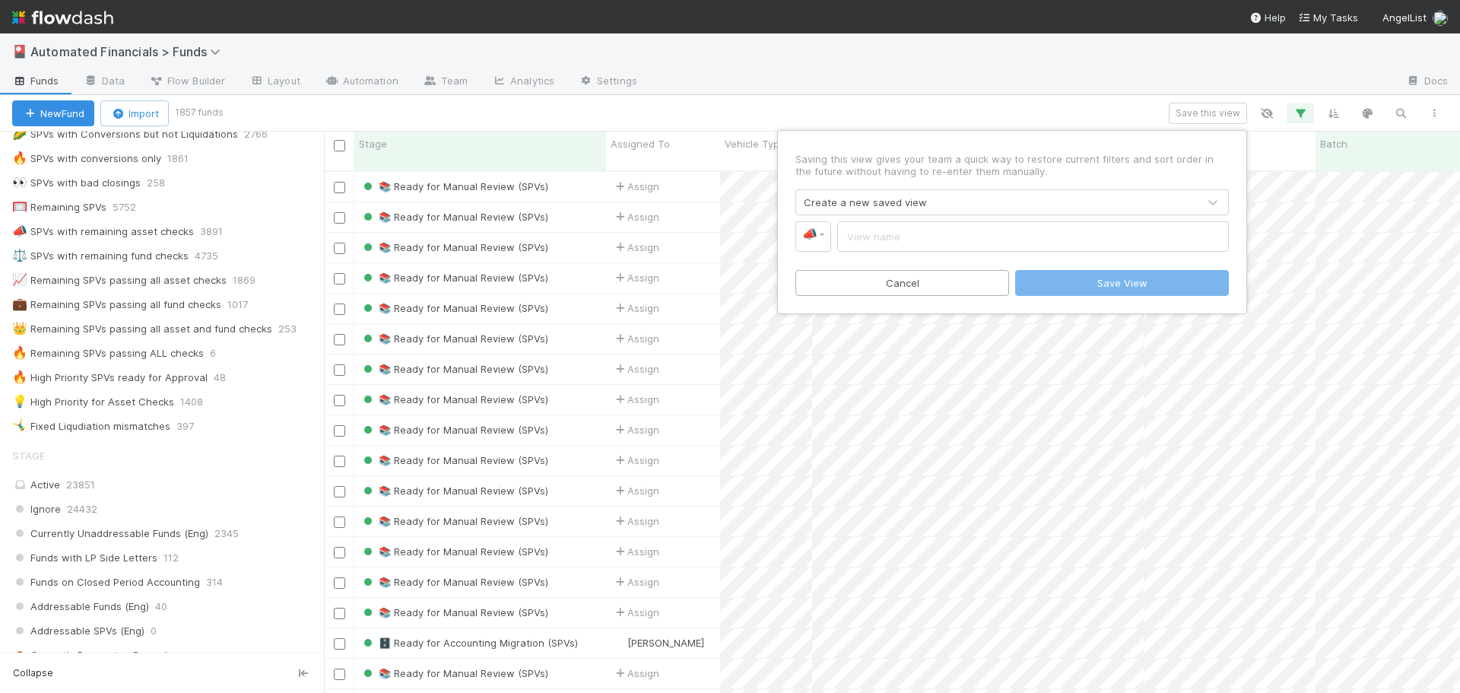
click at [894, 202] on div "Create a new saved view" at bounding box center [865, 202] width 123 height 15
type input "Remaining High Priority SPVs"
click at [975, 262] on div "Saving this view gives your team a quick way to restore current filters and sor…" at bounding box center [1012, 222] width 456 height 170
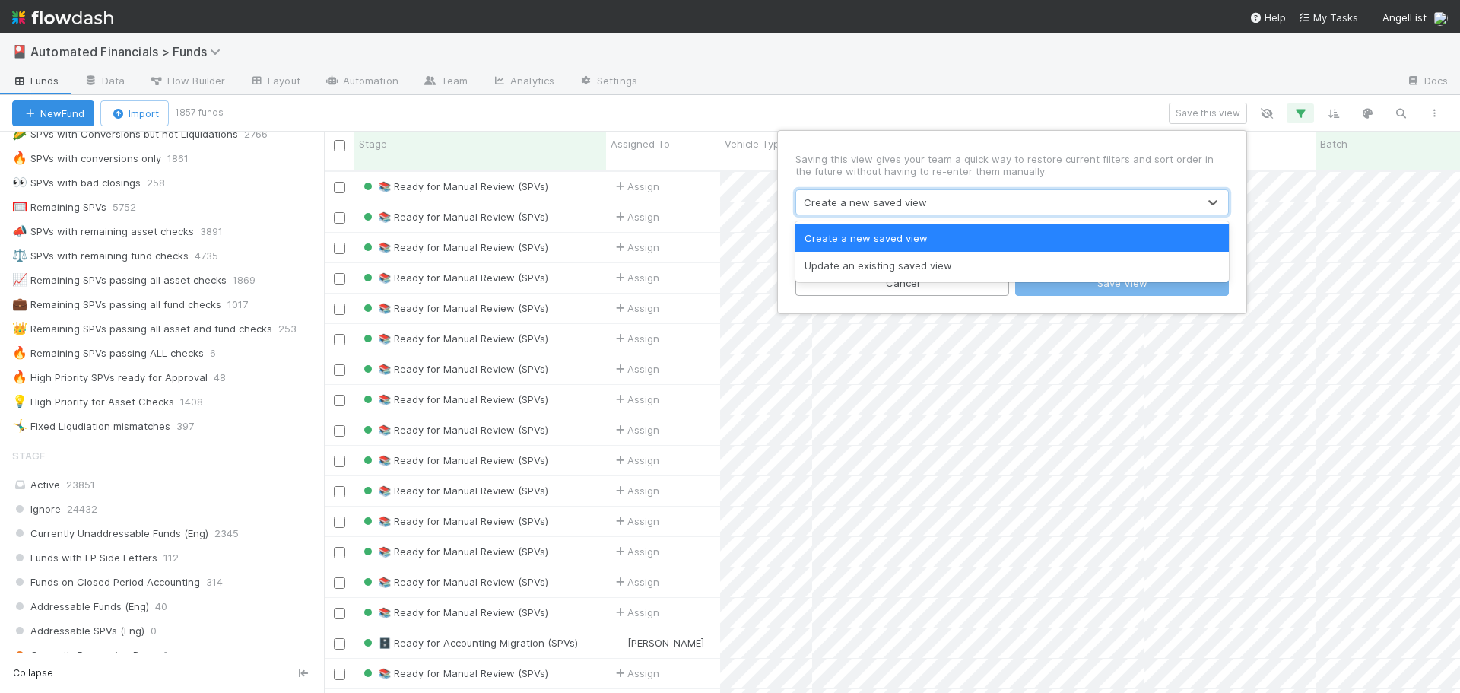
click at [872, 196] on div "Create a new saved view" at bounding box center [865, 202] width 123 height 15
click at [872, 197] on div "Create a new saved view" at bounding box center [865, 202] width 123 height 15
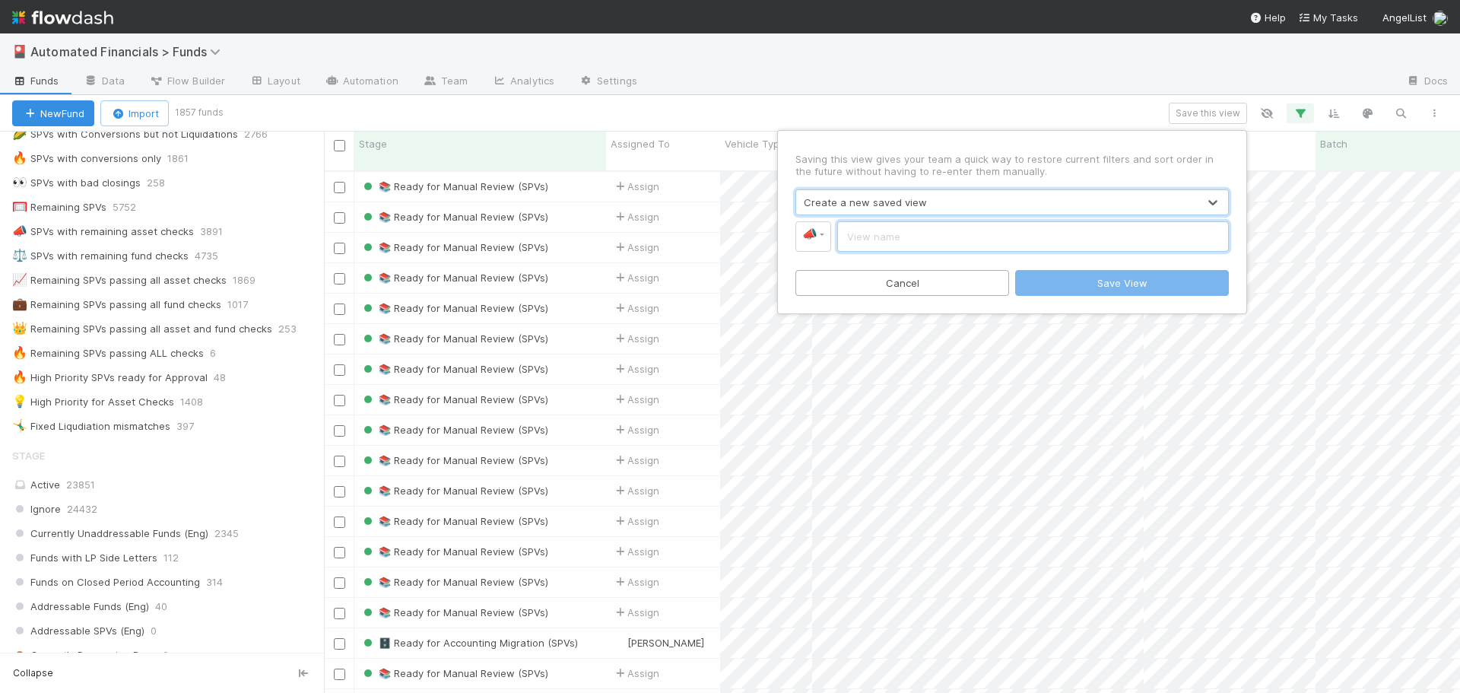
click at [892, 240] on input "text" at bounding box center [1033, 236] width 392 height 30
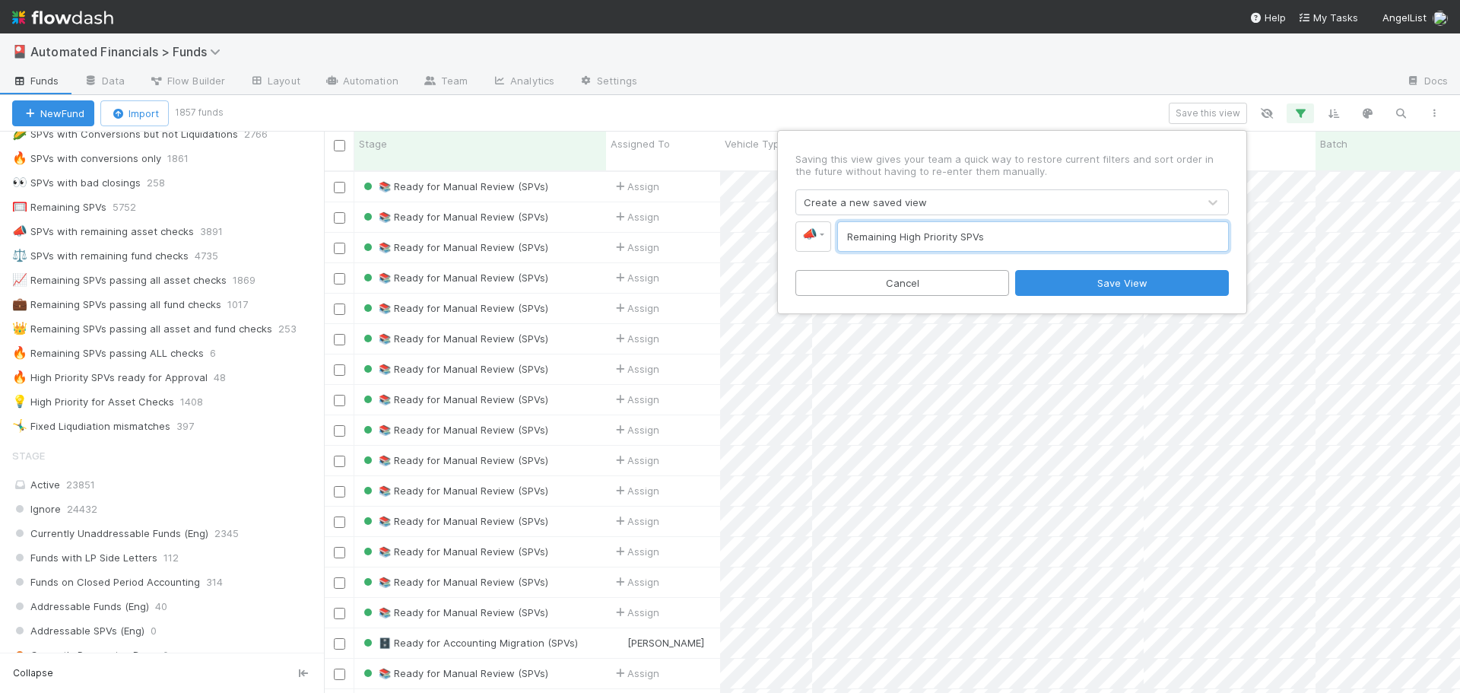
type input "Remaining High Priority SPVs"
click at [928, 258] on div "Saving this view gives your team a quick way to restore current filters and sor…" at bounding box center [1012, 222] width 456 height 170
click at [1094, 284] on button "Save View" at bounding box center [1122, 283] width 214 height 26
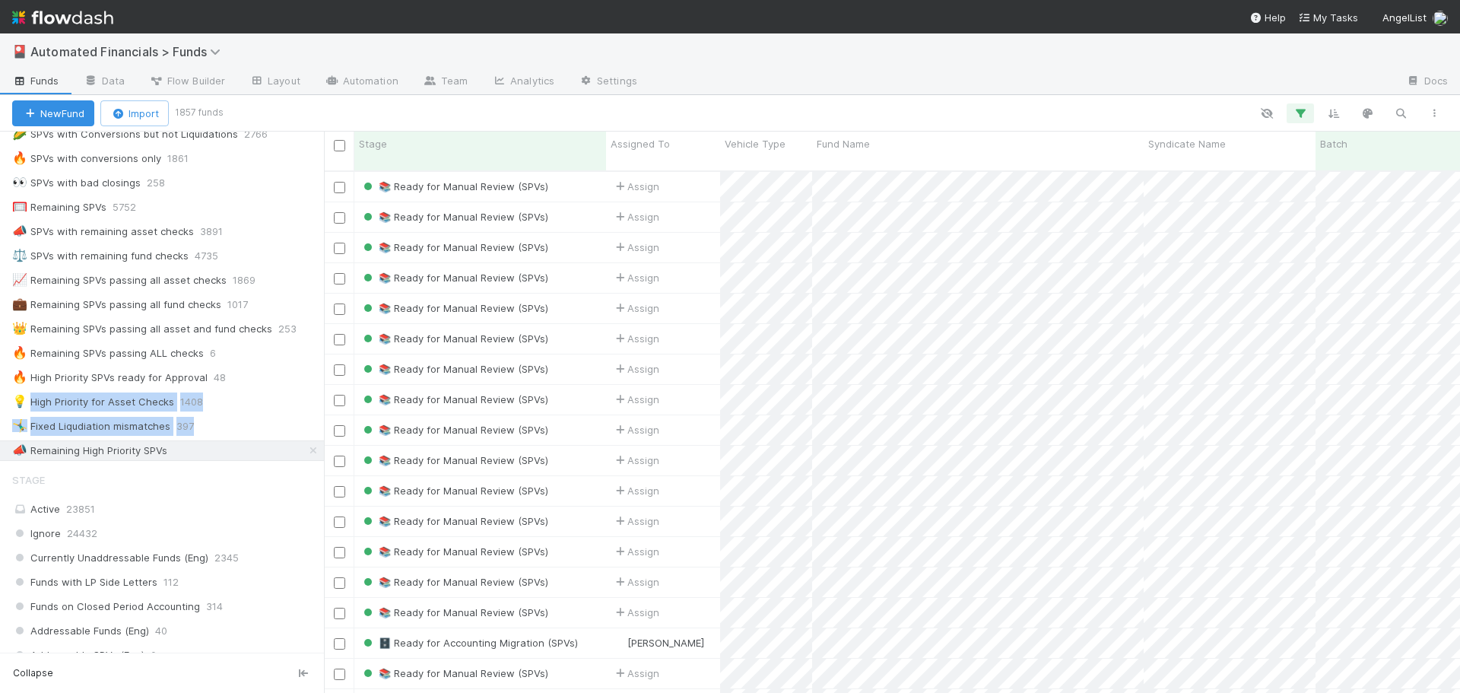
drag, startPoint x: 18, startPoint y: 450, endPoint x: 26, endPoint y: 390, distance: 60.6
drag, startPoint x: 6, startPoint y: 449, endPoint x: 33, endPoint y: 437, distance: 29.6
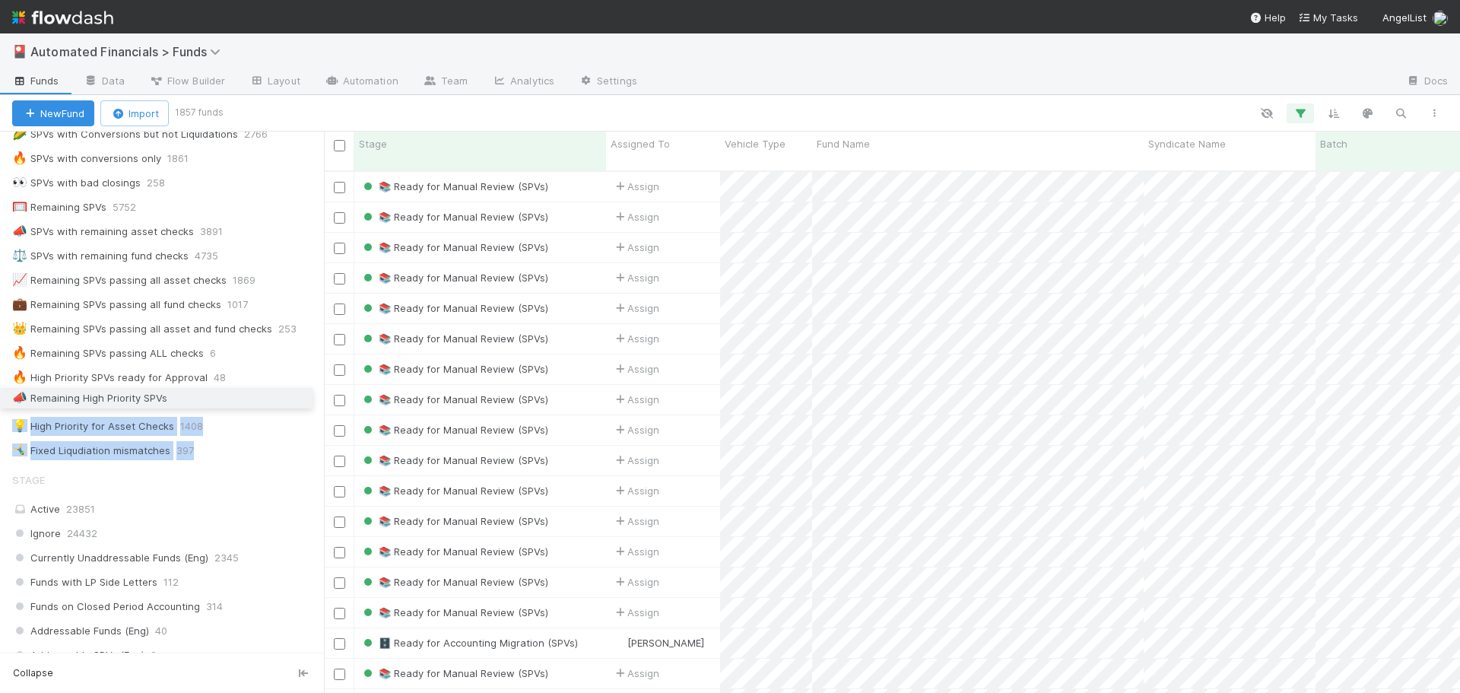
drag, startPoint x: 6, startPoint y: 448, endPoint x: 5, endPoint y: 395, distance: 52.5
click at [214, 481] on div "Stage" at bounding box center [162, 480] width 324 height 30
click at [513, 113] on div at bounding box center [836, 113] width 1231 height 20
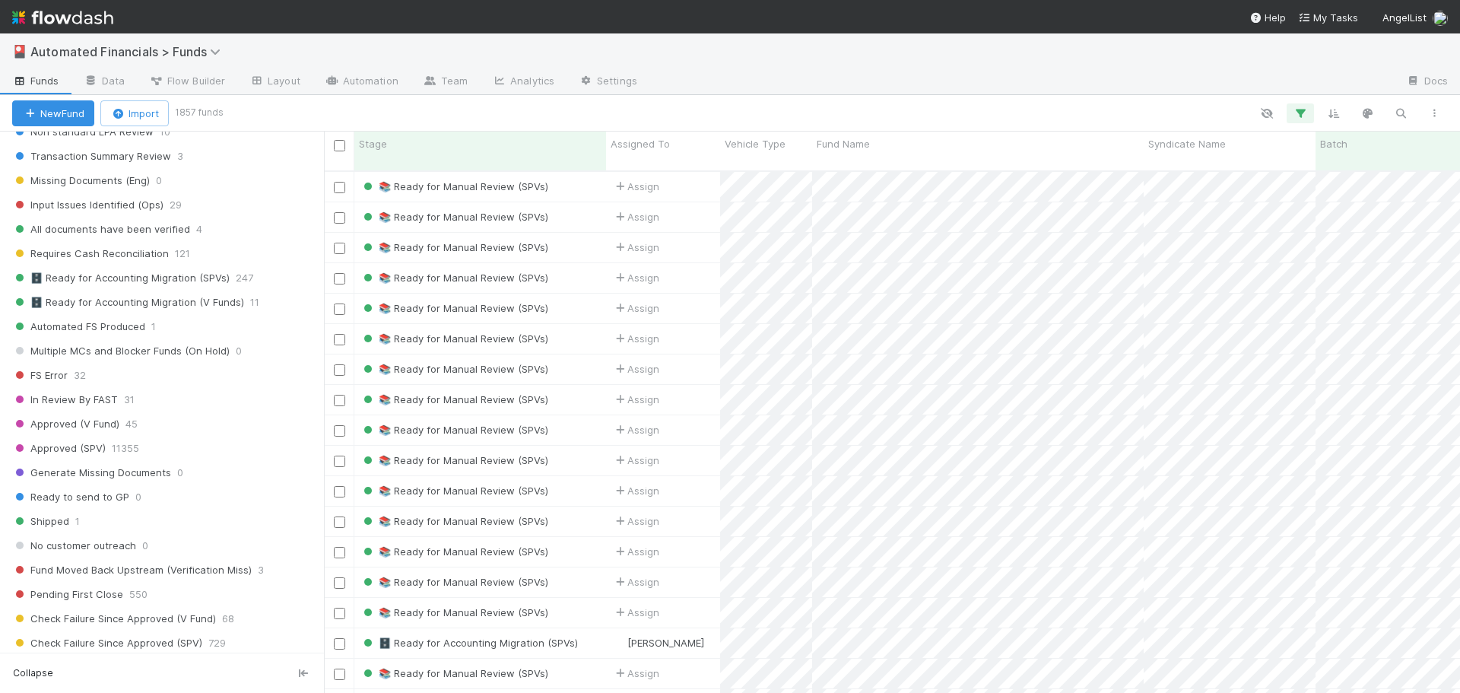
scroll to position [1901, 0]
